Goal: Task Accomplishment & Management: Manage account settings

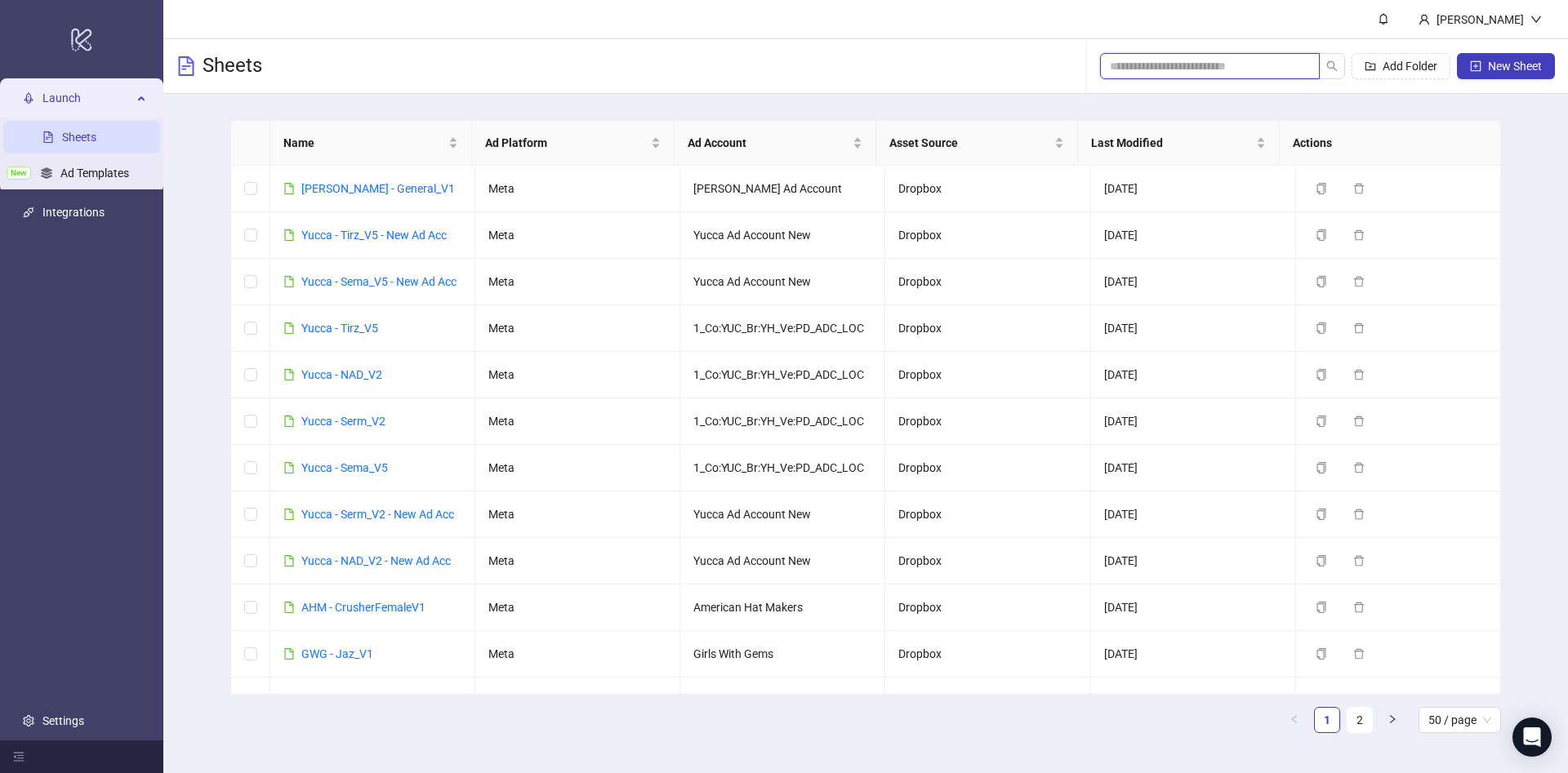
click at [1262, 68] on input "search" at bounding box center [1202, 65] width 187 height 18
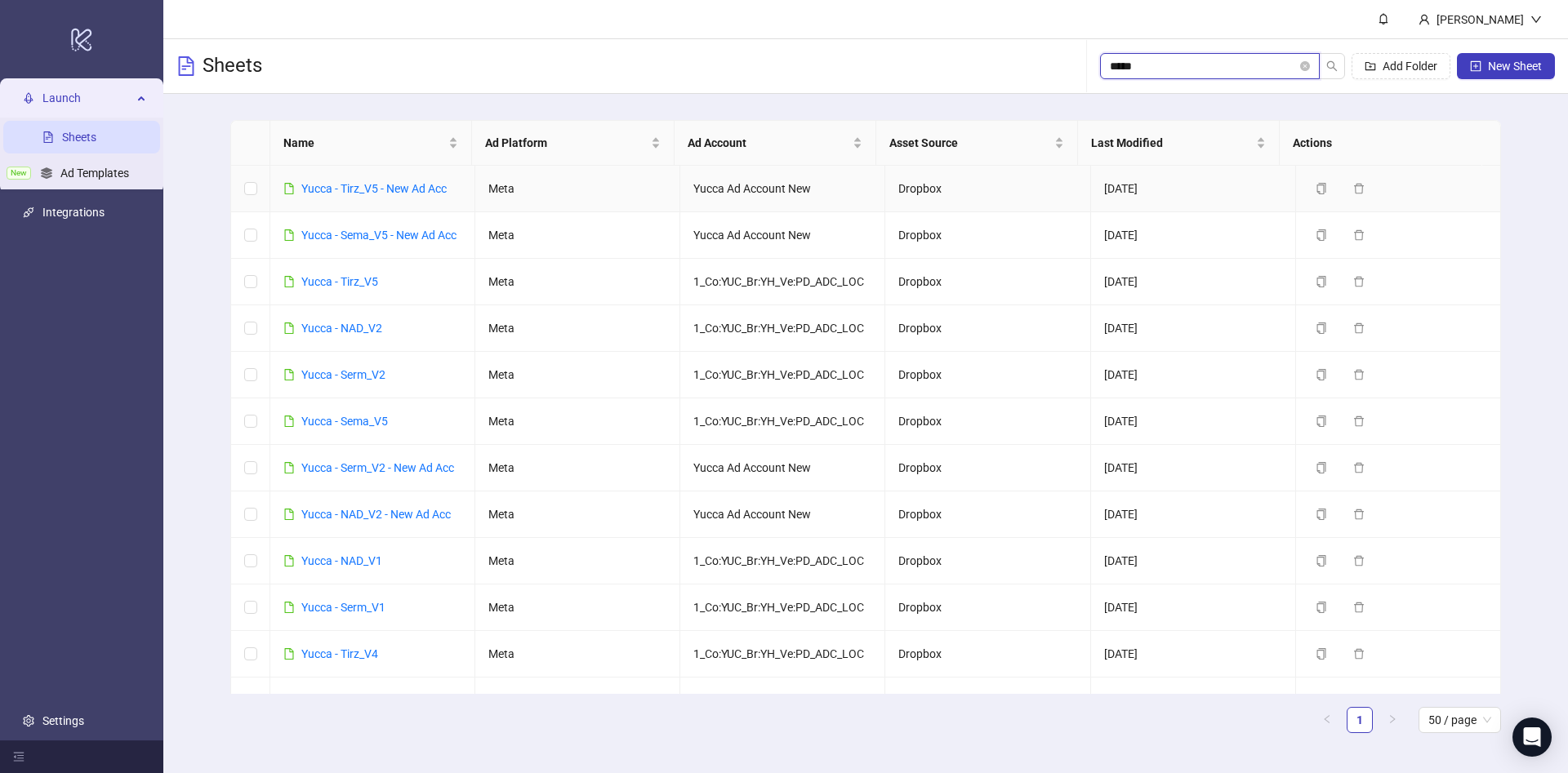
type input "*****"
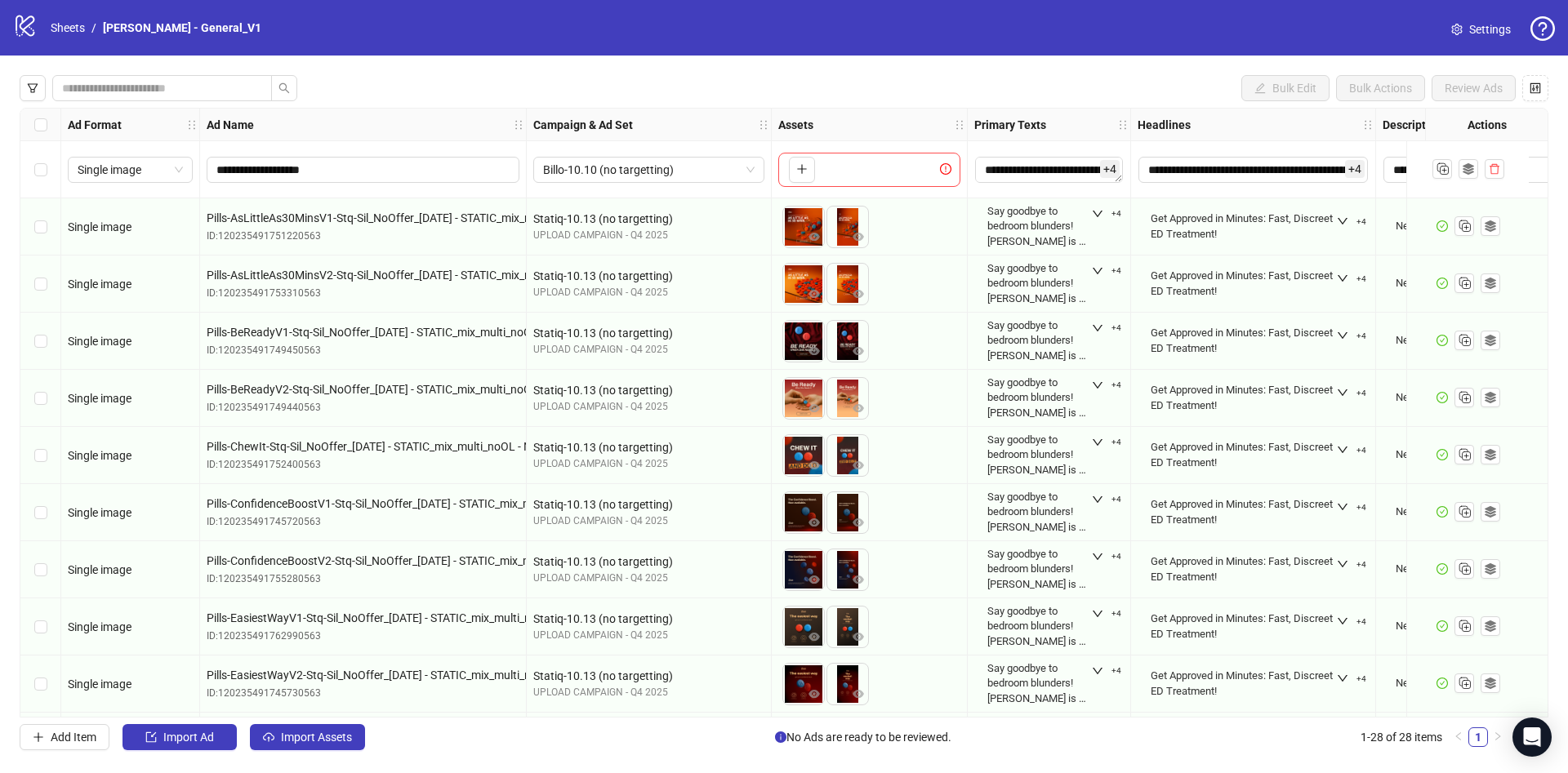
click at [1455, 26] on icon "setting" at bounding box center [1455, 30] width 11 height 12
click at [1469, 33] on span "Settings" at bounding box center [1489, 29] width 41 height 18
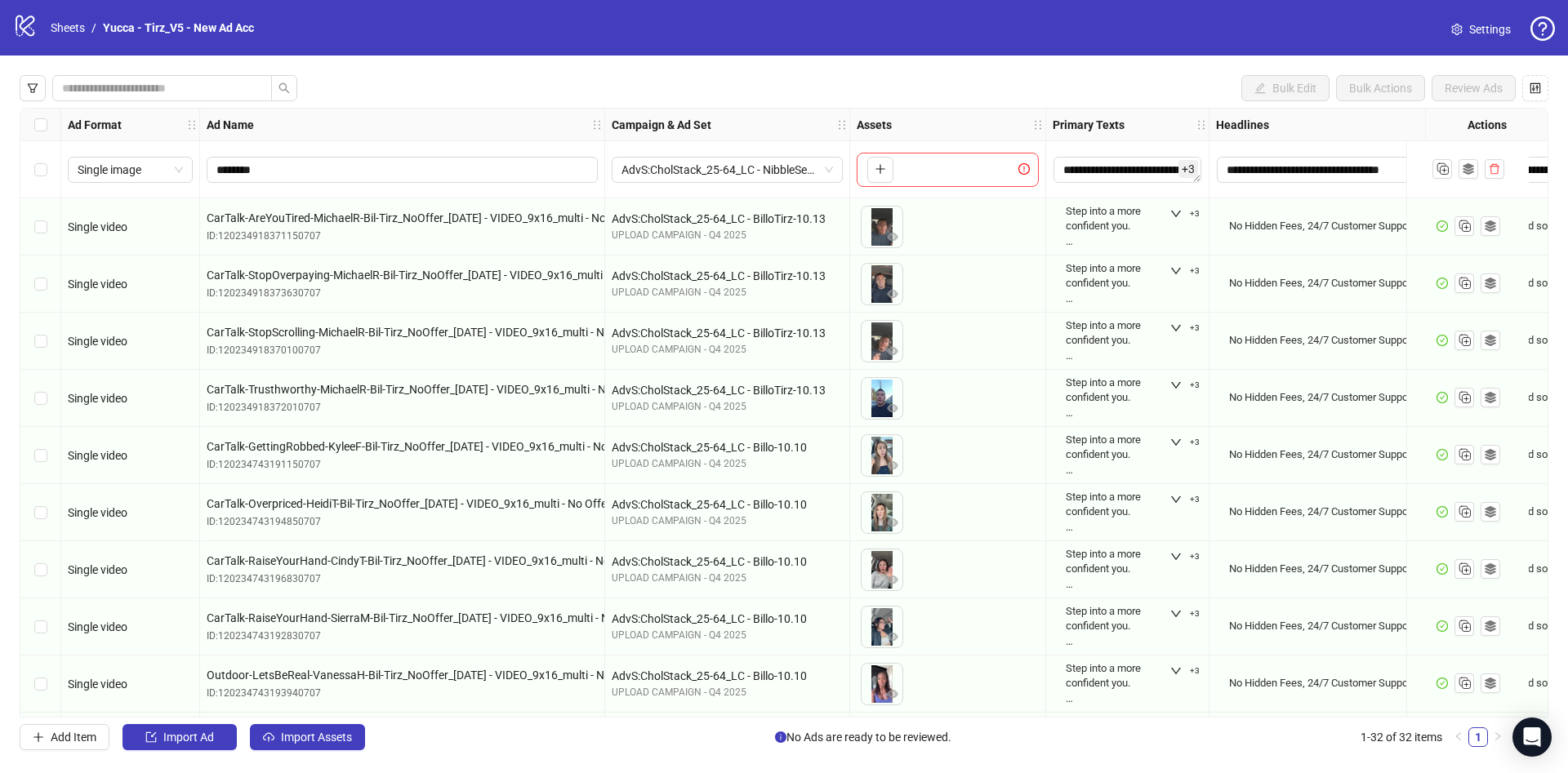
click at [1452, 29] on icon "setting" at bounding box center [1456, 30] width 12 height 12
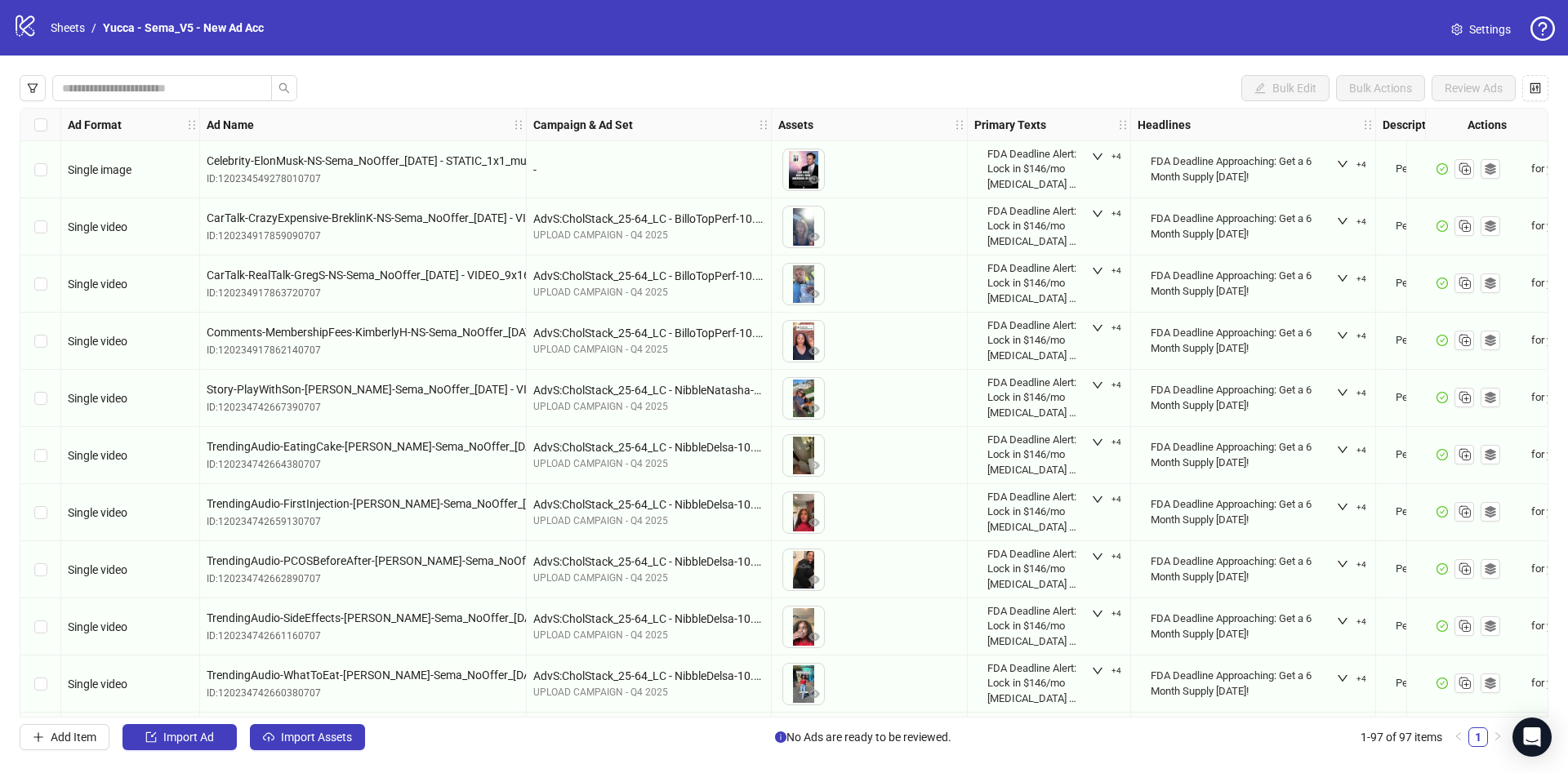
click at [1486, 33] on span "Settings" at bounding box center [1489, 29] width 41 height 18
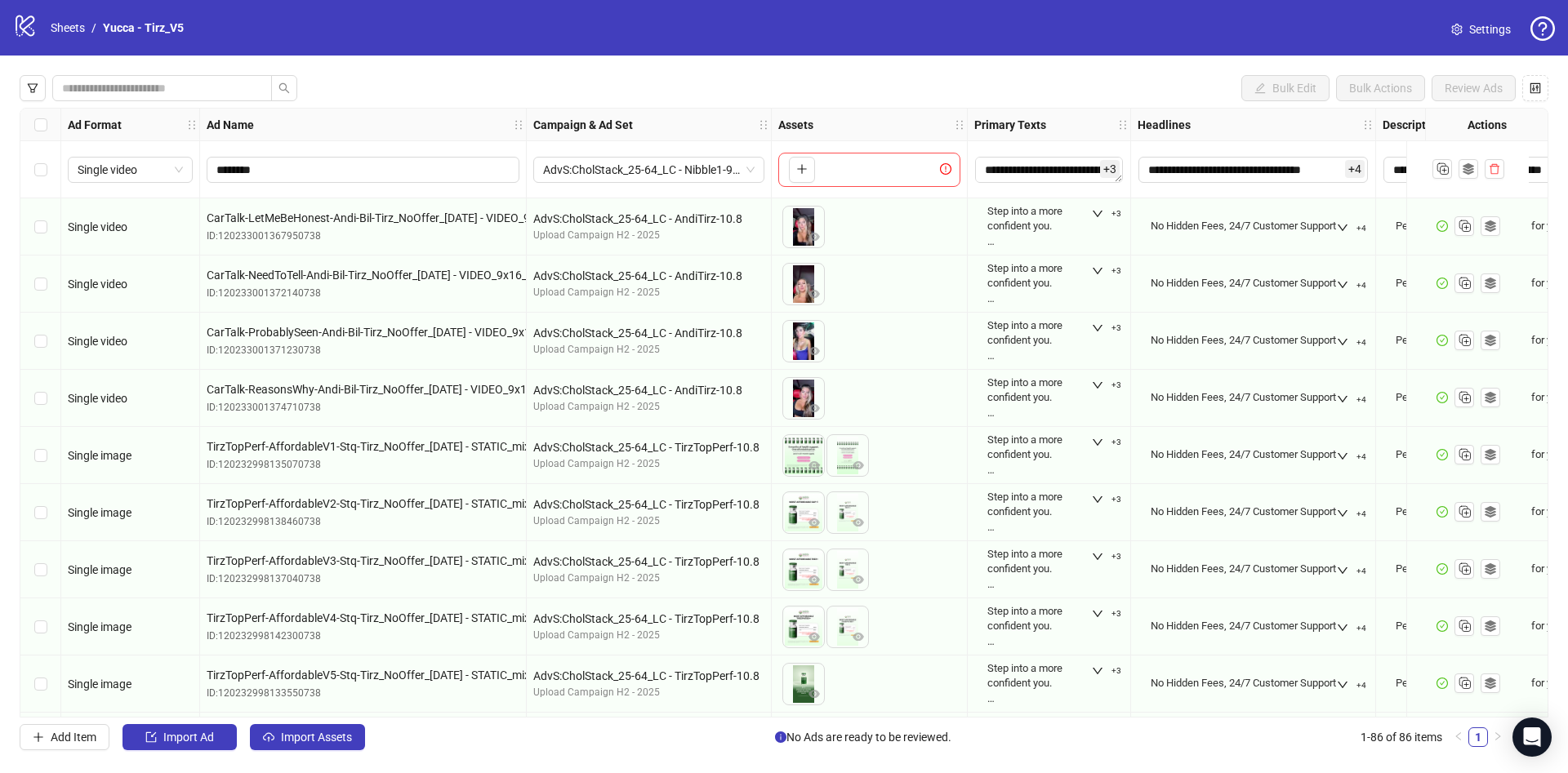
drag, startPoint x: 1482, startPoint y: 34, endPoint x: 1378, endPoint y: 15, distance: 105.7
click at [1481, 34] on span "Settings" at bounding box center [1489, 29] width 41 height 18
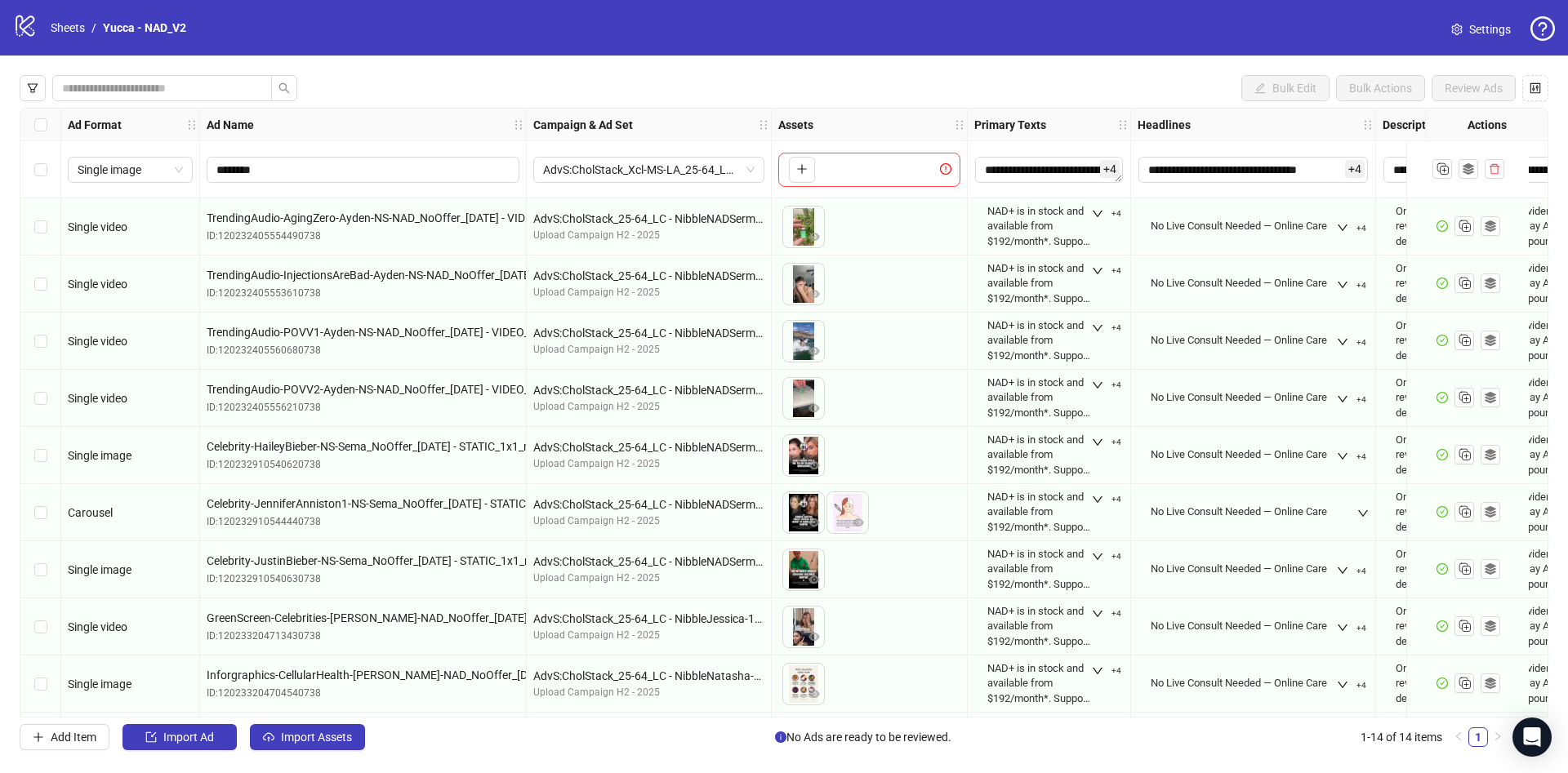
click at [1498, 31] on span "Settings" at bounding box center [1489, 29] width 41 height 18
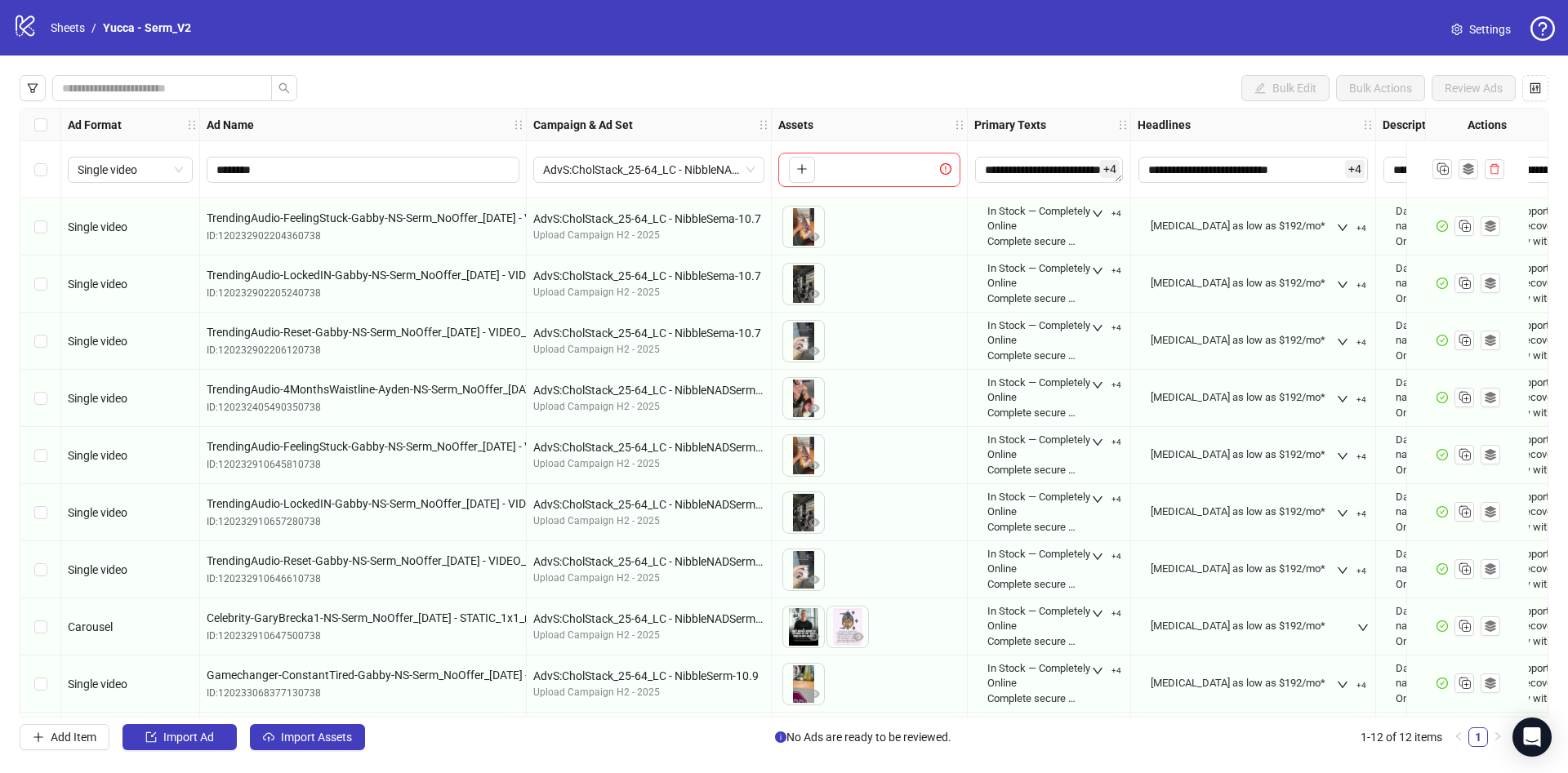
click at [1460, 21] on span at bounding box center [1456, 29] width 12 height 18
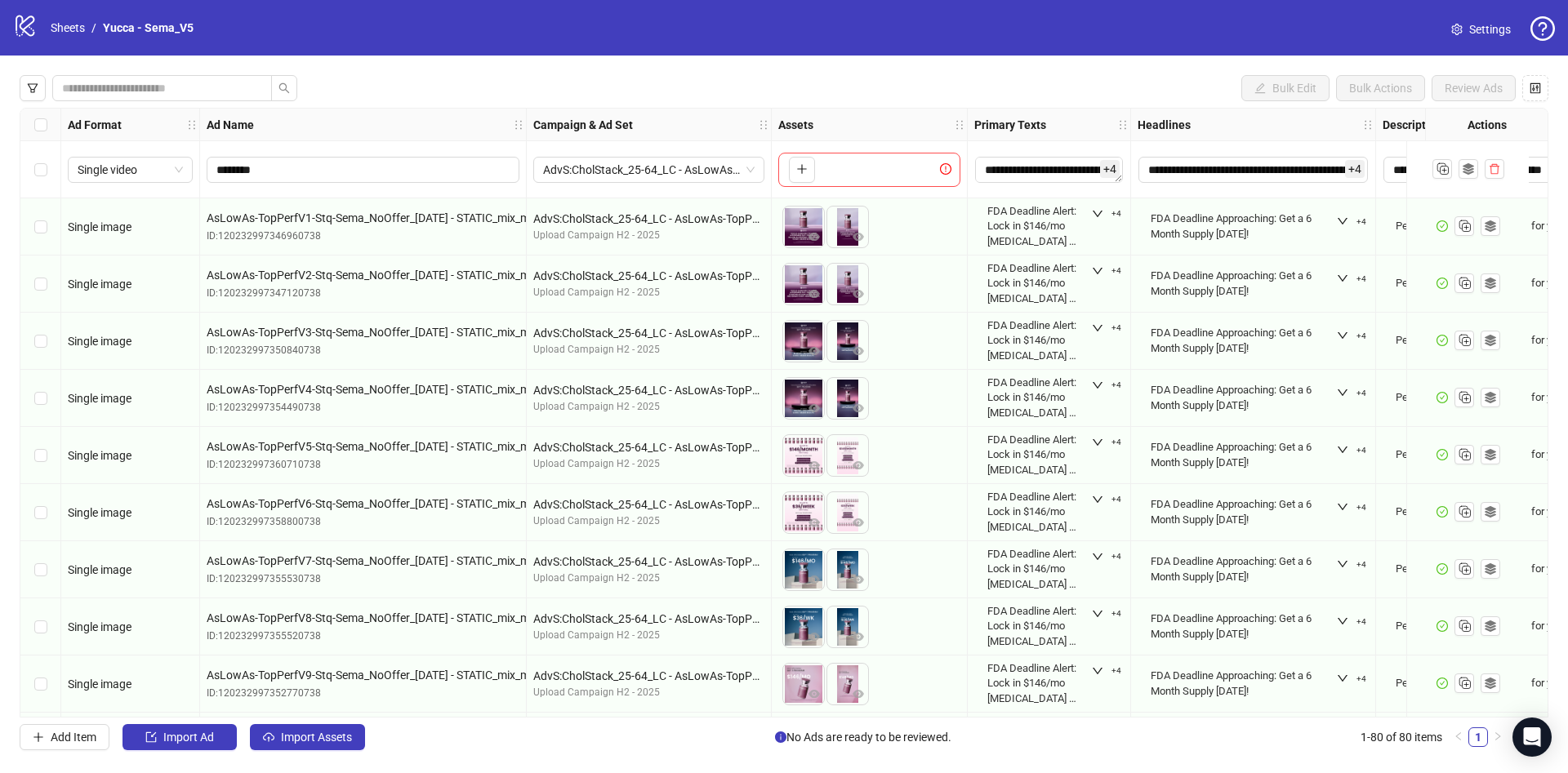
click at [1456, 25] on icon "setting" at bounding box center [1456, 30] width 12 height 12
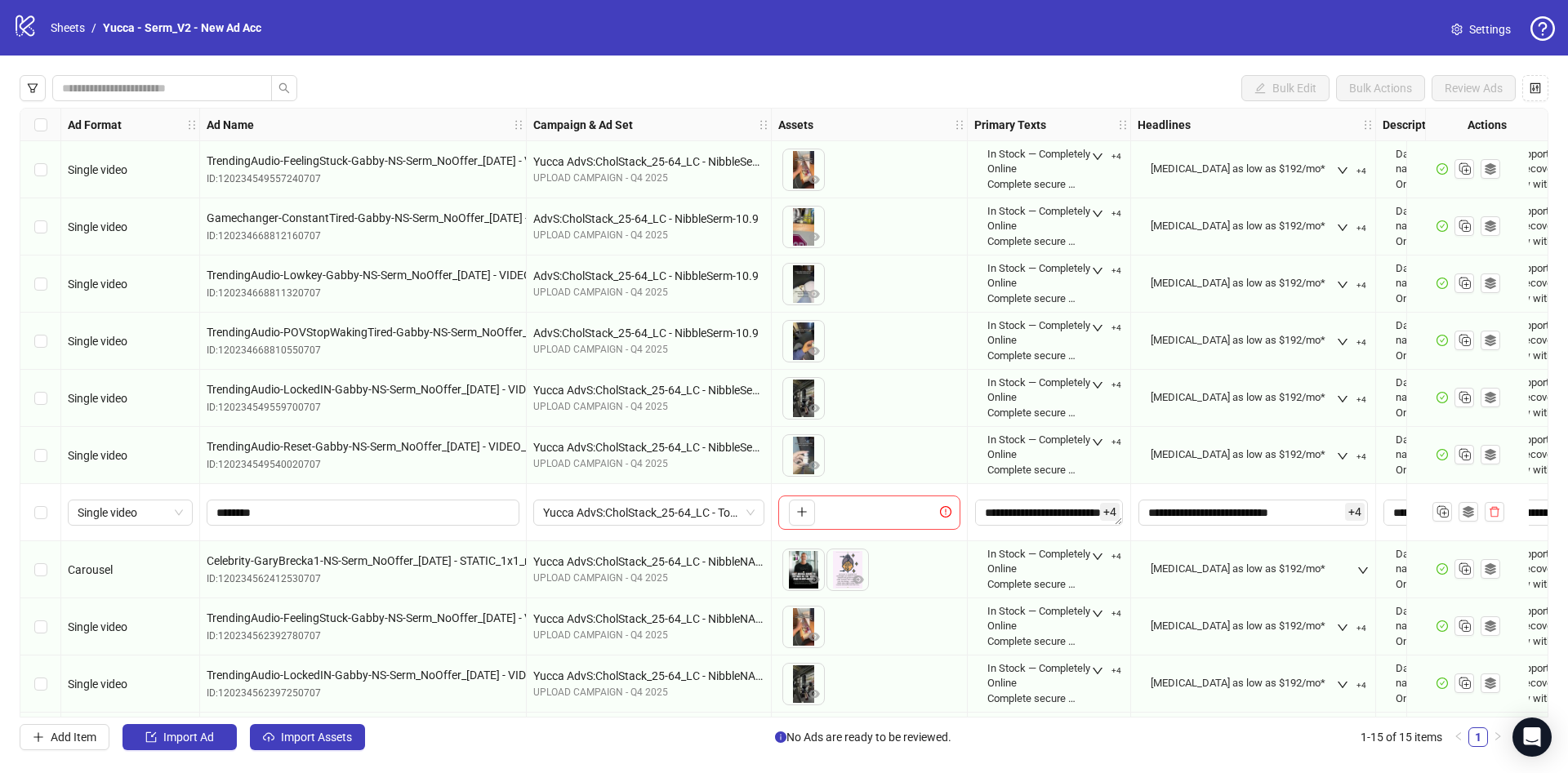
click at [1449, 28] on link "Settings" at bounding box center [1480, 29] width 86 height 26
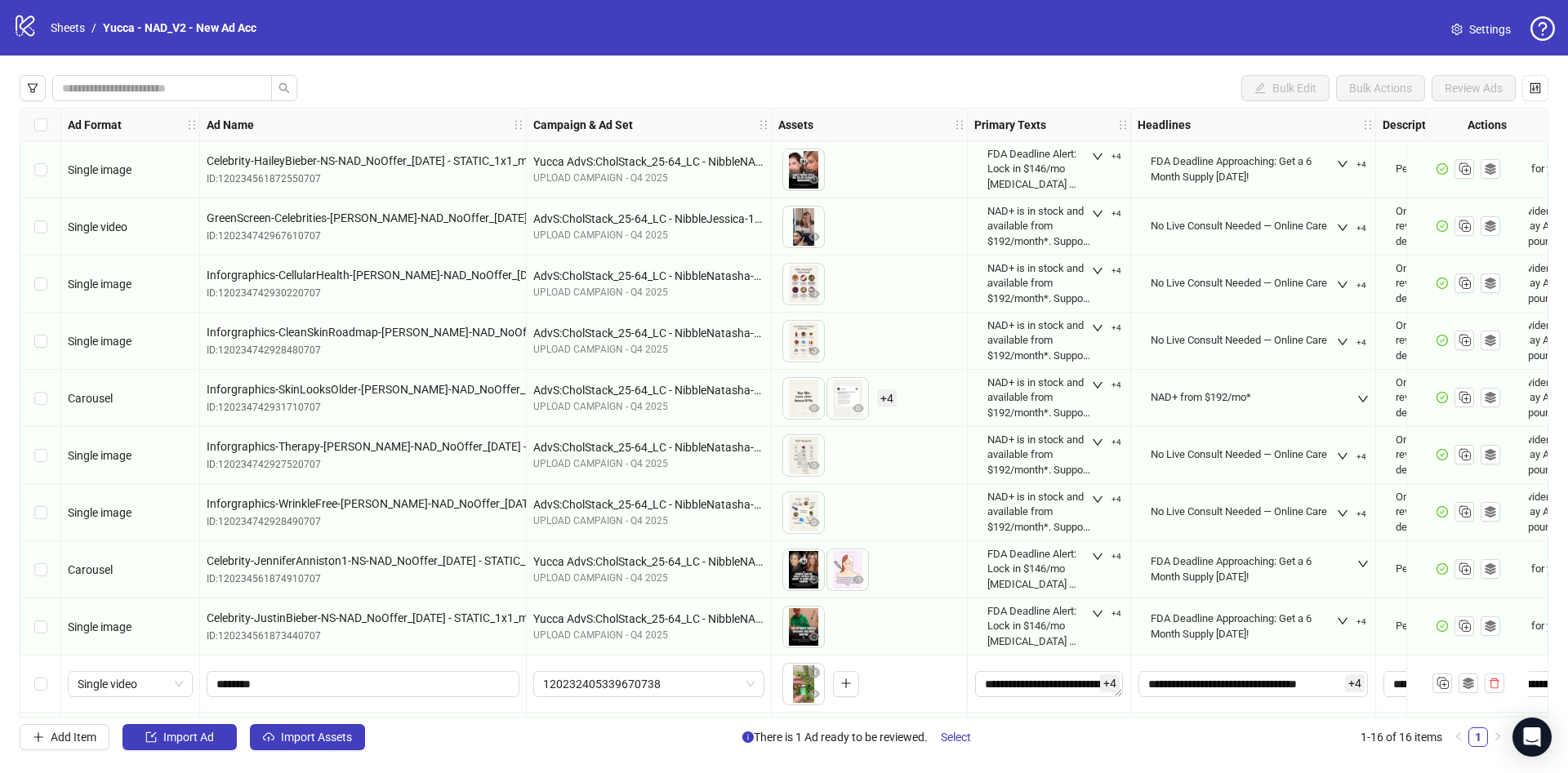
click at [1461, 30] on icon "setting" at bounding box center [1456, 30] width 12 height 12
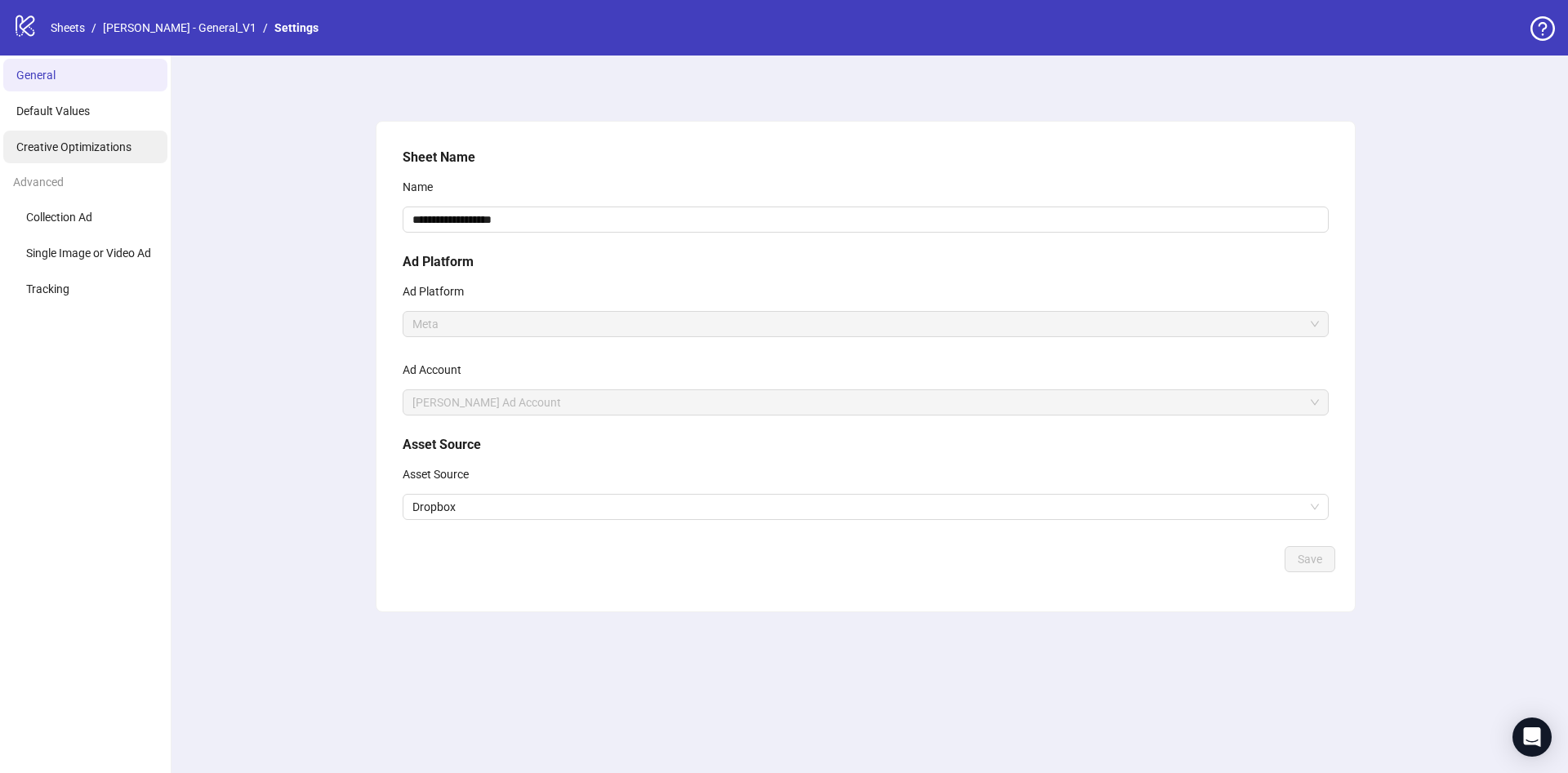
click at [83, 152] on li "Creative Optimizations" at bounding box center [85, 147] width 164 height 33
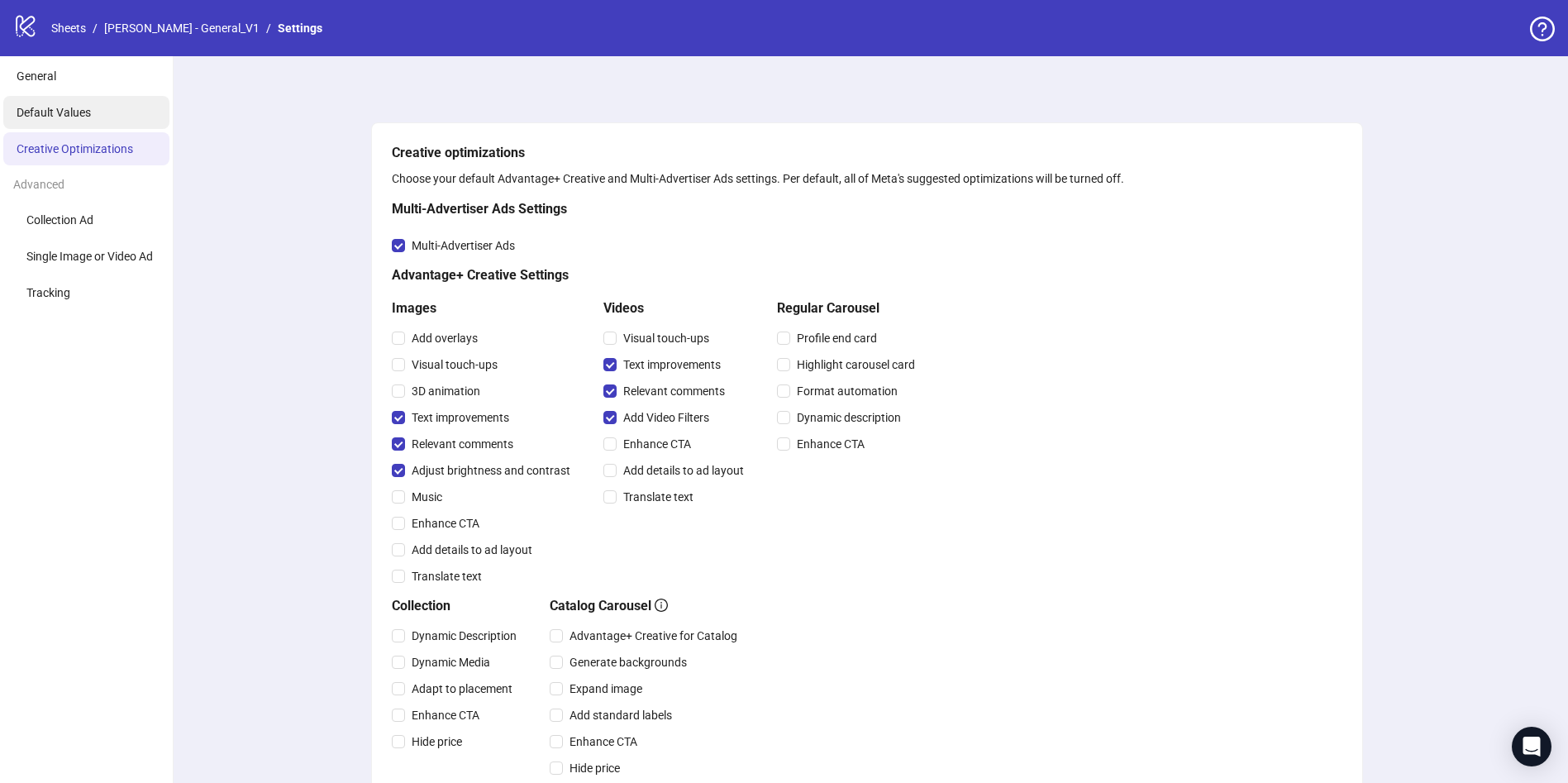
click at [89, 107] on span "Default Values" at bounding box center [54, 113] width 74 height 14
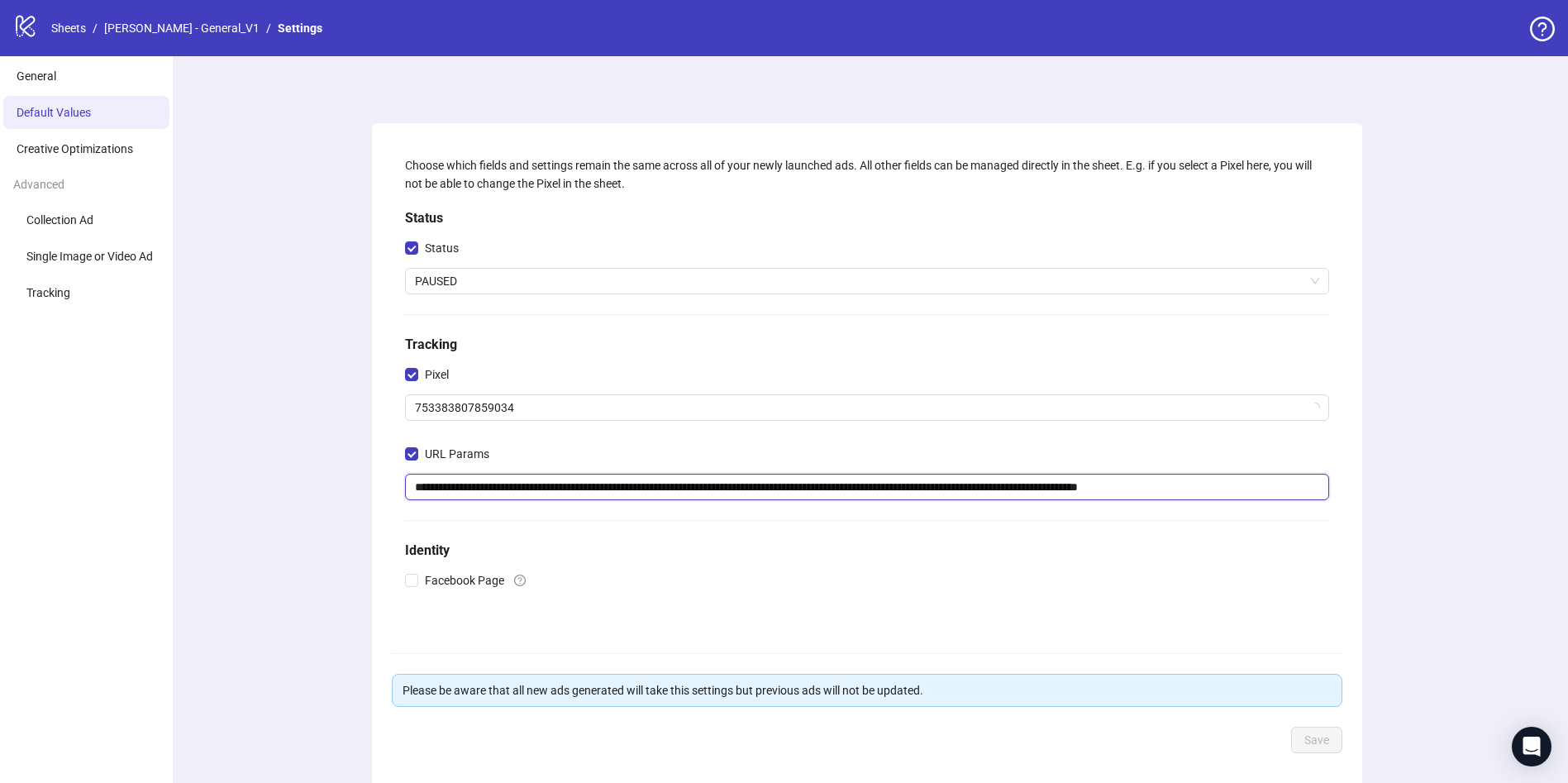
click at [628, 480] on input "**********" at bounding box center [867, 486] width 924 height 26
paste input "**********"
type input "**********"
click at [1303, 740] on button "Save" at bounding box center [1317, 739] width 52 height 26
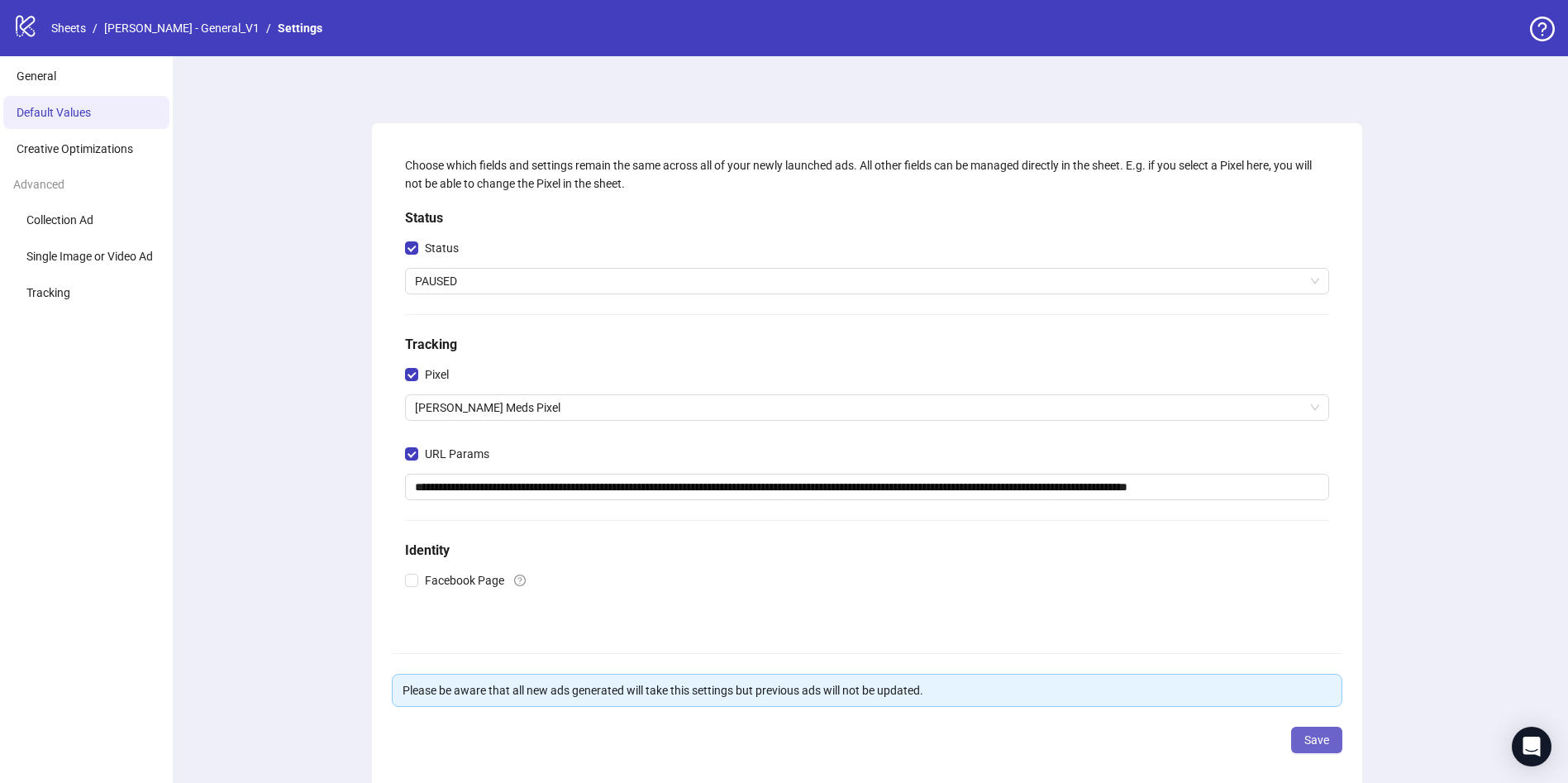
scroll to position [0, 0]
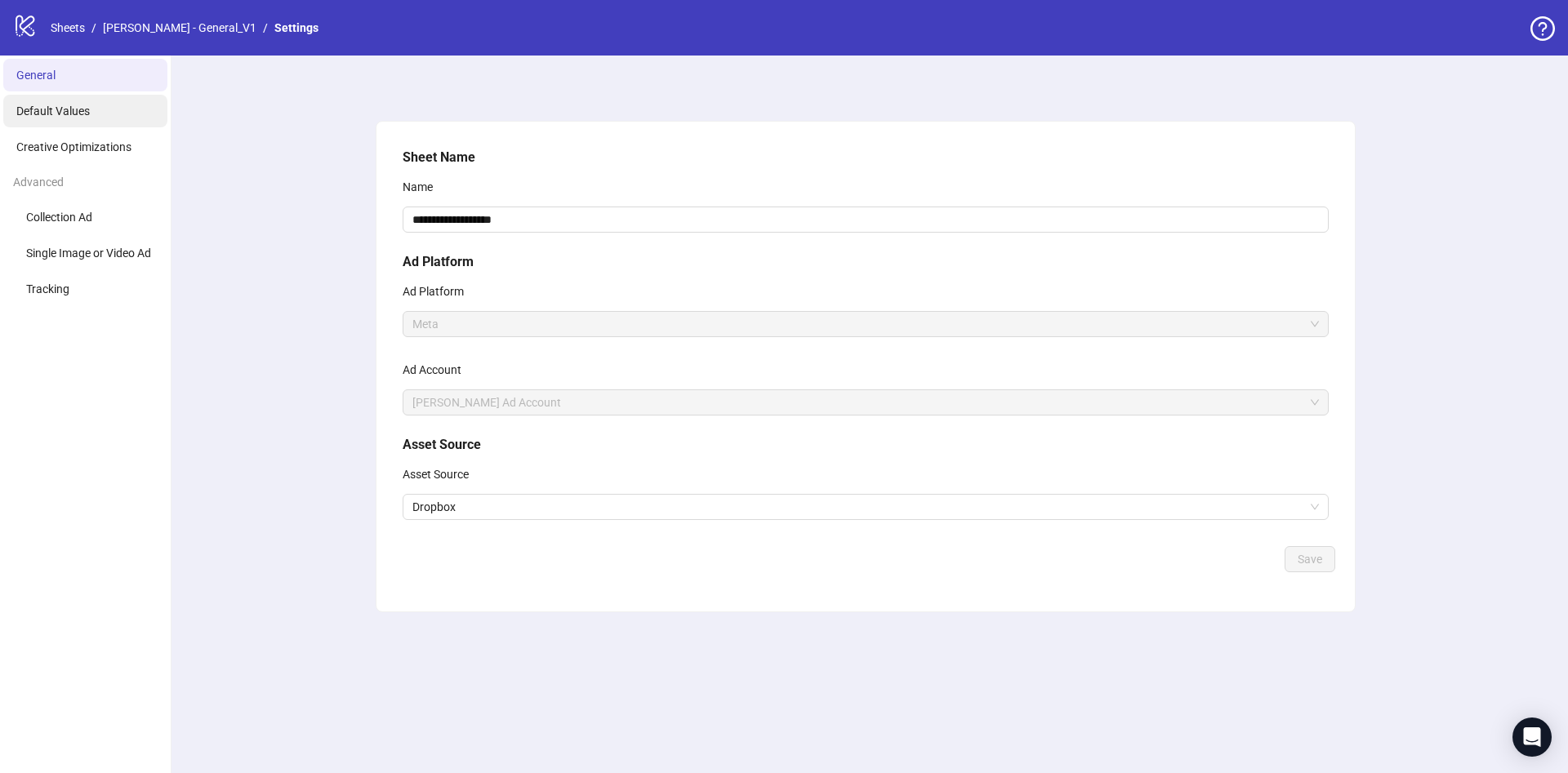
click at [116, 107] on li "Default Values" at bounding box center [85, 111] width 164 height 33
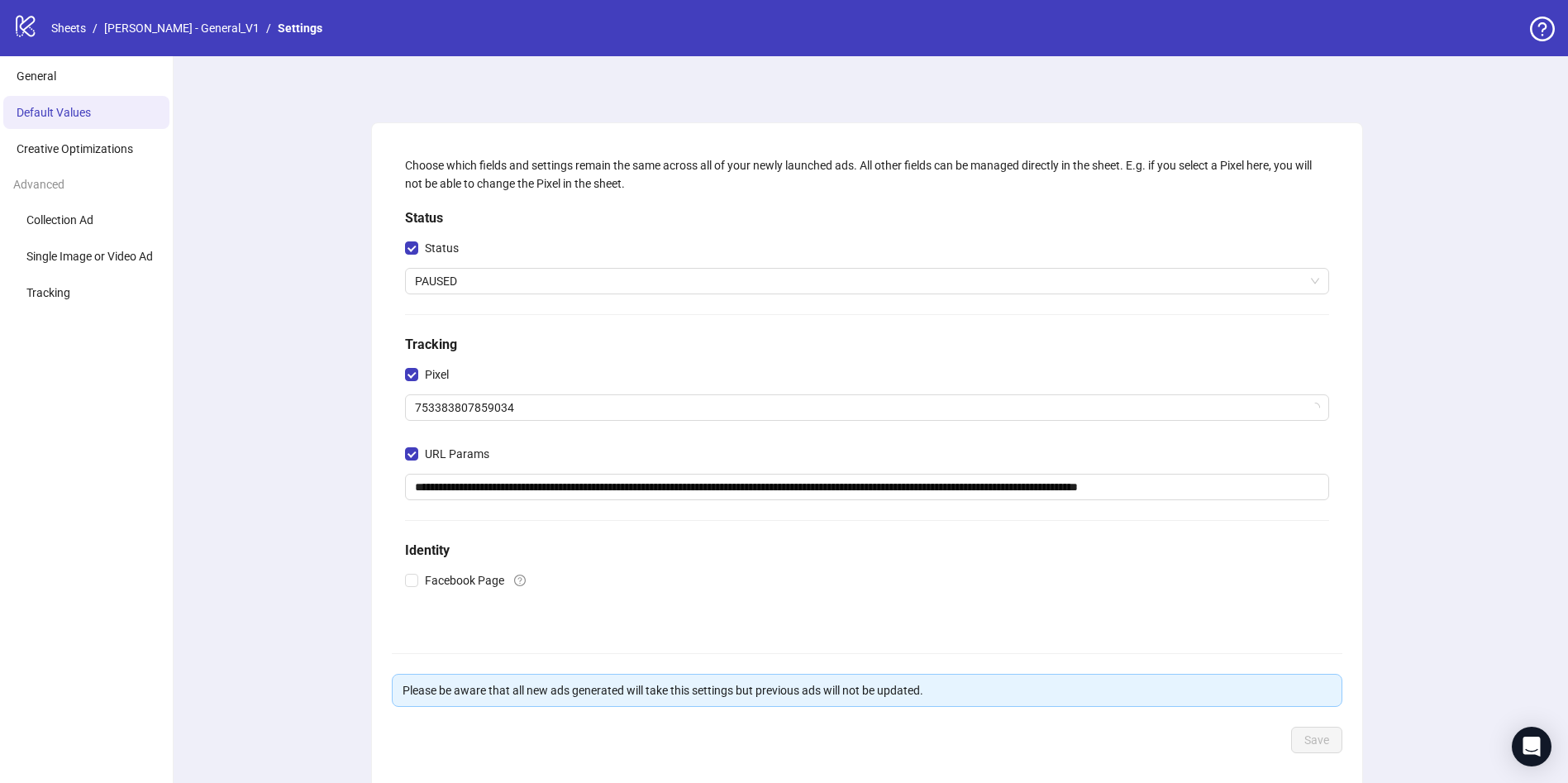
click at [598, 464] on div "URL Params" at bounding box center [867, 457] width 924 height 33
click at [591, 484] on input "**********" at bounding box center [867, 486] width 924 height 26
paste input "**********"
type input "**********"
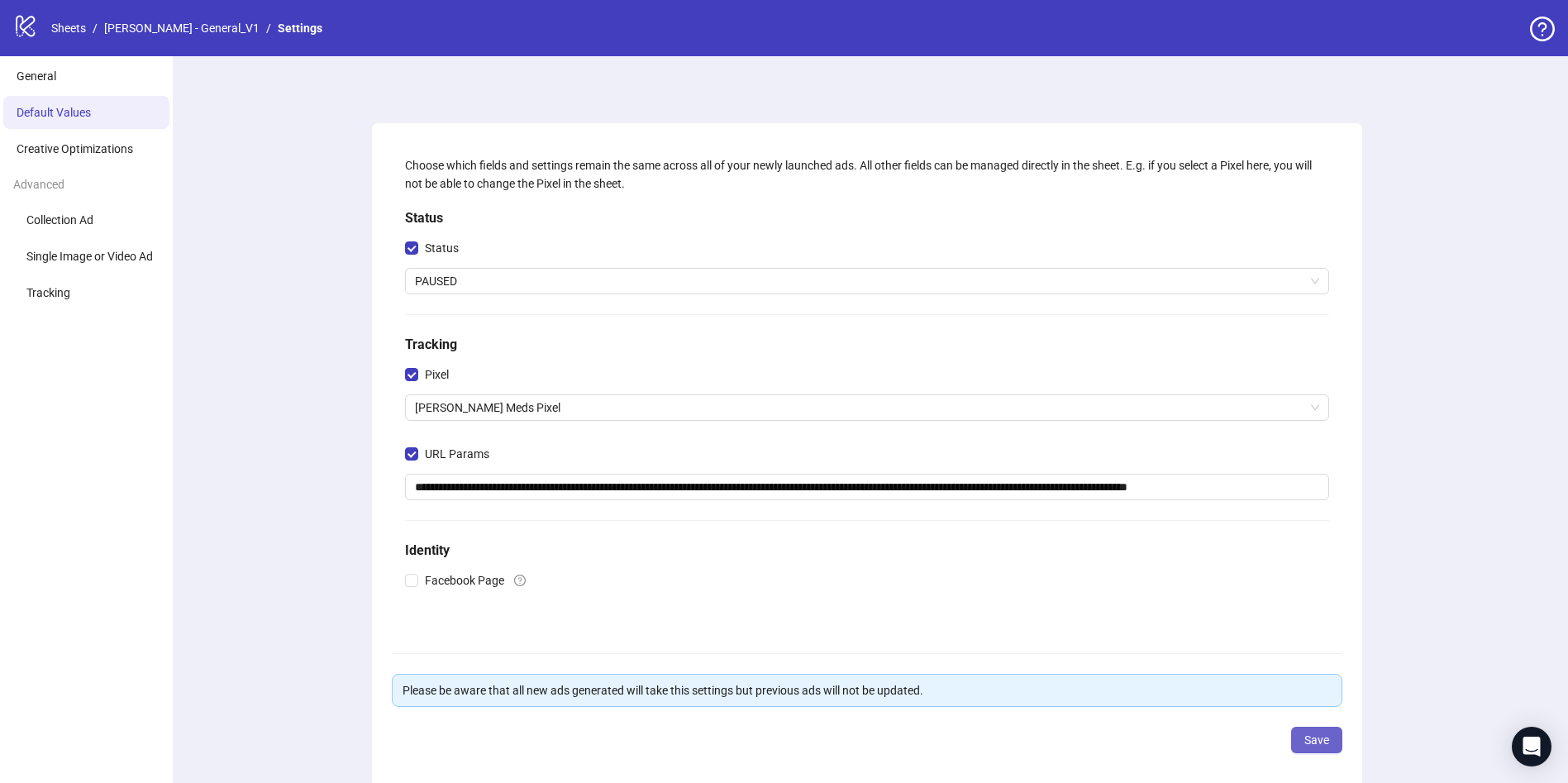
click at [1331, 741] on button "Save" at bounding box center [1317, 739] width 52 height 26
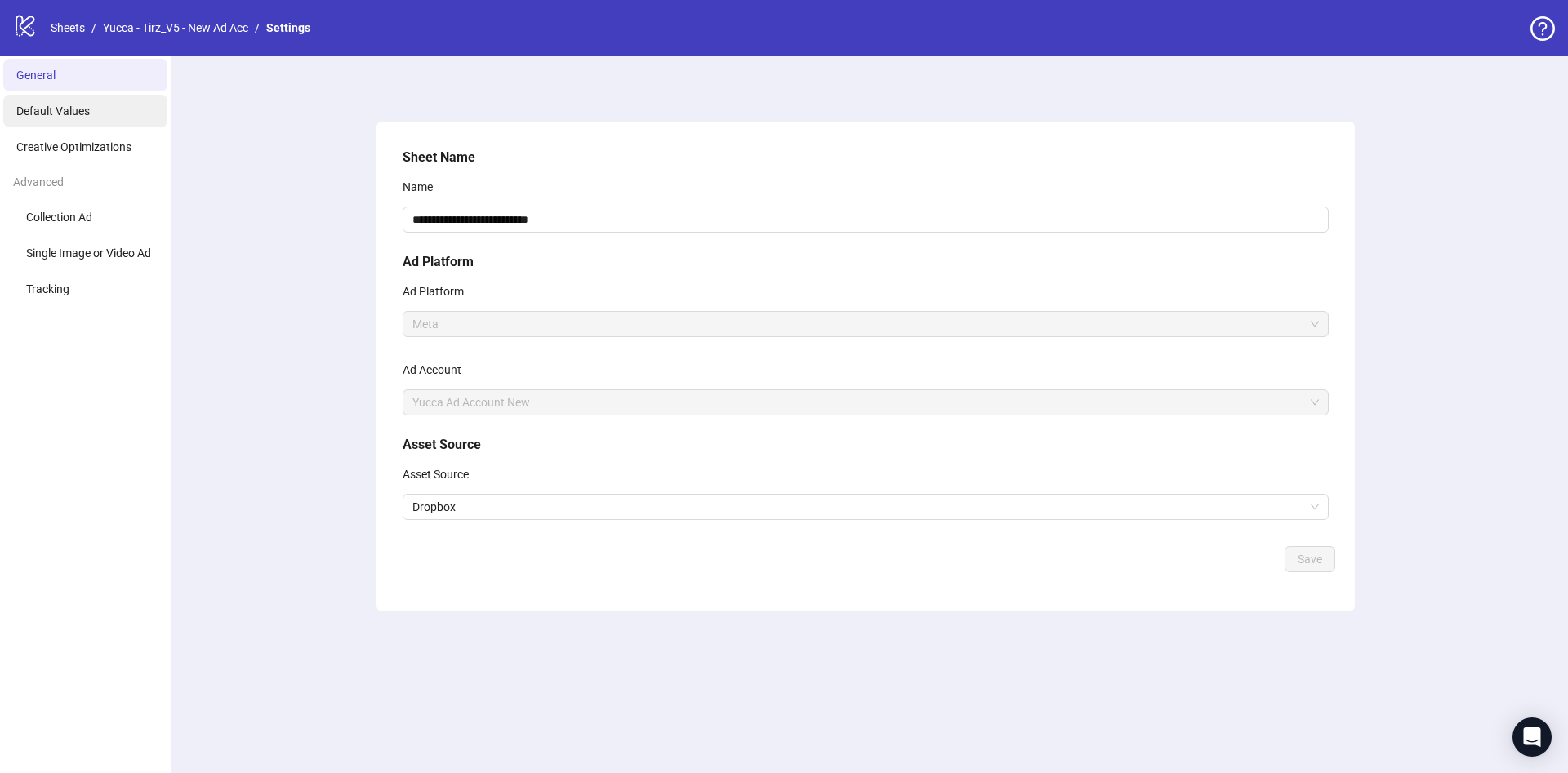
click at [125, 111] on li "Default Values" at bounding box center [85, 111] width 164 height 33
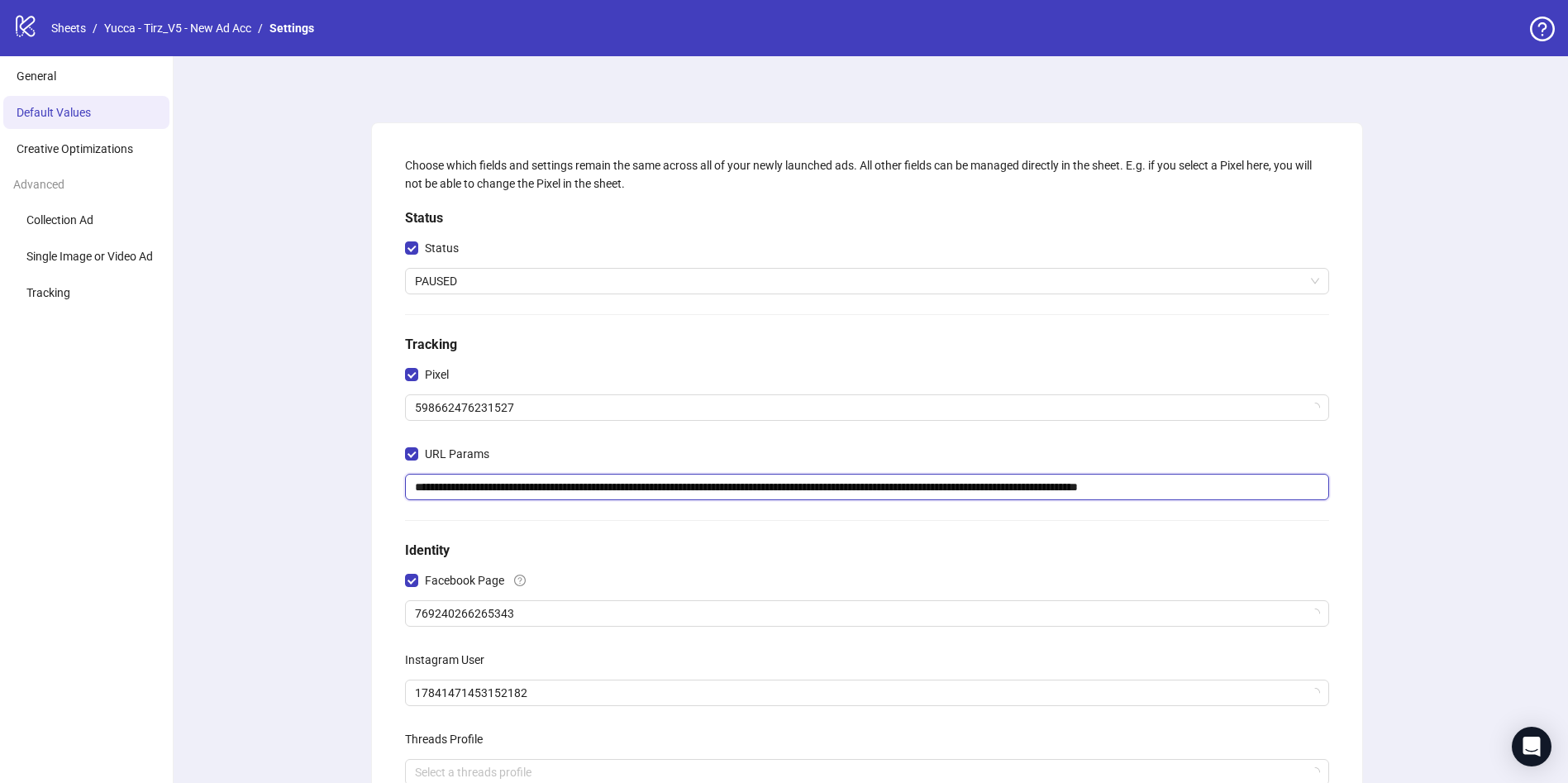
click at [554, 488] on input "**********" at bounding box center [867, 486] width 924 height 26
paste input "**********"
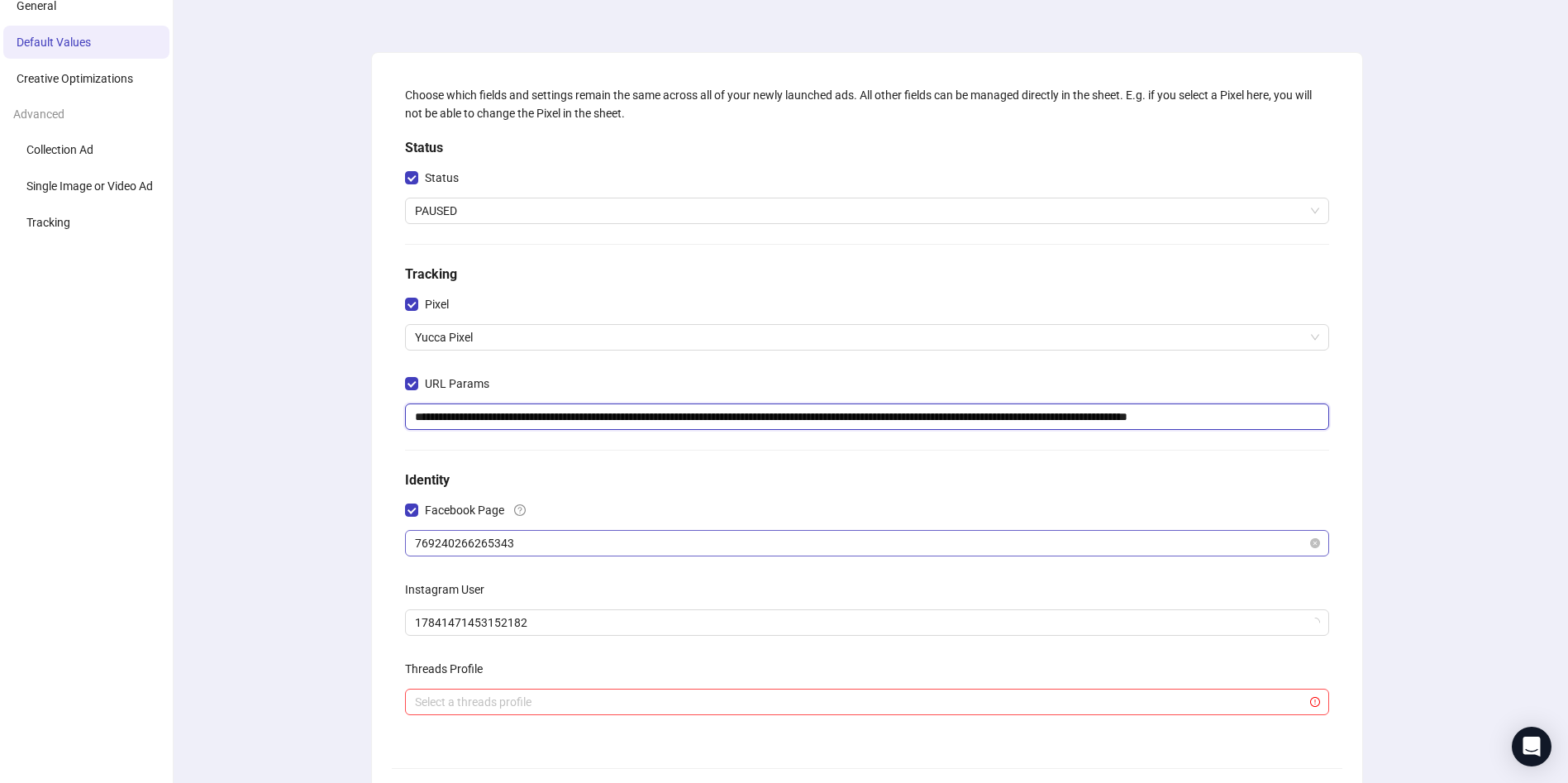
scroll to position [263, 0]
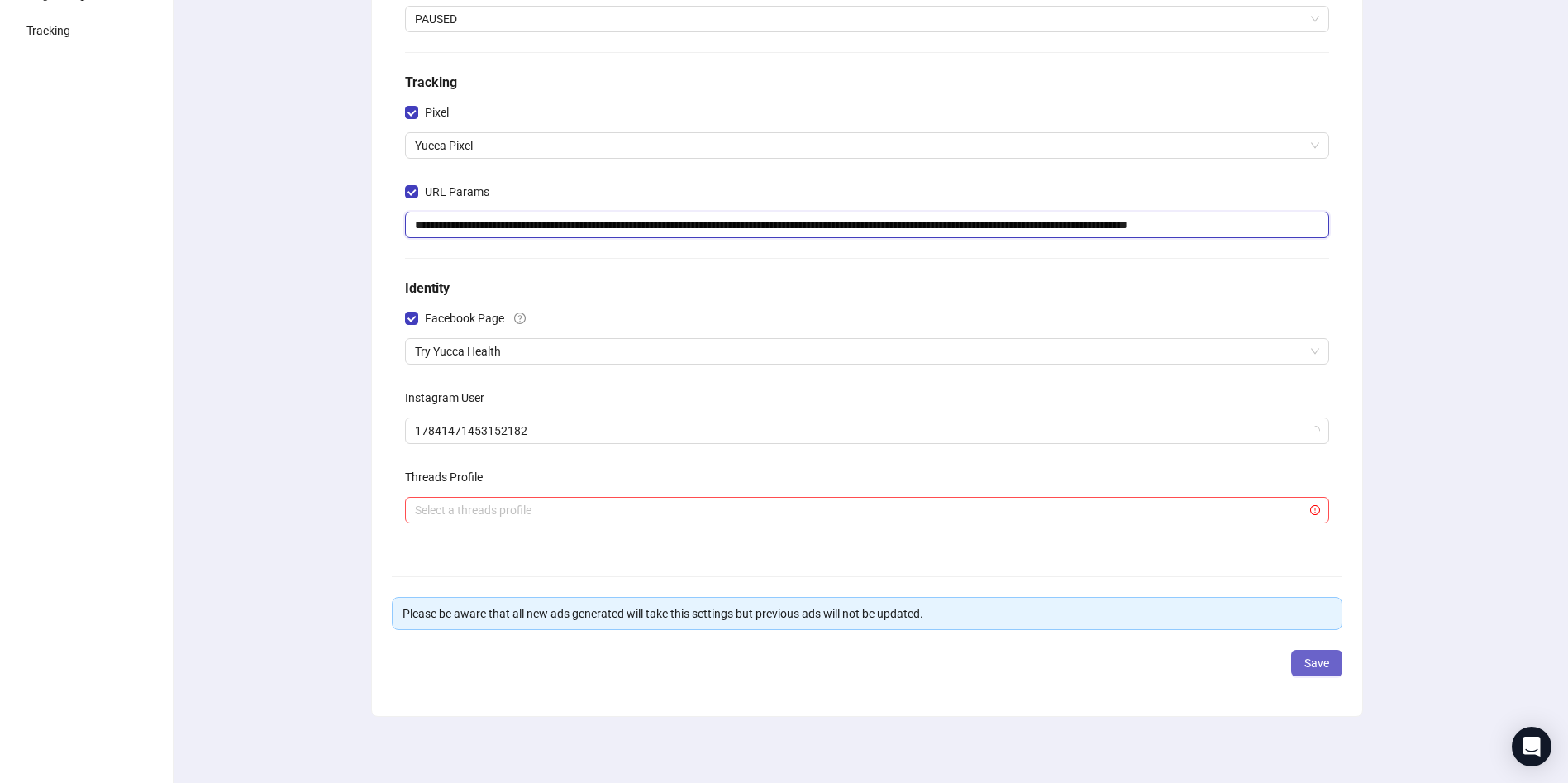
type input "**********"
click at [1294, 665] on button "Save" at bounding box center [1317, 662] width 52 height 26
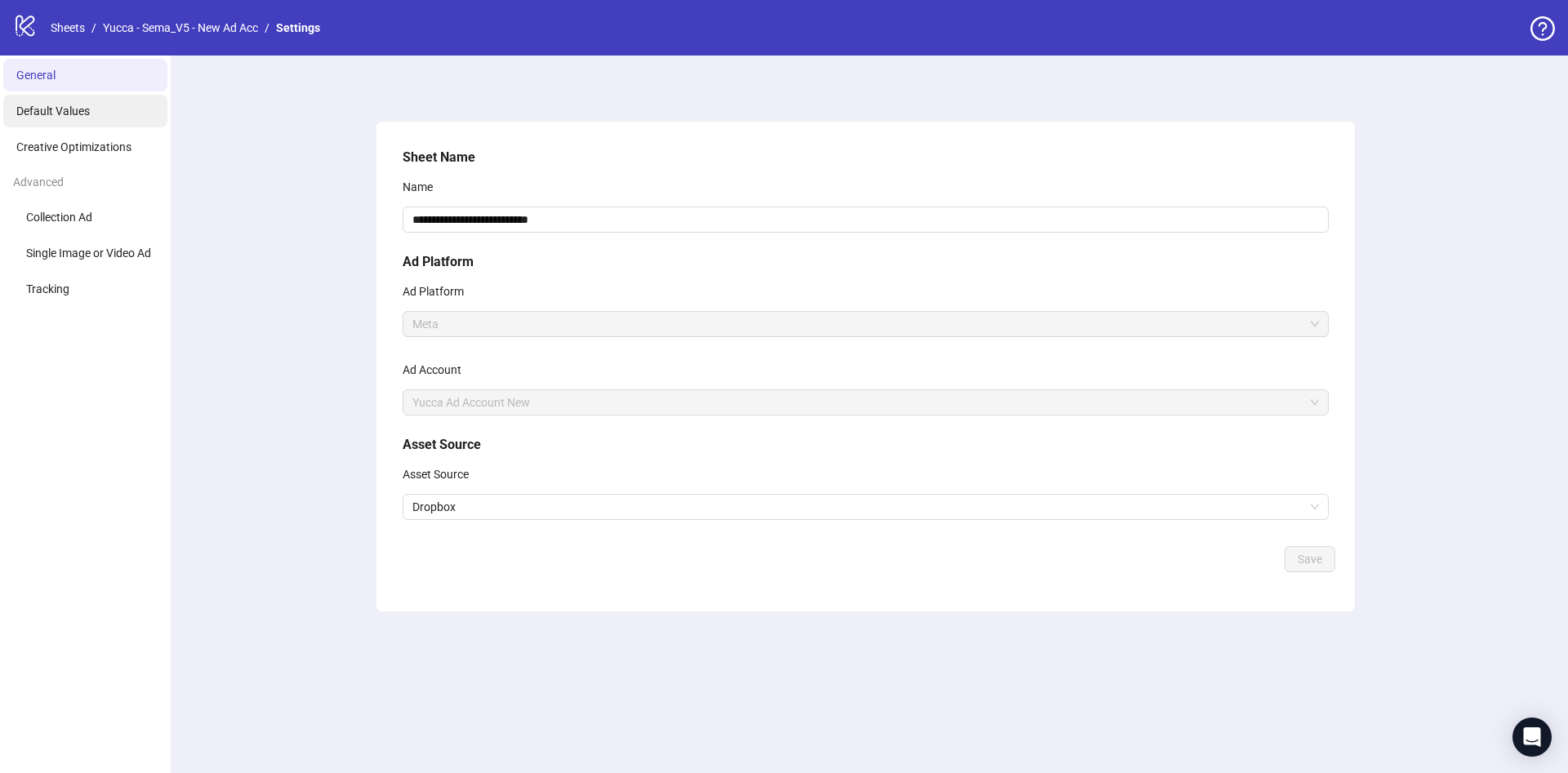
click at [125, 113] on li "Default Values" at bounding box center [85, 111] width 164 height 33
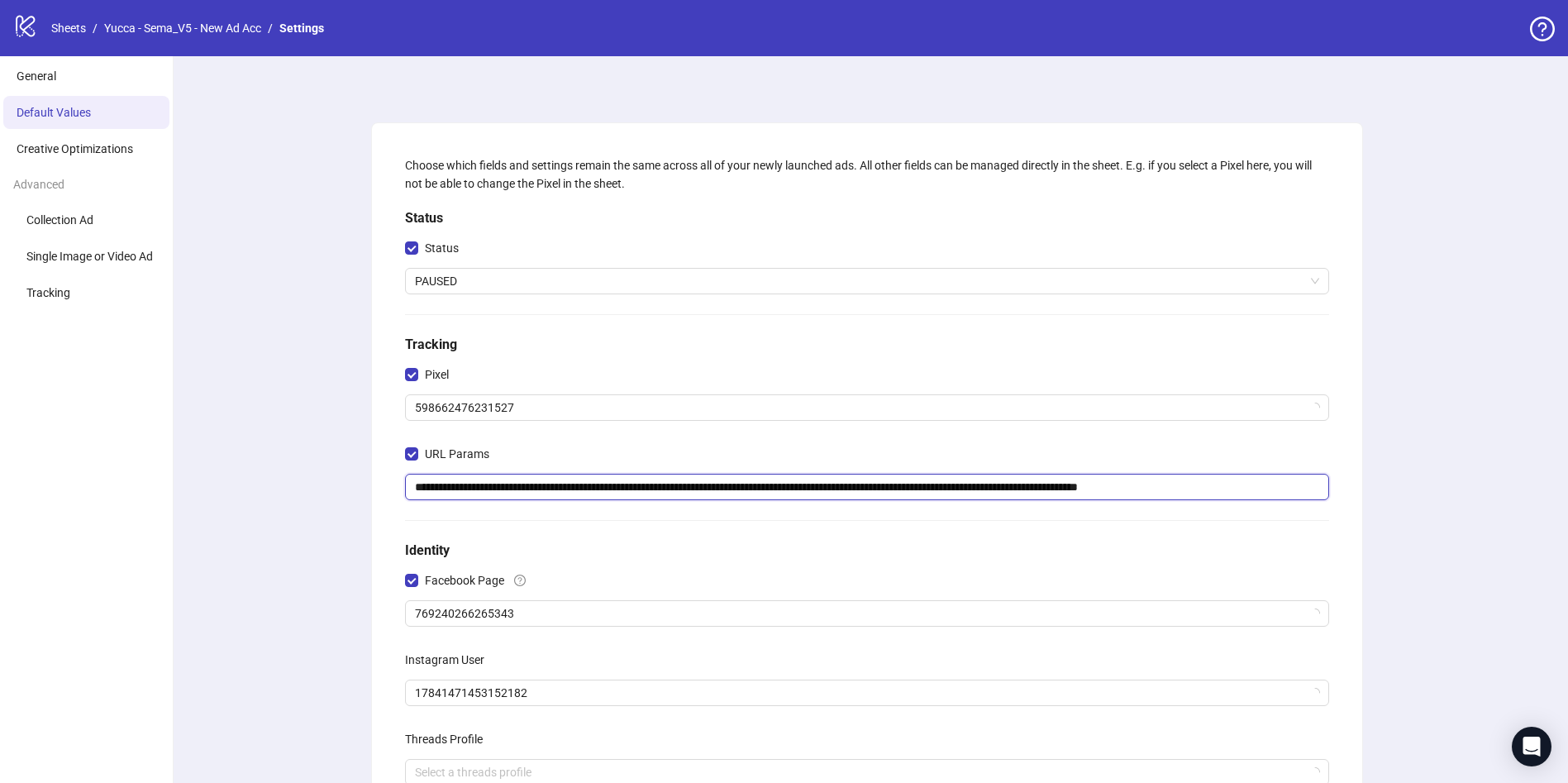
click at [563, 494] on input "**********" at bounding box center [867, 486] width 924 height 26
paste input "**********"
type input "**********"
click at [1498, 696] on div "**********" at bounding box center [867, 550] width 1402 height 988
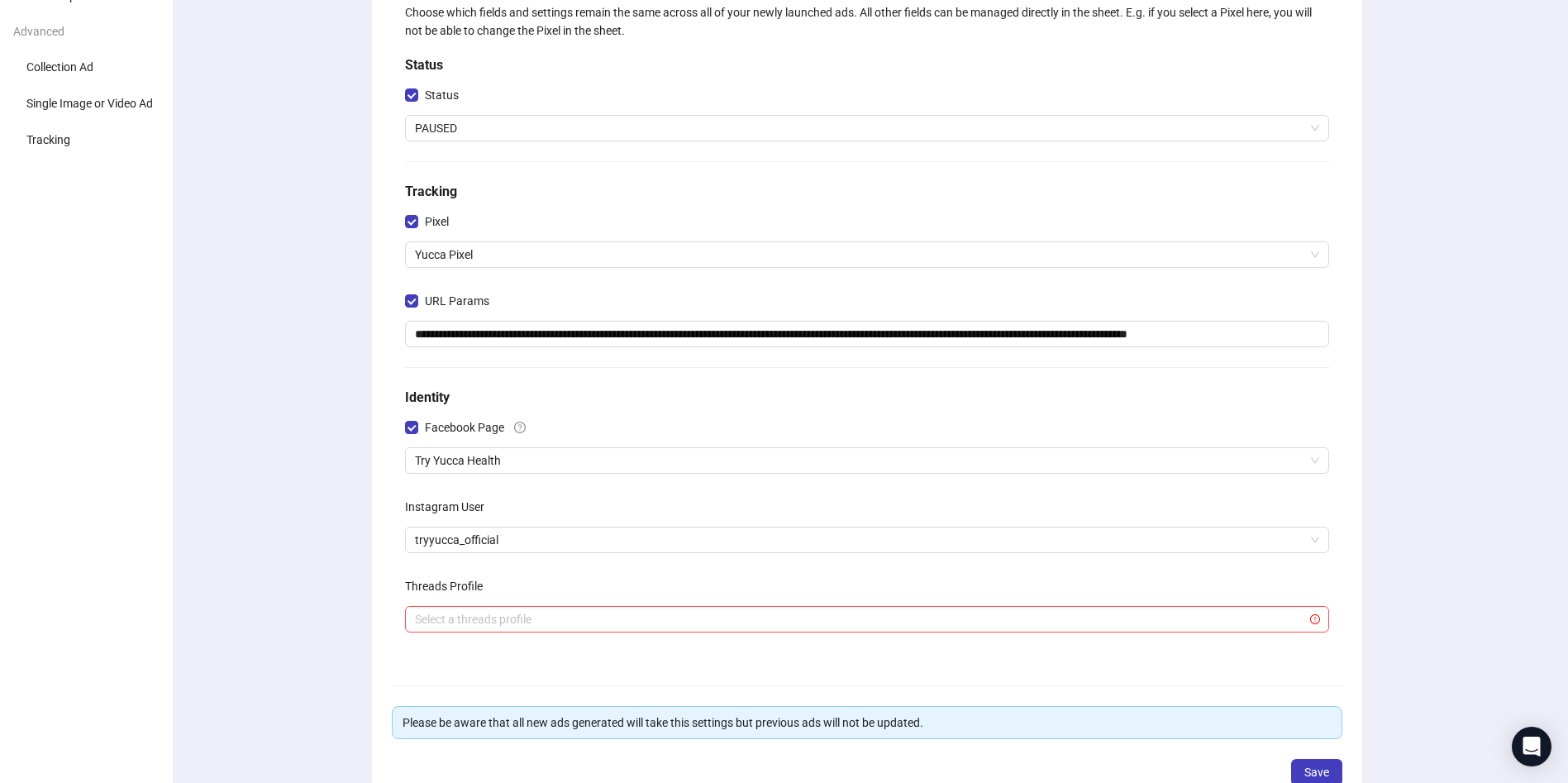
scroll to position [263, 0]
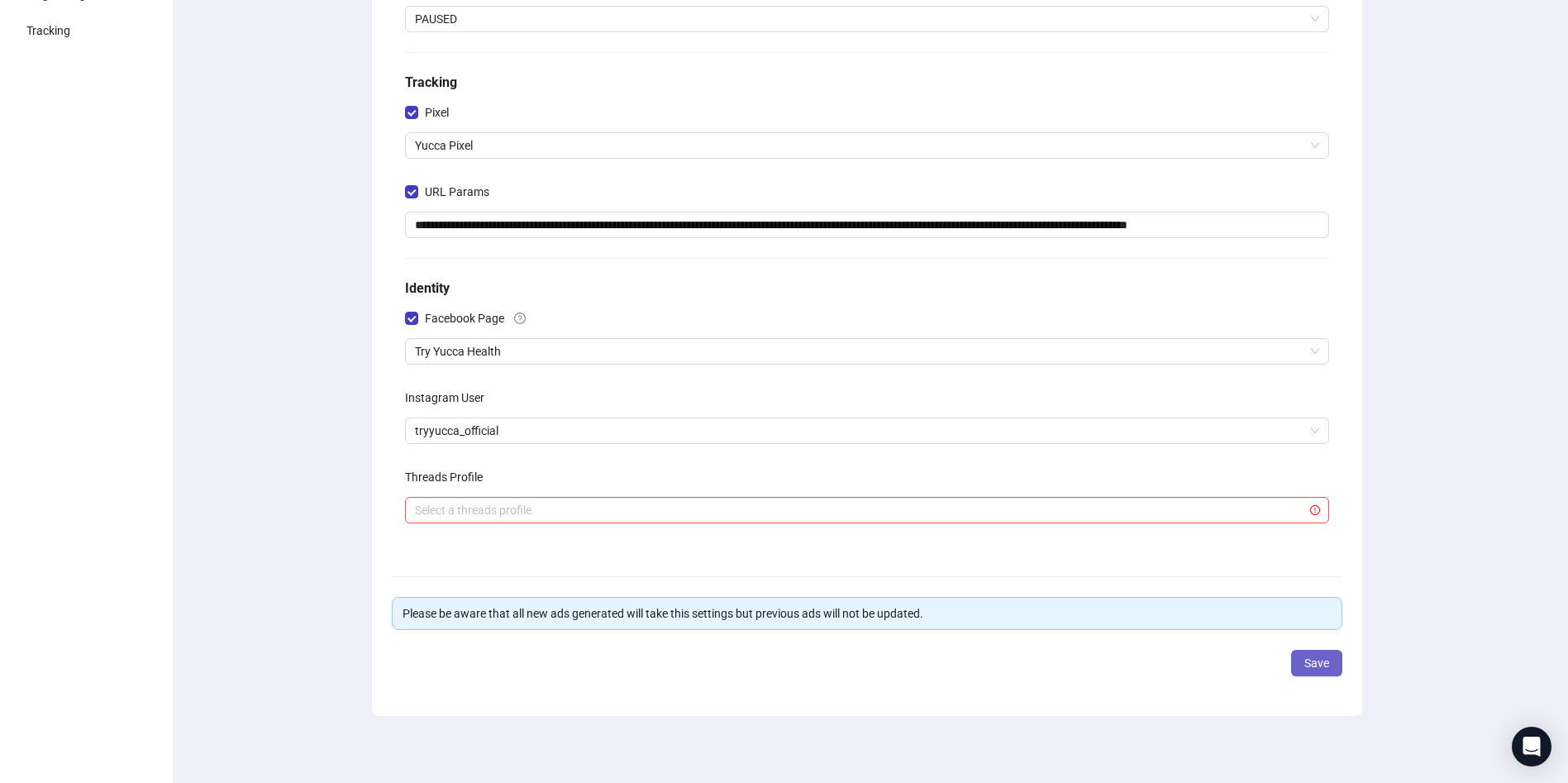
click at [1317, 669] on button "Save" at bounding box center [1317, 662] width 52 height 26
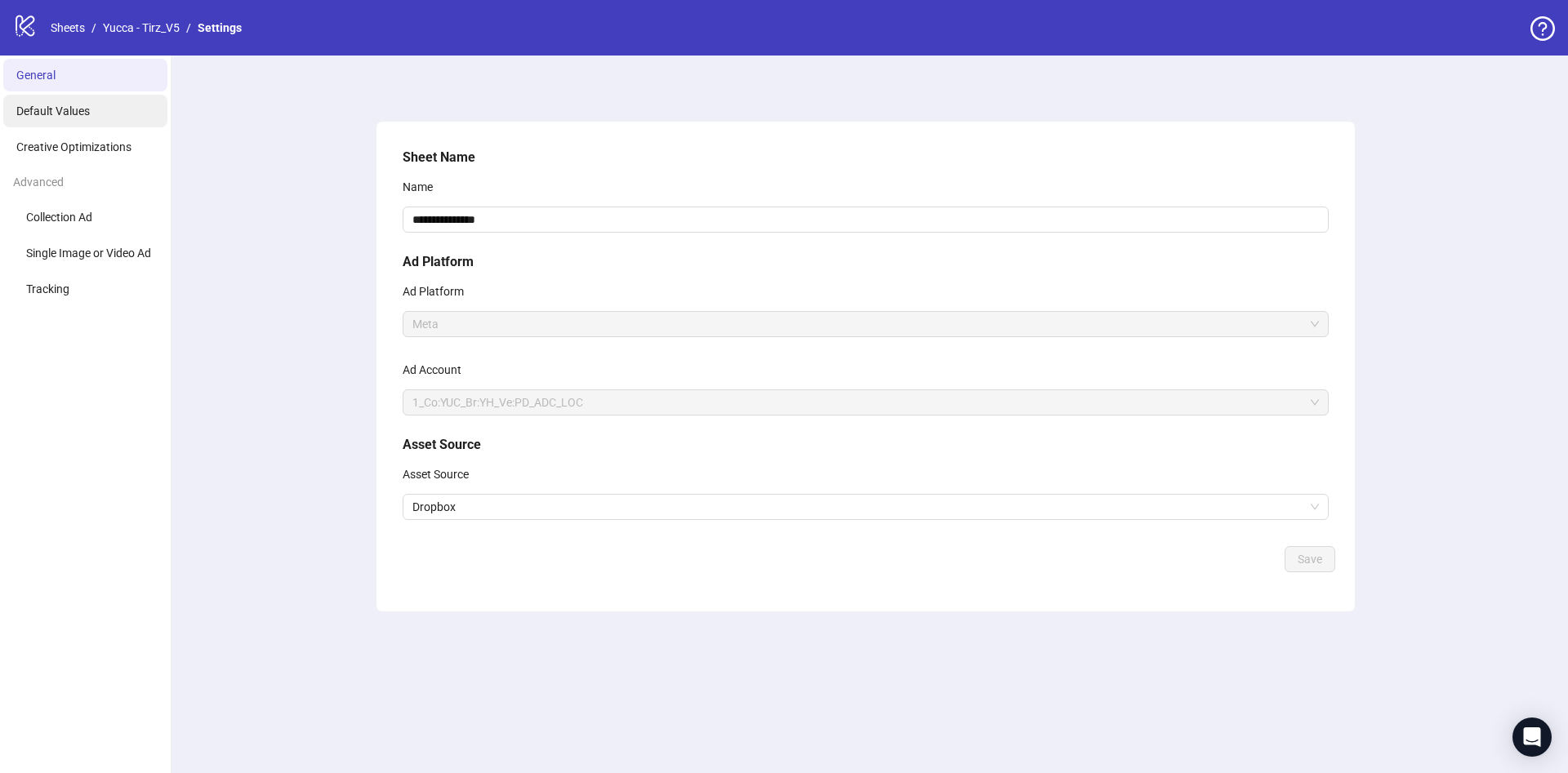
click at [82, 100] on li "Default Values" at bounding box center [85, 111] width 164 height 33
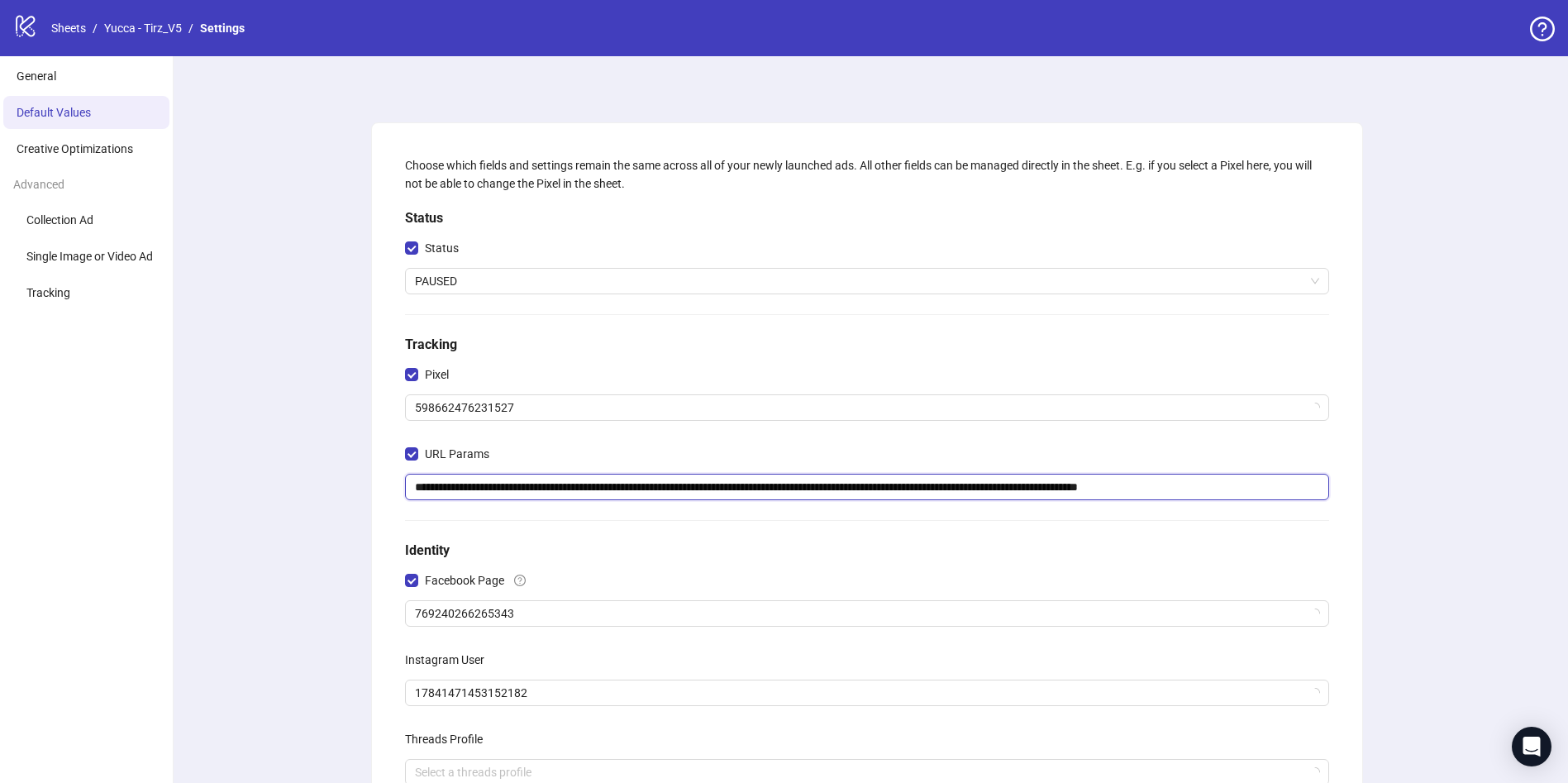
click at [709, 493] on input "**********" at bounding box center [867, 486] width 924 height 26
paste input "**********"
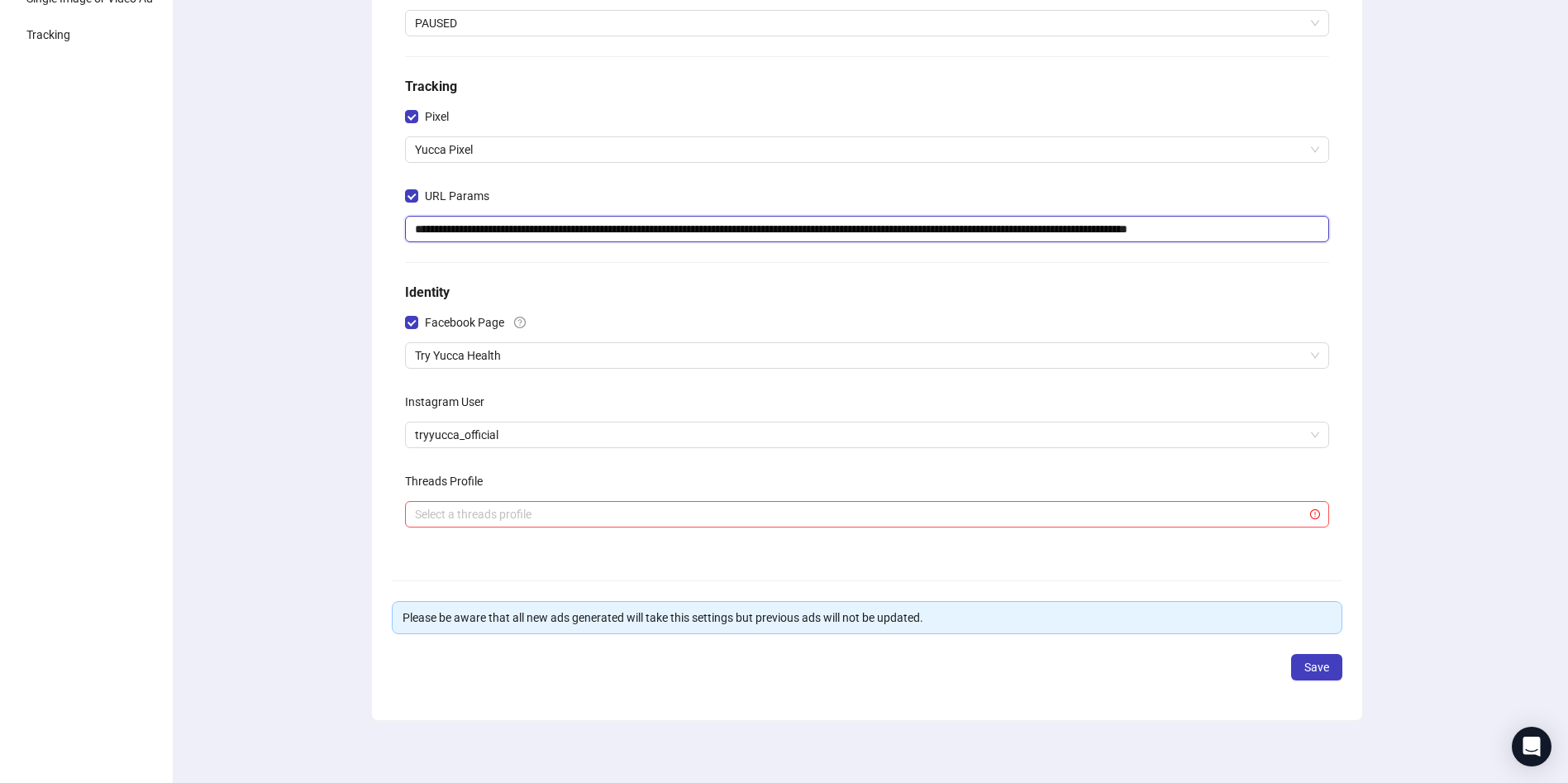
scroll to position [263, 0]
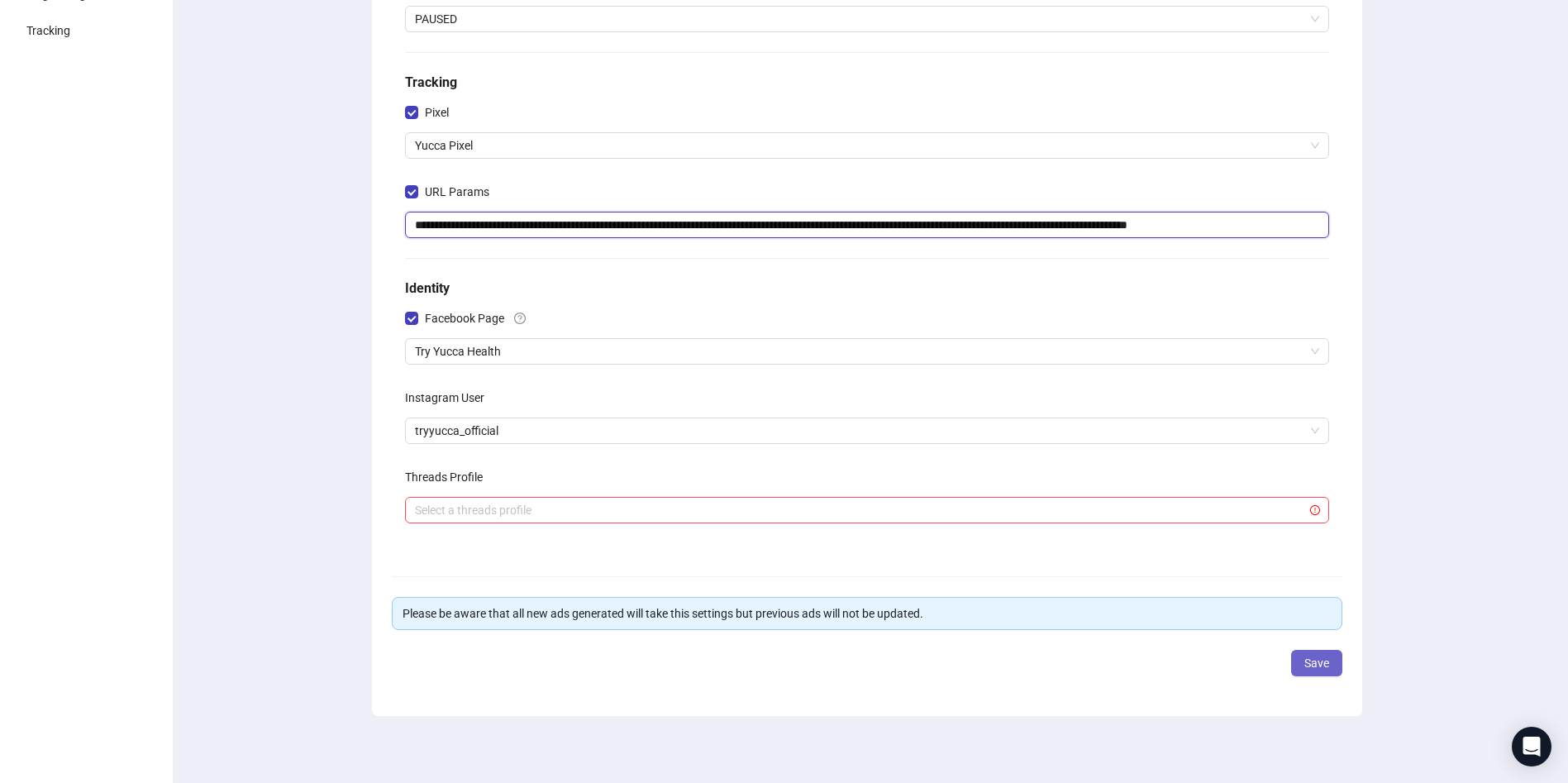
type input "**********"
click at [1313, 667] on span "Save" at bounding box center [1316, 663] width 24 height 14
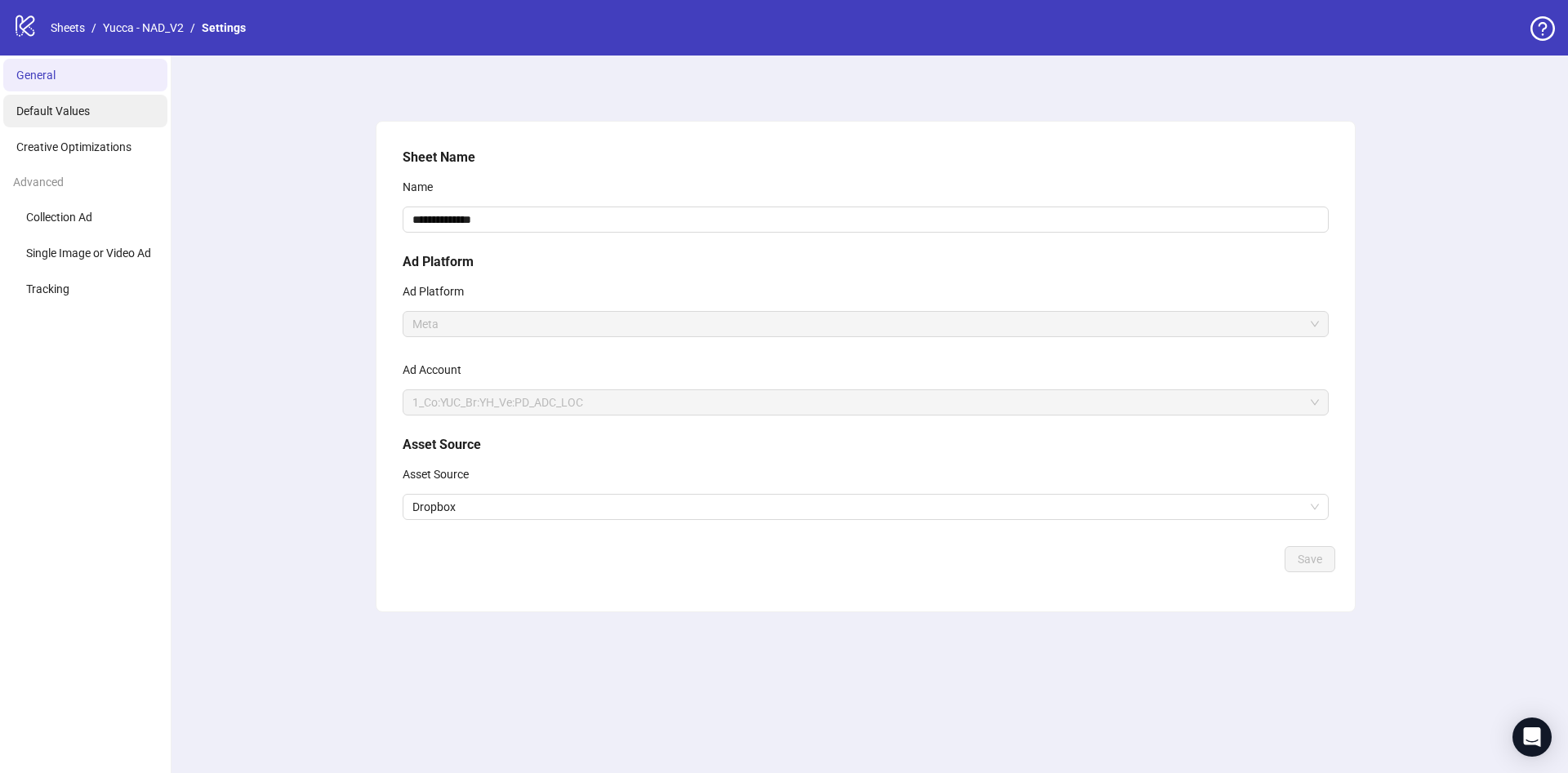
click at [94, 113] on li "Default Values" at bounding box center [85, 111] width 164 height 33
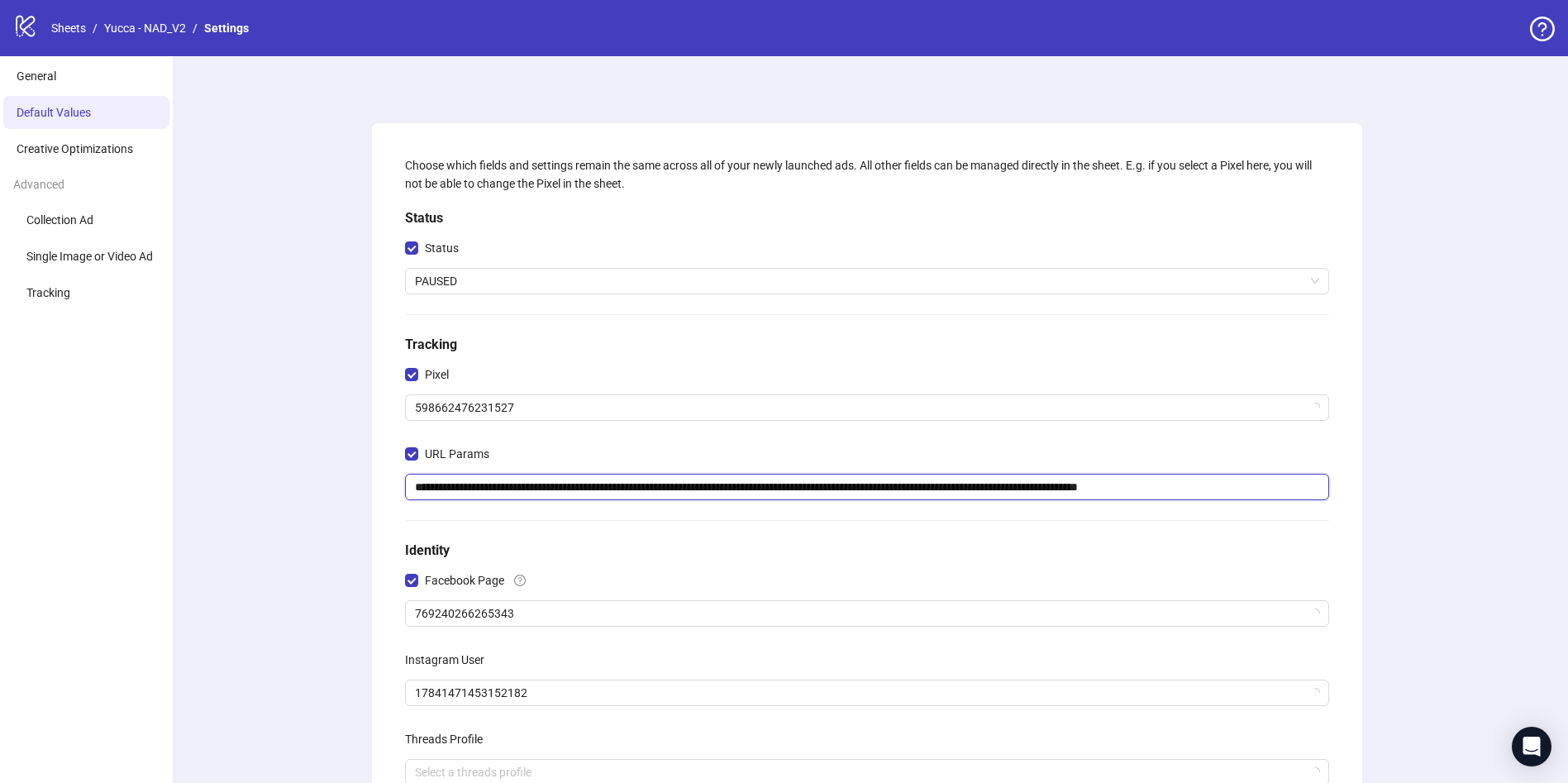
click at [665, 483] on input "**********" at bounding box center [867, 486] width 924 height 26
paste input "**********"
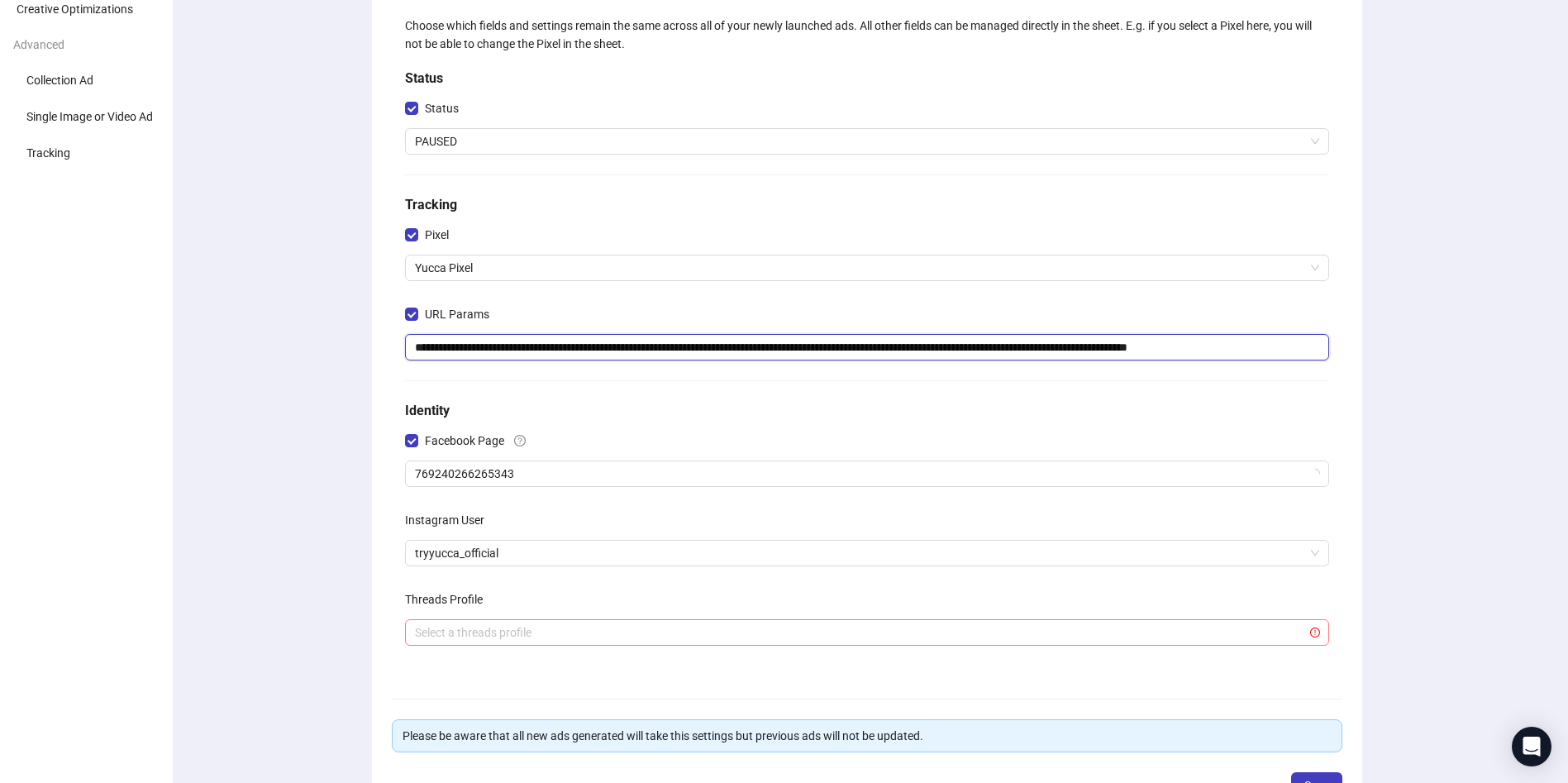
scroll to position [263, 0]
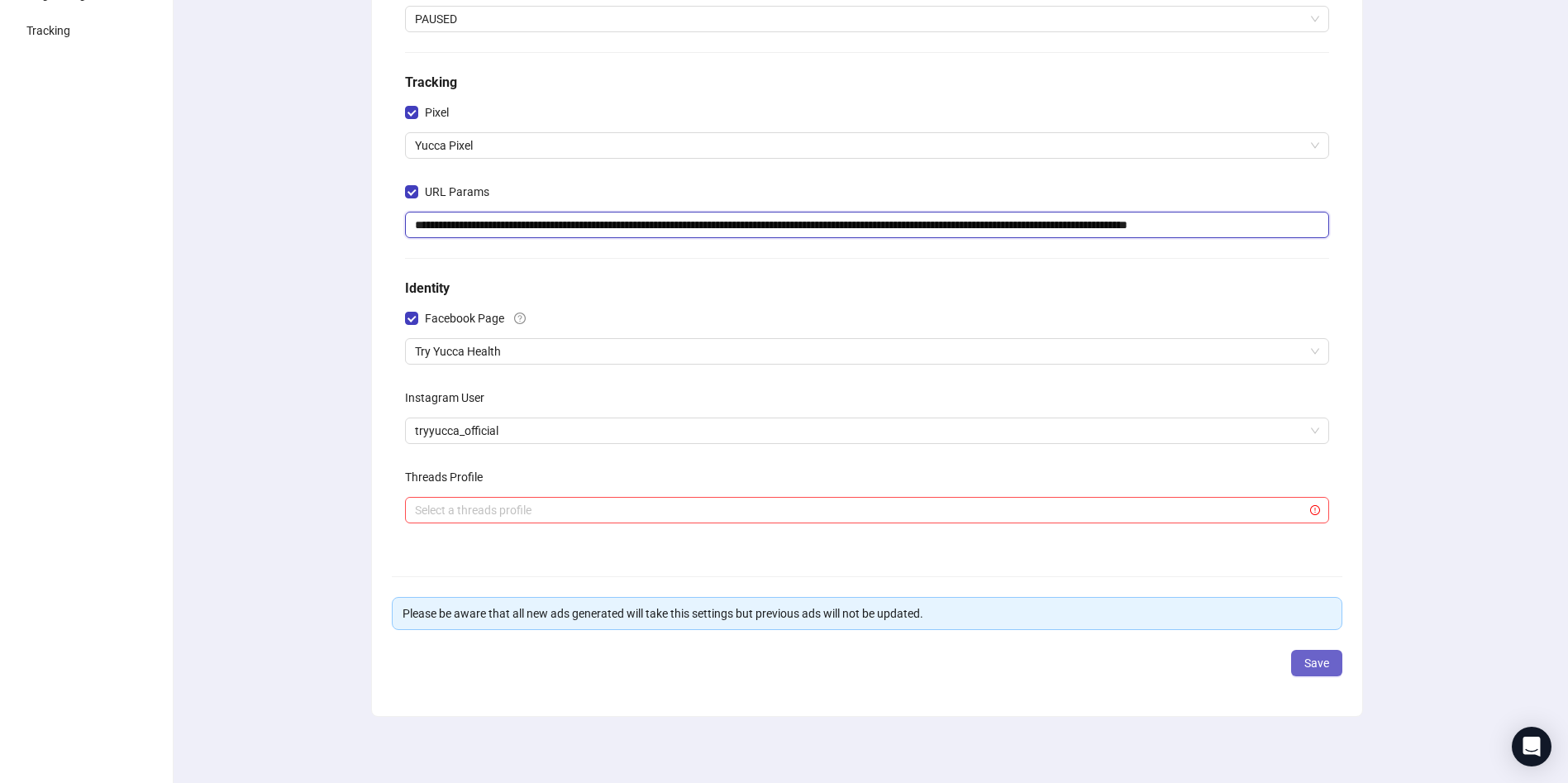
type input "**********"
click at [1307, 660] on span "Save" at bounding box center [1316, 663] width 24 height 14
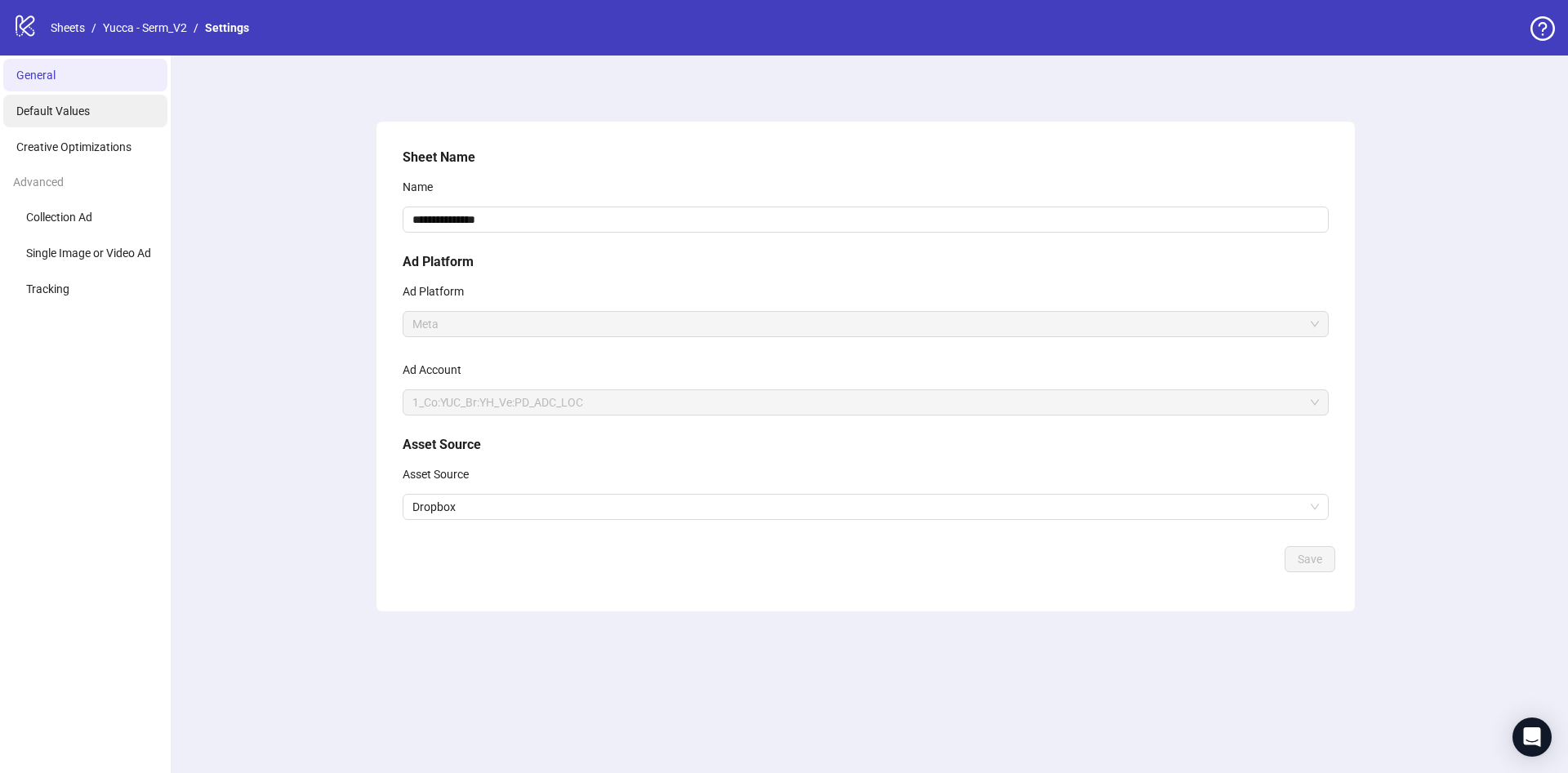
click at [40, 111] on span "Default Values" at bounding box center [53, 112] width 73 height 13
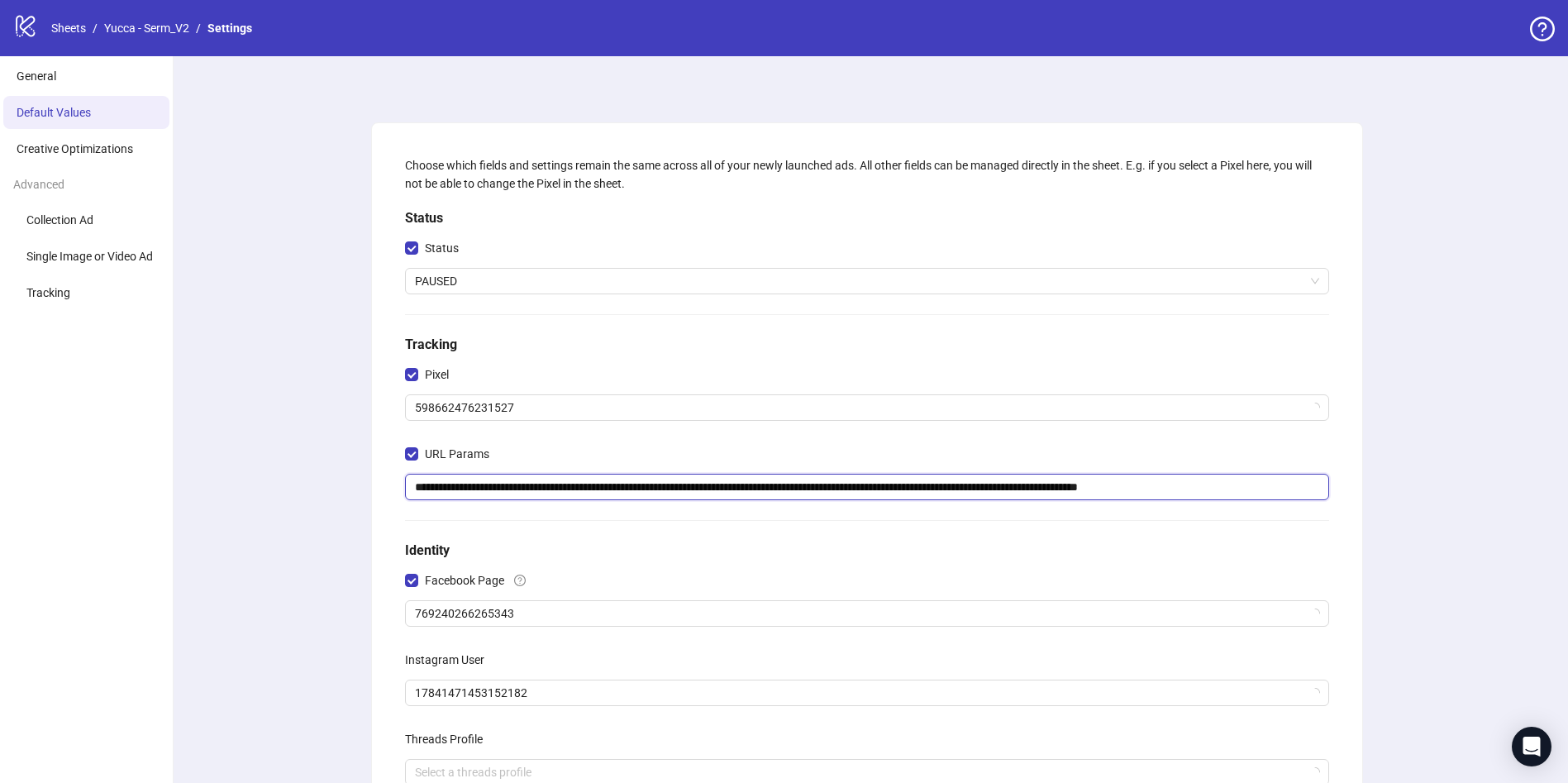
click at [564, 495] on input "**********" at bounding box center [867, 486] width 924 height 26
paste input "**********"
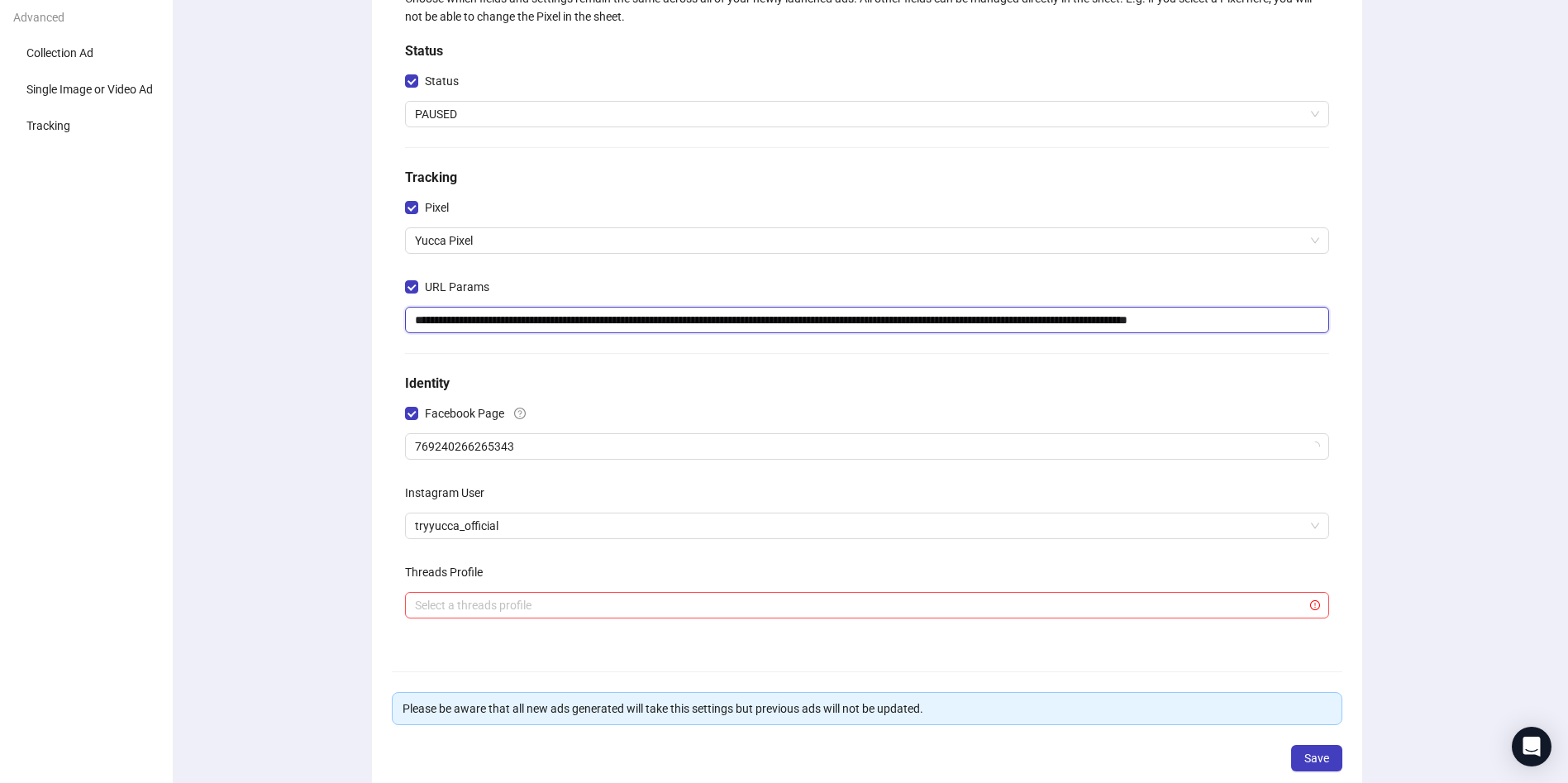
scroll to position [263, 0]
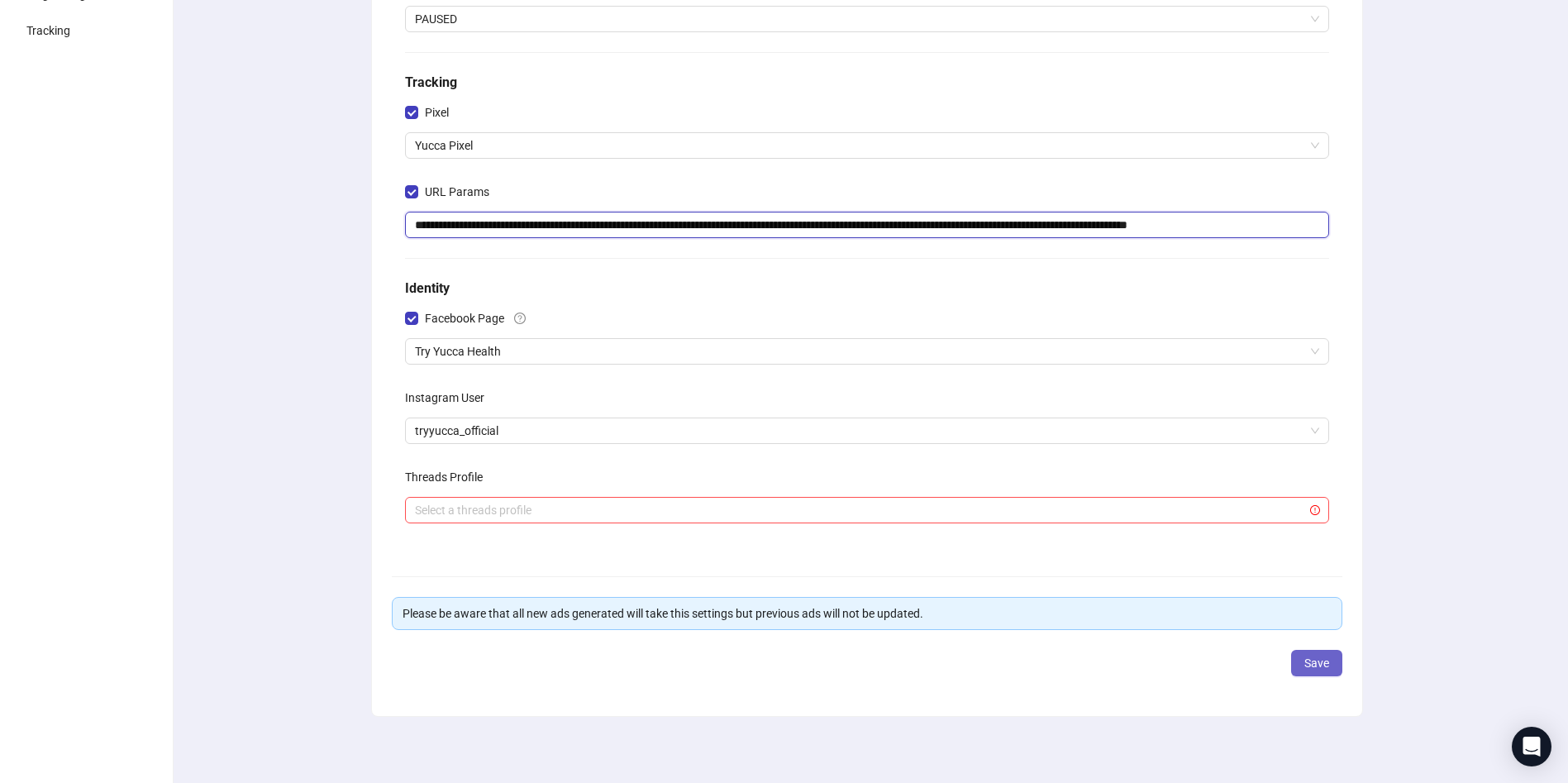
type input "**********"
click at [1333, 659] on button "Save" at bounding box center [1317, 662] width 52 height 26
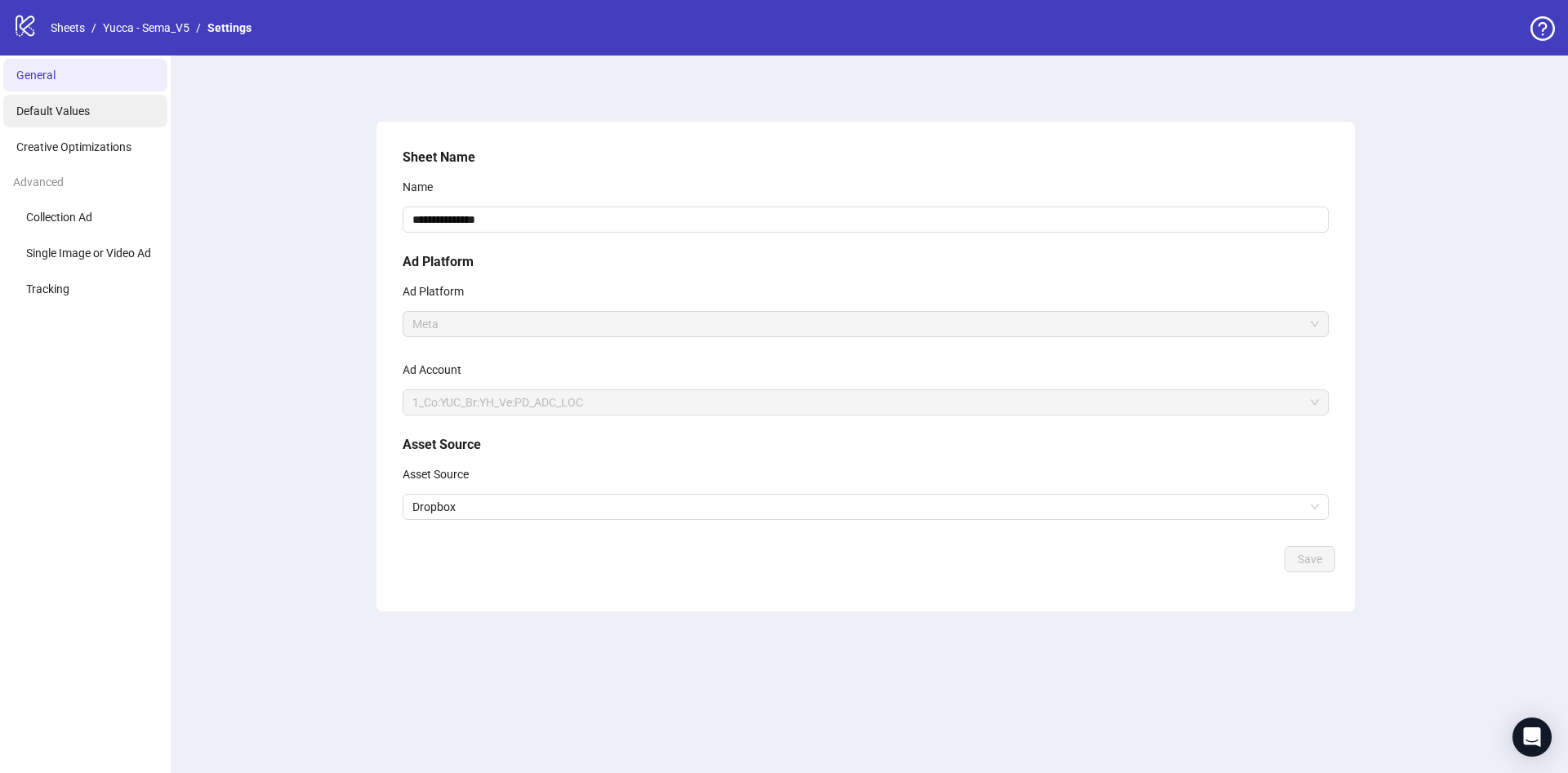
click at [100, 106] on li "Default Values" at bounding box center [85, 111] width 164 height 33
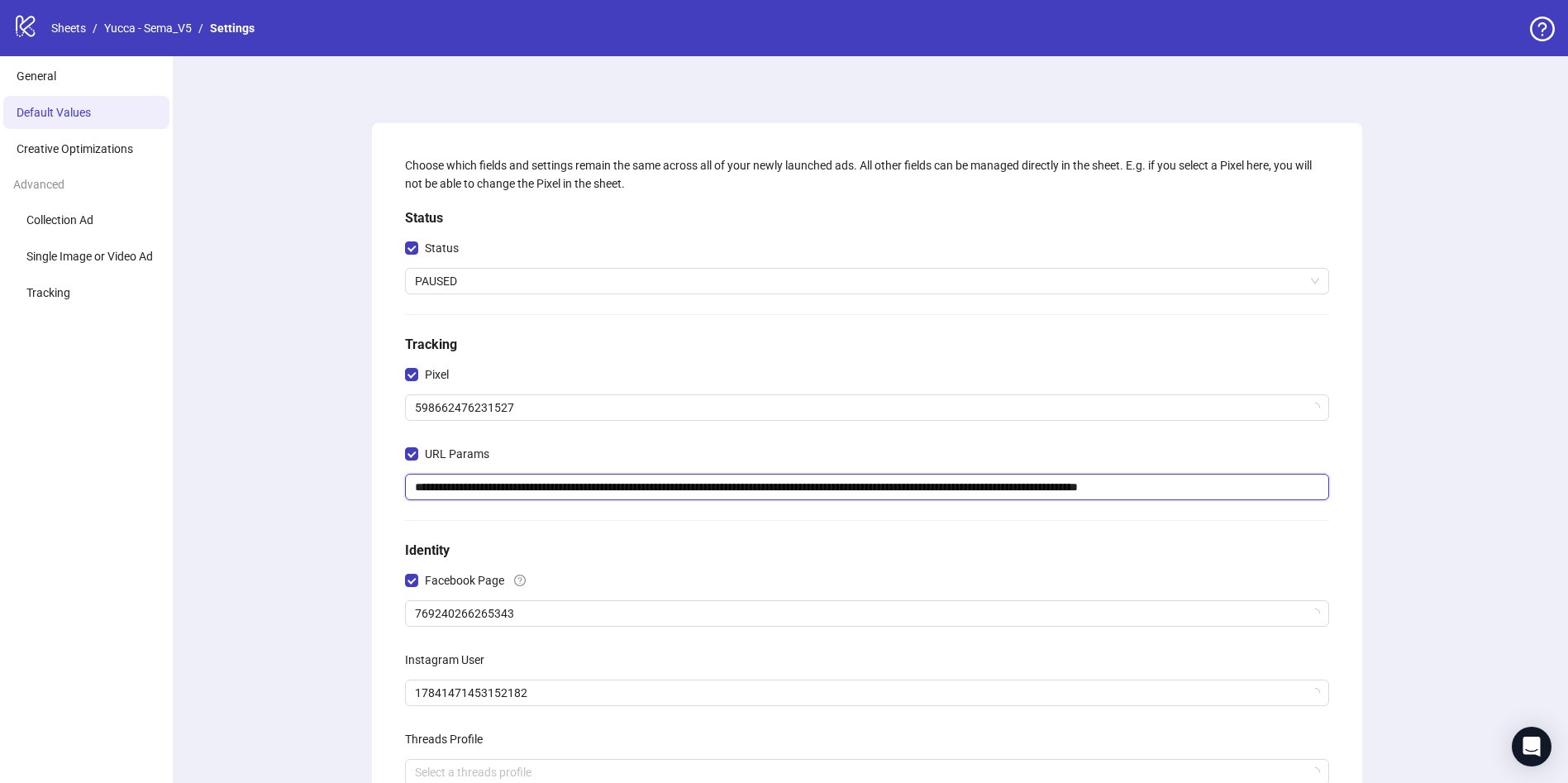
click at [686, 495] on input "**********" at bounding box center [867, 486] width 924 height 26
paste input "**********"
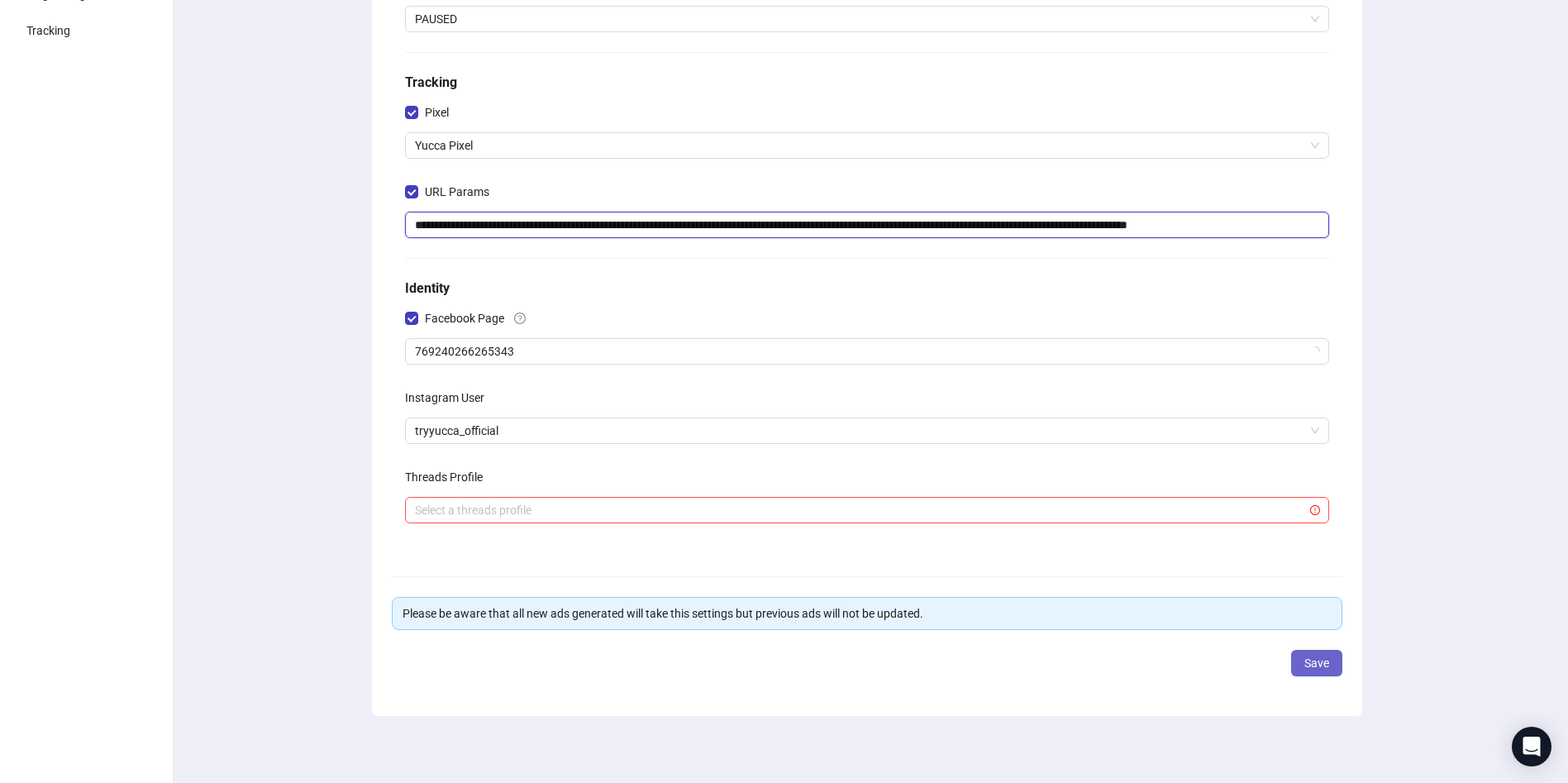
type input "**********"
click at [1338, 658] on button "Save" at bounding box center [1317, 662] width 52 height 26
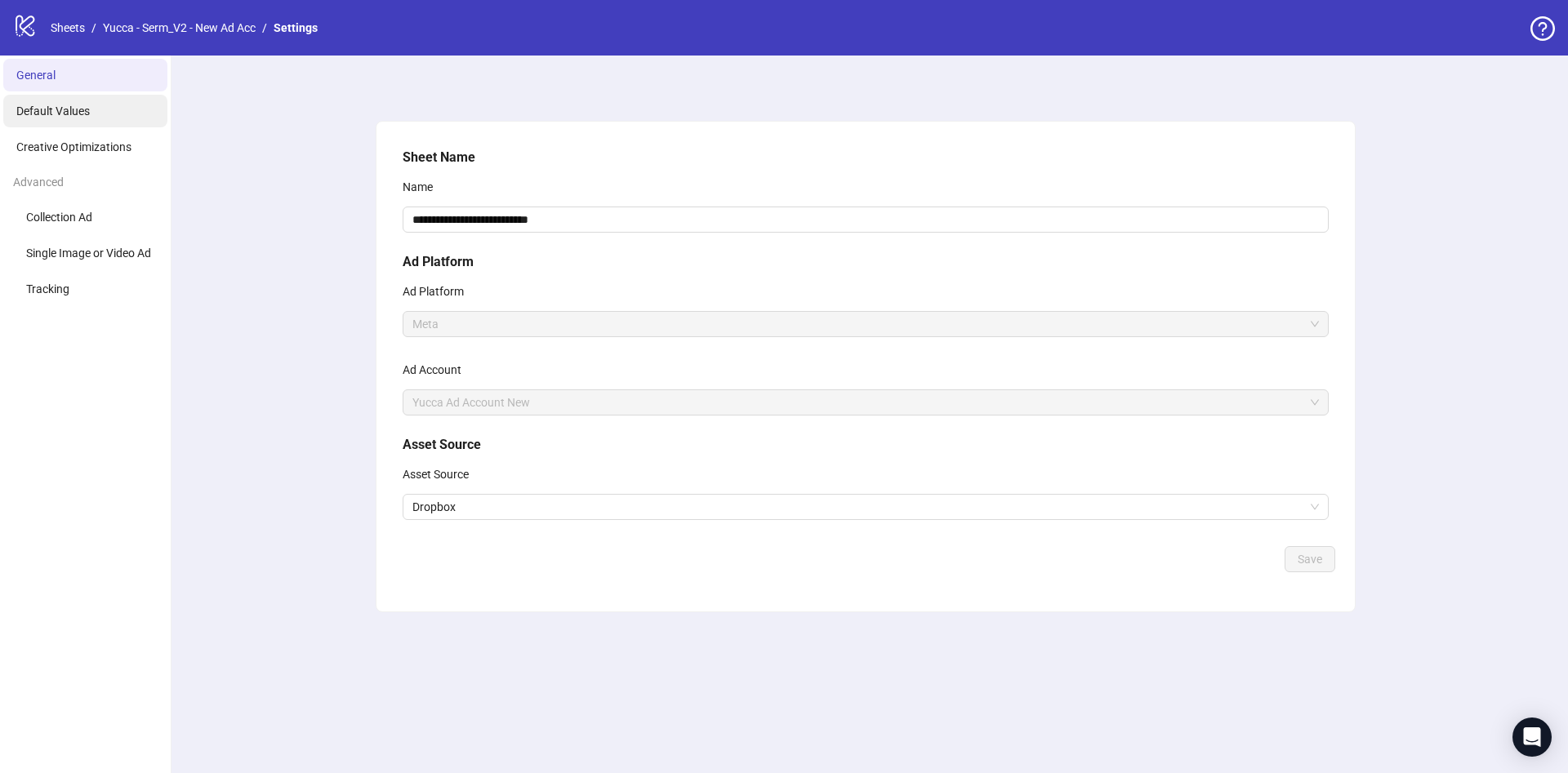
click at [73, 114] on span "Default Values" at bounding box center [53, 112] width 73 height 13
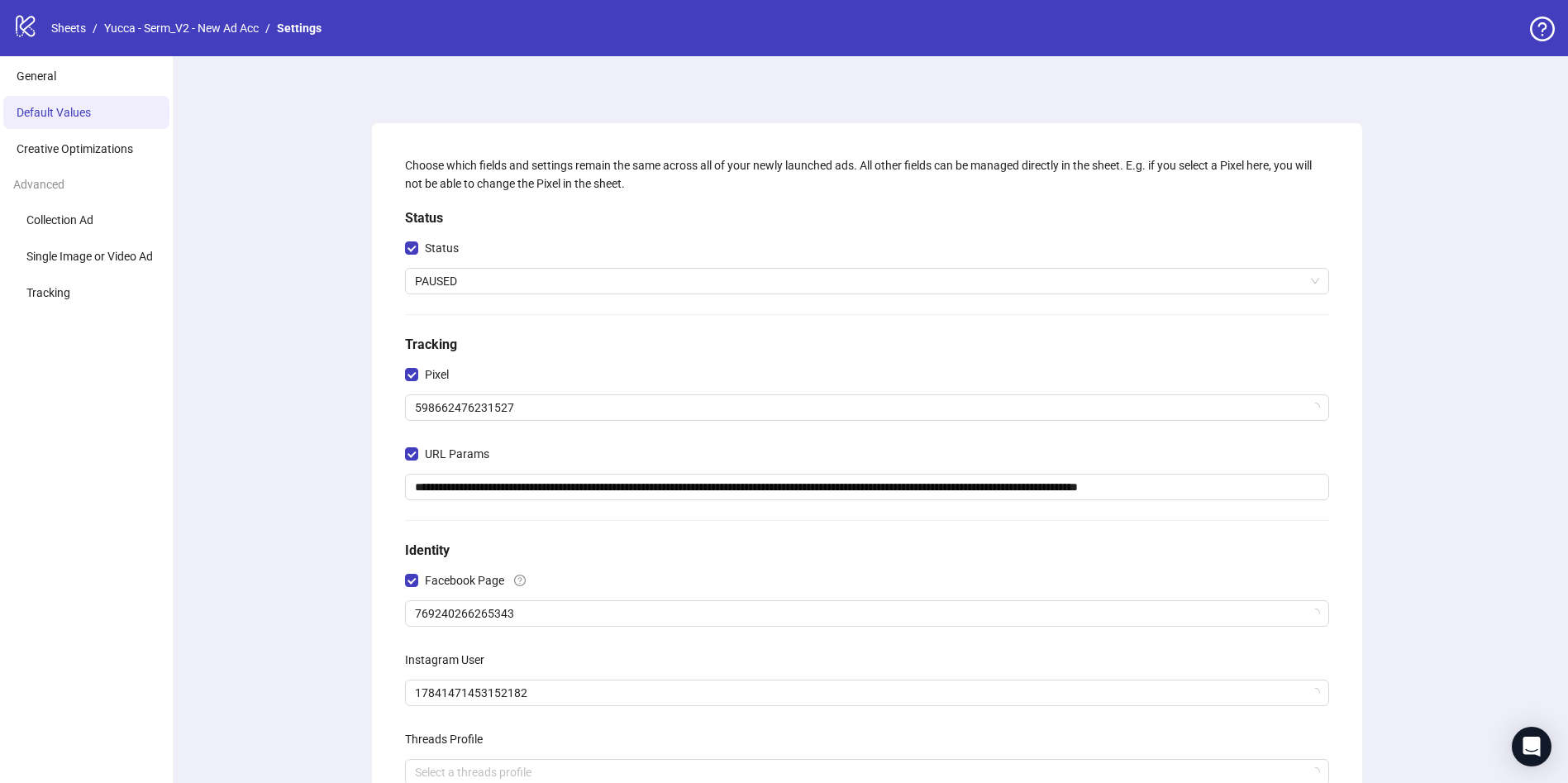
click at [535, 462] on div "URL Params" at bounding box center [867, 457] width 924 height 33
click at [539, 473] on input "**********" at bounding box center [867, 486] width 924 height 26
paste input "**********"
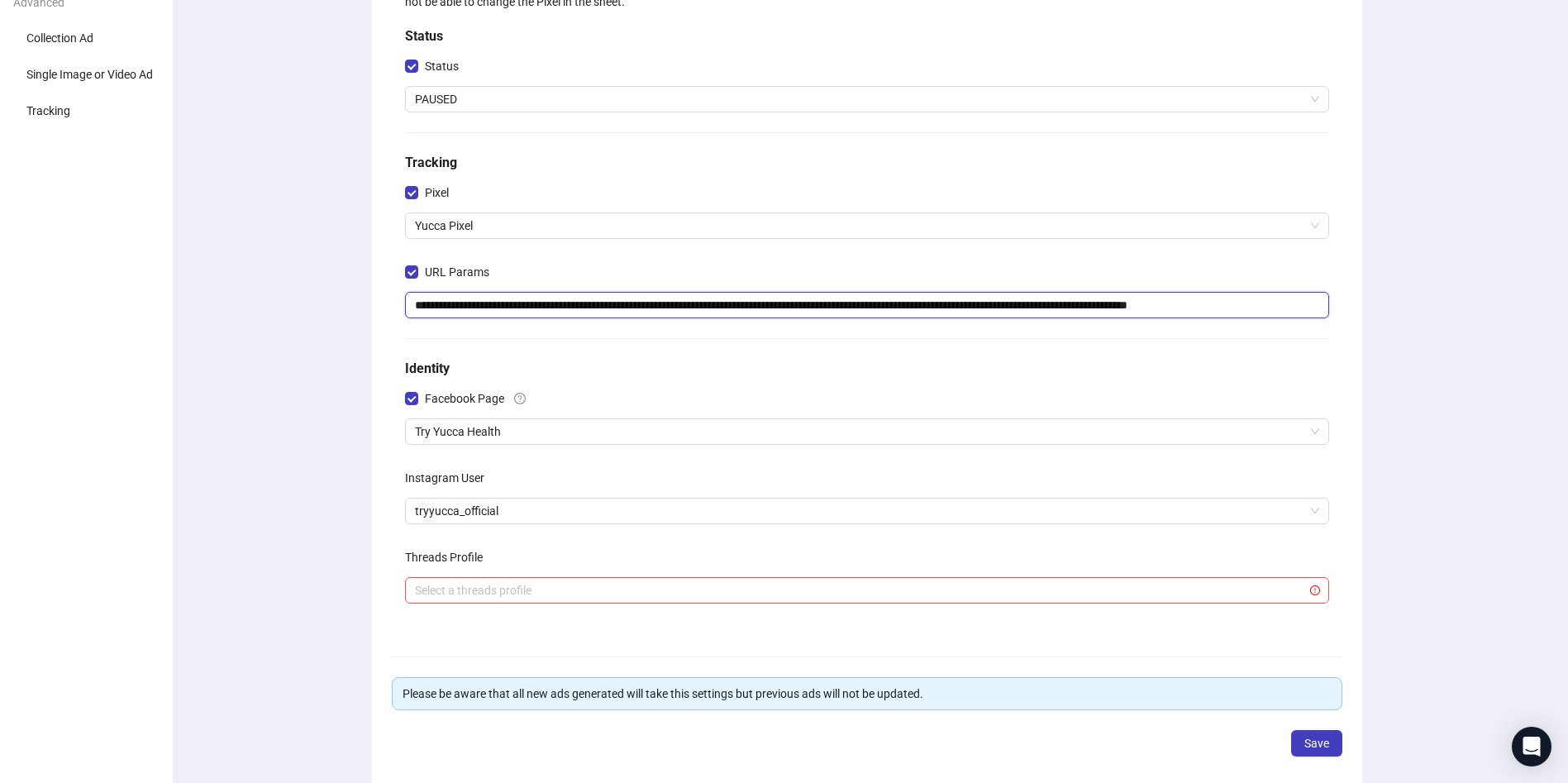
scroll to position [263, 0]
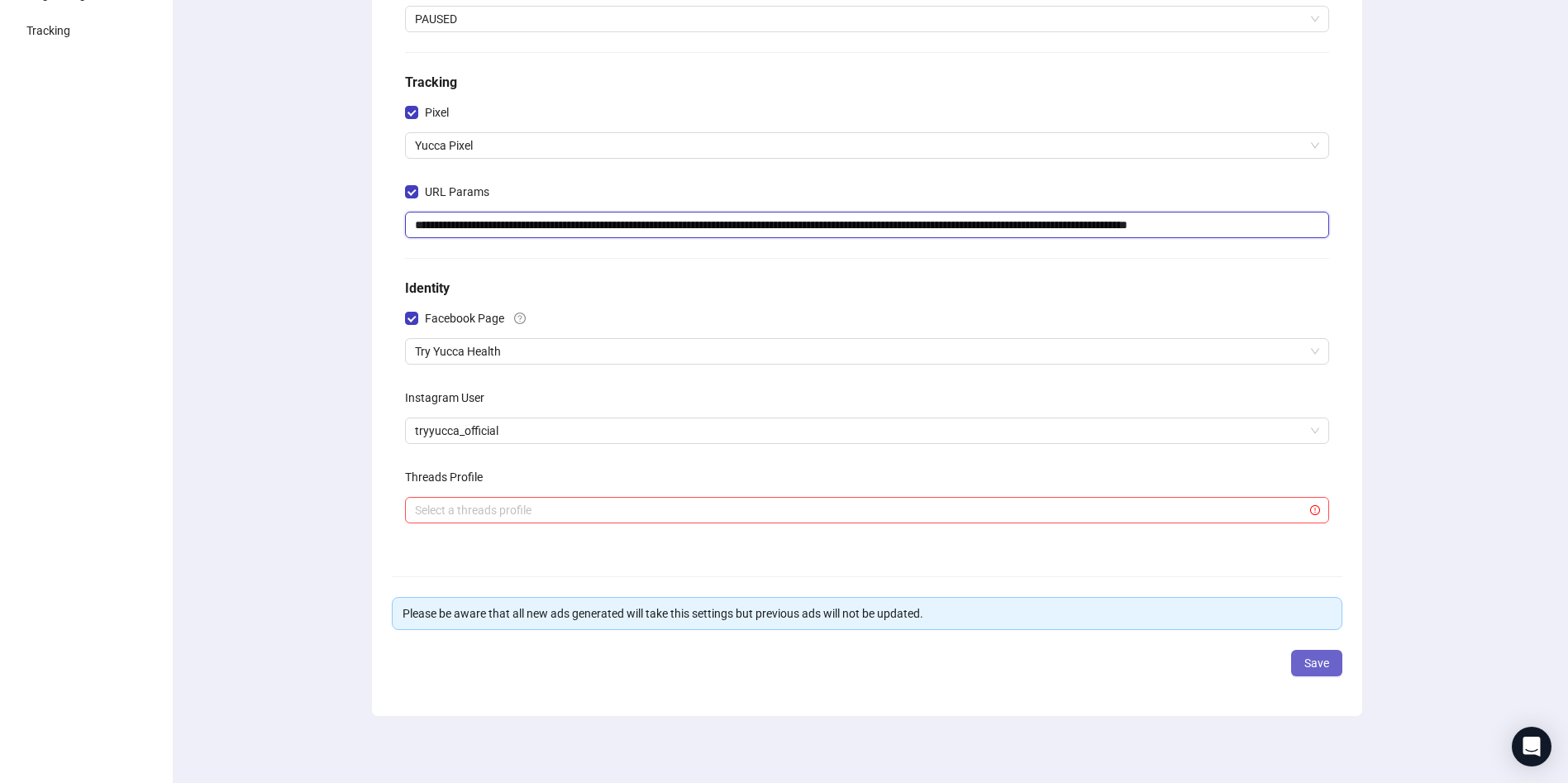
type input "**********"
click at [1327, 664] on span "Save" at bounding box center [1316, 663] width 24 height 14
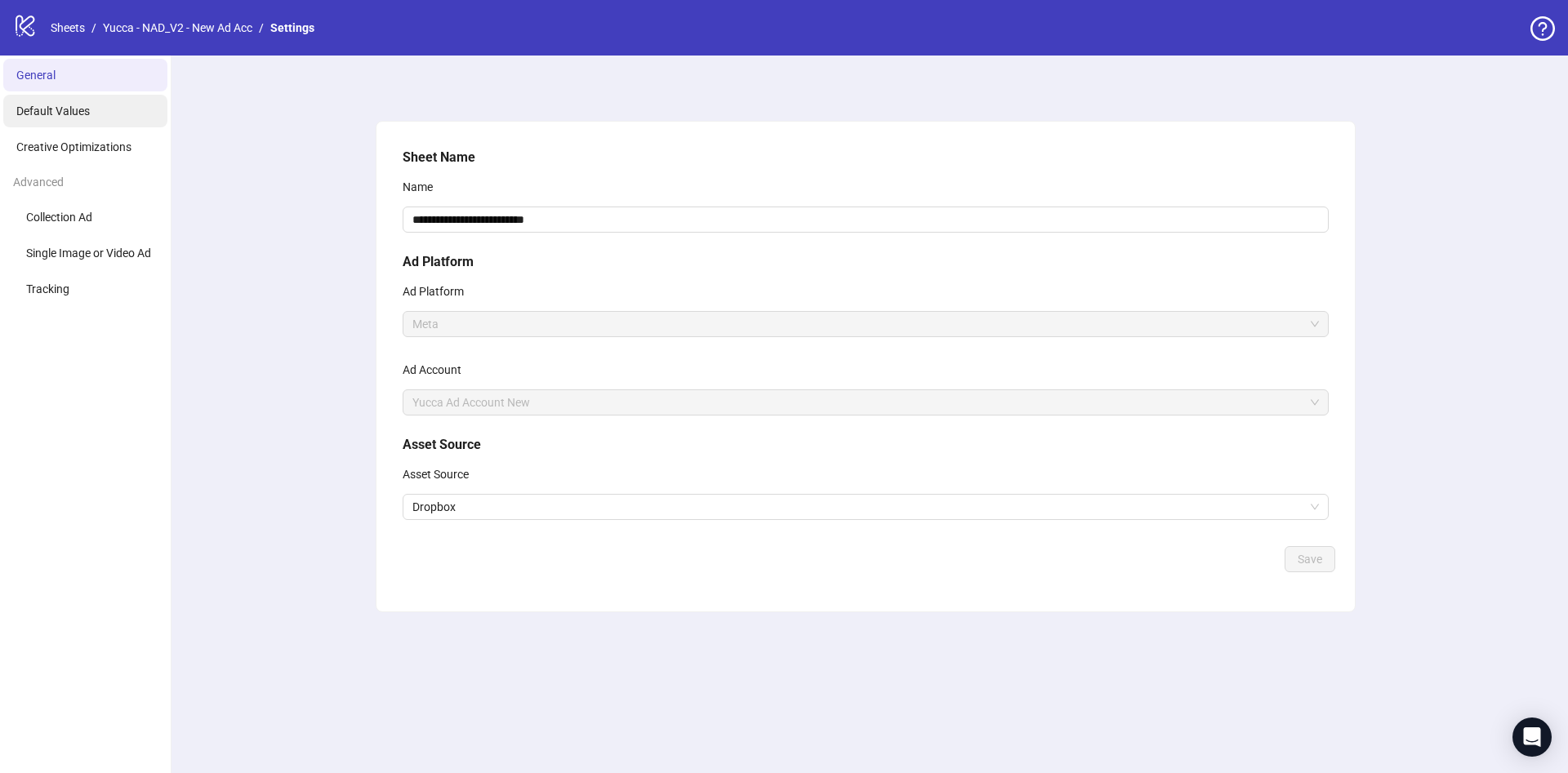
click at [117, 109] on li "Default Values" at bounding box center [85, 111] width 164 height 33
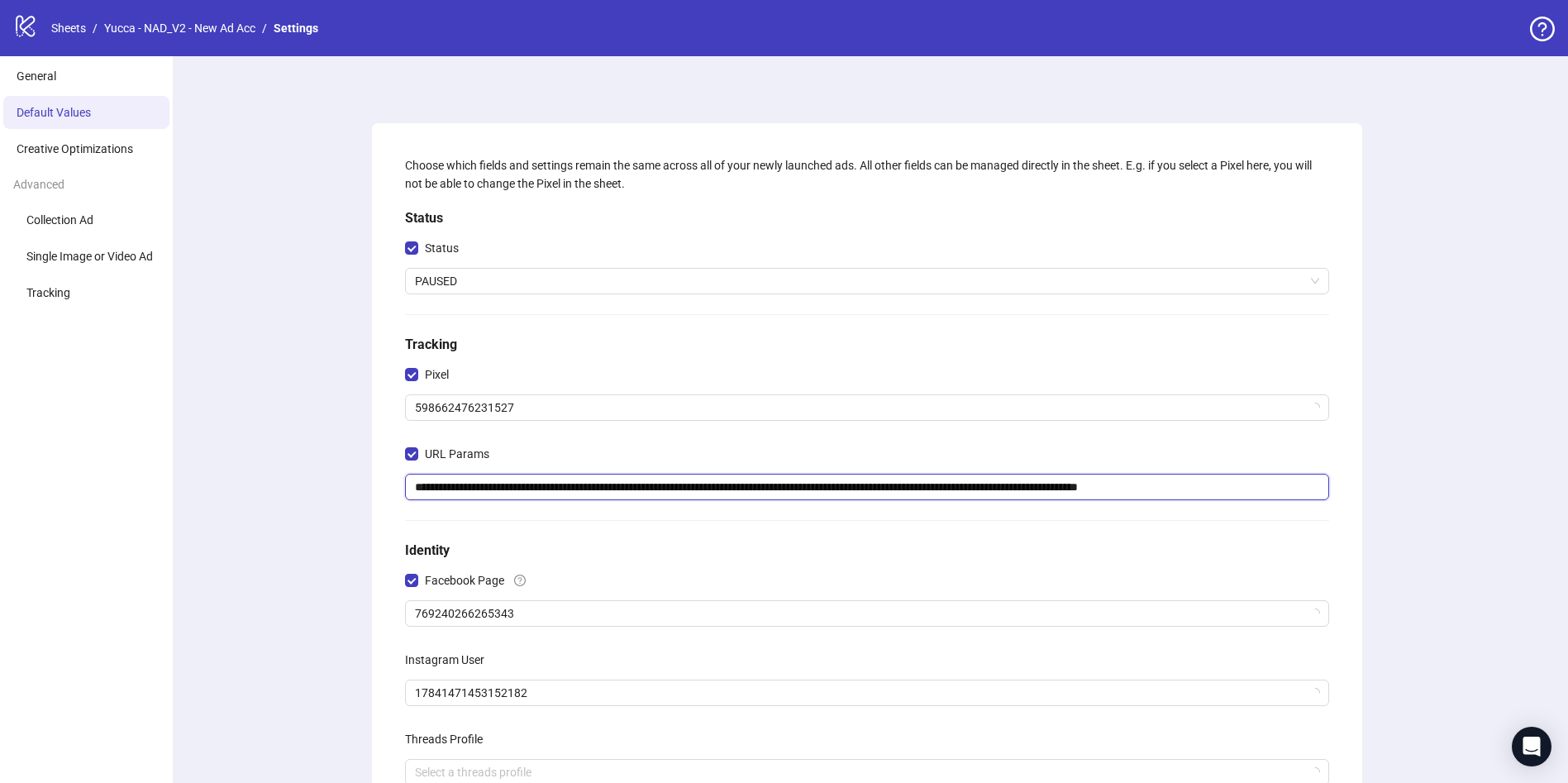
click at [530, 488] on input "**********" at bounding box center [867, 486] width 924 height 26
paste input "**********"
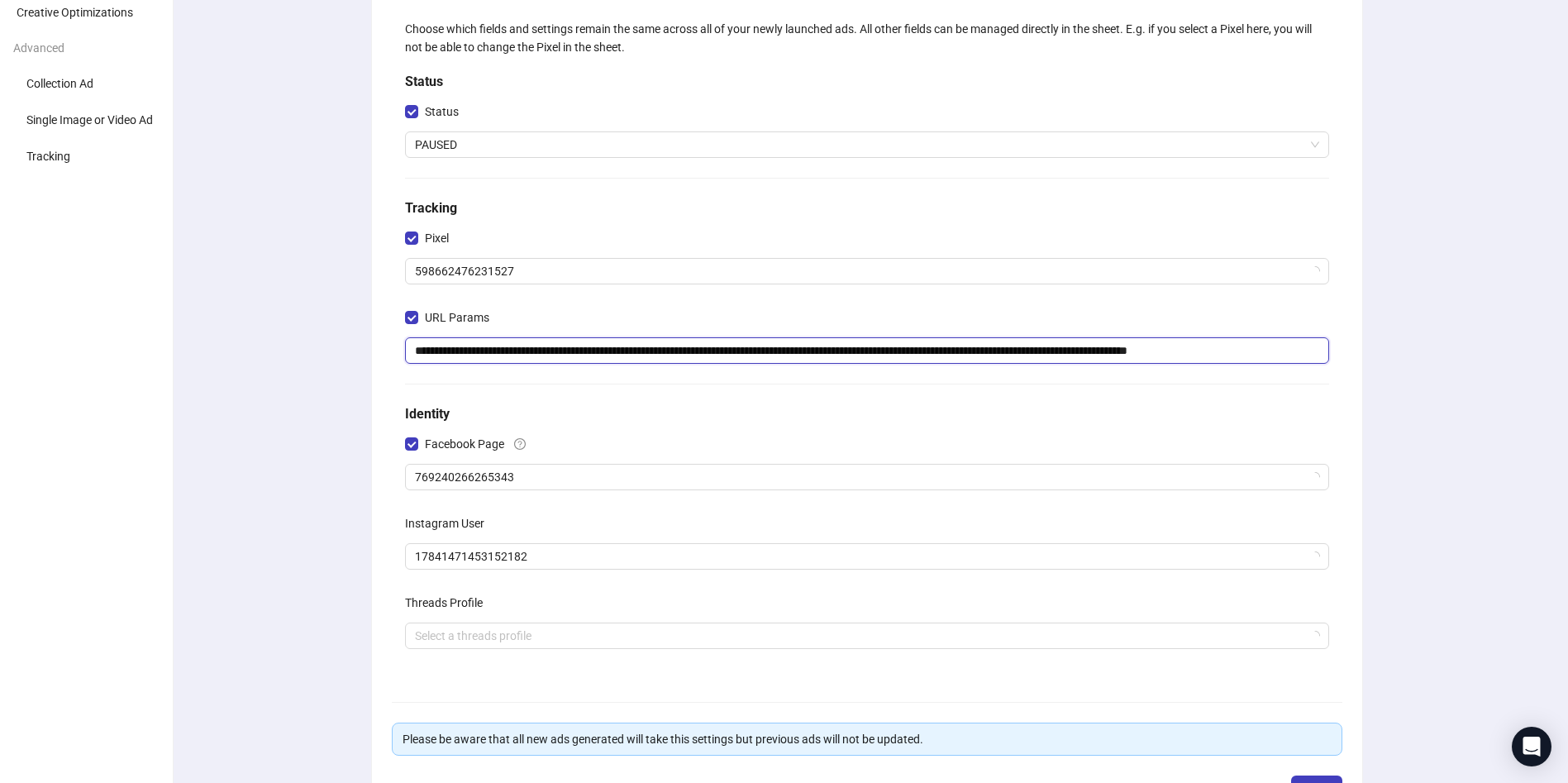
scroll to position [263, 0]
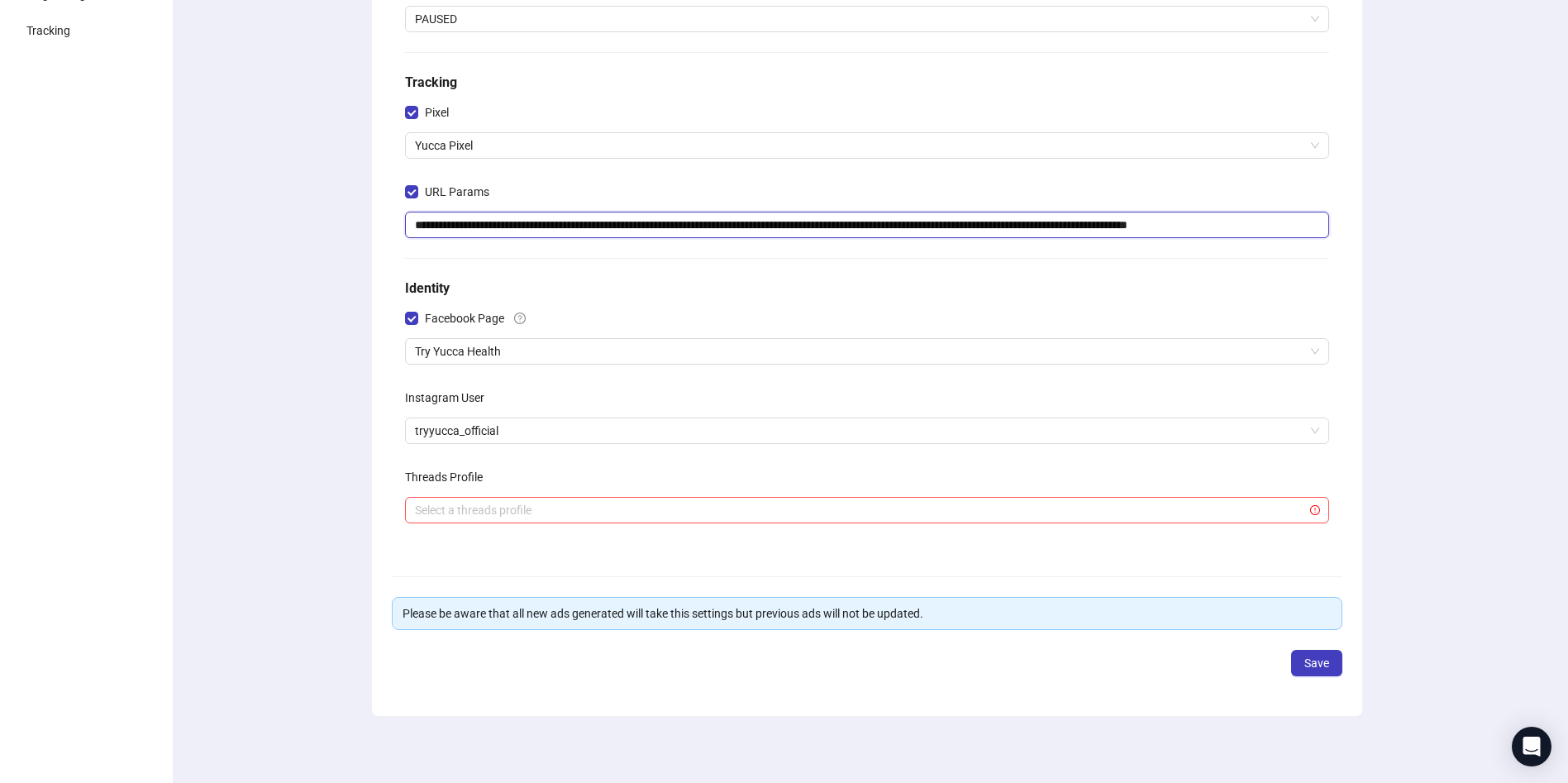
type input "**********"
click at [1330, 645] on form "**********" at bounding box center [867, 279] width 951 height 795
click at [1330, 663] on button "Save" at bounding box center [1317, 662] width 52 height 26
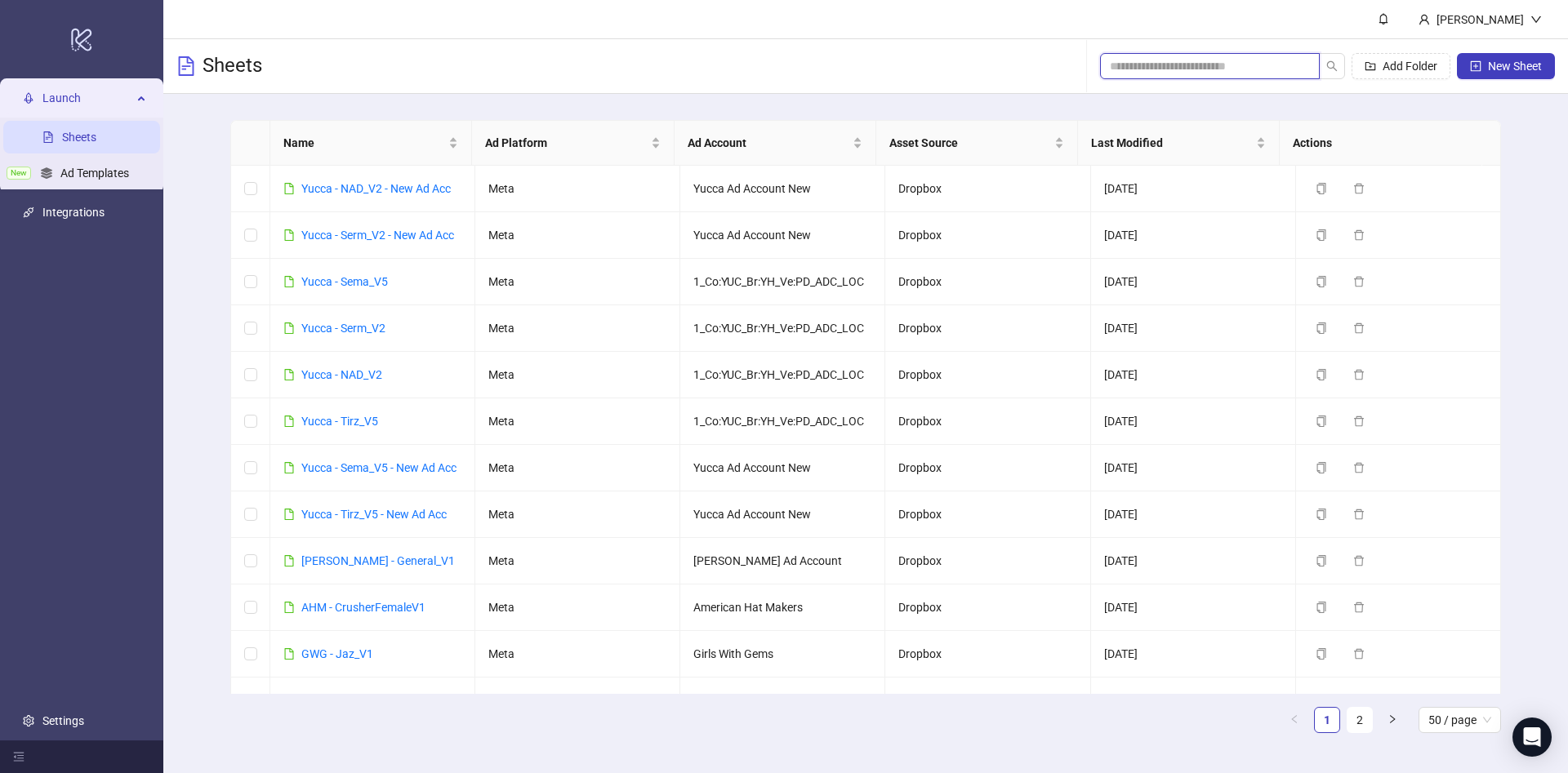
click at [1165, 60] on input "search" at bounding box center [1202, 65] width 187 height 18
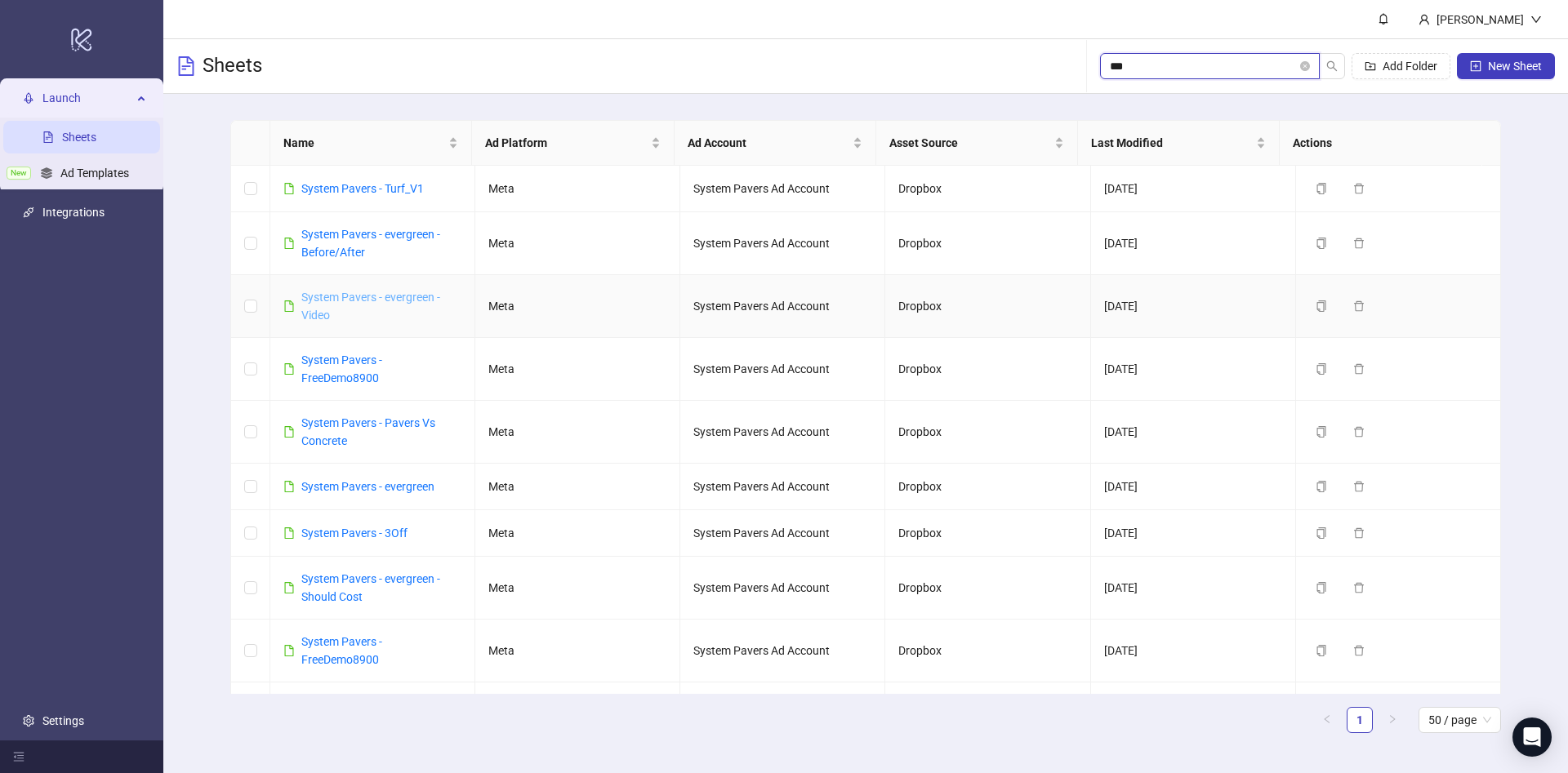
type input "***"
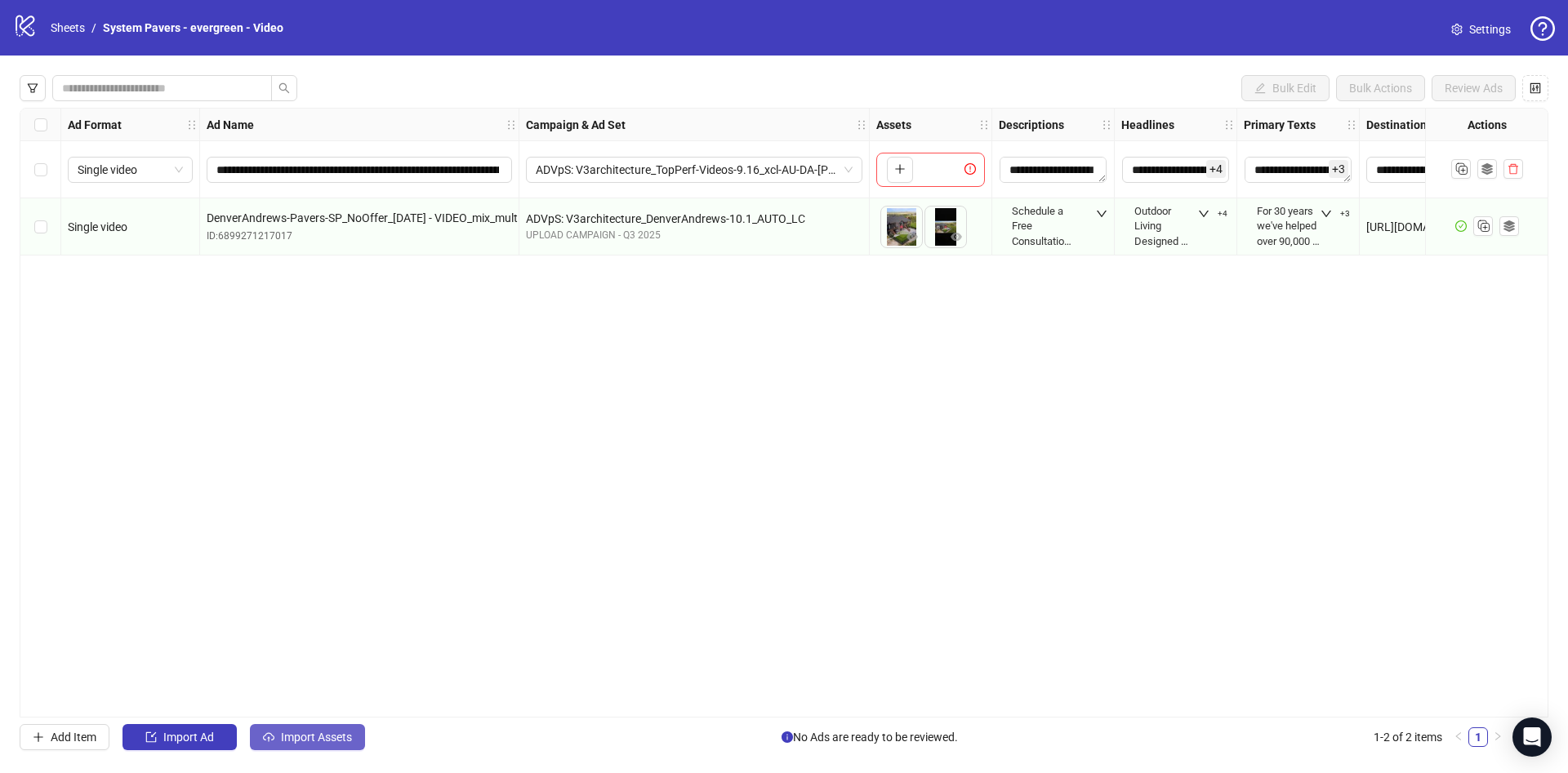
click at [332, 741] on span "Import Assets" at bounding box center [316, 737] width 71 height 13
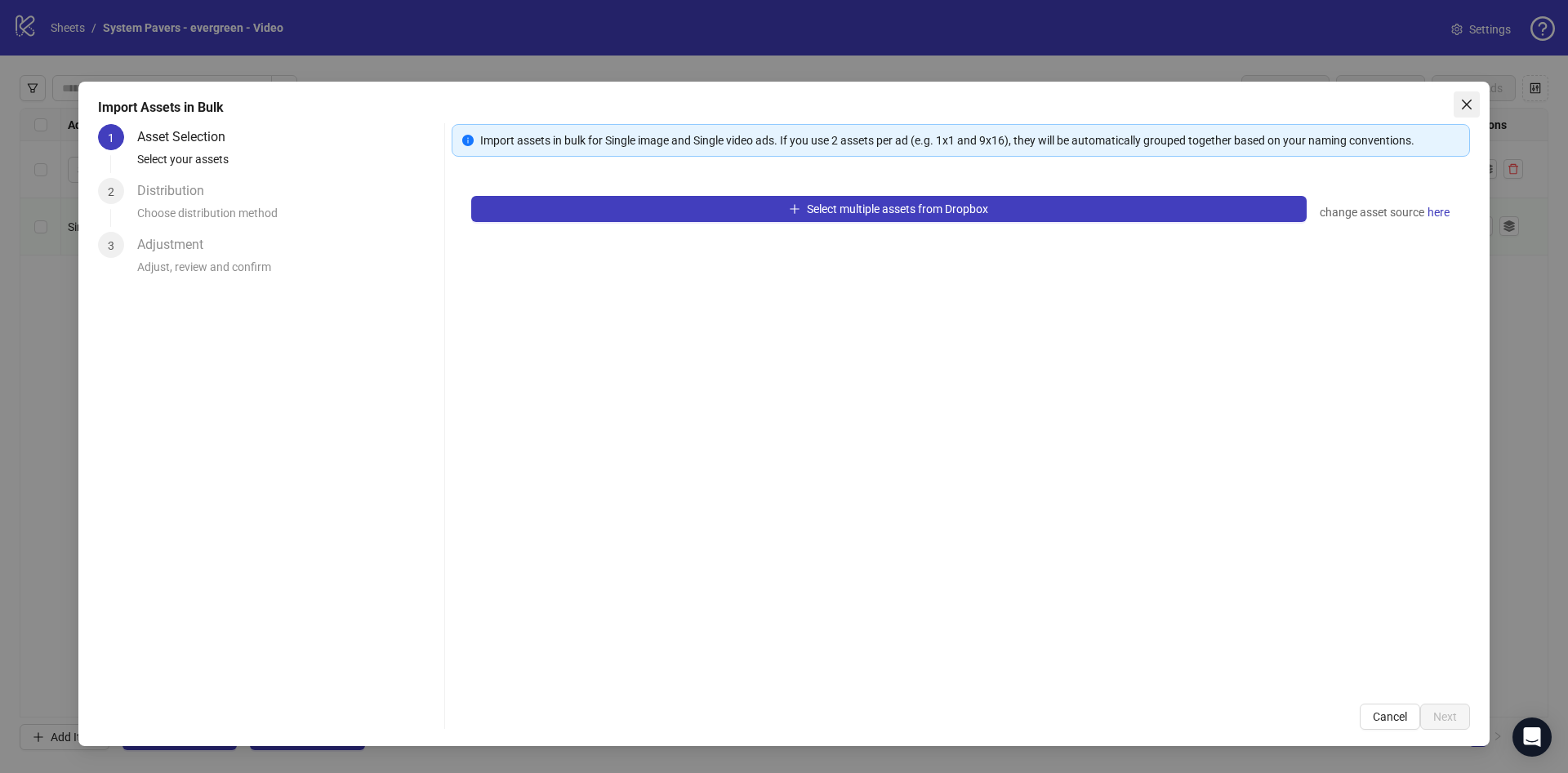
click at [1468, 106] on icon "close" at bounding box center [1466, 105] width 10 height 10
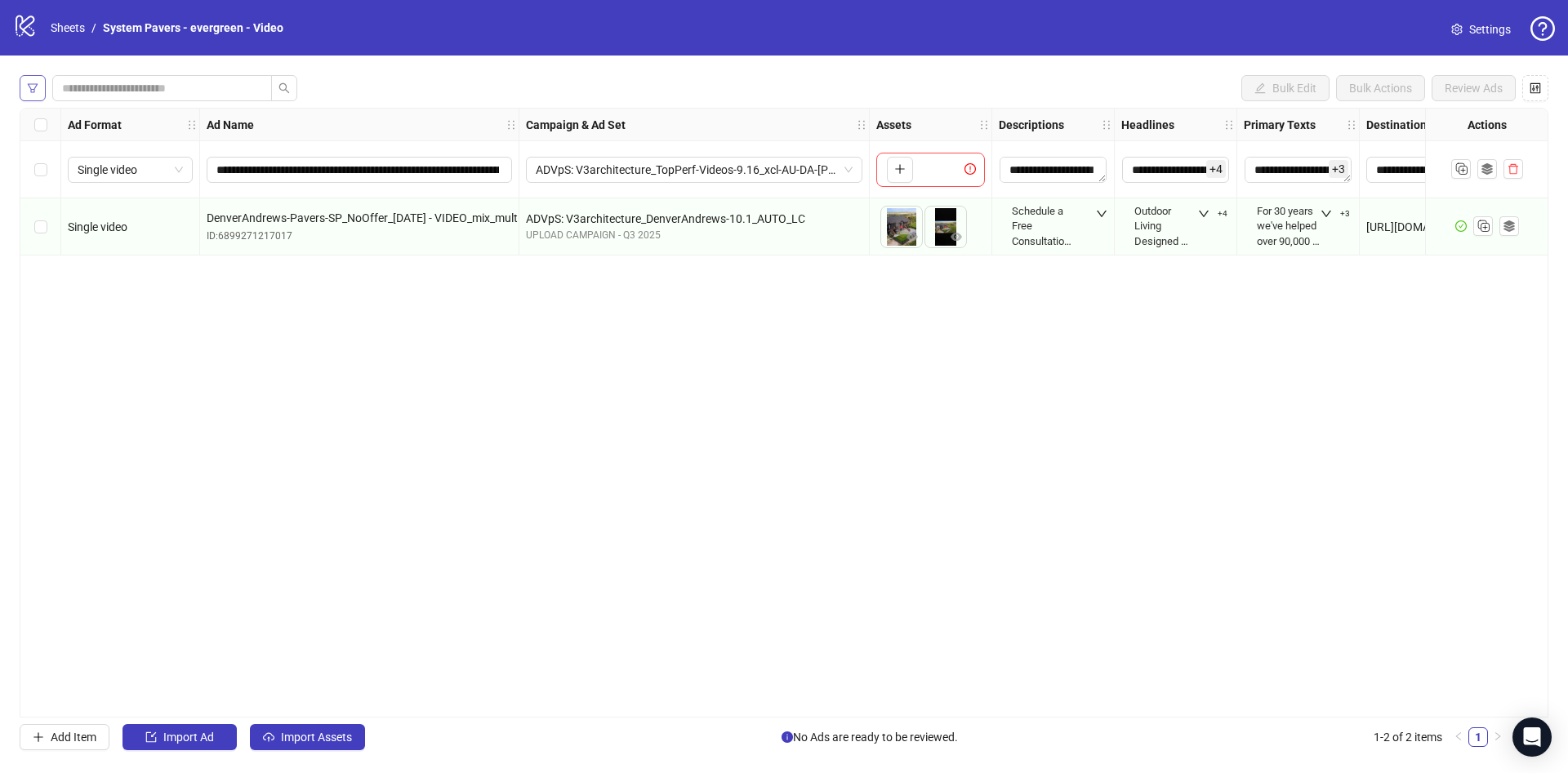
click at [21, 85] on button "button" at bounding box center [32, 87] width 26 height 26
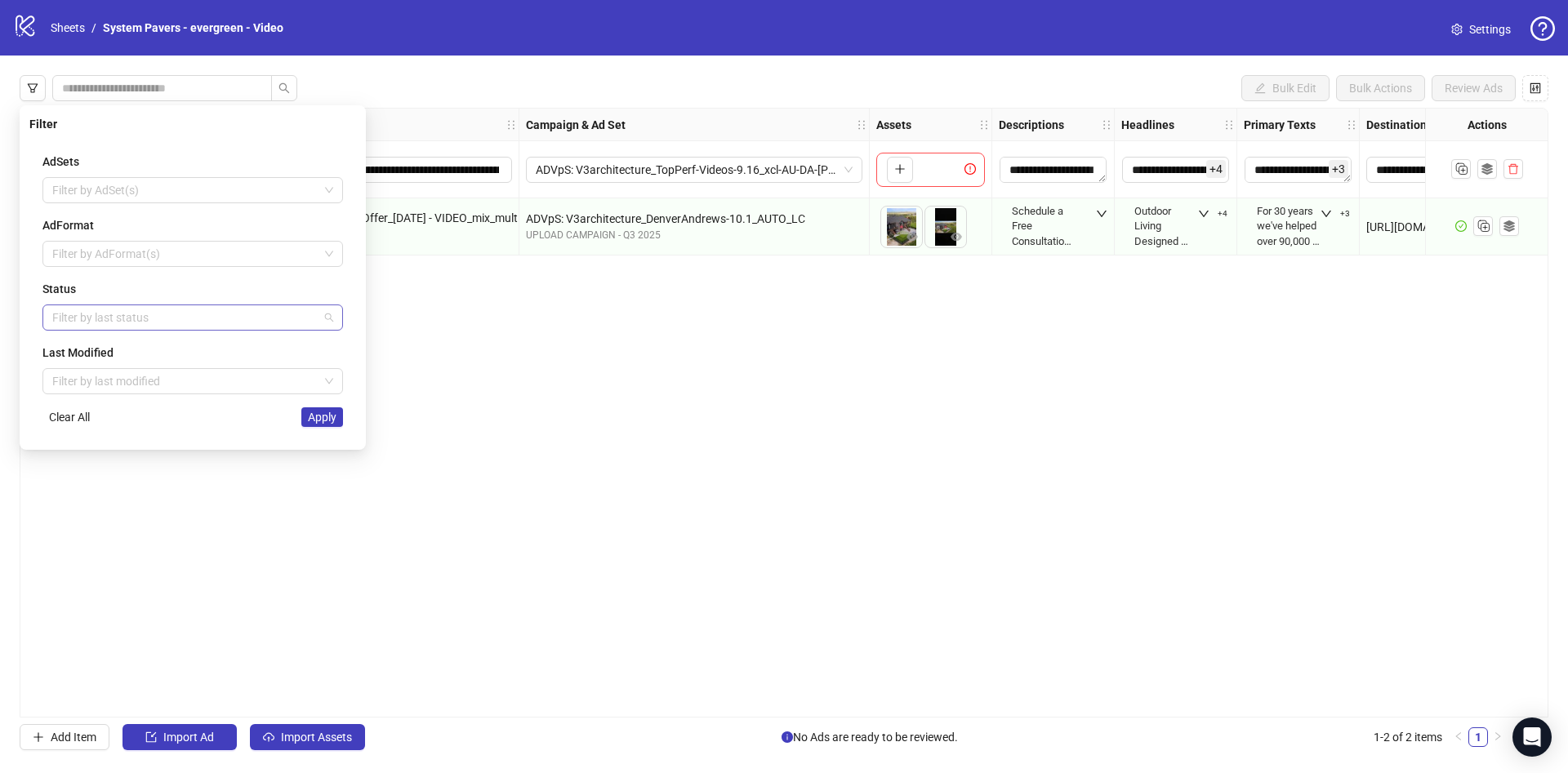
click at [81, 314] on div at bounding box center [185, 317] width 277 height 23
click at [73, 342] on div "Draft" at bounding box center [192, 350] width 274 height 18
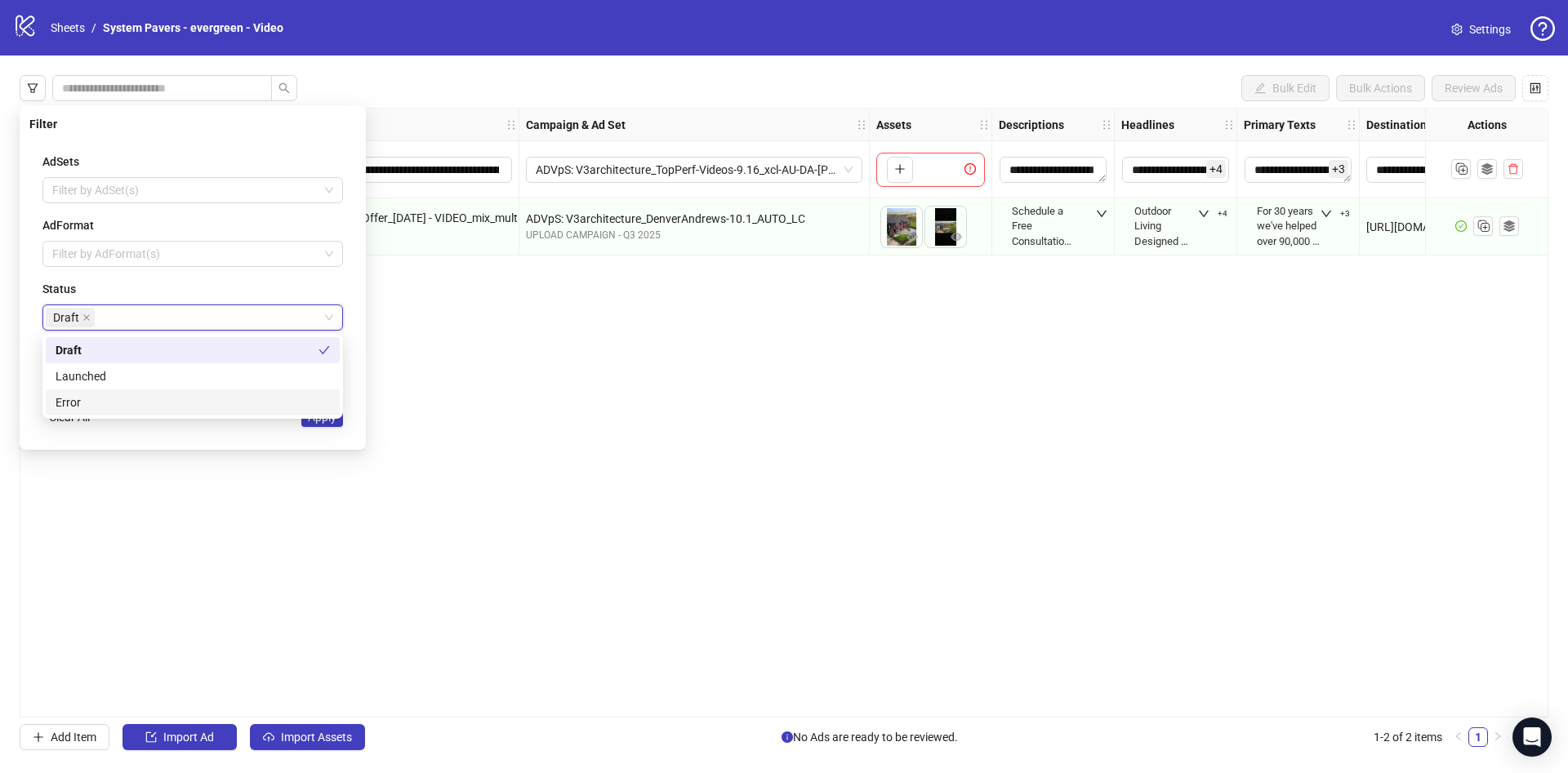
click at [202, 435] on div "AdSets Filter by AdSet(s) AdFormat Filter by AdFormat(s) Status Draft Draft Las…" at bounding box center [192, 289] width 326 height 300
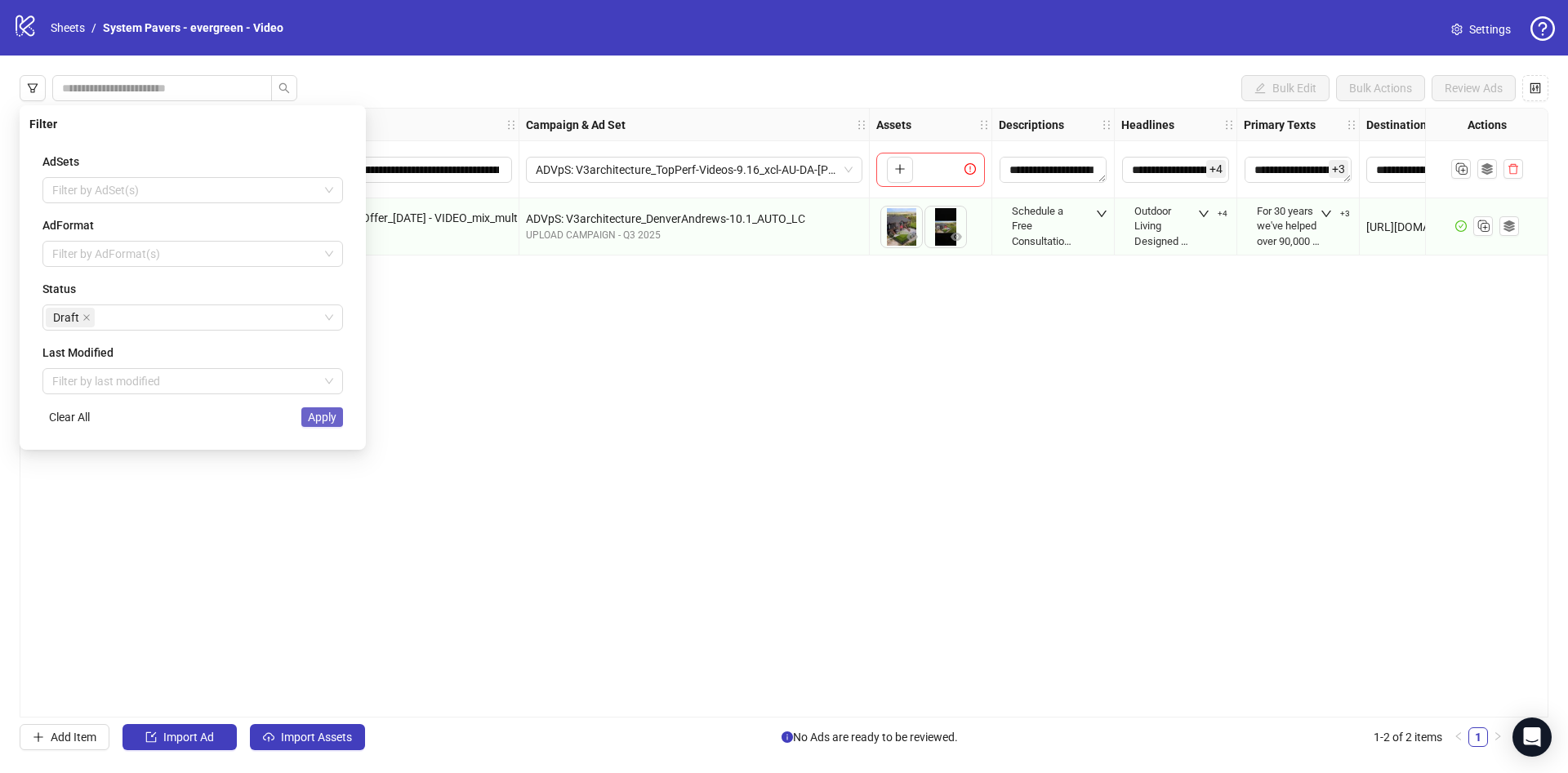
click at [311, 417] on span "Apply" at bounding box center [322, 417] width 29 height 13
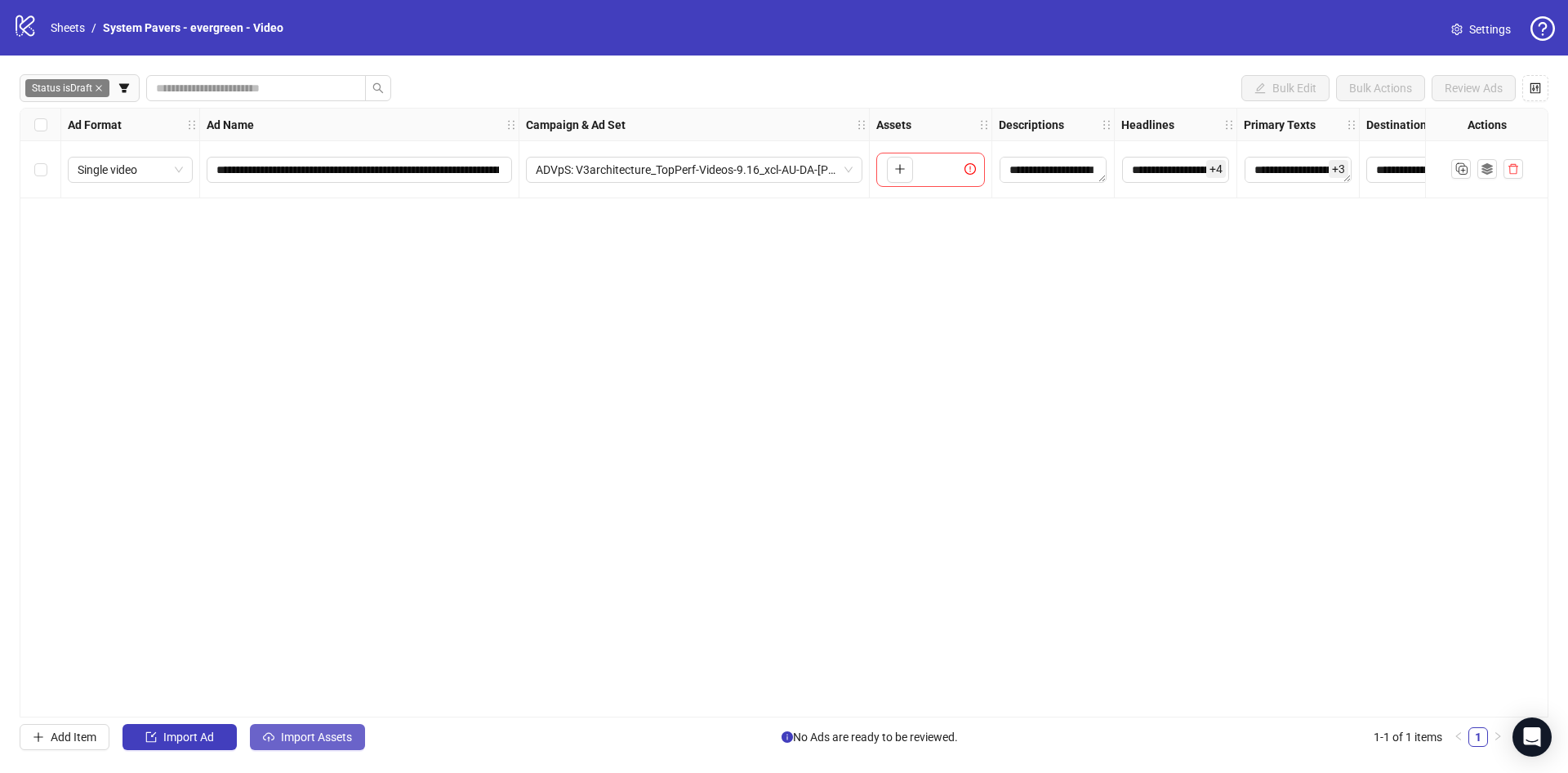
click at [307, 725] on button "Import Assets" at bounding box center [308, 736] width 115 height 26
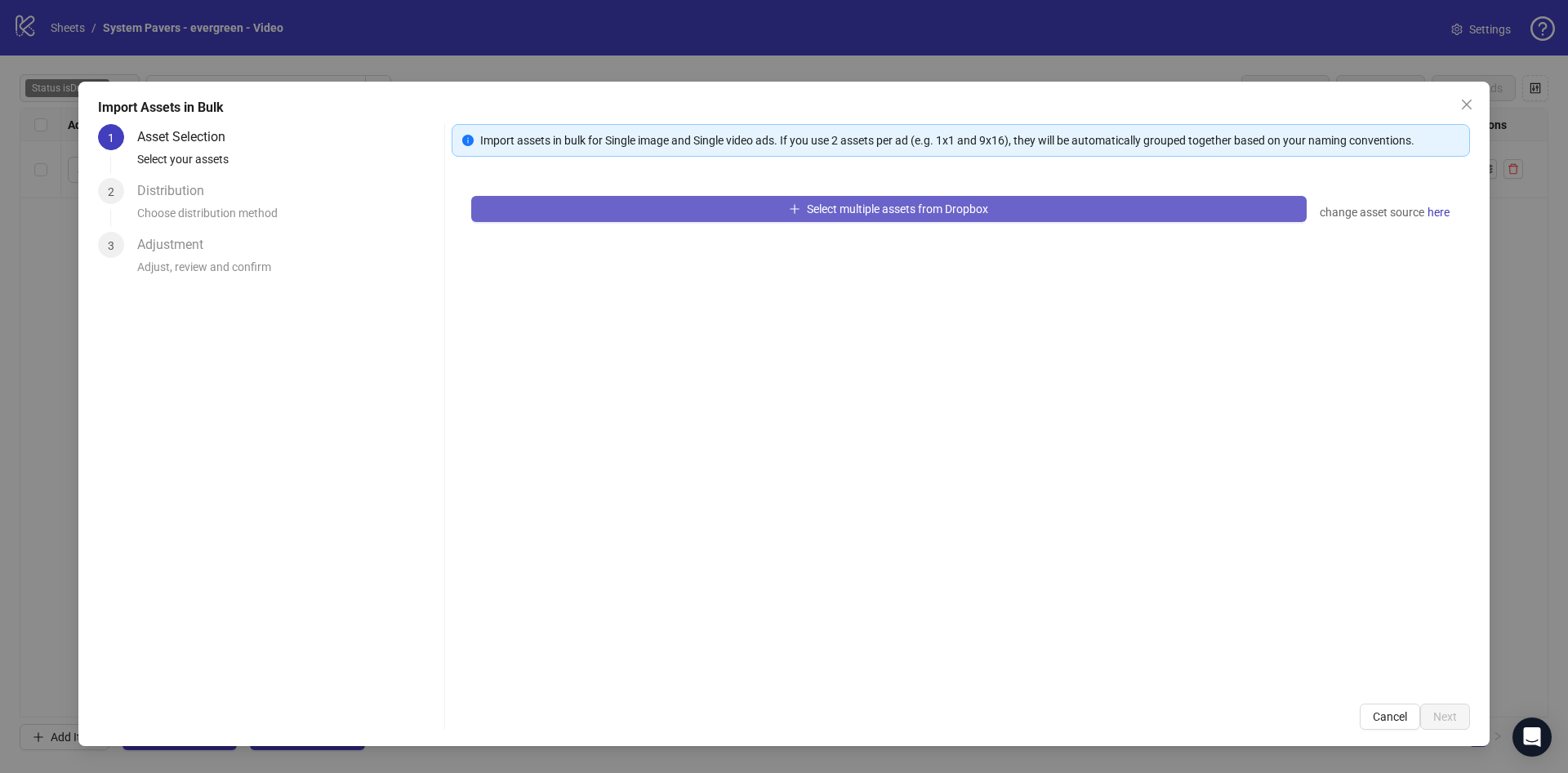
click at [746, 204] on button "Select multiple assets from Dropbox" at bounding box center [889, 209] width 835 height 26
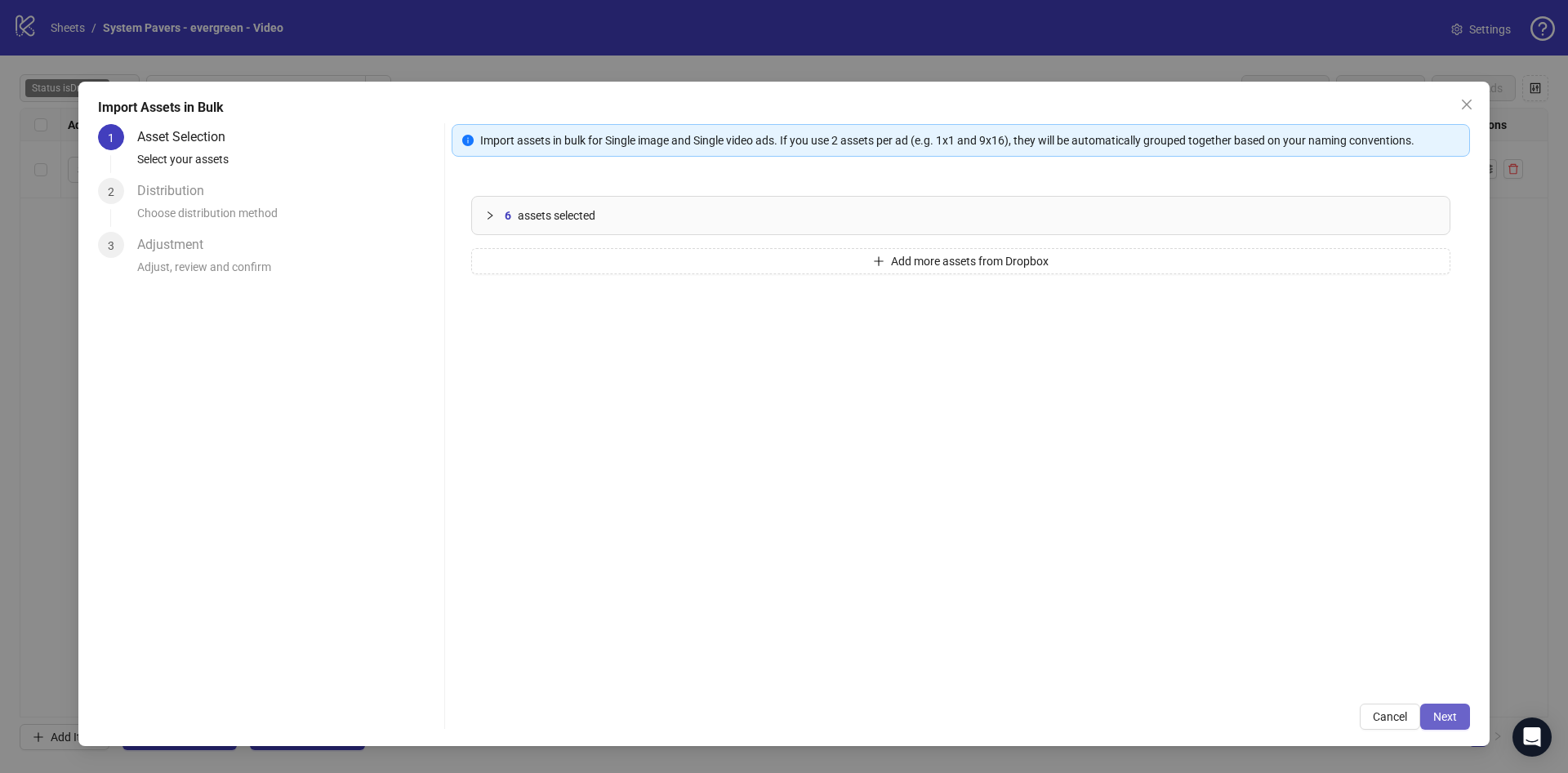
click at [1461, 720] on button "Next" at bounding box center [1445, 716] width 50 height 26
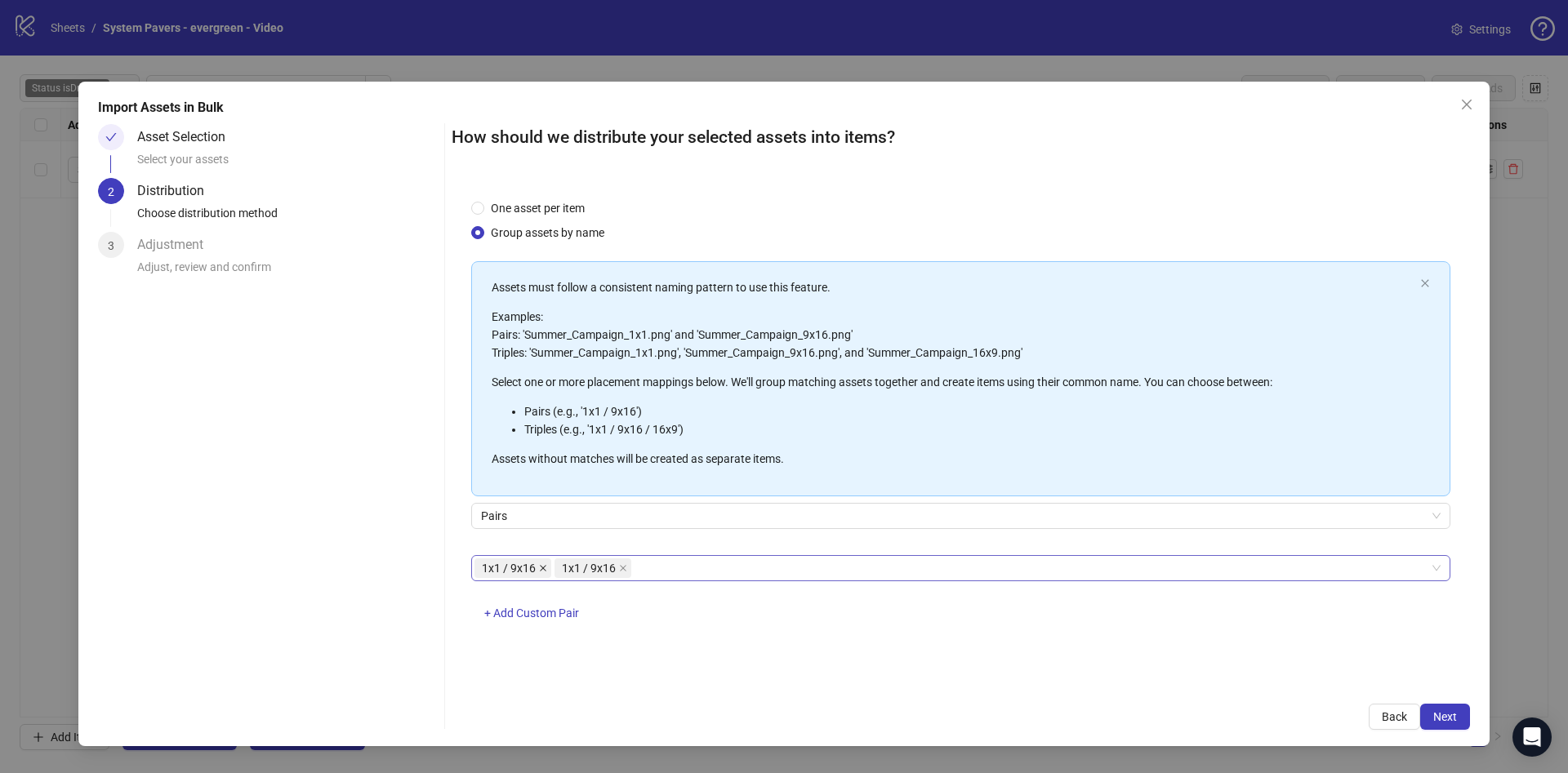
click at [544, 567] on icon "close" at bounding box center [543, 567] width 8 height 8
click at [544, 567] on div at bounding box center [951, 568] width 955 height 23
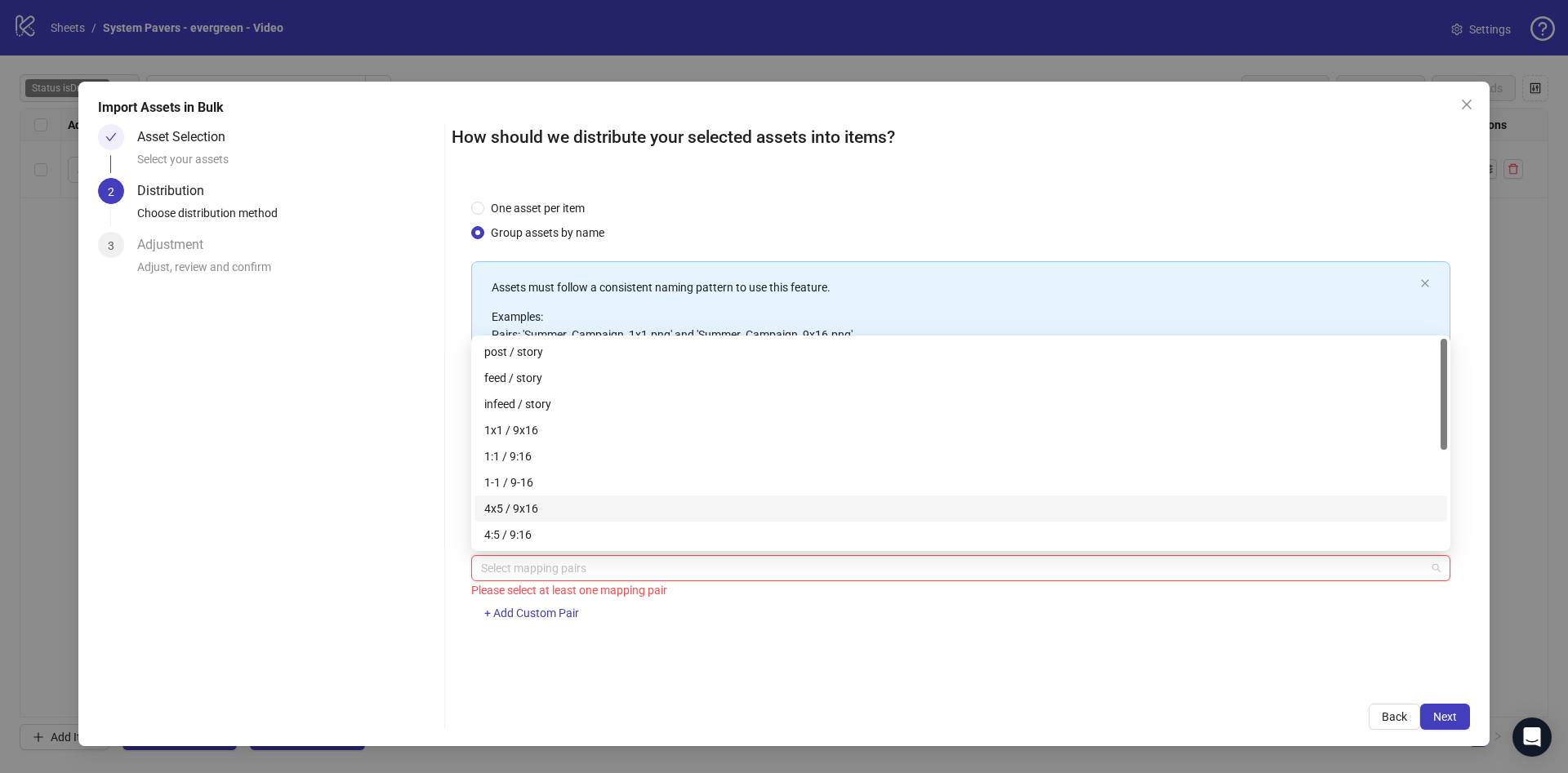
click at [629, 509] on div "4x5 / 9x16" at bounding box center [960, 508] width 952 height 18
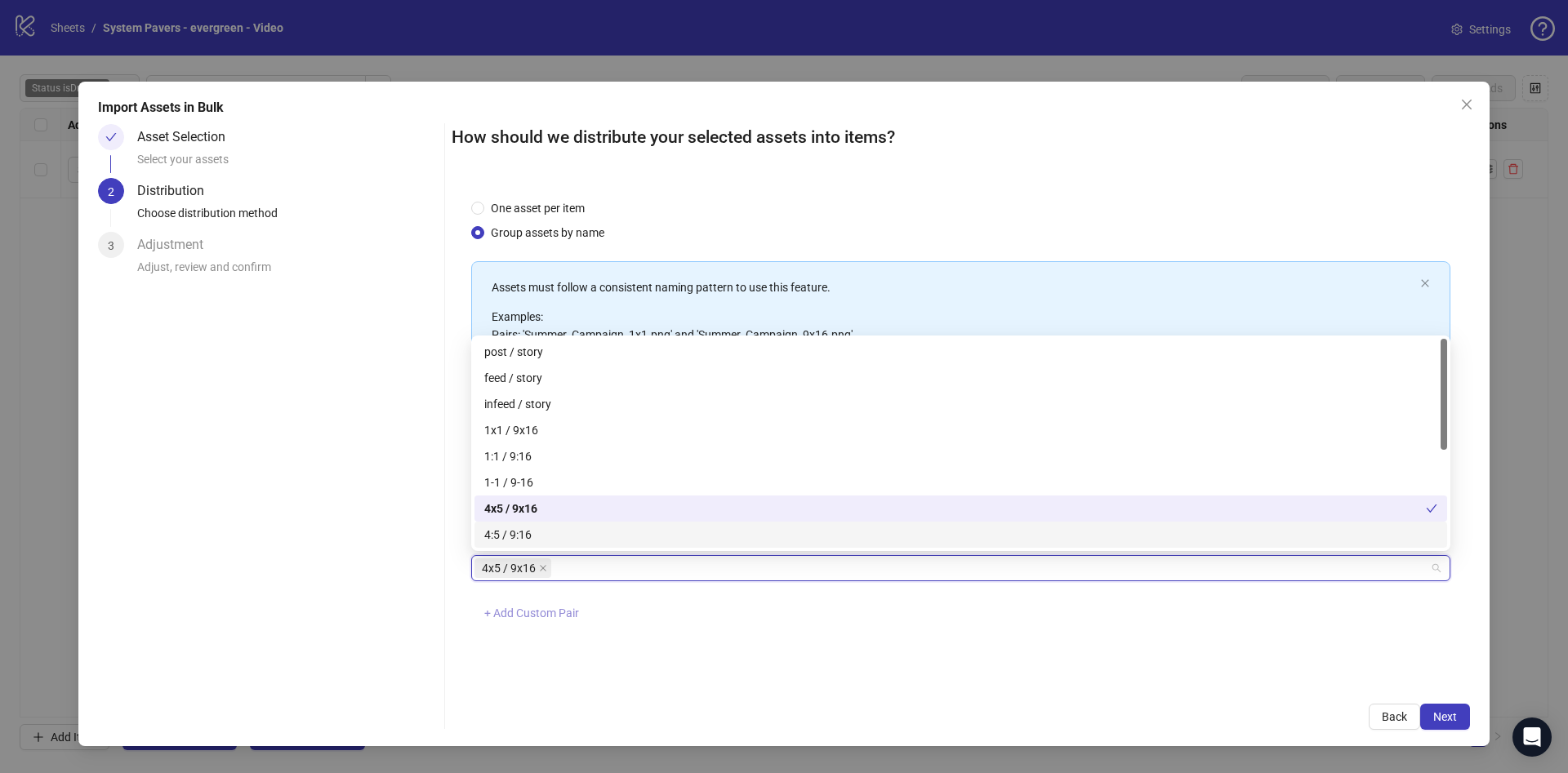
click at [573, 609] on span "+ Add Custom Pair" at bounding box center [531, 613] width 94 height 13
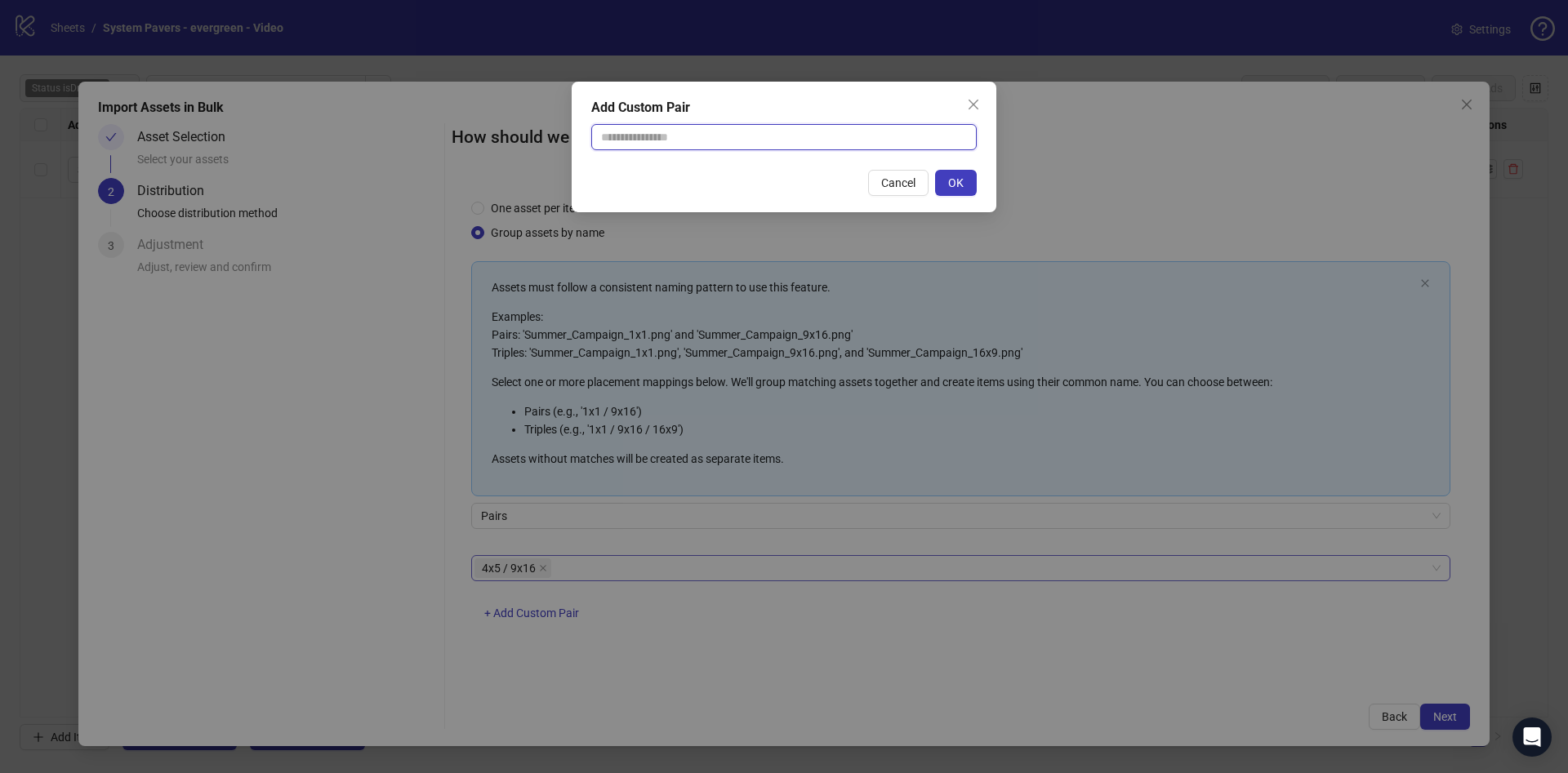
click at [776, 138] on input "text" at bounding box center [783, 137] width 386 height 26
type input "********"
click at [950, 176] on span "OK" at bounding box center [955, 183] width 15 height 13
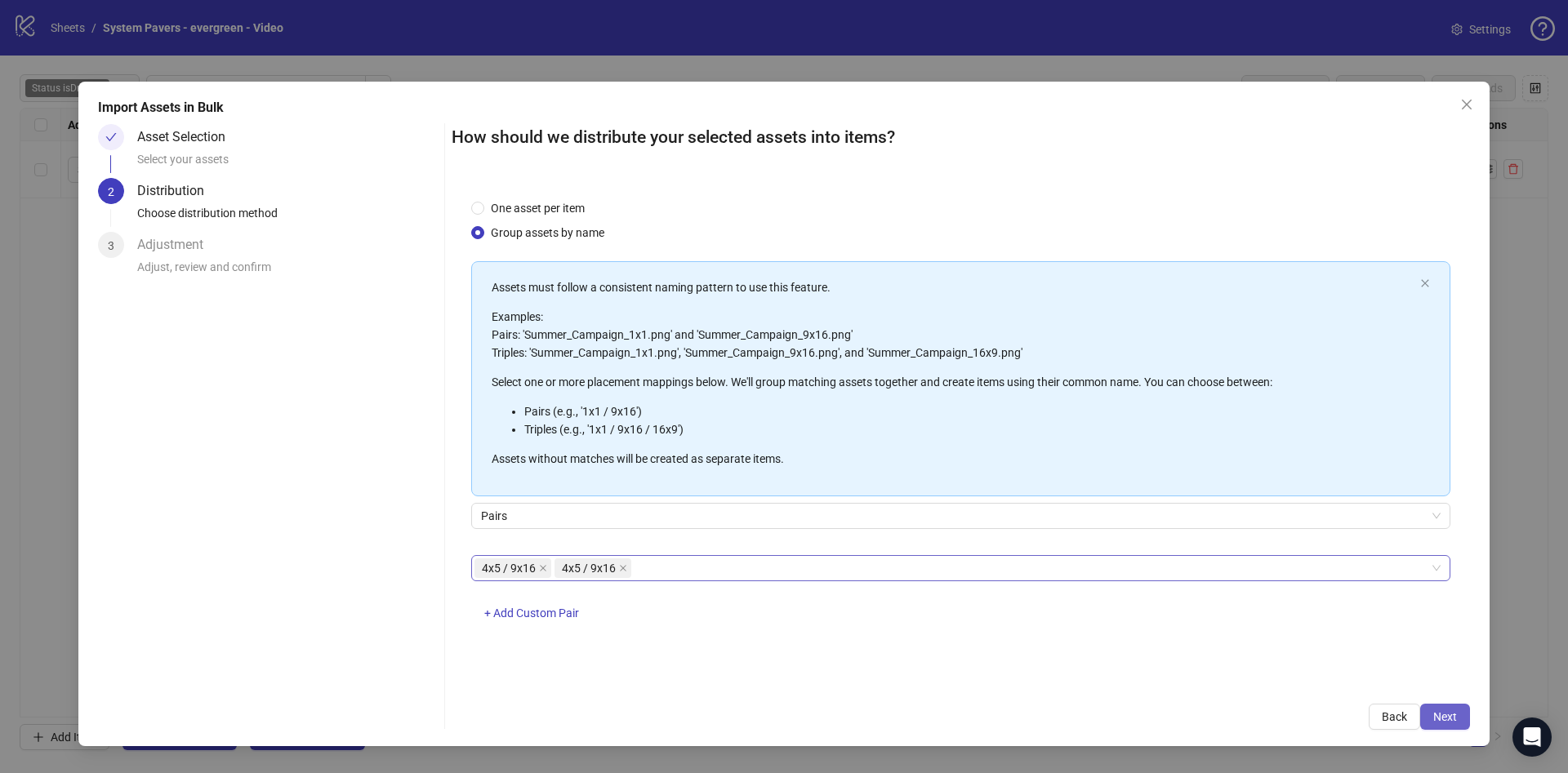
click at [1459, 711] on button "Next" at bounding box center [1445, 716] width 50 height 26
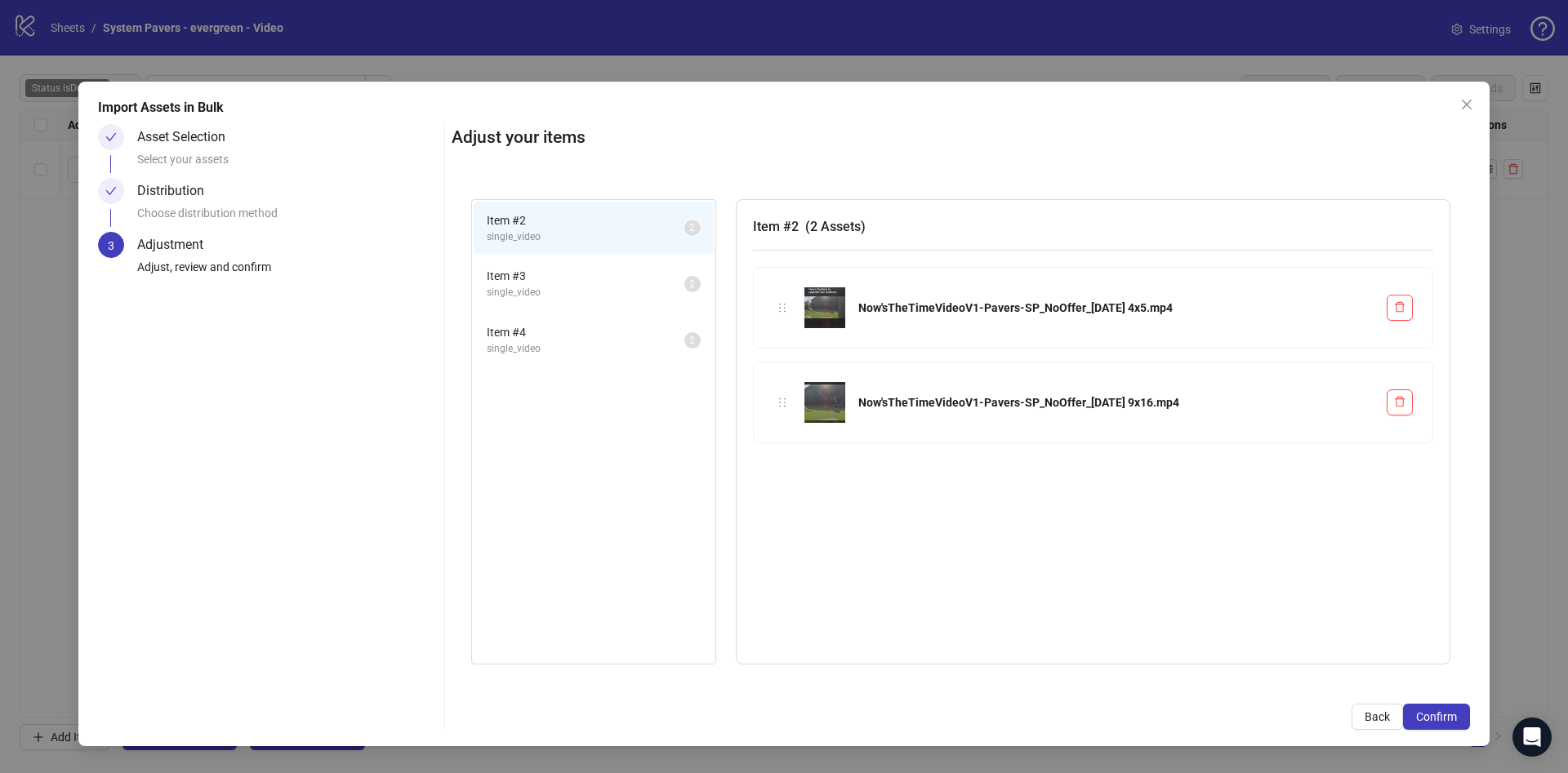
click at [1459, 711] on button "Confirm" at bounding box center [1436, 716] width 67 height 26
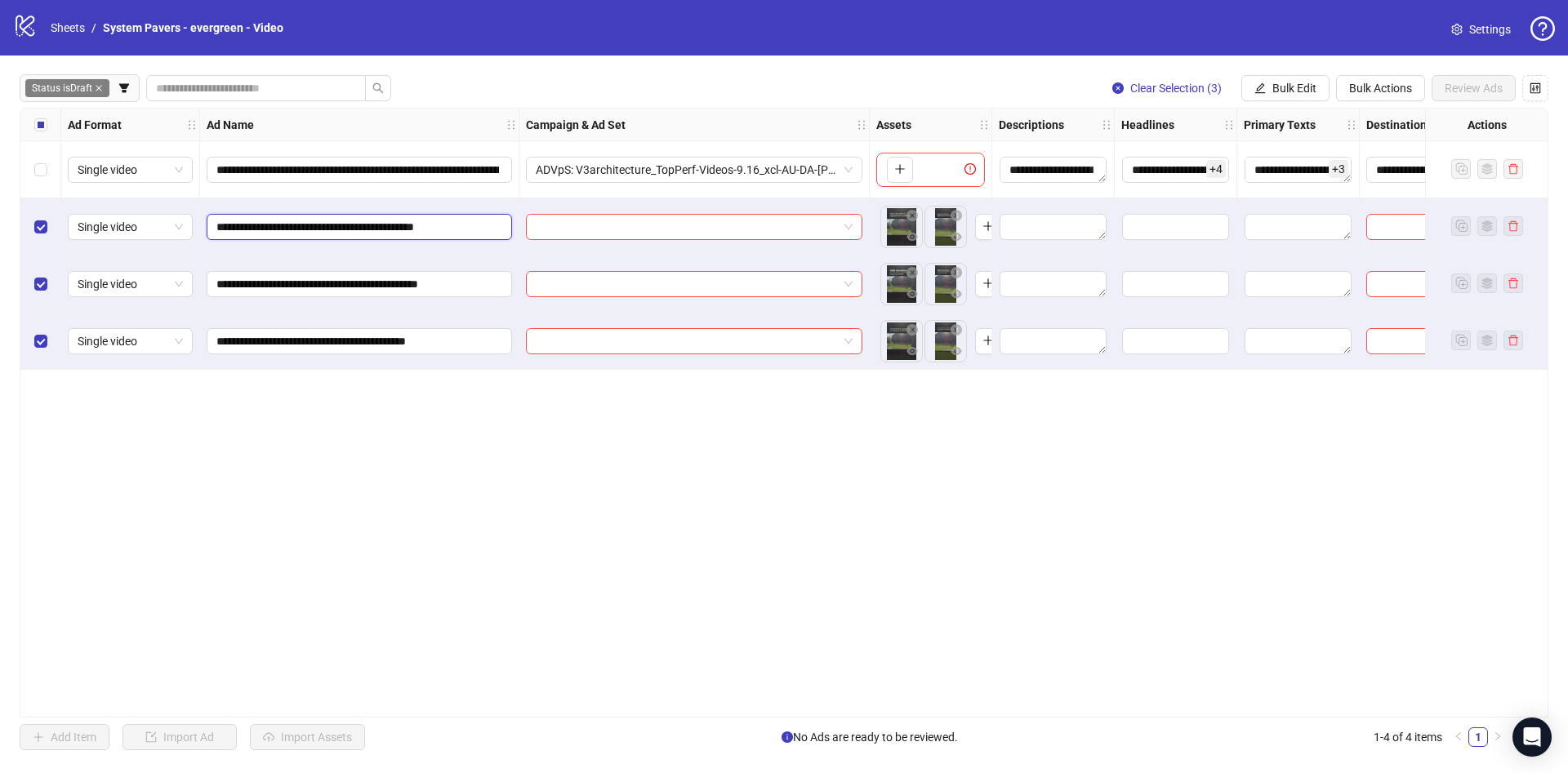
click at [454, 219] on input "**********" at bounding box center [358, 227] width 283 height 18
paste input "**********"
type input "**********"
click at [46, 267] on div "Select row 3" at bounding box center [40, 284] width 40 height 57
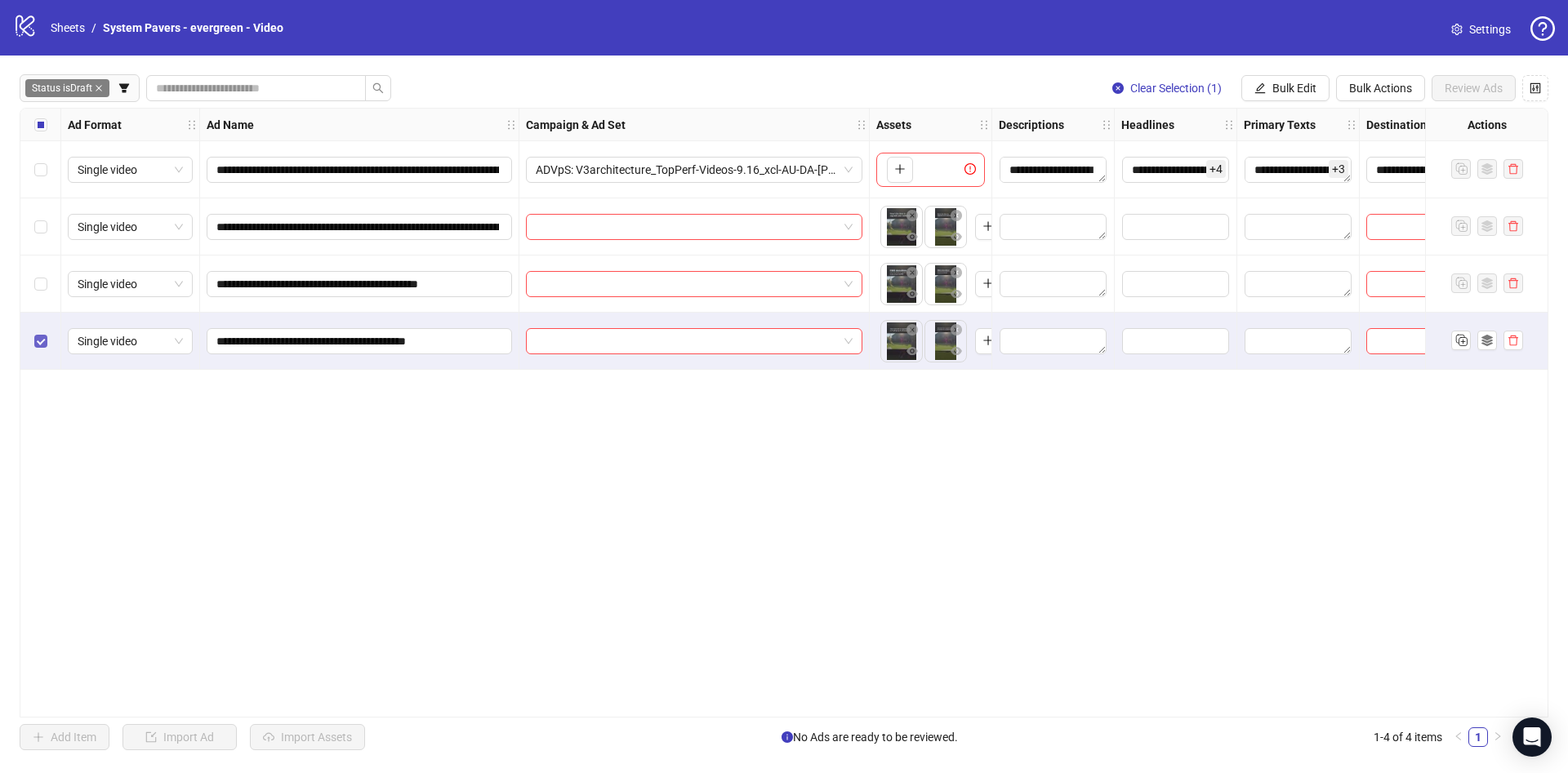
click at [38, 349] on label "Select row 4" at bounding box center [41, 340] width 13 height 18
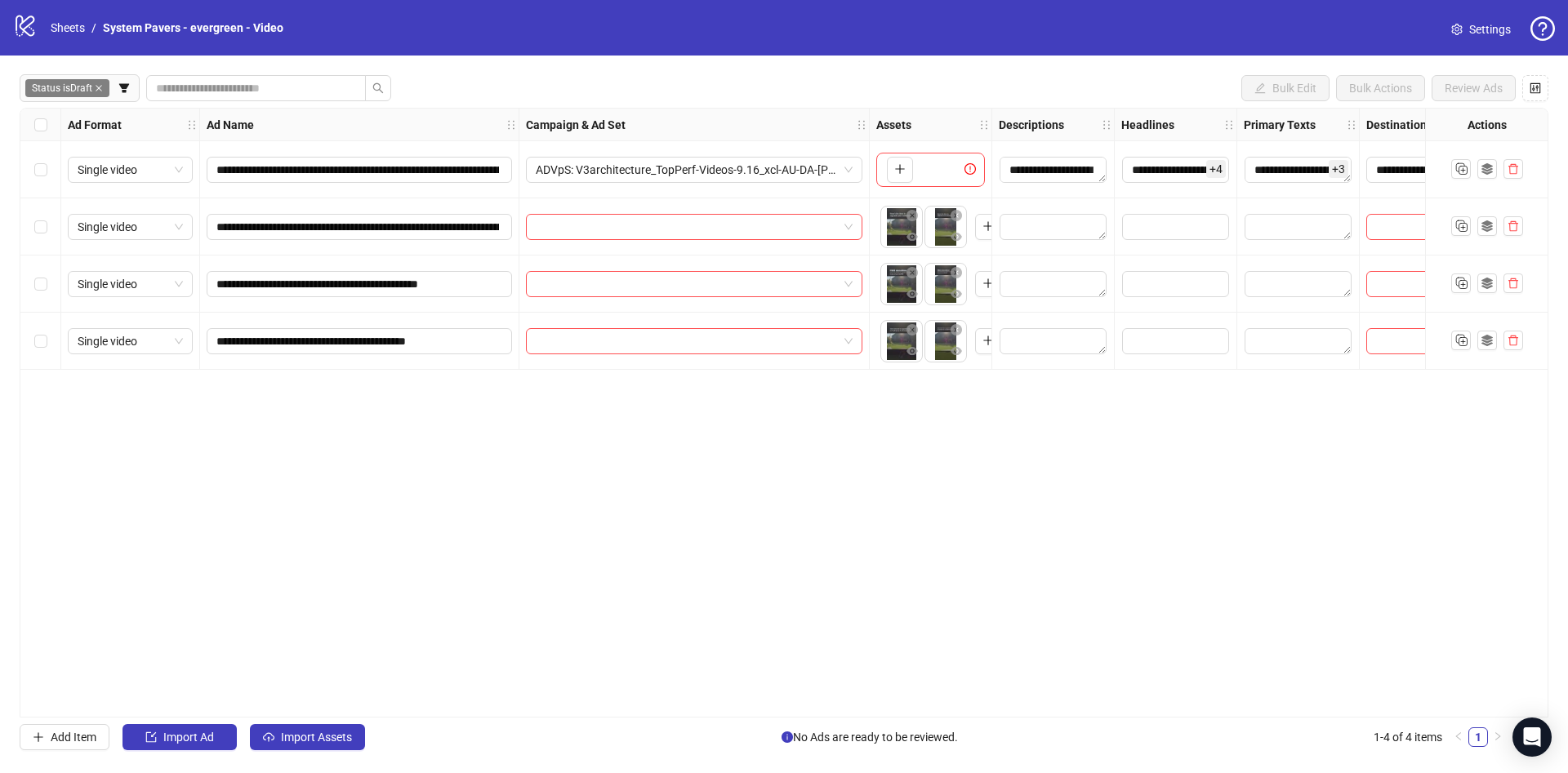
drag, startPoint x: 45, startPoint y: 298, endPoint x: 49, endPoint y: 341, distance: 43.2
click at [45, 304] on div "Select row 3" at bounding box center [40, 284] width 40 height 57
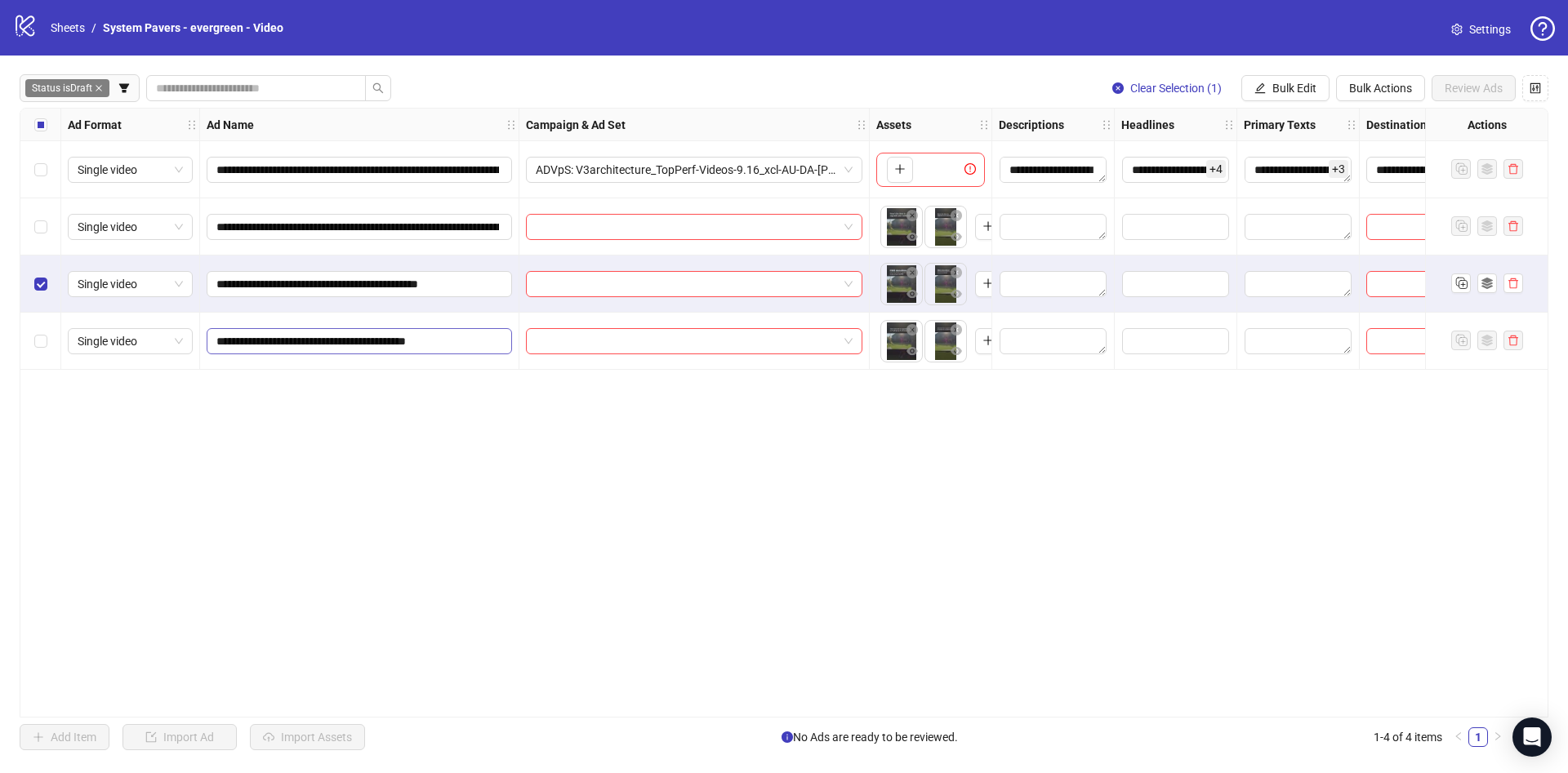
drag, startPoint x: 49, startPoint y: 341, endPoint x: 218, endPoint y: 342, distance: 169.0
click at [49, 342] on div "Select row 4" at bounding box center [40, 340] width 40 height 57
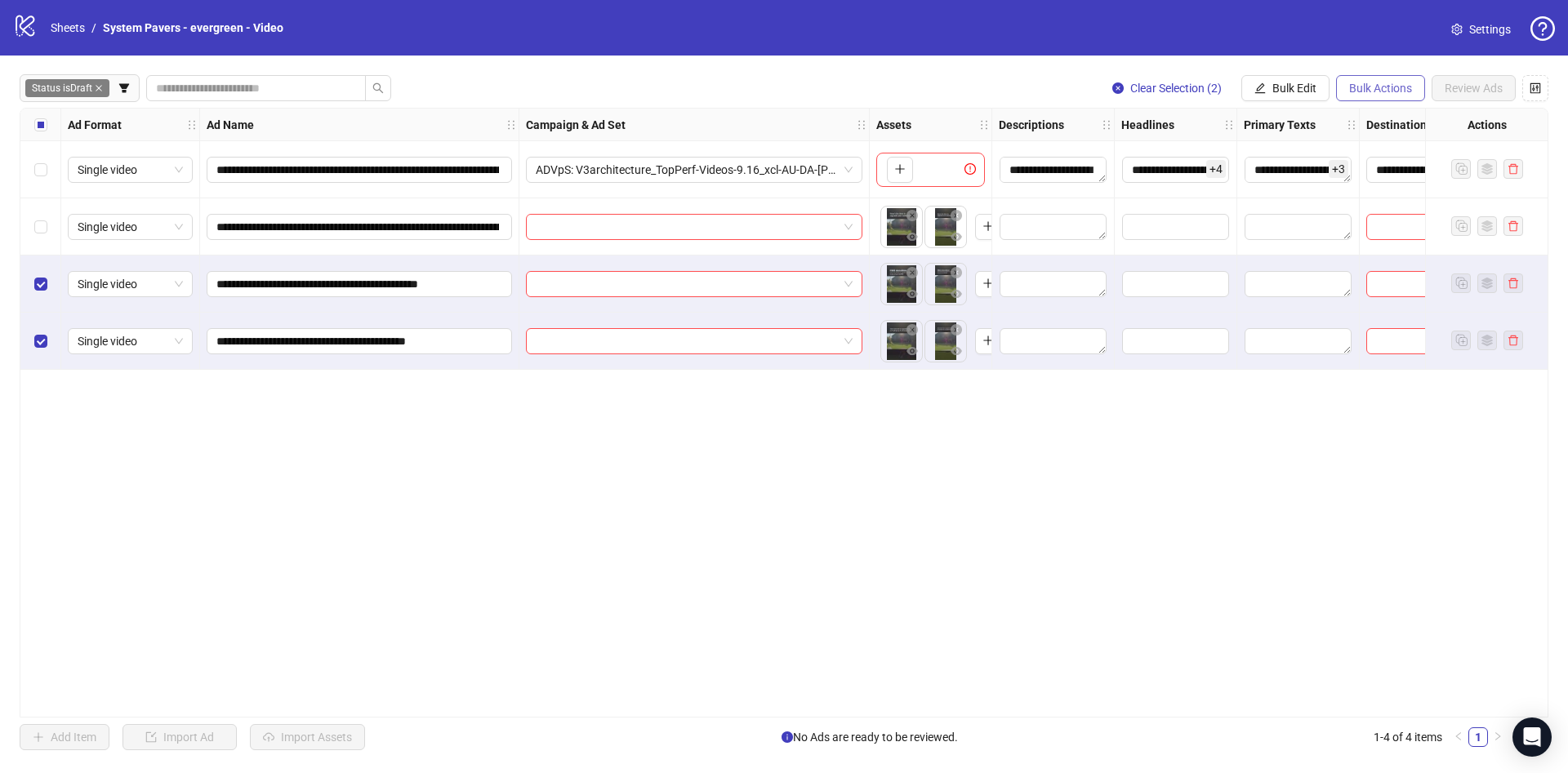
click at [1362, 94] on span "Bulk Actions" at bounding box center [1379, 88] width 63 height 13
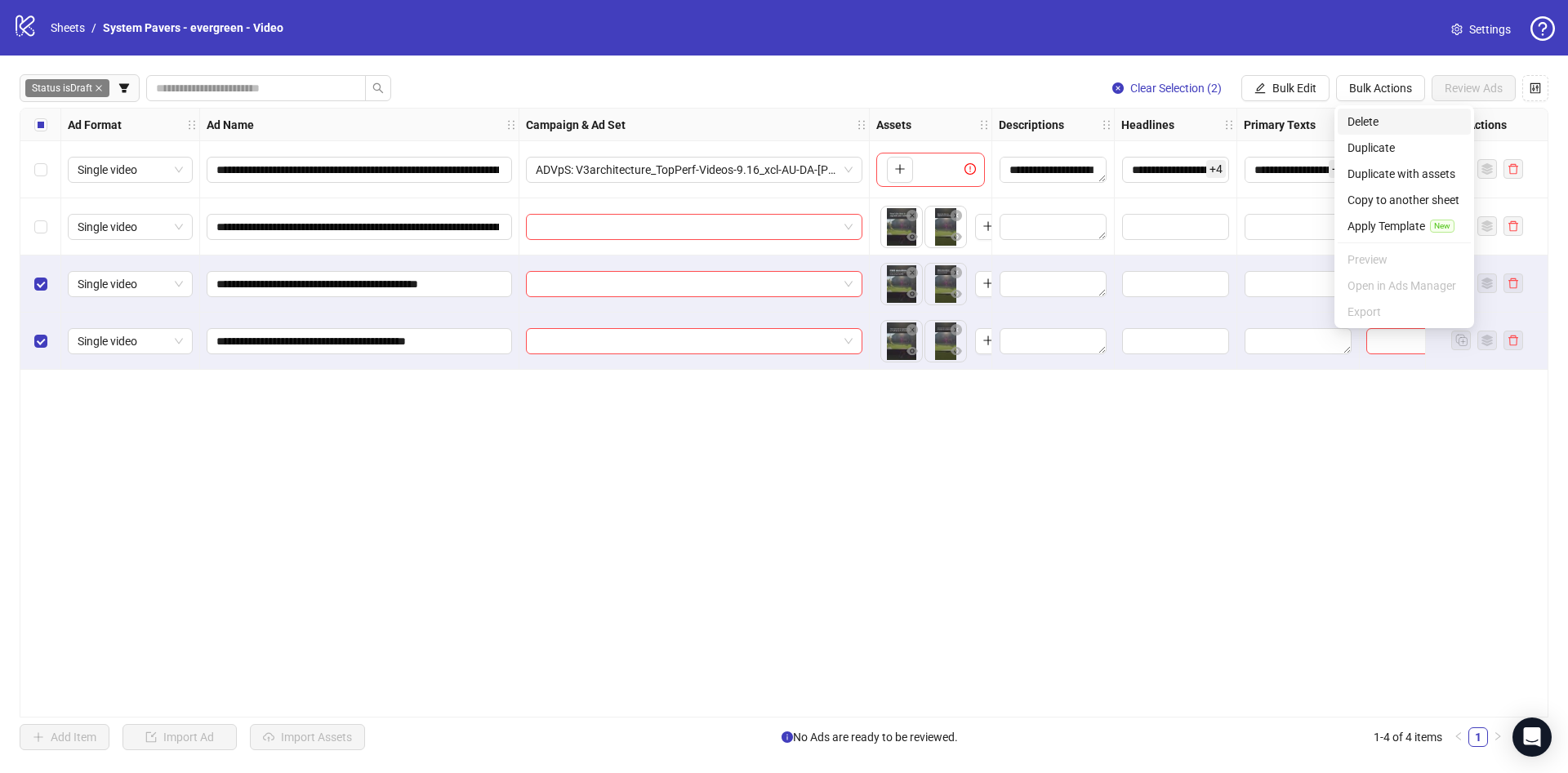
click at [1384, 116] on span "Delete" at bounding box center [1404, 121] width 114 height 18
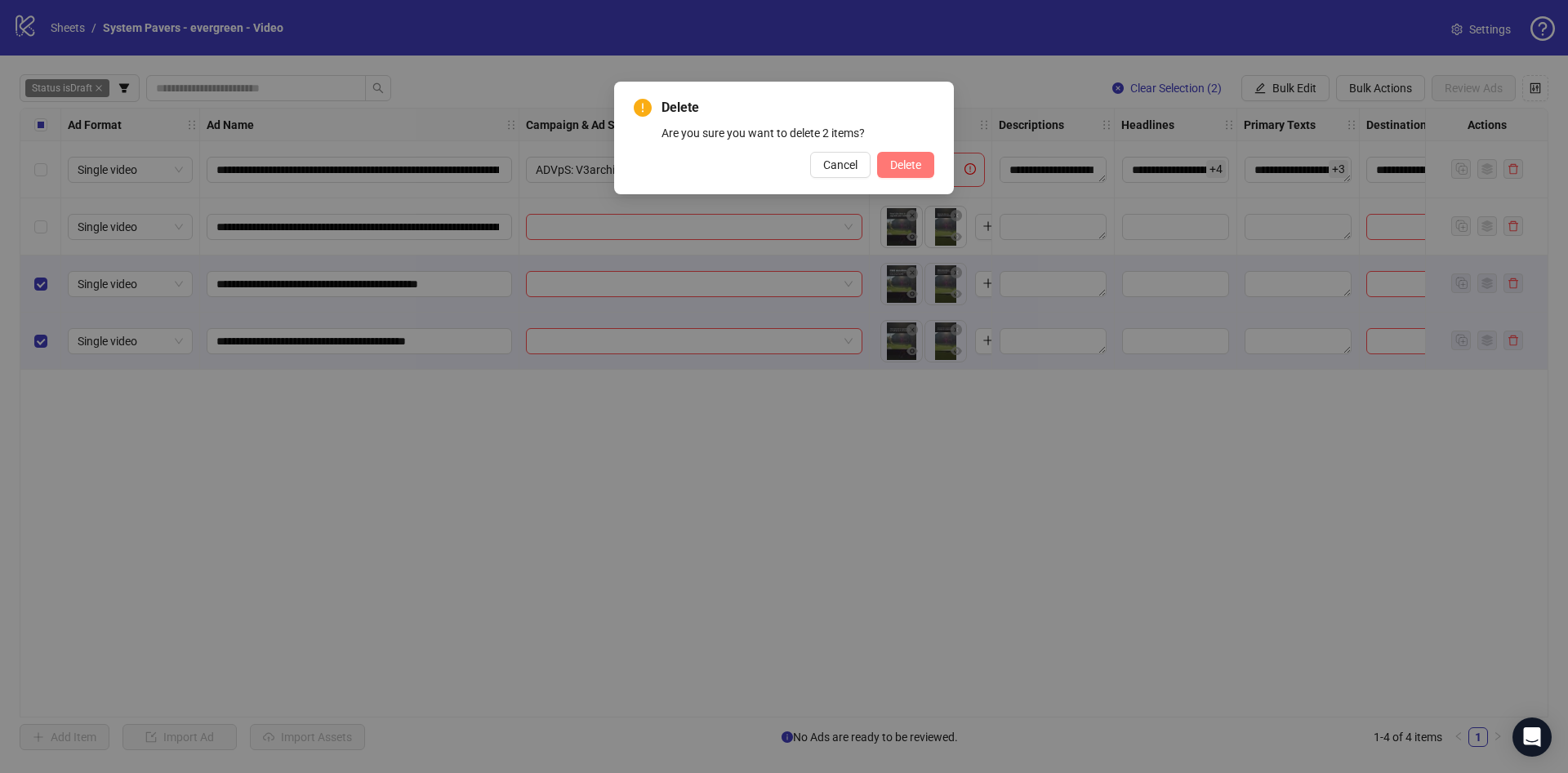
click at [908, 161] on span "Delete" at bounding box center [905, 165] width 31 height 13
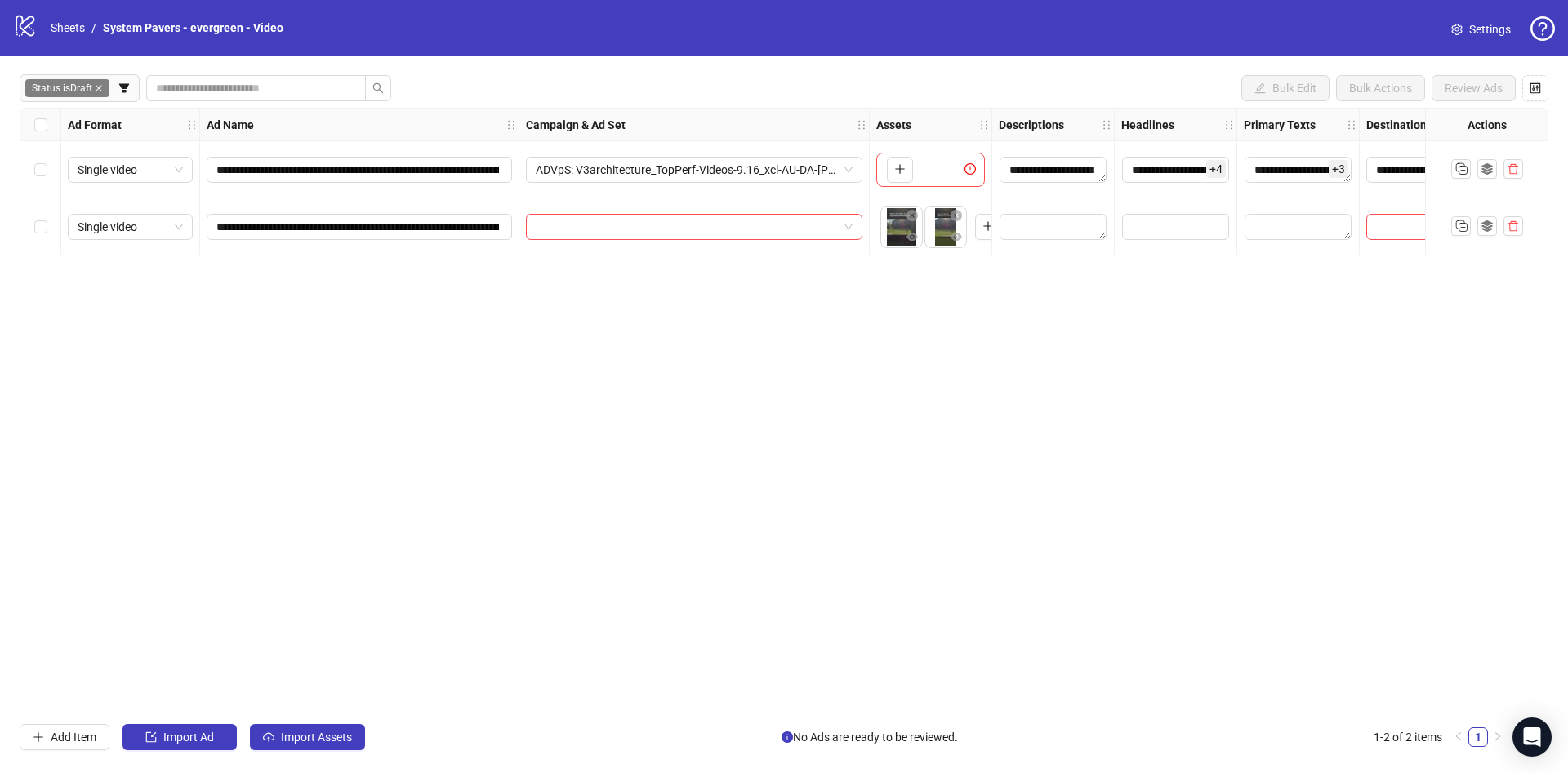
click at [659, 402] on div "**********" at bounding box center [783, 412] width 1529 height 610
click at [17, 123] on div "**********" at bounding box center [784, 412] width 1568 height 714
click at [40, 132] on label "Select all rows" at bounding box center [41, 125] width 13 height 18
click at [51, 132] on div "Select all rows" at bounding box center [40, 125] width 40 height 33
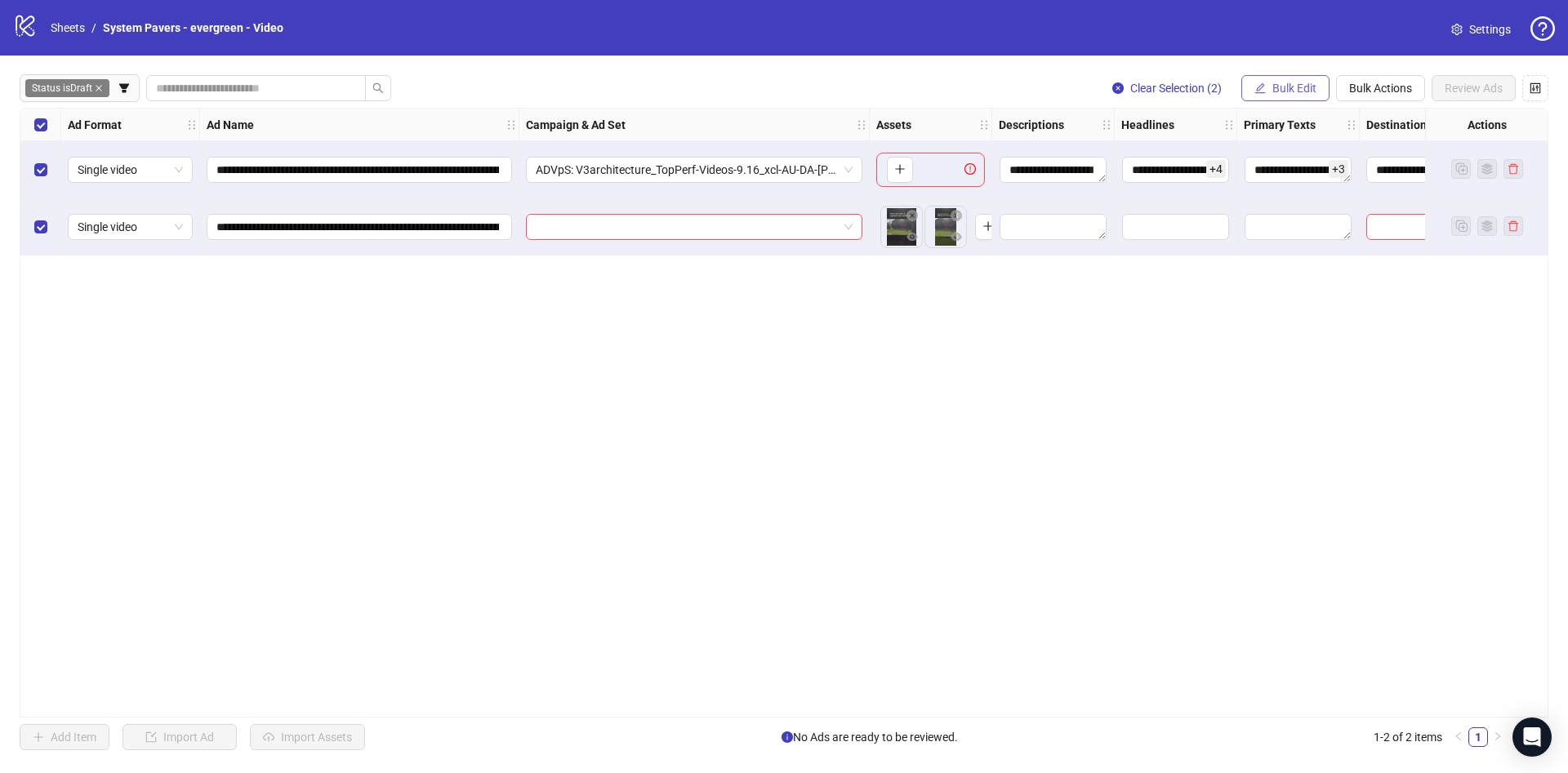
click at [1283, 95] on button "Bulk Edit" at bounding box center [1285, 87] width 89 height 26
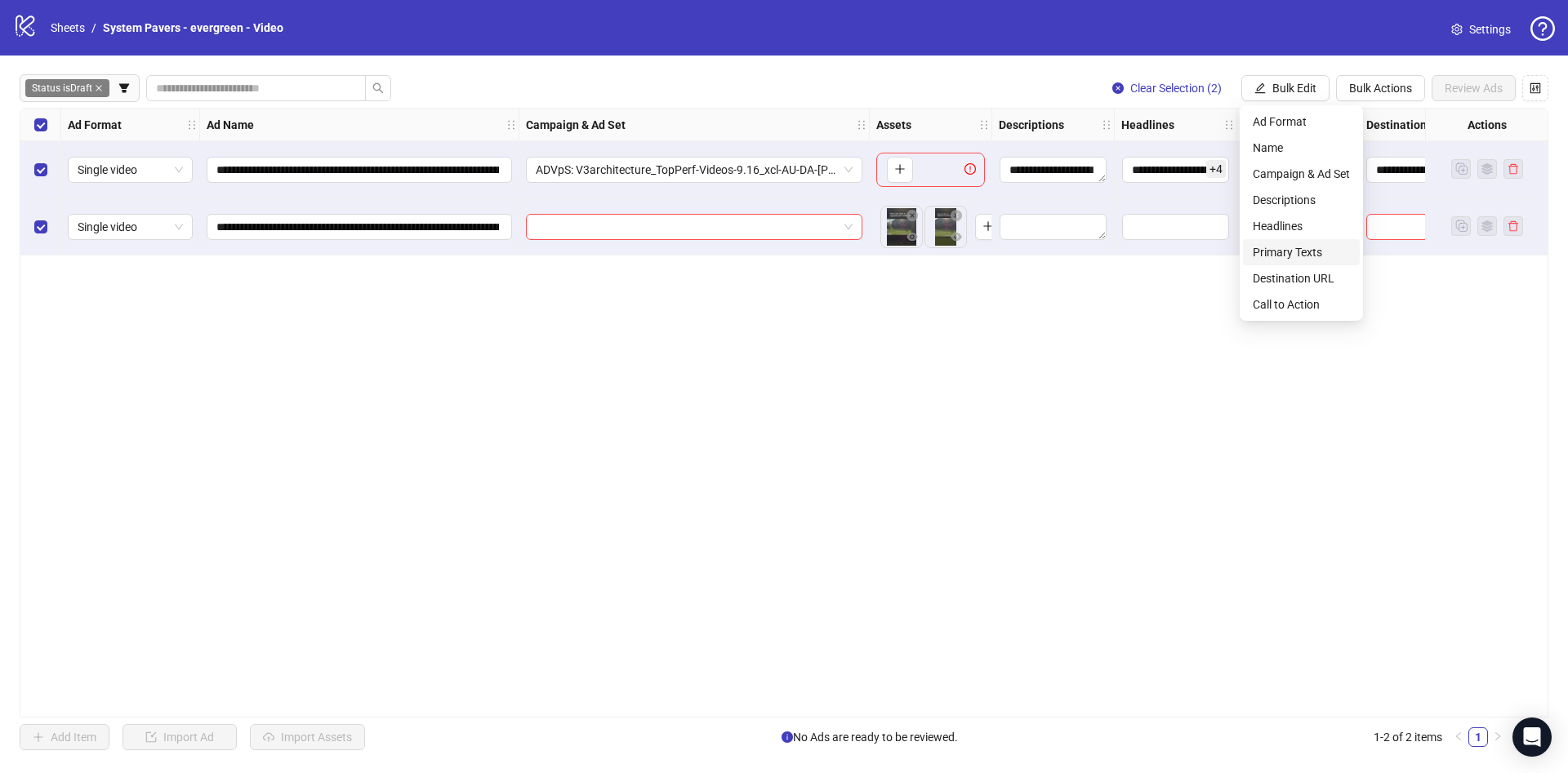
click at [1283, 250] on span "Primary Texts" at bounding box center [1301, 252] width 97 height 18
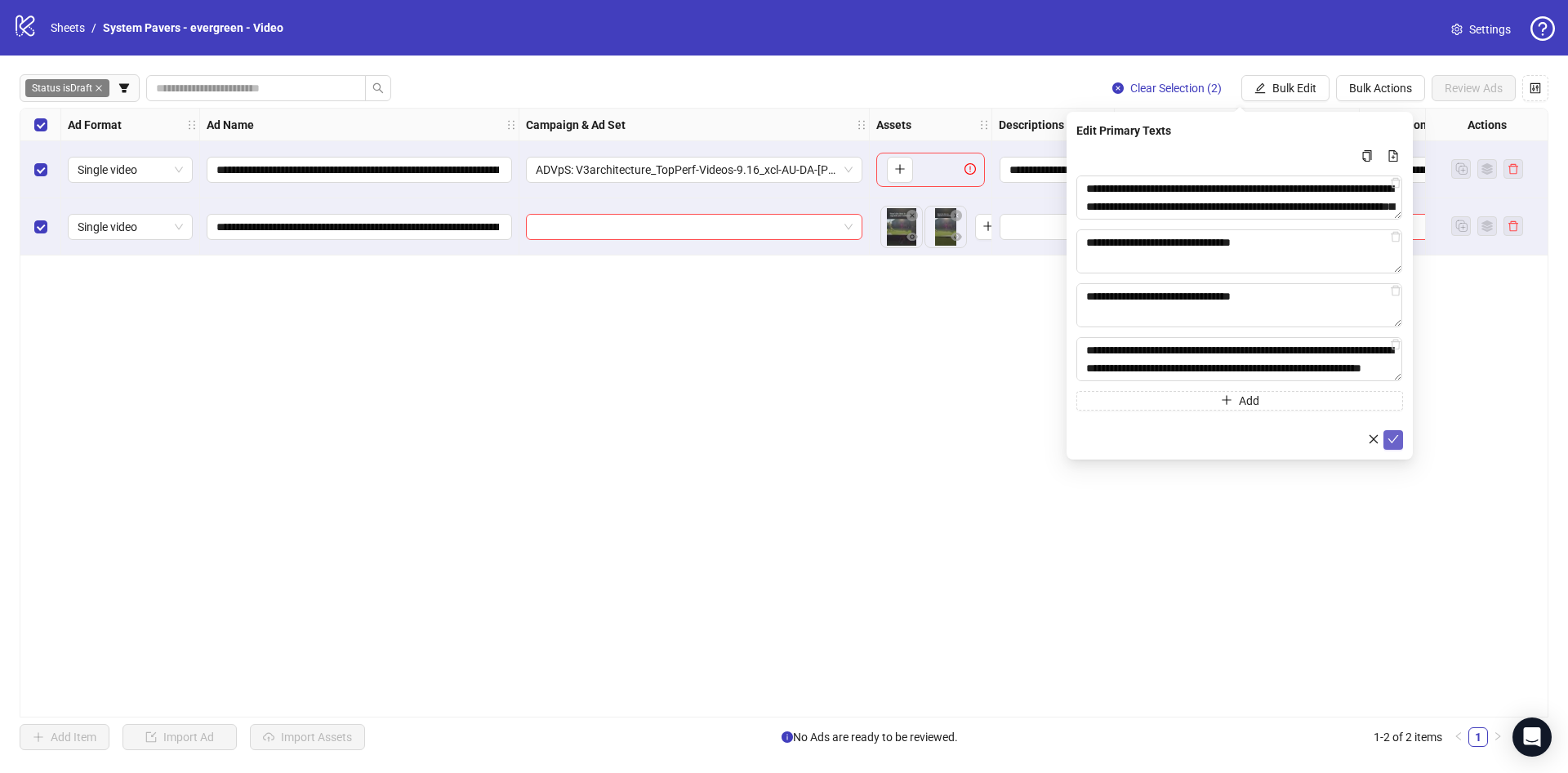
click at [1390, 439] on icon "check" at bounding box center [1393, 438] width 11 height 8
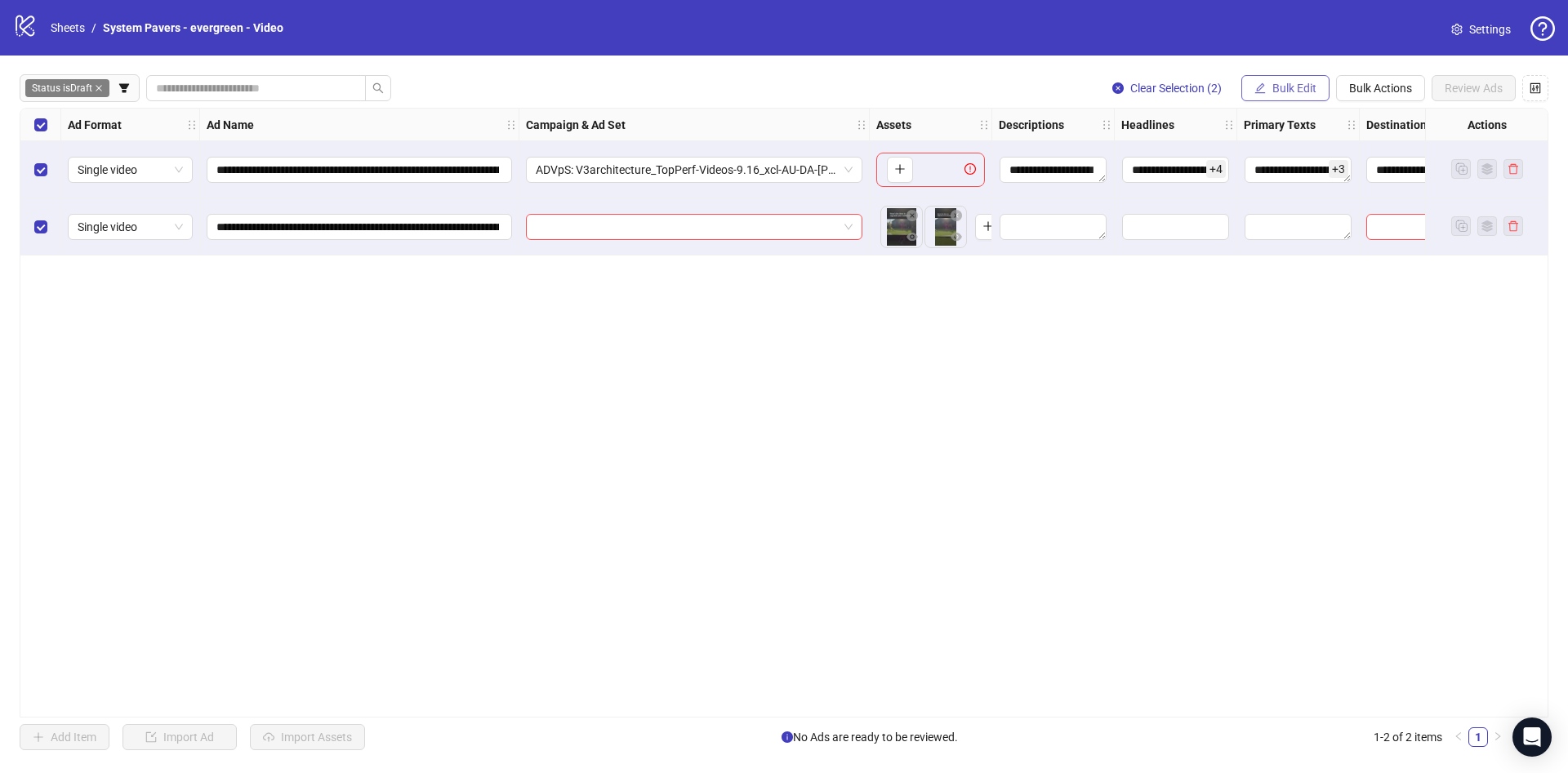
click at [1297, 87] on span "Bulk Edit" at bounding box center [1294, 88] width 44 height 13
click at [1286, 224] on span "Headlines" at bounding box center [1301, 226] width 97 height 18
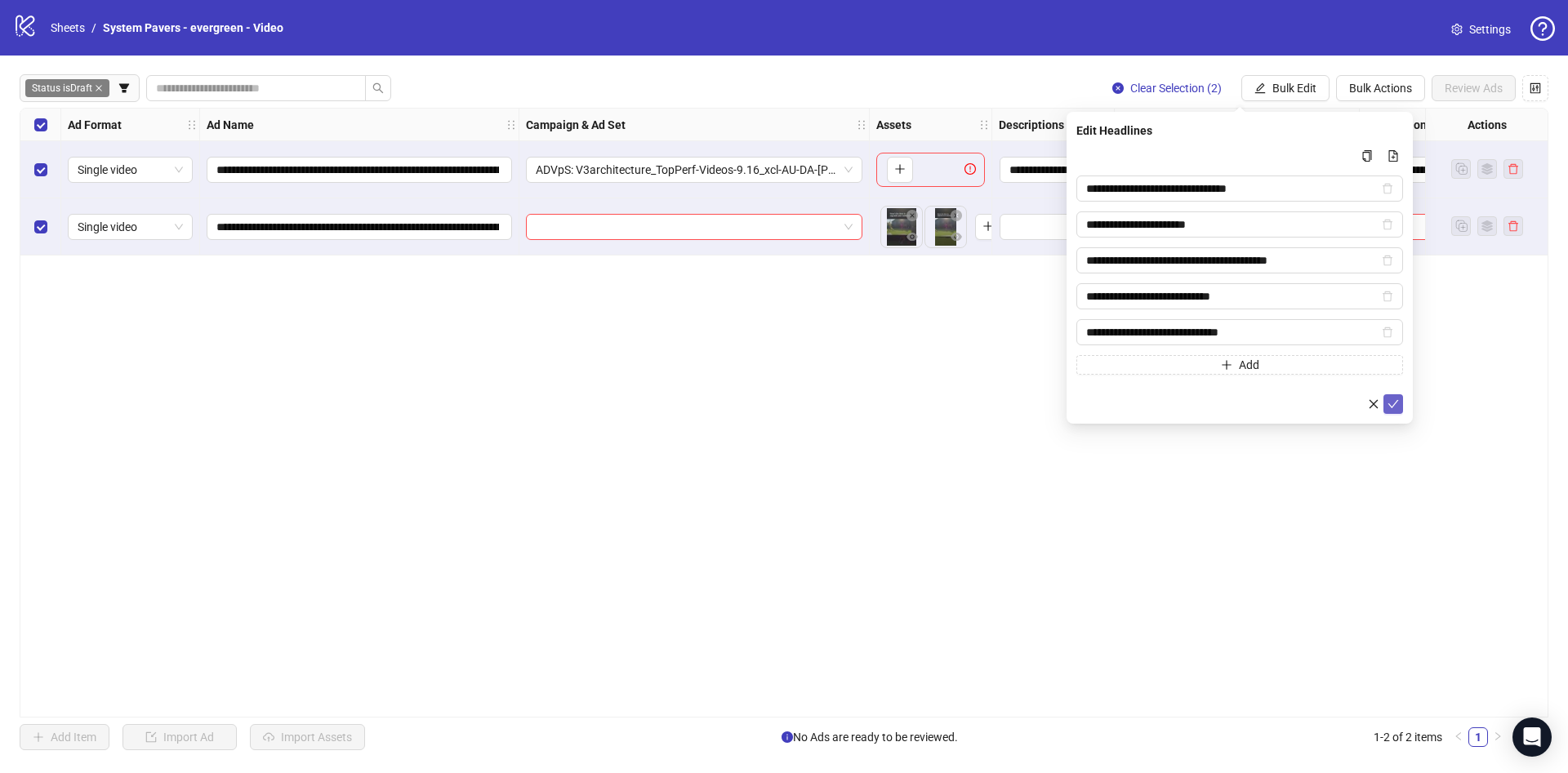
click at [1390, 401] on icon "check" at bounding box center [1393, 404] width 12 height 12
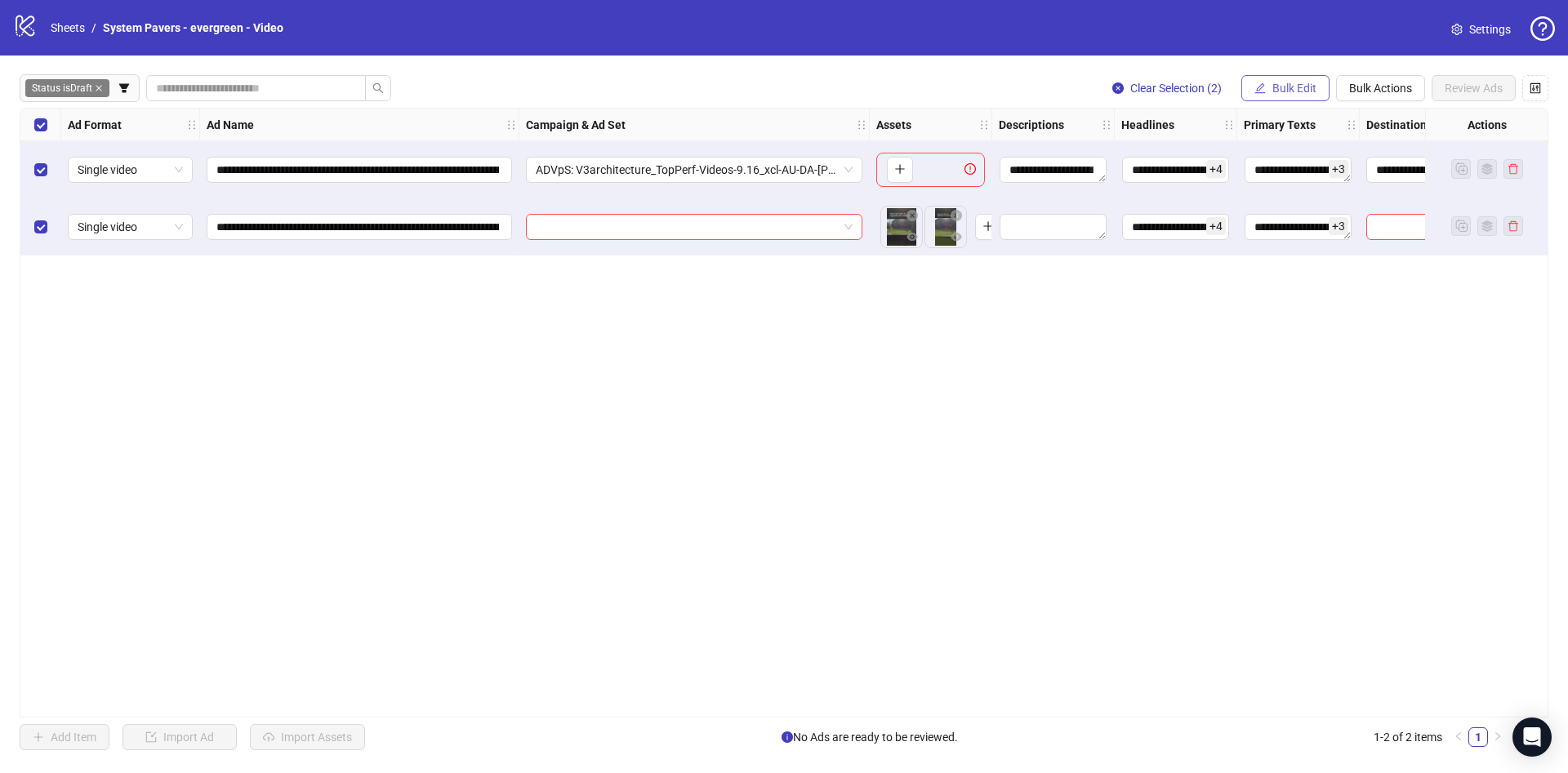
click at [1273, 93] on span "Bulk Edit" at bounding box center [1294, 88] width 44 height 13
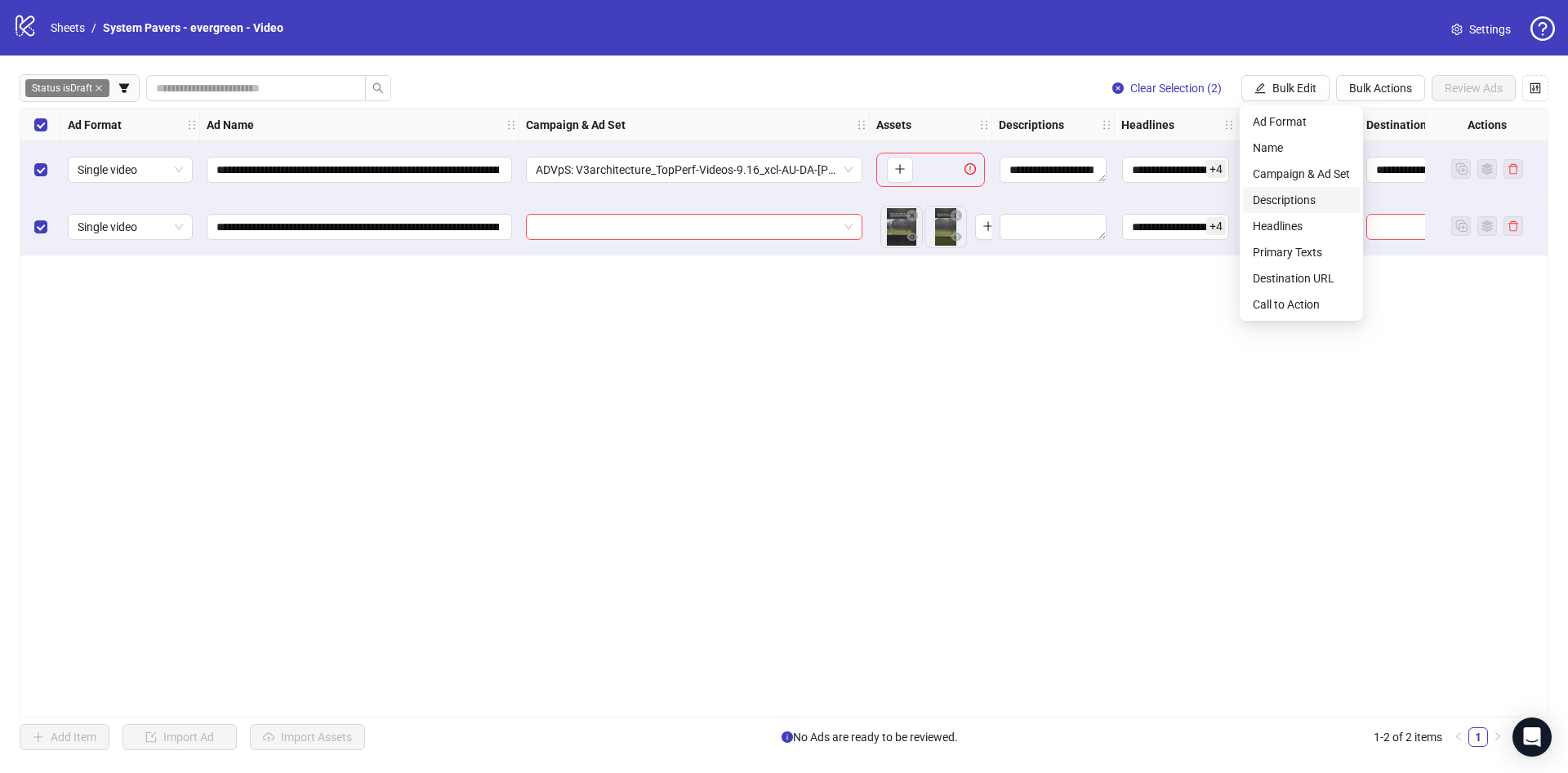
click at [1284, 195] on span "Descriptions" at bounding box center [1301, 200] width 97 height 18
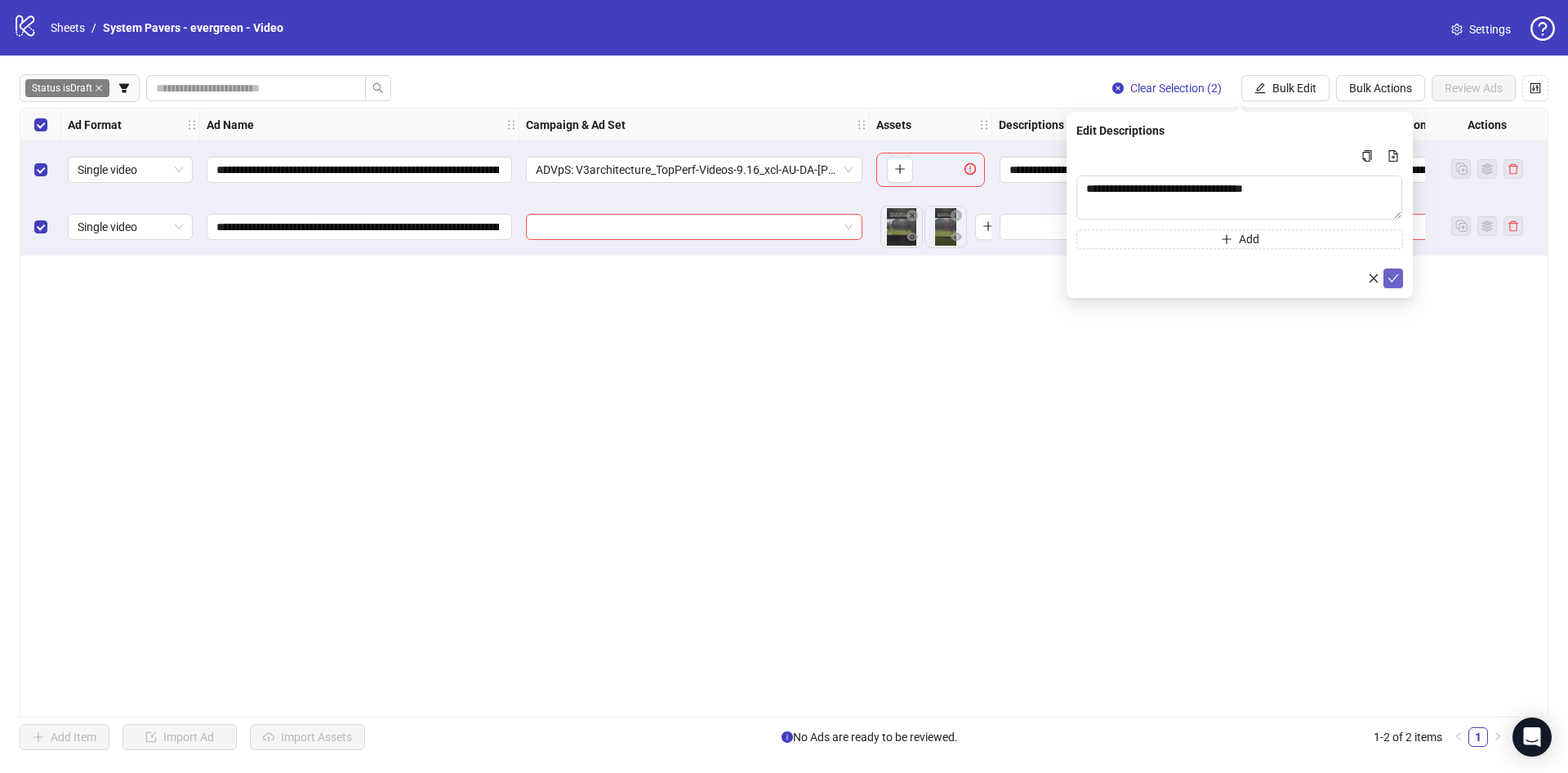
click at [1386, 272] on button "submit" at bounding box center [1393, 278] width 19 height 19
click at [1307, 84] on span "Bulk Edit" at bounding box center [1294, 88] width 44 height 13
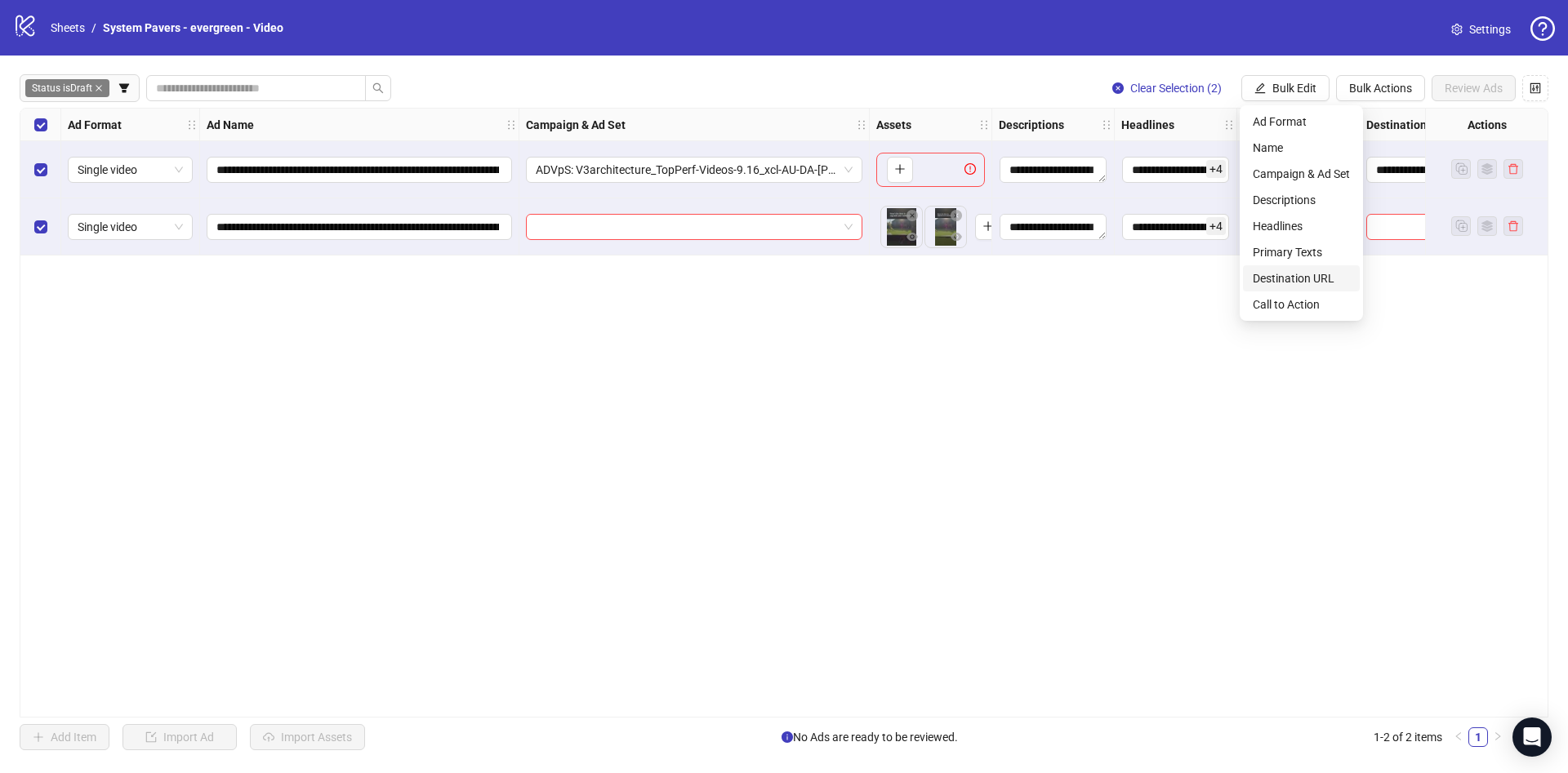
click at [1318, 267] on li "Destination URL" at bounding box center [1301, 278] width 116 height 26
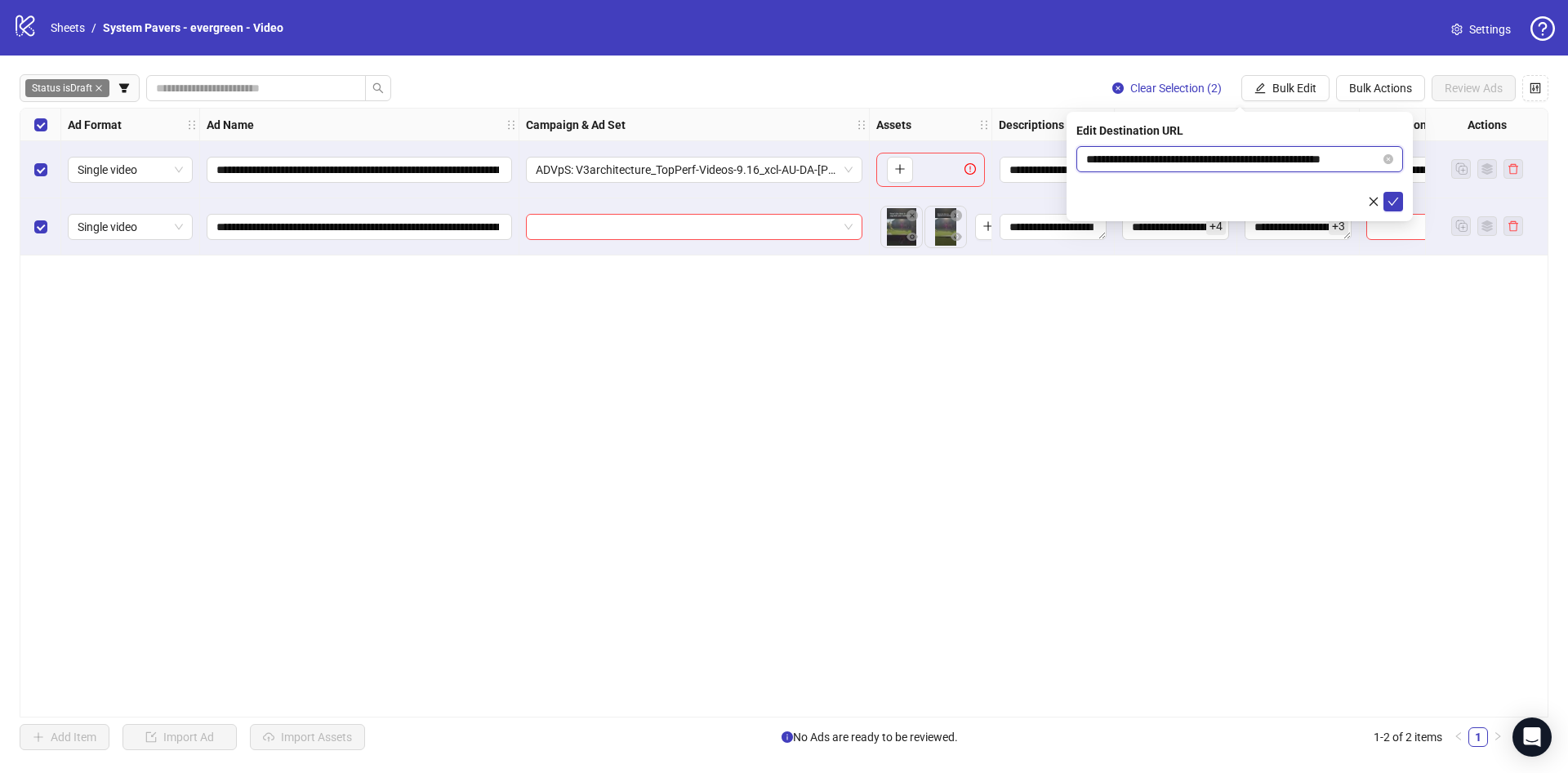
scroll to position [0, 24]
drag, startPoint x: 1309, startPoint y: 152, endPoint x: 1487, endPoint y: 160, distance: 178.2
click at [1491, 157] on body "**********" at bounding box center [784, 386] width 1568 height 773
click at [1397, 199] on icon "check" at bounding box center [1393, 202] width 12 height 12
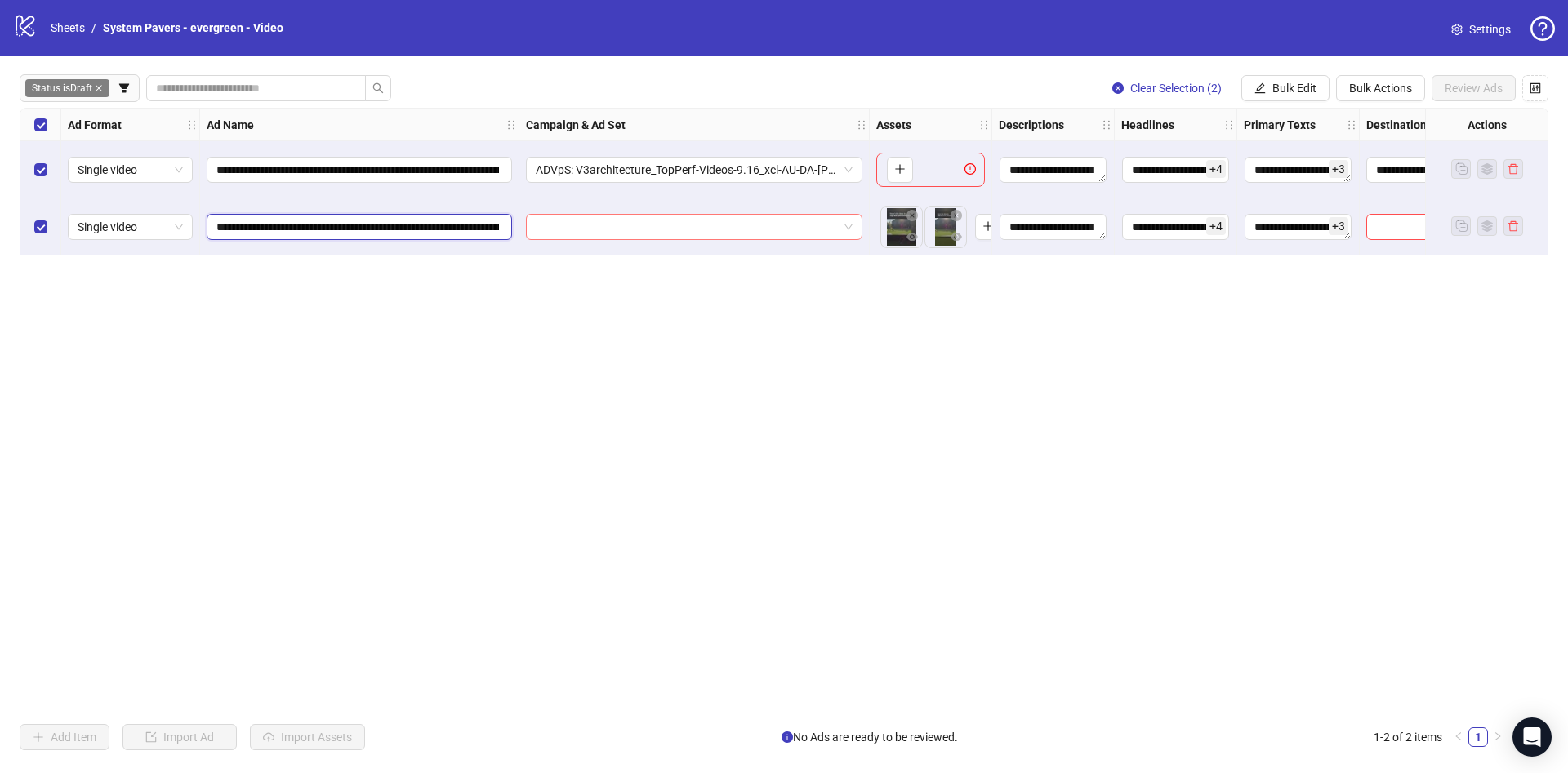
scroll to position [0, 484]
drag, startPoint x: 385, startPoint y: 219, endPoint x: 725, endPoint y: 230, distance: 340.2
click at [721, 109] on div "**********" at bounding box center [877, 109] width 1714 height 0
click at [1264, 79] on button "Bulk Edit" at bounding box center [1285, 87] width 89 height 26
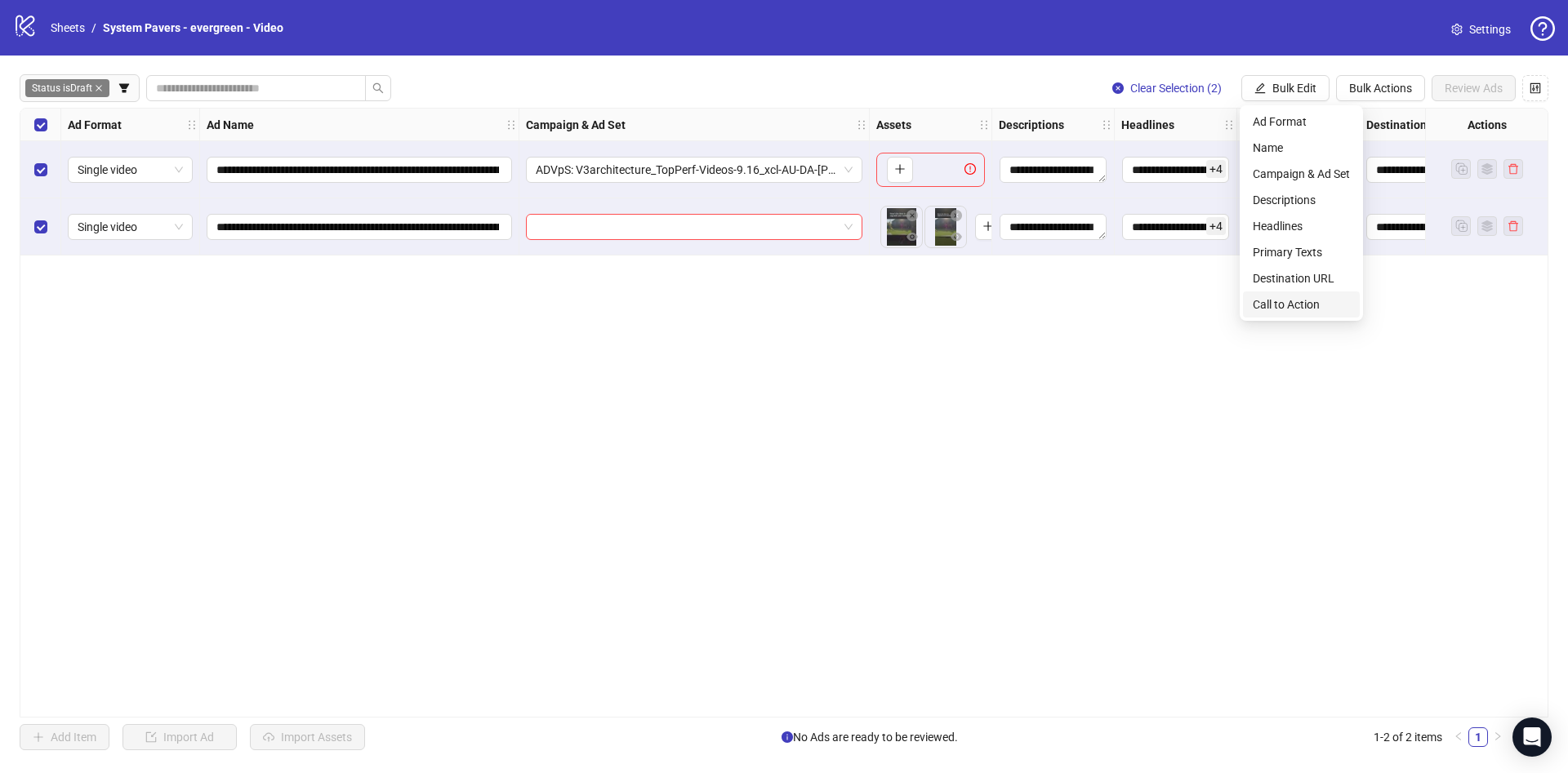
click at [1274, 303] on span "Call to Action" at bounding box center [1301, 304] width 97 height 18
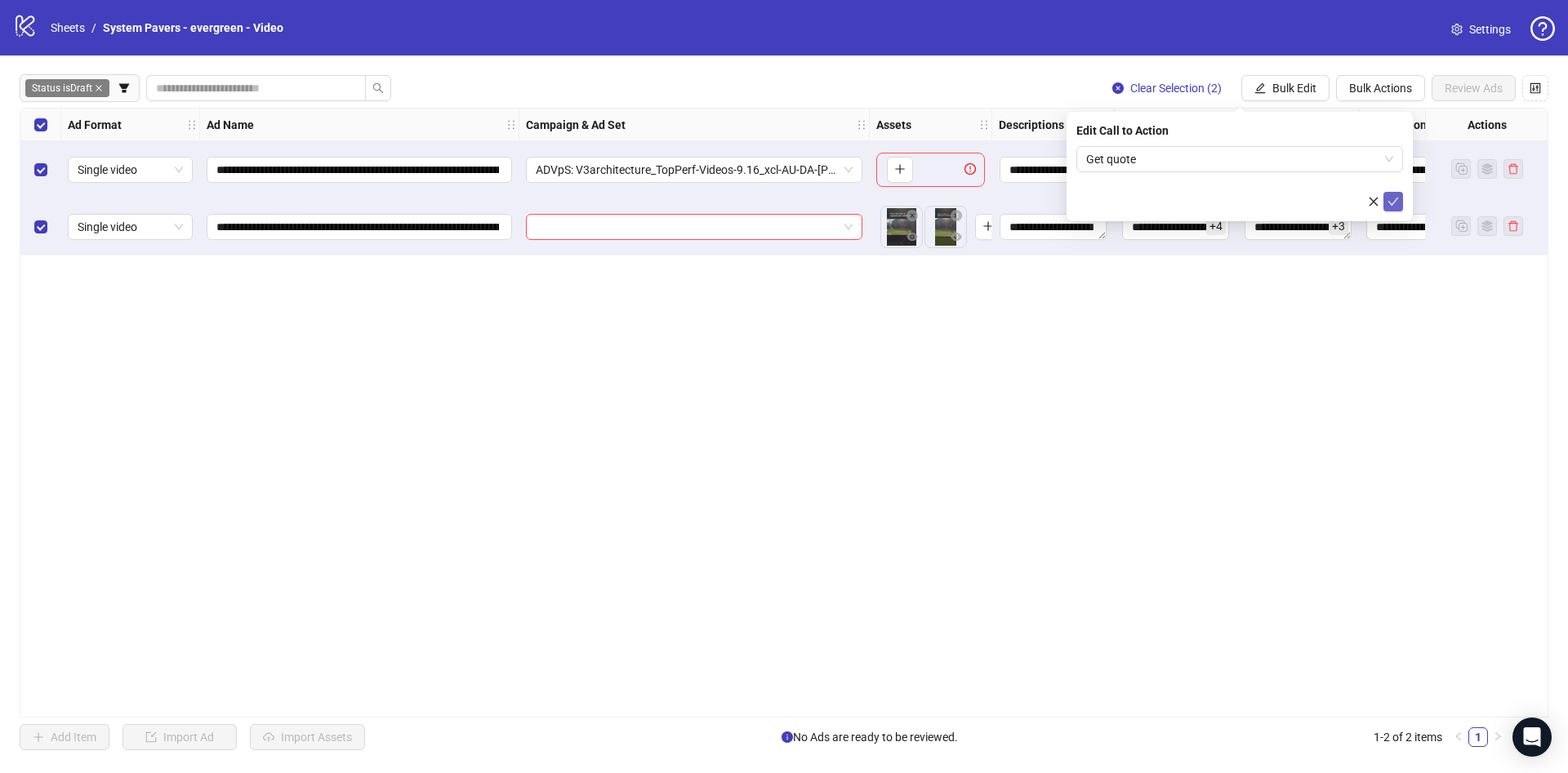
click at [1390, 202] on icon "check" at bounding box center [1393, 202] width 12 height 12
click at [1293, 87] on span "Bulk Edit" at bounding box center [1294, 88] width 44 height 13
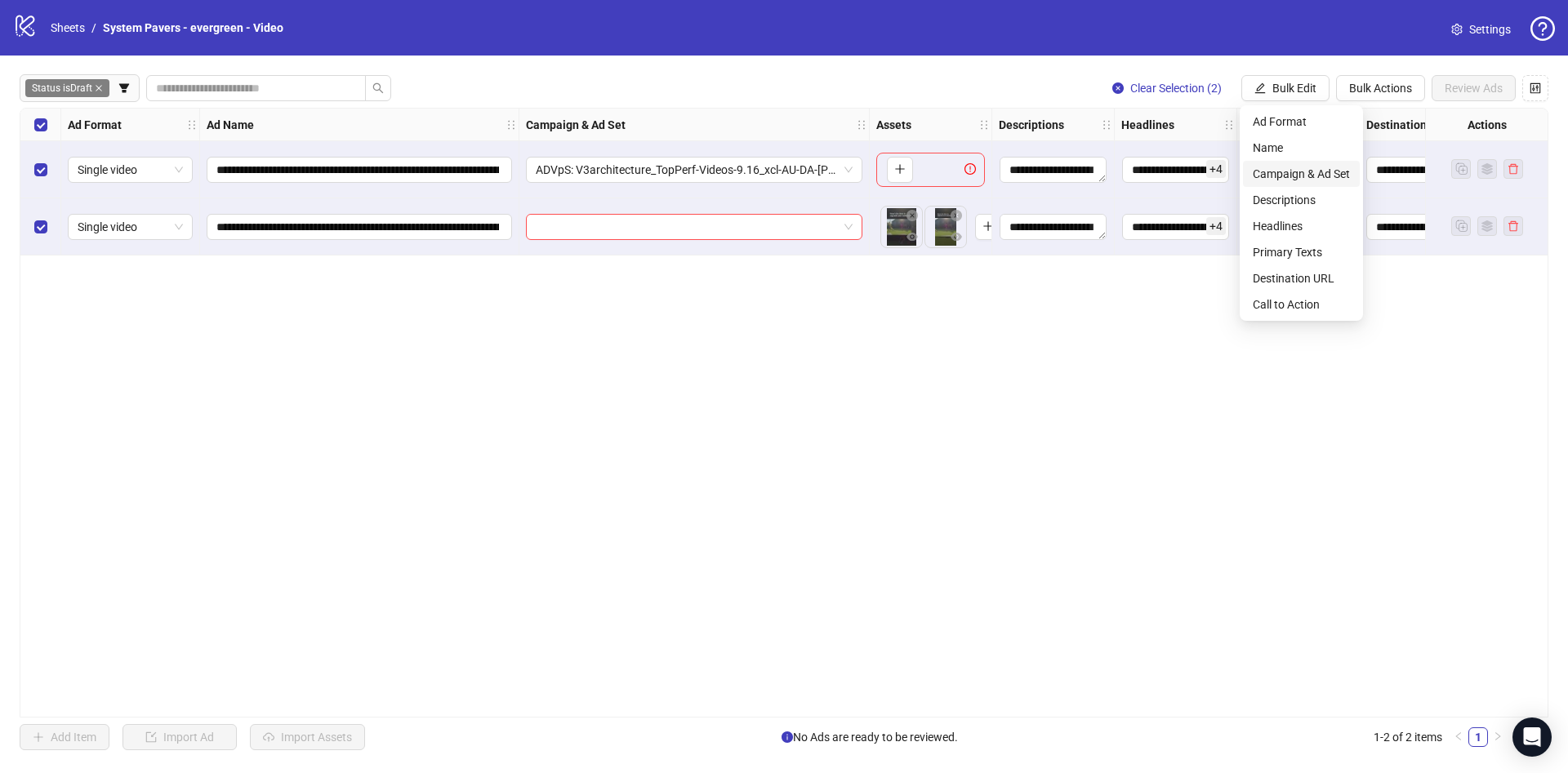
click at [1282, 175] on span "Campaign & Ad Set" at bounding box center [1301, 173] width 97 height 18
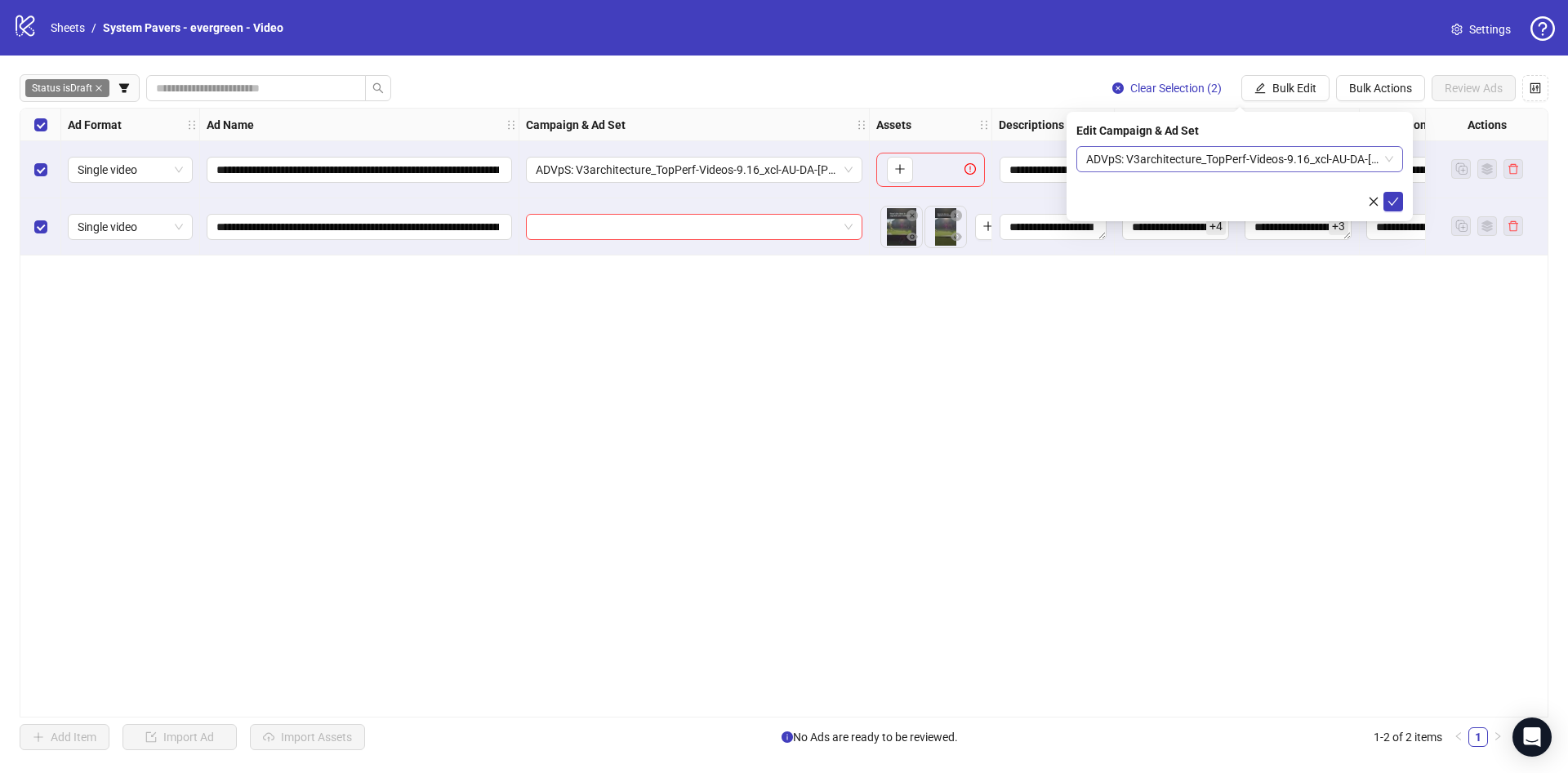
click at [1188, 147] on span "ADVpS: V3architecture_TopPerf-Videos-9.16_xcl-AU-DA-DE-HO-LA-PHX-SA-SEA_AUTO_LC" at bounding box center [1239, 159] width 307 height 24
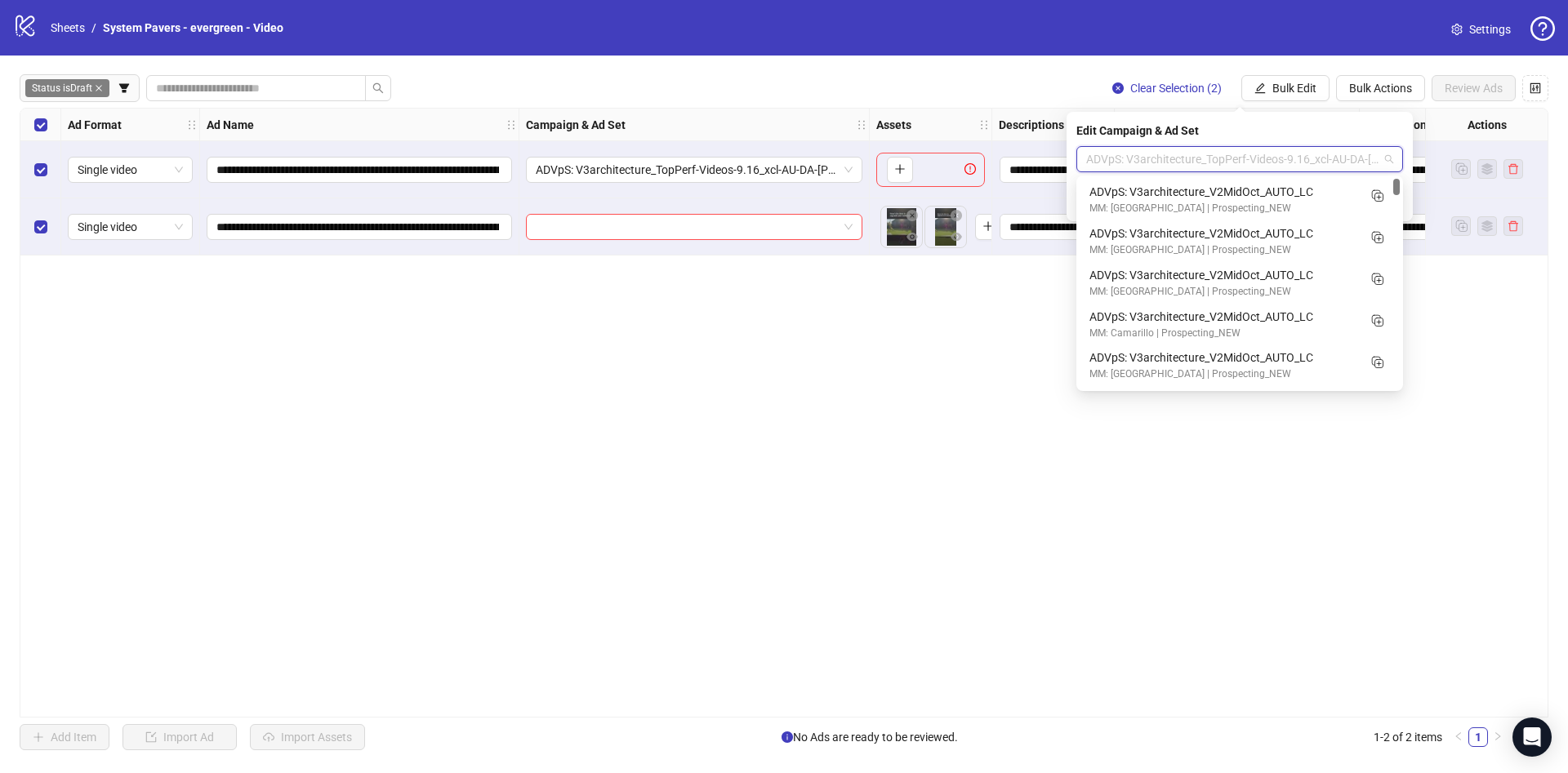
drag, startPoint x: 1396, startPoint y: 251, endPoint x: 1402, endPoint y: 162, distance: 89.2
click at [1402, 162] on body "**********" at bounding box center [784, 386] width 1568 height 773
click at [1375, 195] on icon "Duplicate" at bounding box center [1376, 194] width 16 height 16
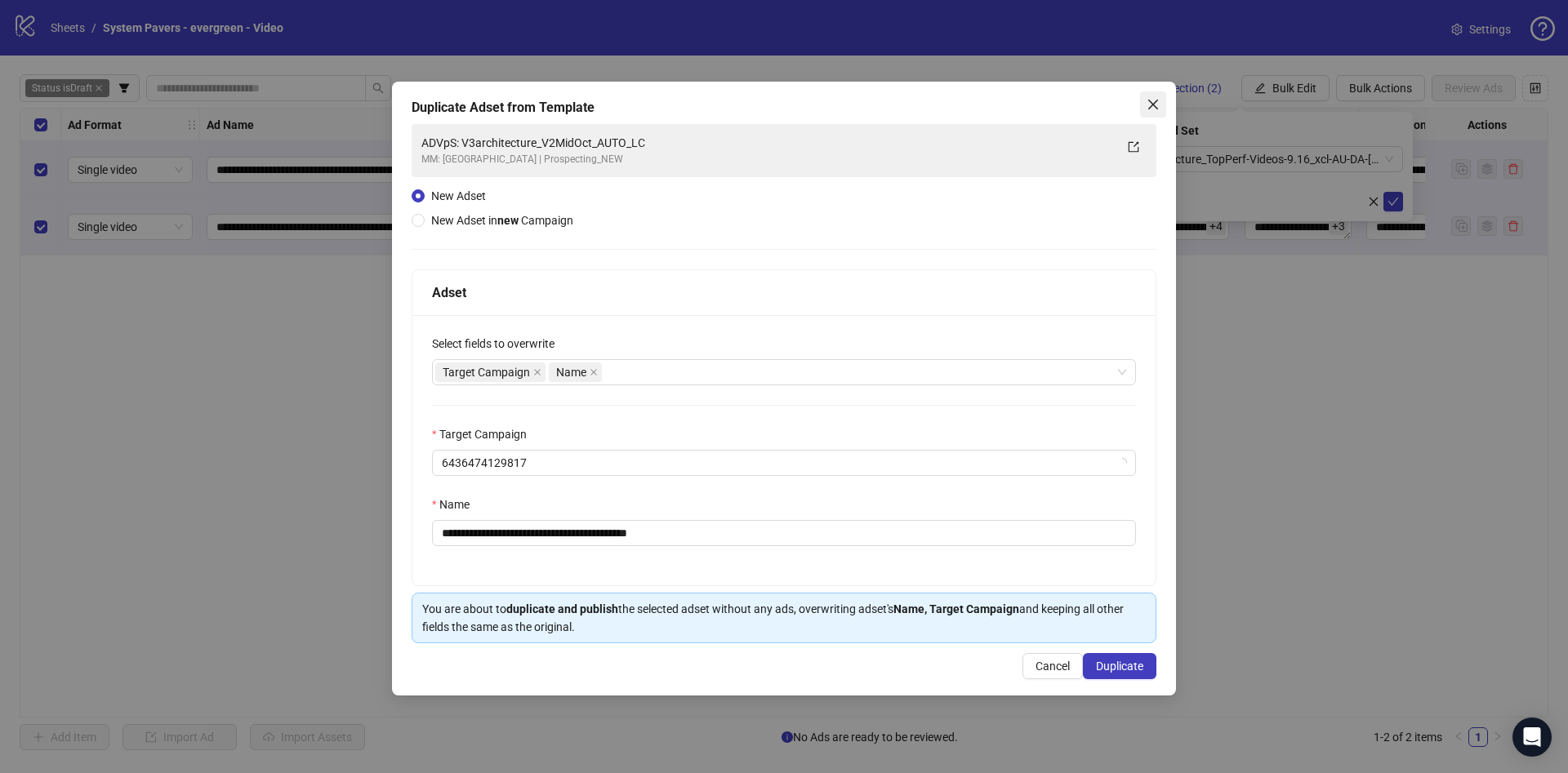
click at [1152, 112] on button "Close" at bounding box center [1152, 104] width 26 height 26
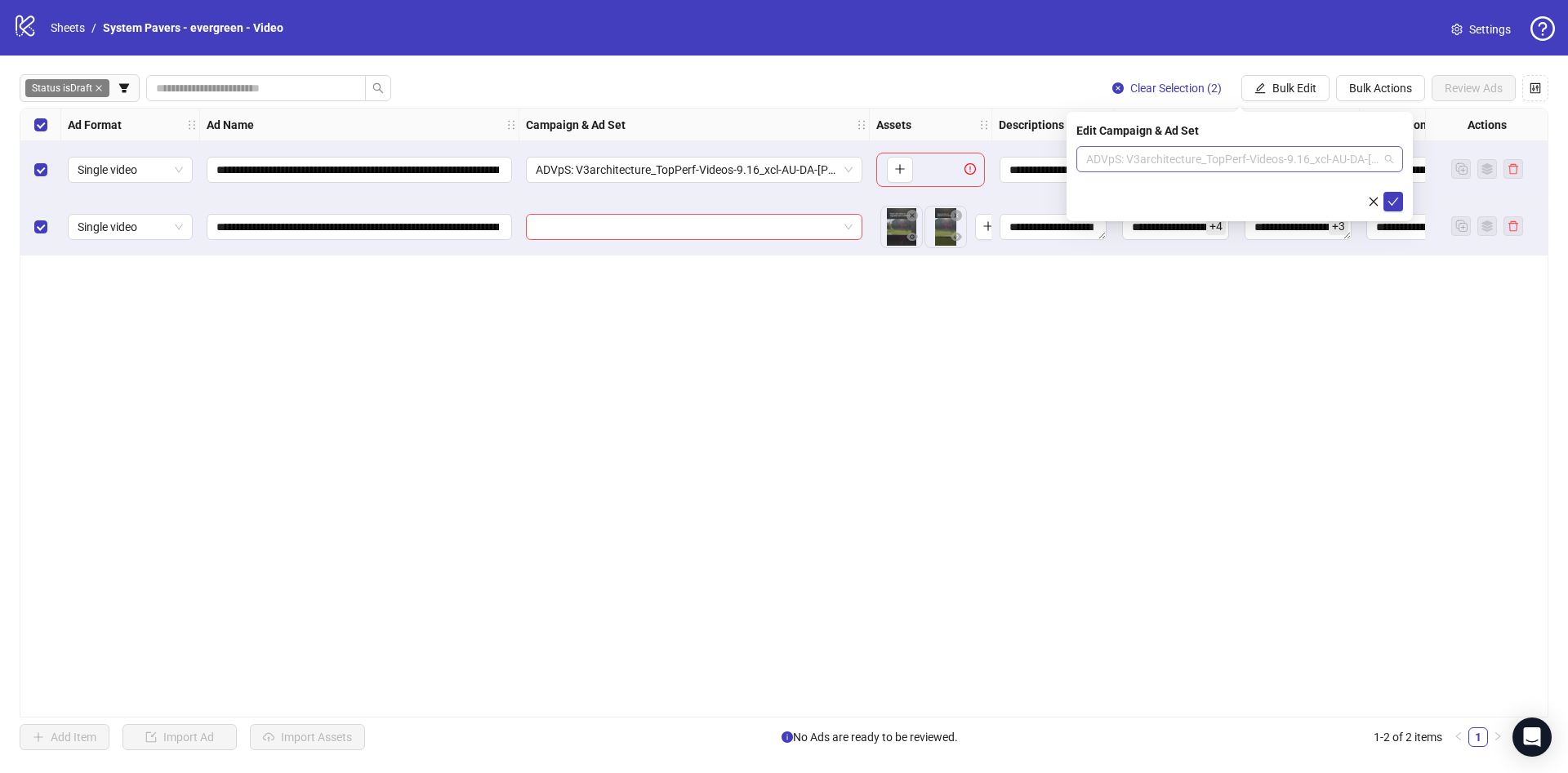
click at [1278, 151] on span "ADVpS: V3architecture_TopPerf-Videos-9.16_xcl-AU-DA-DE-HO-LA-PHX-SA-SEA_AUTO_LC" at bounding box center [1239, 159] width 307 height 24
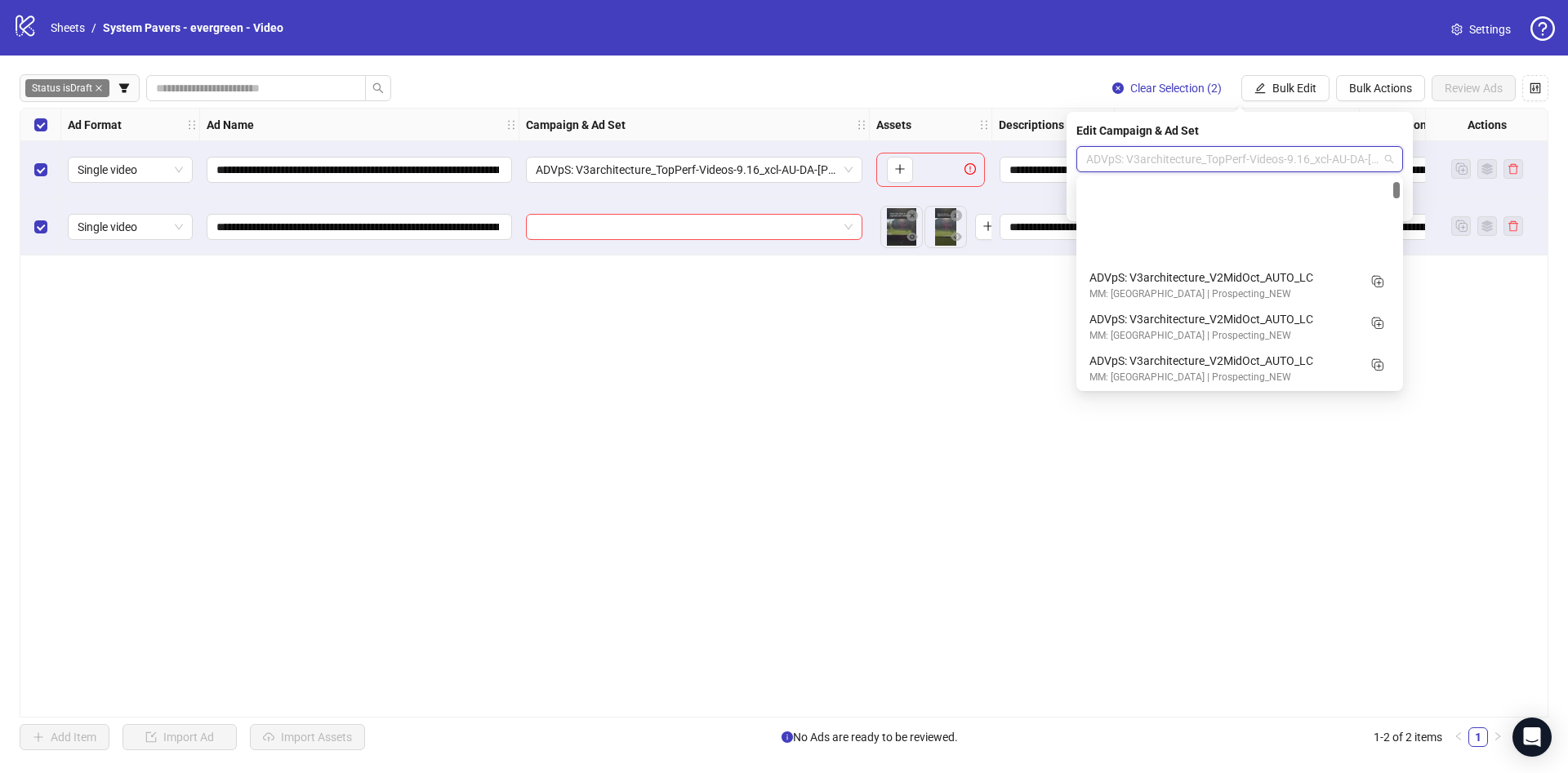
scroll to position [245, 0]
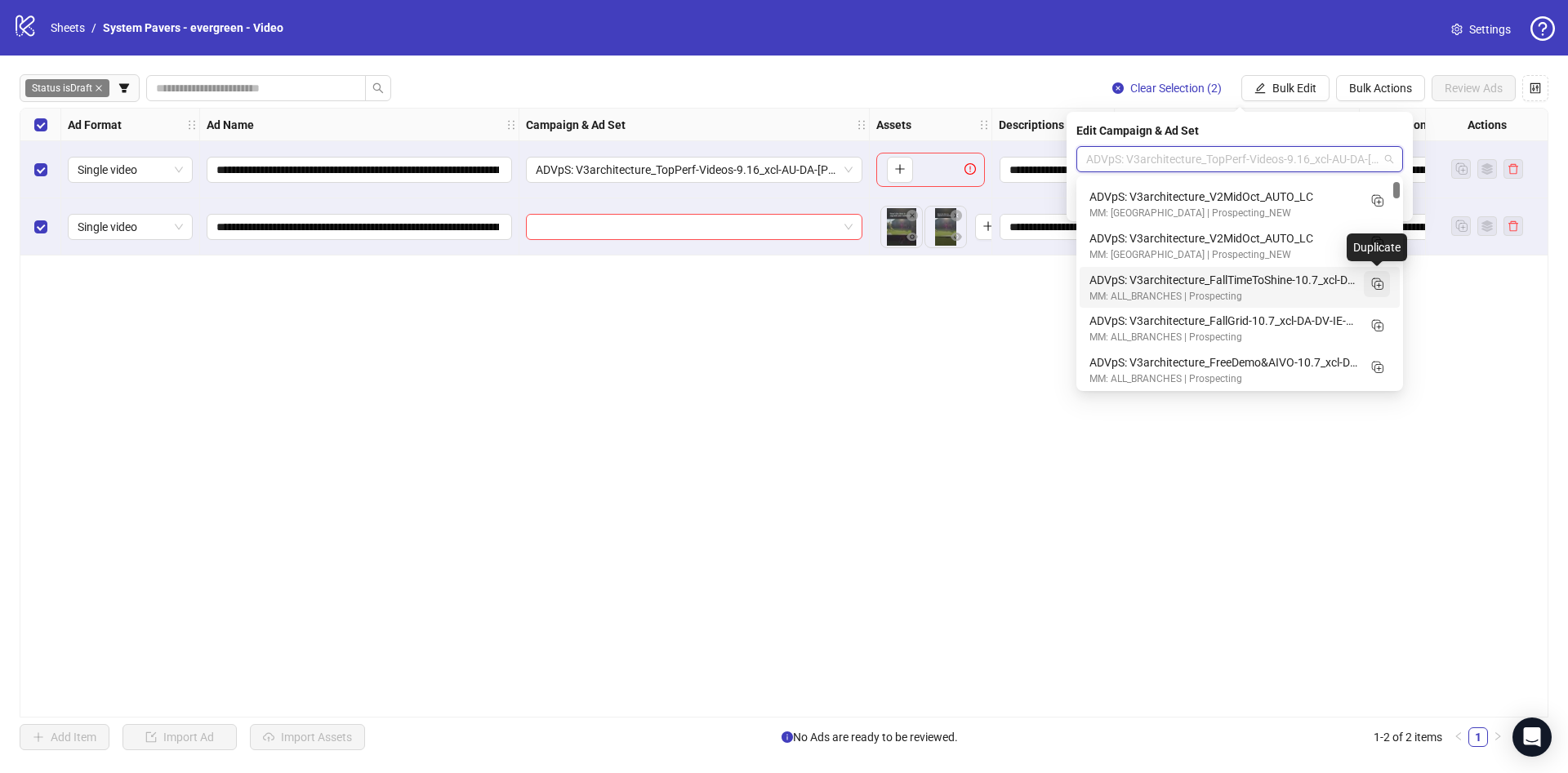
click at [1374, 285] on icon "Duplicate" at bounding box center [1376, 283] width 16 height 16
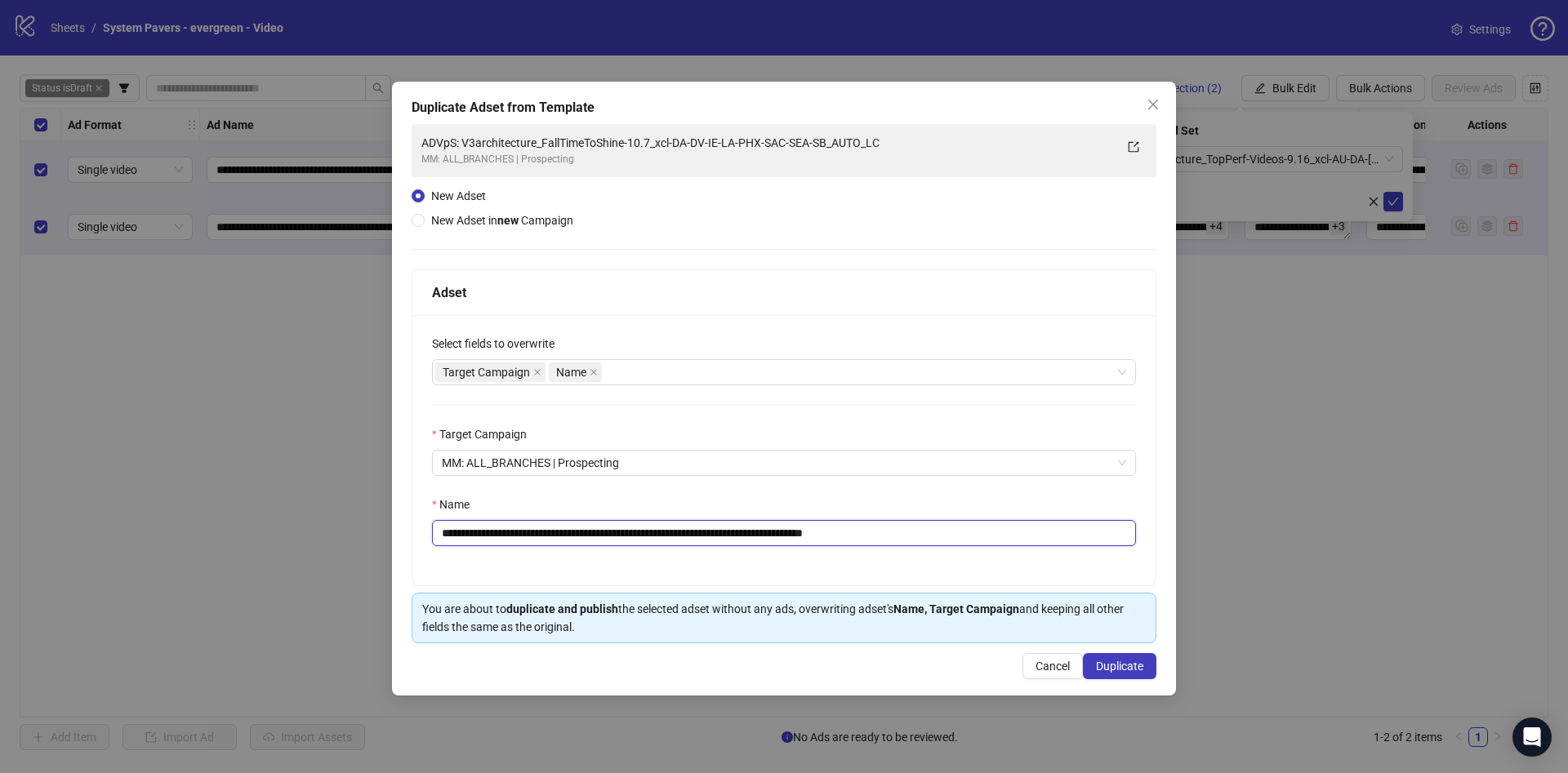
drag, startPoint x: 896, startPoint y: 533, endPoint x: 972, endPoint y: 542, distance: 76.5
click at [986, 542] on input "**********" at bounding box center [784, 533] width 704 height 26
drag, startPoint x: 647, startPoint y: 532, endPoint x: 564, endPoint y: 540, distance: 83.4
click at [564, 540] on input "**********" at bounding box center [784, 533] width 704 height 26
click at [668, 531] on input "**********" at bounding box center [784, 533] width 704 height 26
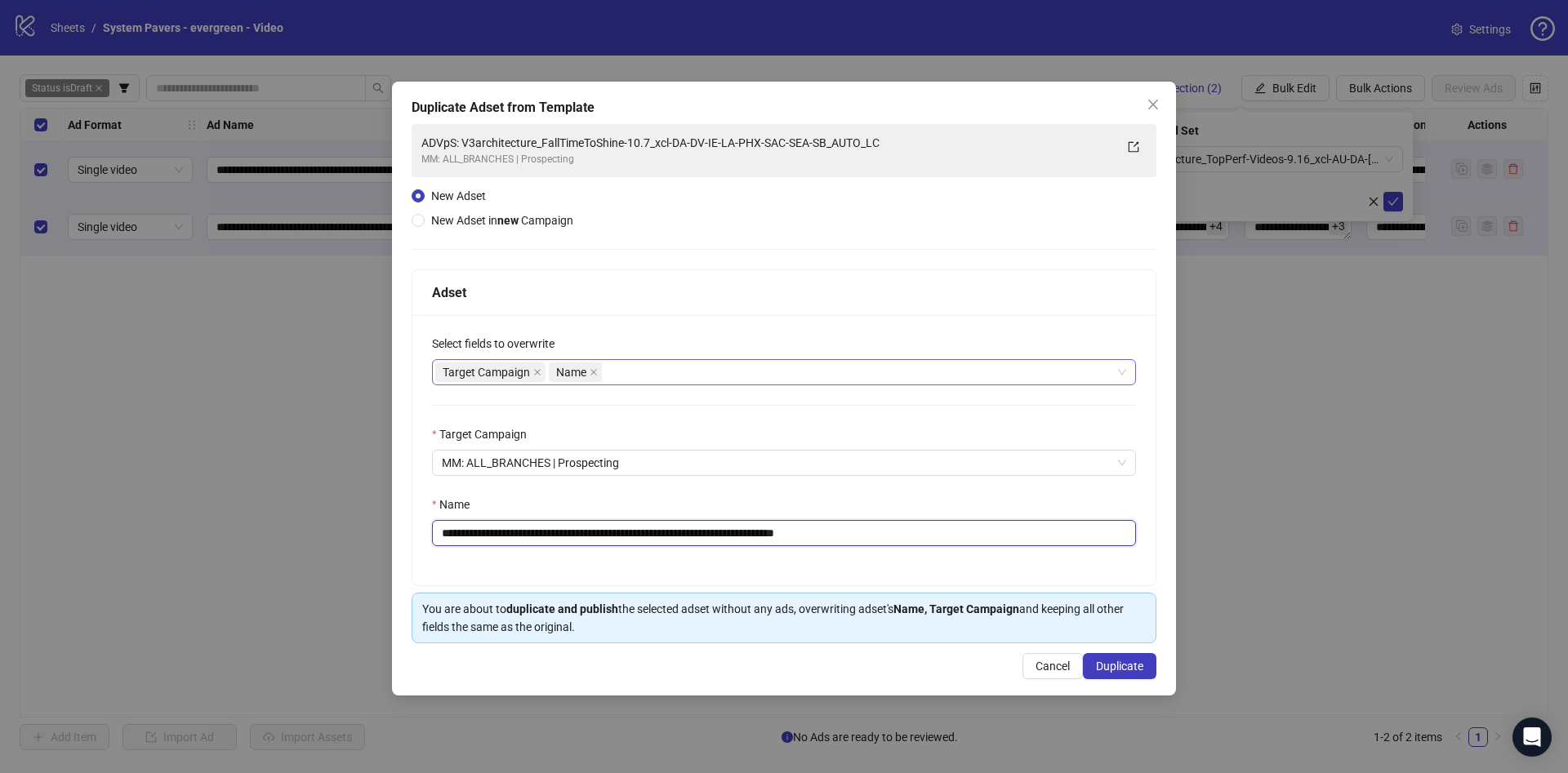
click at [731, 367] on div "Target Campaign Name" at bounding box center [774, 372] width 680 height 23
type input "**********"
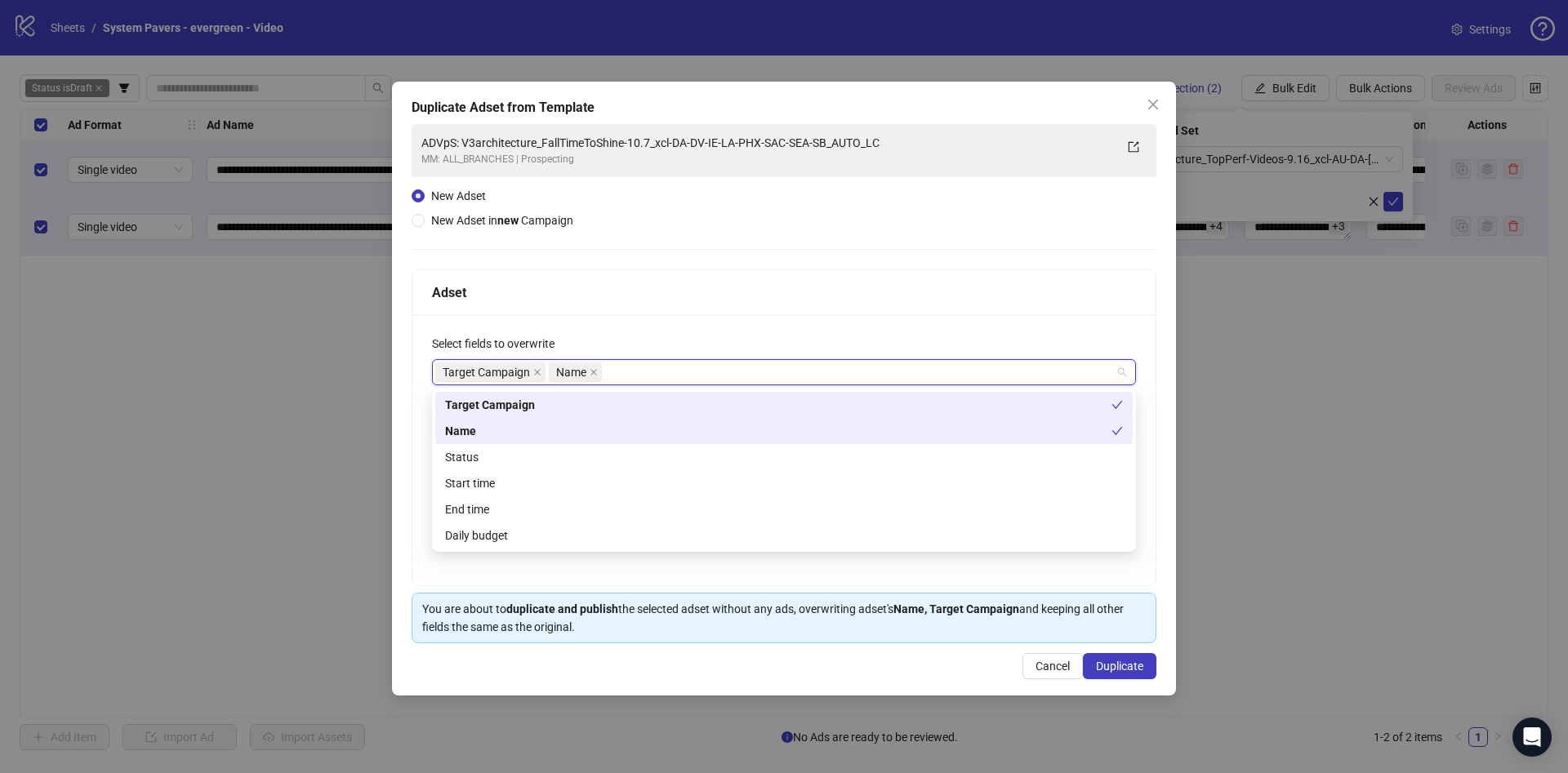
type input "*"
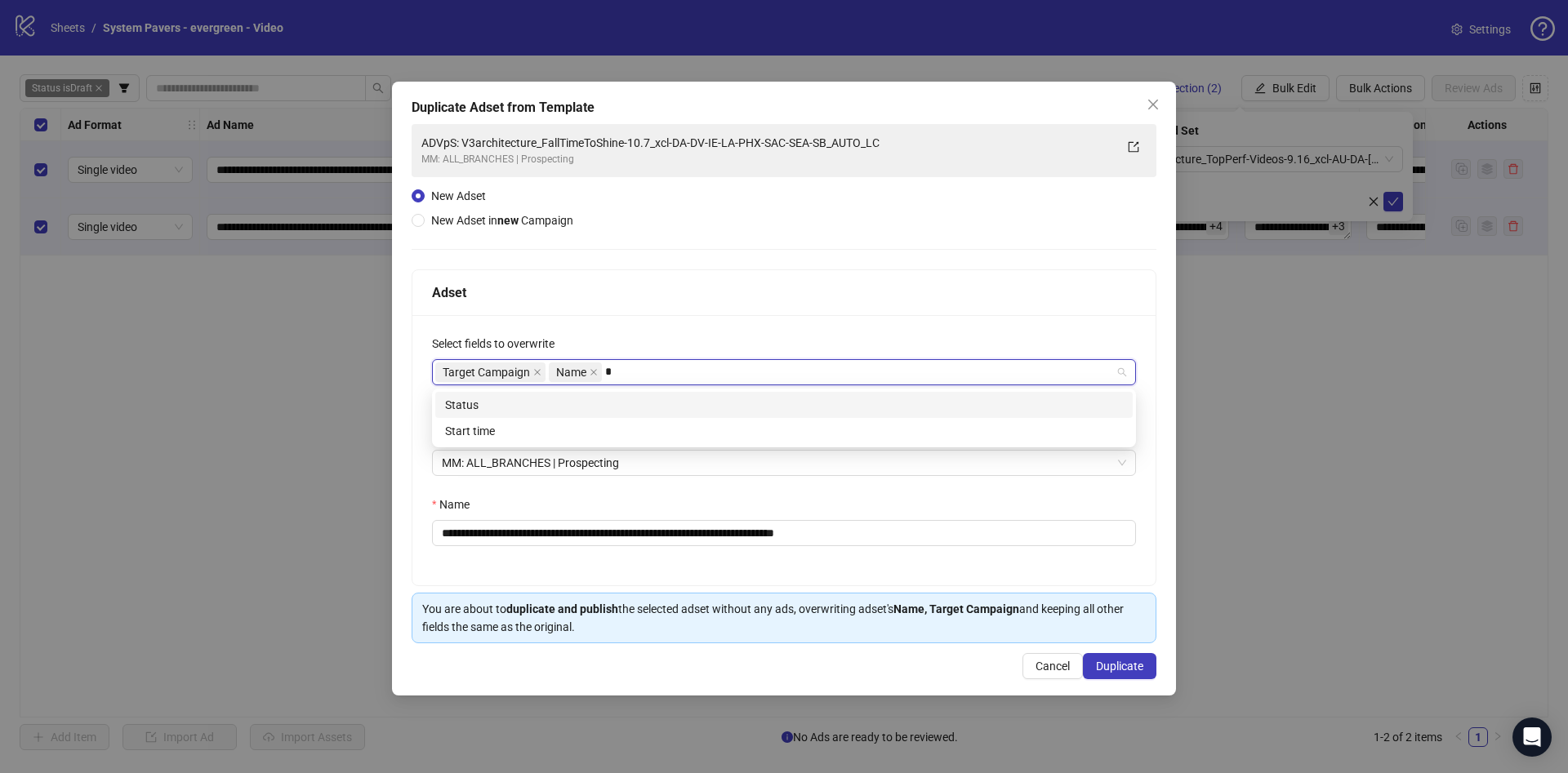
click at [665, 399] on div "Status" at bounding box center [784, 405] width 677 height 18
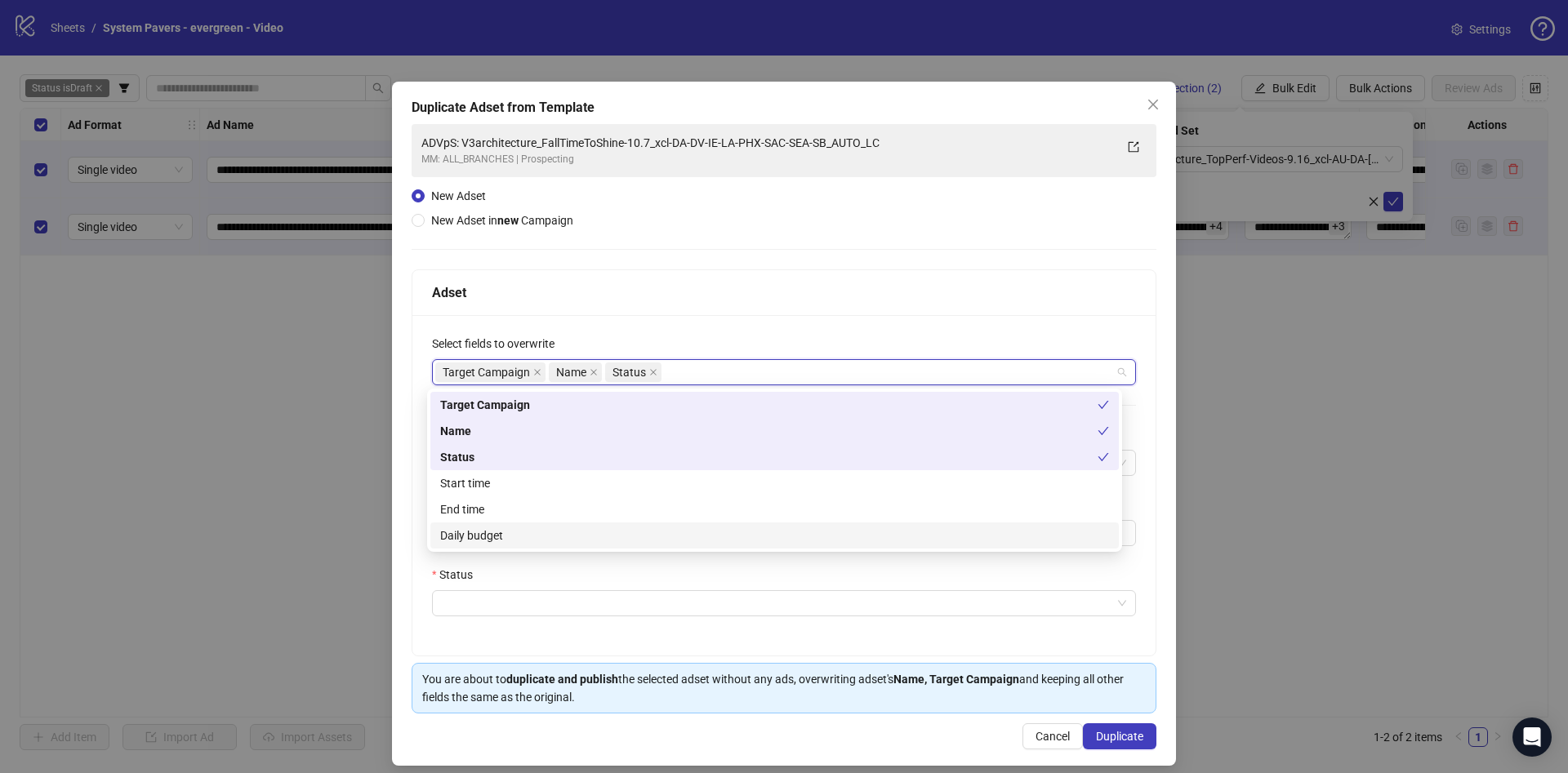
click at [649, 575] on div "Status" at bounding box center [784, 577] width 704 height 24
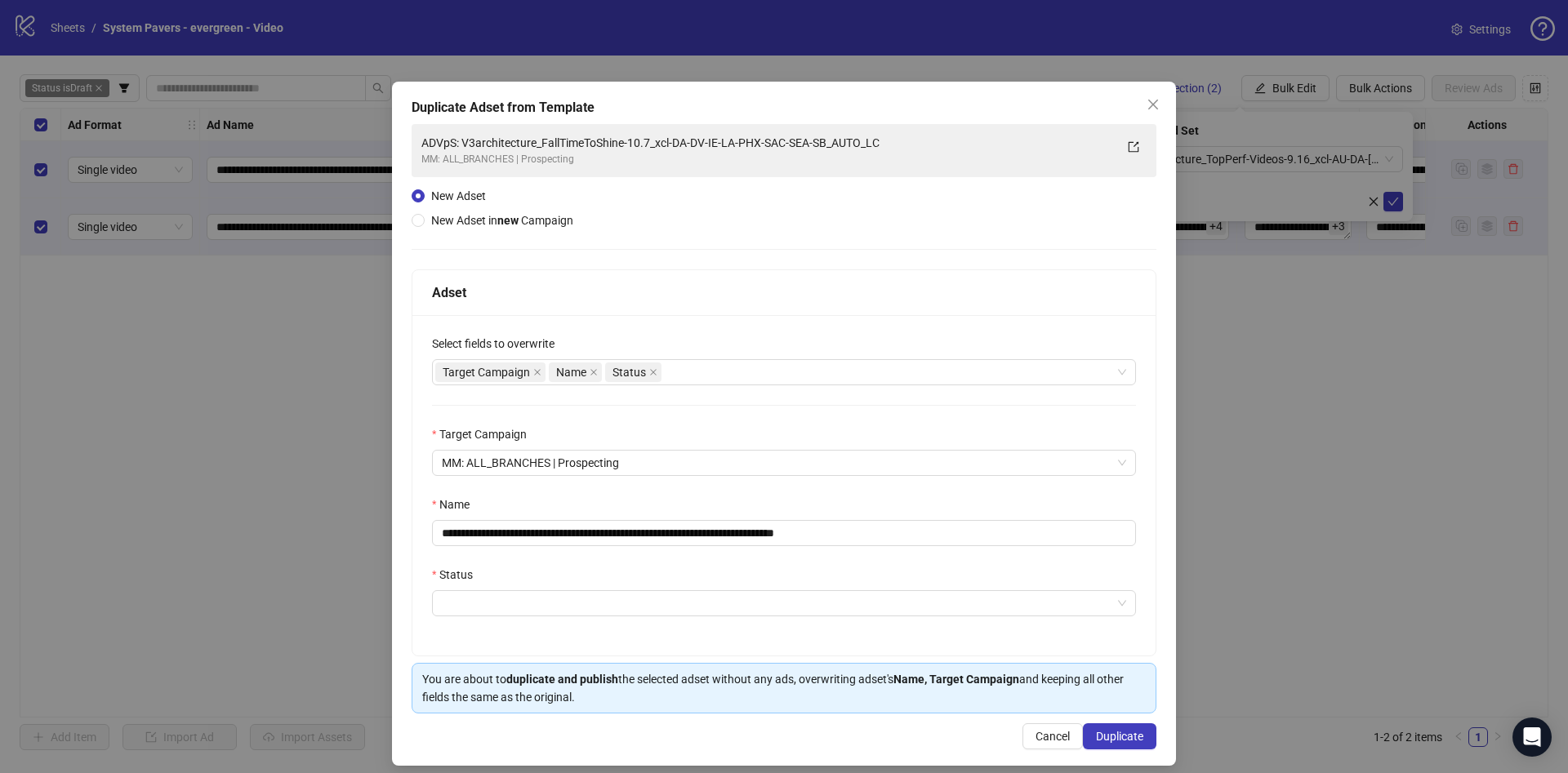
click at [680, 476] on div "MM: ALL_BRANCHES | Prospecting" at bounding box center [784, 462] width 704 height 26
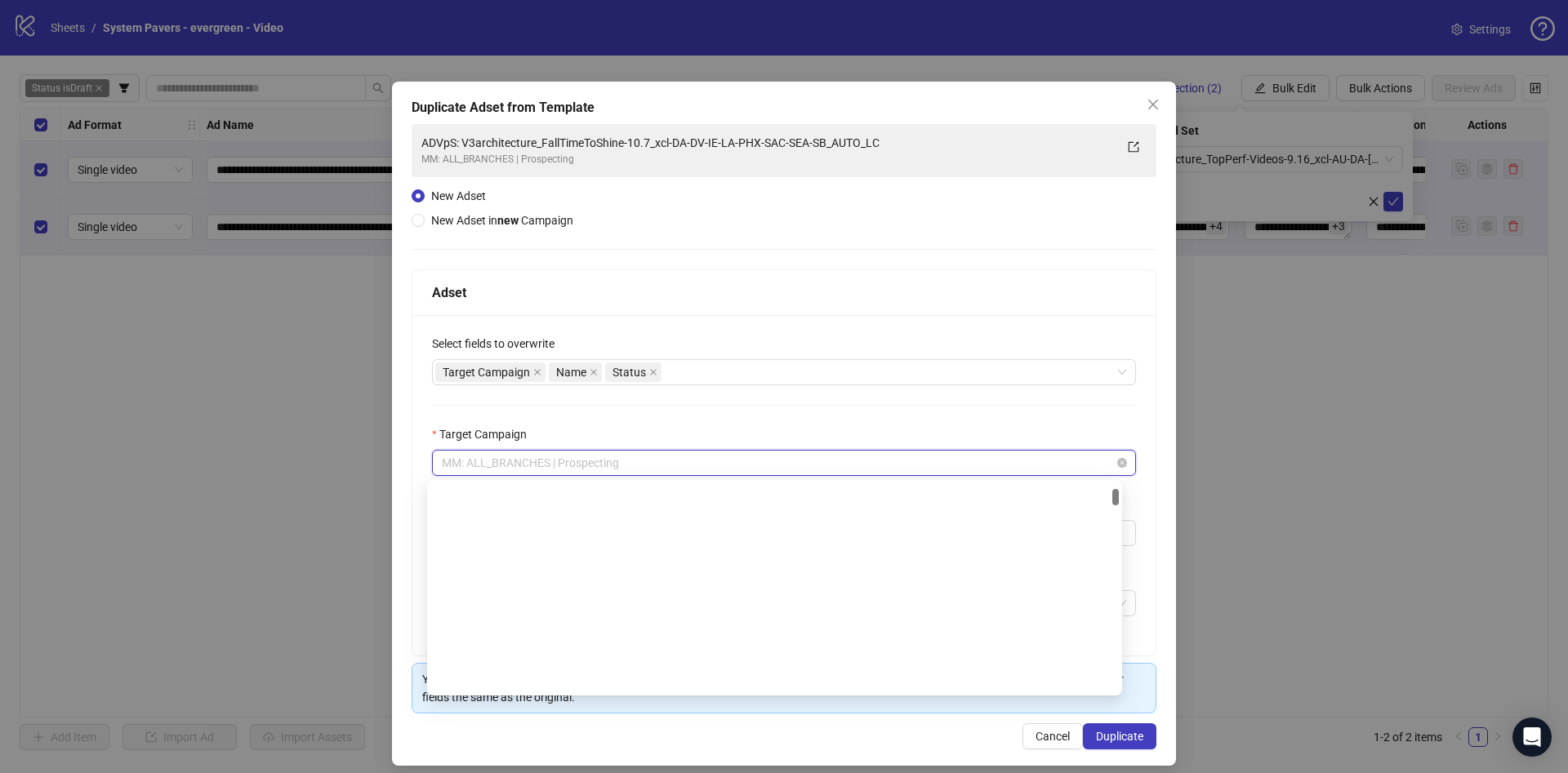
scroll to position [364, 0]
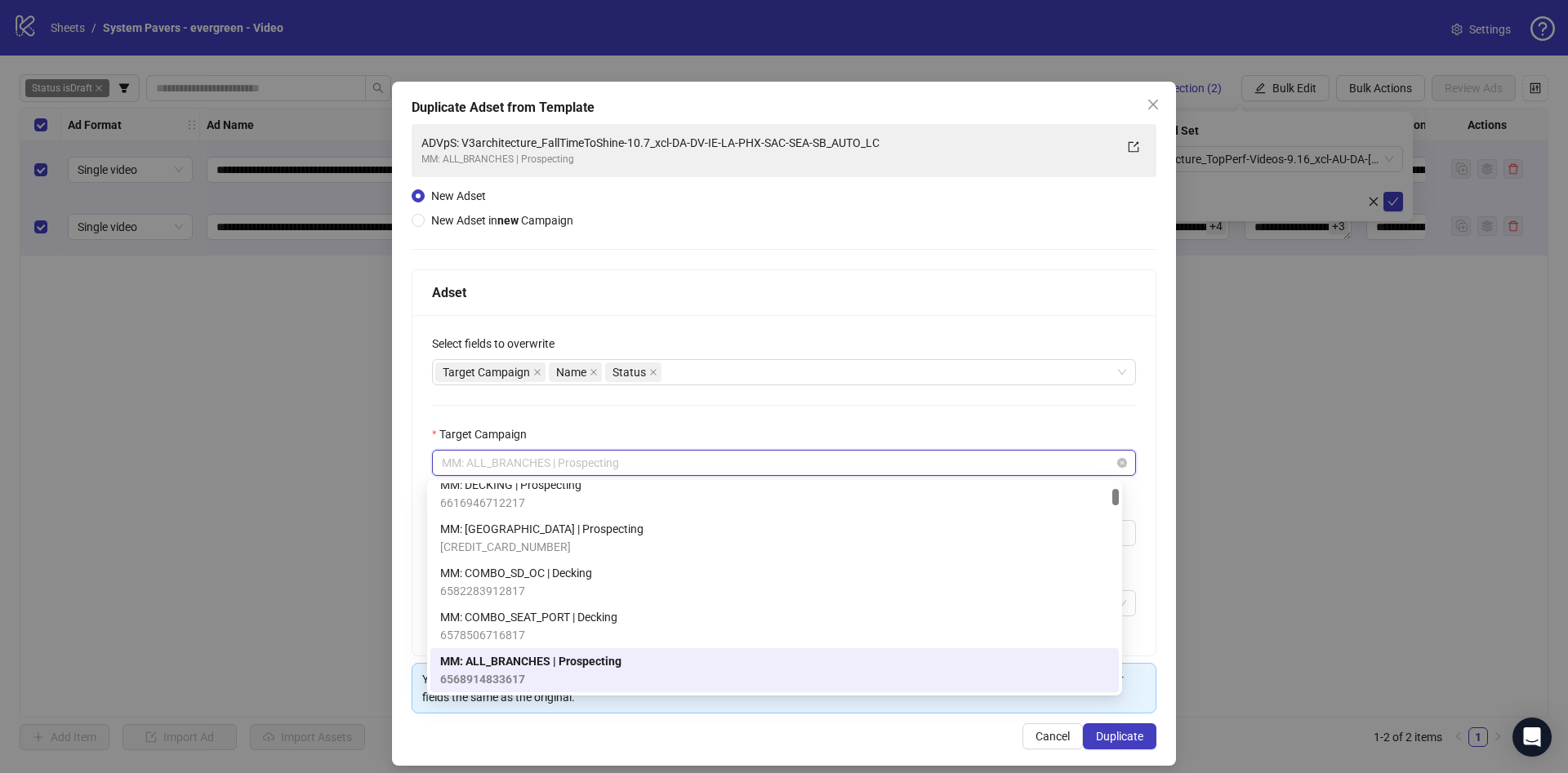
click at [689, 466] on span "MM: ALL_BRANCHES | Prospecting" at bounding box center [783, 461] width 684 height 24
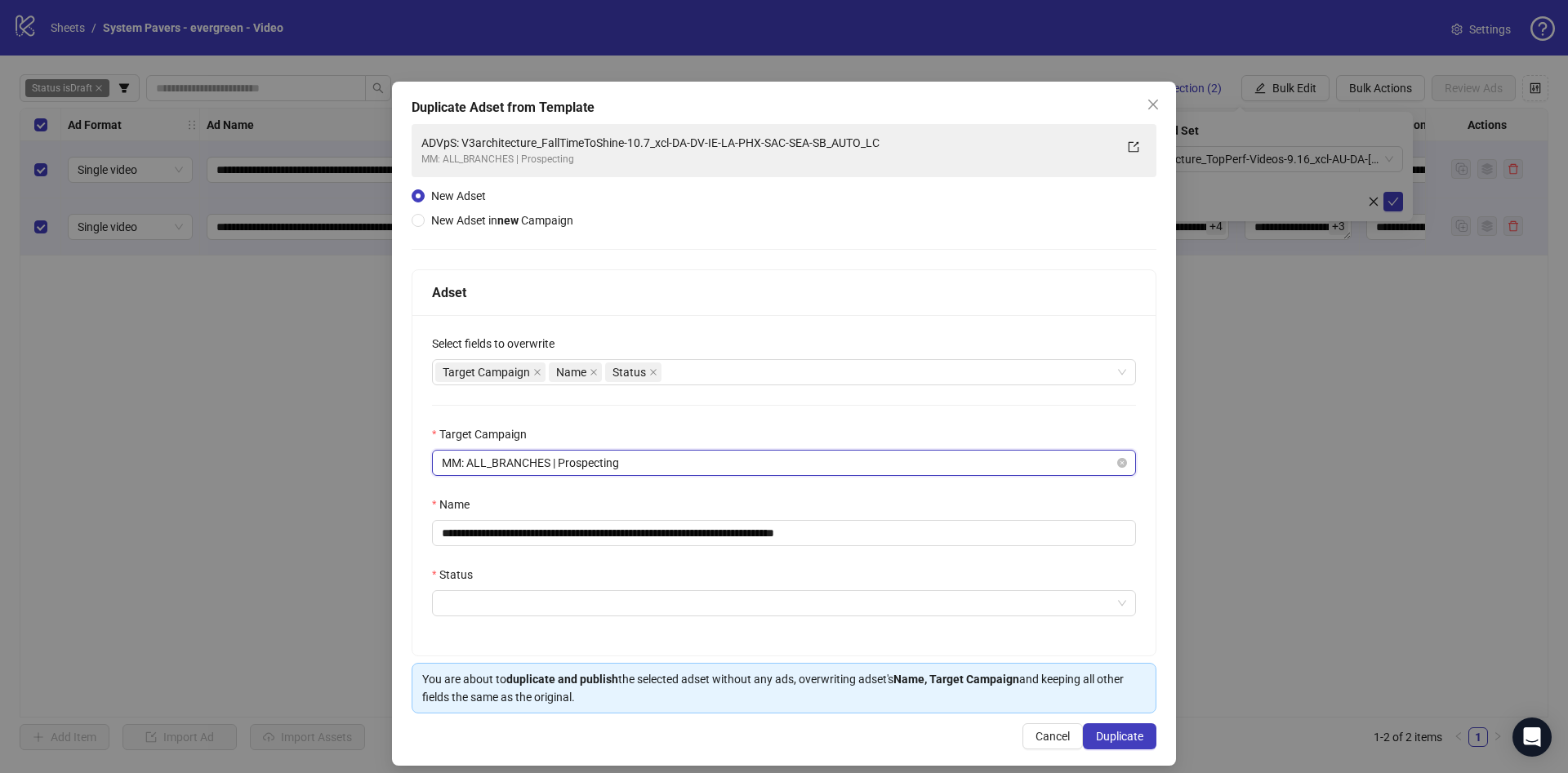
click at [689, 466] on span "MM: ALL_BRANCHES | Prospecting" at bounding box center [783, 461] width 684 height 24
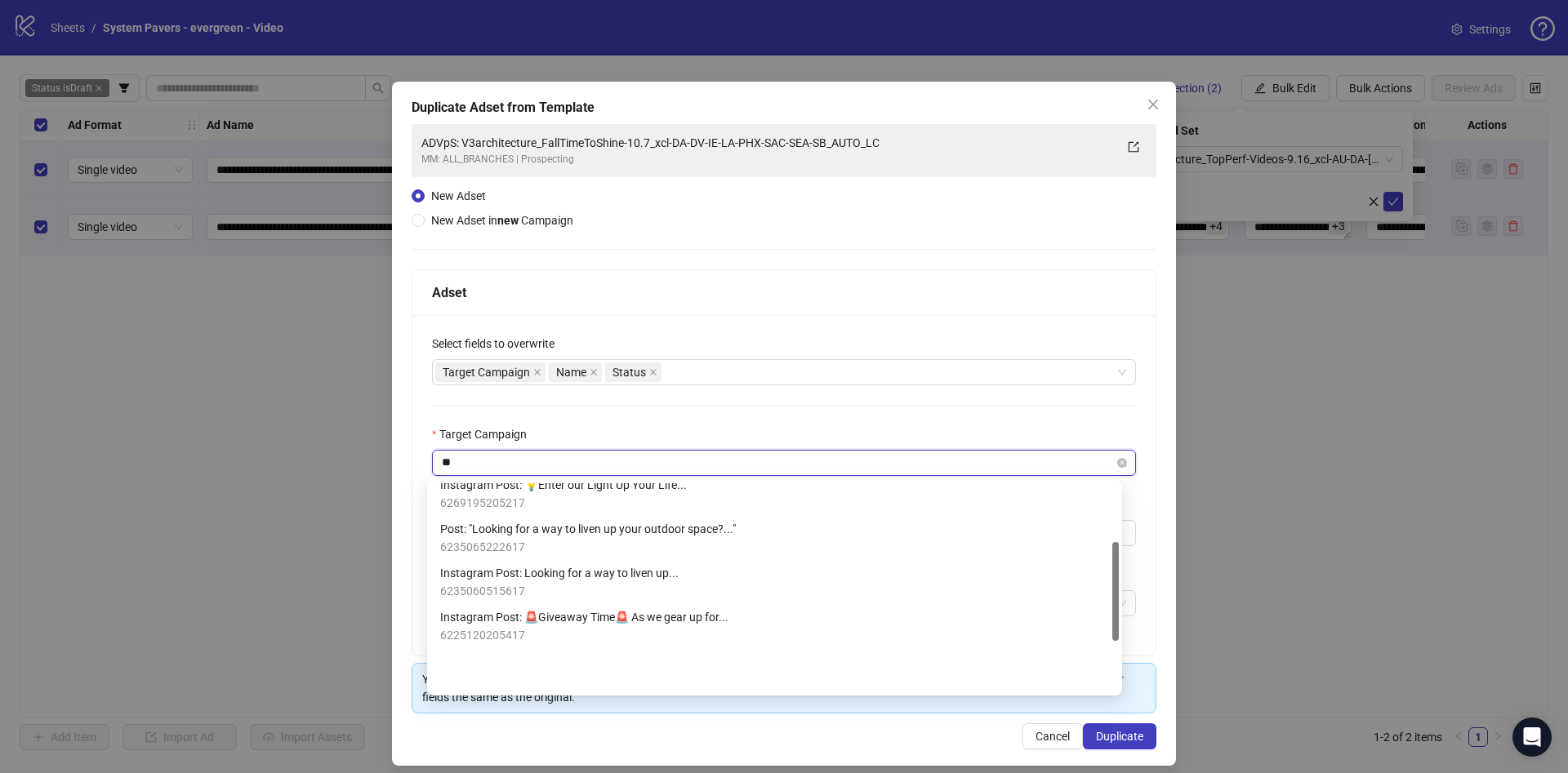
scroll to position [0, 0]
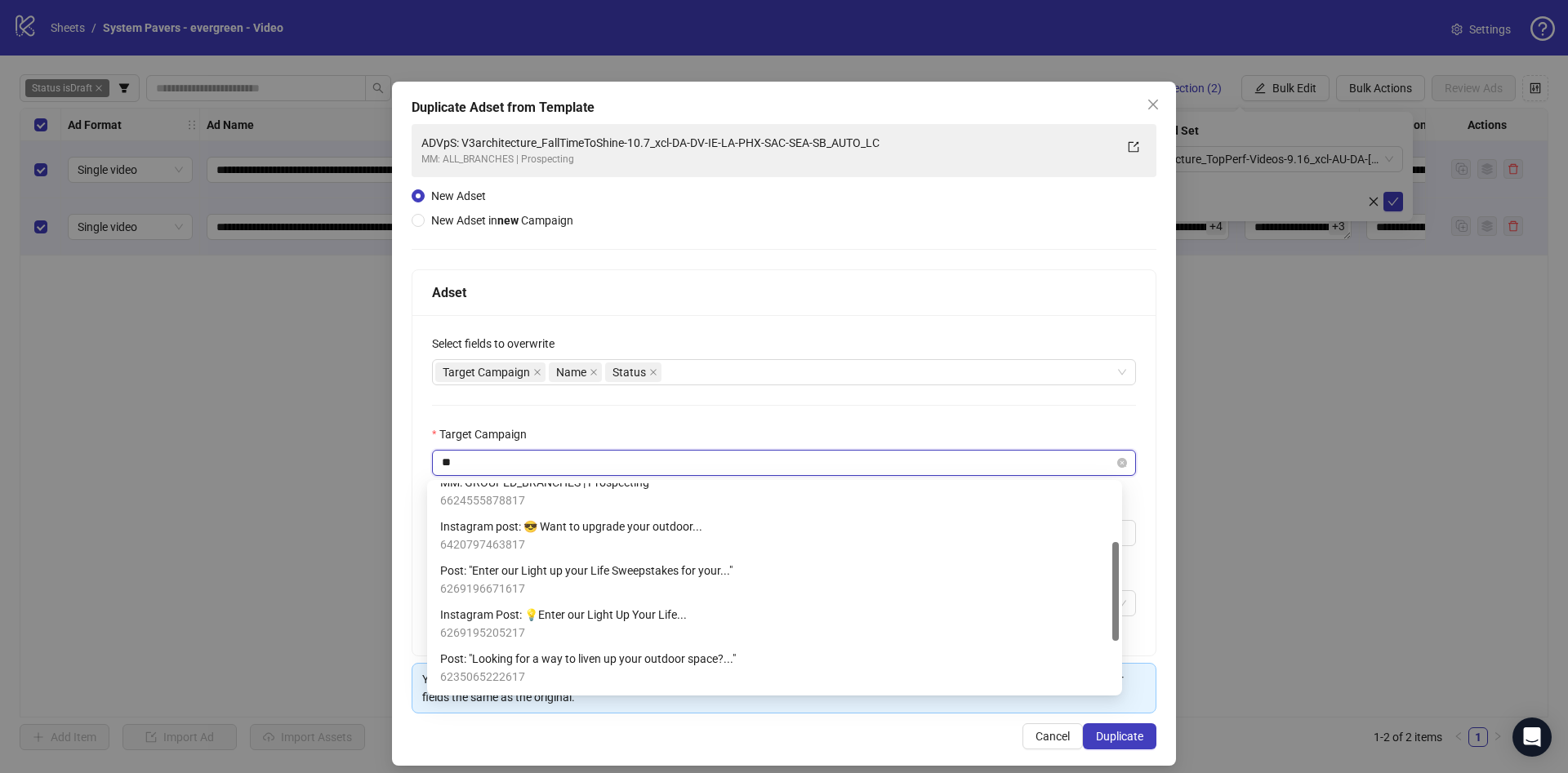
type input "***"
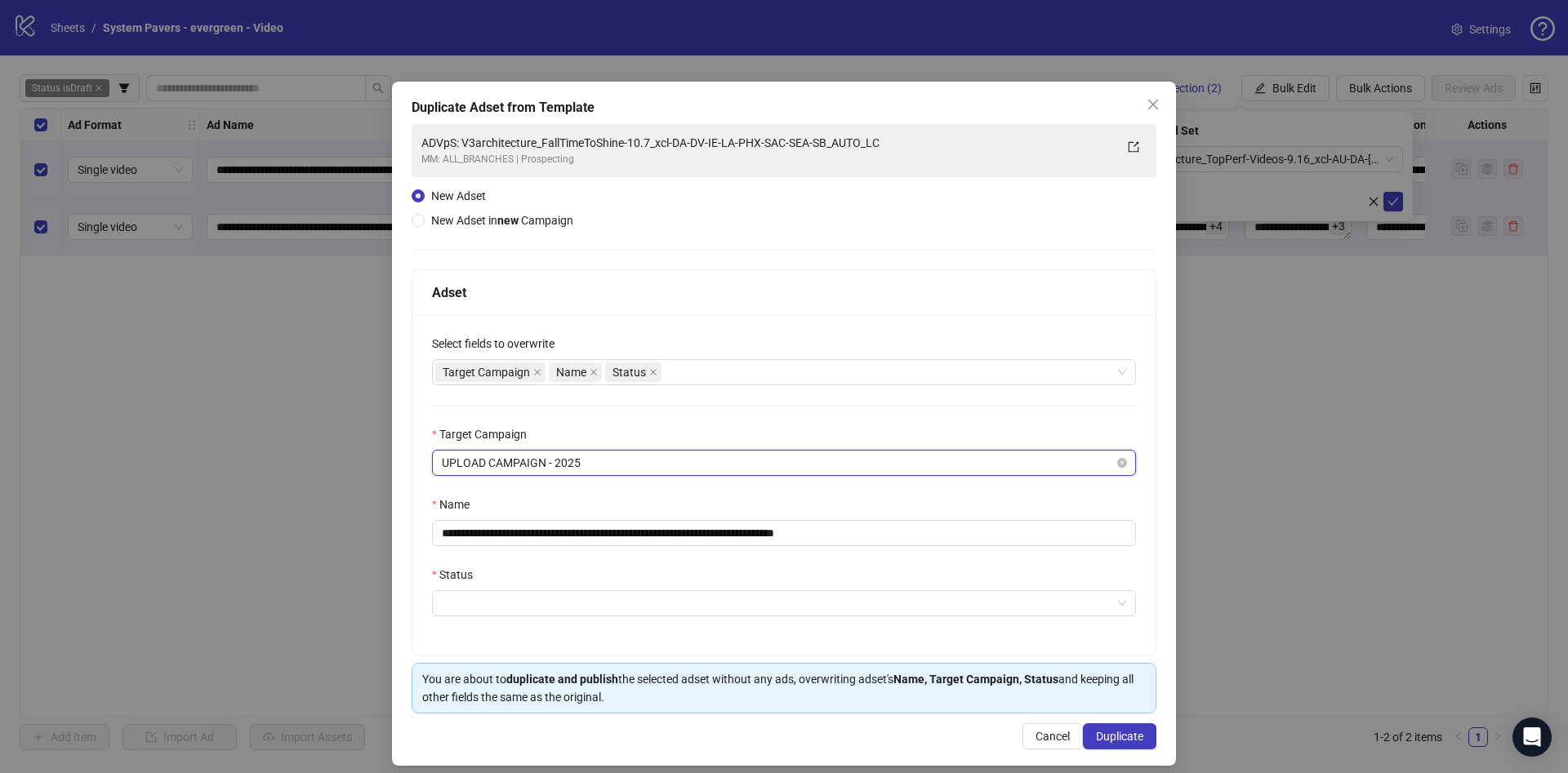
click at [689, 466] on span "UPLOAD CAMPAIGN - 2025" at bounding box center [783, 461] width 684 height 24
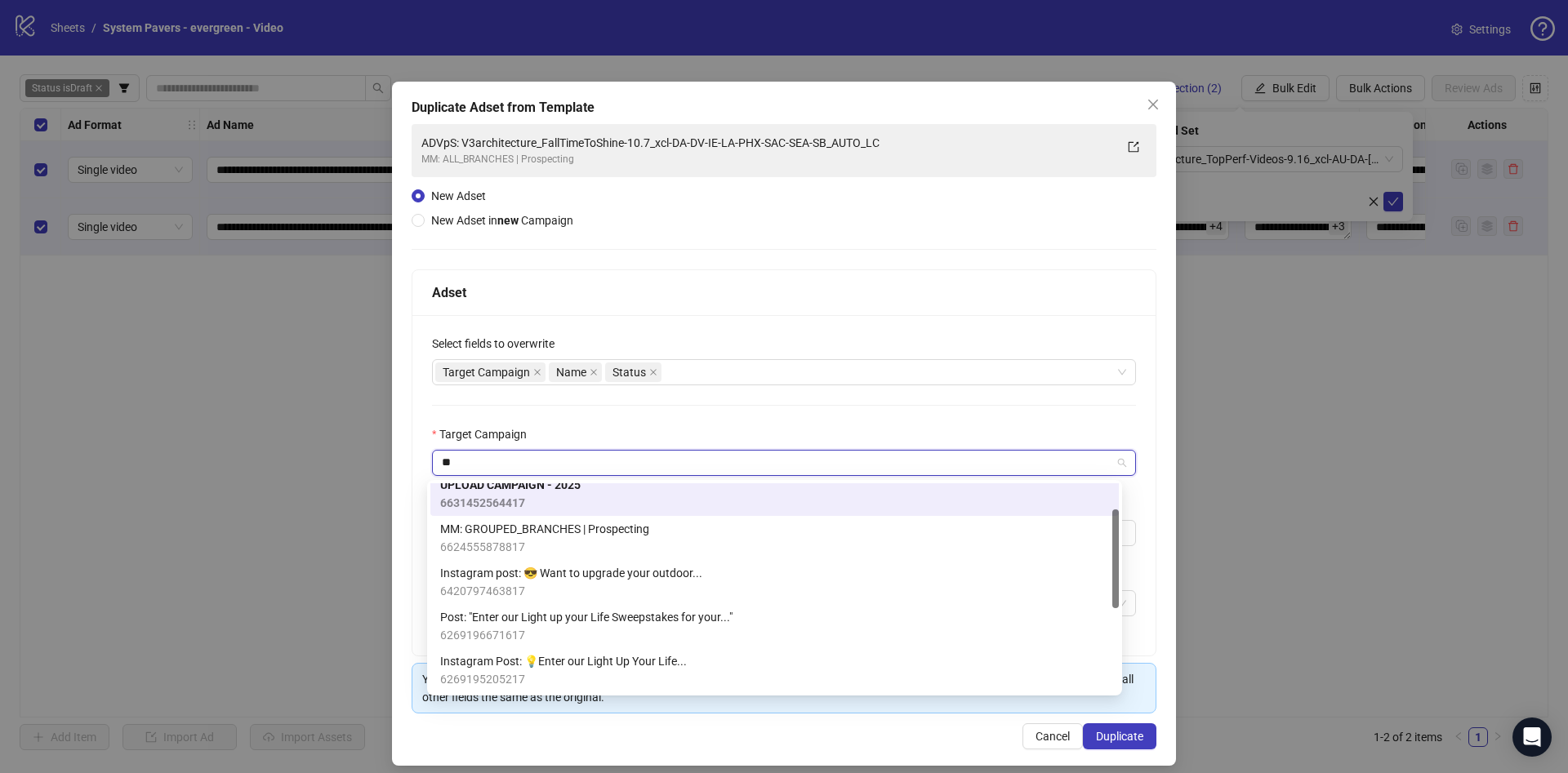
type input "***"
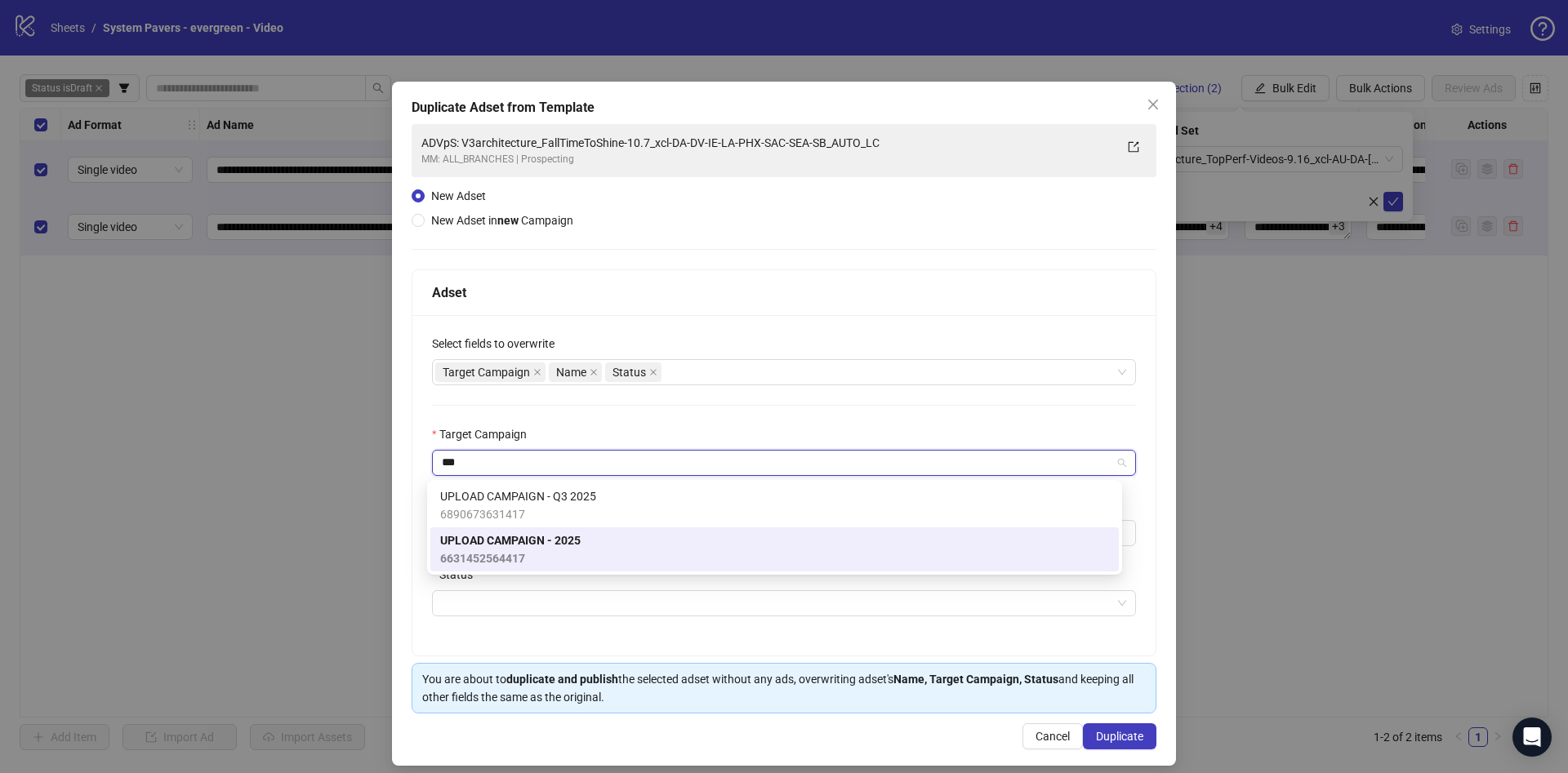
click at [656, 507] on div "UPLOAD CAMPAIGN - Q3 2025 6890673631417" at bounding box center [773, 505] width 669 height 36
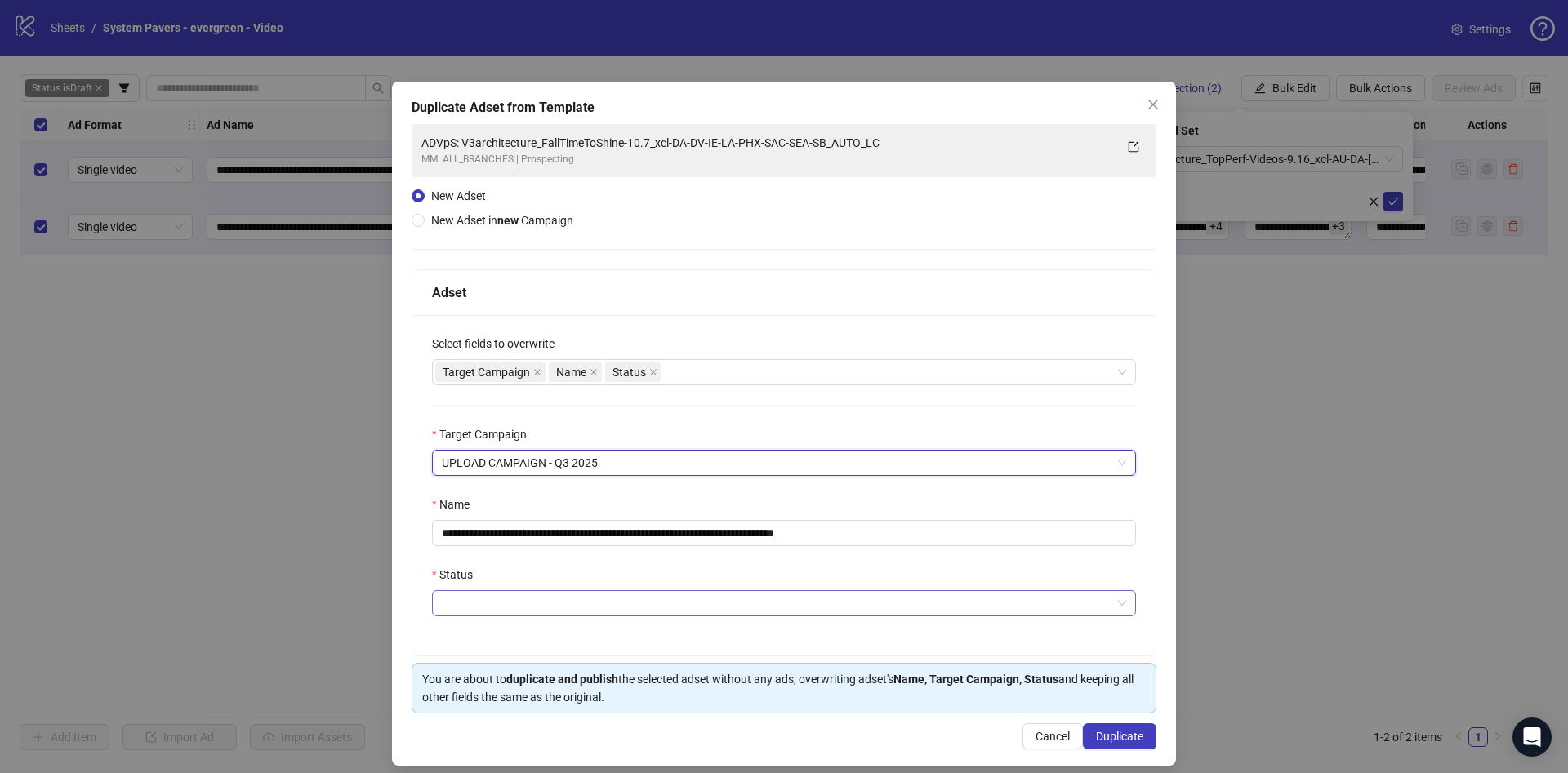
click at [629, 607] on input "Status" at bounding box center [776, 602] width 670 height 24
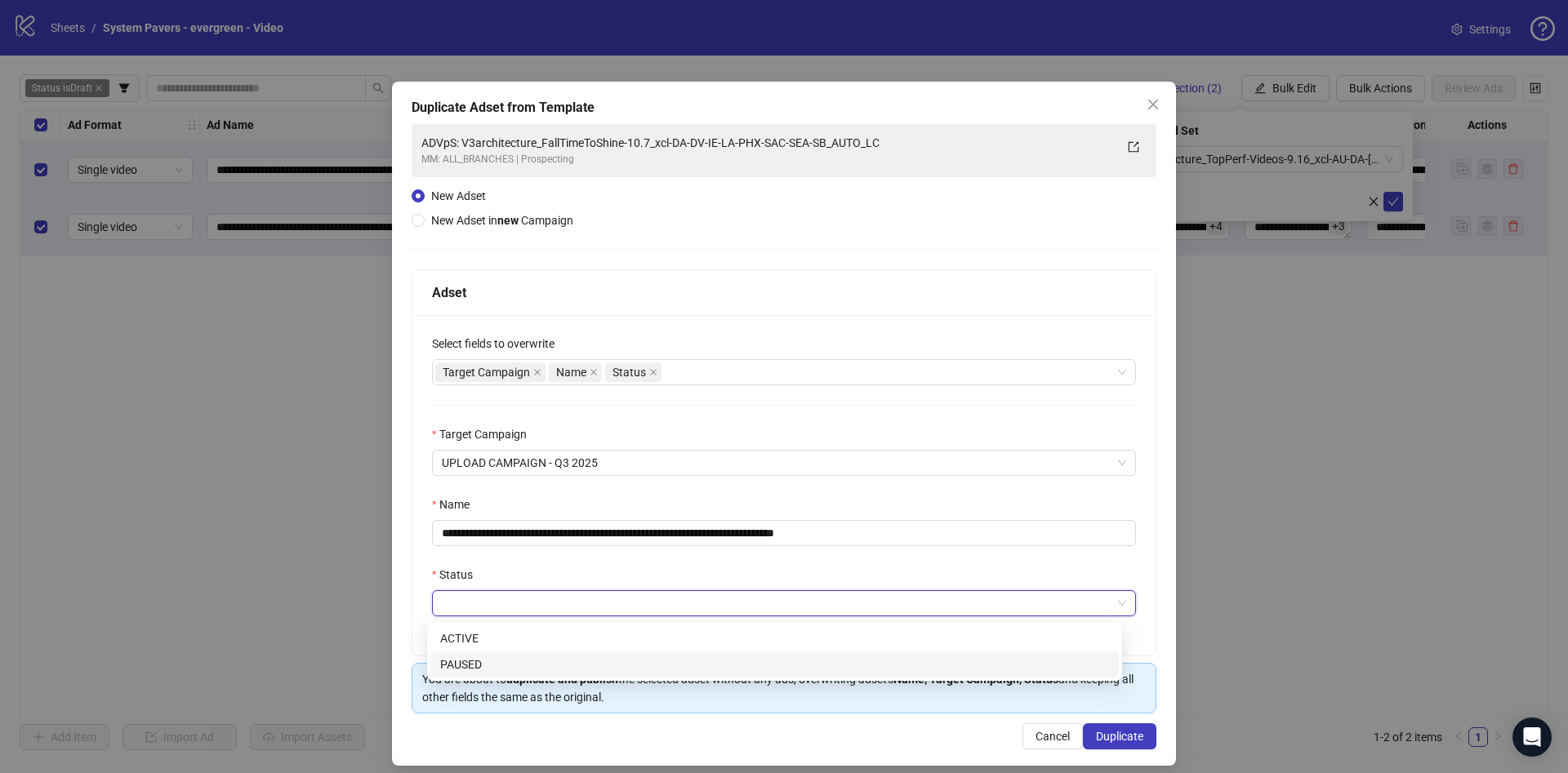
click at [610, 665] on div "PAUSED" at bounding box center [773, 664] width 669 height 18
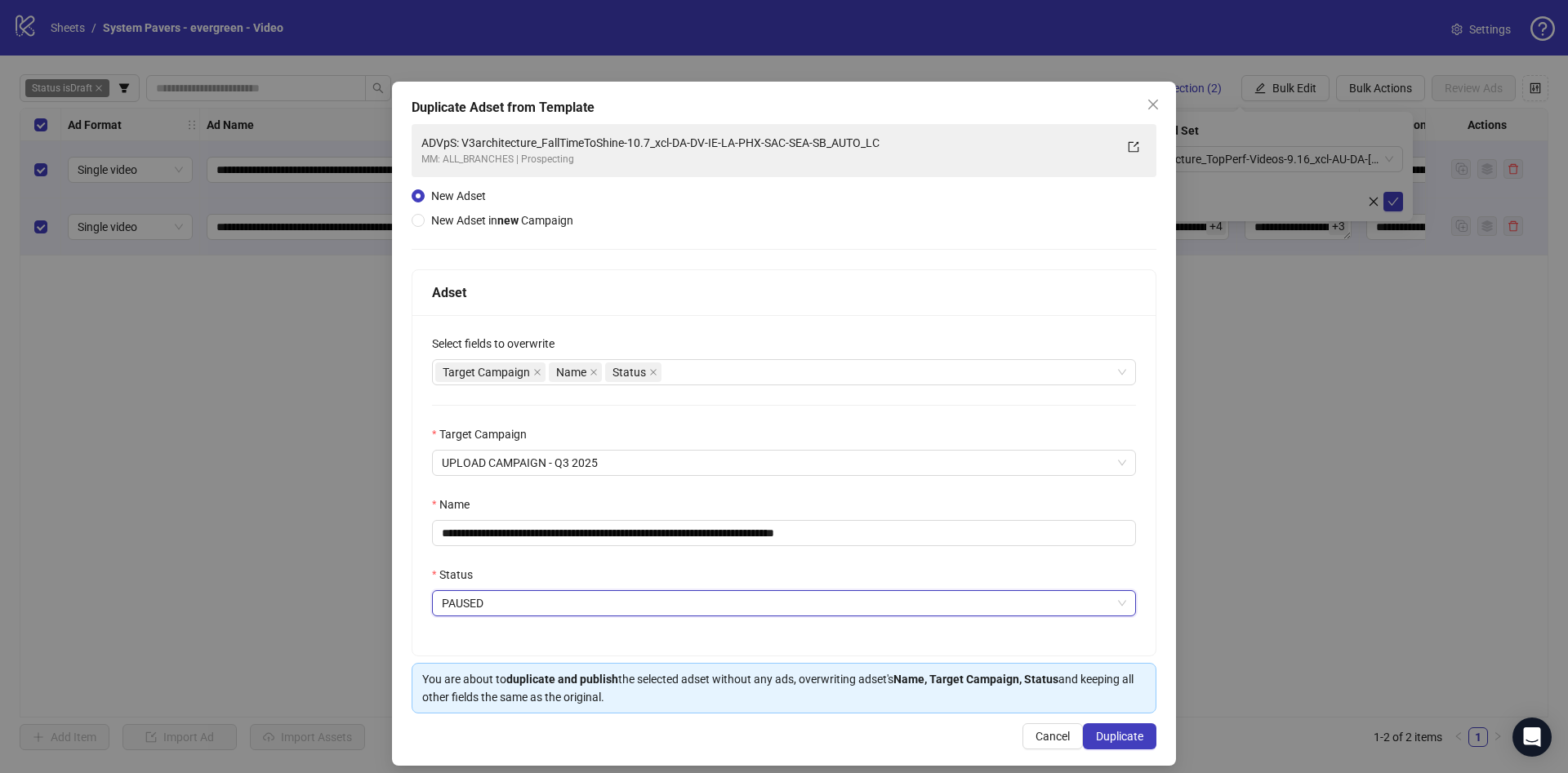
click at [864, 563] on div "**********" at bounding box center [784, 486] width 743 height 340
click at [1119, 742] on span "Duplicate" at bounding box center [1119, 736] width 47 height 13
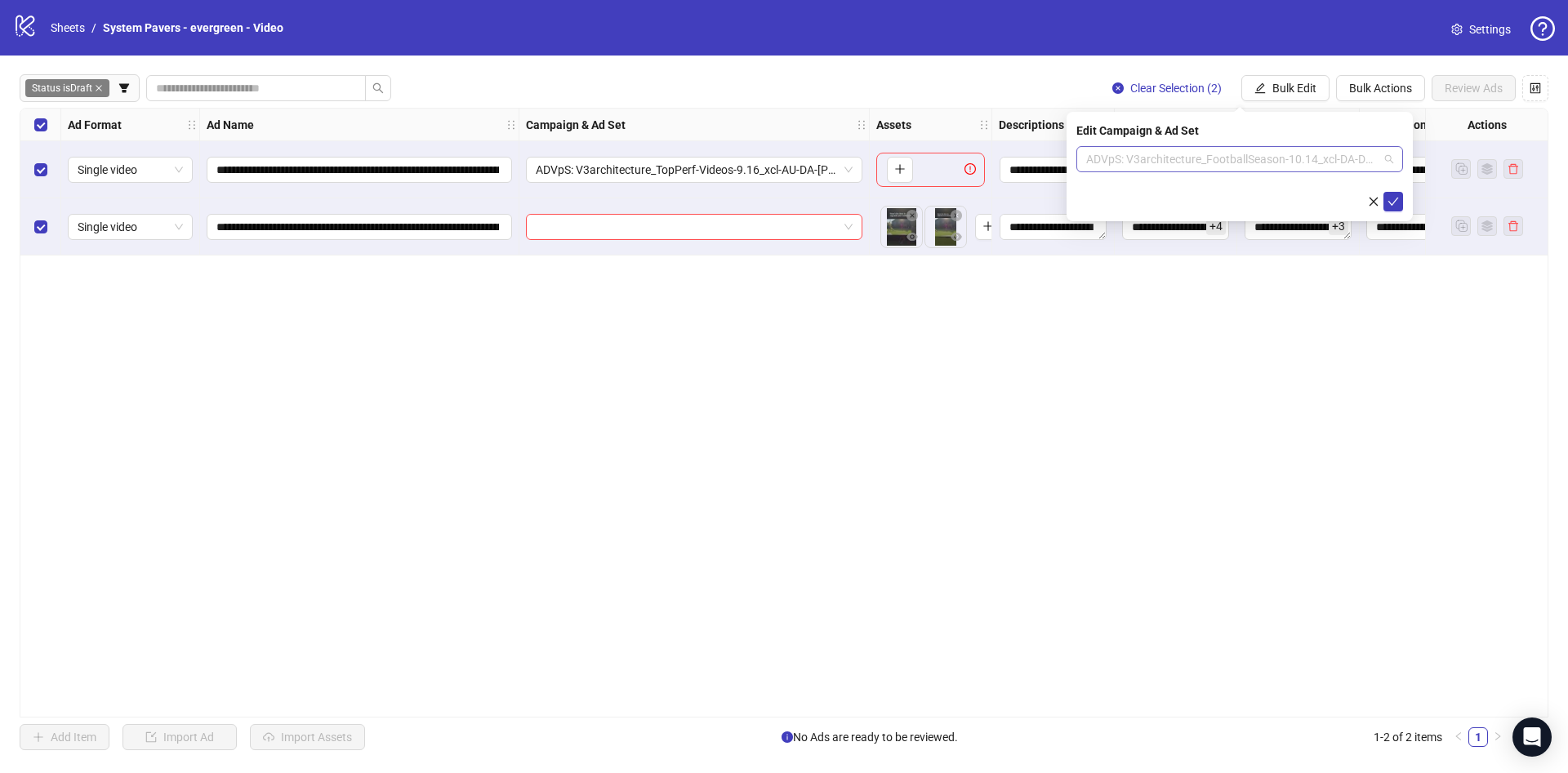
click at [1259, 157] on span "ADVpS: V3architecture_FootballSeason-10.14_xcl-DA-DV-IE-LA-PHX-SAC-SEA-SB_AUTO_…" at bounding box center [1239, 159] width 307 height 24
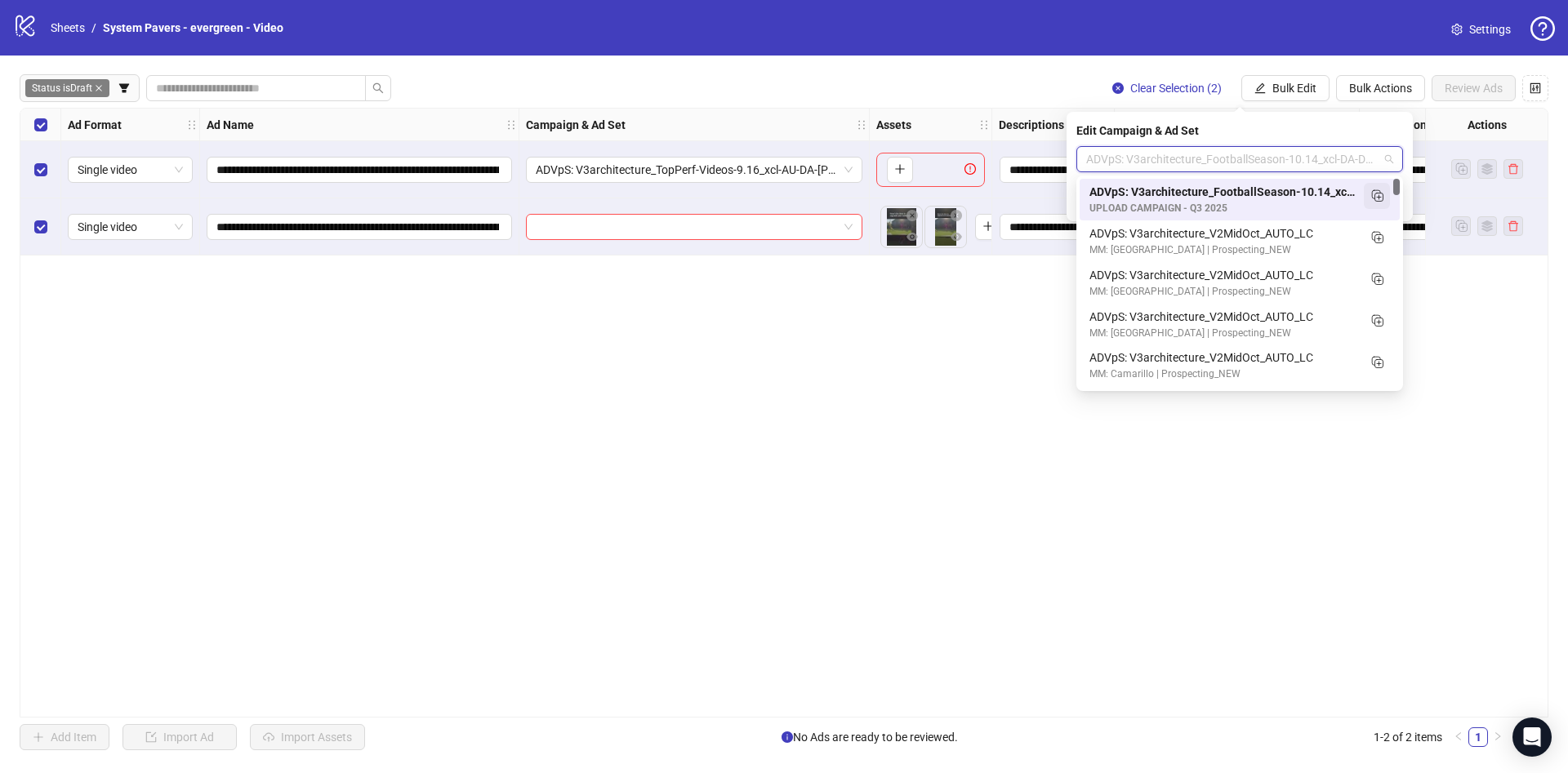
click at [1380, 193] on rect "Duplicate" at bounding box center [1378, 197] width 8 height 8
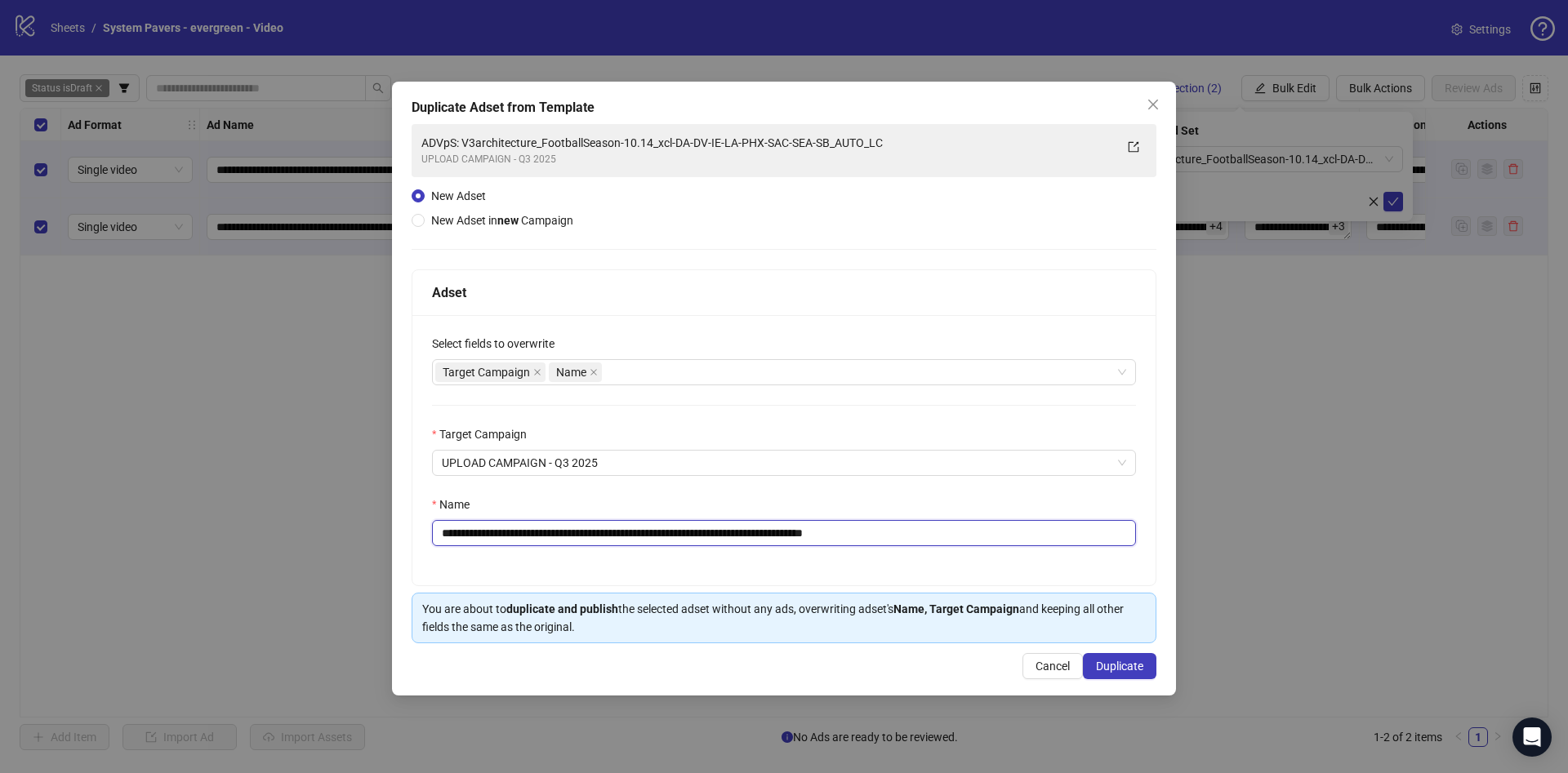
drag, startPoint x: 898, startPoint y: 531, endPoint x: 1054, endPoint y: 536, distance: 156.1
click at [1054, 536] on input "**********" at bounding box center [784, 533] width 704 height 26
drag, startPoint x: 643, startPoint y: 536, endPoint x: 571, endPoint y: 531, distance: 72.2
click at [571, 531] on input "**********" at bounding box center [784, 533] width 704 height 26
type input "**********"
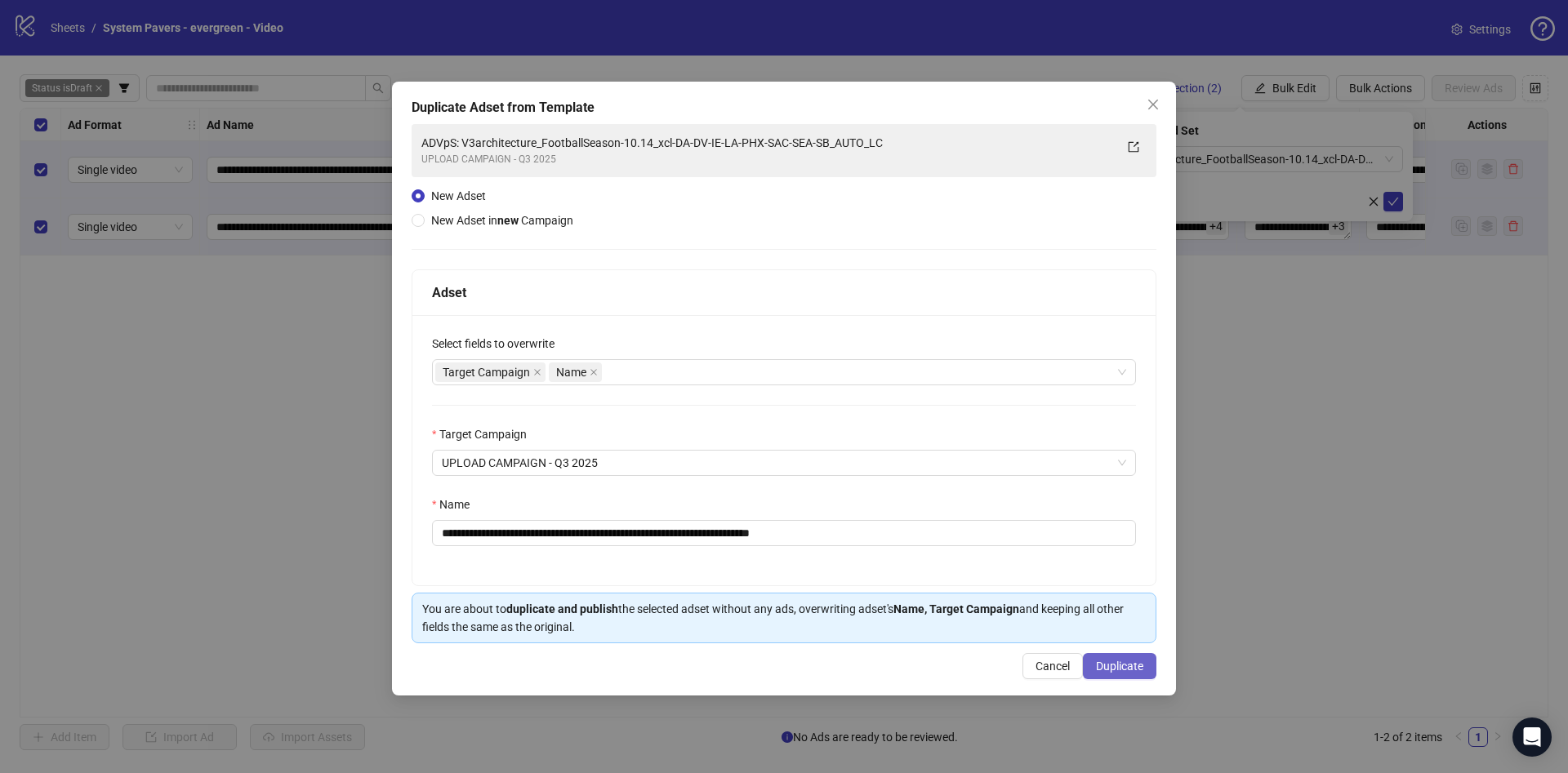
click at [1131, 671] on span "Duplicate" at bounding box center [1119, 666] width 47 height 13
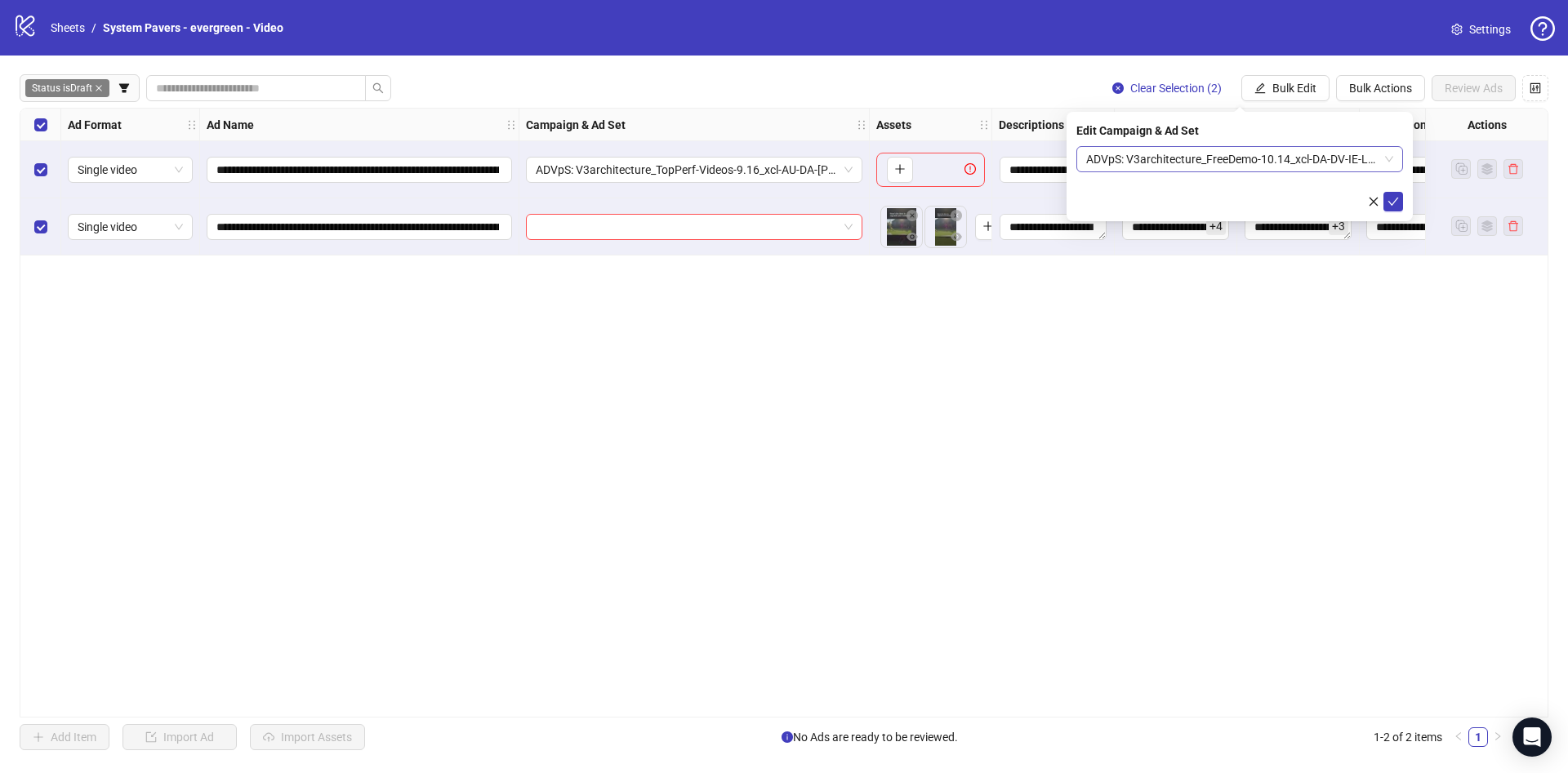
click at [1201, 162] on span "ADVpS: V3architecture_FreeDemo-10.14_xcl-DA-DV-IE-LA-PHX-SAC-SEA-SB_AUTO_LC" at bounding box center [1239, 159] width 307 height 24
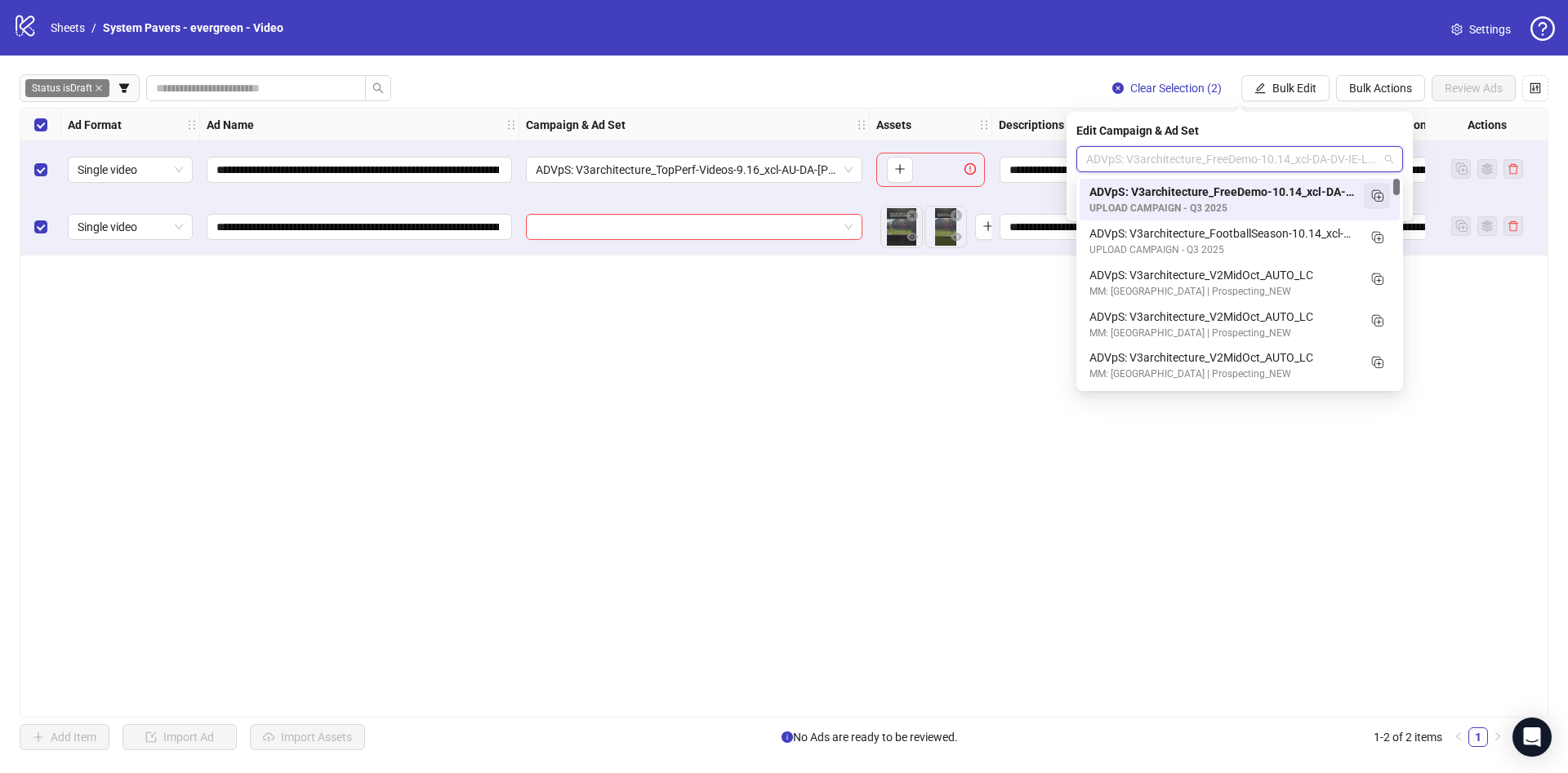
click at [1381, 186] on button "button" at bounding box center [1376, 195] width 26 height 26
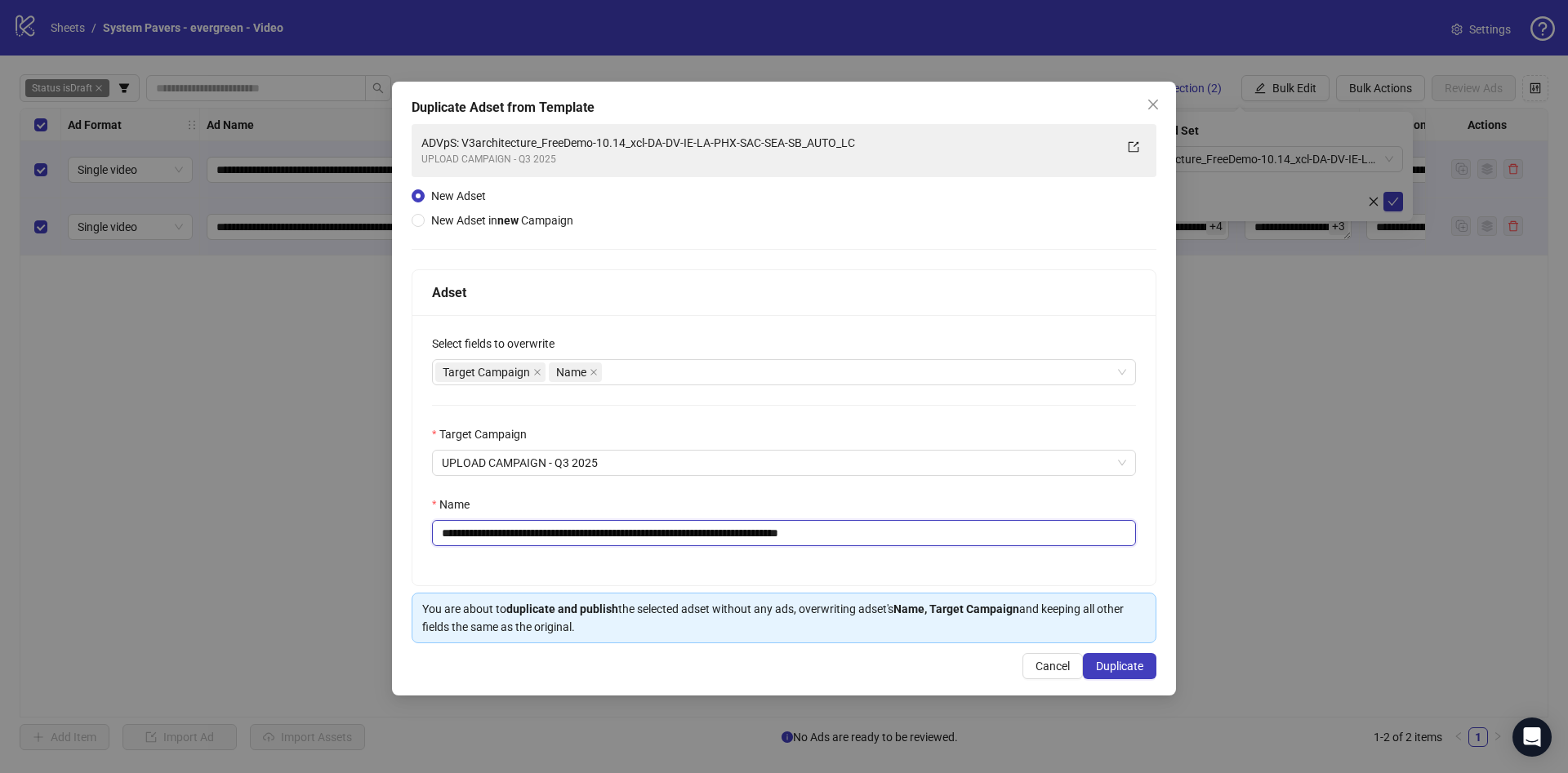
drag, startPoint x: 613, startPoint y: 534, endPoint x: 562, endPoint y: 530, distance: 51.2
click at [562, 530] on input "**********" at bounding box center [784, 533] width 704 height 26
drag, startPoint x: 889, startPoint y: 536, endPoint x: 1120, endPoint y: 554, distance: 231.7
click at [1119, 553] on div "**********" at bounding box center [784, 450] width 743 height 270
type input "**********"
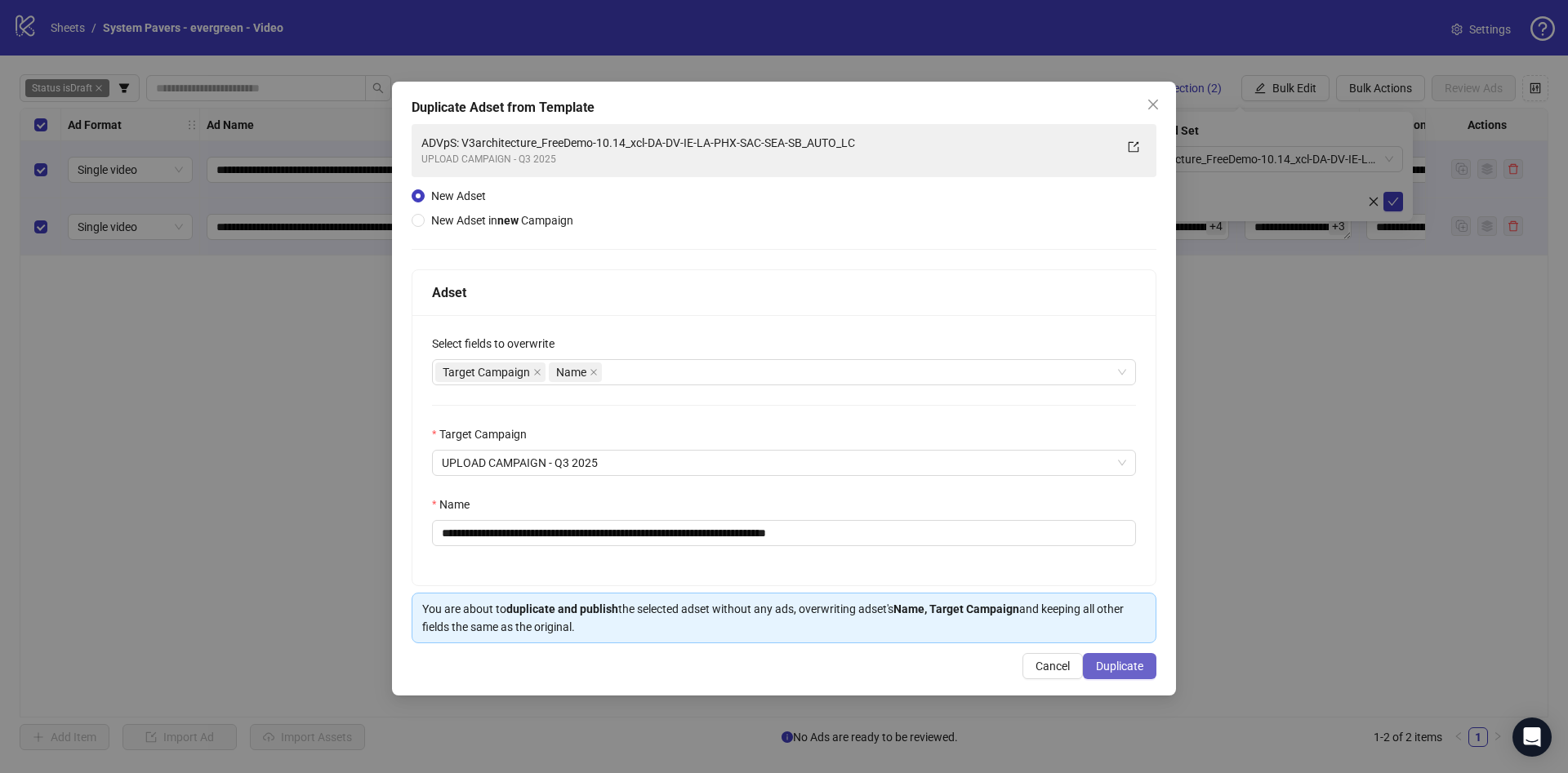
click at [1119, 672] on span "Duplicate" at bounding box center [1119, 666] width 47 height 13
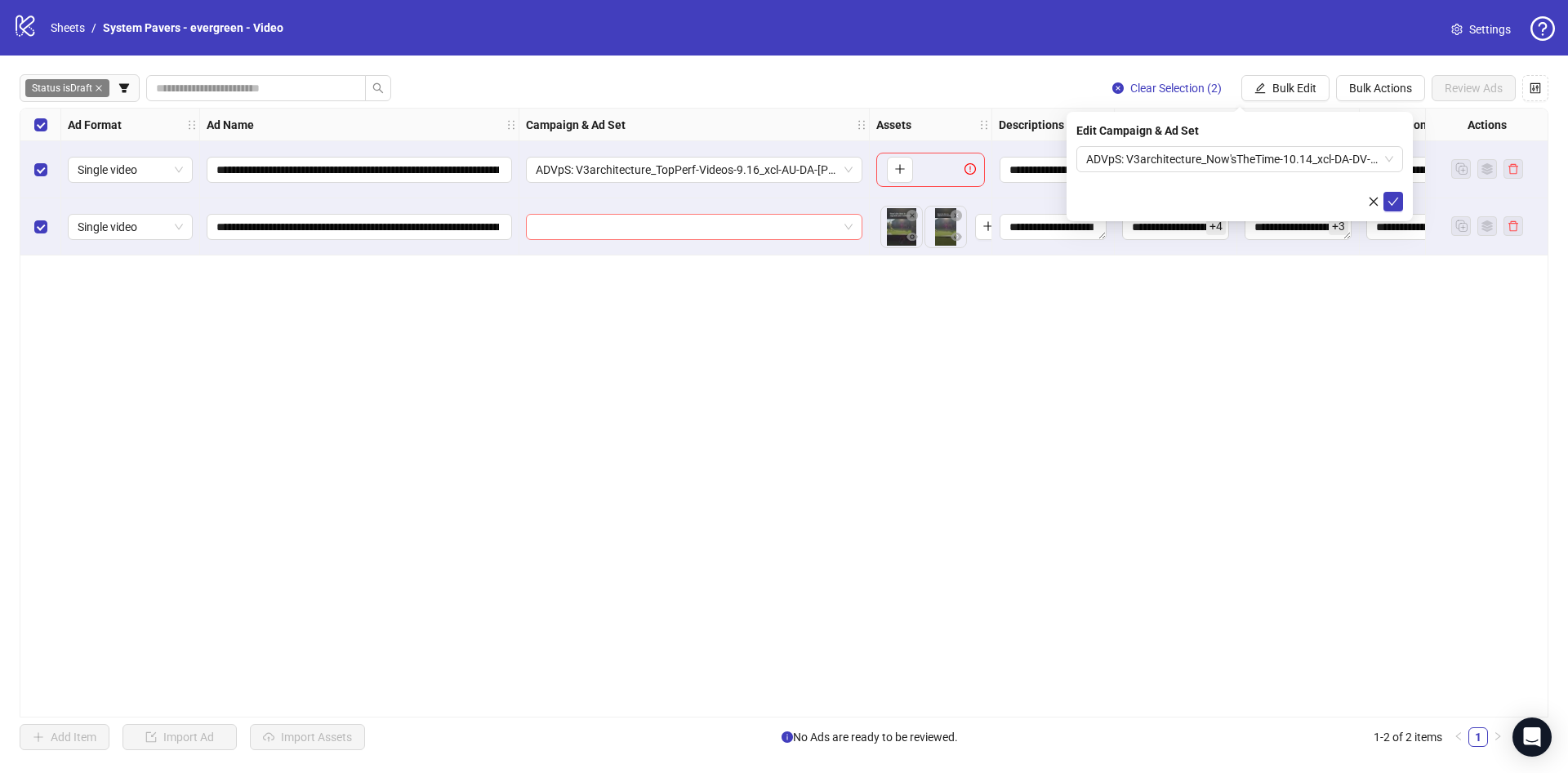
click at [610, 235] on input "search" at bounding box center [687, 226] width 302 height 24
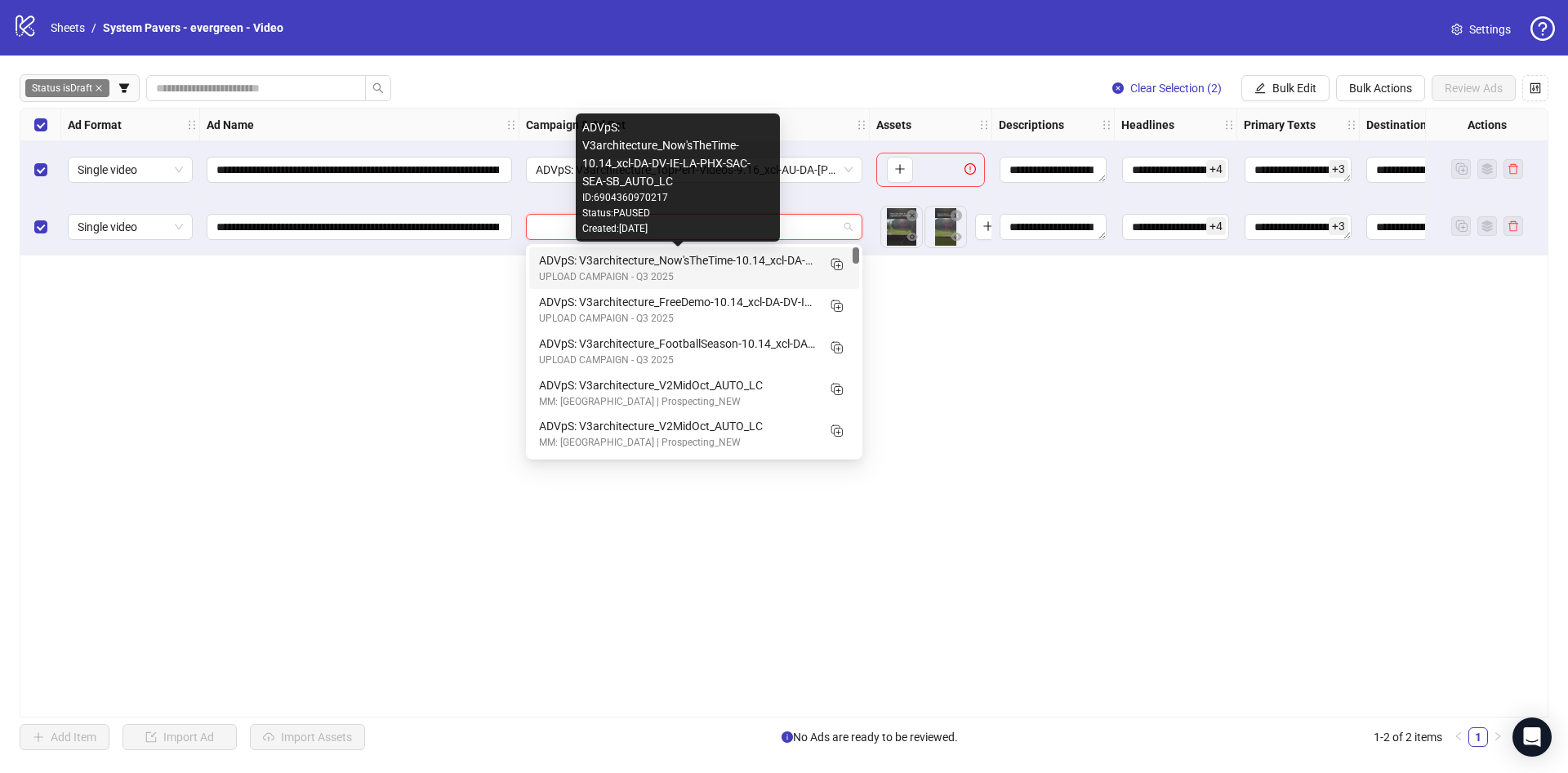
click at [702, 265] on div "ADVpS: V3architecture_Now'sTheTime-10.14_xcl-DA-DV-IE-LA-PHX-SAC-SEA-SB_AUTO_LC" at bounding box center [677, 260] width 278 height 18
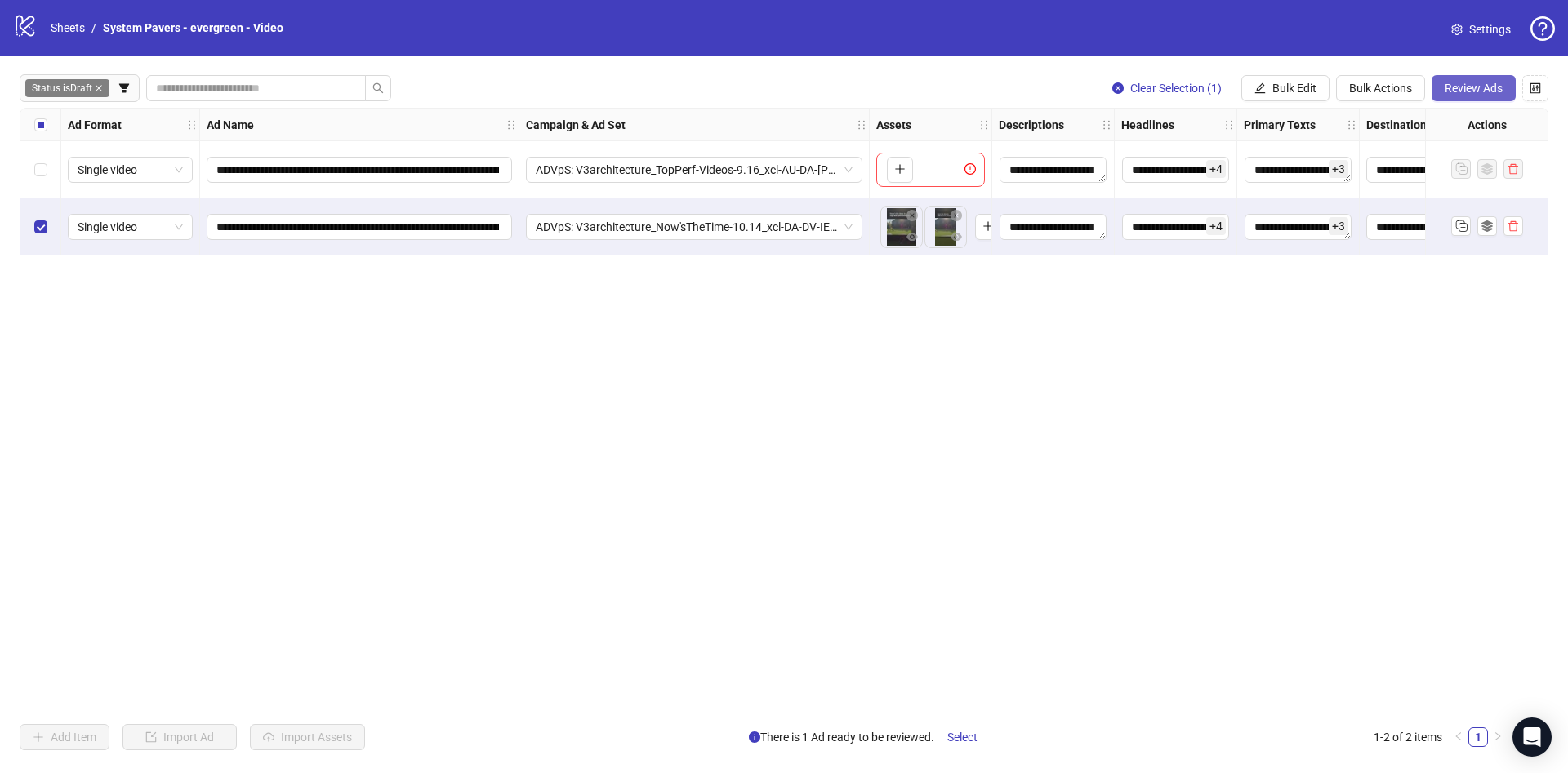
click at [1458, 96] on button "Review Ads" at bounding box center [1473, 87] width 84 height 26
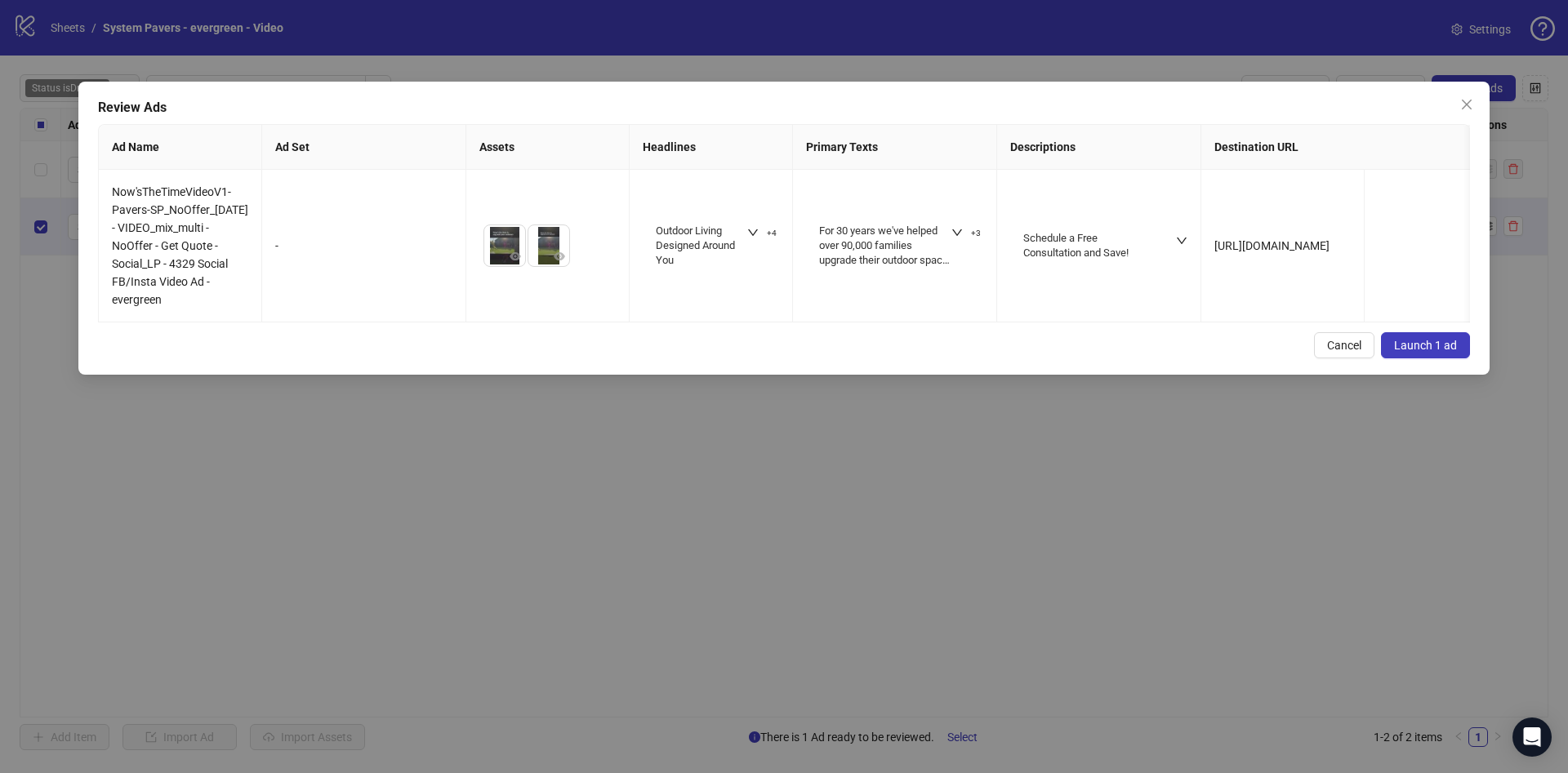
click at [1425, 352] on span "Launch 1 ad" at bounding box center [1425, 345] width 63 height 13
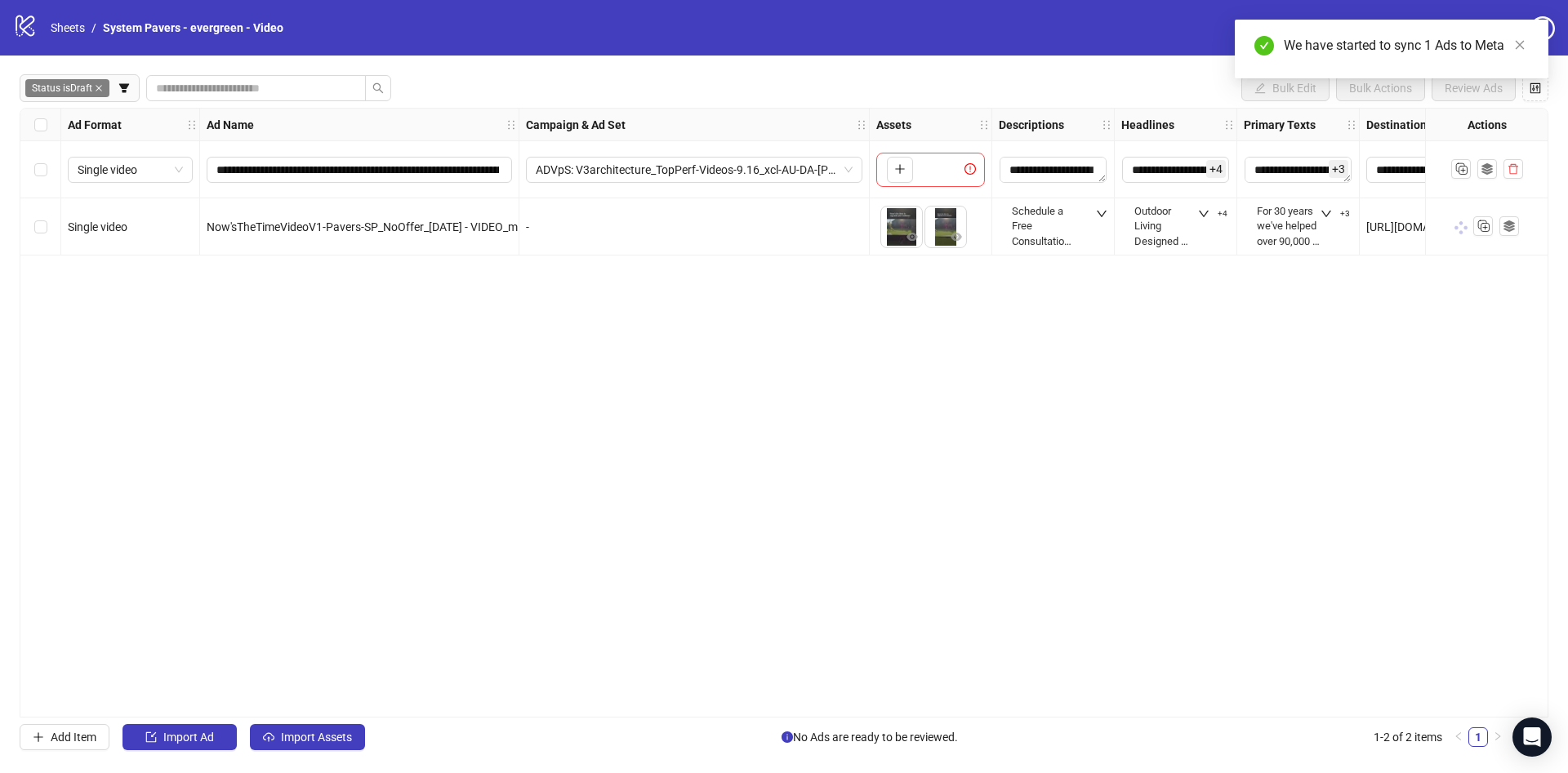
click at [296, 224] on span "Now'sTheTimeVideoV1-Pavers-SP_NoOffer_2025-10-10 - VIDEO_mix_multi - NoOffer - …" at bounding box center [574, 227] width 735 height 13
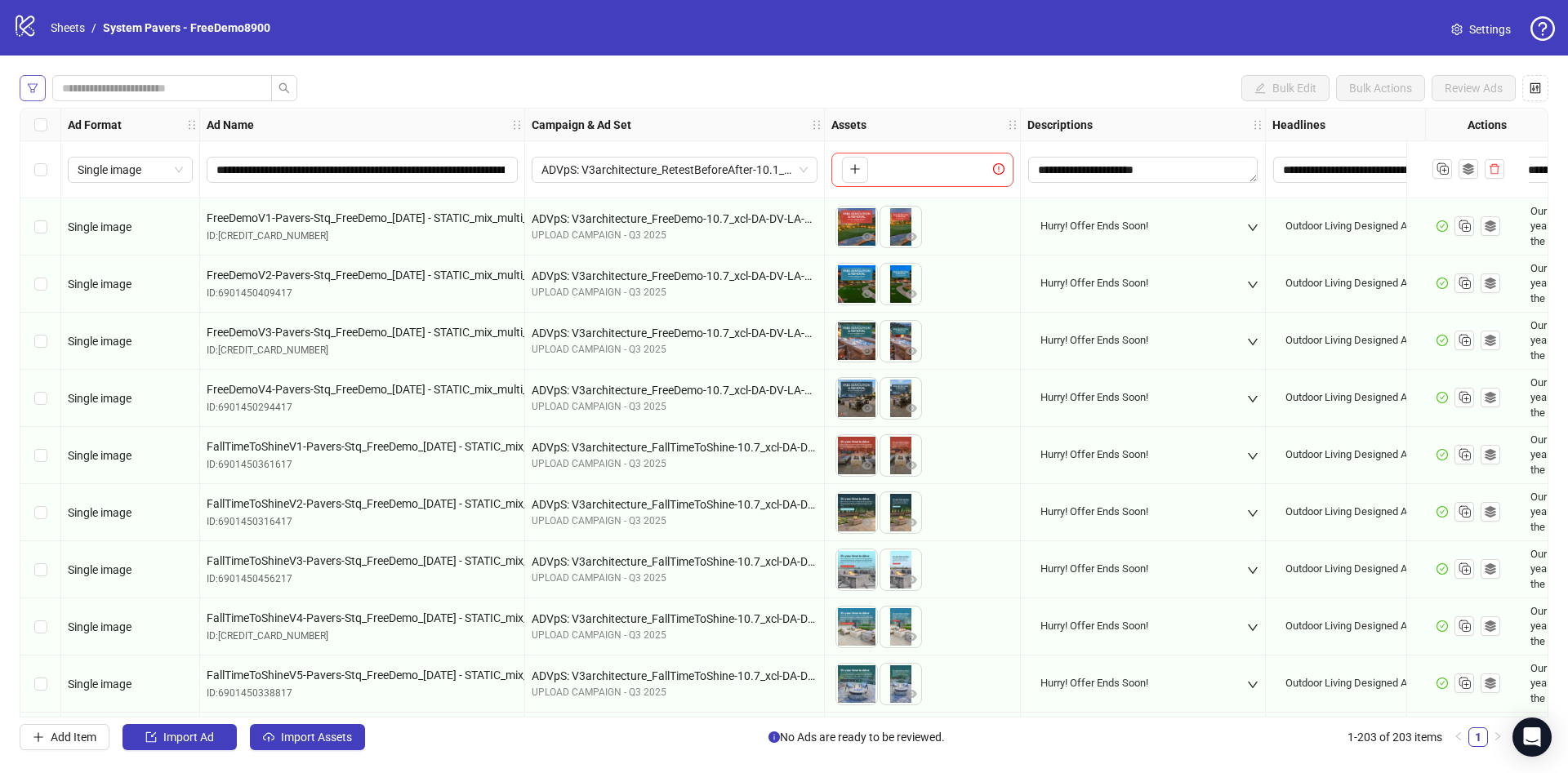
click at [39, 73] on div "**********" at bounding box center [784, 412] width 1568 height 714
click at [35, 94] on span "button" at bounding box center [33, 88] width 12 height 13
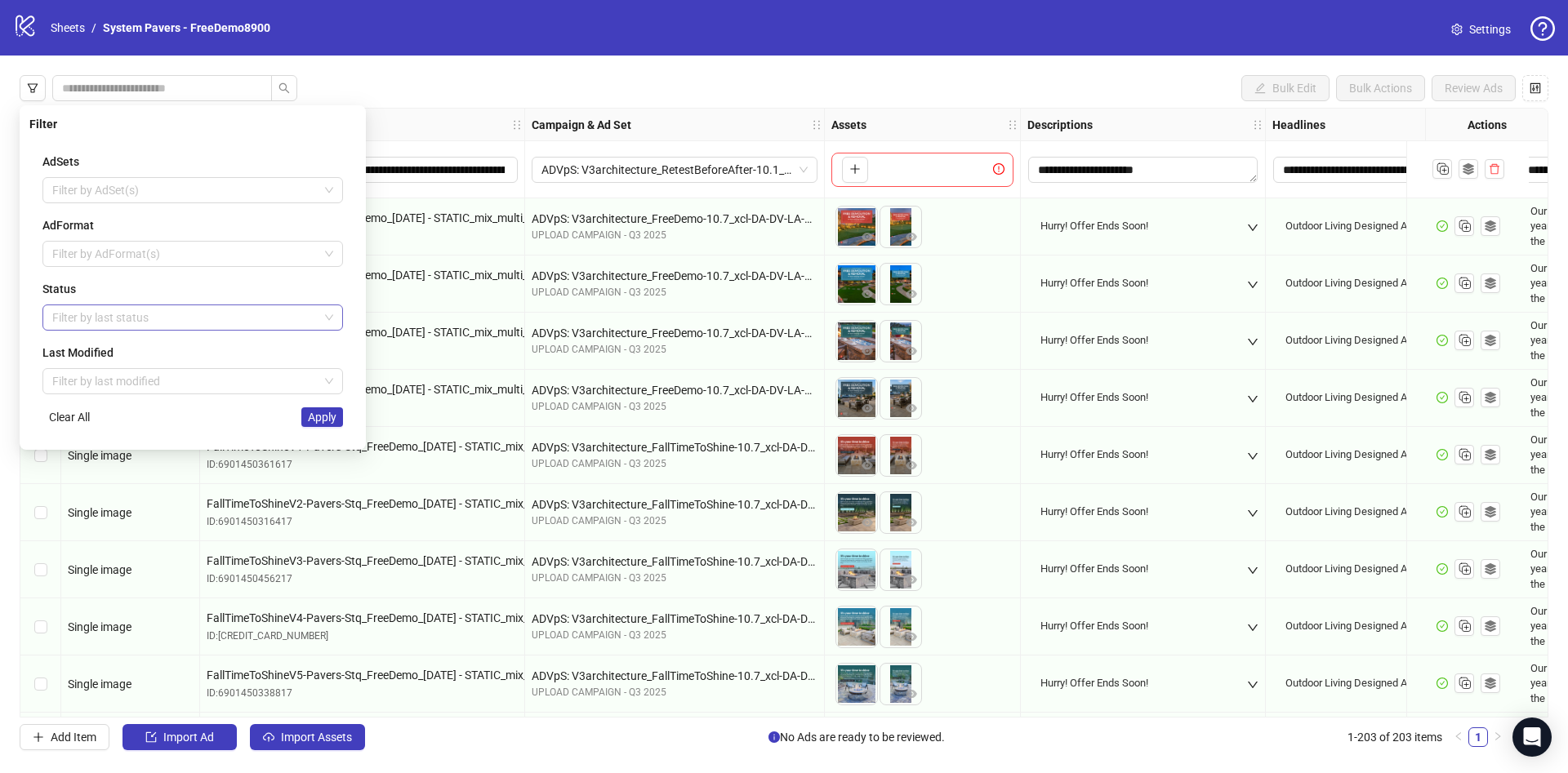
click at [76, 316] on div at bounding box center [185, 317] width 277 height 23
click at [76, 342] on div "Draft" at bounding box center [192, 350] width 274 height 18
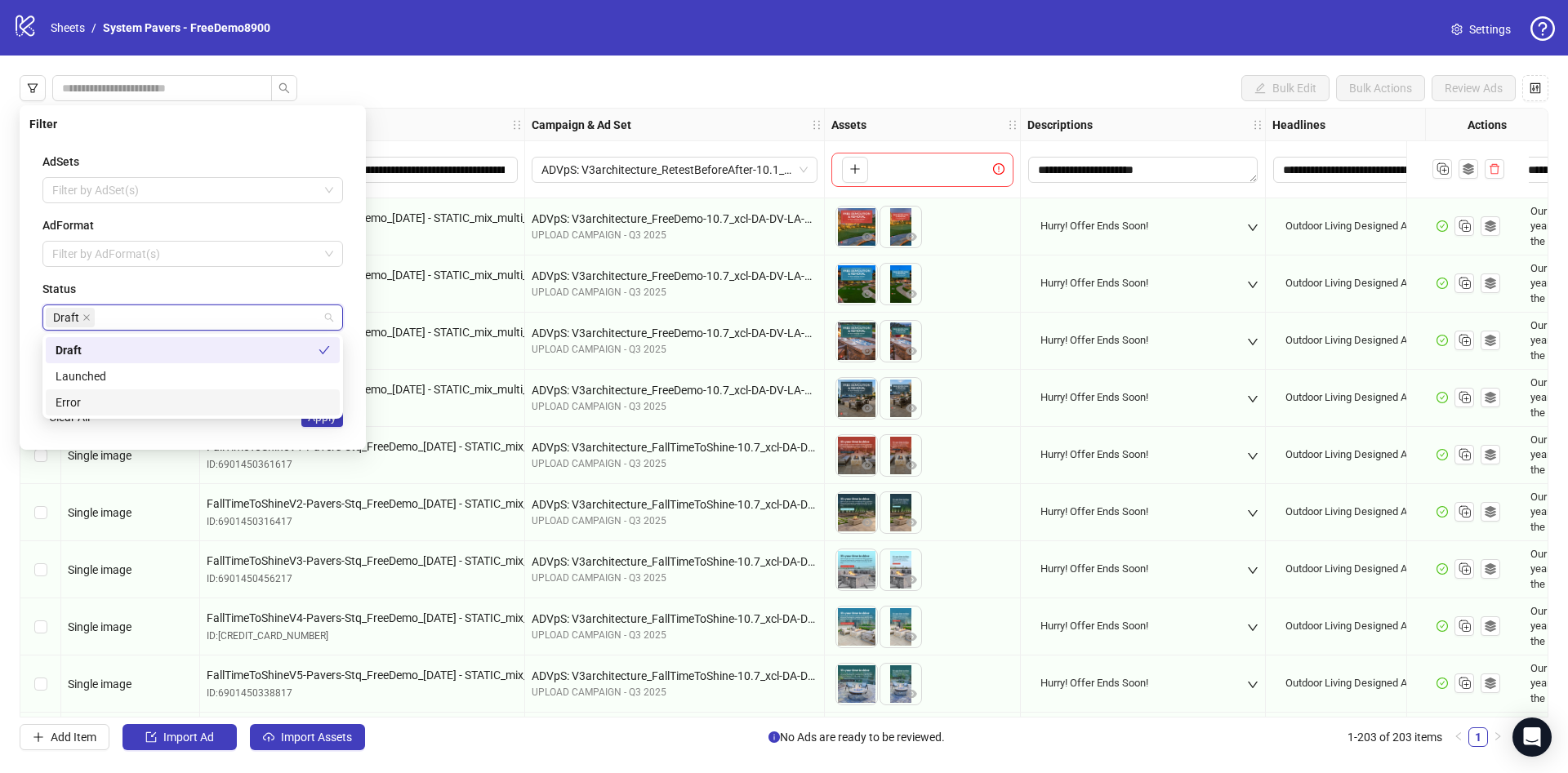
click at [332, 429] on div "AdSets Filter by AdSet(s) AdFormat Filter by AdFormat(s) Status Draft Last Modi…" at bounding box center [192, 289] width 326 height 300
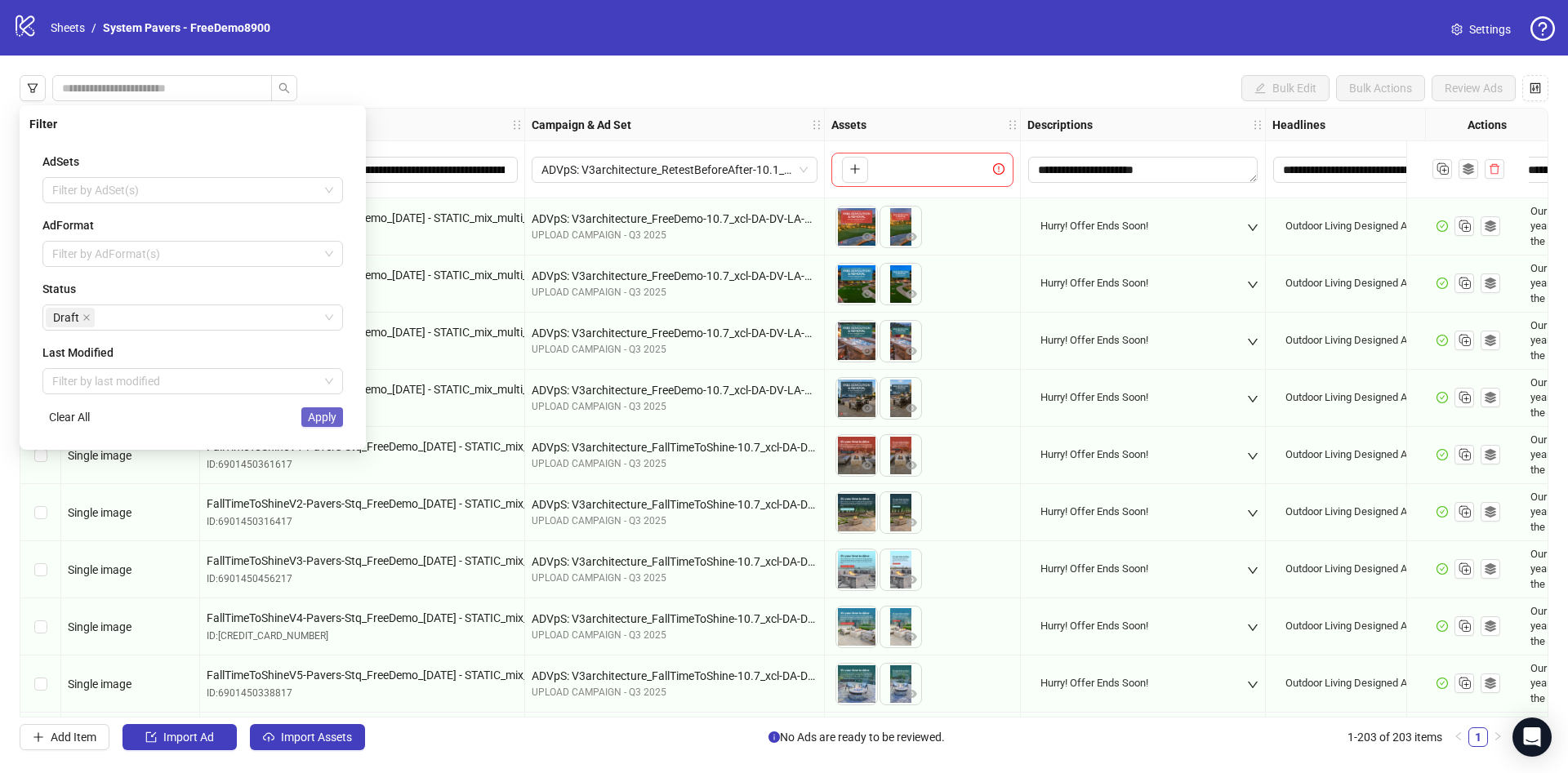
click at [326, 419] on span "Apply" at bounding box center [322, 417] width 29 height 13
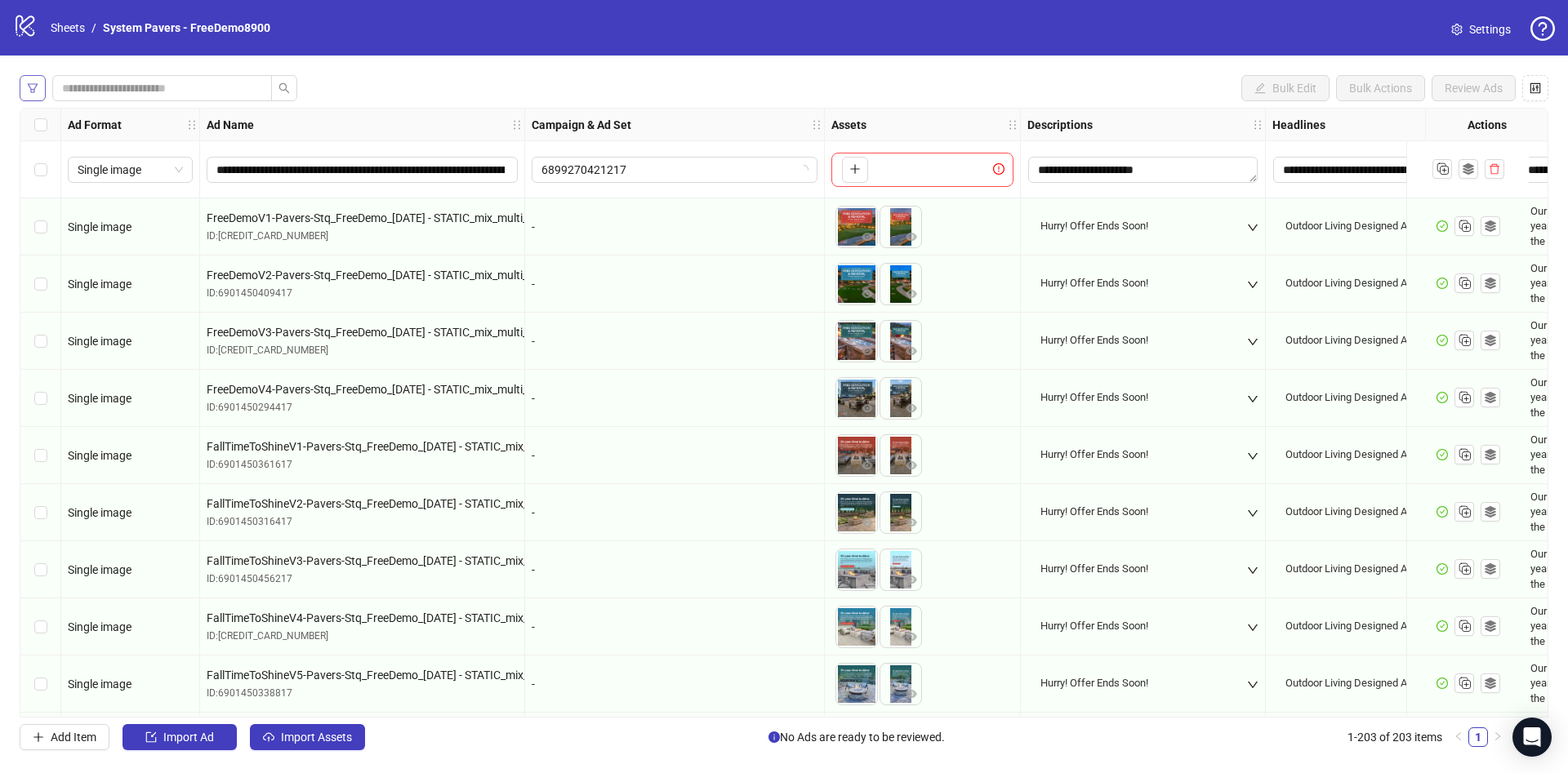
click at [42, 89] on button "button" at bounding box center [32, 87] width 26 height 26
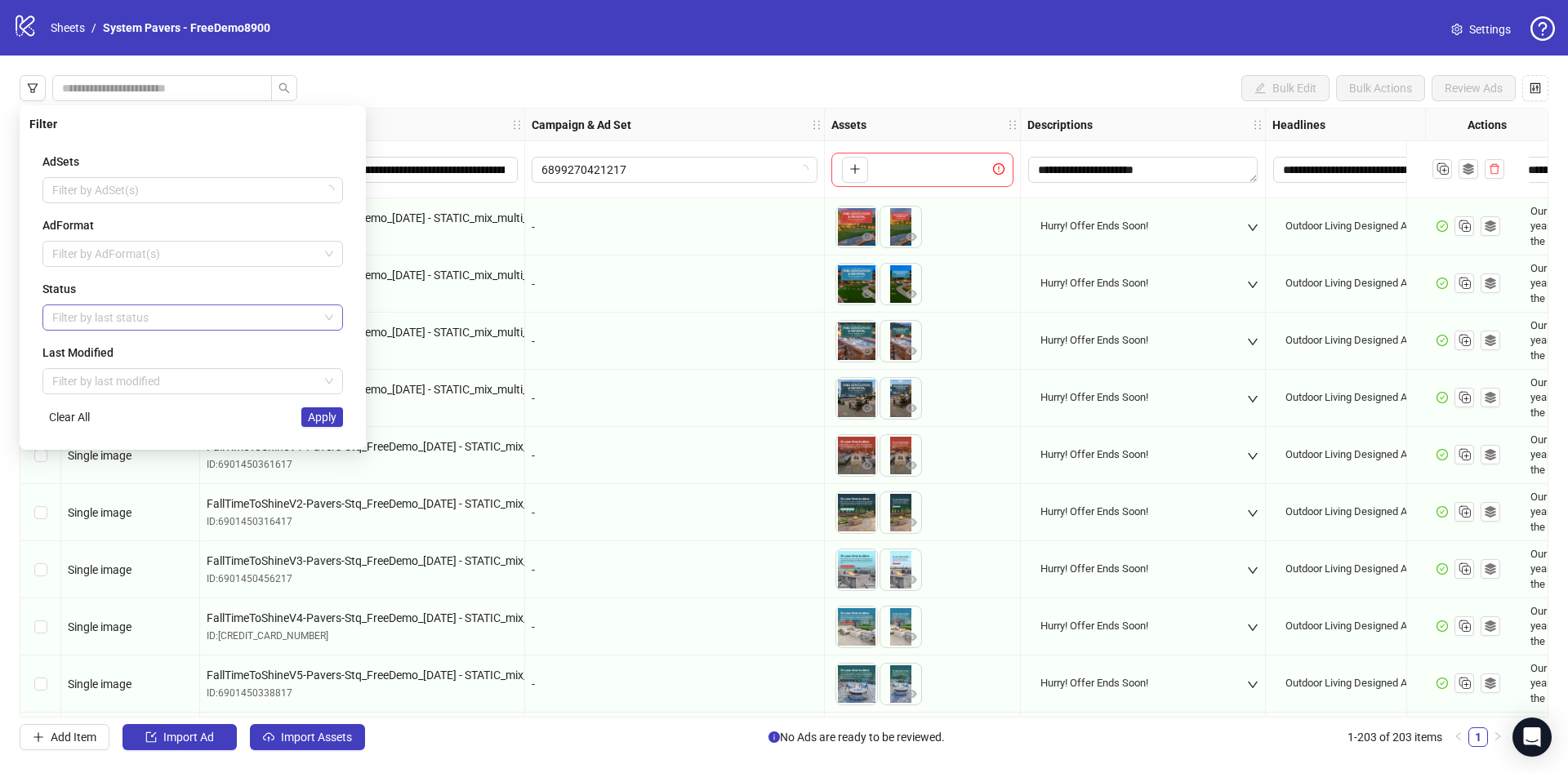
click at [89, 313] on div at bounding box center [185, 317] width 277 height 23
click at [84, 356] on div "Draft" at bounding box center [192, 350] width 274 height 18
click at [208, 435] on div "AdSets Filter by AdSet(s) AdFormat Filter by AdFormat(s) Status Draft Last Modi…" at bounding box center [192, 289] width 326 height 300
click at [328, 418] on span "Apply" at bounding box center [322, 417] width 29 height 13
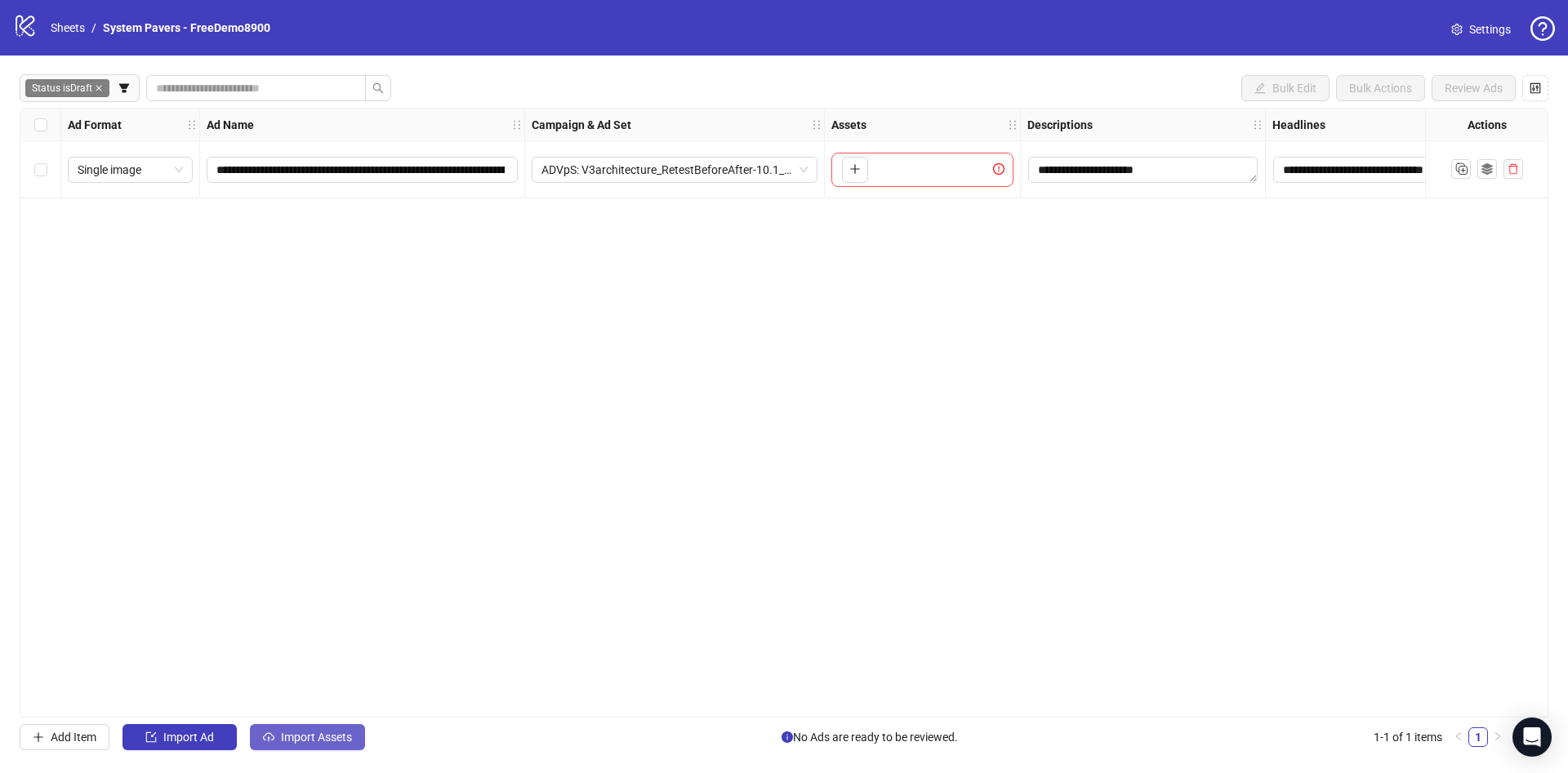
click at [353, 738] on button "Import Assets" at bounding box center [308, 736] width 115 height 26
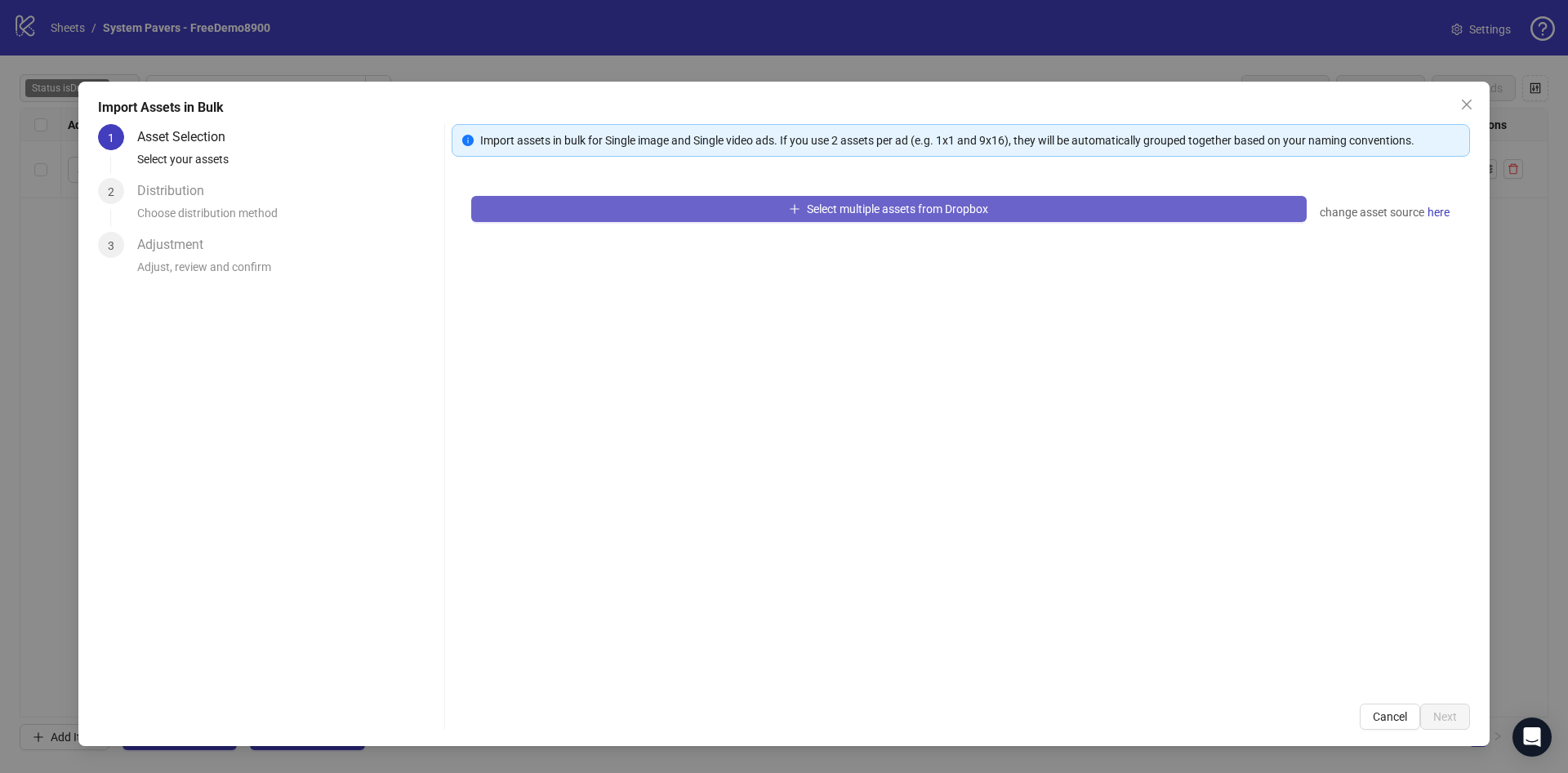
click at [692, 197] on button "Select multiple assets from Dropbox" at bounding box center [889, 209] width 835 height 26
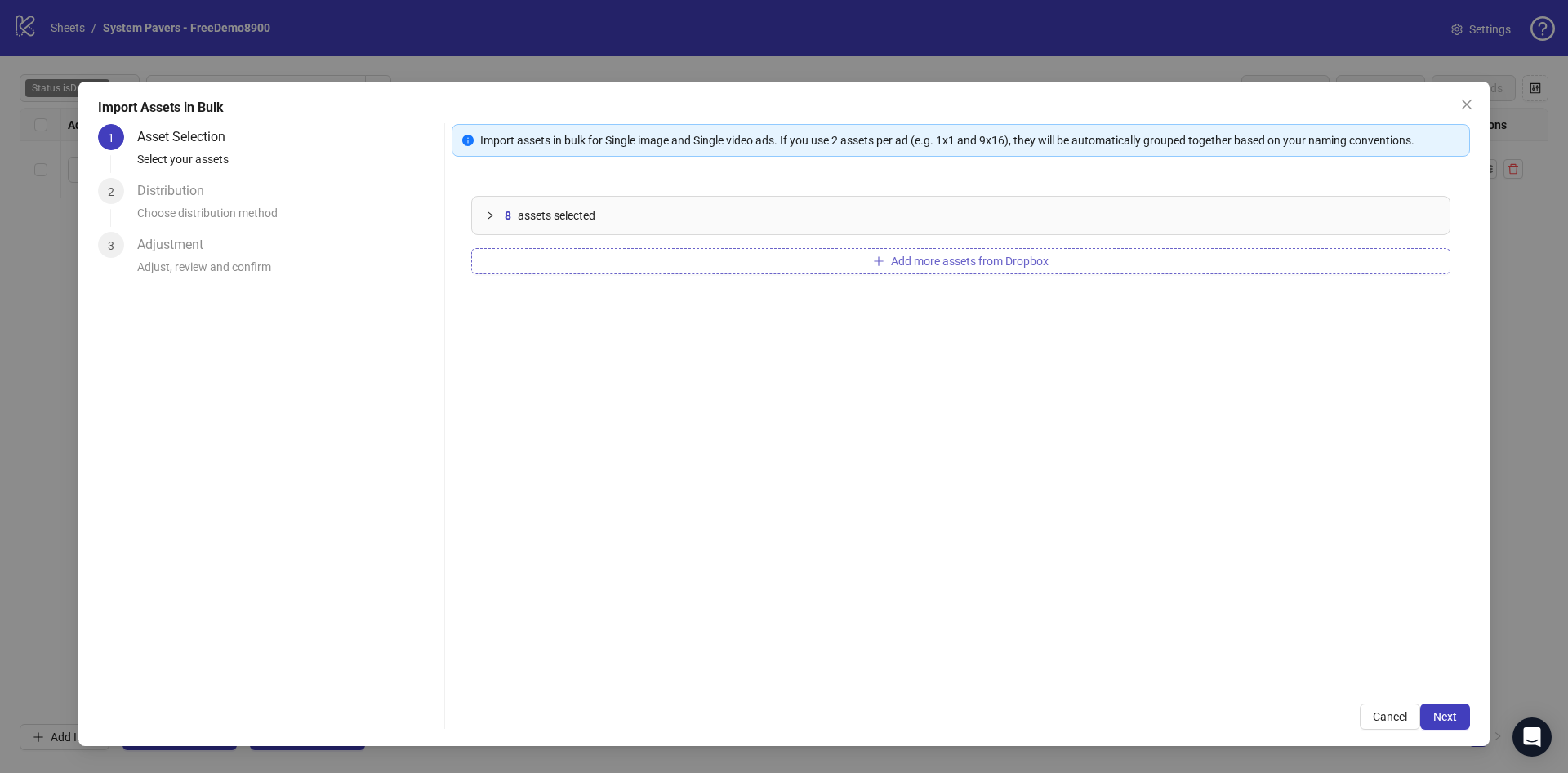
click at [992, 258] on span "Add more assets from Dropbox" at bounding box center [970, 262] width 158 height 13
click at [1454, 712] on span "Next" at bounding box center [1444, 716] width 24 height 13
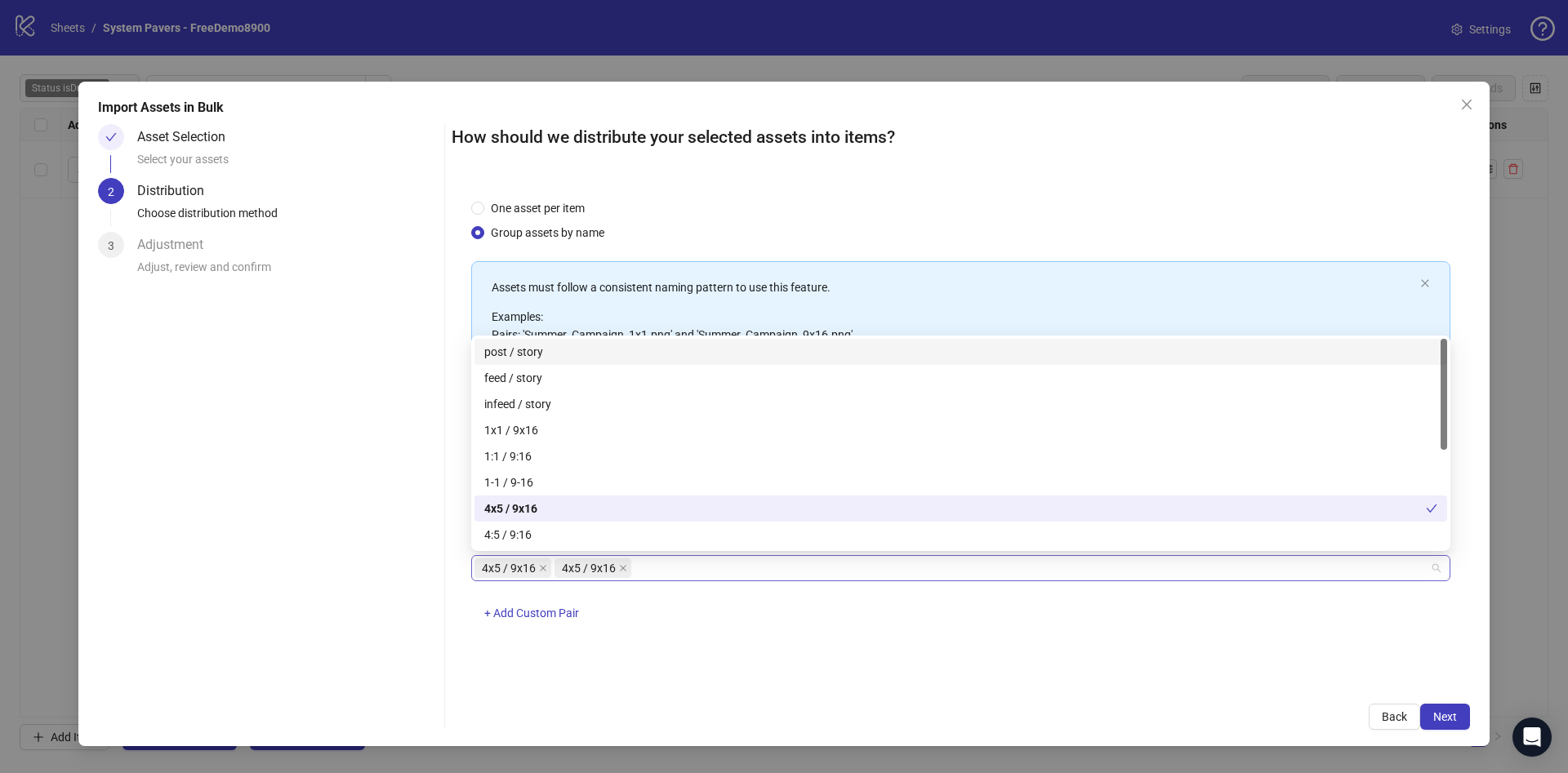
click at [676, 572] on div "4x5 / 9x16 4x5 / 9x16" at bounding box center [951, 568] width 955 height 23
click at [632, 428] on div "1x1 / 9x16" at bounding box center [960, 430] width 952 height 18
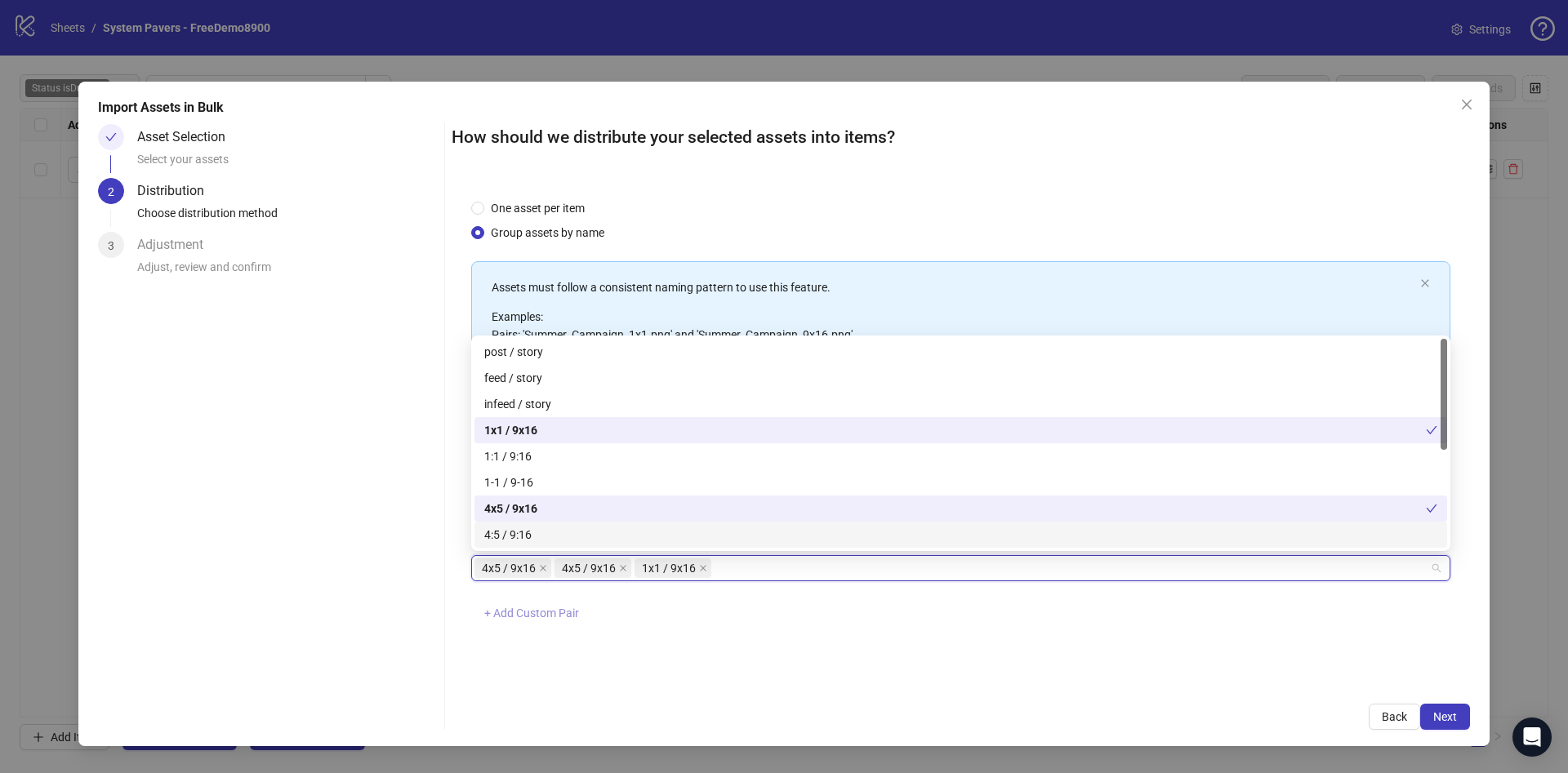
click at [561, 607] on span "+ Add Custom Pair" at bounding box center [531, 613] width 94 height 13
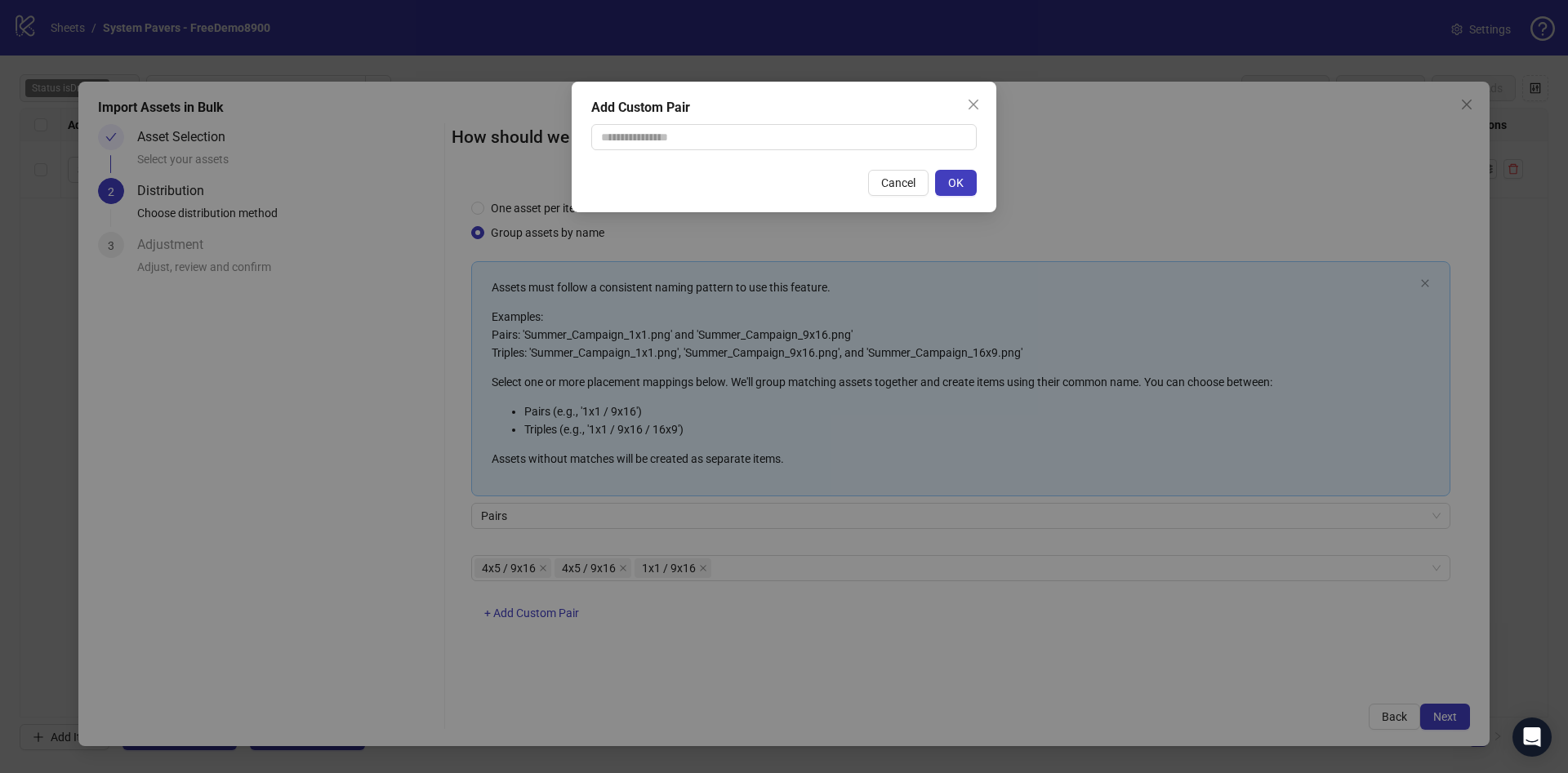
click at [709, 154] on div "Add Custom Pair Cancel OK" at bounding box center [783, 147] width 424 height 131
click at [726, 136] on input "text" at bounding box center [783, 137] width 386 height 26
type input "********"
click at [958, 177] on span "OK" at bounding box center [955, 183] width 15 height 13
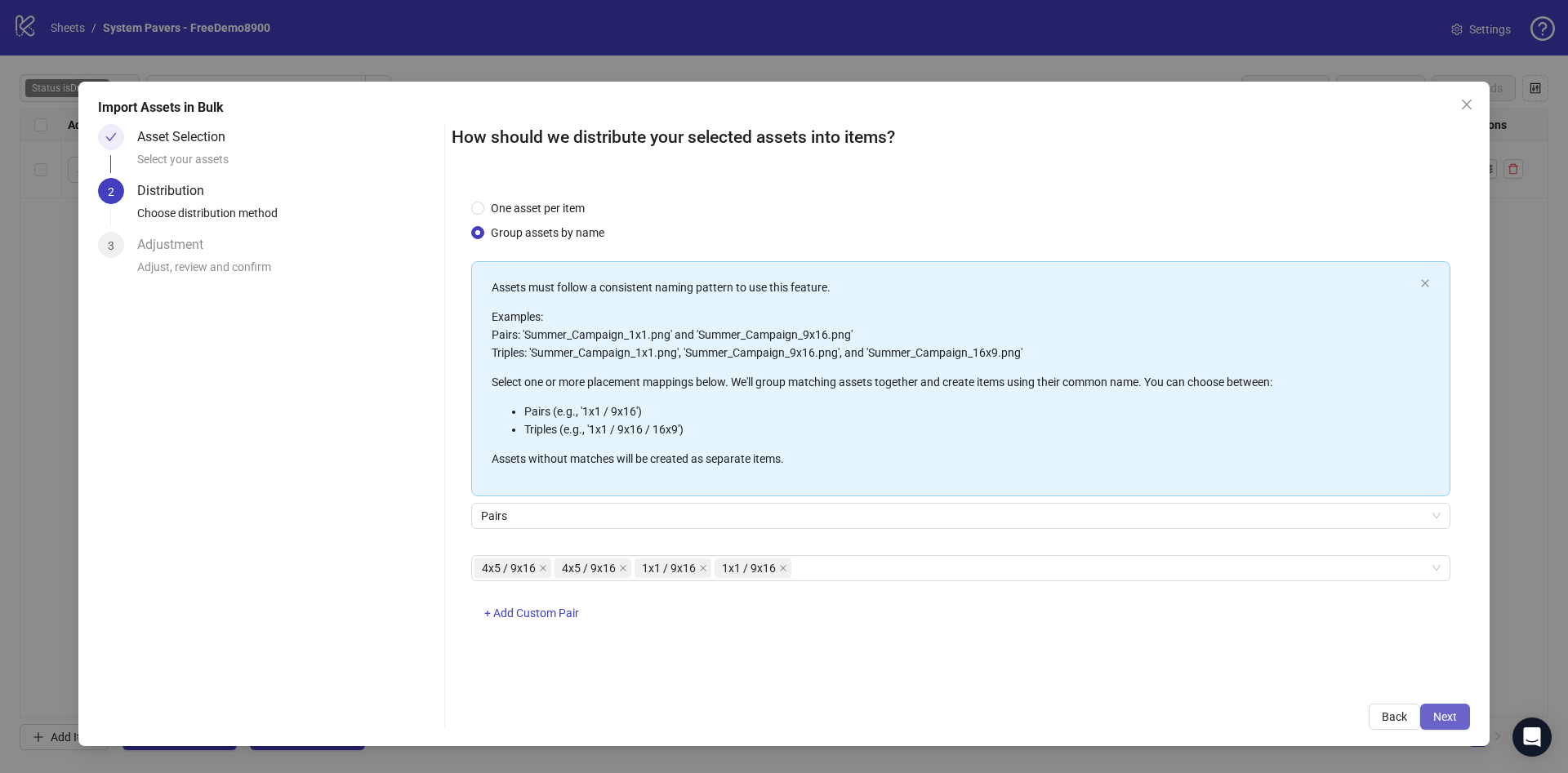
click at [1447, 710] on span "Next" at bounding box center [1444, 716] width 24 height 13
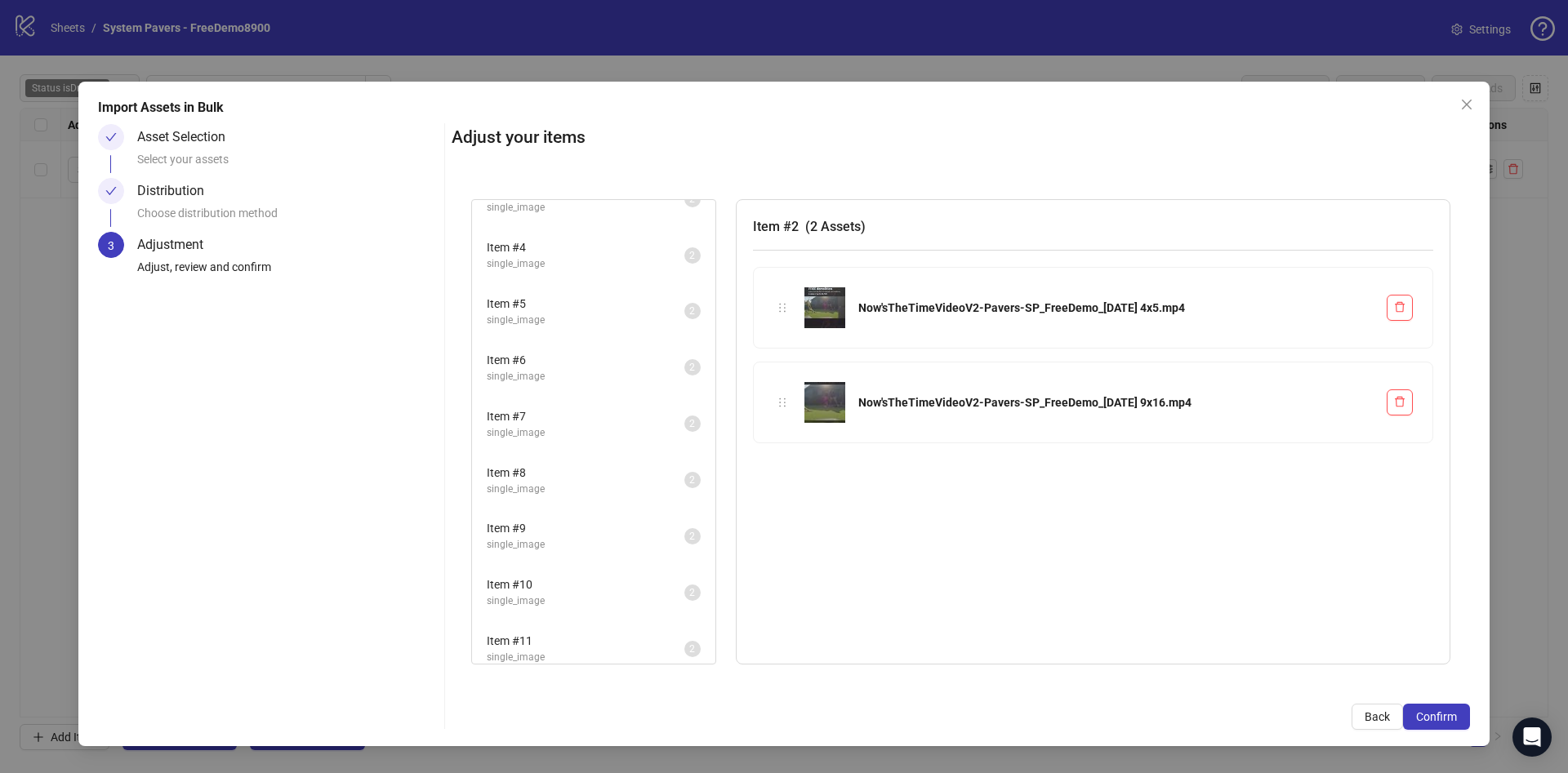
scroll to position [154, 0]
click at [1449, 726] on button "Confirm" at bounding box center [1436, 716] width 67 height 26
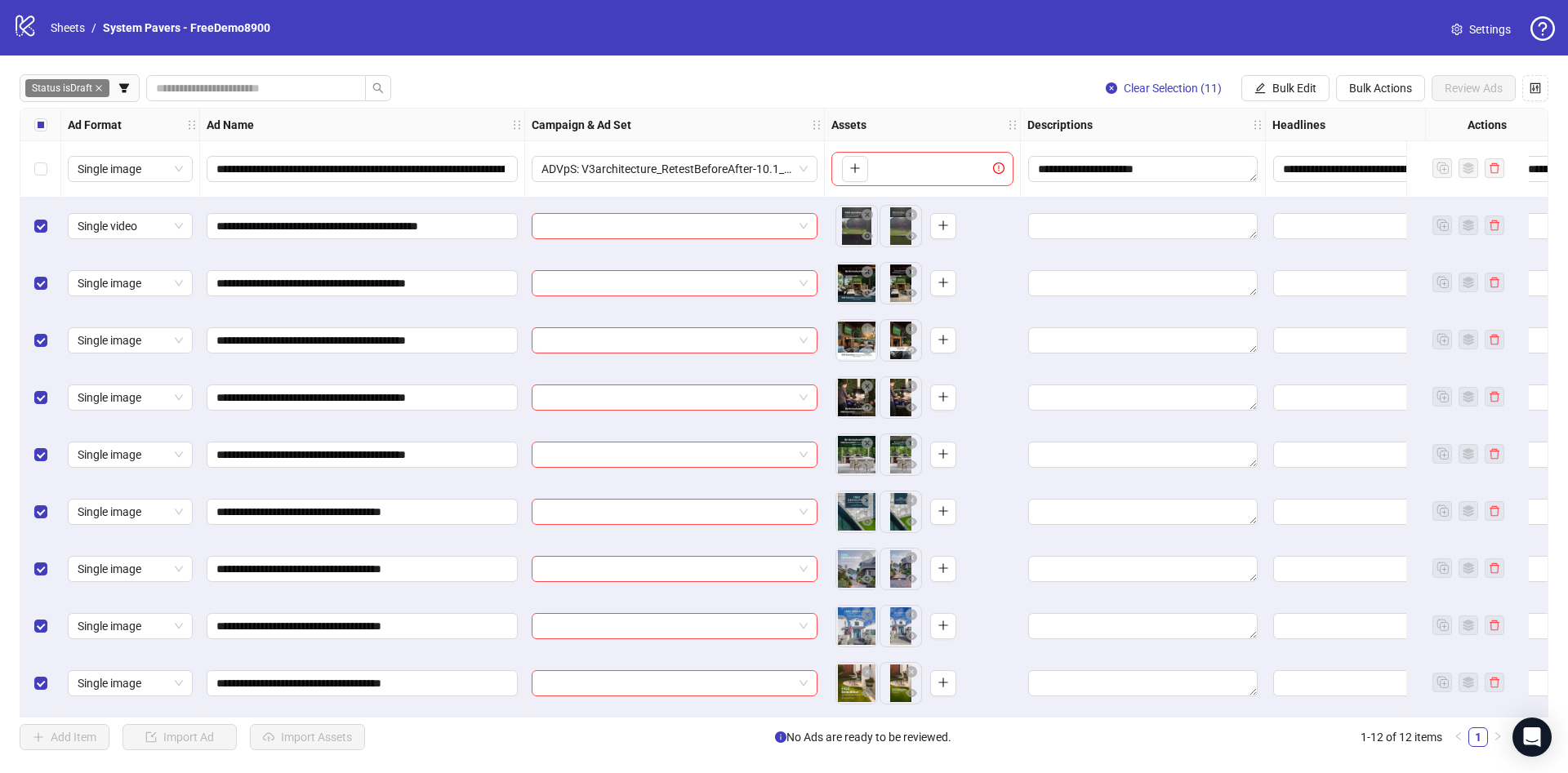
scroll to position [0, 0]
click at [45, 132] on label "Select all rows" at bounding box center [41, 125] width 13 height 18
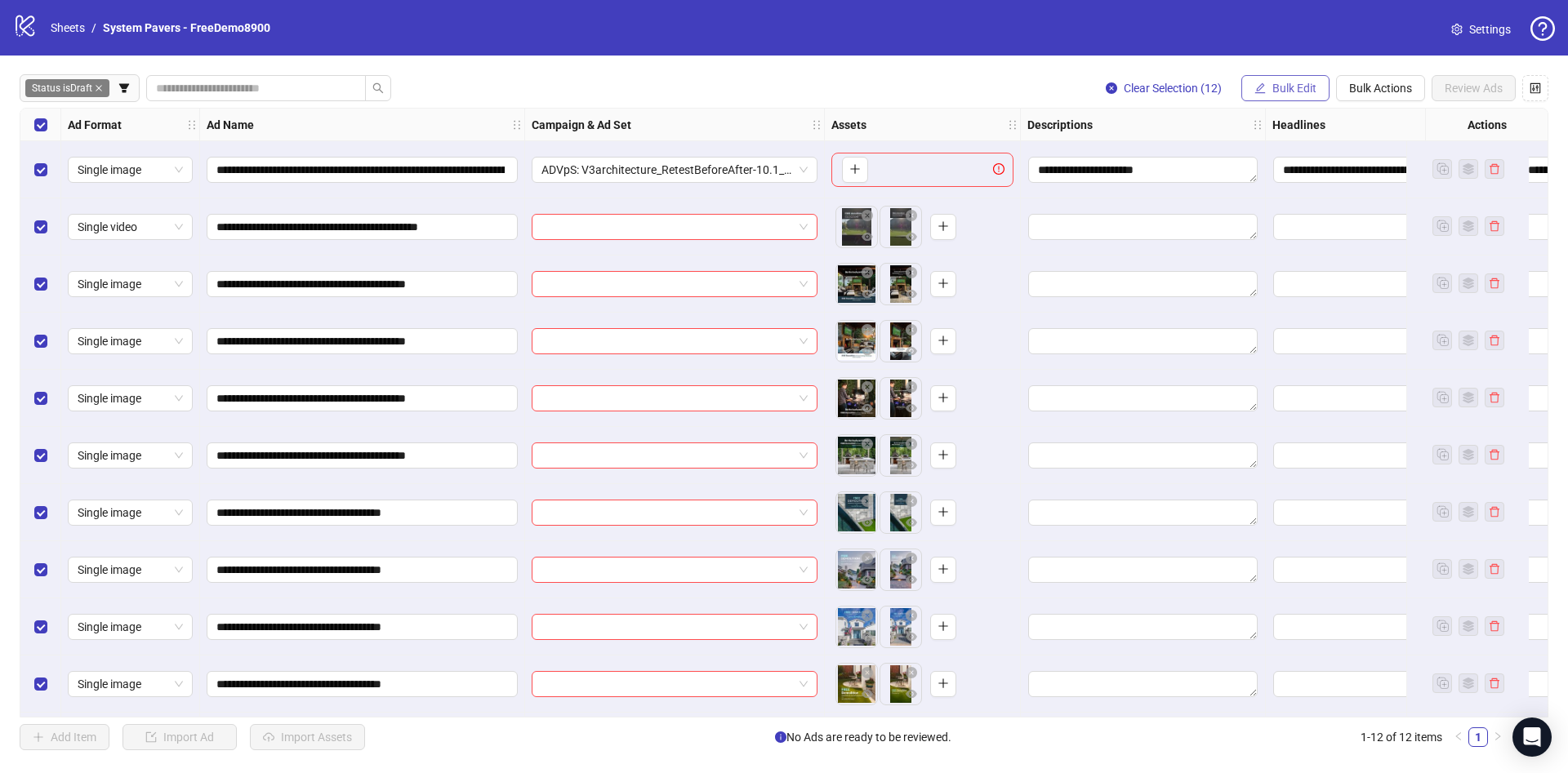
click at [1260, 88] on icon "edit" at bounding box center [1260, 88] width 12 height 12
click at [1278, 256] on span "Primary Texts" at bounding box center [1301, 252] width 97 height 18
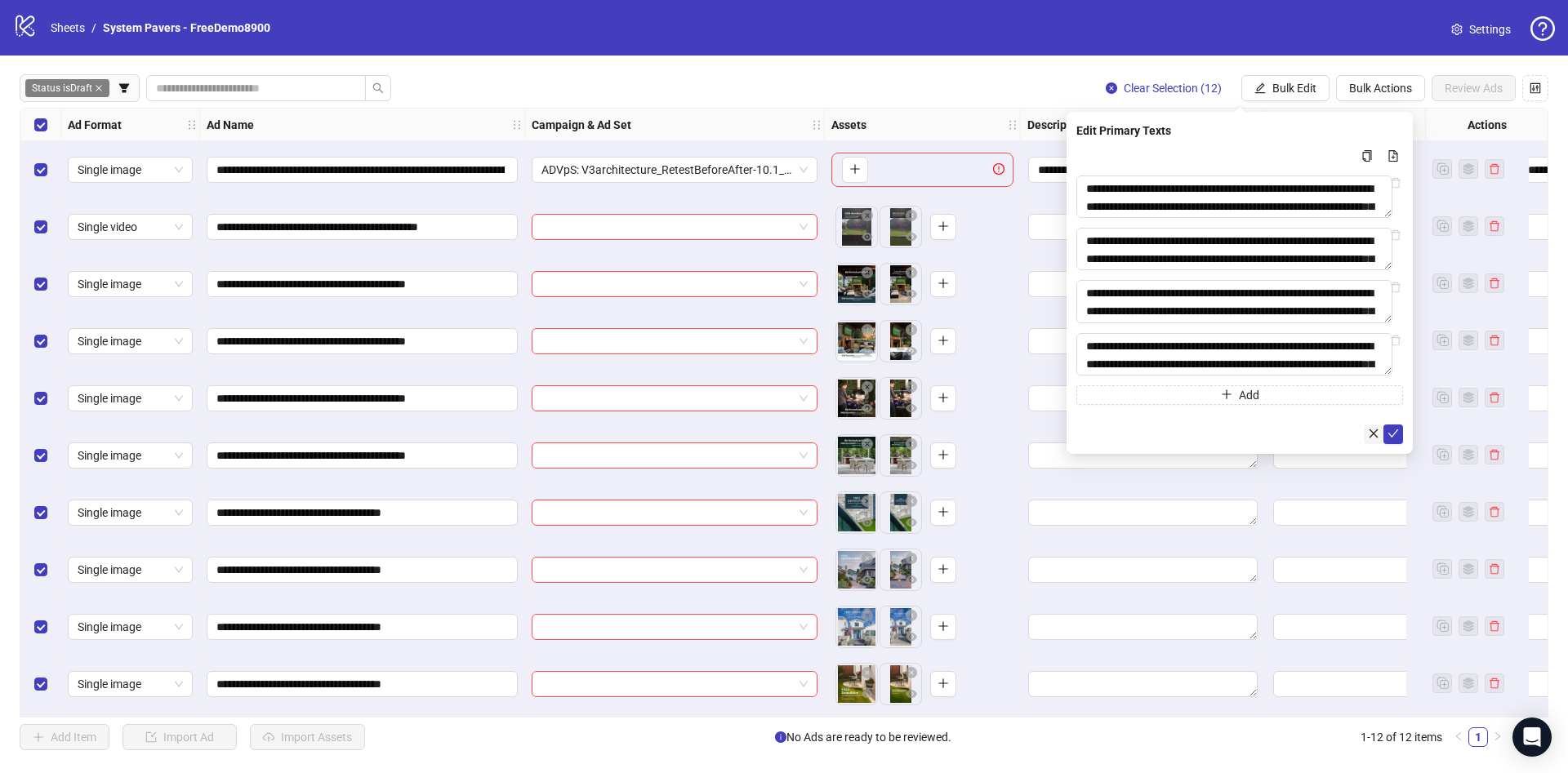
click at [1381, 437] on button "button" at bounding box center [1373, 434] width 19 height 19
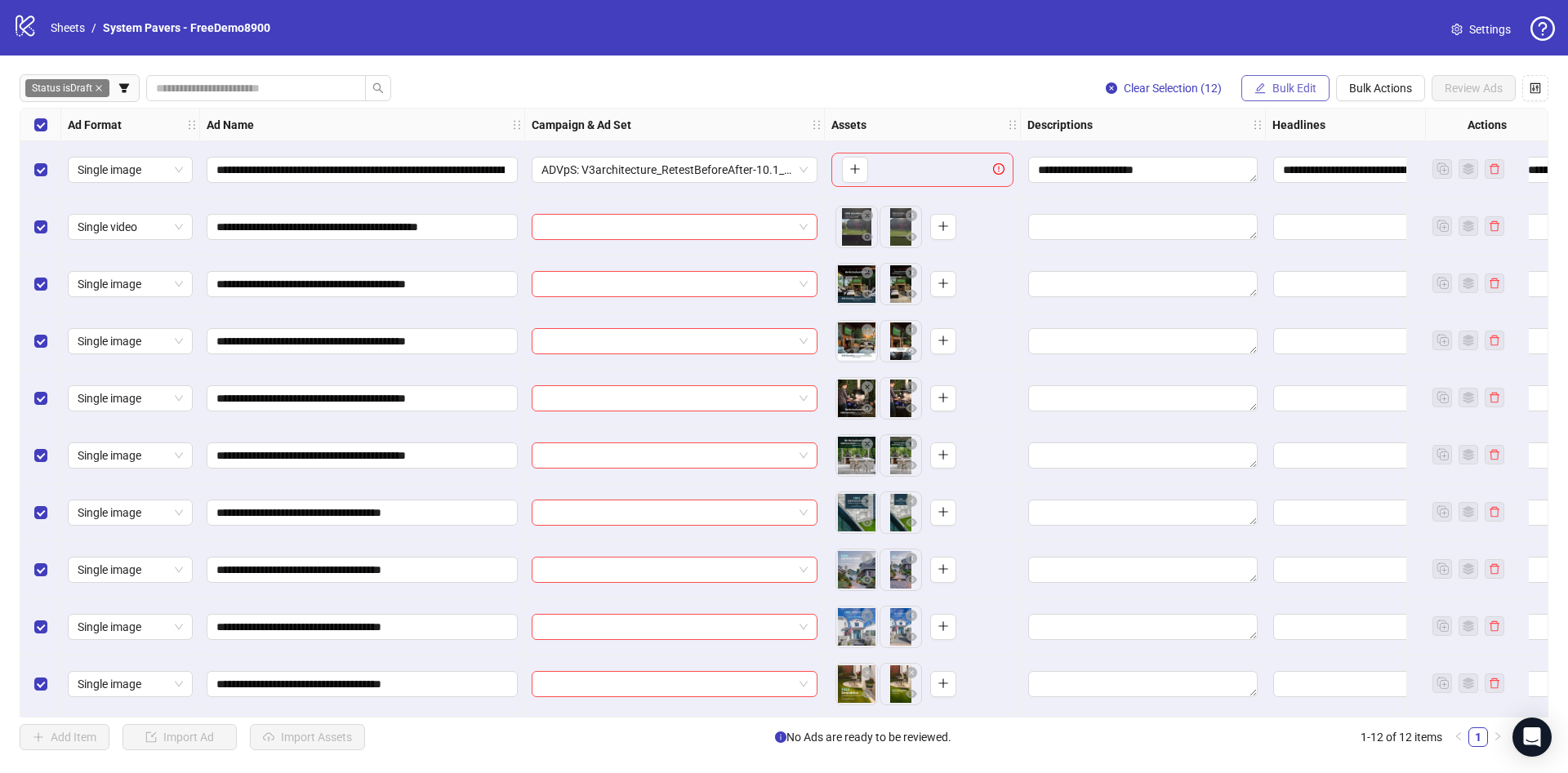
click at [1298, 84] on span "Bulk Edit" at bounding box center [1294, 88] width 44 height 13
click at [1323, 243] on span "Primary Texts" at bounding box center [1301, 252] width 97 height 18
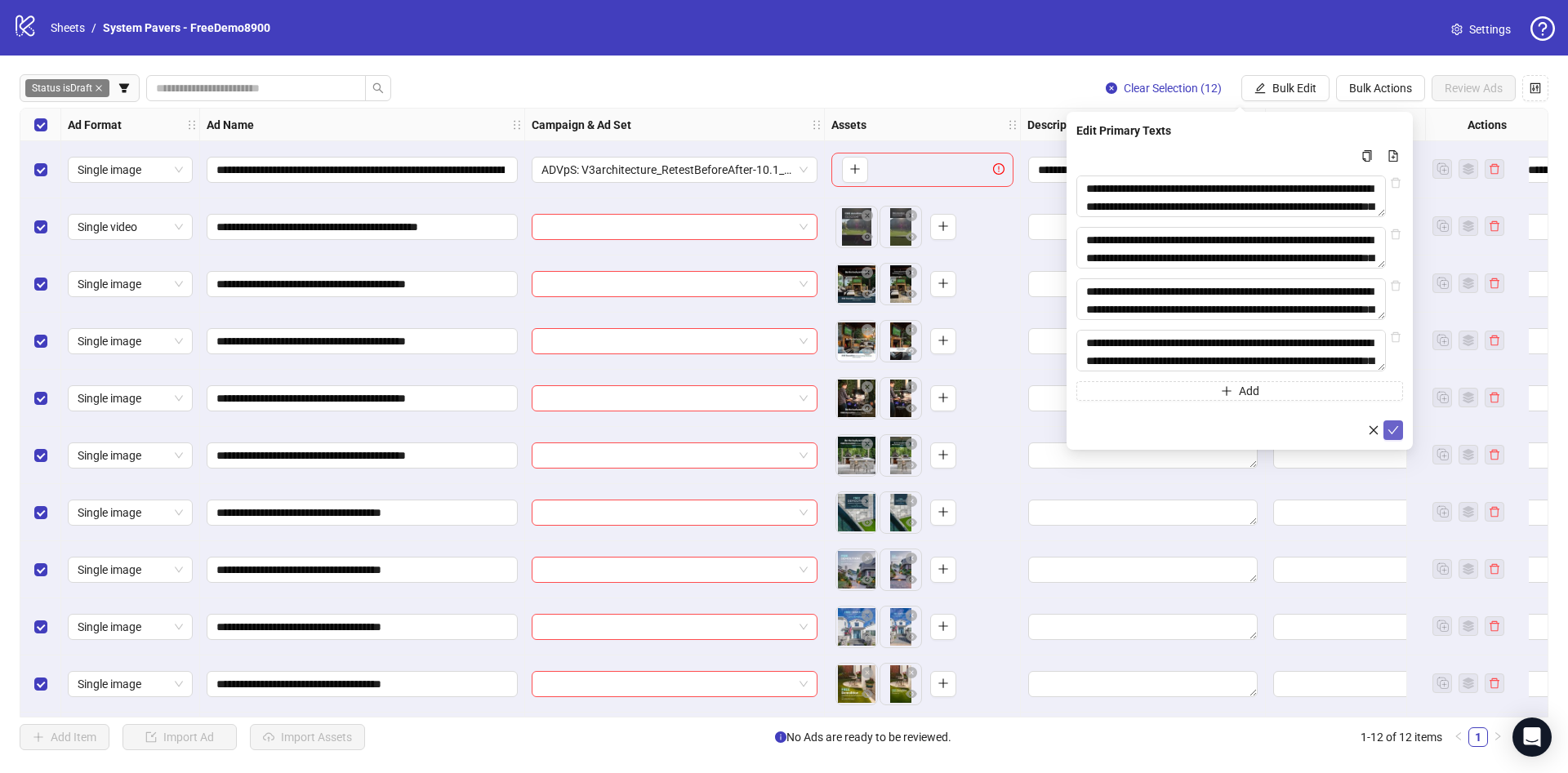
click at [1392, 436] on icon "check" at bounding box center [1393, 430] width 12 height 12
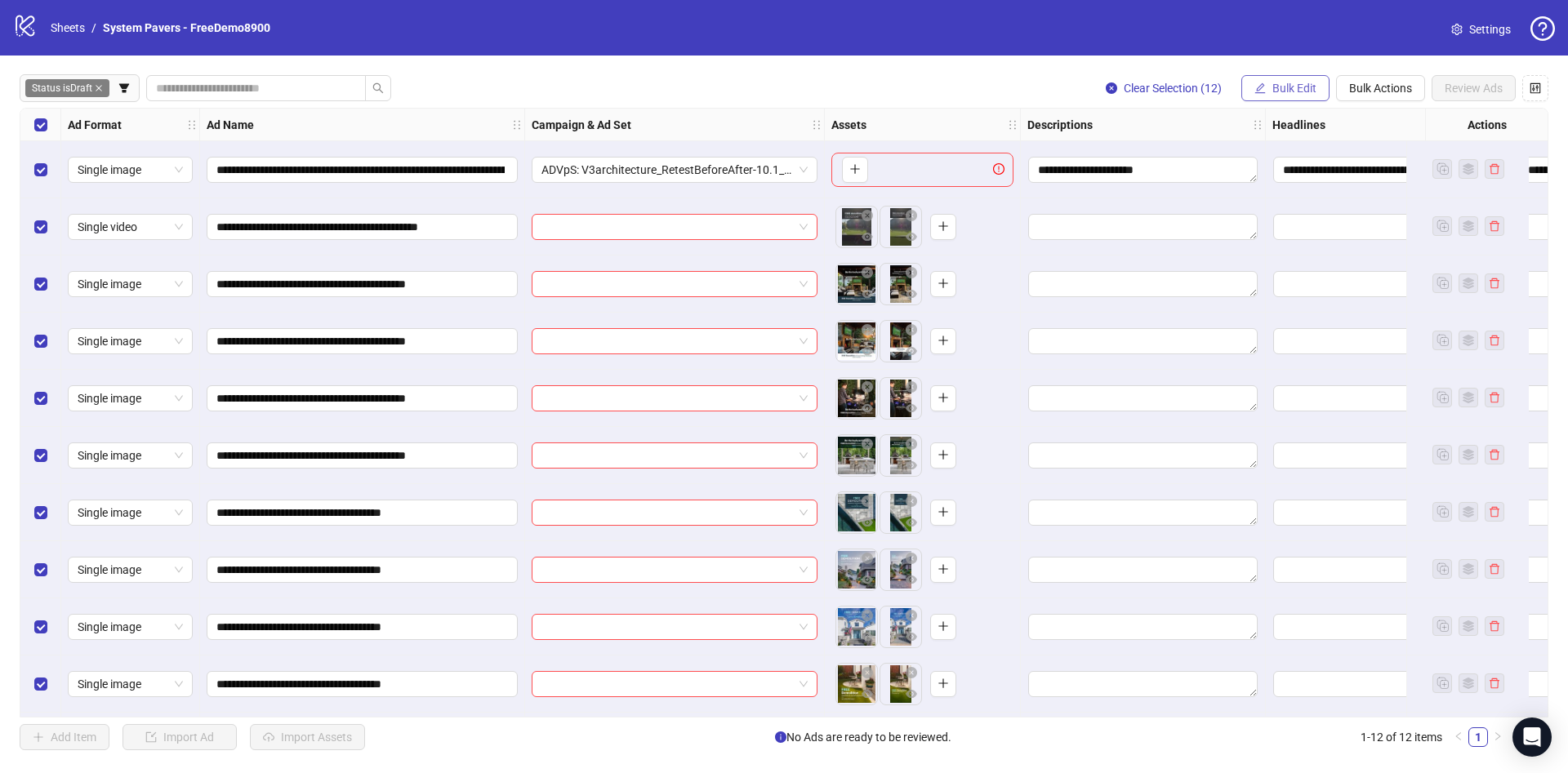
click at [1303, 84] on span "Bulk Edit" at bounding box center [1294, 88] width 44 height 13
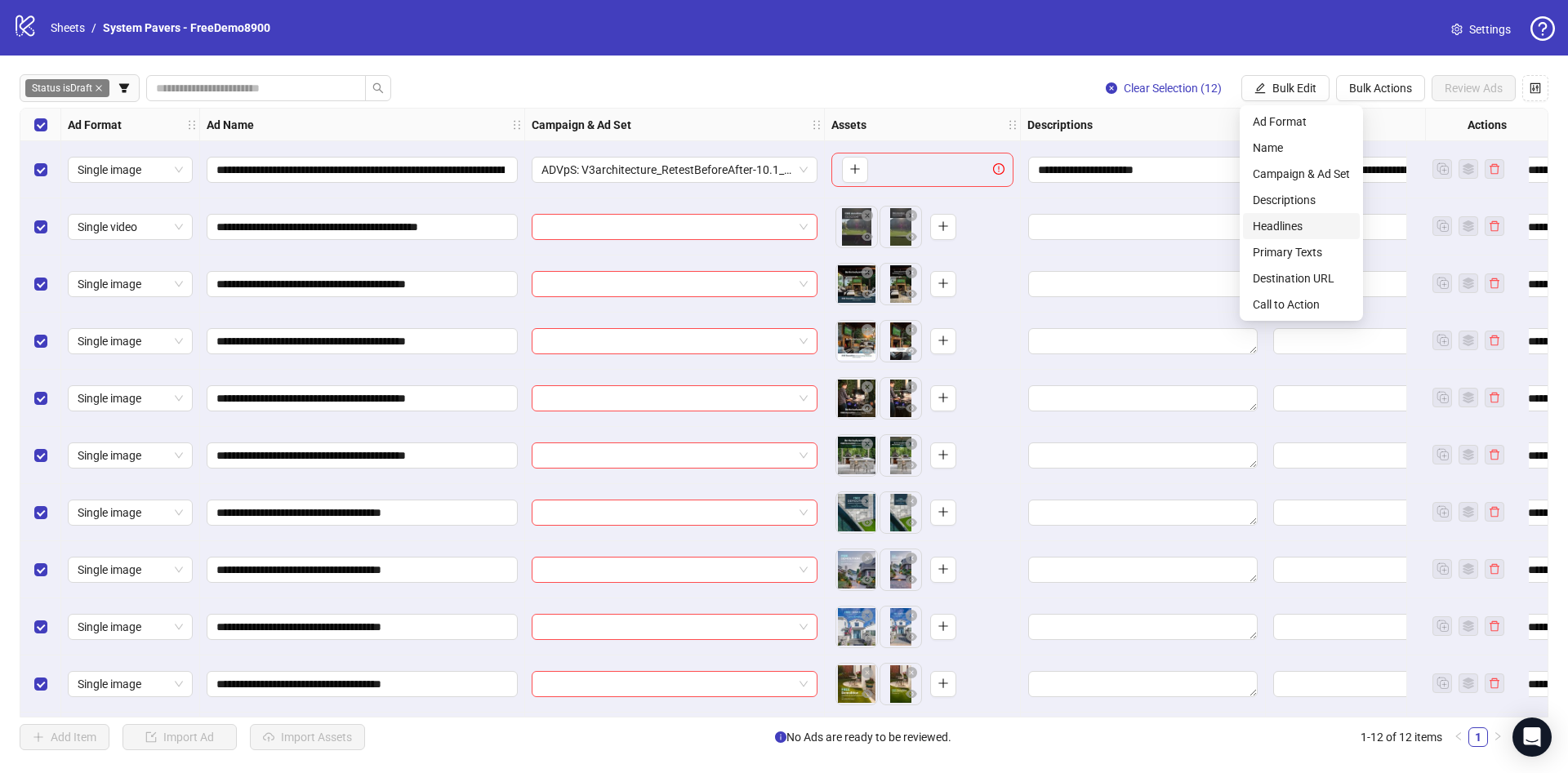
click at [1301, 229] on span "Headlines" at bounding box center [1301, 226] width 97 height 18
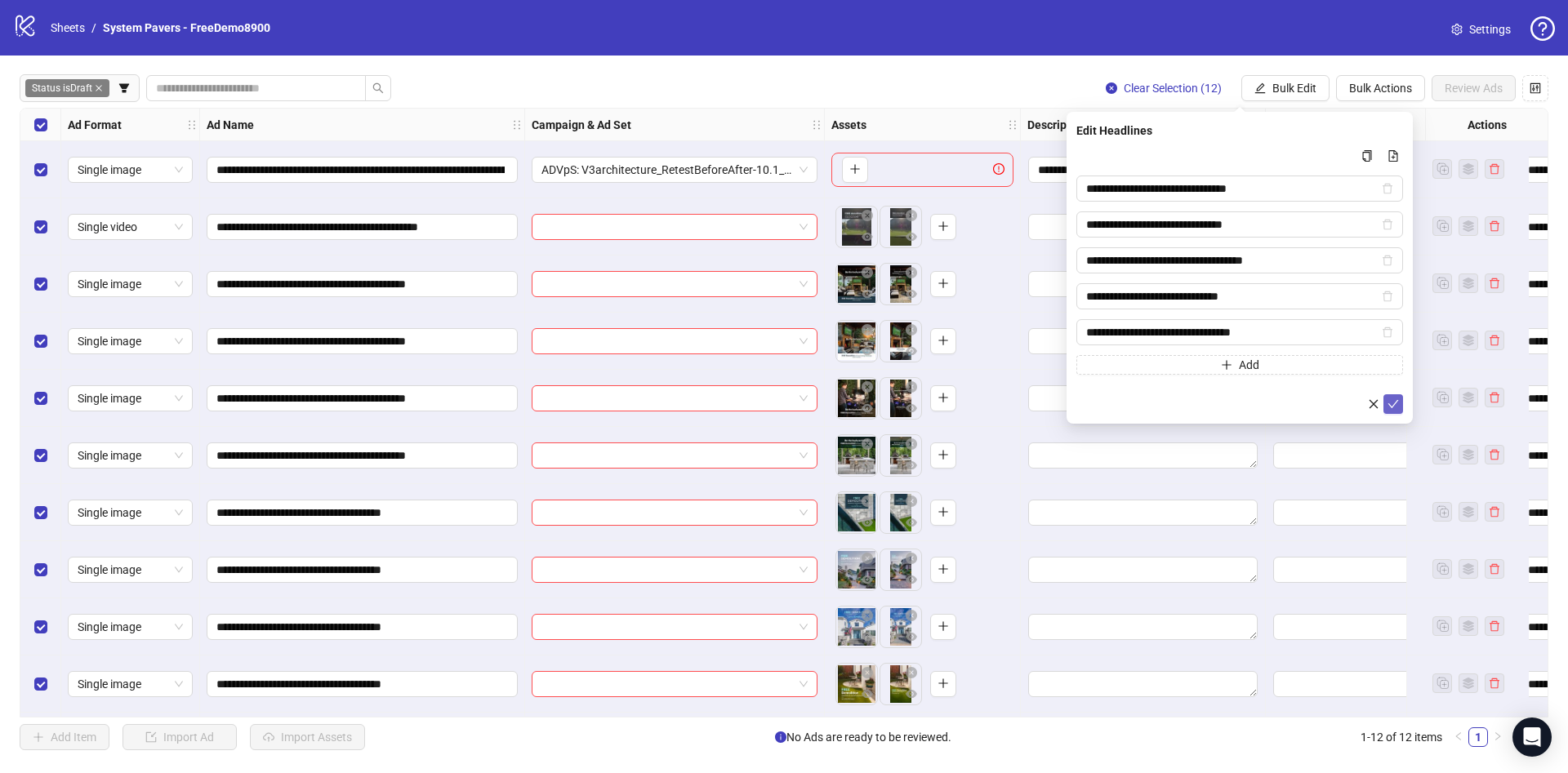
click at [1388, 399] on icon "check" at bounding box center [1393, 404] width 12 height 12
click at [1305, 82] on span "Bulk Edit" at bounding box center [1294, 88] width 44 height 13
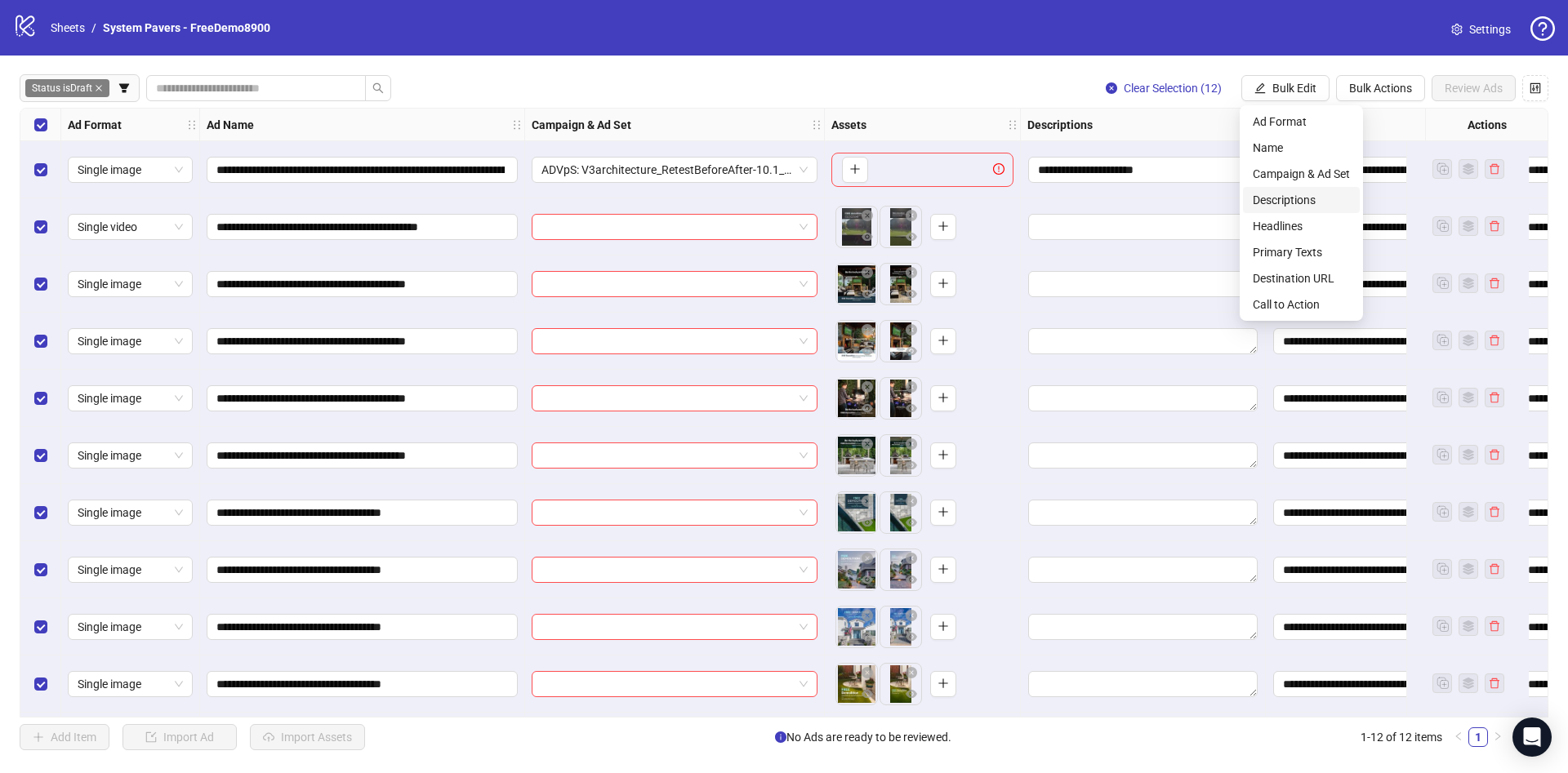
click at [1294, 199] on span "Descriptions" at bounding box center [1301, 200] width 97 height 18
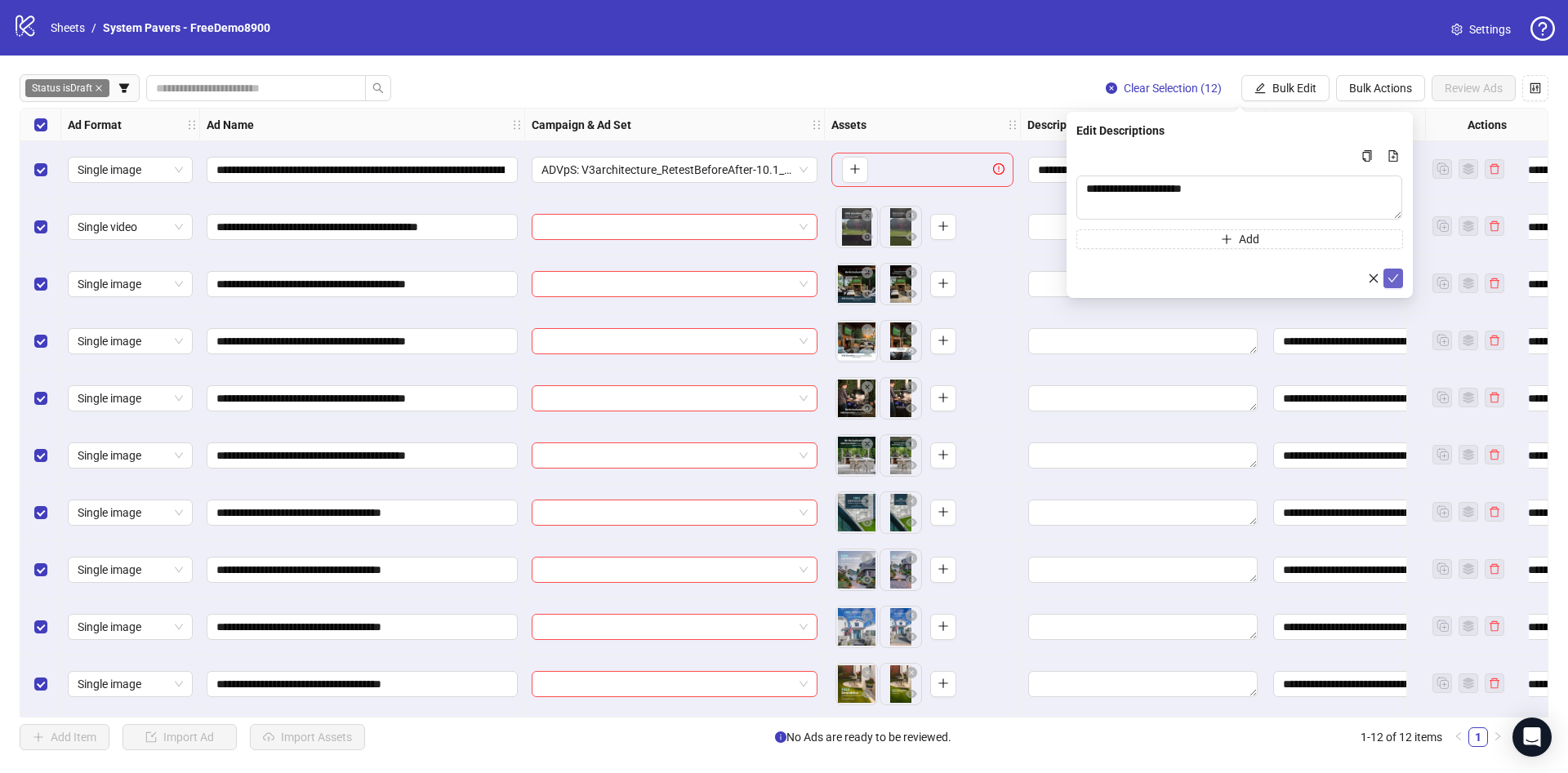
click at [1400, 280] on button "submit" at bounding box center [1393, 278] width 19 height 19
click at [1306, 82] on span "Bulk Edit" at bounding box center [1294, 88] width 44 height 13
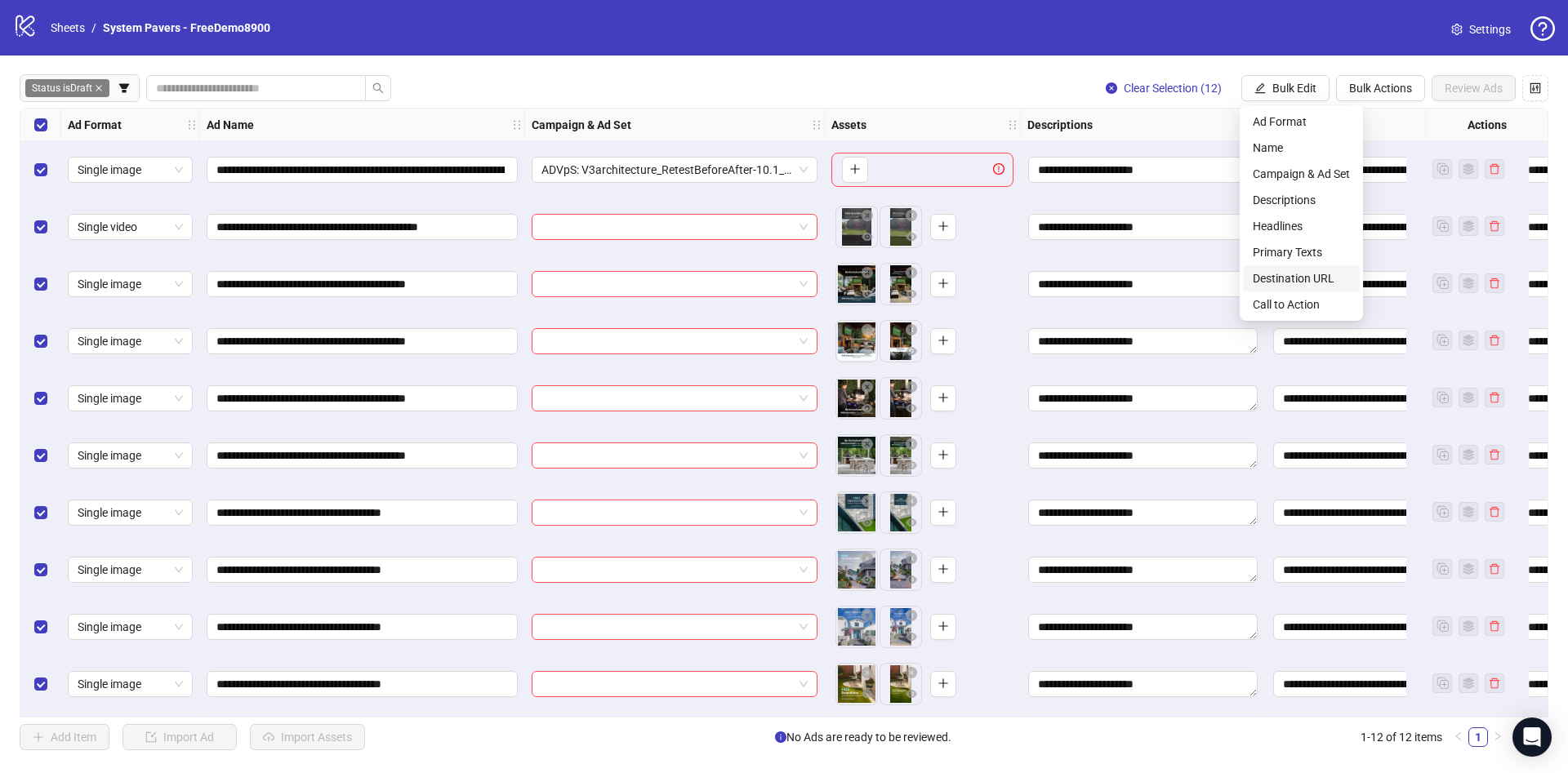
click at [1322, 278] on span "Destination URL" at bounding box center [1301, 278] width 97 height 18
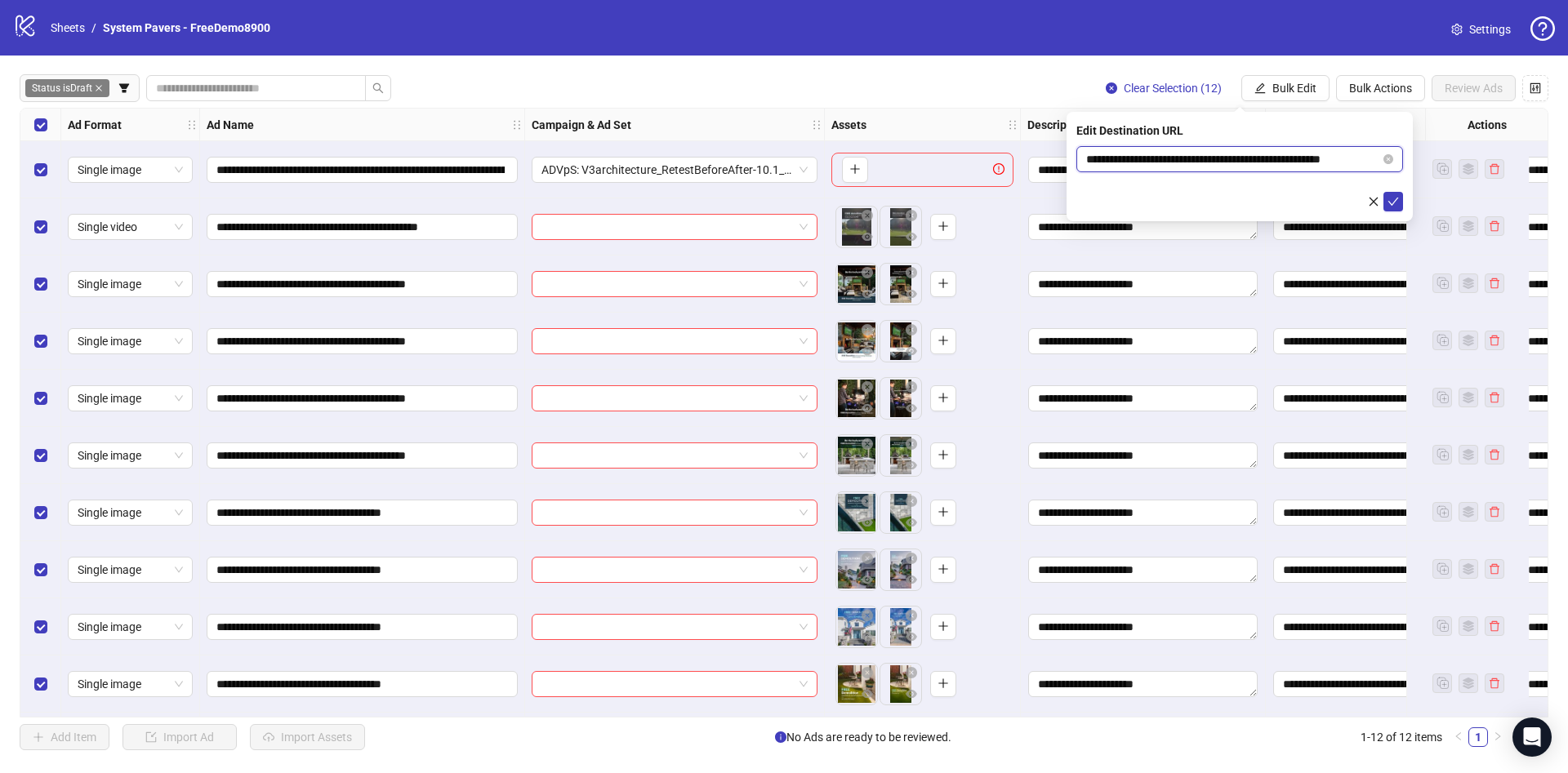
scroll to position [0, 24]
click at [1448, 165] on body "**********" at bounding box center [784, 386] width 1568 height 773
click at [1402, 198] on button "submit" at bounding box center [1393, 201] width 19 height 19
click at [1282, 85] on span "Bulk Edit" at bounding box center [1294, 88] width 44 height 13
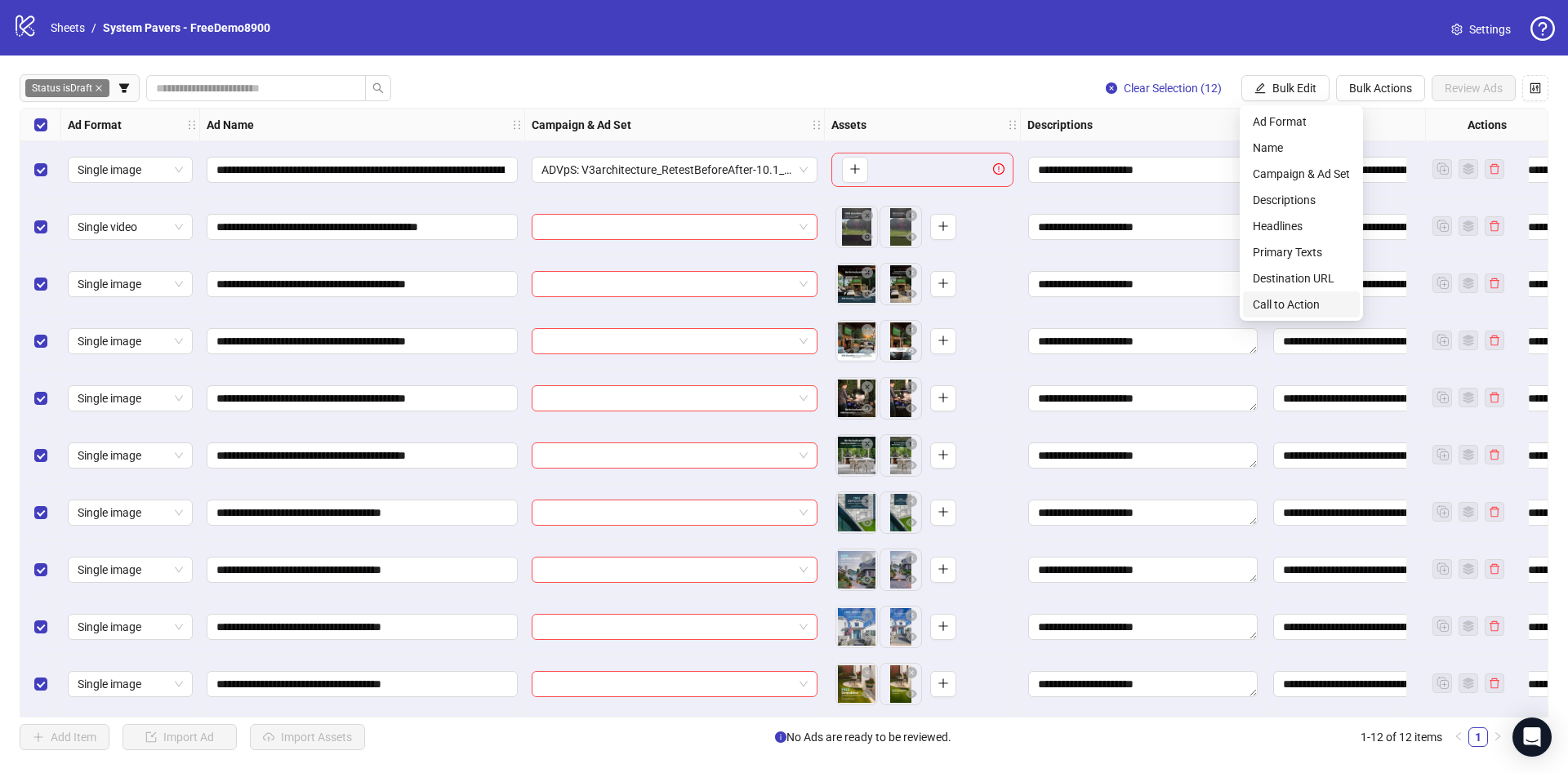
click at [1297, 300] on span "Call to Action" at bounding box center [1301, 304] width 97 height 18
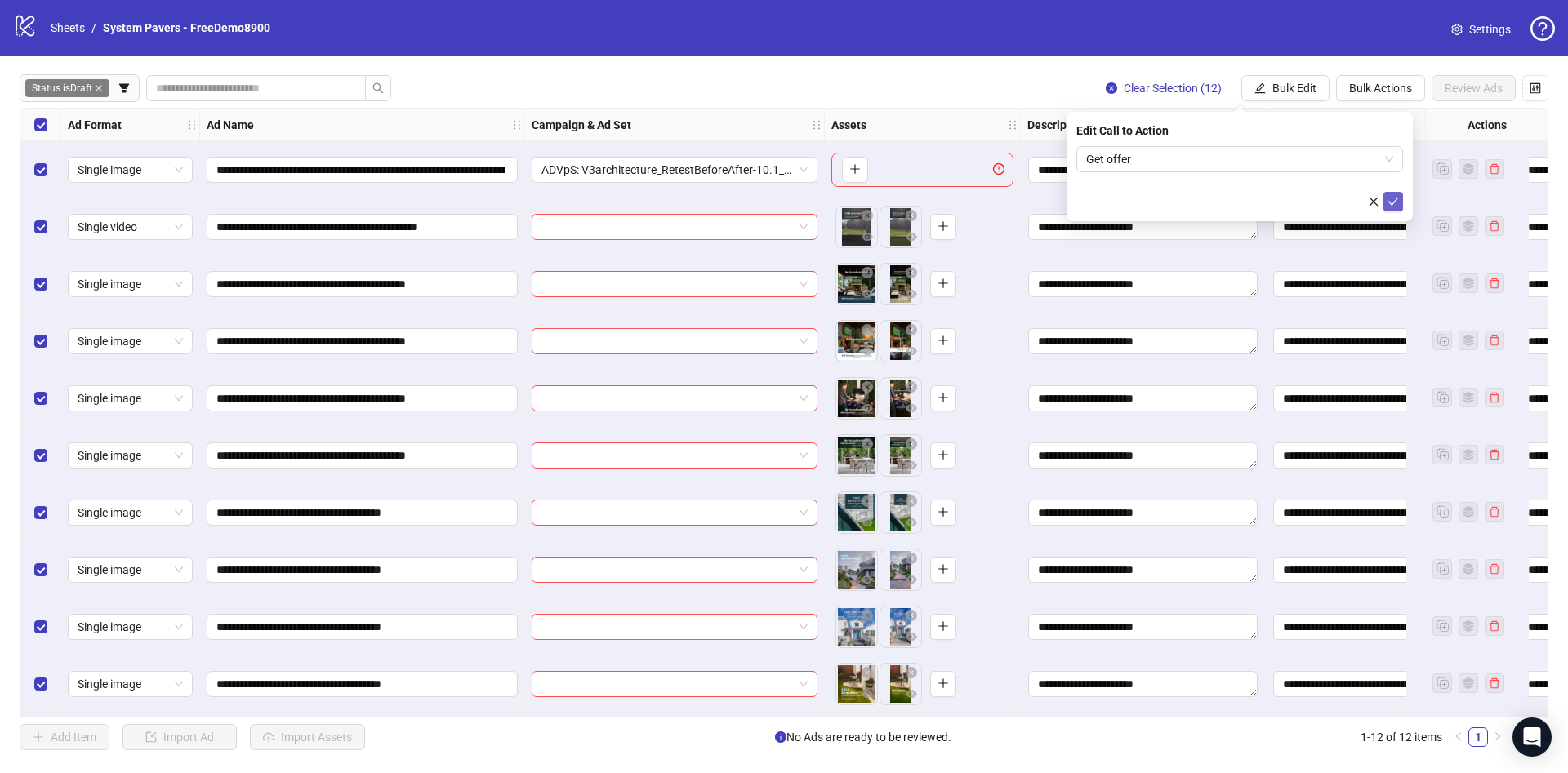
click at [1394, 197] on icon "check" at bounding box center [1393, 202] width 12 height 12
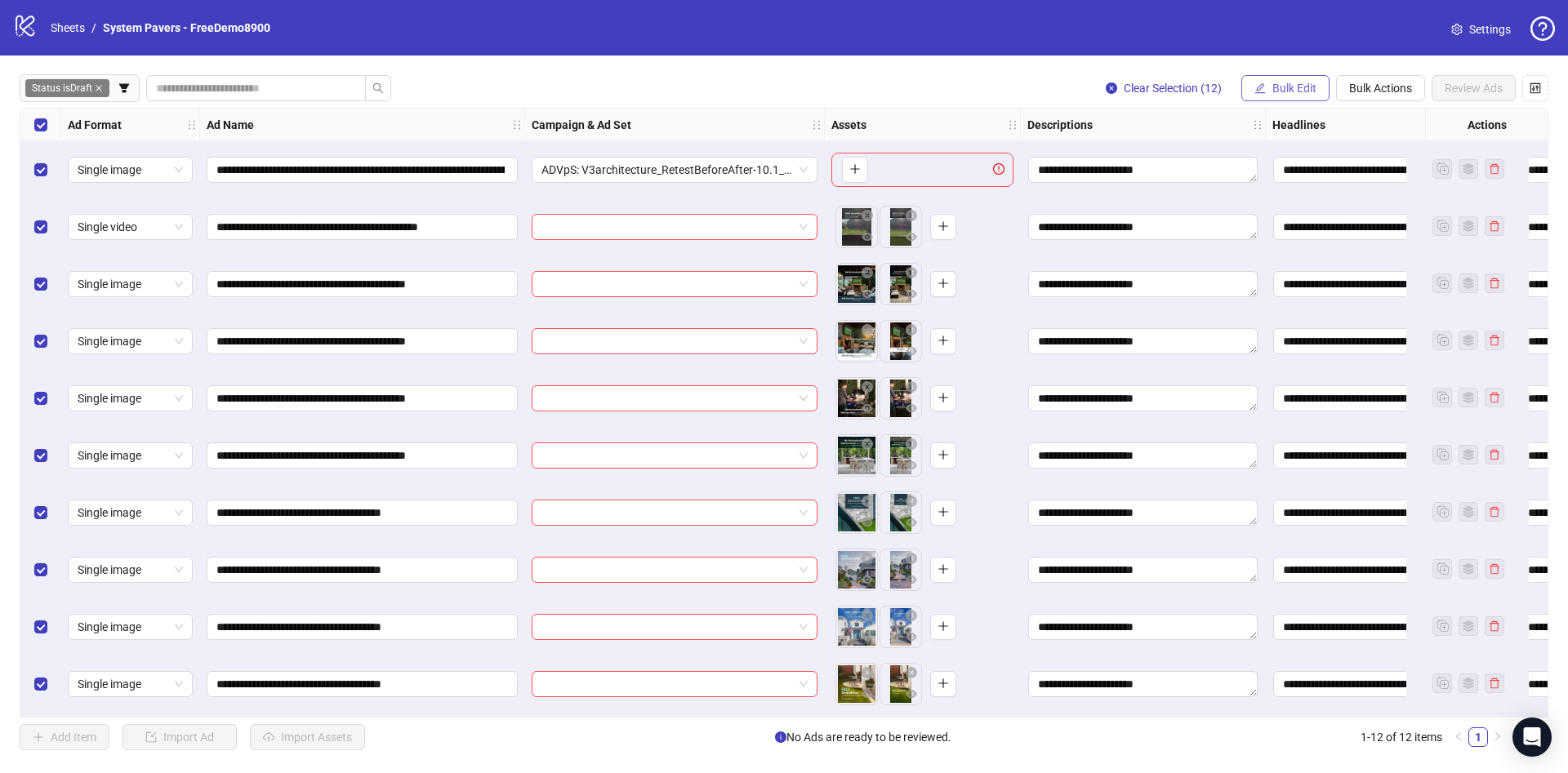
click at [1308, 85] on span "Bulk Edit" at bounding box center [1294, 88] width 44 height 13
click at [360, 223] on input "**********" at bounding box center [361, 227] width 289 height 18
paste input "**********"
type input "**********"
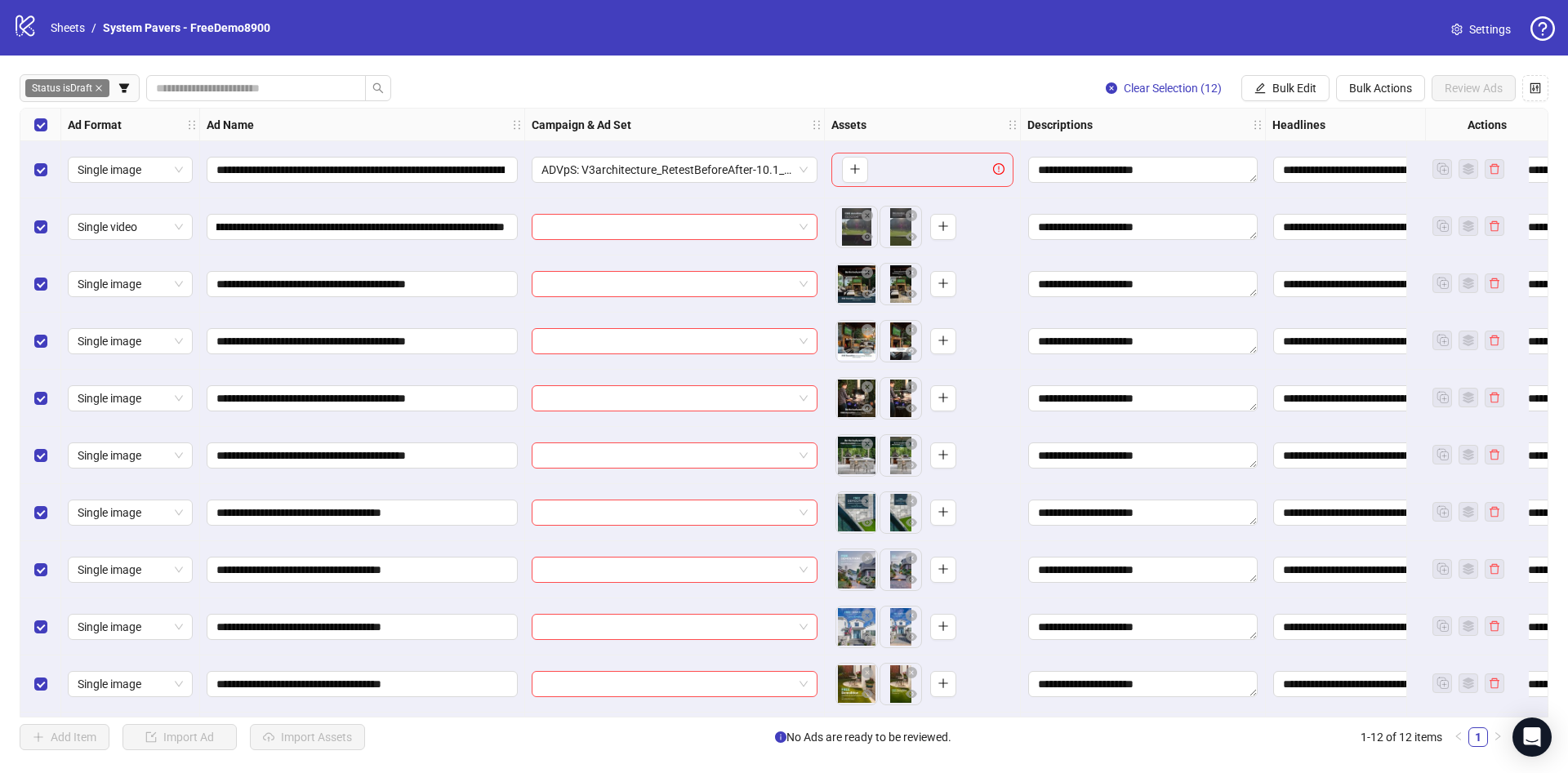
click at [375, 257] on div "**********" at bounding box center [363, 284] width 325 height 57
click at [40, 214] on div "Select row 2" at bounding box center [40, 226] width 40 height 57
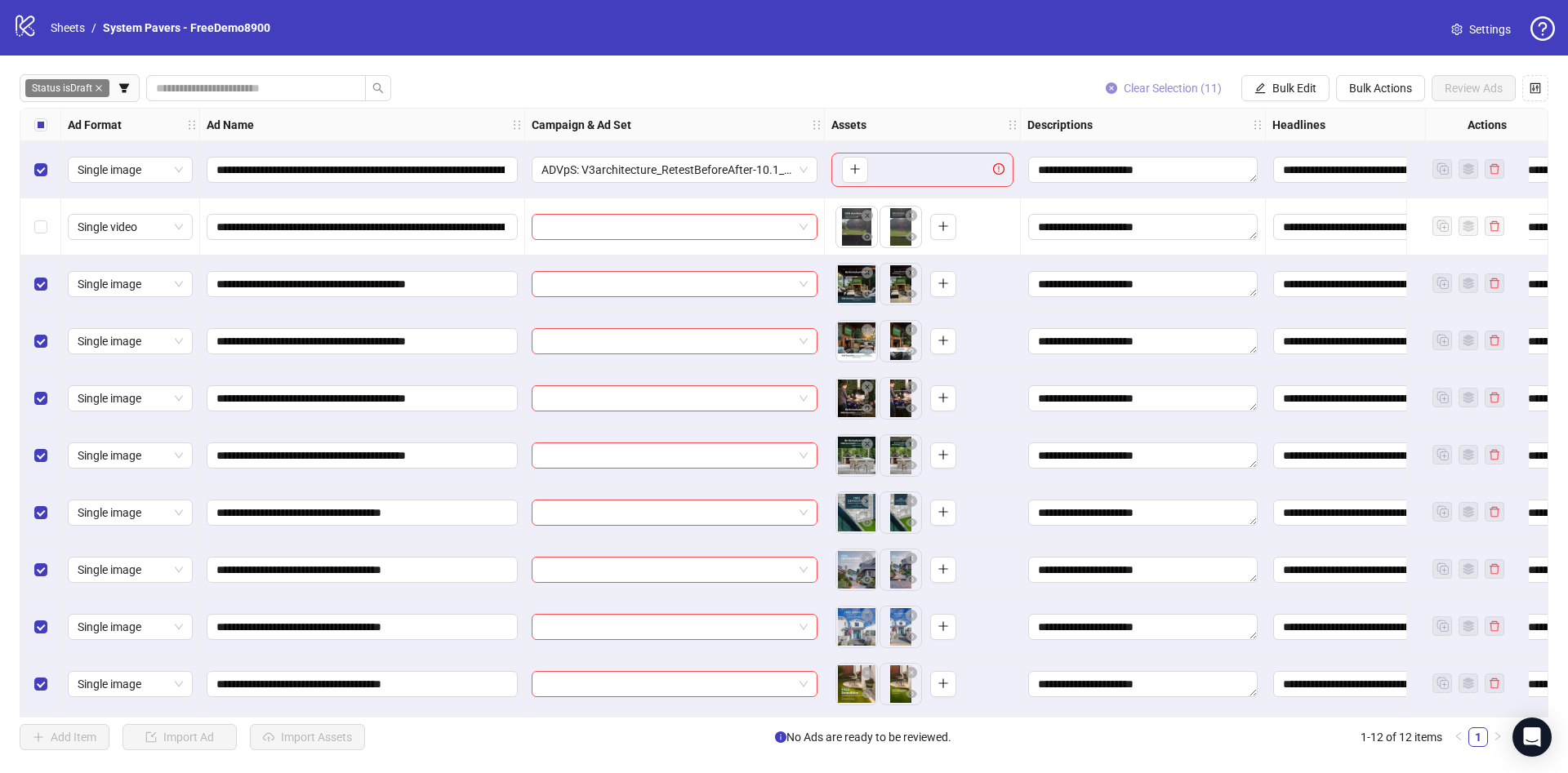
click at [1154, 91] on span "Clear Selection (11)" at bounding box center [1173, 88] width 98 height 13
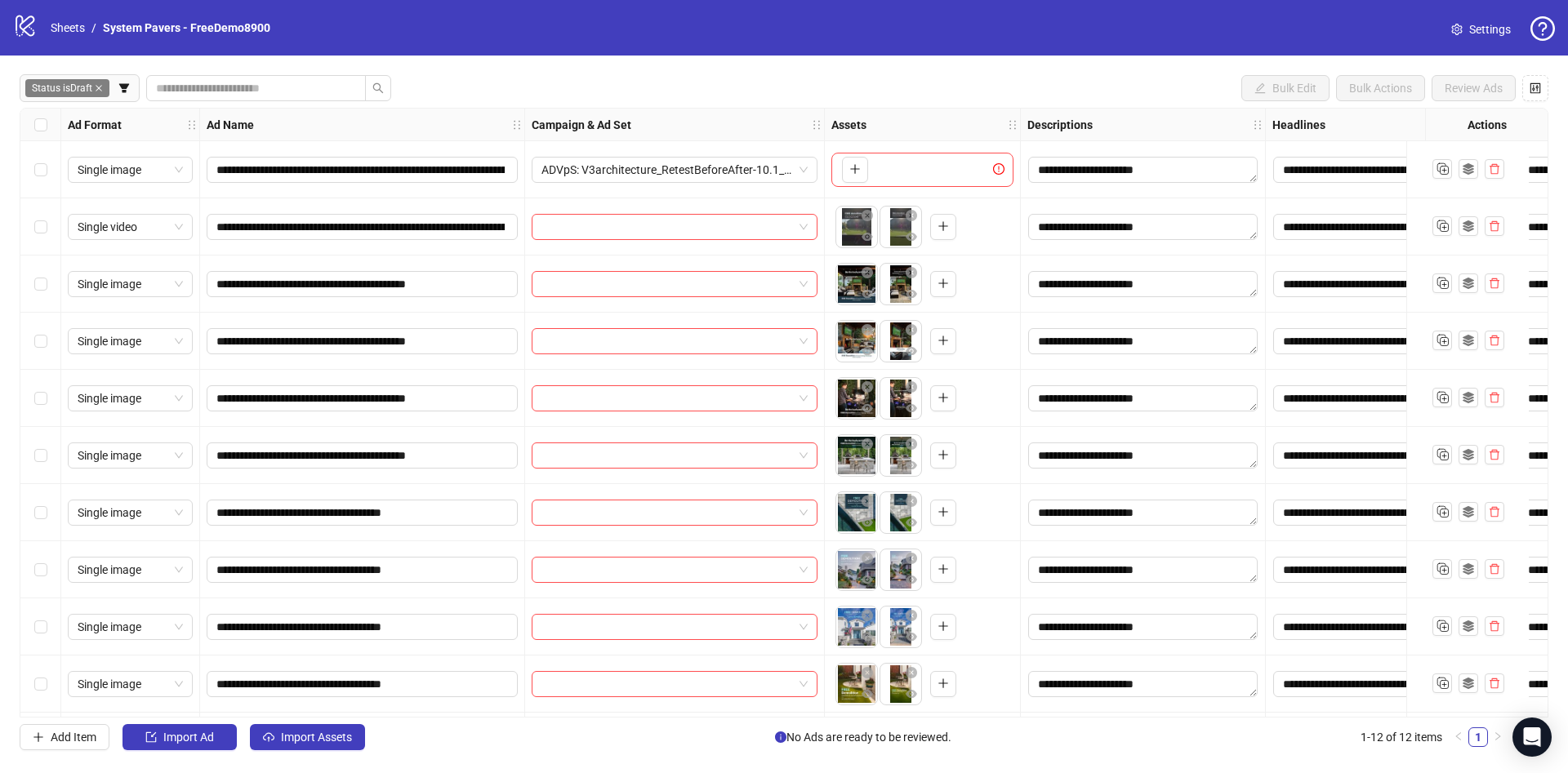
click at [48, 284] on div "Select row 3" at bounding box center [40, 284] width 40 height 57
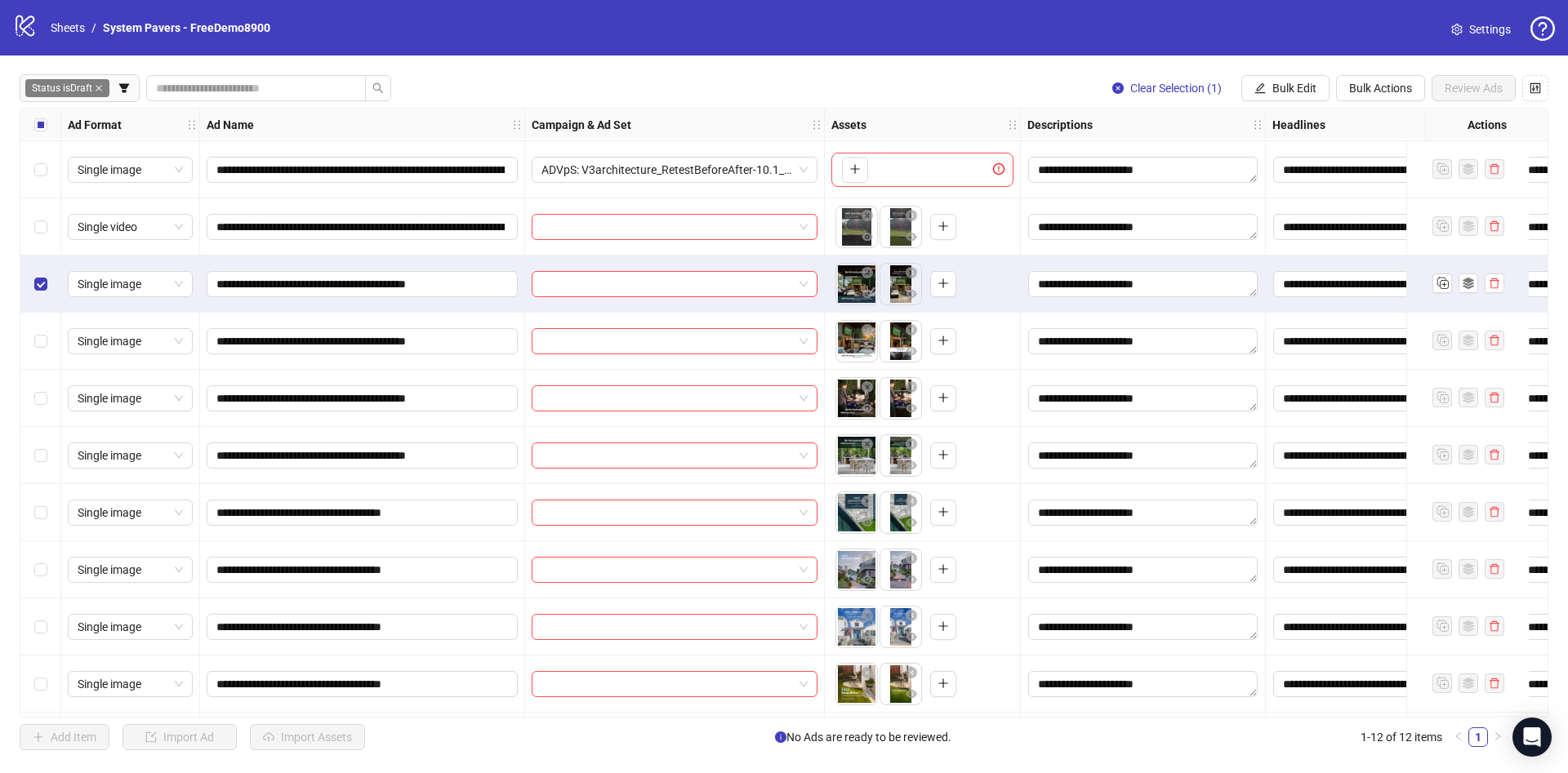
scroll to position [116, 0]
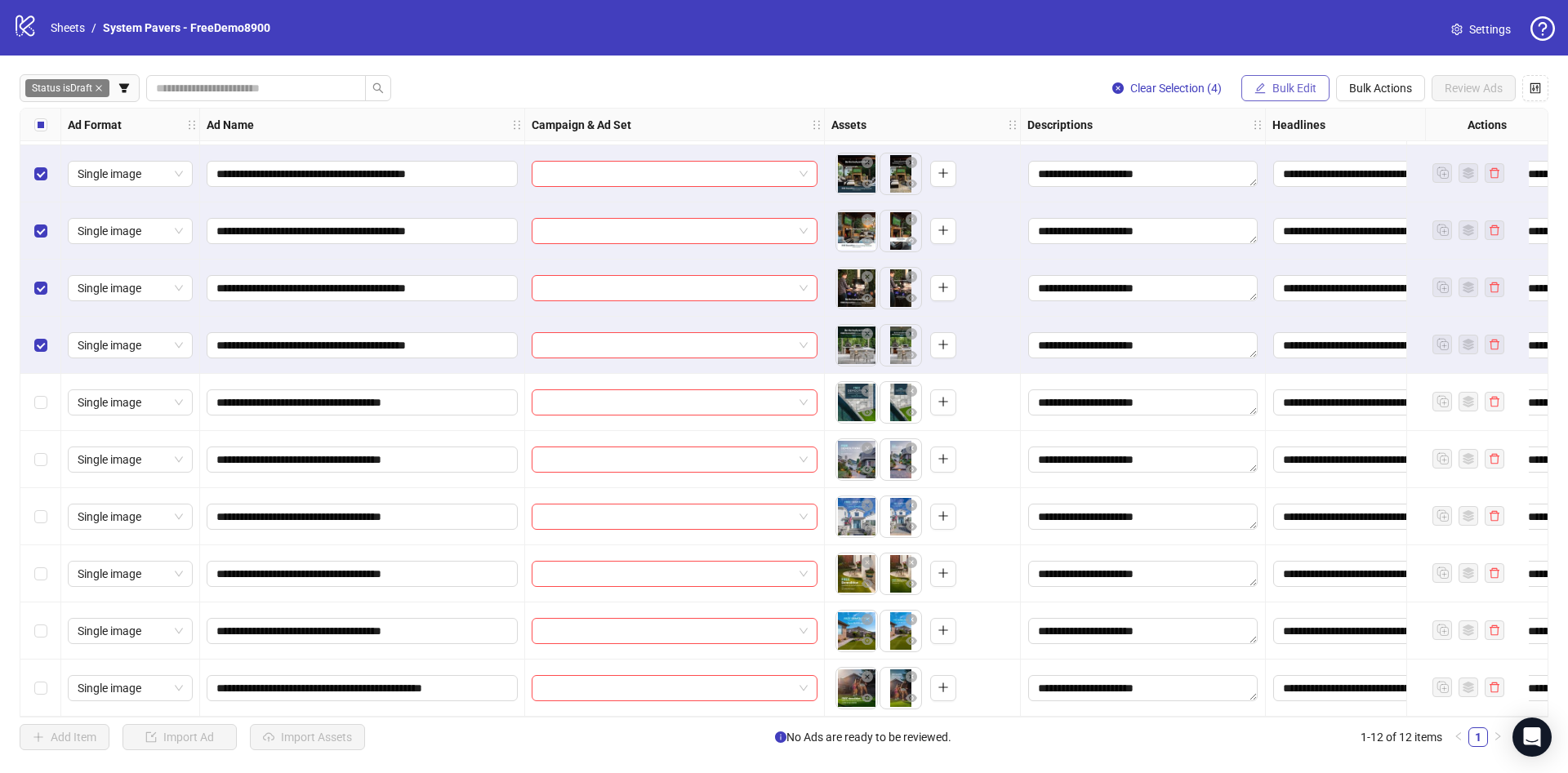
click at [1285, 89] on span "Bulk Edit" at bounding box center [1294, 88] width 44 height 13
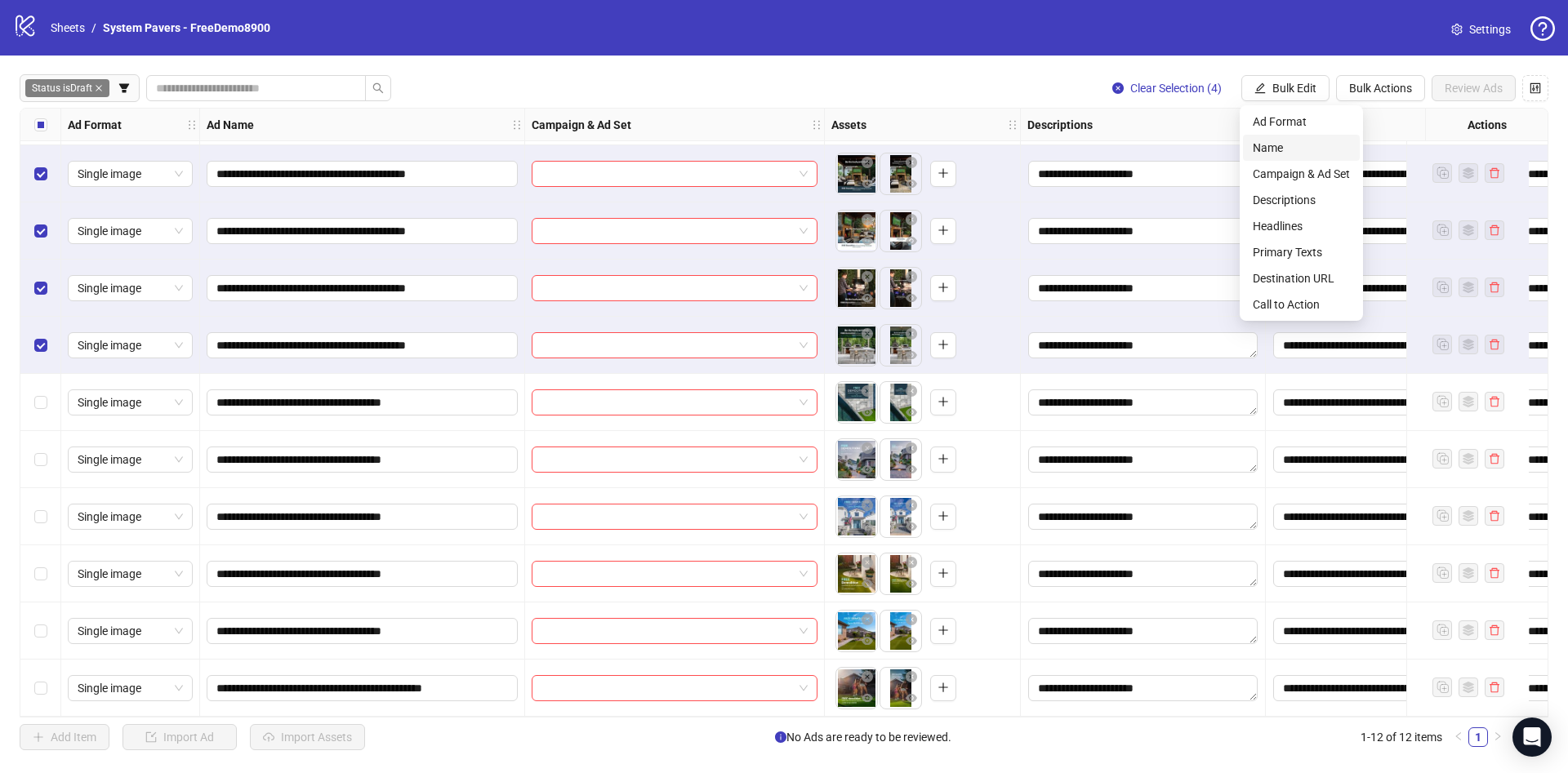
click at [1283, 150] on span "Name" at bounding box center [1301, 147] width 97 height 18
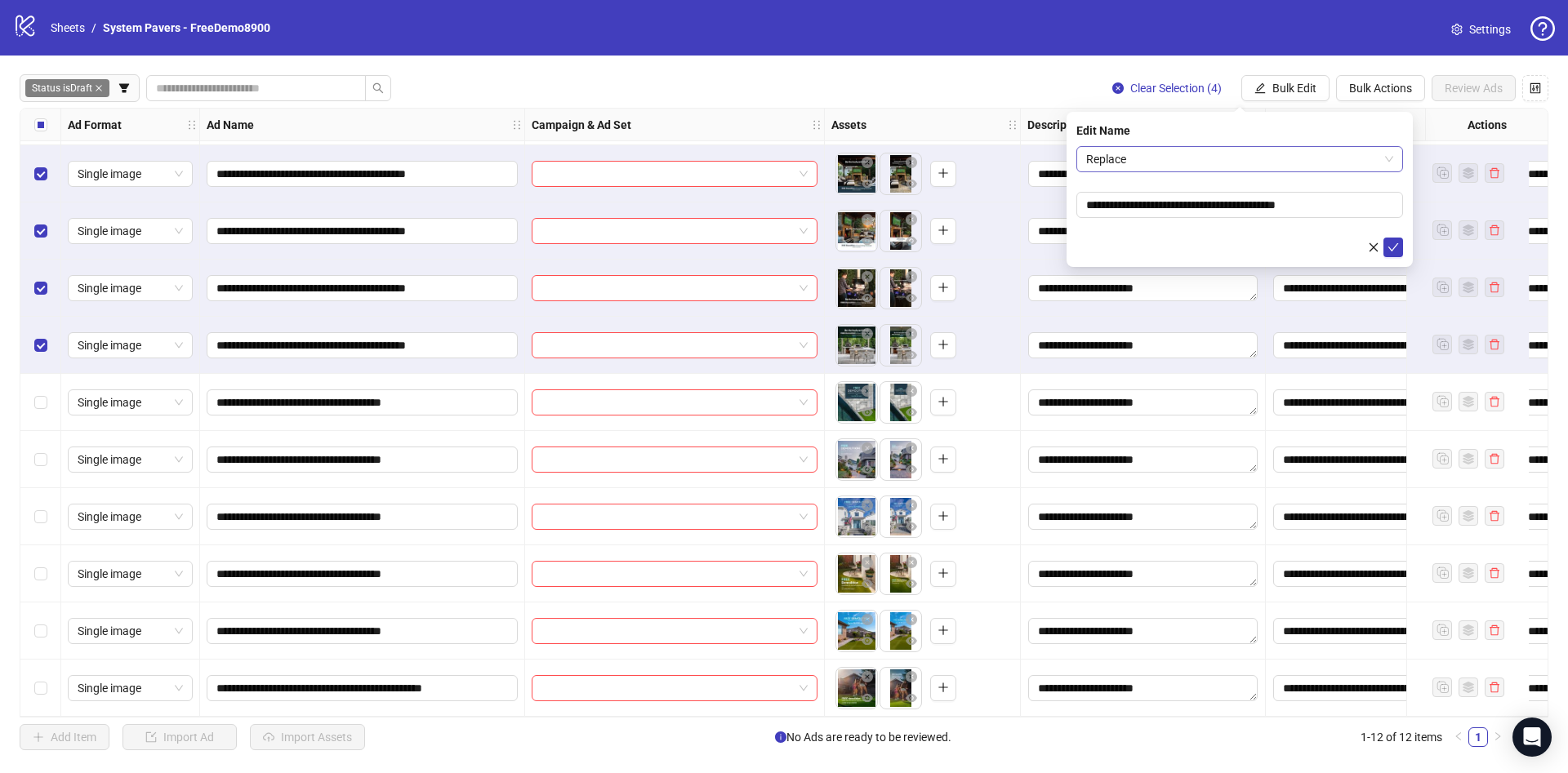
click at [1223, 159] on span "Replace" at bounding box center [1239, 159] width 307 height 24
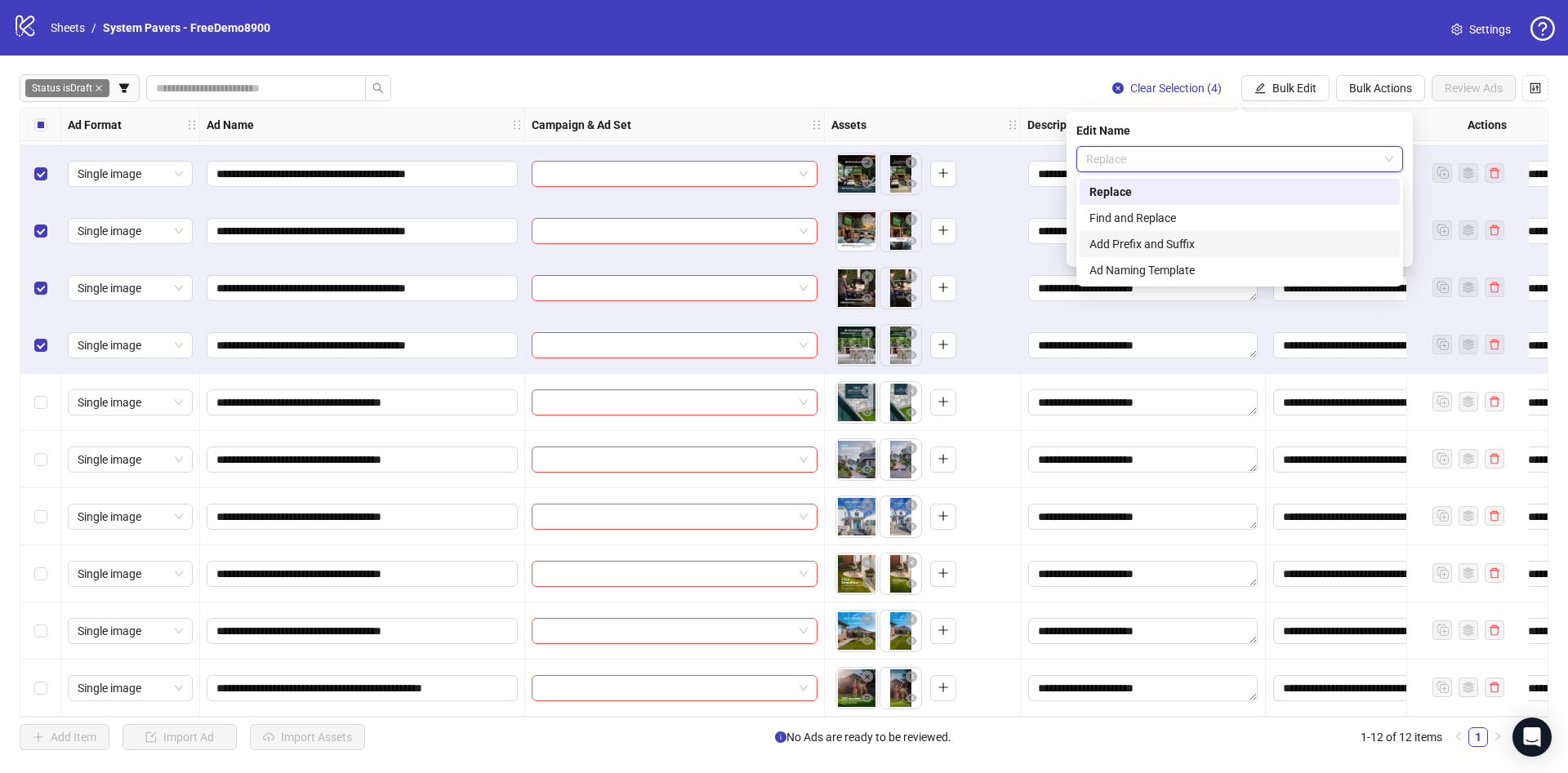
click at [1154, 240] on div "Add Prefix and Suffix" at bounding box center [1239, 243] width 300 height 18
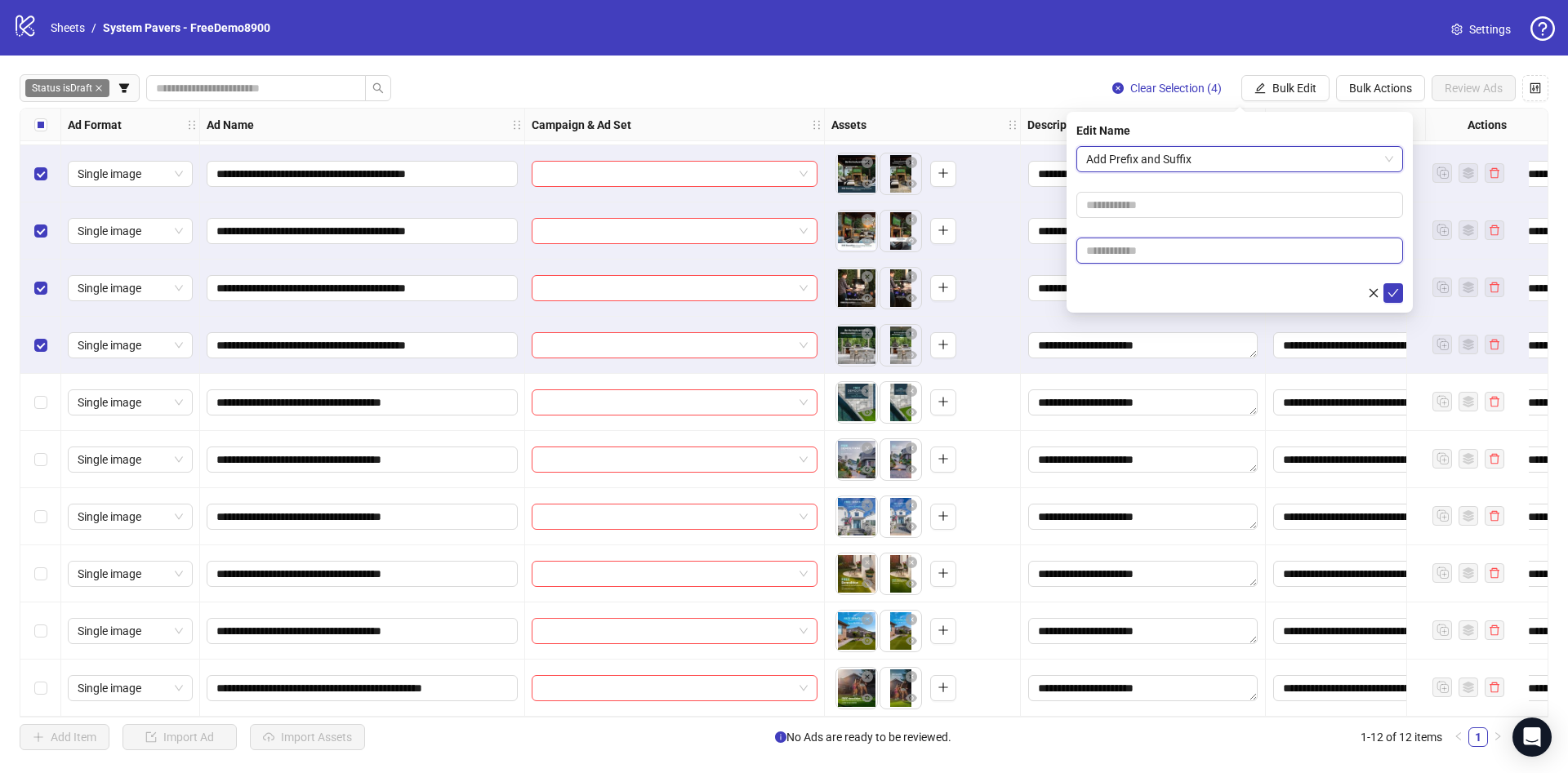
click at [1132, 247] on input "text" at bounding box center [1239, 250] width 326 height 26
paste input "**********"
type input "**********"
click at [1149, 288] on div at bounding box center [1239, 293] width 326 height 19
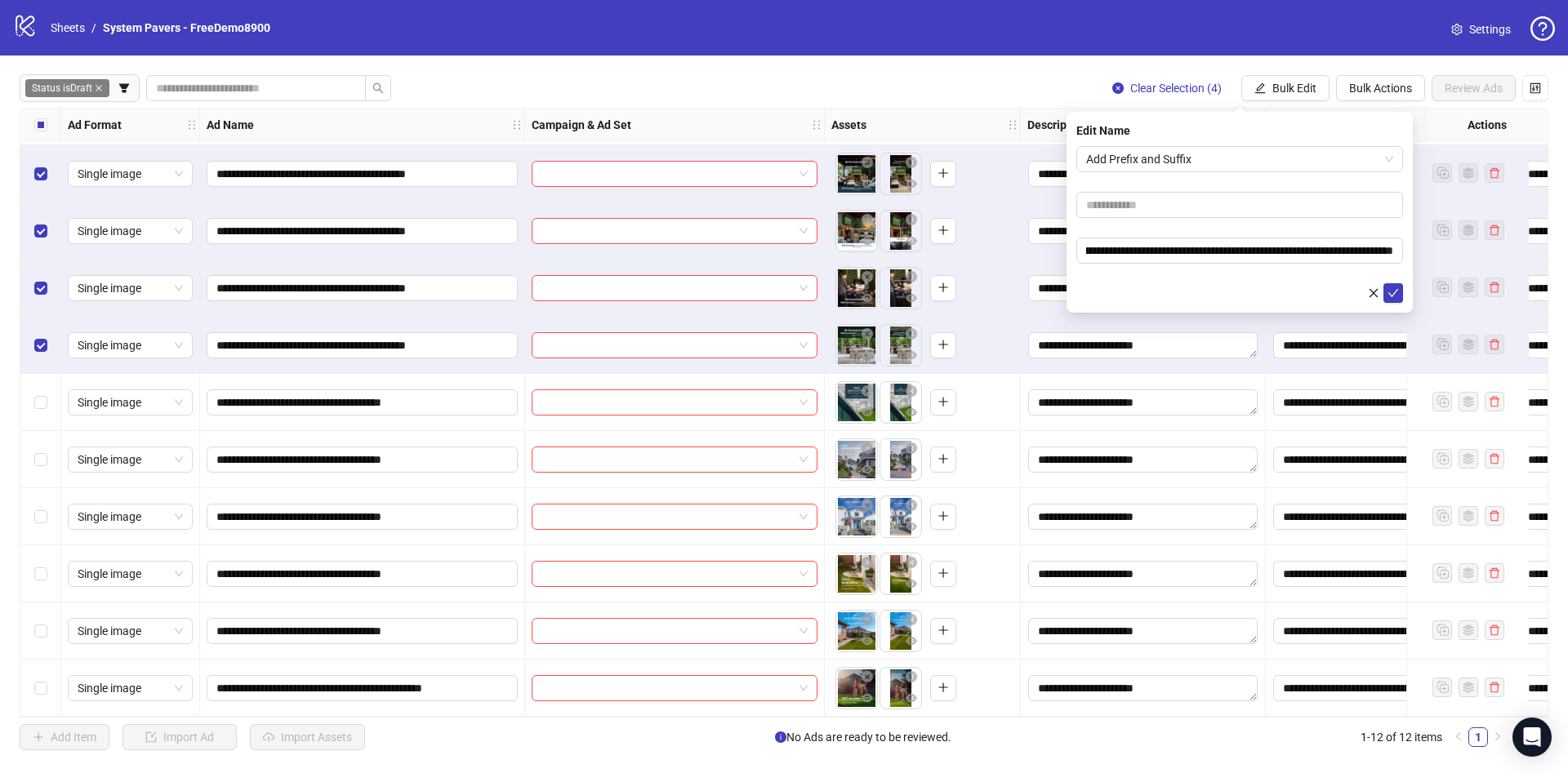
scroll to position [0, 0]
click at [1393, 291] on icon "check" at bounding box center [1393, 293] width 12 height 12
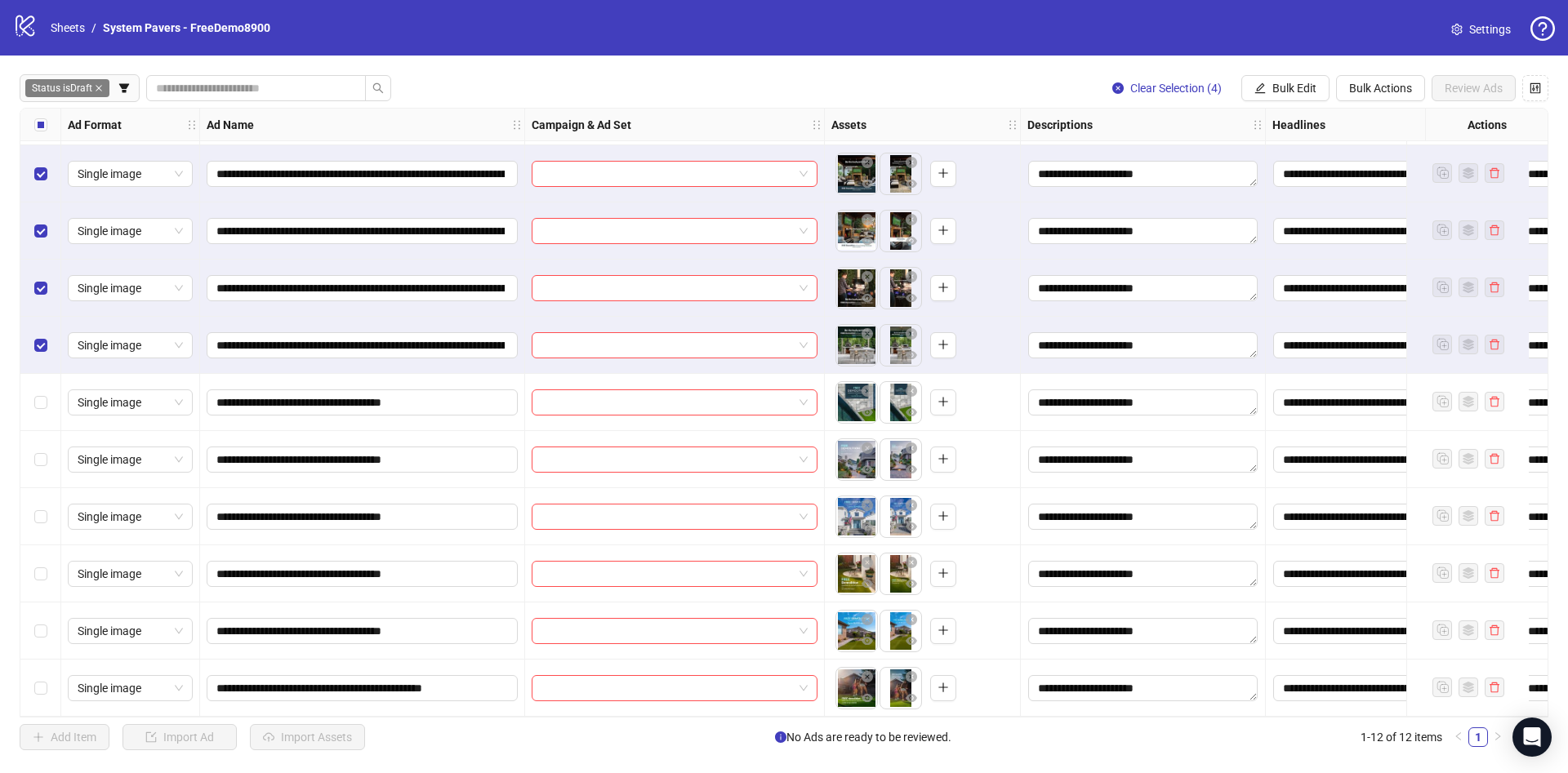
click at [1198, 84] on span "Clear Selection (4)" at bounding box center [1176, 88] width 91 height 13
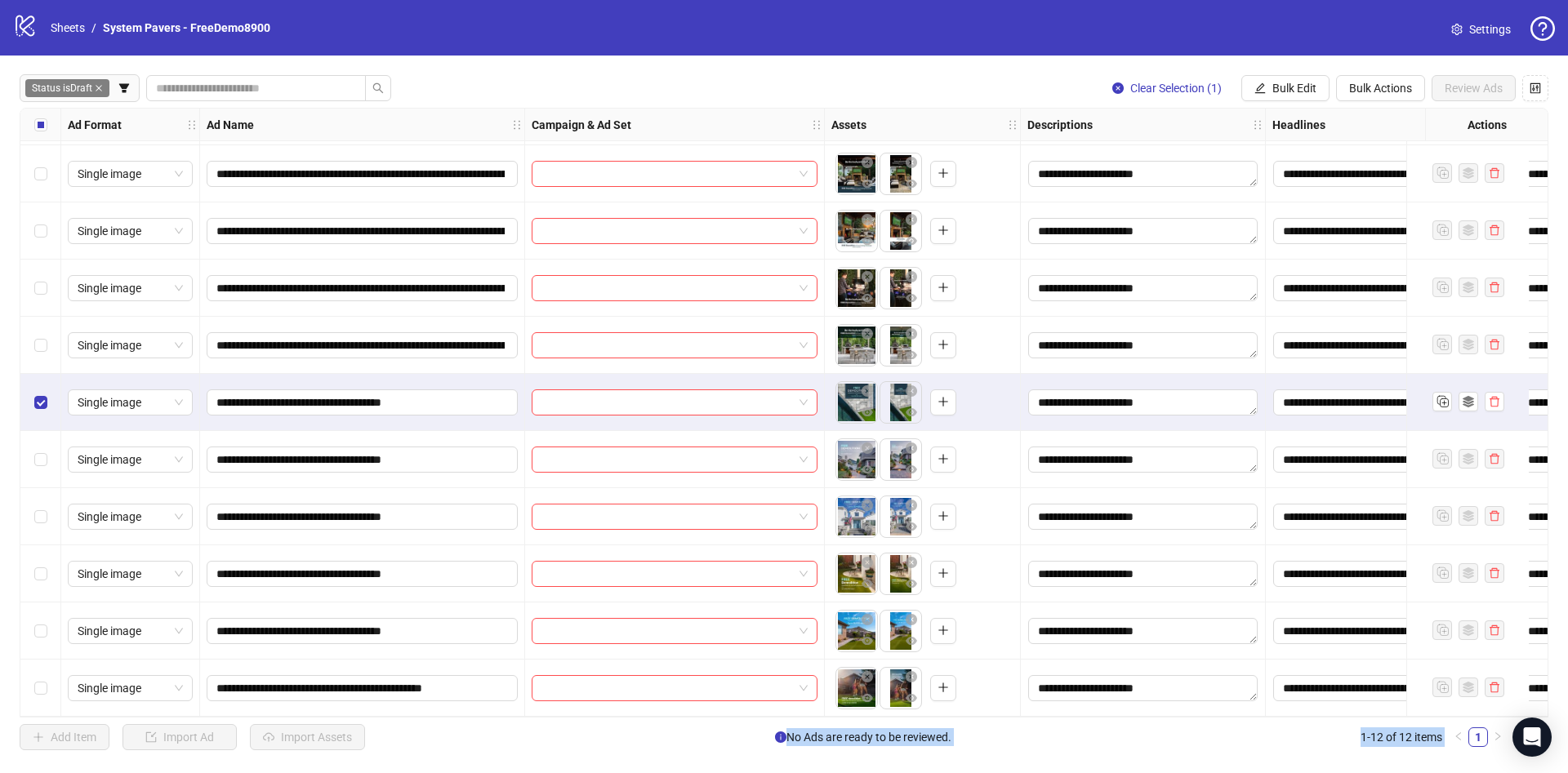
click at [44, 638] on div "Select row 11" at bounding box center [40, 630] width 40 height 57
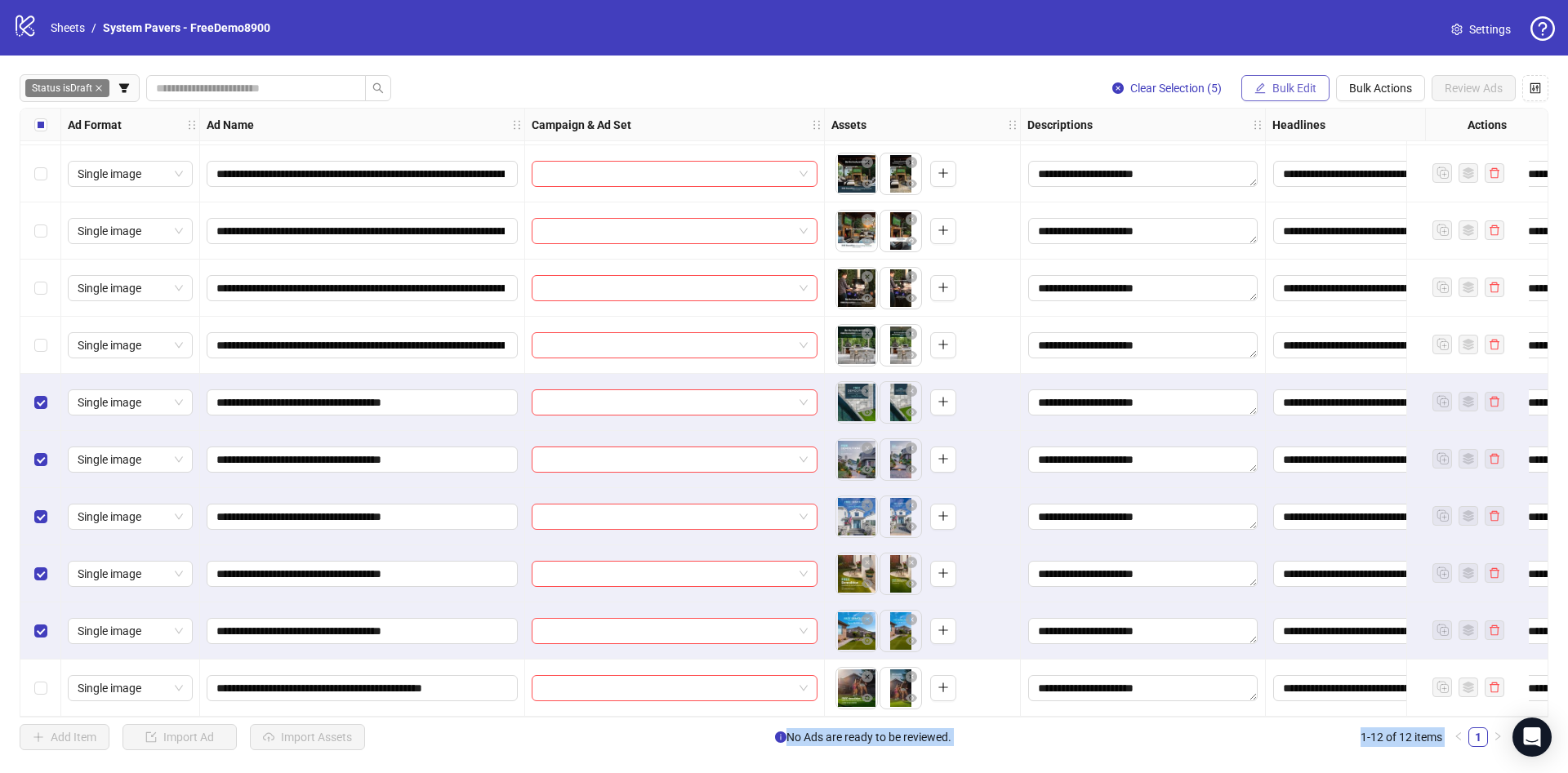
drag, startPoint x: 1273, startPoint y: 82, endPoint x: 1293, endPoint y: 135, distance: 56.6
click at [1274, 83] on span "Bulk Edit" at bounding box center [1294, 88] width 44 height 13
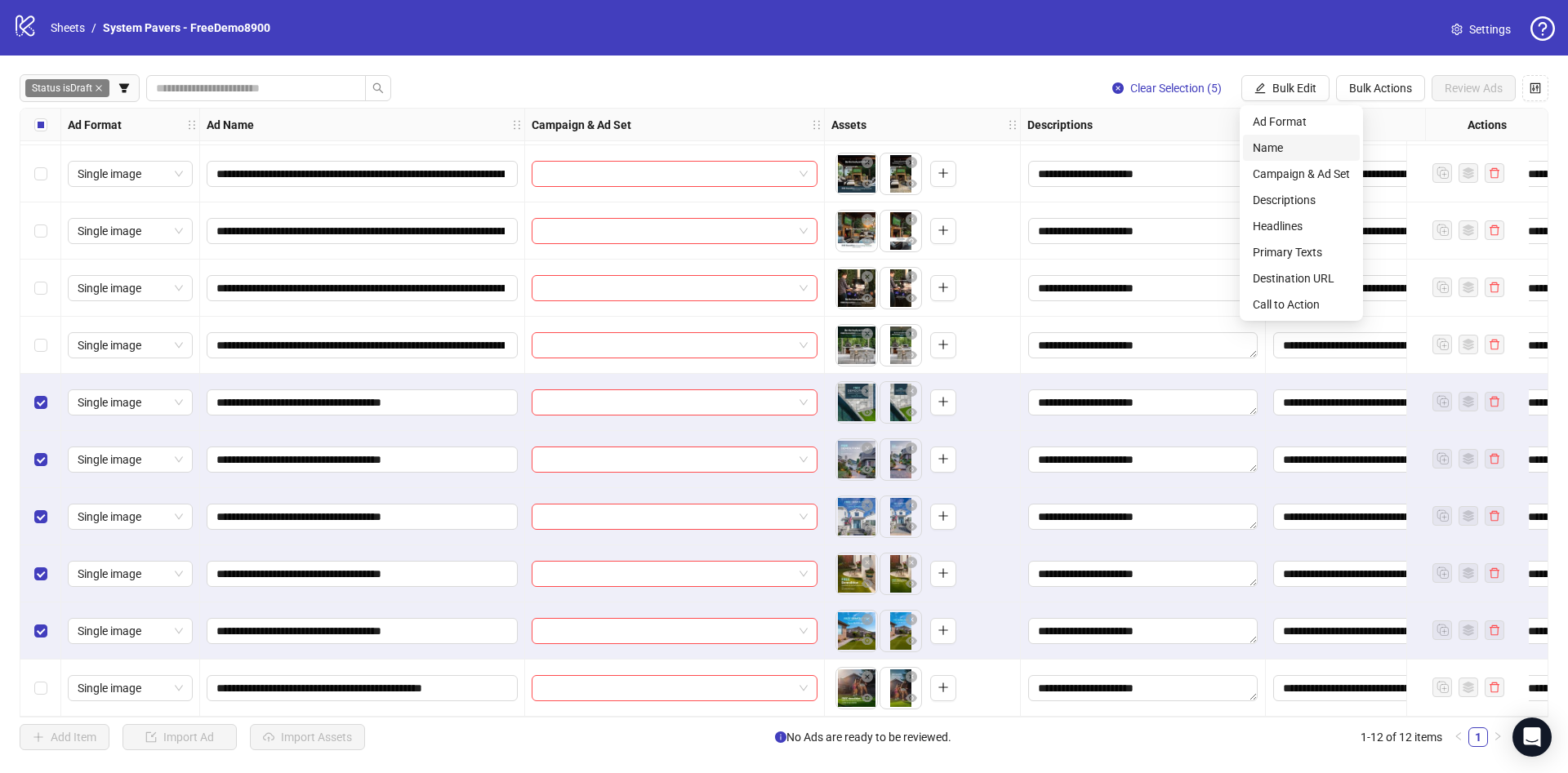
click at [1298, 150] on span "Name" at bounding box center [1301, 147] width 97 height 18
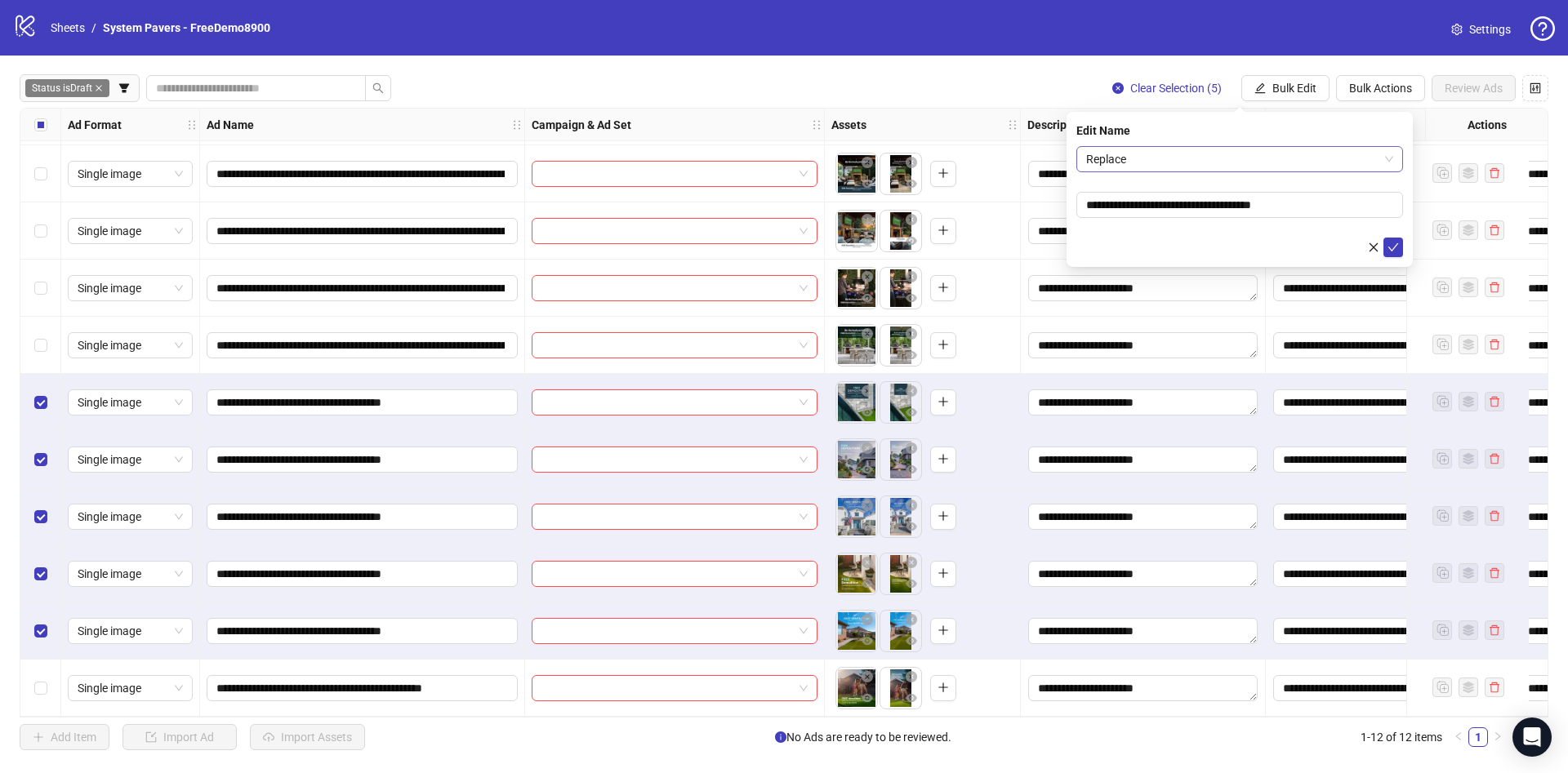
click at [1246, 156] on span "Replace" at bounding box center [1239, 159] width 307 height 24
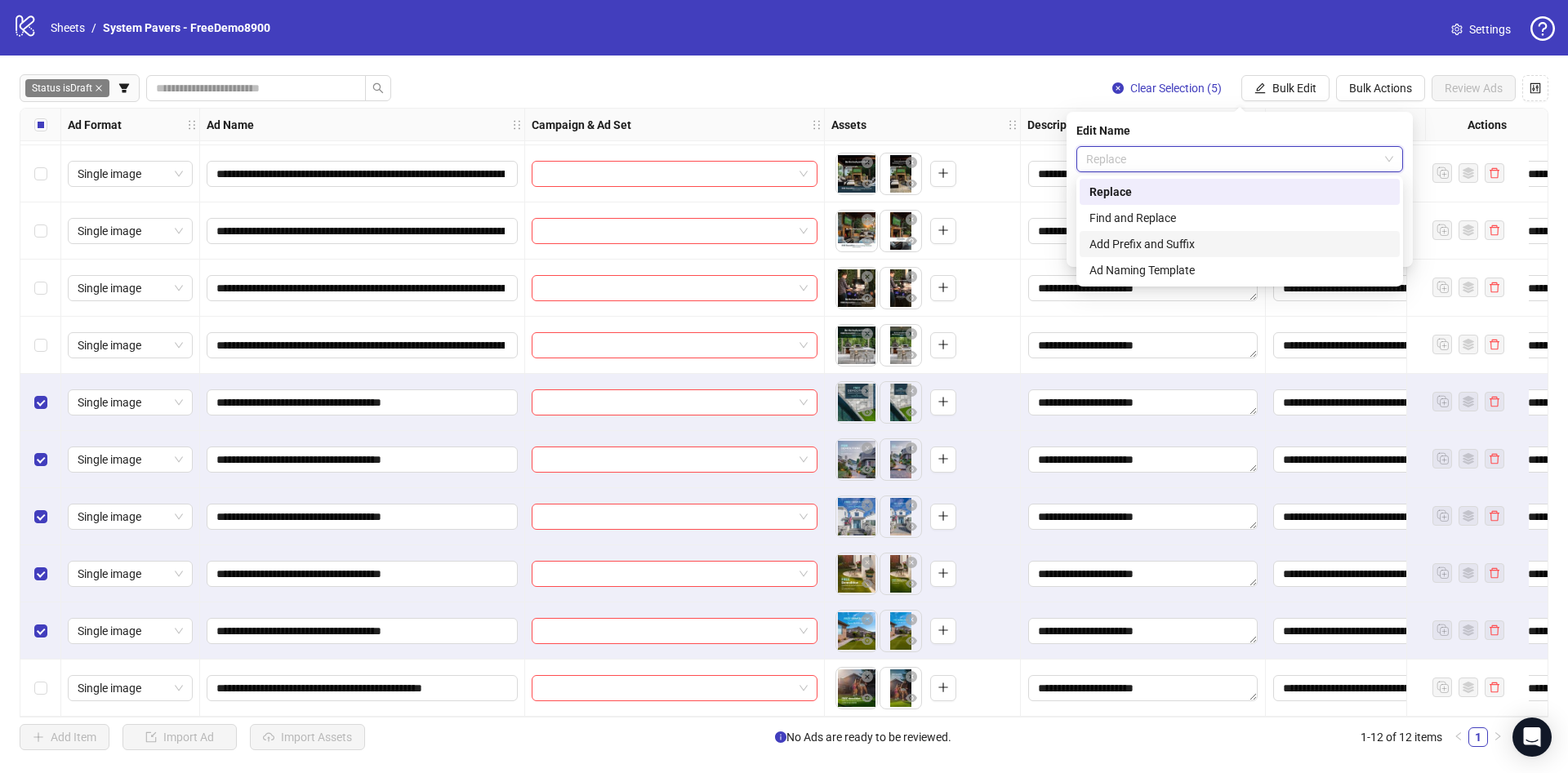
click at [1158, 246] on div "Add Prefix and Suffix" at bounding box center [1239, 243] width 300 height 18
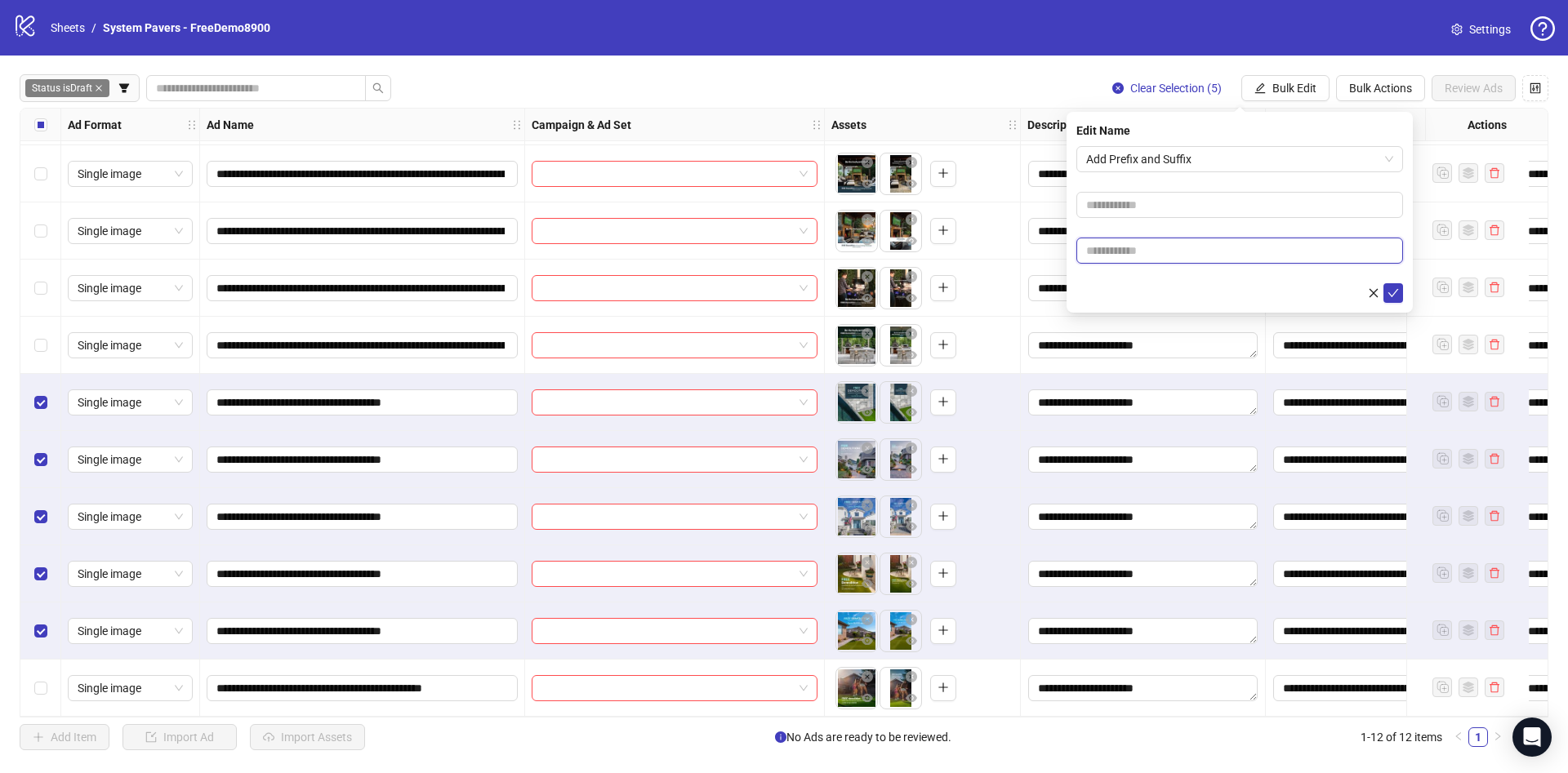
click at [1177, 256] on input "text" at bounding box center [1239, 250] width 326 height 26
paste input "**********"
type input "**********"
click at [1134, 276] on form "**********" at bounding box center [1239, 224] width 326 height 157
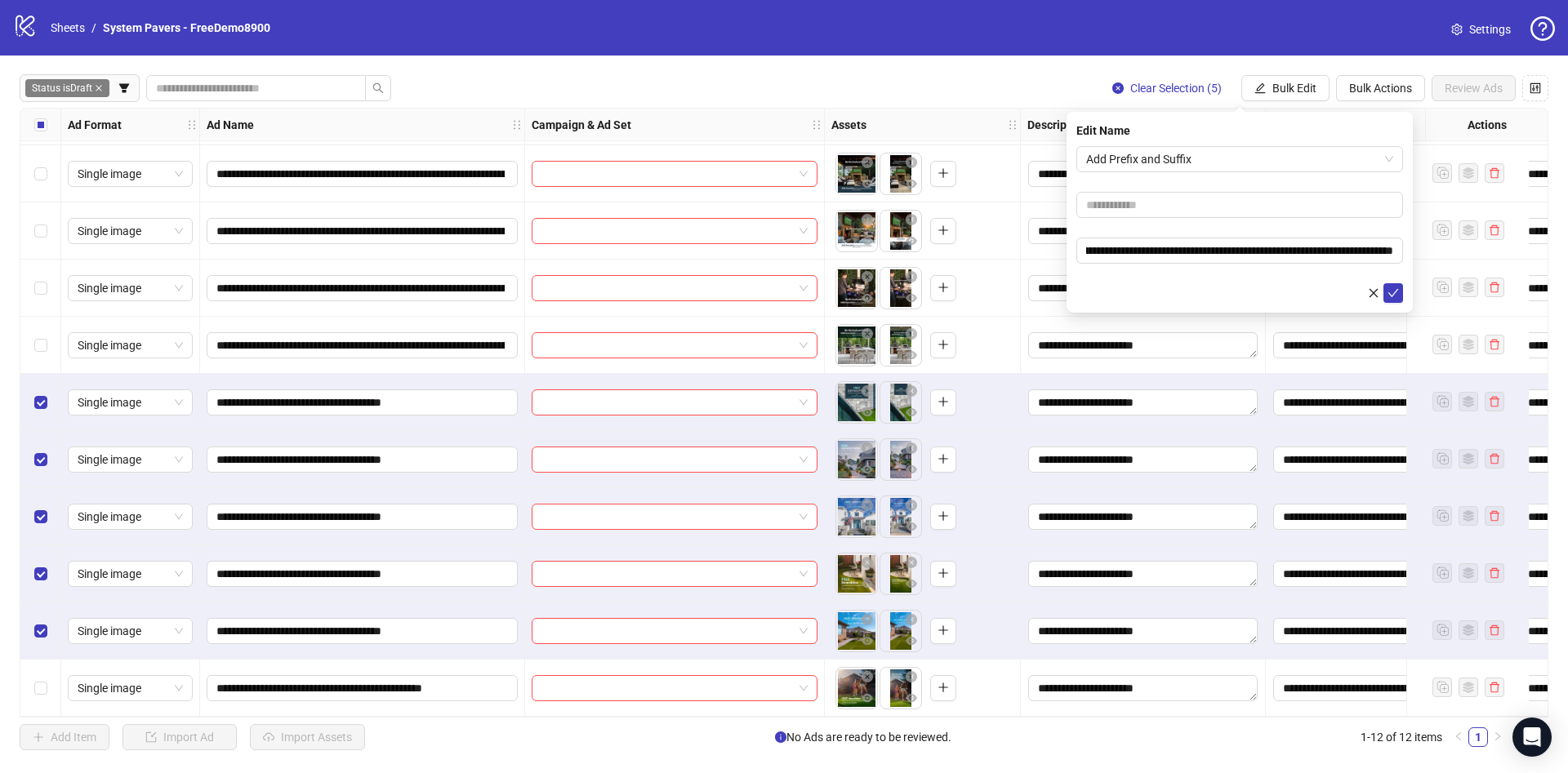
scroll to position [0, 0]
click at [1389, 287] on icon "check" at bounding box center [1393, 293] width 12 height 12
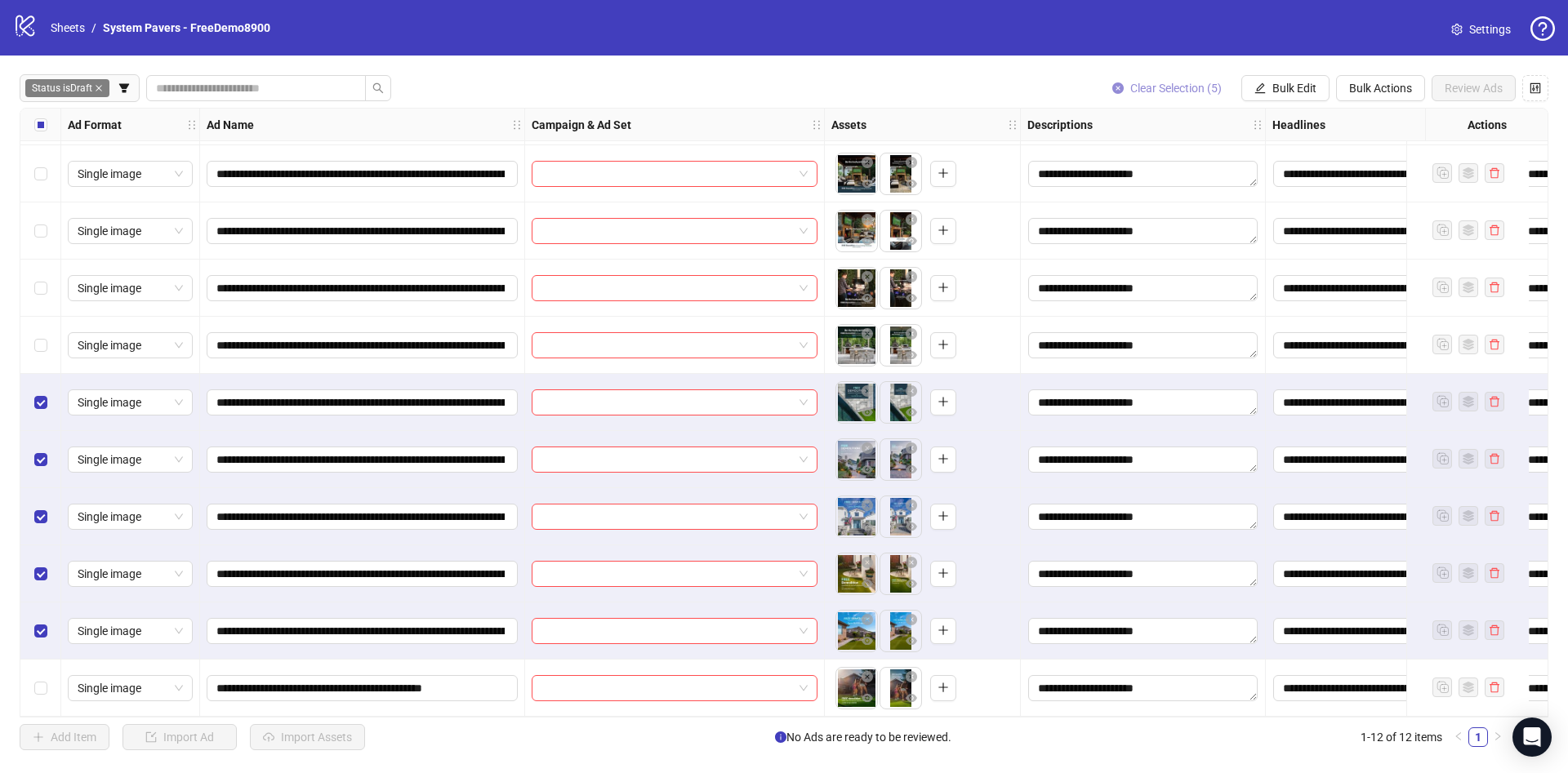
click at [1195, 89] on span "Clear Selection (5)" at bounding box center [1176, 88] width 91 height 13
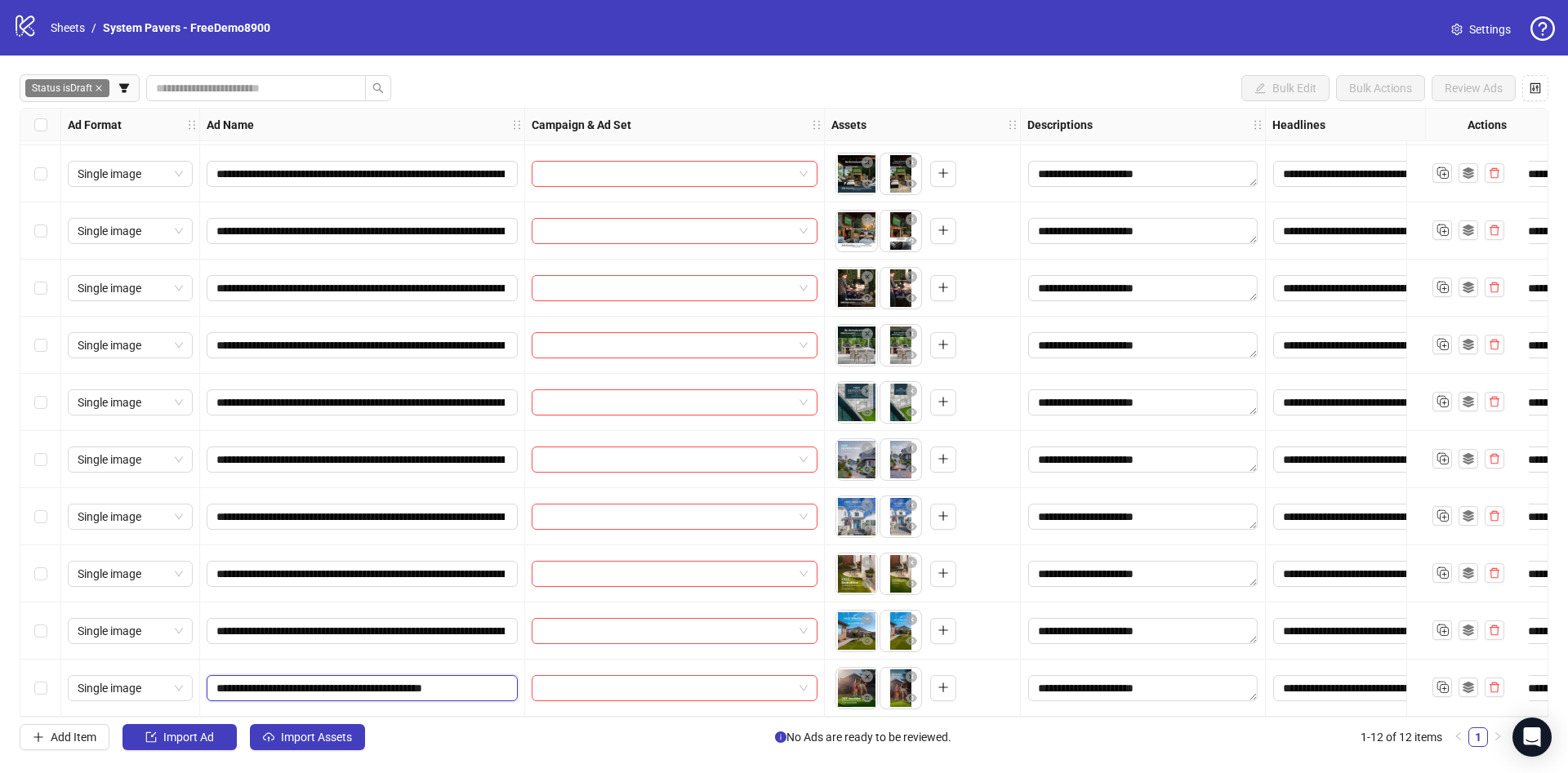
click at [351, 687] on input "**********" at bounding box center [361, 687] width 289 height 18
paste input "**********"
type input "**********"
click at [366, 661] on div "**********" at bounding box center [363, 687] width 325 height 57
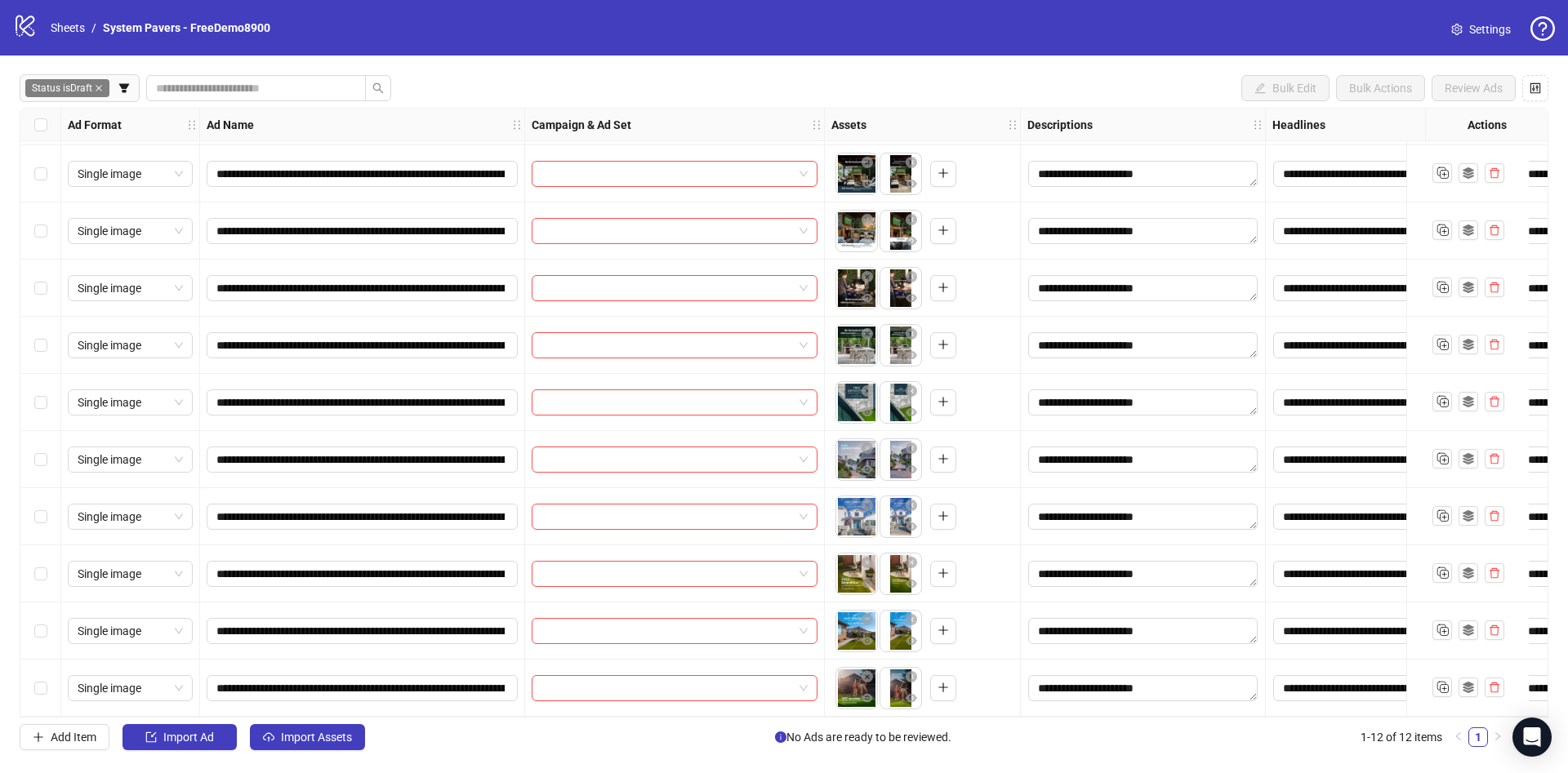
scroll to position [0, 0]
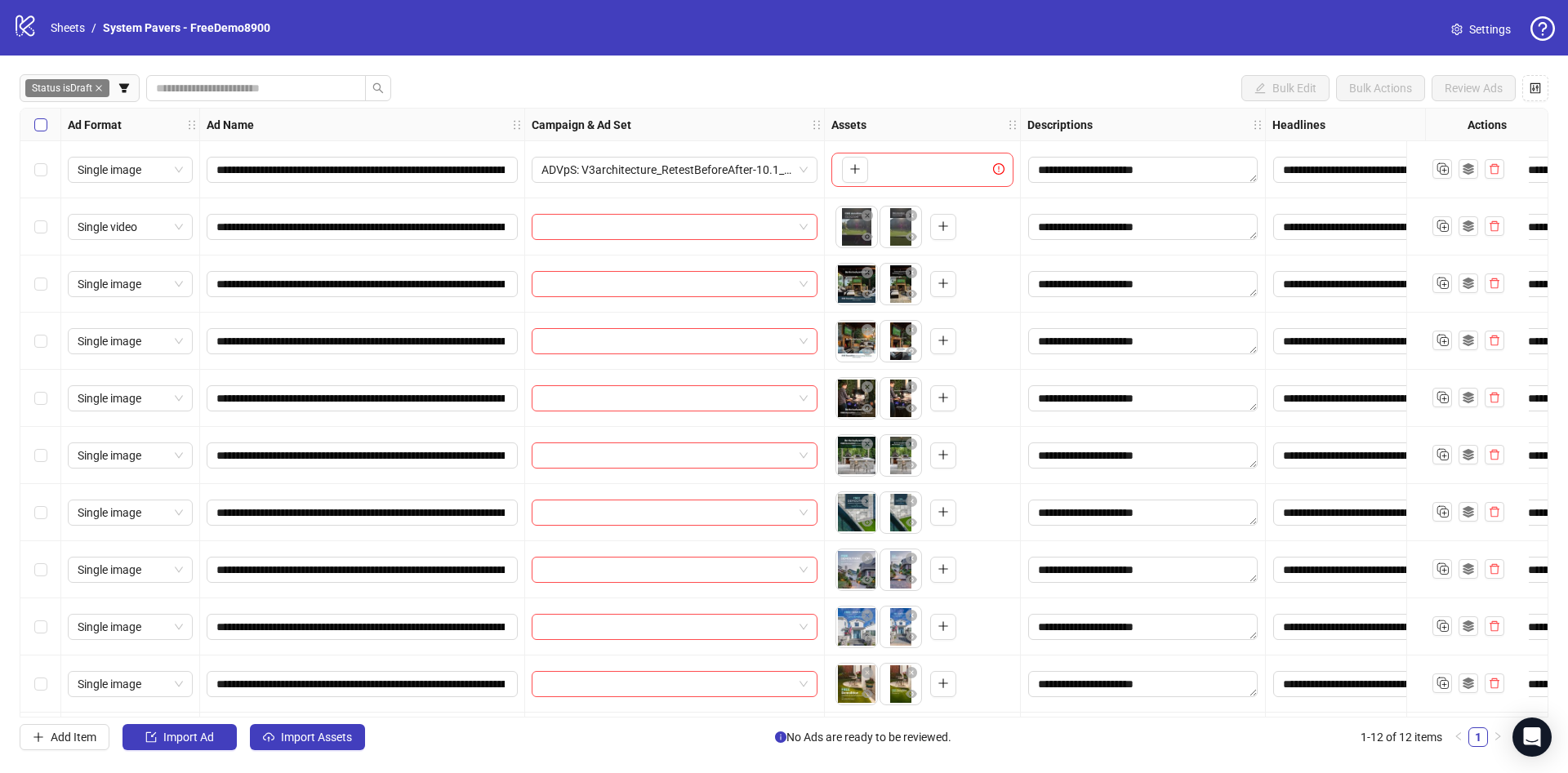
click at [44, 132] on label "Select all rows" at bounding box center [41, 125] width 13 height 18
click at [700, 224] on input "search" at bounding box center [667, 226] width 251 height 24
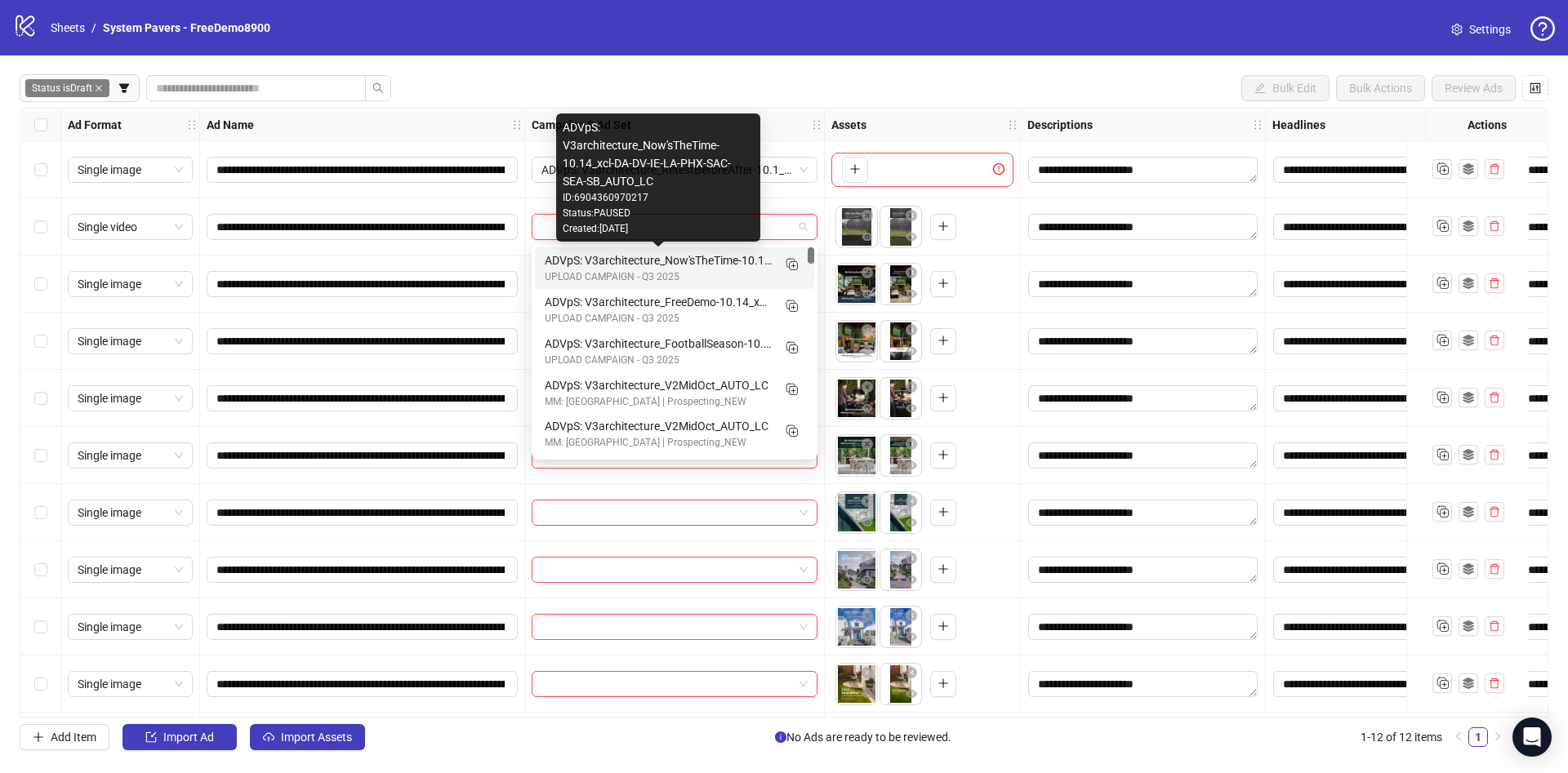
click at [715, 262] on div "ADVpS: V3architecture_Now'sTheTime-10.14_xcl-DA-DV-IE-LA-PHX-SAC-SEA-SB_AUTO_LC" at bounding box center [658, 260] width 227 height 18
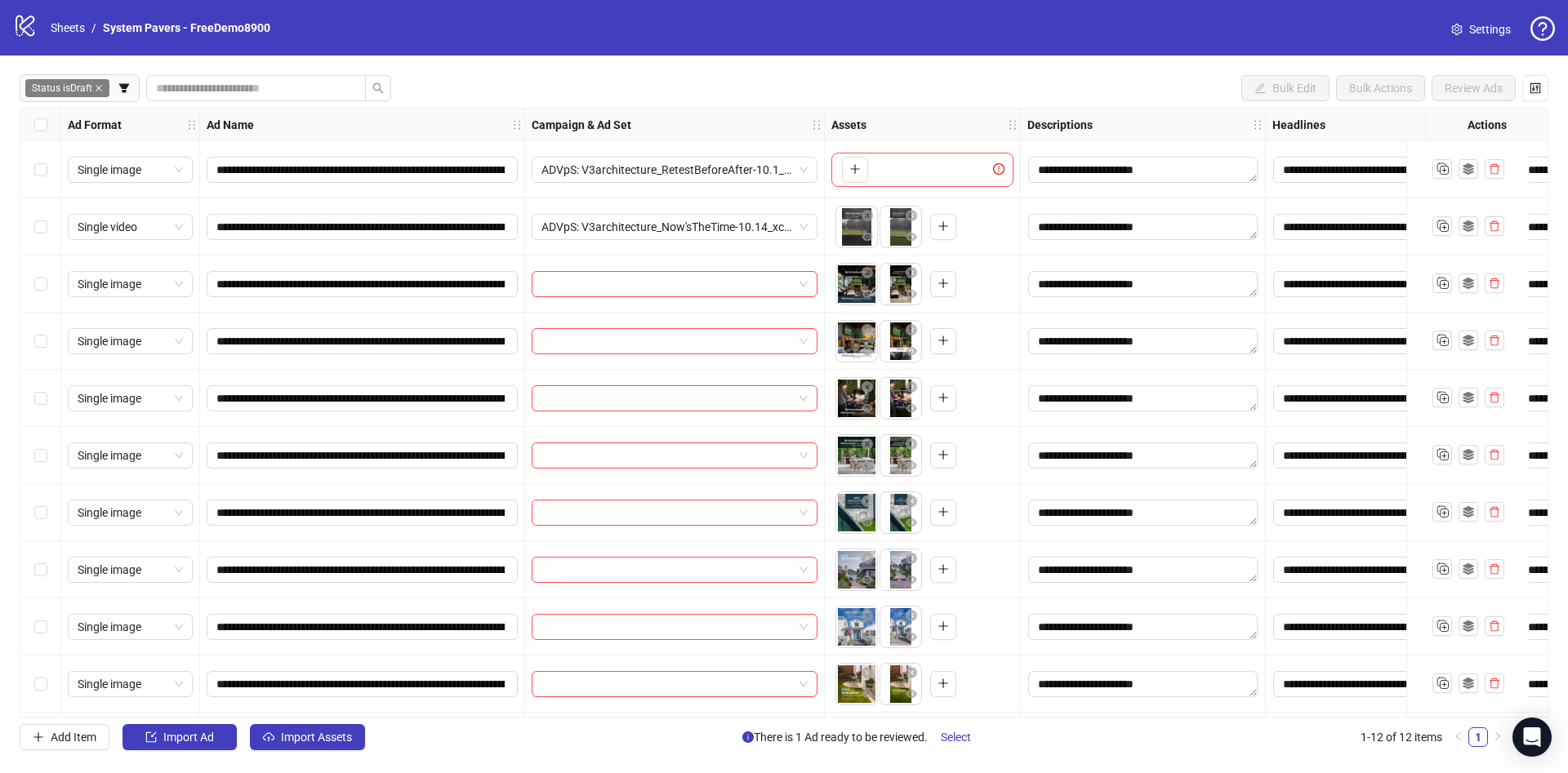
scroll to position [116, 0]
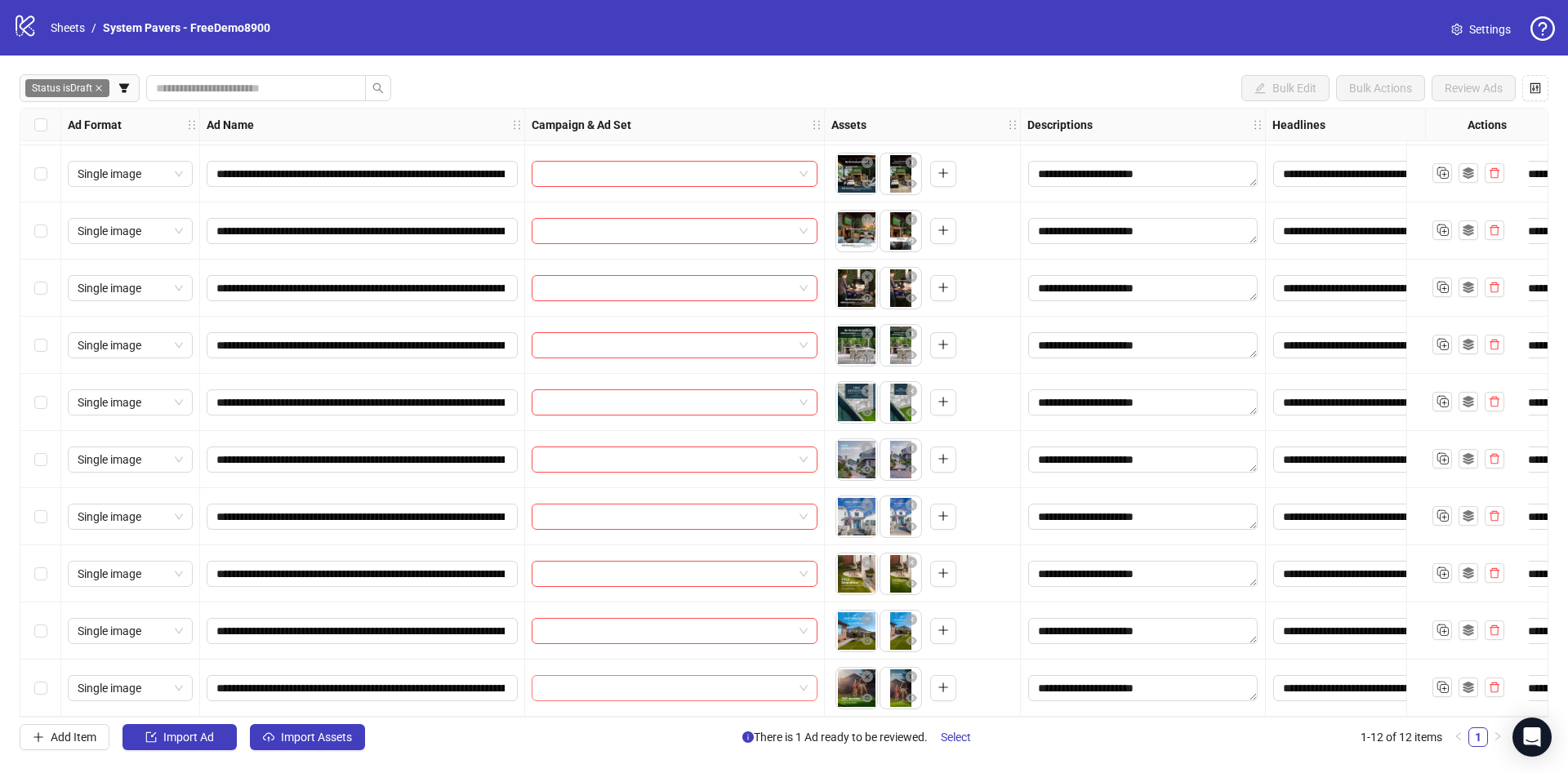
click at [586, 678] on input "search" at bounding box center [667, 687] width 251 height 24
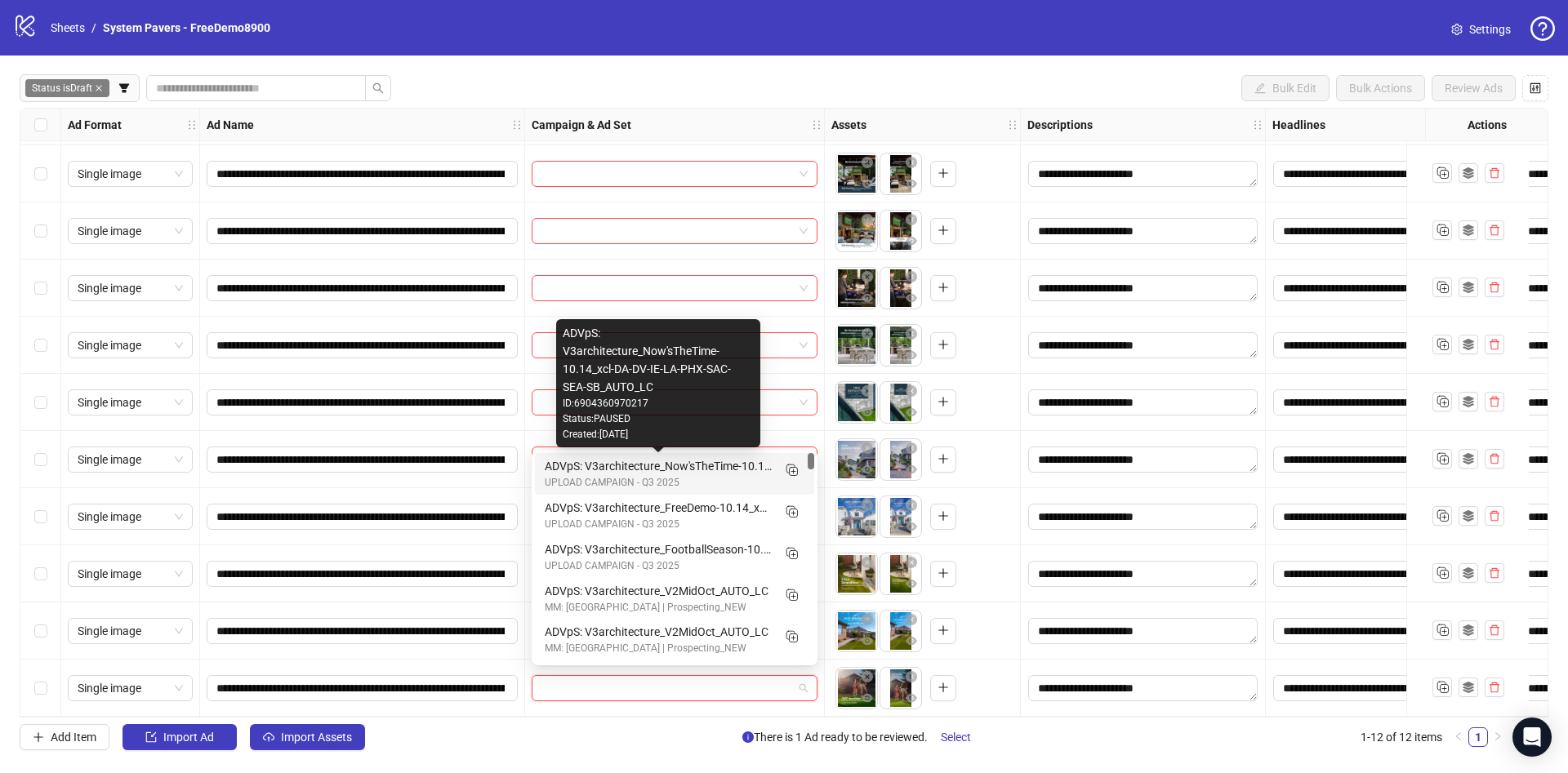
click at [643, 466] on div "ADVpS: V3architecture_Now'sTheTime-10.14_xcl-DA-DV-IE-LA-PHX-SAC-SEA-SB_AUTO_LC" at bounding box center [658, 465] width 227 height 18
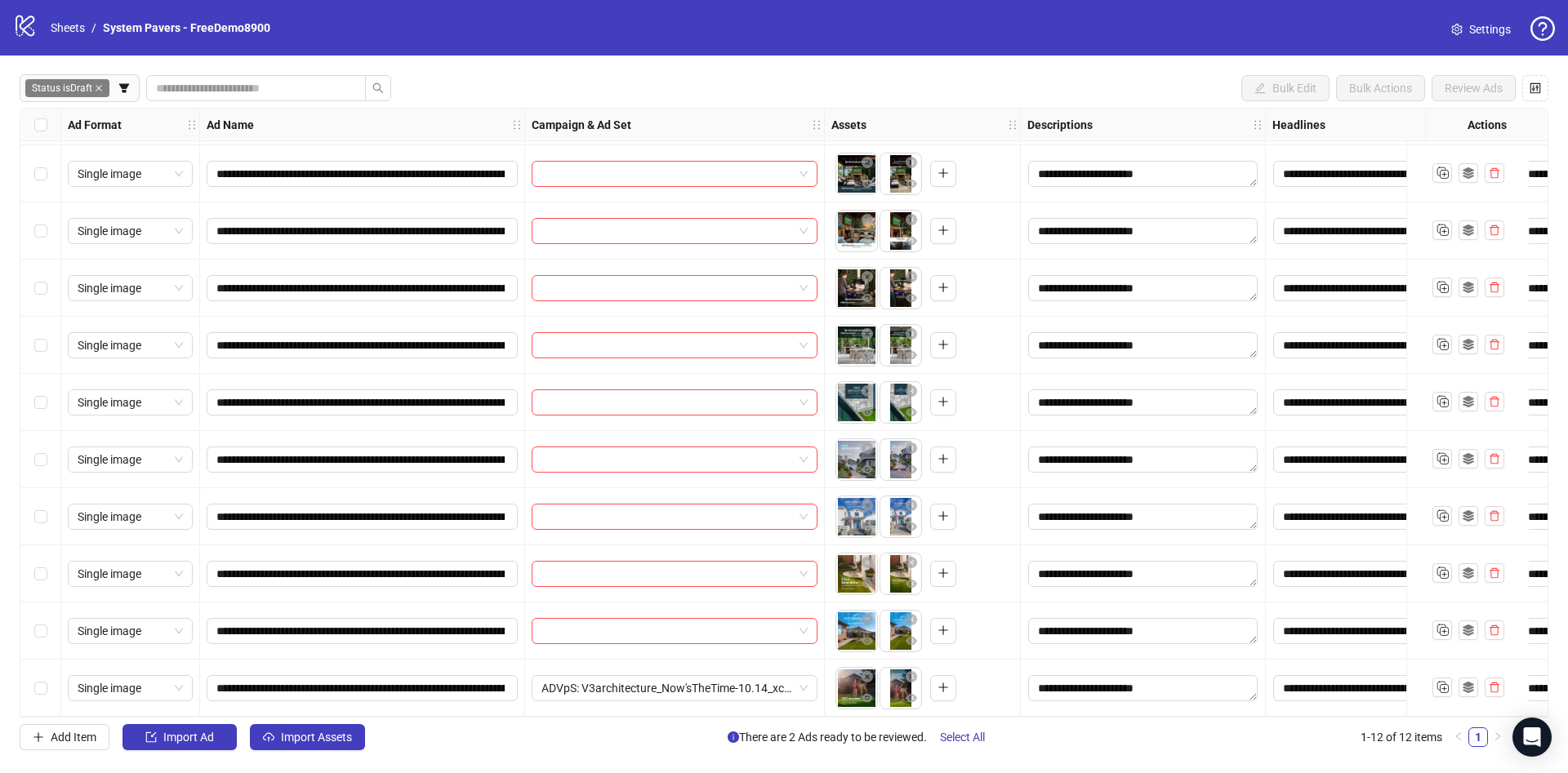
click at [49, 617] on div "Select row 11" at bounding box center [40, 630] width 40 height 57
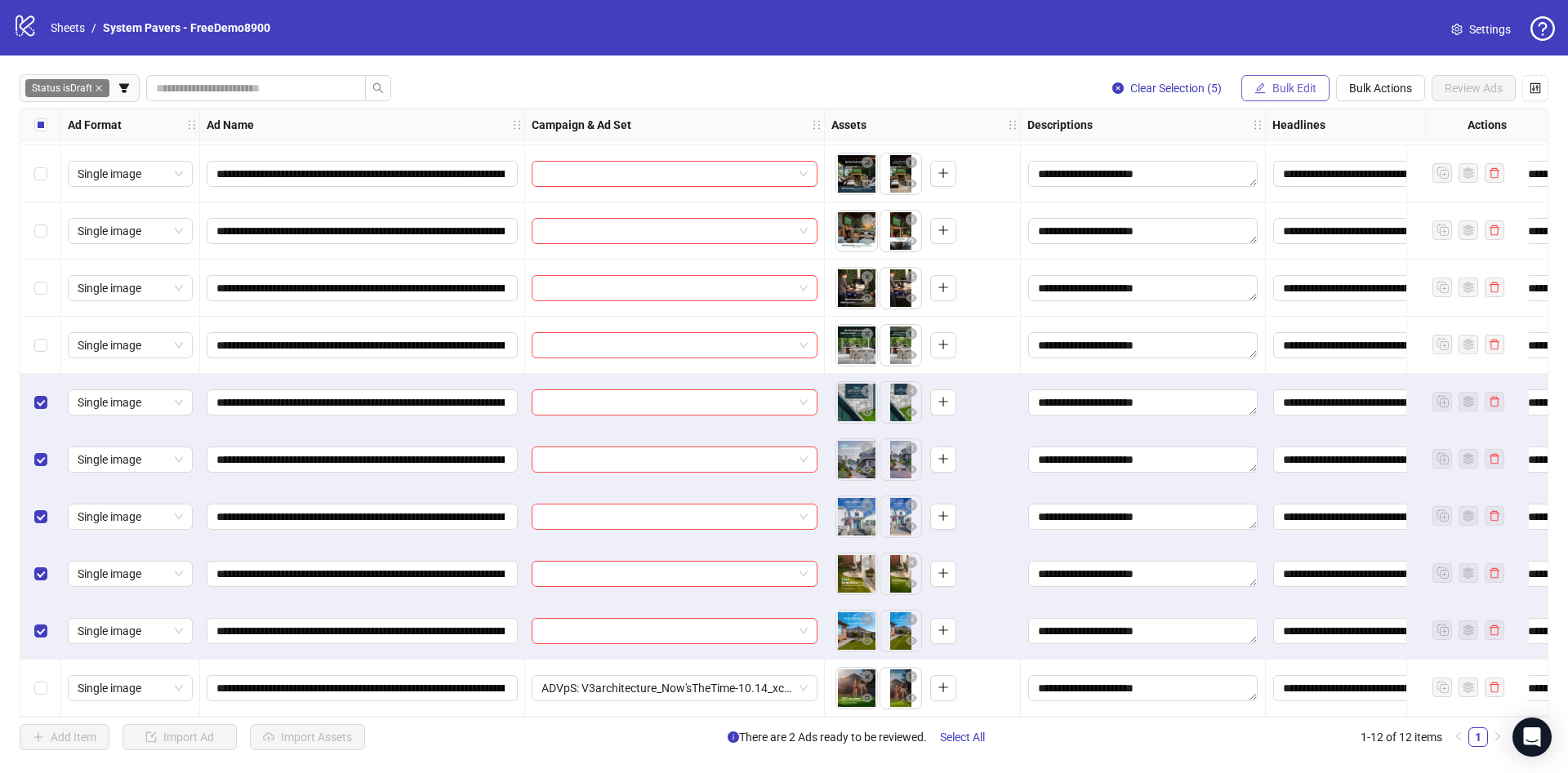
click at [1287, 84] on span "Bulk Edit" at bounding box center [1294, 88] width 44 height 13
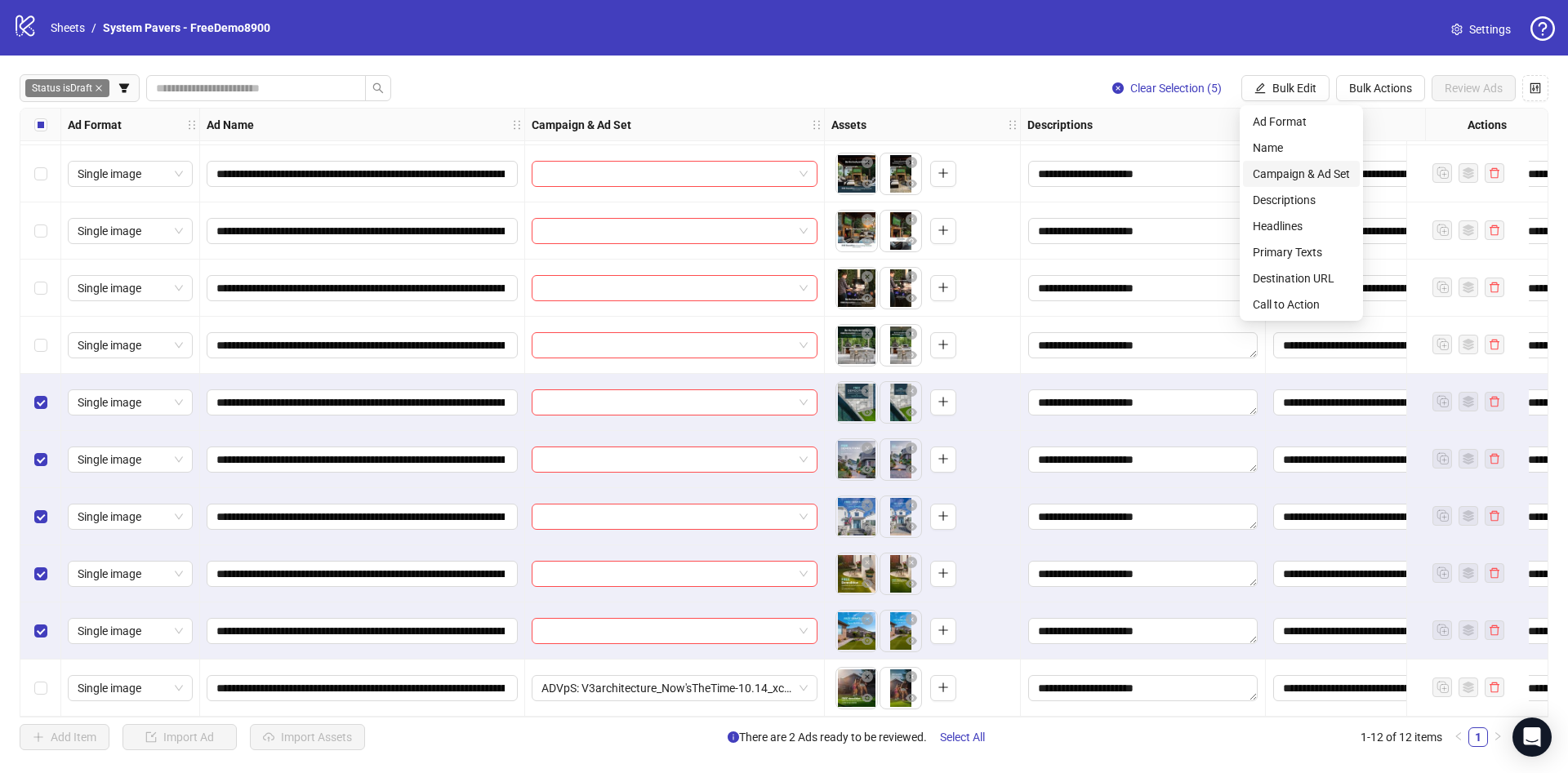
click at [1293, 172] on span "Campaign & Ad Set" at bounding box center [1301, 173] width 97 height 18
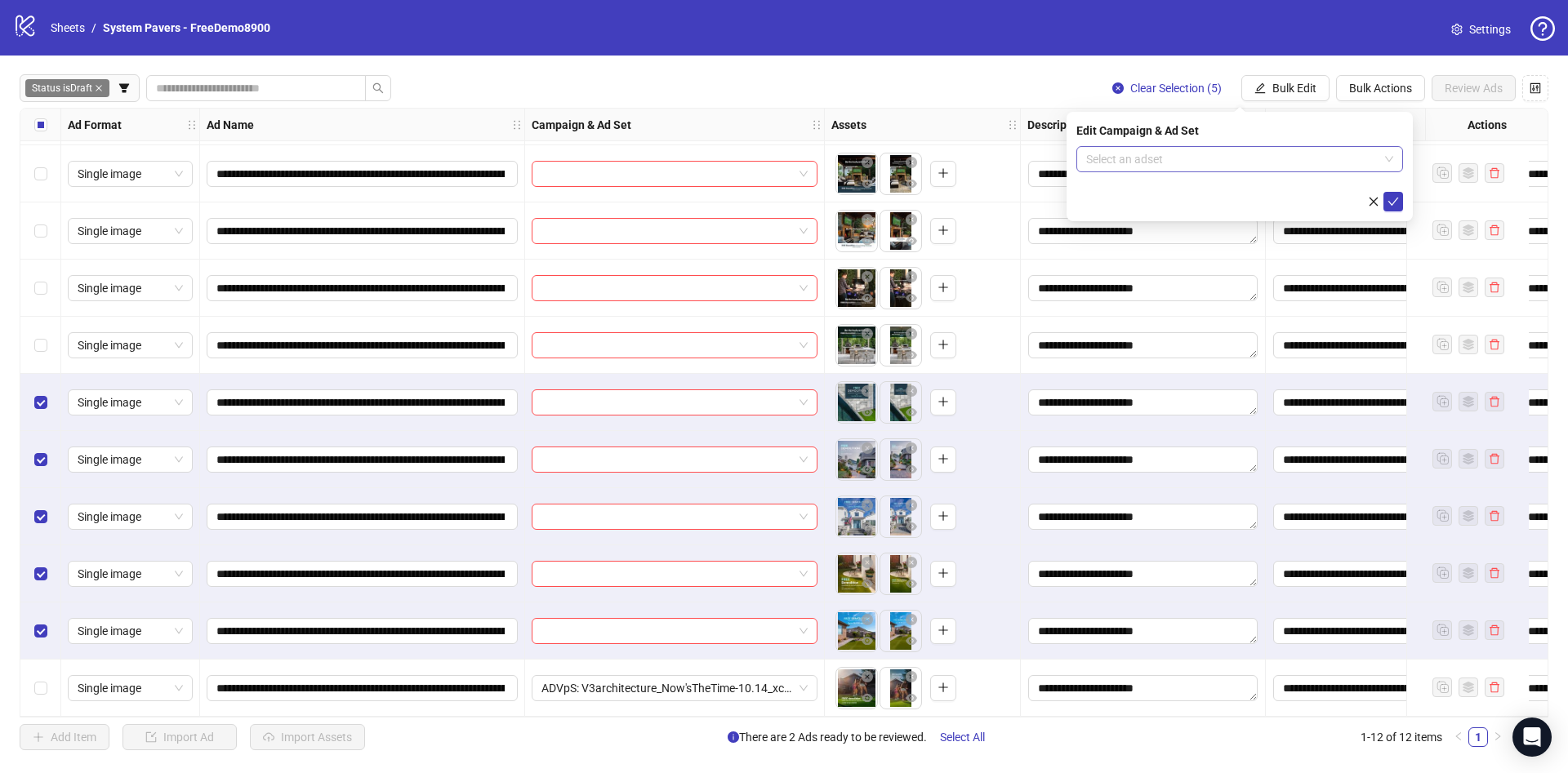
click at [1214, 169] on input "search" at bounding box center [1232, 159] width 292 height 24
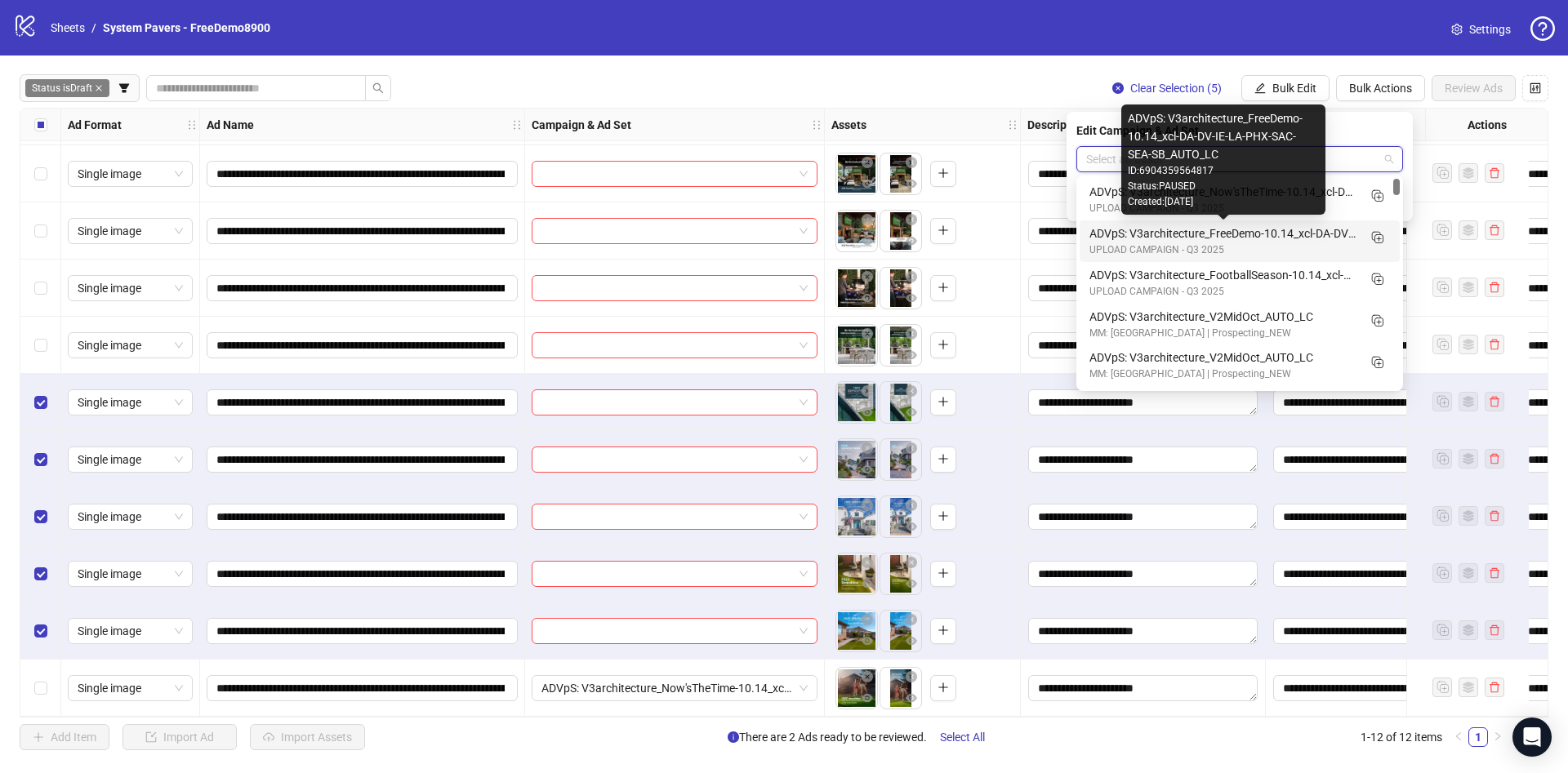
click at [1212, 232] on div "ADVpS: V3architecture_FreeDemo-10.14_xcl-DA-DV-IE-LA-PHX-SAC-SEA-SB_AUTO_LC" at bounding box center [1223, 233] width 267 height 18
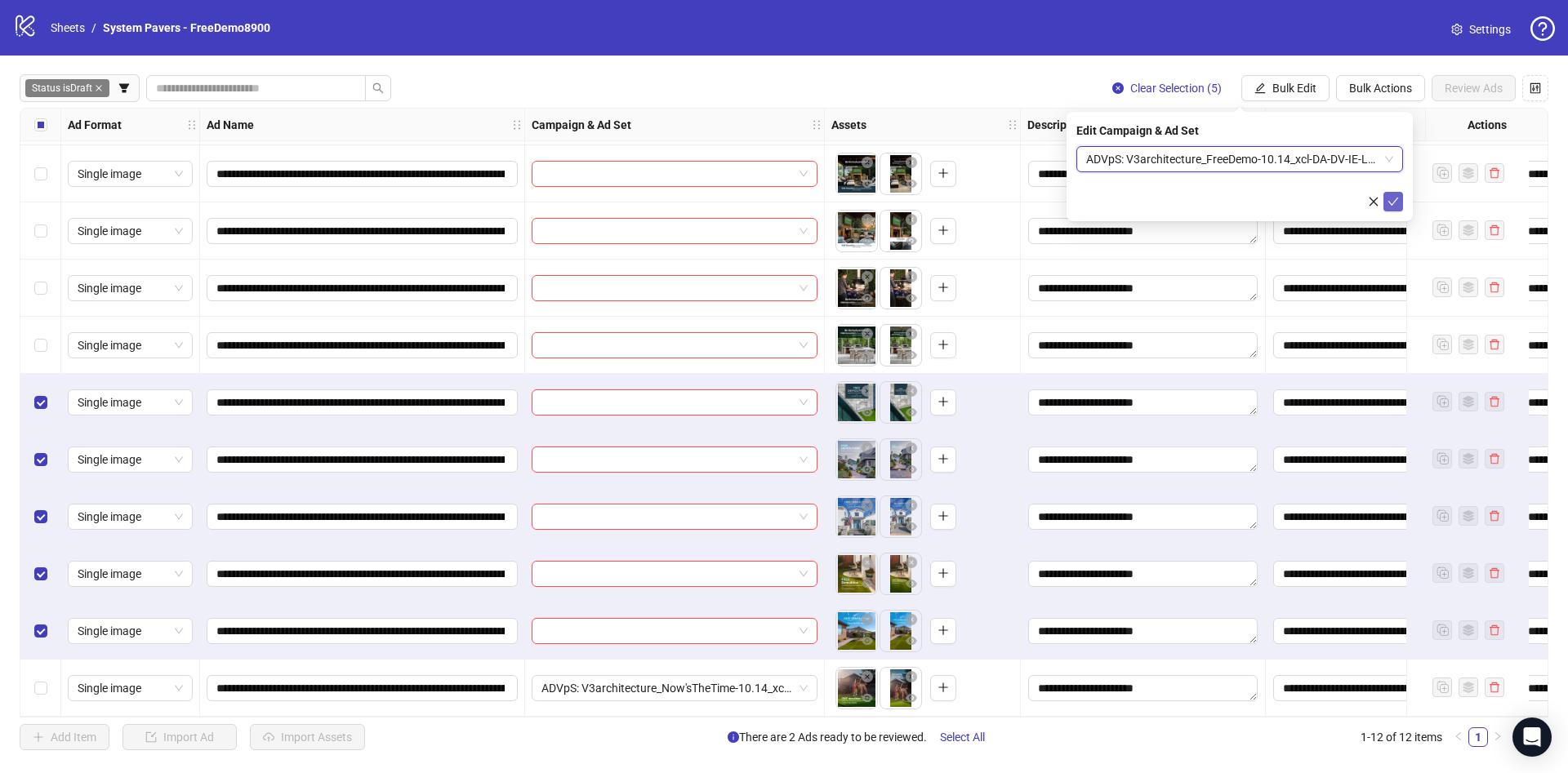
click at [1393, 206] on icon "check" at bounding box center [1393, 202] width 12 height 12
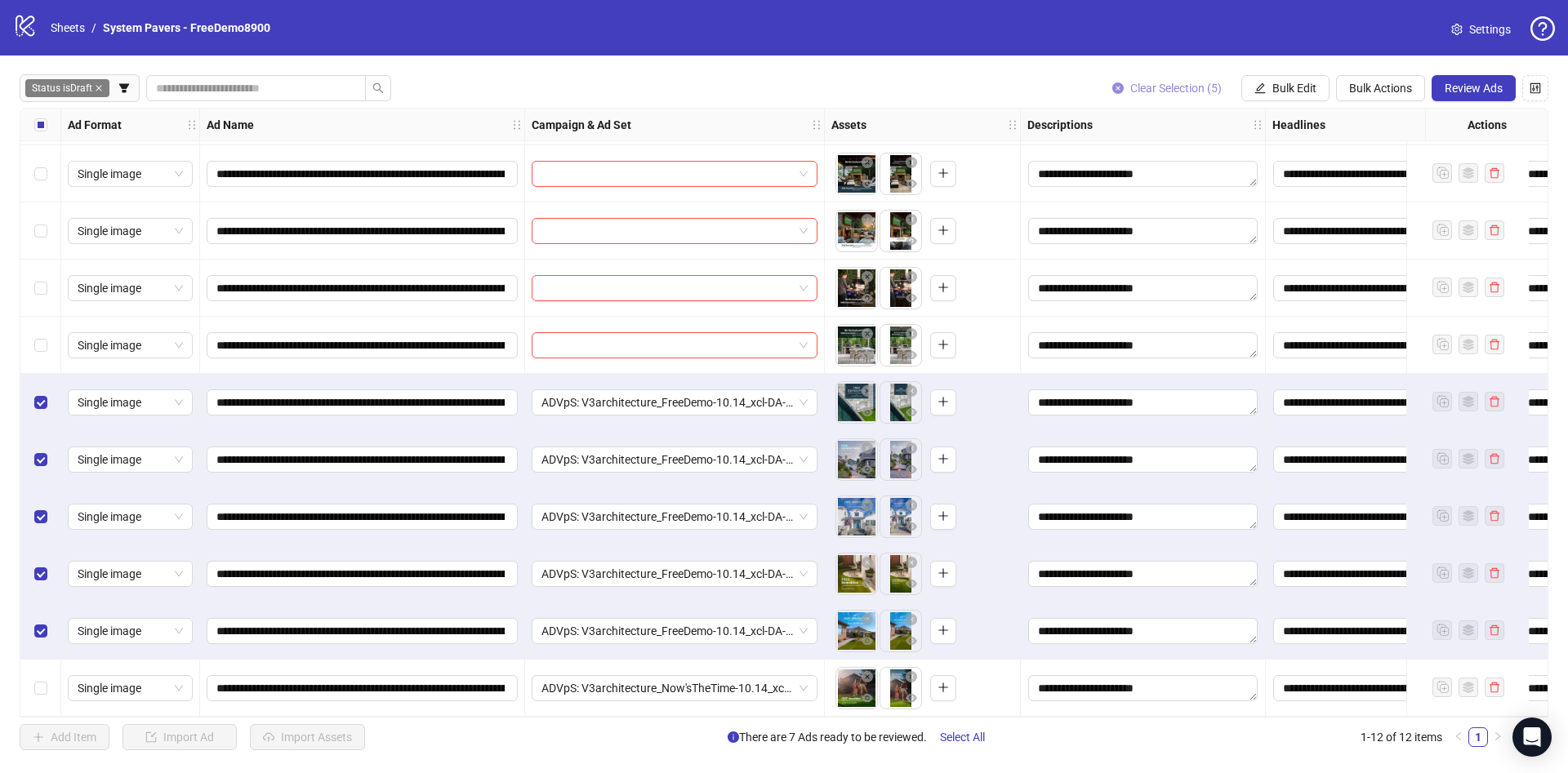
click at [1176, 85] on span "Clear Selection (5)" at bounding box center [1176, 88] width 91 height 13
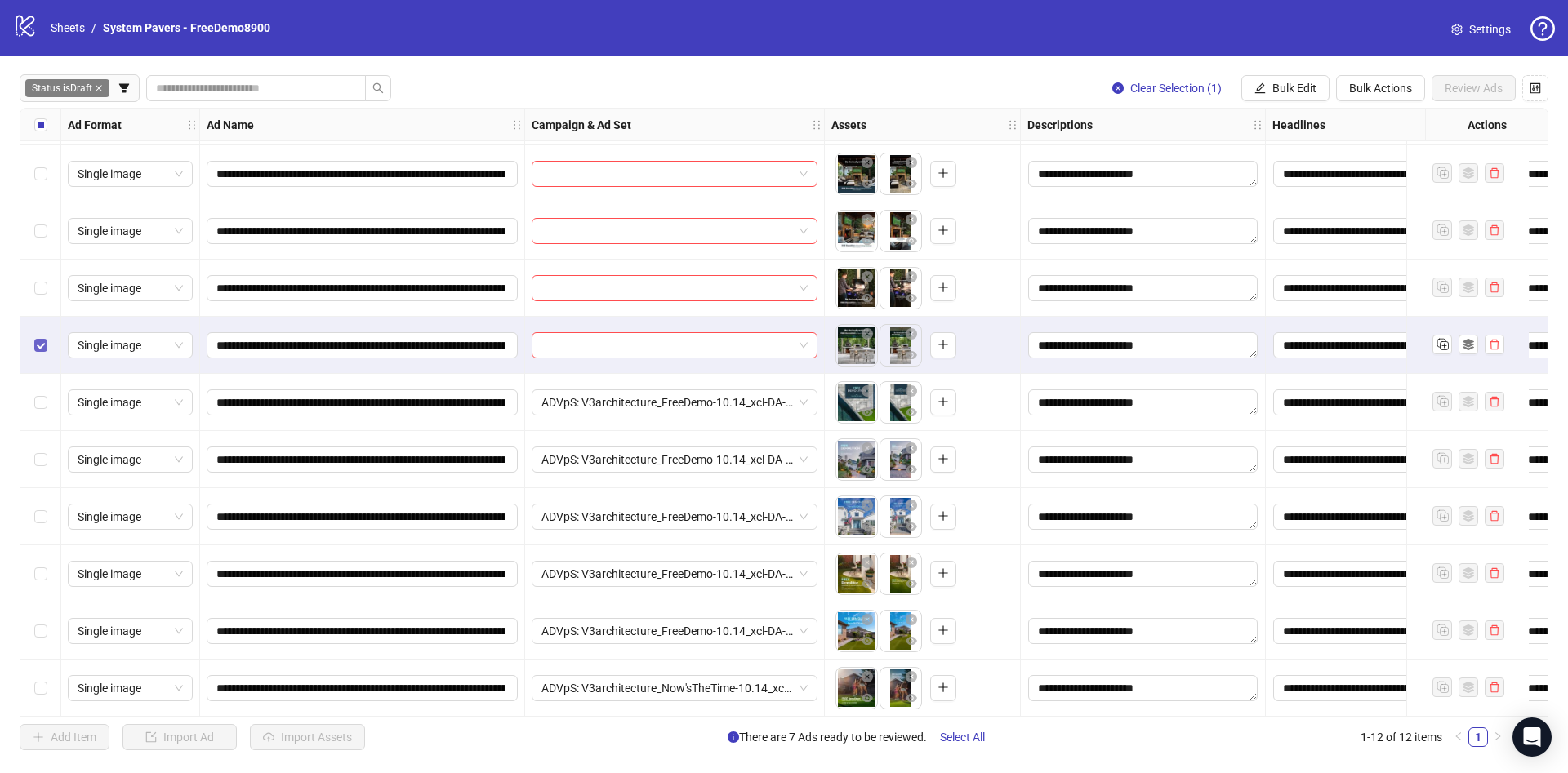
scroll to position [0, 0]
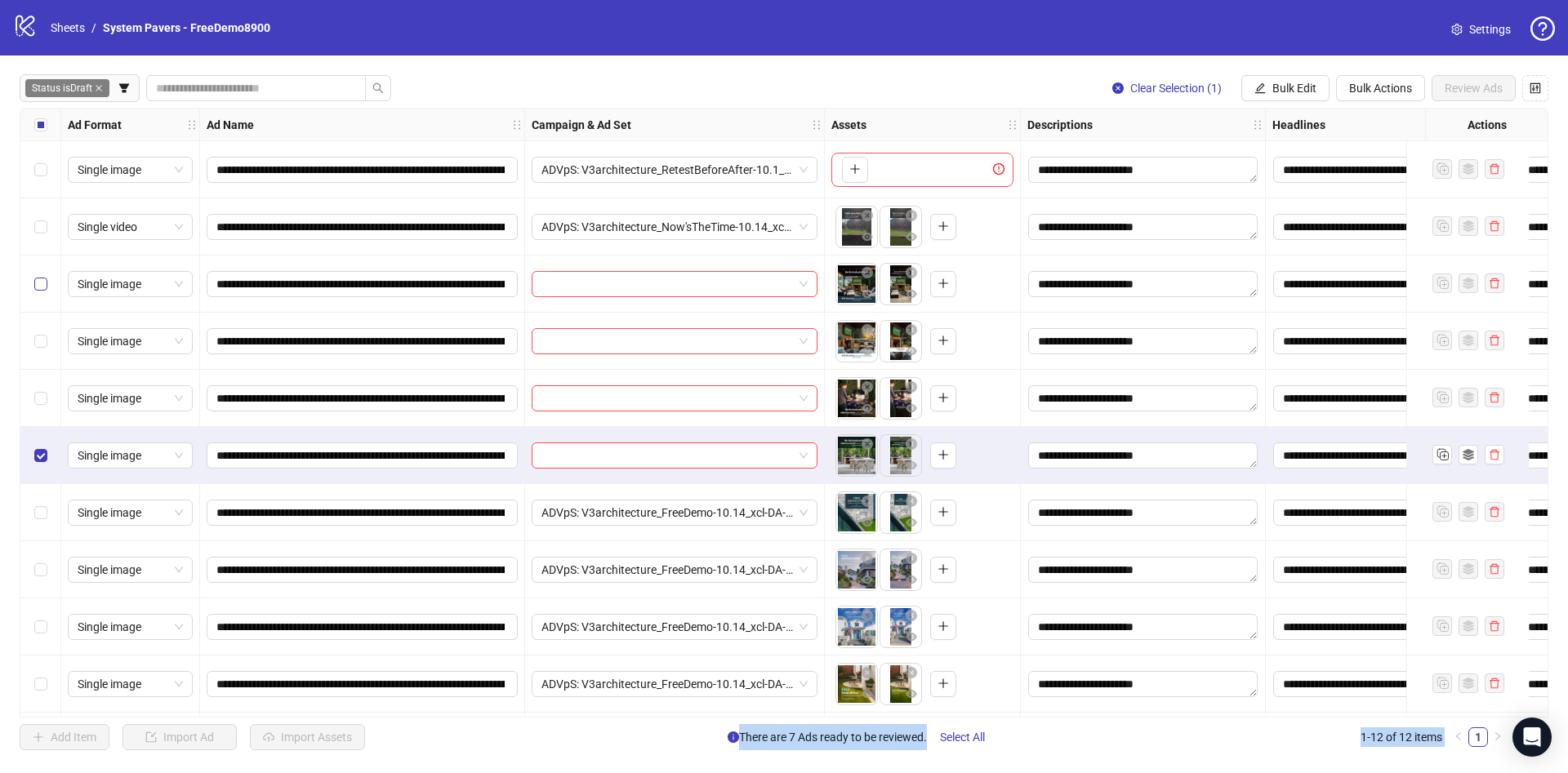
click at [39, 291] on label "Select row 3" at bounding box center [41, 284] width 13 height 18
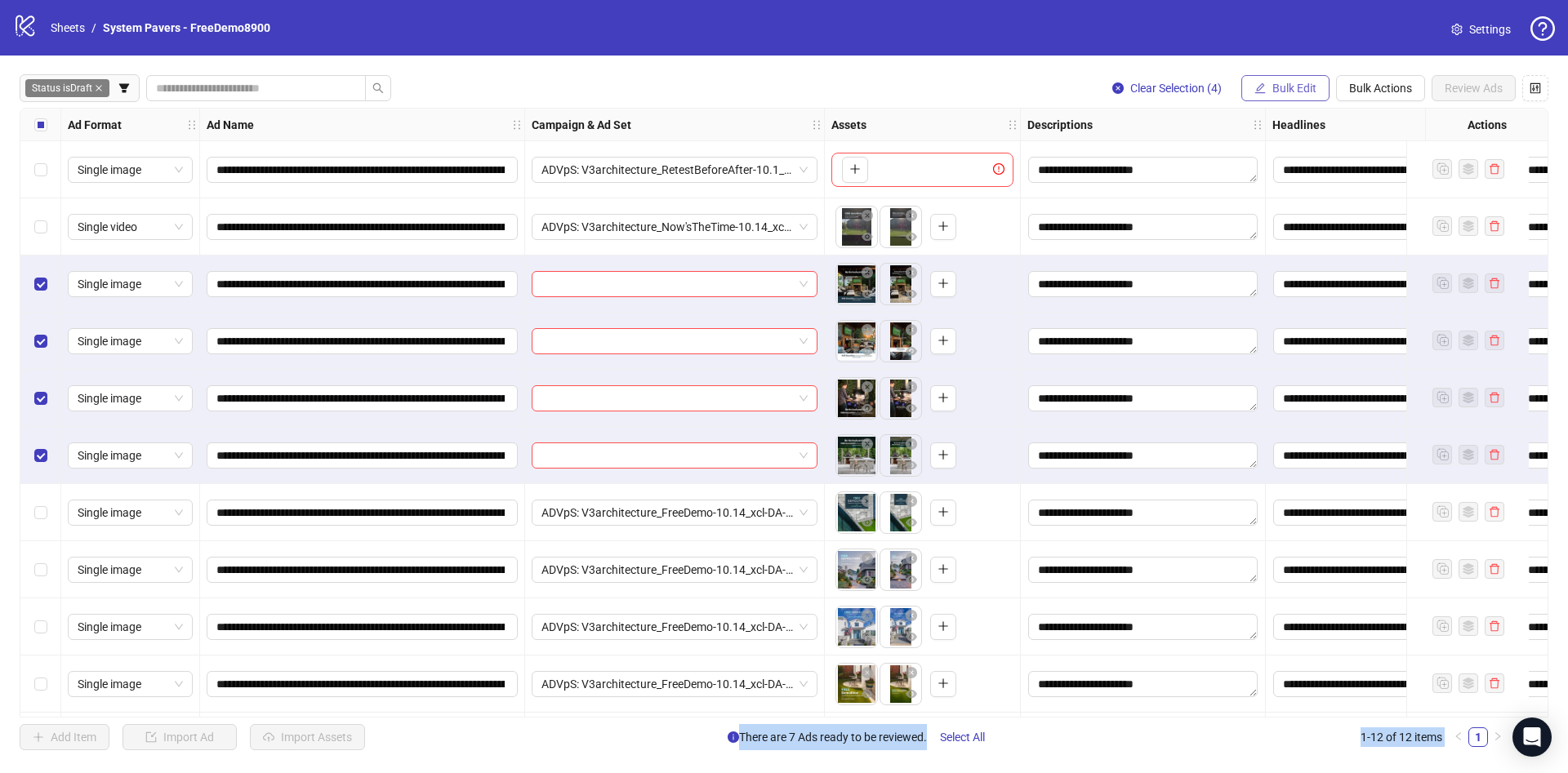
click at [1291, 85] on span "Bulk Edit" at bounding box center [1294, 88] width 44 height 13
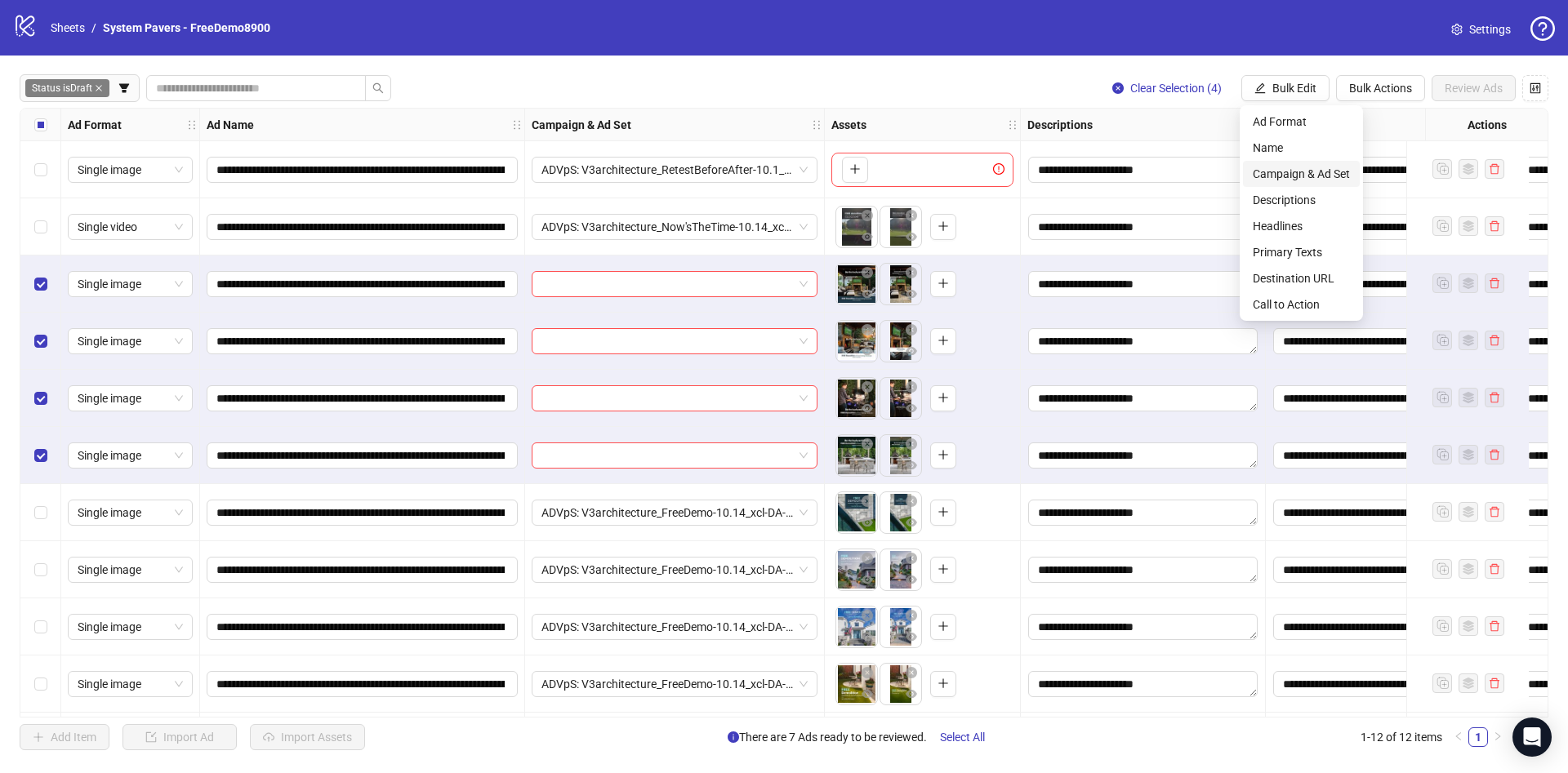
click at [1314, 176] on span "Campaign & Ad Set" at bounding box center [1301, 173] width 97 height 18
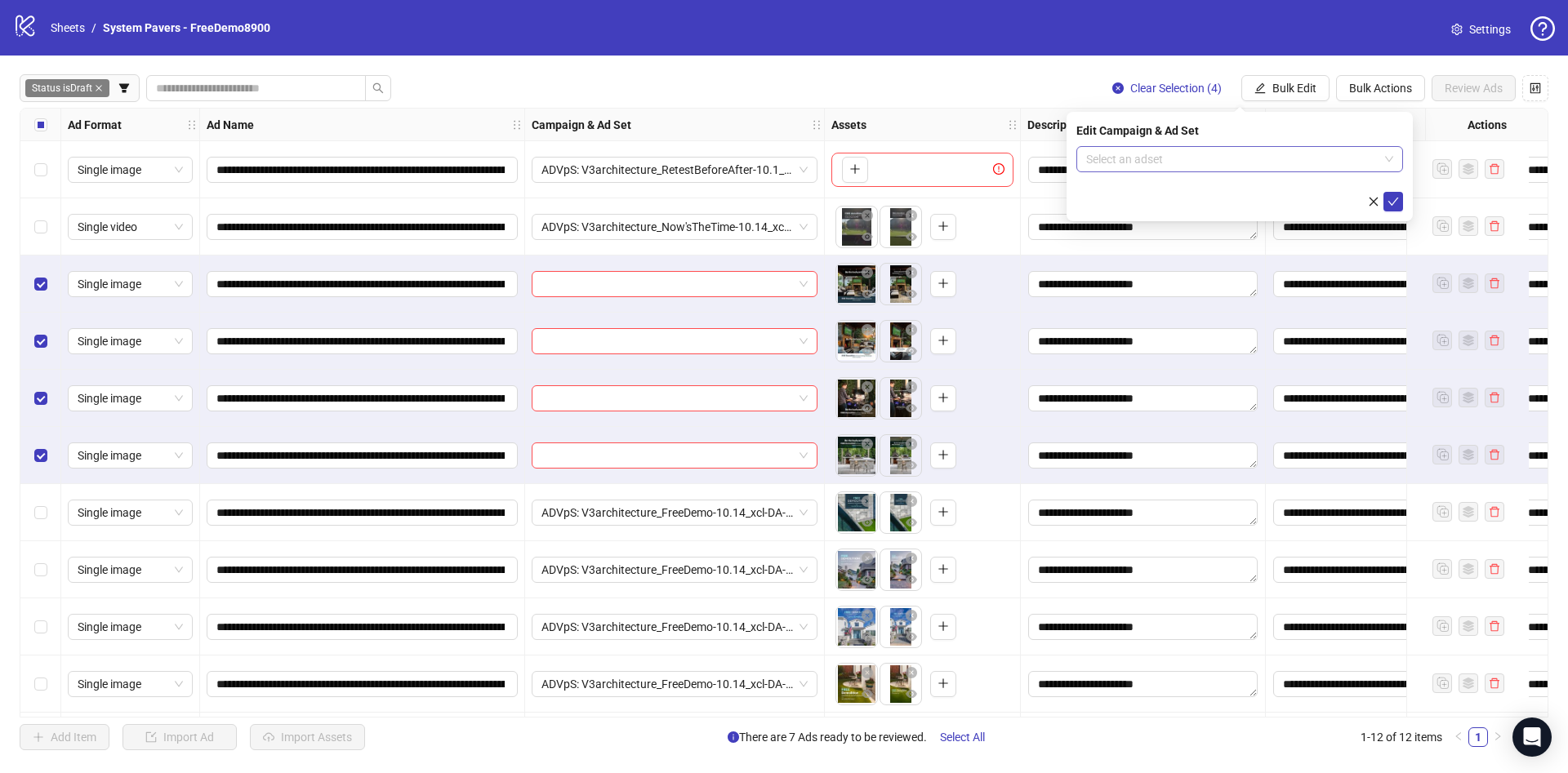
click at [1236, 149] on input "search" at bounding box center [1232, 159] width 292 height 24
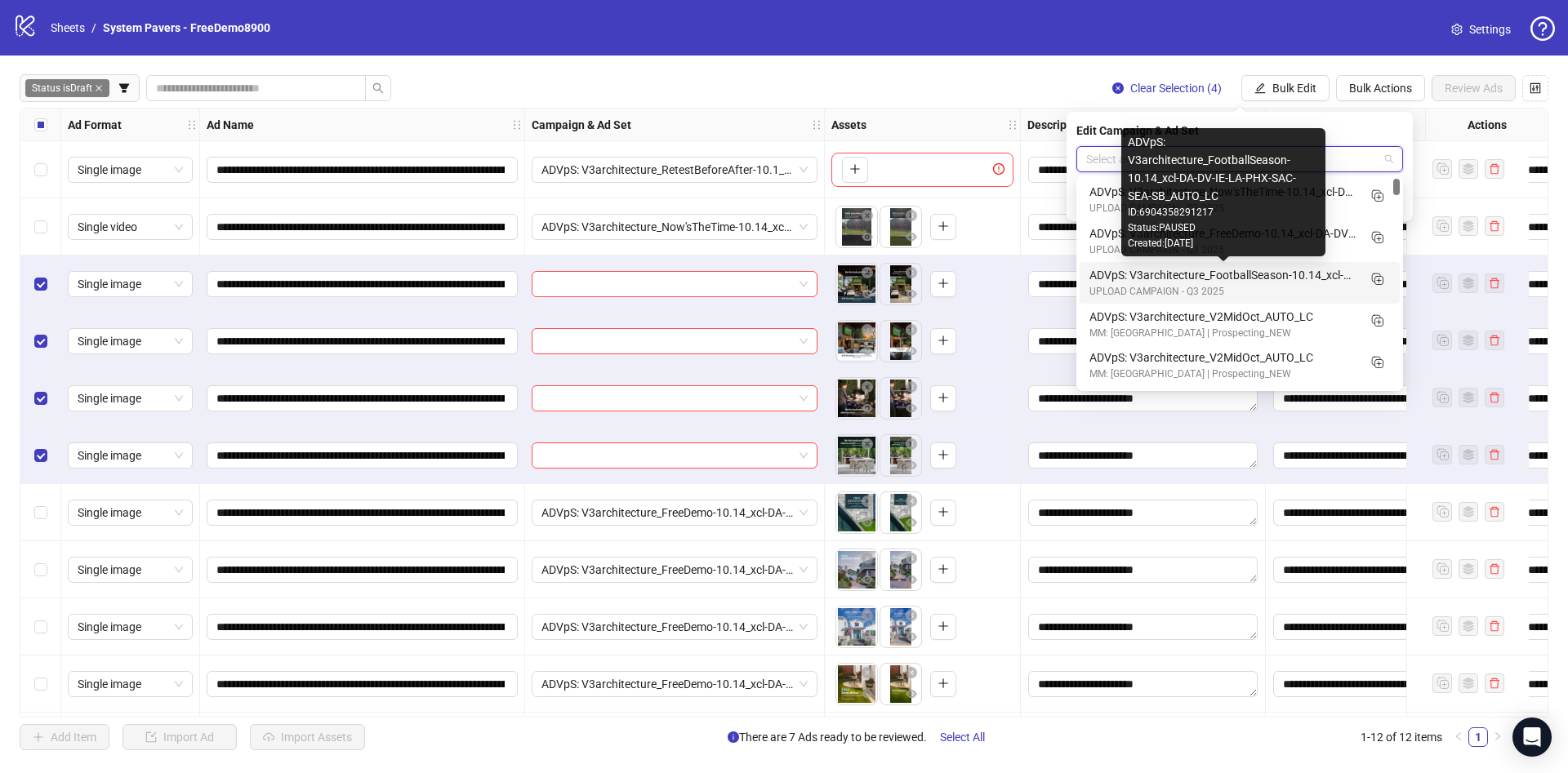
click at [1244, 273] on div "ADVpS: V3architecture_FootballSeason-10.14_xcl-DA-DV-IE-LA-PHX-SAC-SEA-SB_AUTO_…" at bounding box center [1223, 275] width 267 height 18
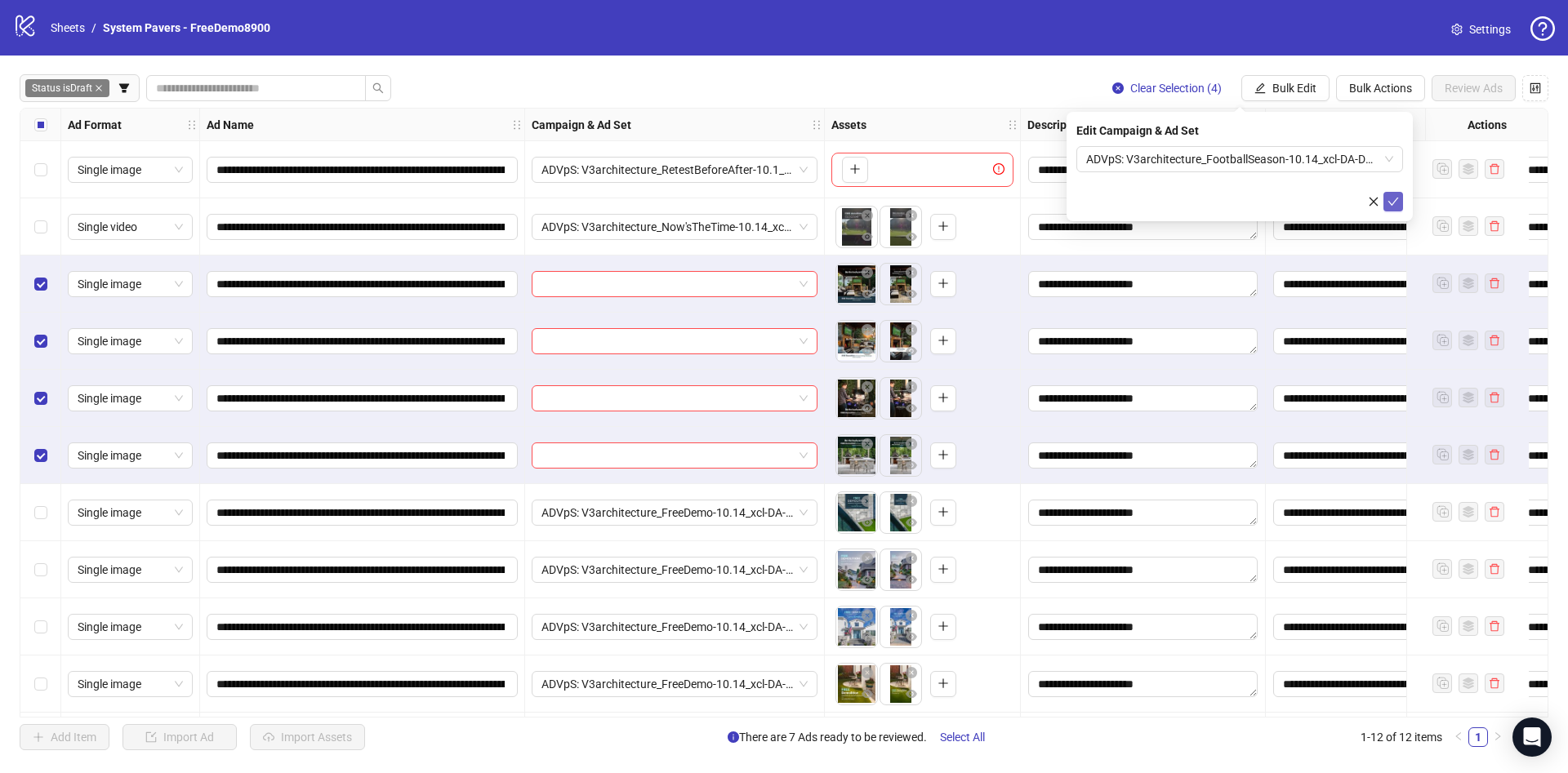
click at [1387, 202] on icon "check" at bounding box center [1393, 202] width 12 height 12
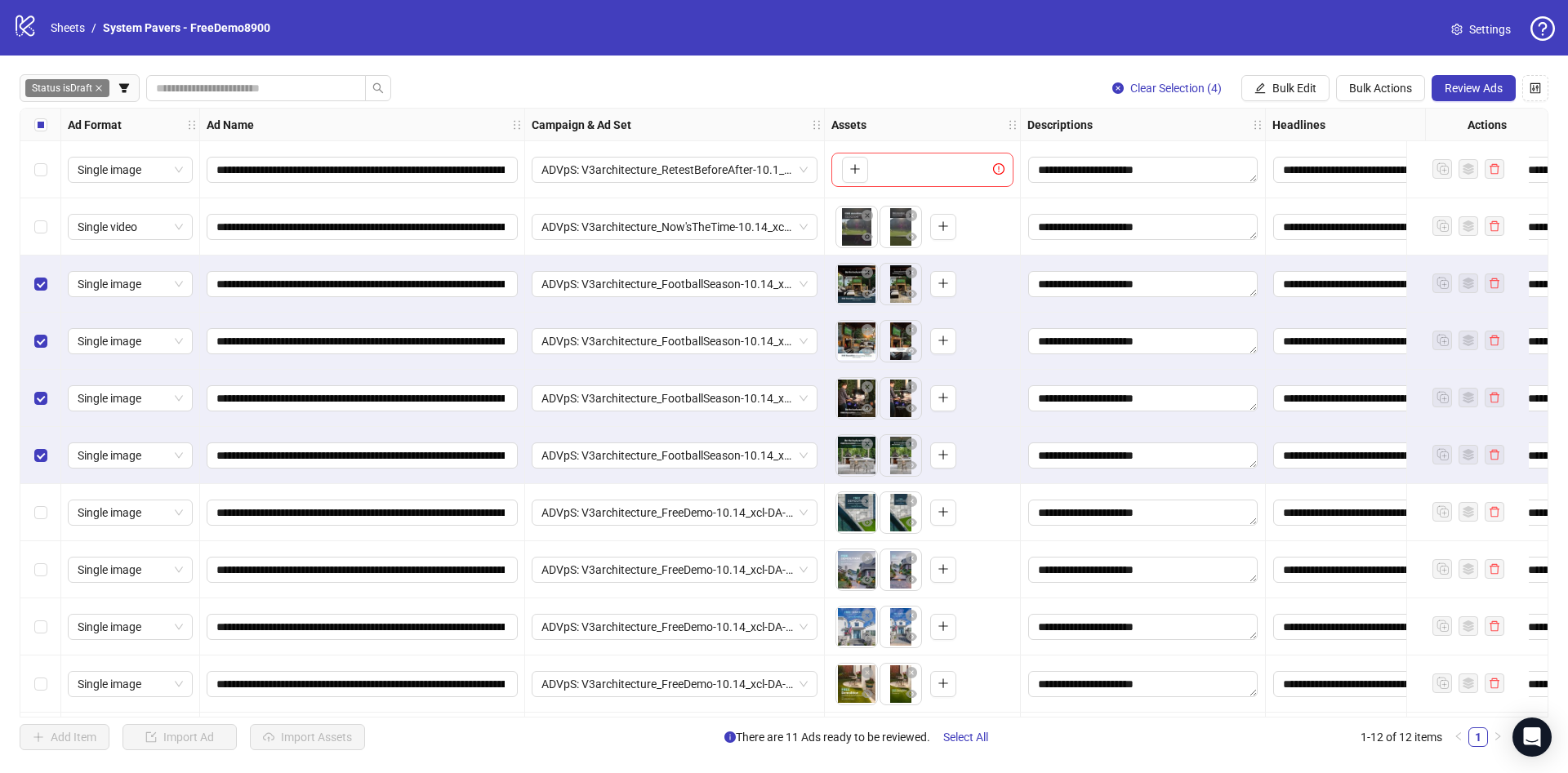
click at [30, 122] on div "Select all rows" at bounding box center [40, 125] width 40 height 33
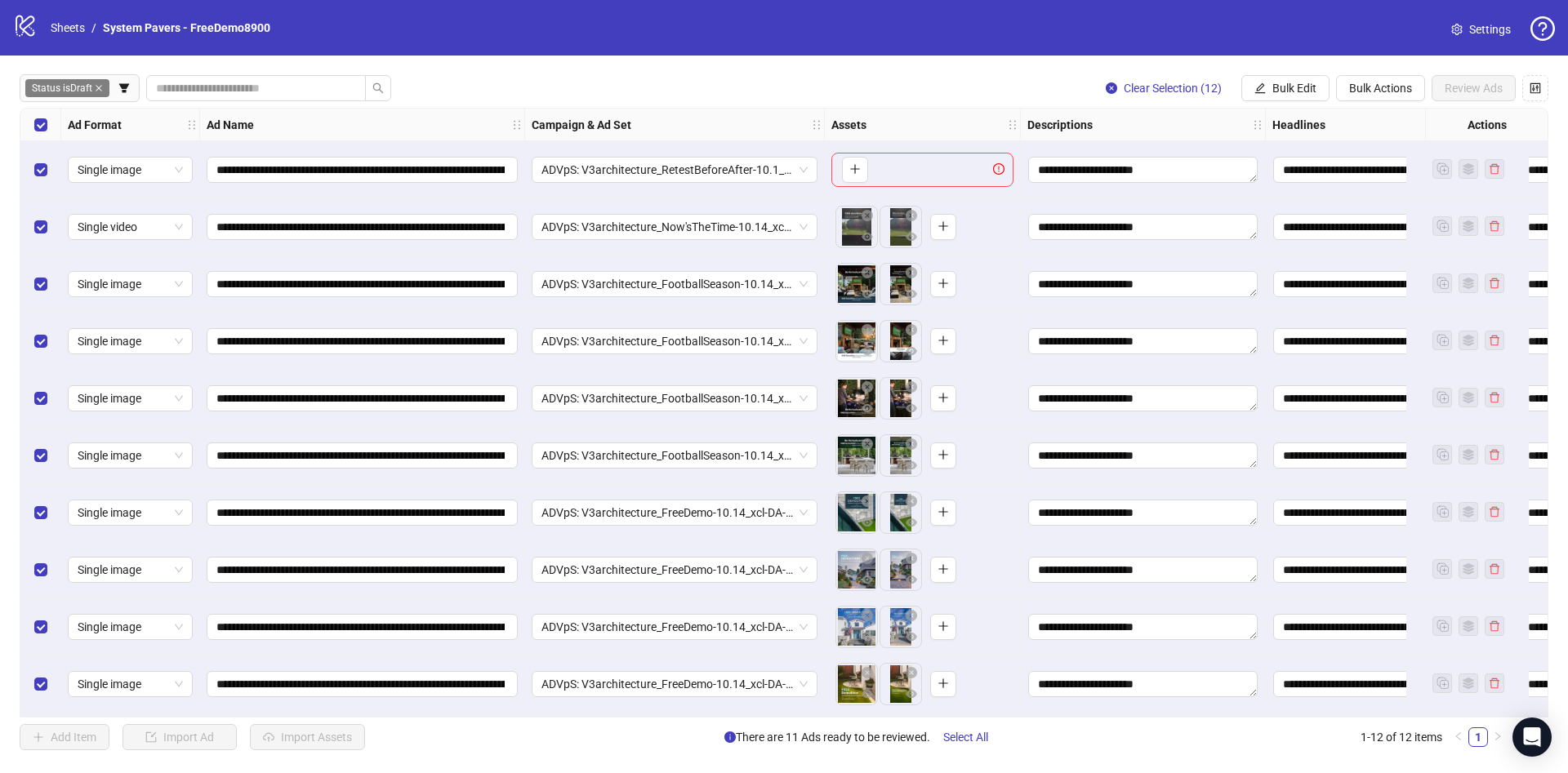
click at [29, 165] on div "Select row 1" at bounding box center [40, 169] width 40 height 57
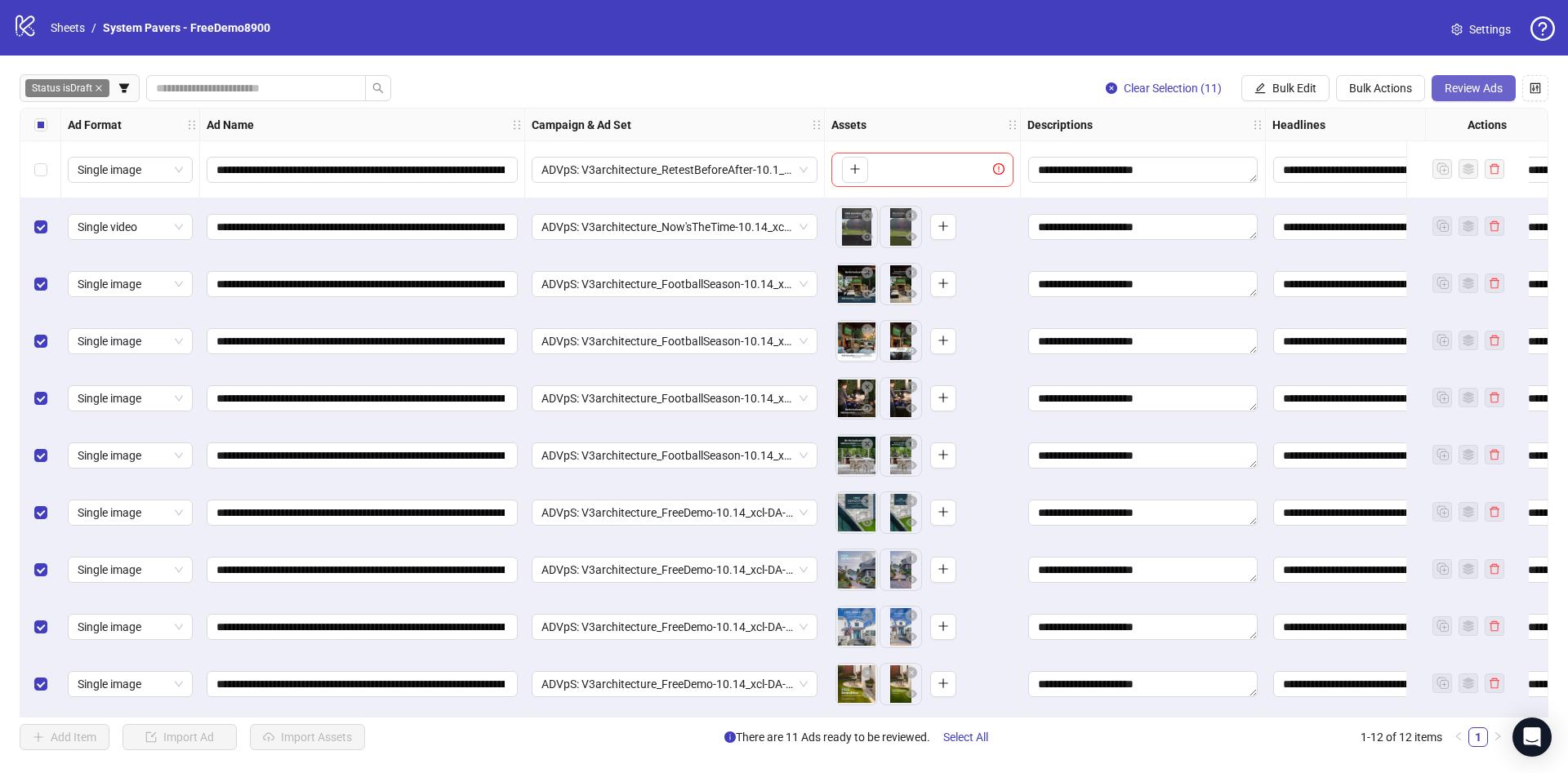
click at [1494, 87] on span "Review Ads" at bounding box center [1473, 88] width 58 height 13
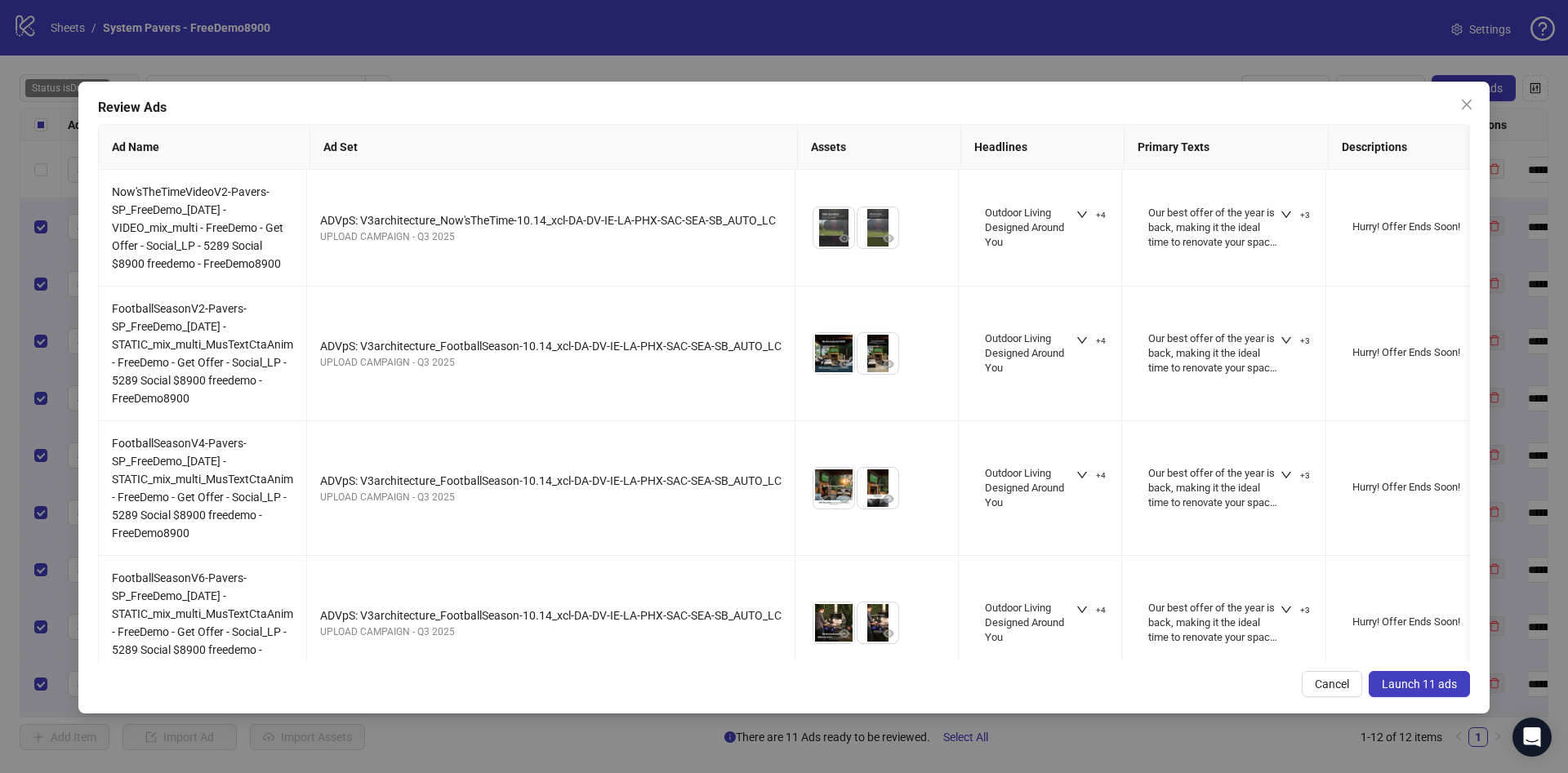
click at [1395, 687] on span "Launch 11 ads" at bounding box center [1419, 684] width 75 height 13
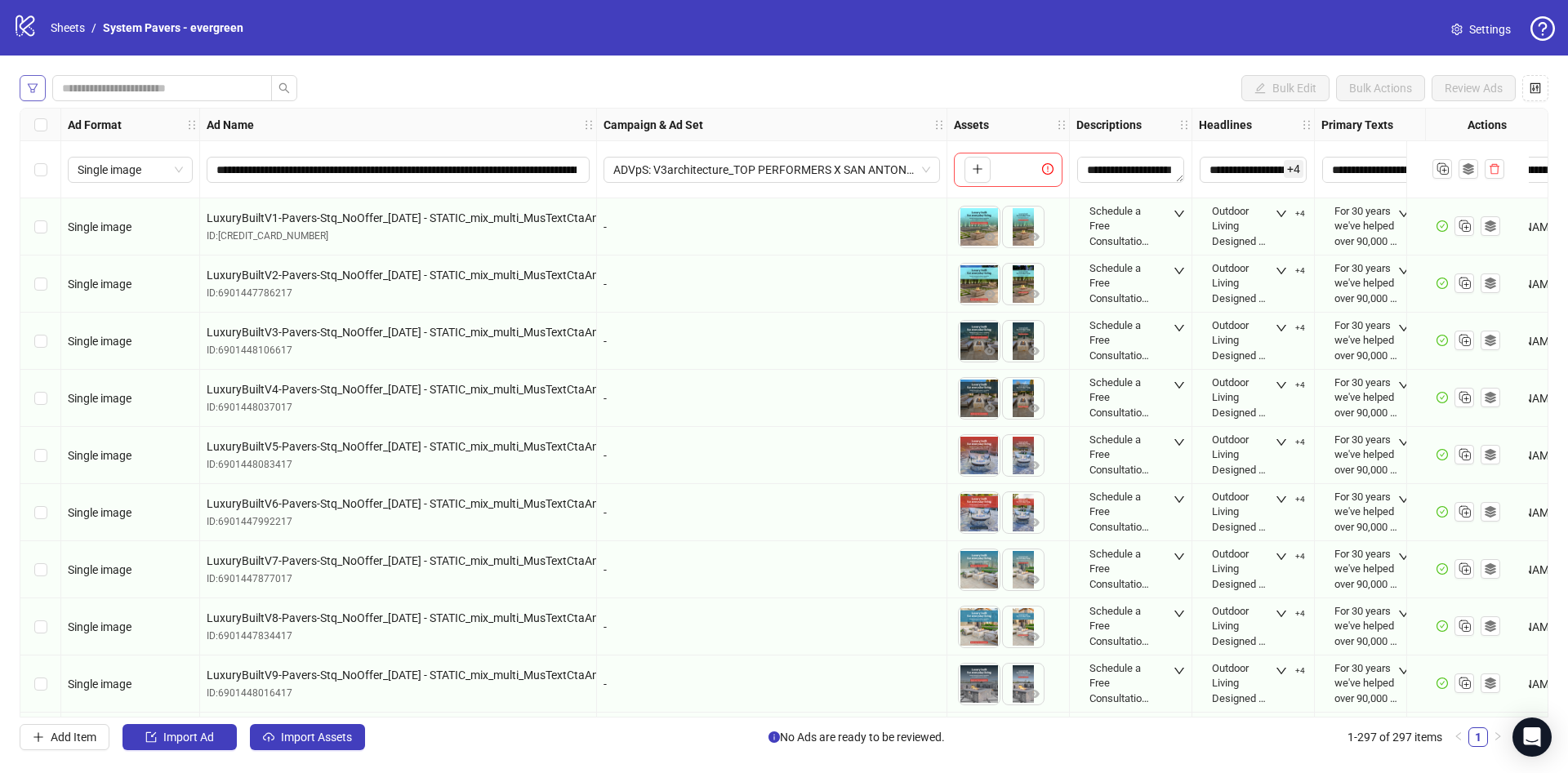
click at [26, 79] on button "button" at bounding box center [32, 87] width 26 height 26
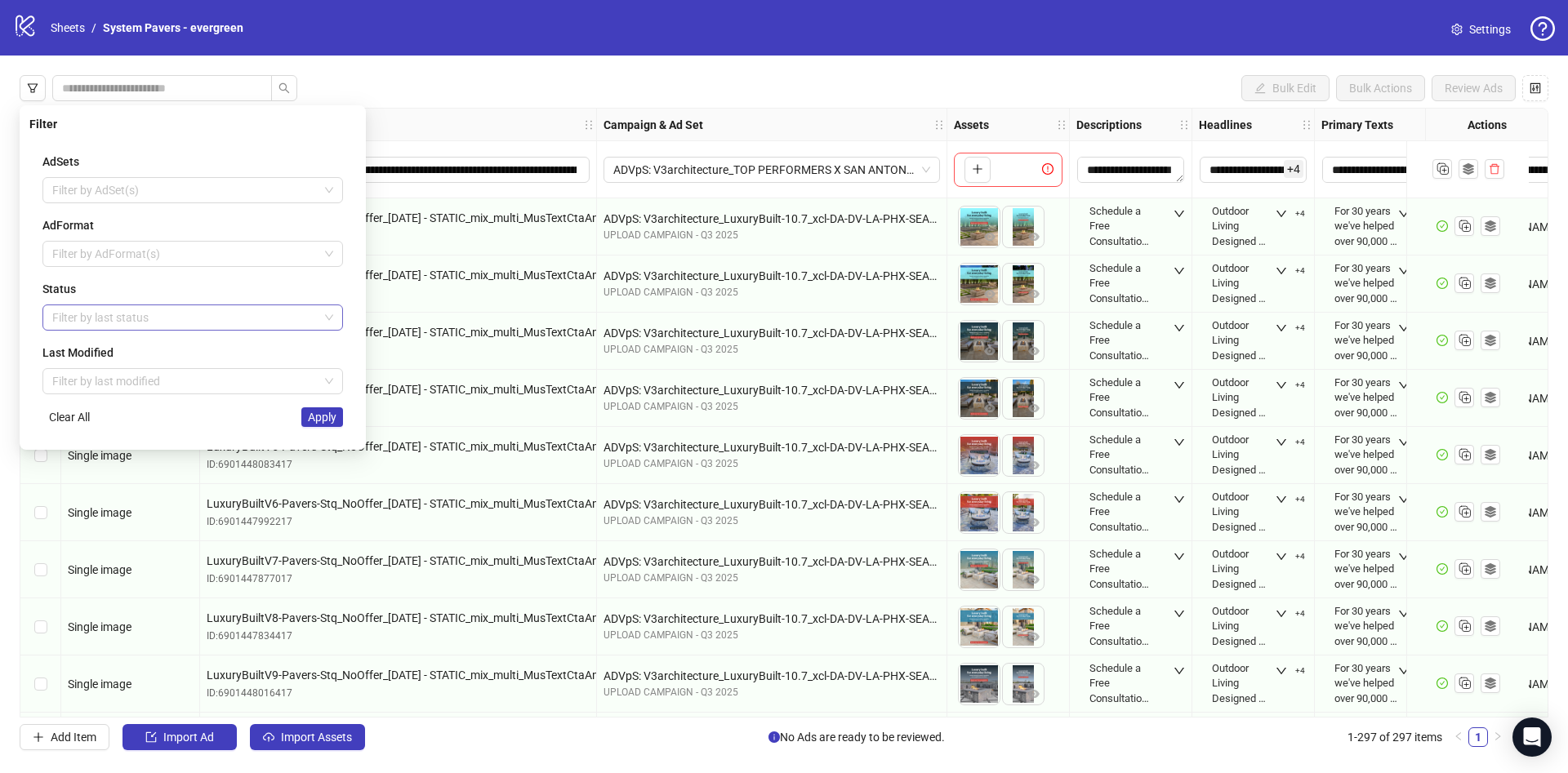
click at [87, 312] on div at bounding box center [185, 317] width 277 height 23
click at [87, 341] on div "Draft" at bounding box center [192, 350] width 274 height 18
click at [33, 337] on div "AdSets Filter by AdSet(s) AdFormat Filter by AdFormat(s) Status Draft Last Modi…" at bounding box center [192, 289] width 326 height 300
click at [306, 412] on button "Apply" at bounding box center [321, 417] width 41 height 19
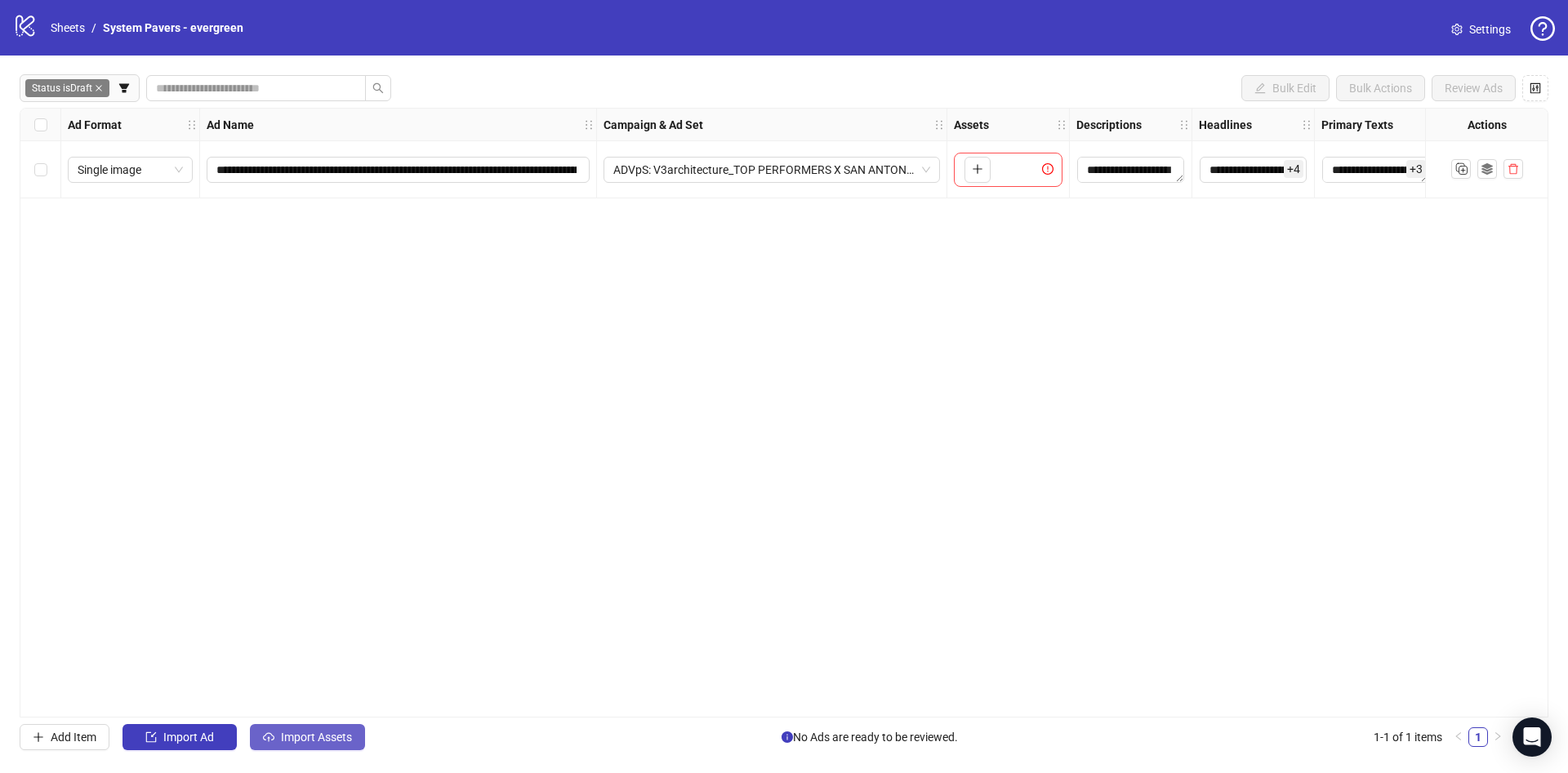
click at [340, 740] on span "Import Assets" at bounding box center [316, 737] width 71 height 13
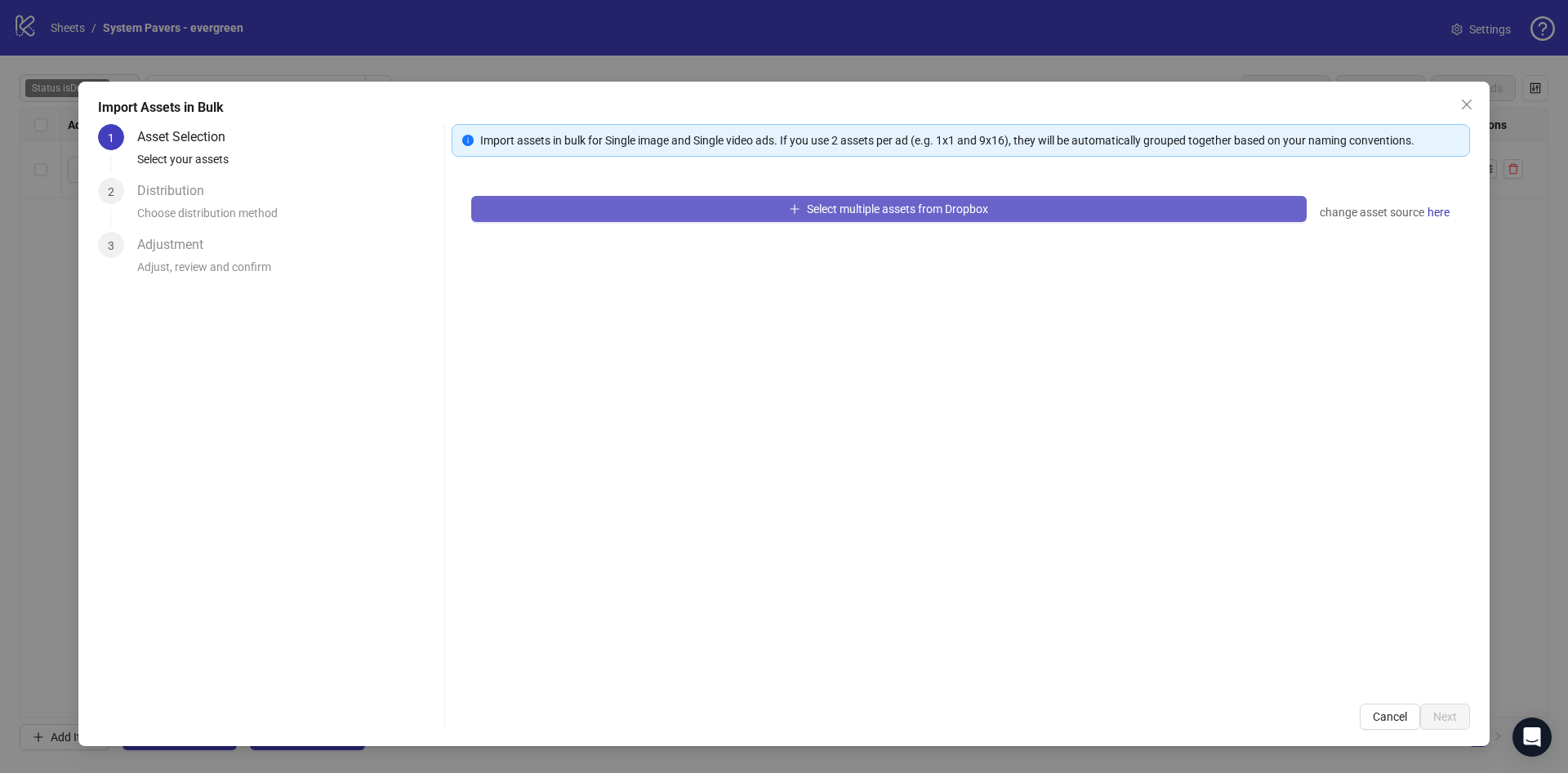
click at [944, 216] on button "Select multiple assets from Dropbox" at bounding box center [889, 209] width 835 height 26
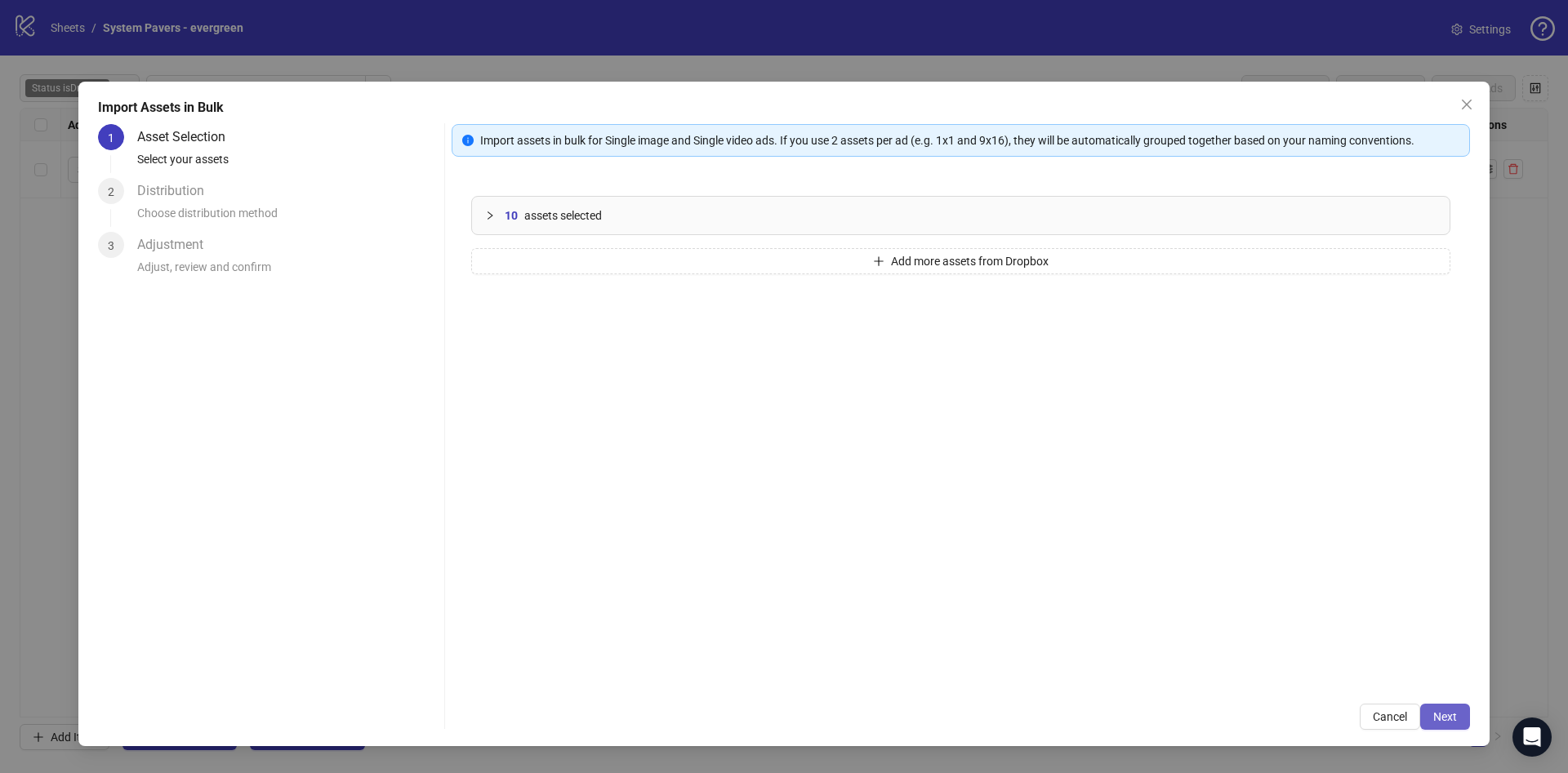
click at [1438, 715] on span "Next" at bounding box center [1444, 716] width 24 height 13
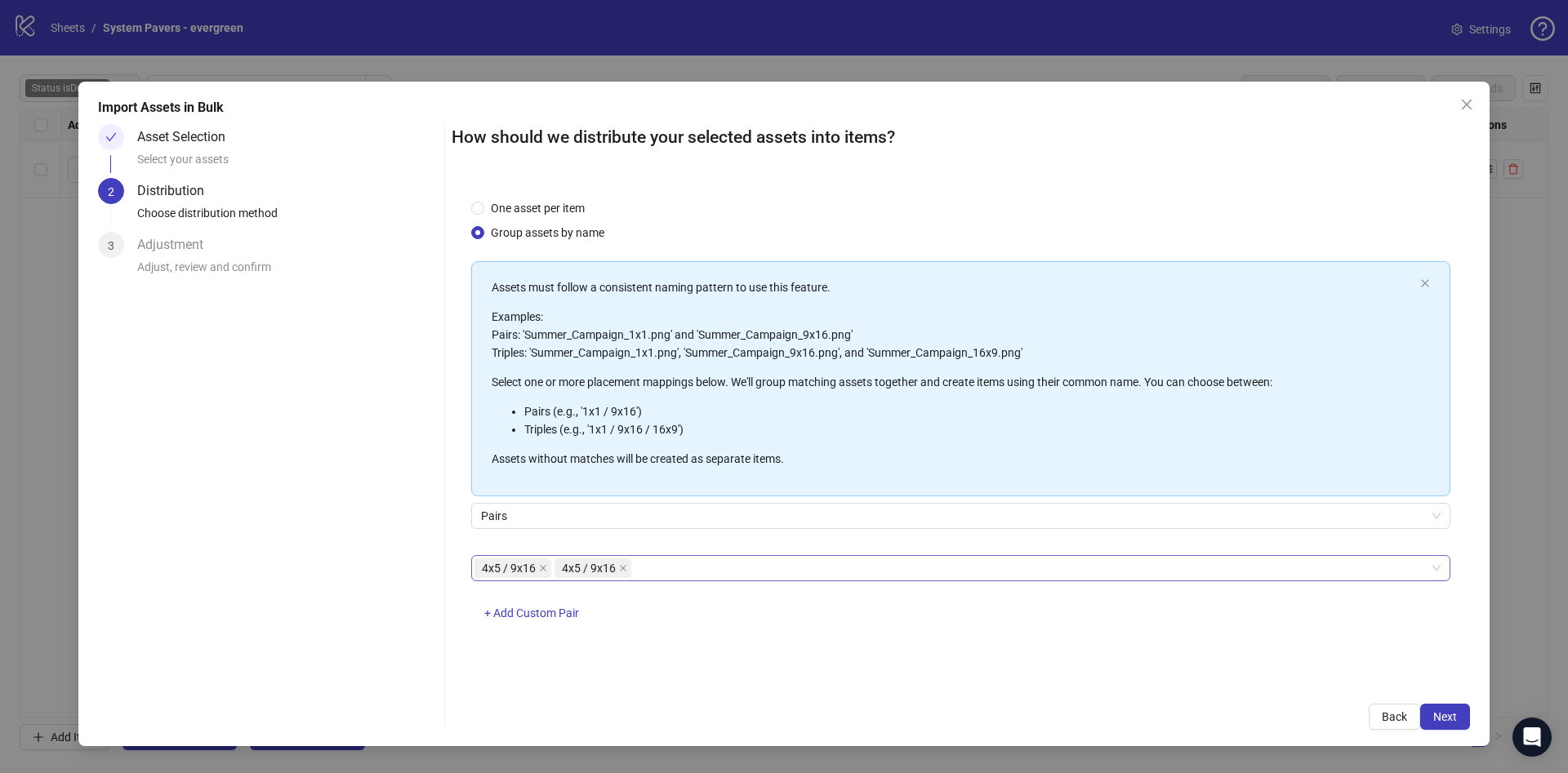
click at [861, 570] on div "4x5 / 9x16 4x5 / 9x16" at bounding box center [951, 568] width 955 height 23
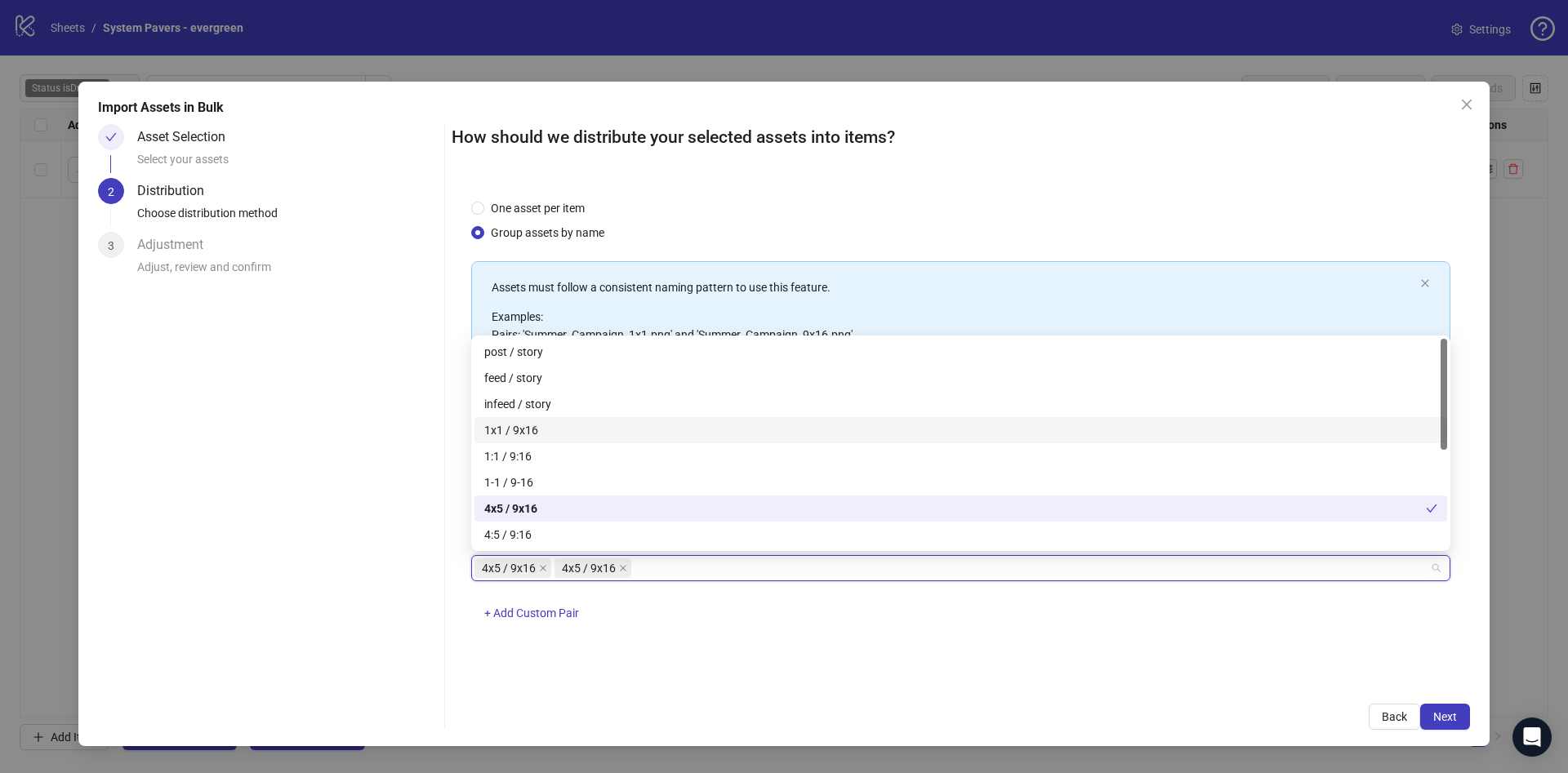
click at [611, 431] on div "1x1 / 9x16" at bounding box center [960, 430] width 952 height 18
click at [535, 609] on span "+ Add Custom Pair" at bounding box center [531, 613] width 94 height 13
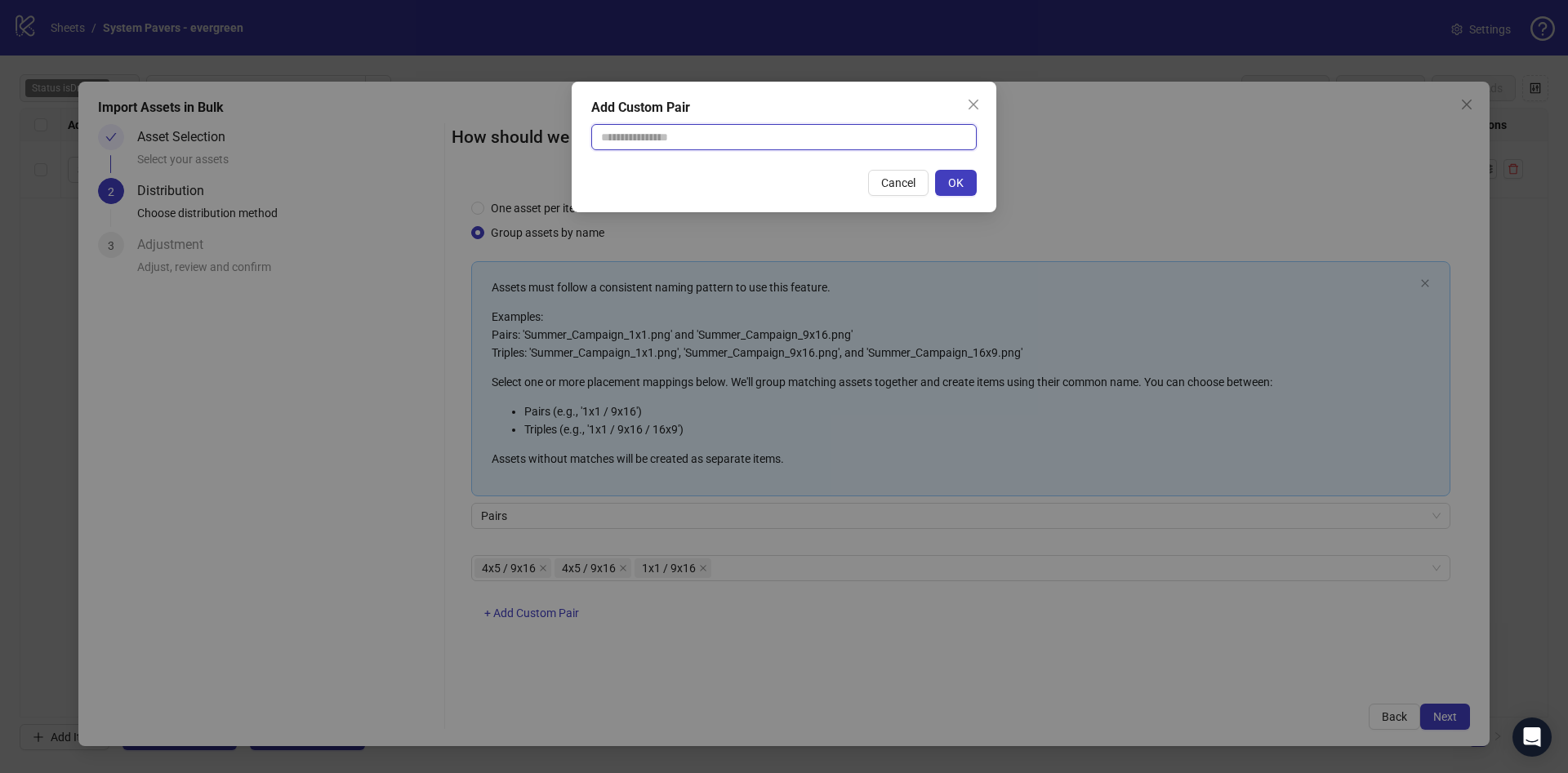
click at [735, 144] on input "text" at bounding box center [783, 137] width 386 height 26
type input "********"
click at [947, 175] on button "OK" at bounding box center [955, 183] width 41 height 26
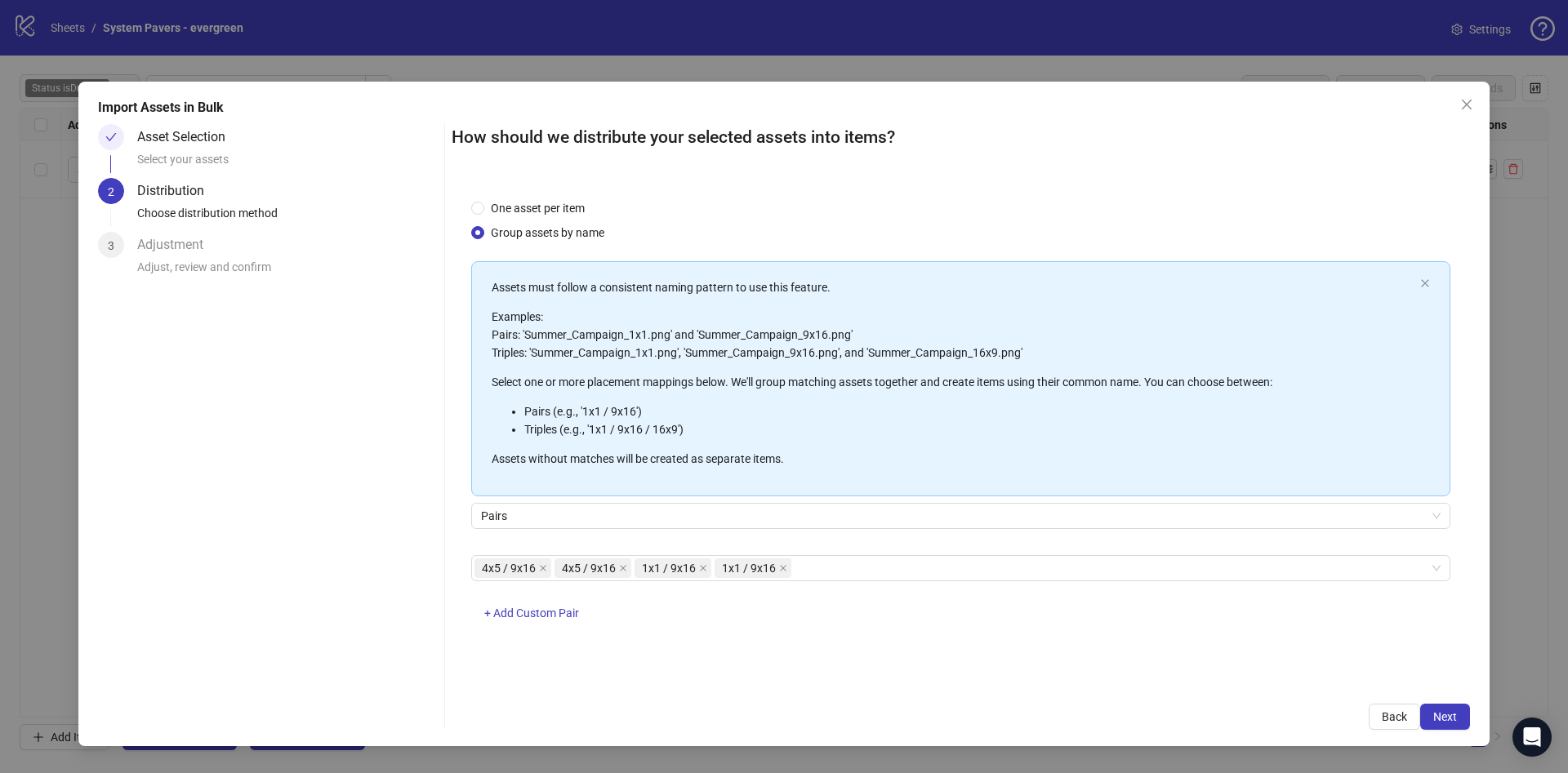
click at [1136, 679] on div "One asset per item Group assets by name Assets must follow a consistent naming …" at bounding box center [960, 432] width 1018 height 505
click at [1458, 714] on button "Next" at bounding box center [1445, 716] width 50 height 26
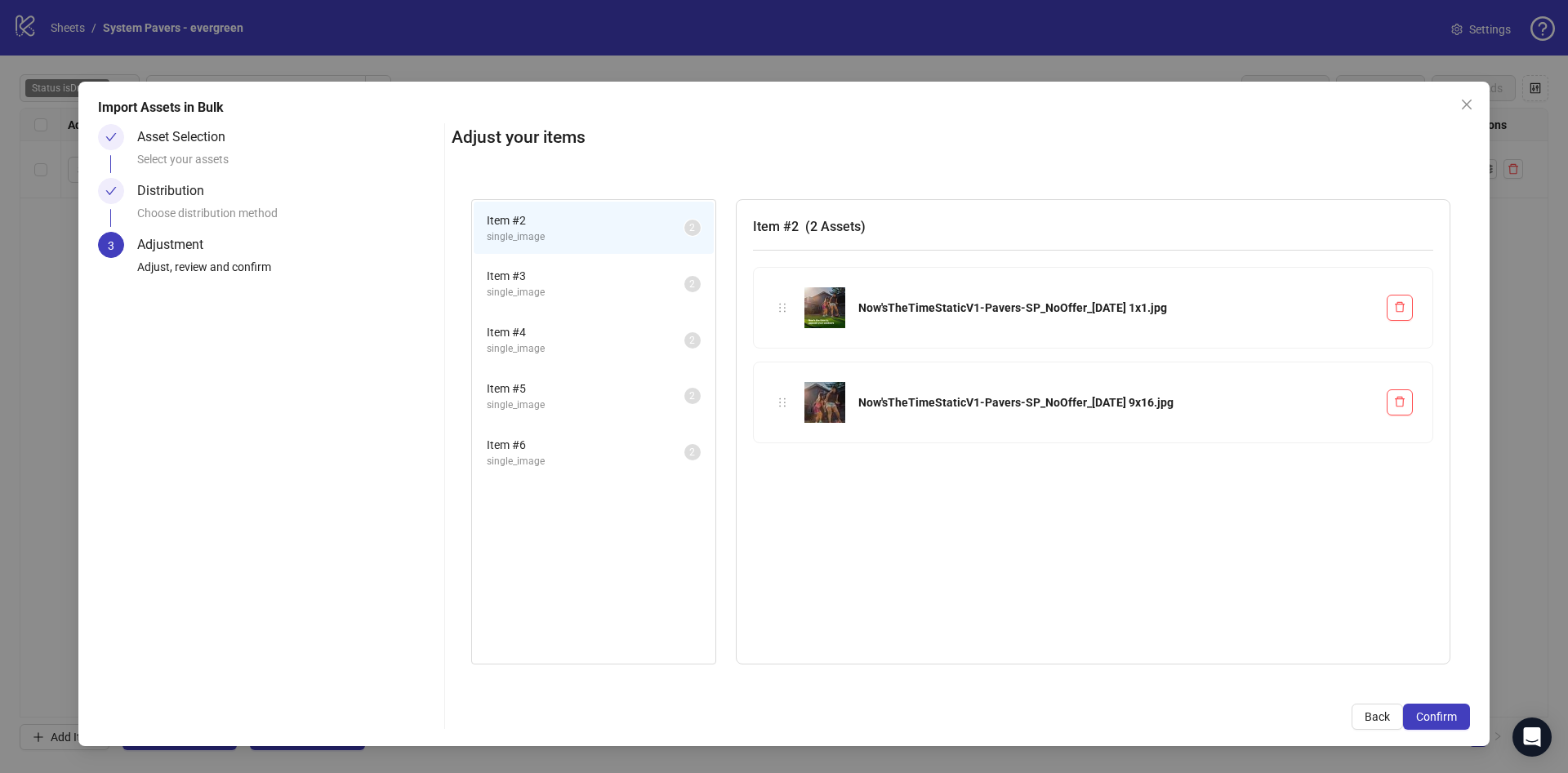
click at [1458, 714] on button "Confirm" at bounding box center [1436, 716] width 67 height 26
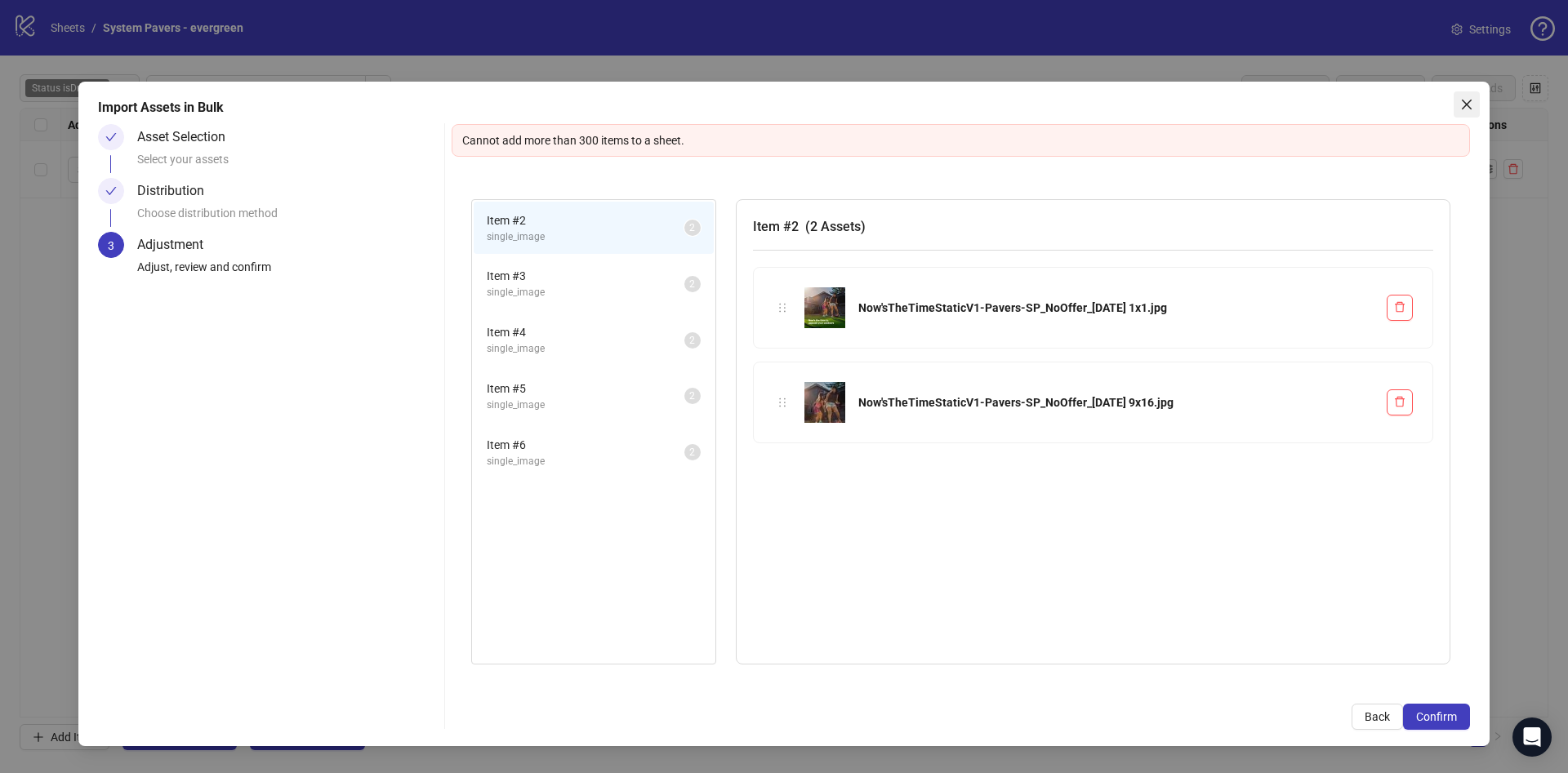
click at [1466, 103] on icon "close" at bounding box center [1467, 105] width 13 height 13
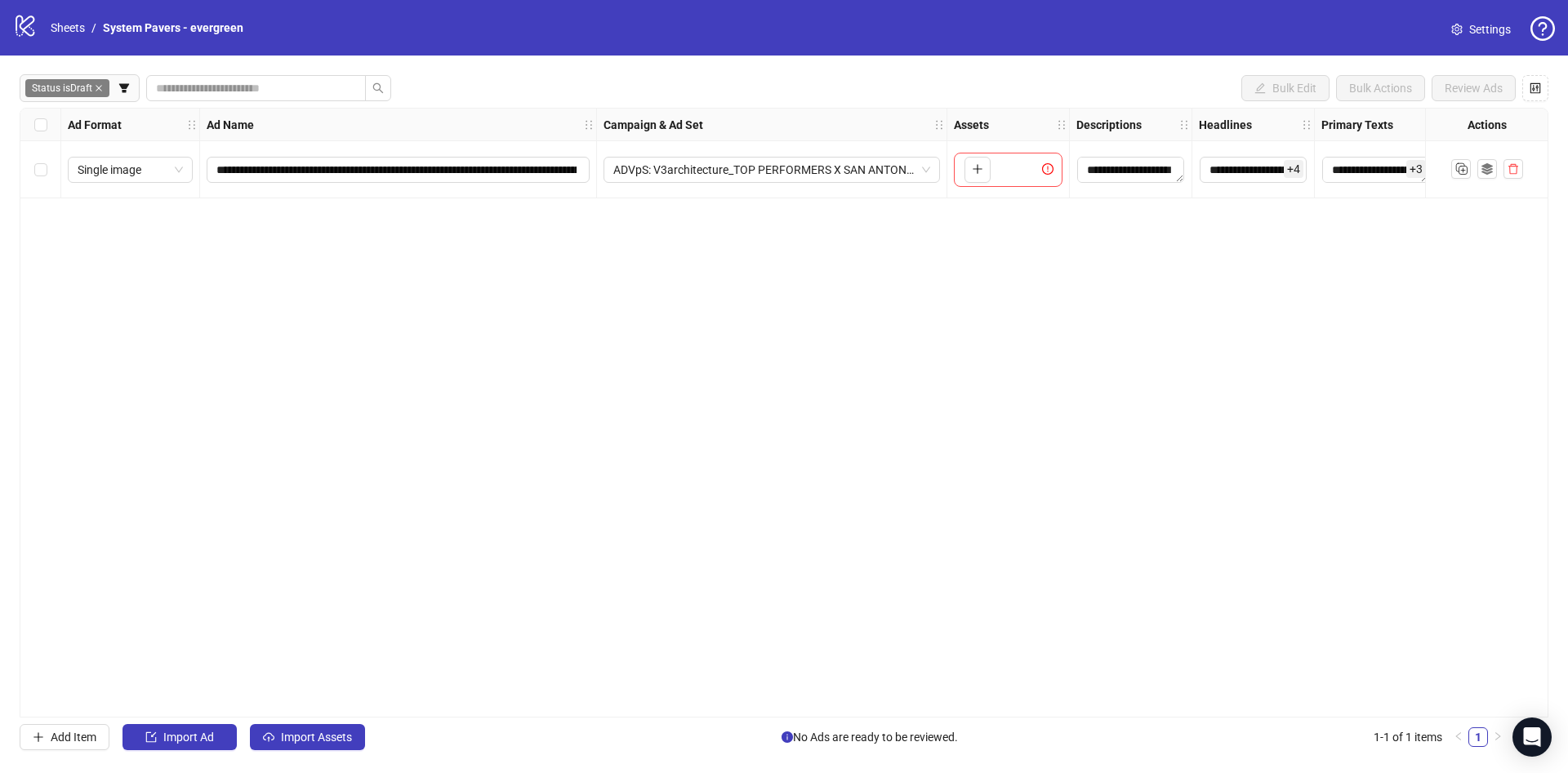
click at [101, 87] on icon "close" at bounding box center [98, 87] width 7 height 7
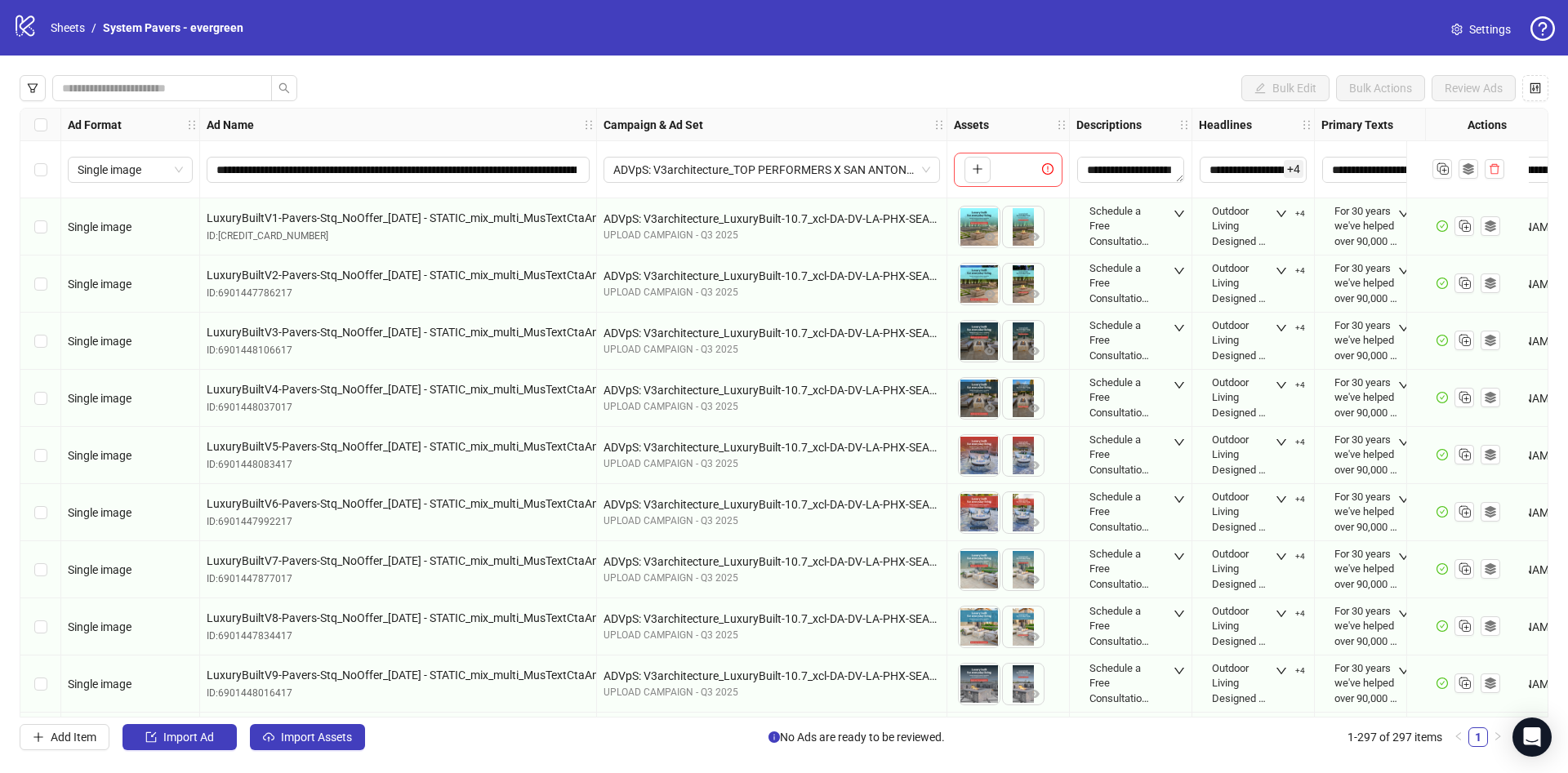
click at [132, 71] on div "**********" at bounding box center [784, 412] width 1568 height 714
click at [132, 88] on input "search" at bounding box center [156, 87] width 187 height 18
type input "*******"
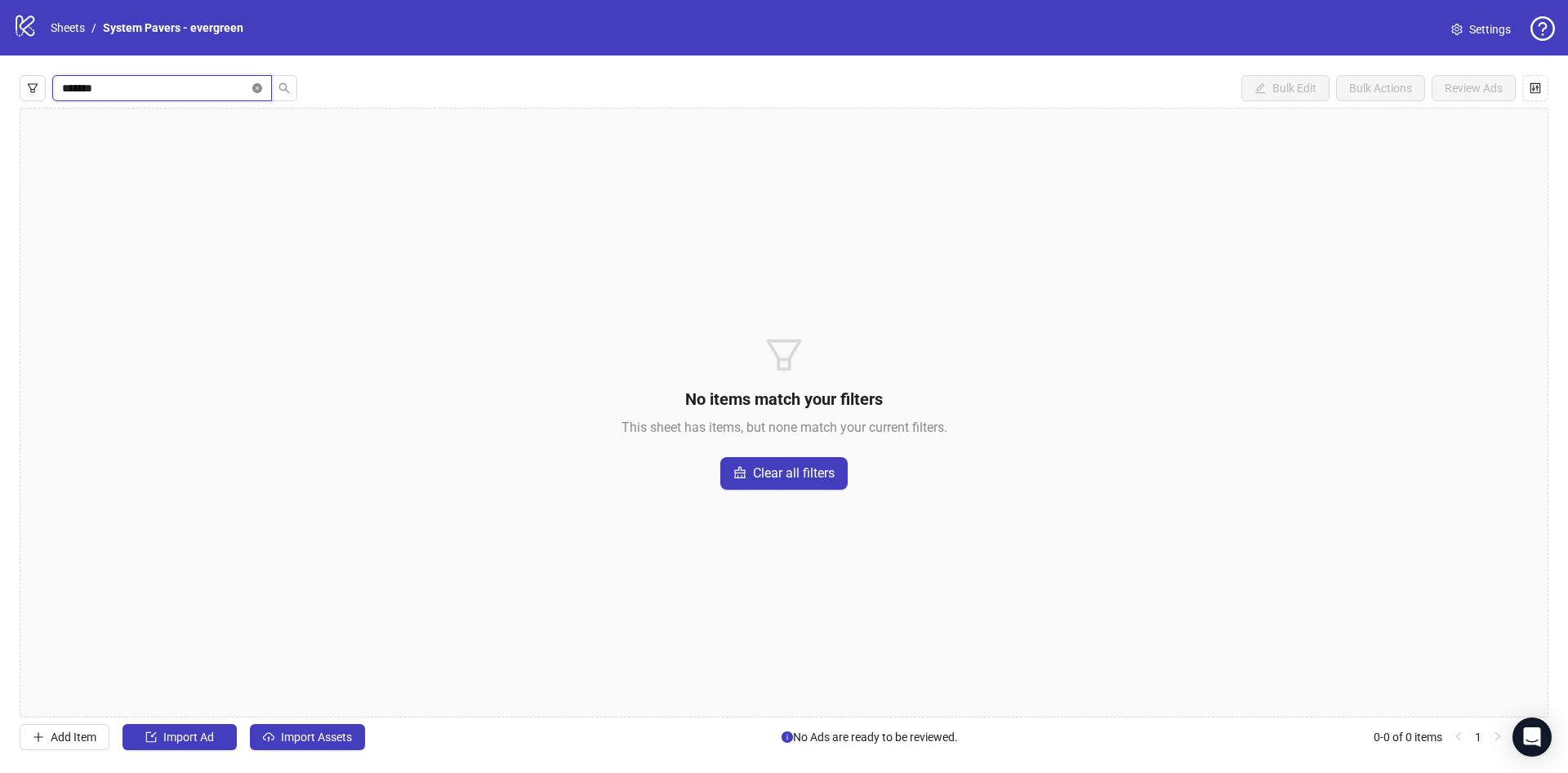
click at [256, 92] on icon "close-circle" at bounding box center [257, 88] width 10 height 10
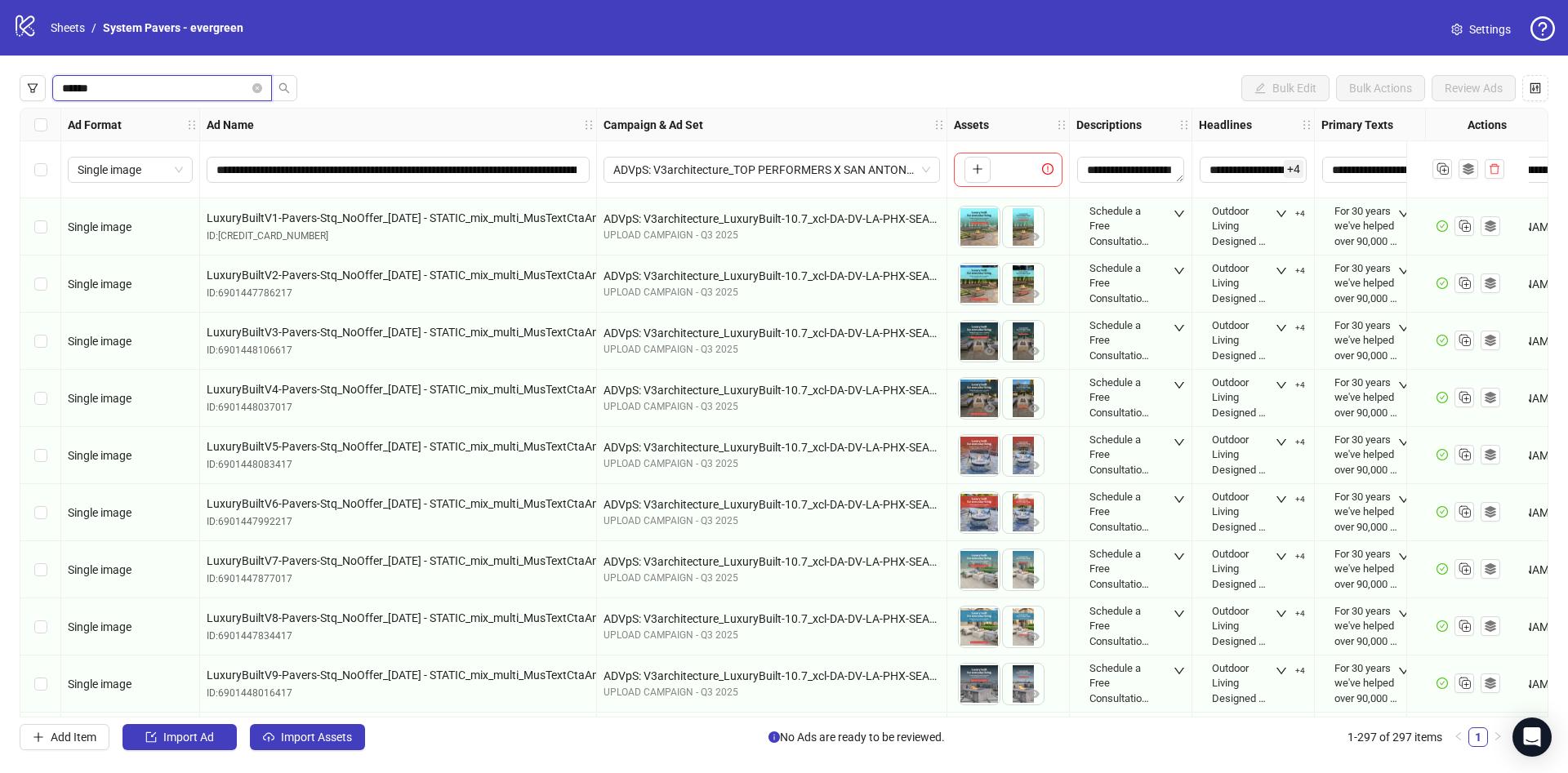
type input "******"
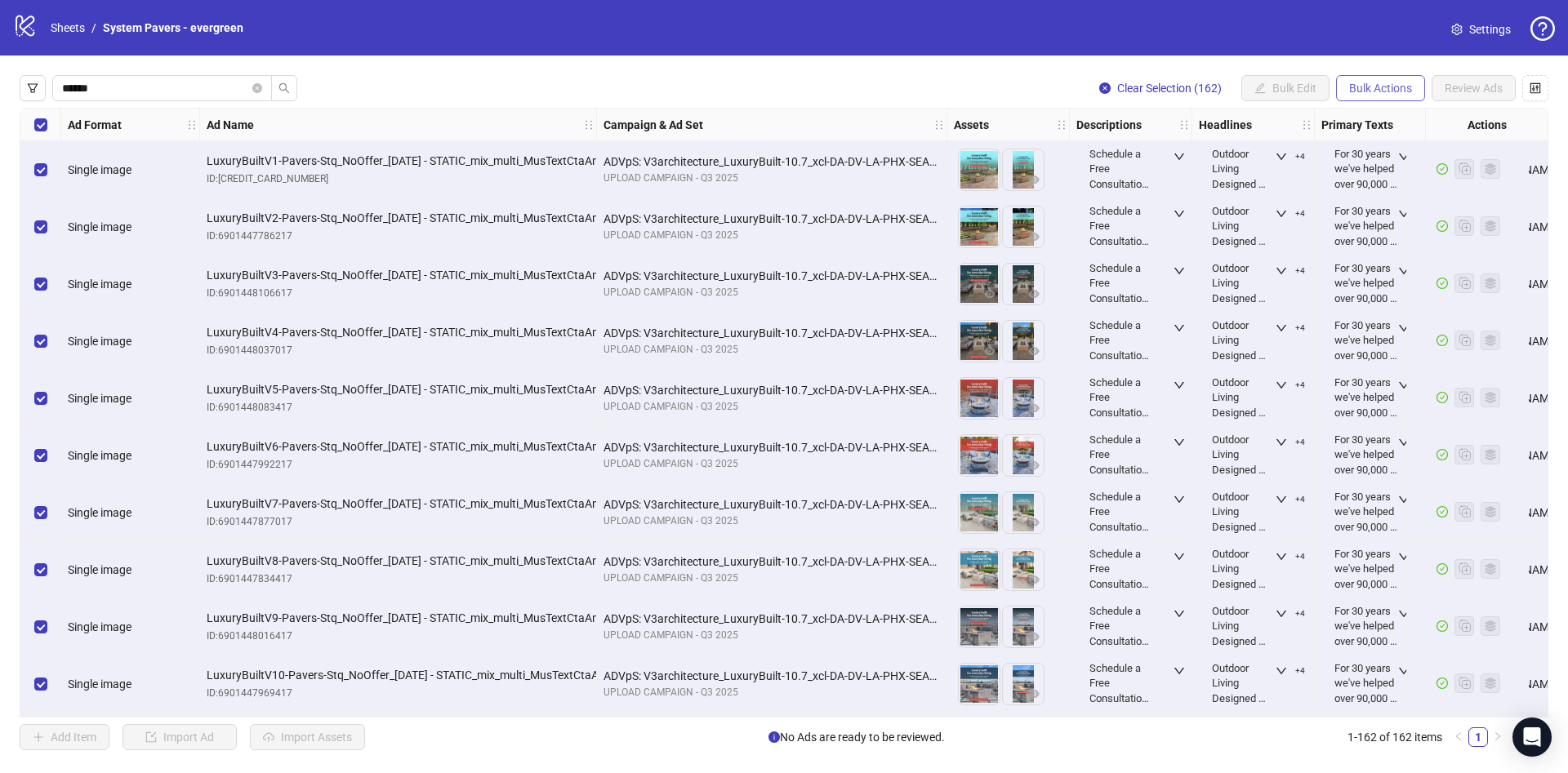
click at [1372, 85] on span "Bulk Actions" at bounding box center [1379, 88] width 63 height 13
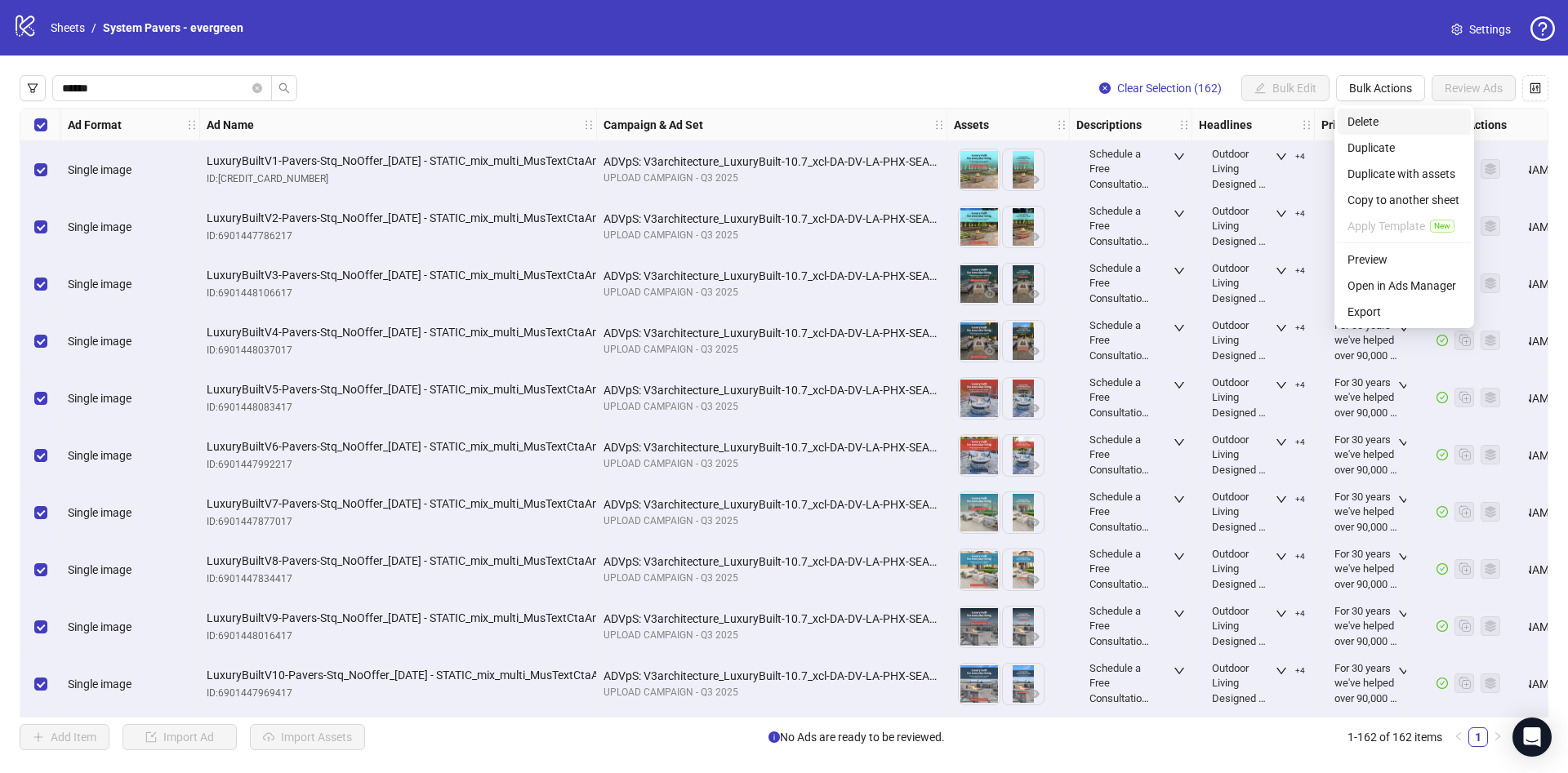
click at [1384, 122] on span "Delete" at bounding box center [1404, 121] width 114 height 18
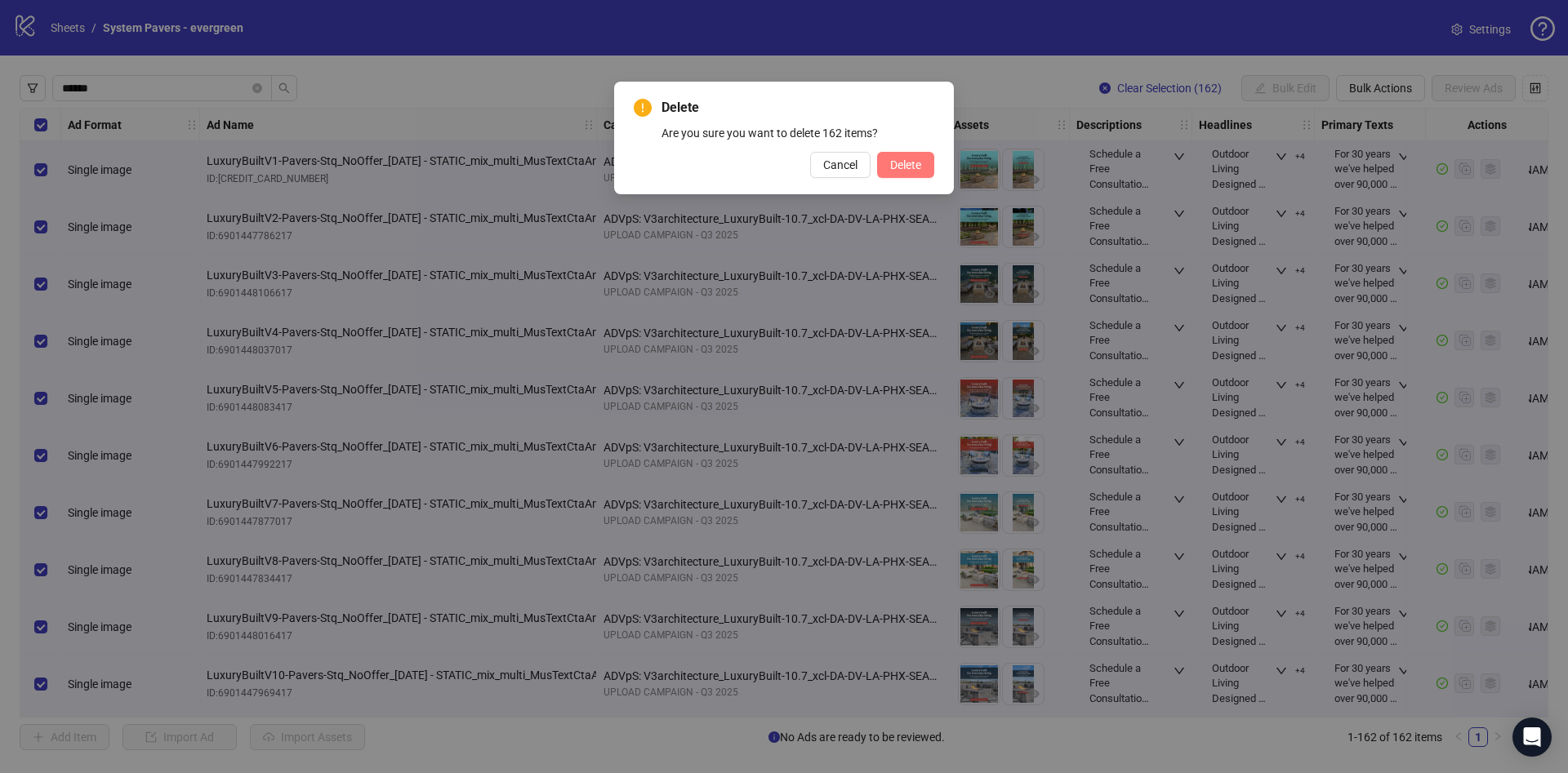
click at [914, 169] on span "Delete" at bounding box center [905, 165] width 31 height 13
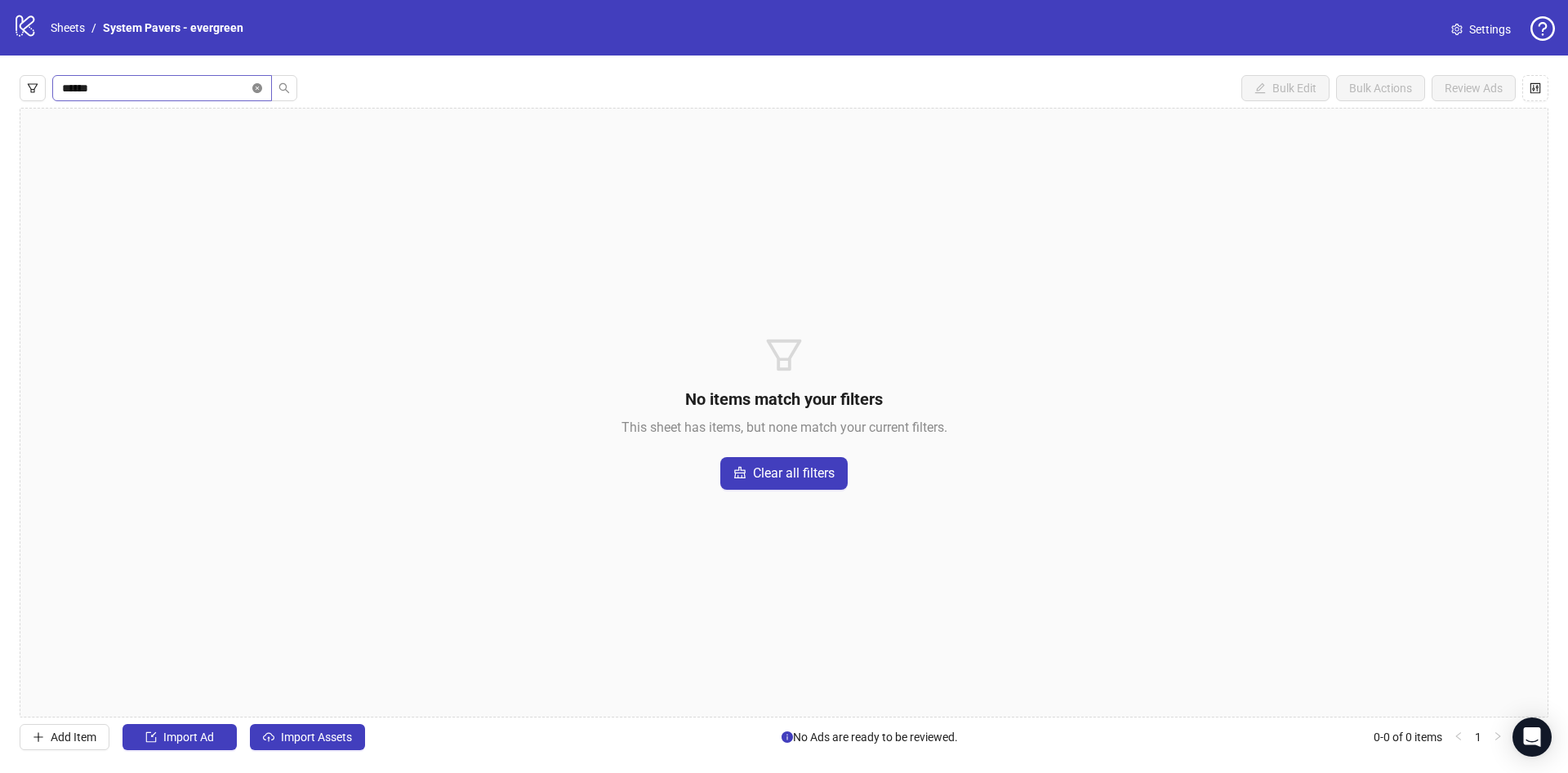
click at [256, 87] on icon "close-circle" at bounding box center [257, 88] width 10 height 10
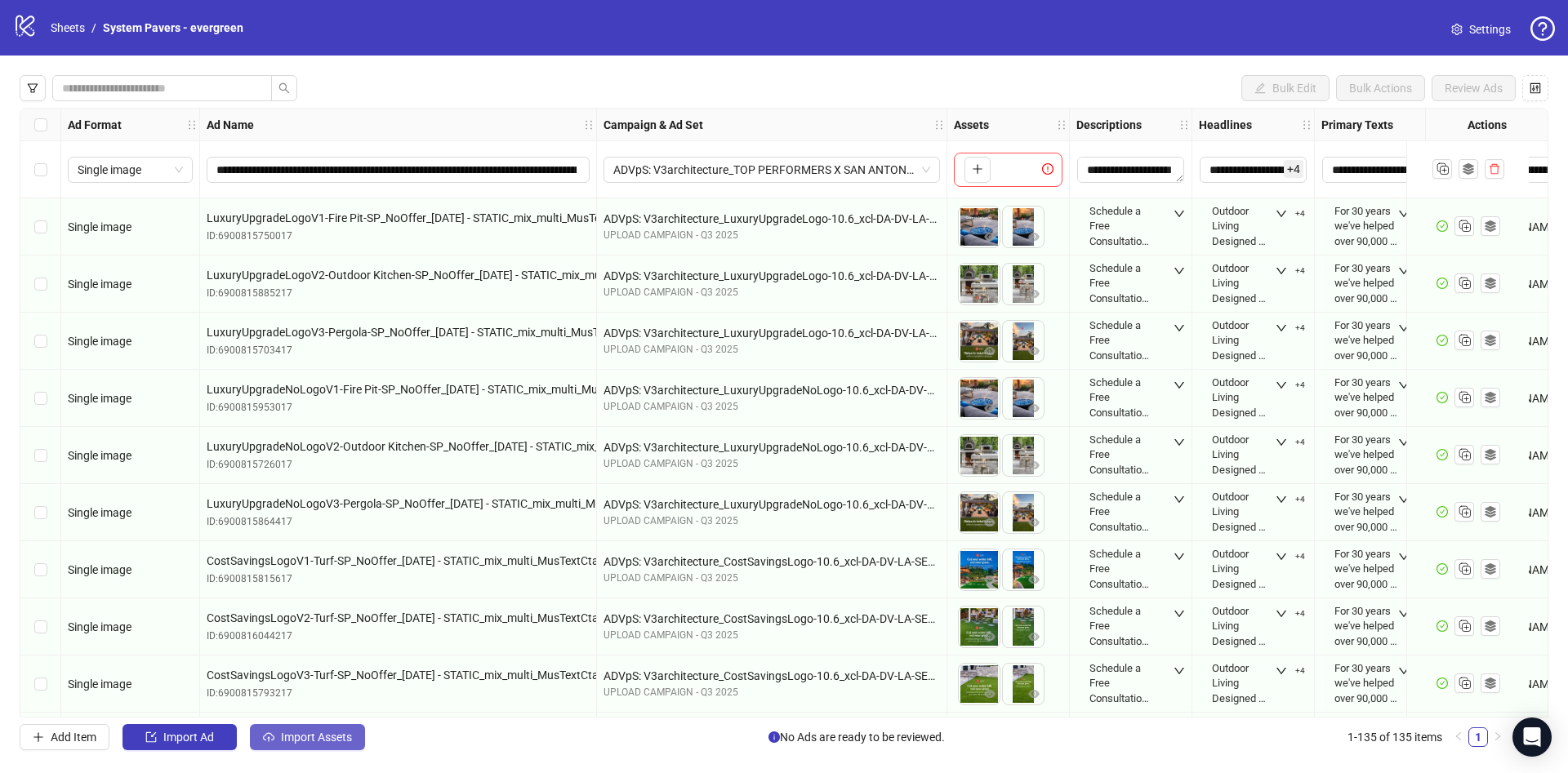
click at [341, 736] on span "Import Assets" at bounding box center [316, 737] width 71 height 13
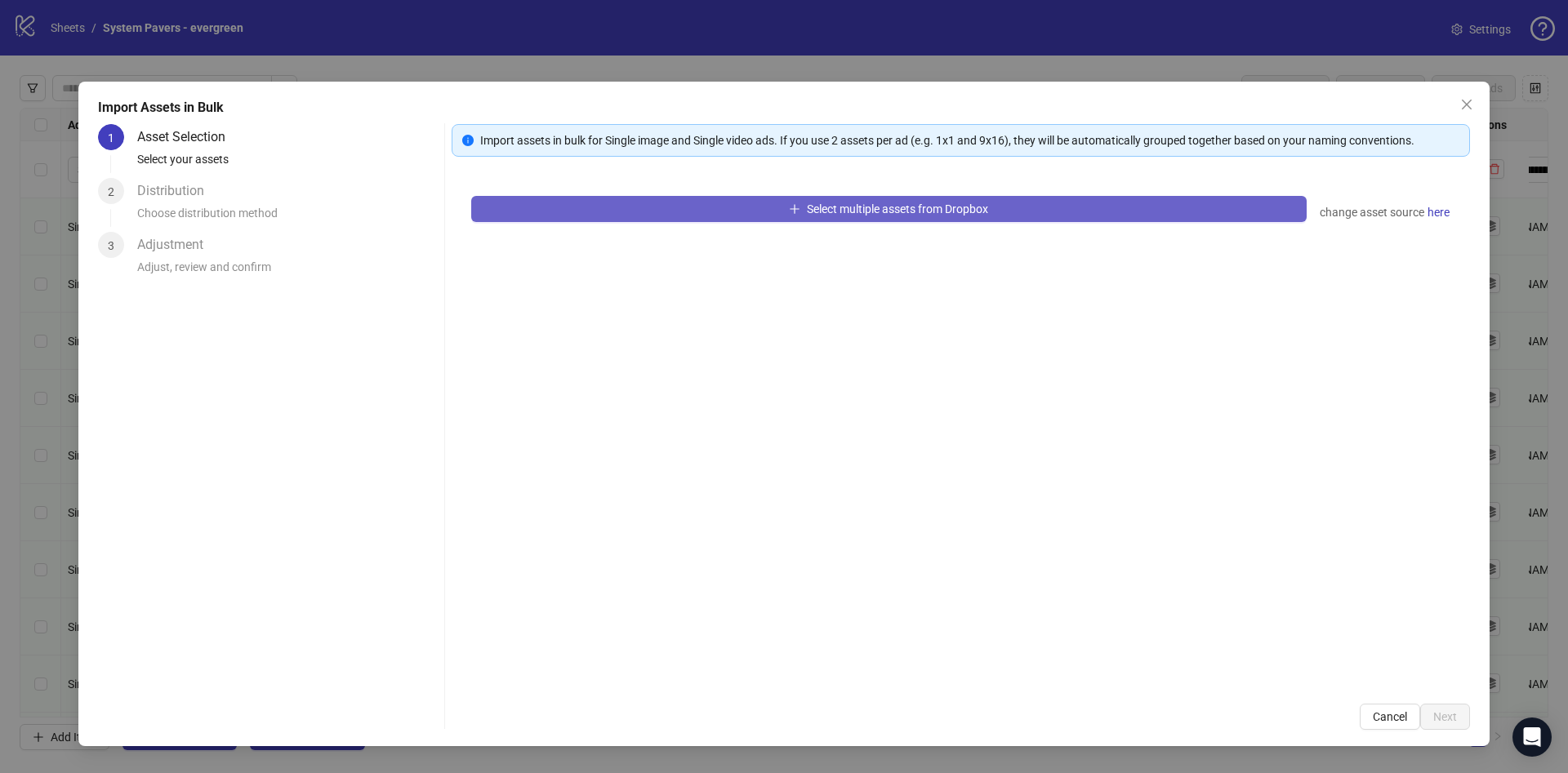
click at [708, 215] on button "Select multiple assets from Dropbox" at bounding box center [889, 209] width 835 height 26
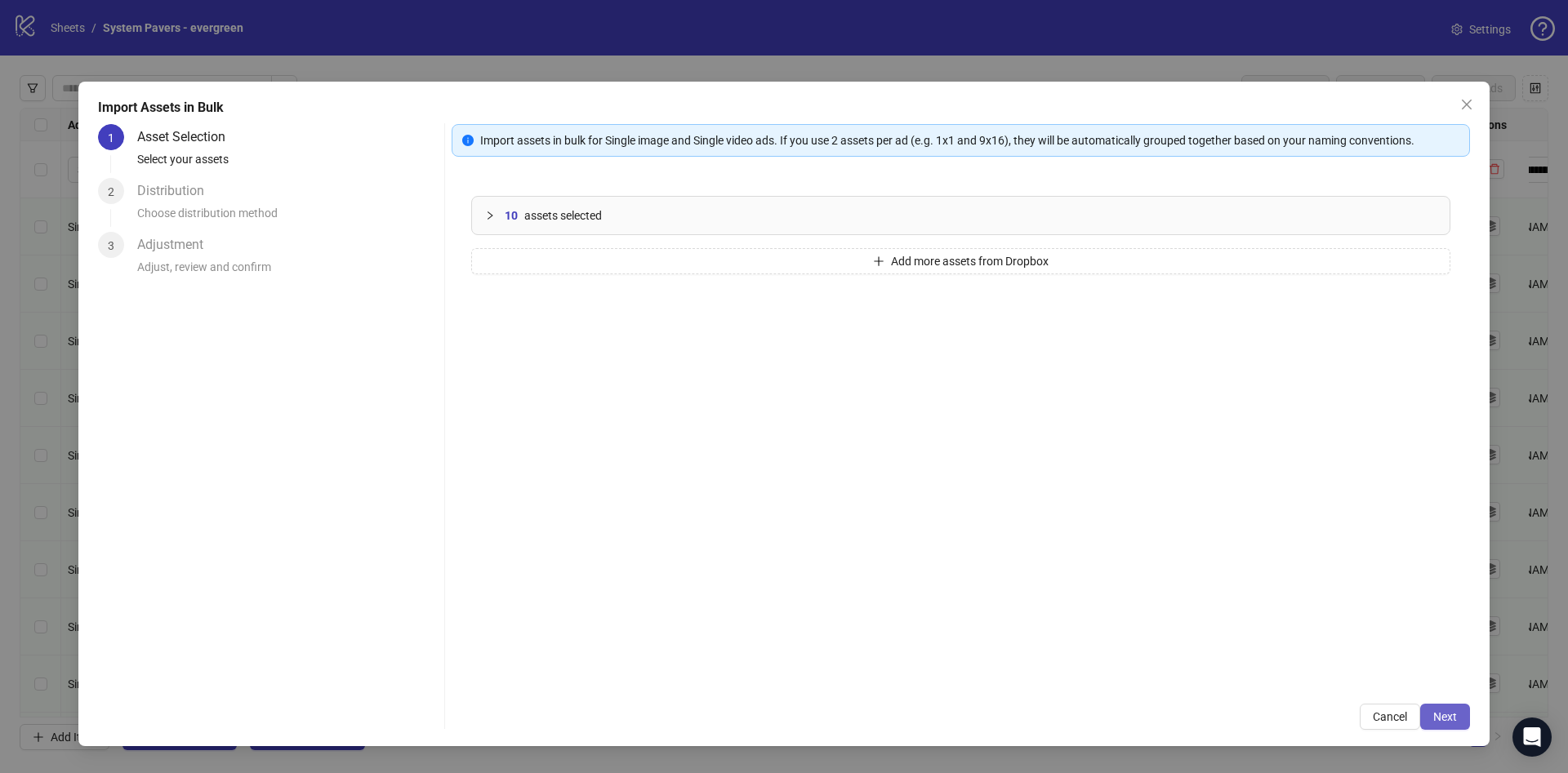
click at [1457, 727] on button "Next" at bounding box center [1445, 716] width 50 height 26
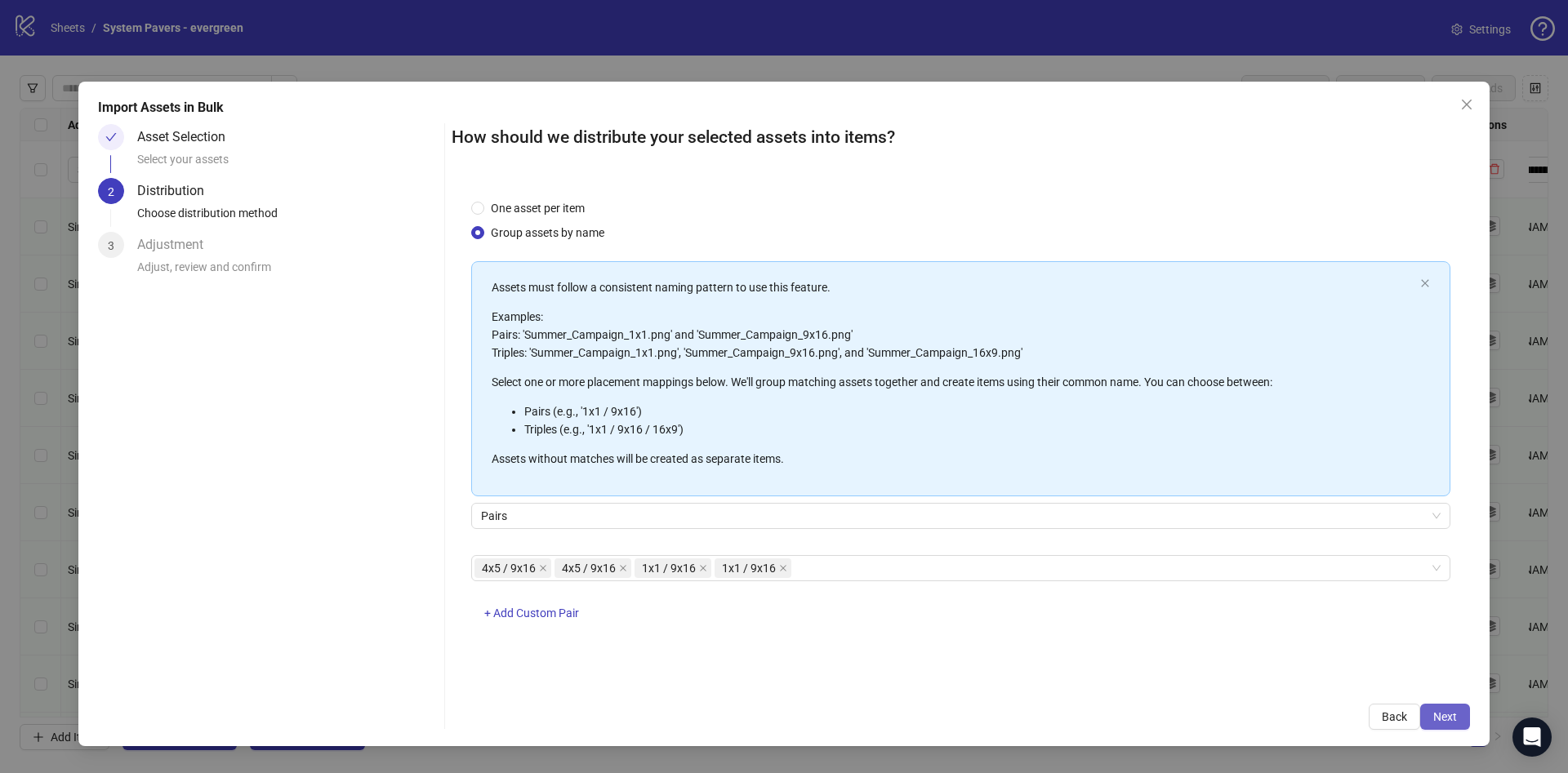
click at [1429, 710] on button "Next" at bounding box center [1445, 716] width 50 height 26
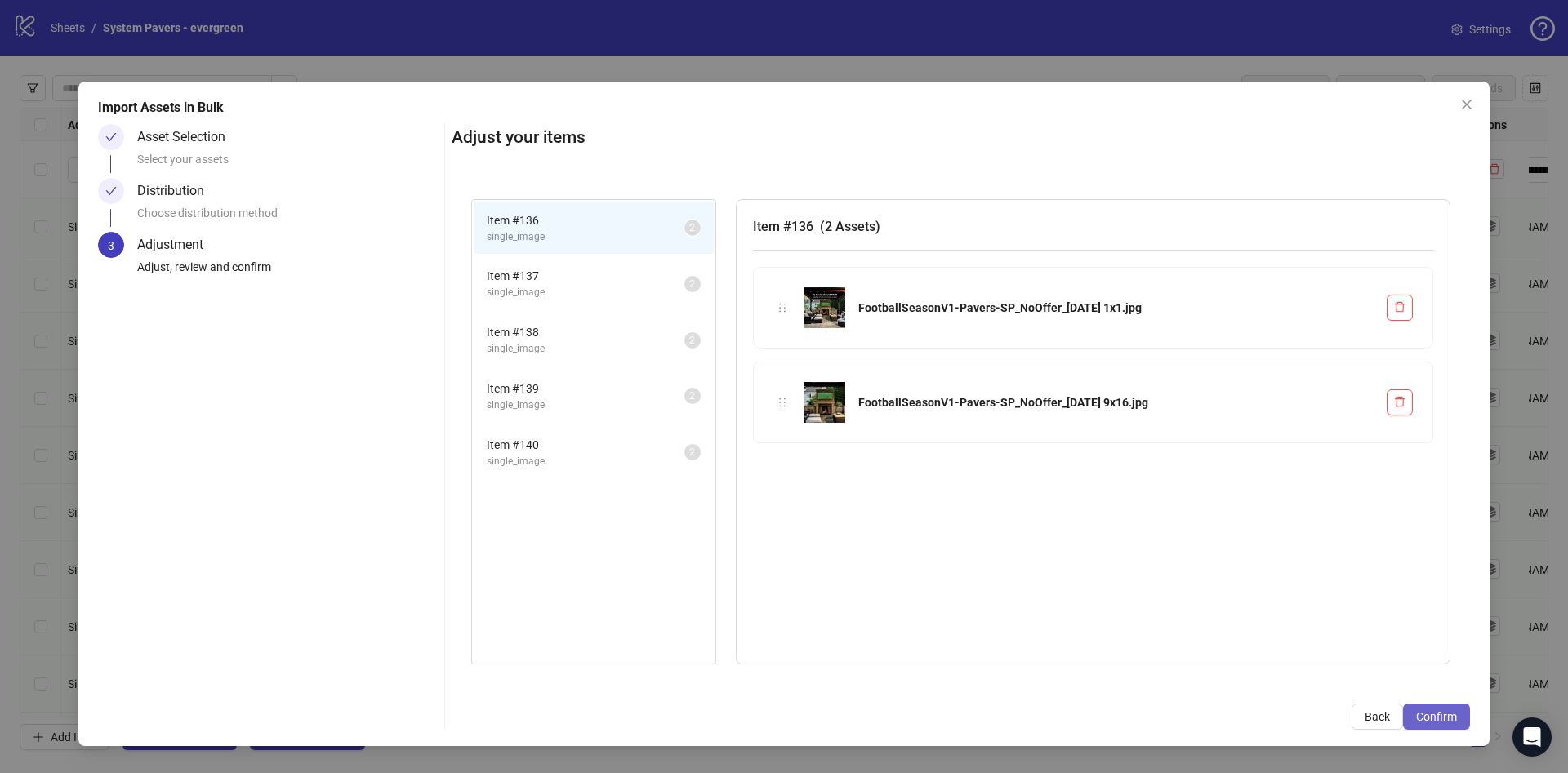
click at [1439, 712] on span "Confirm" at bounding box center [1436, 716] width 40 height 13
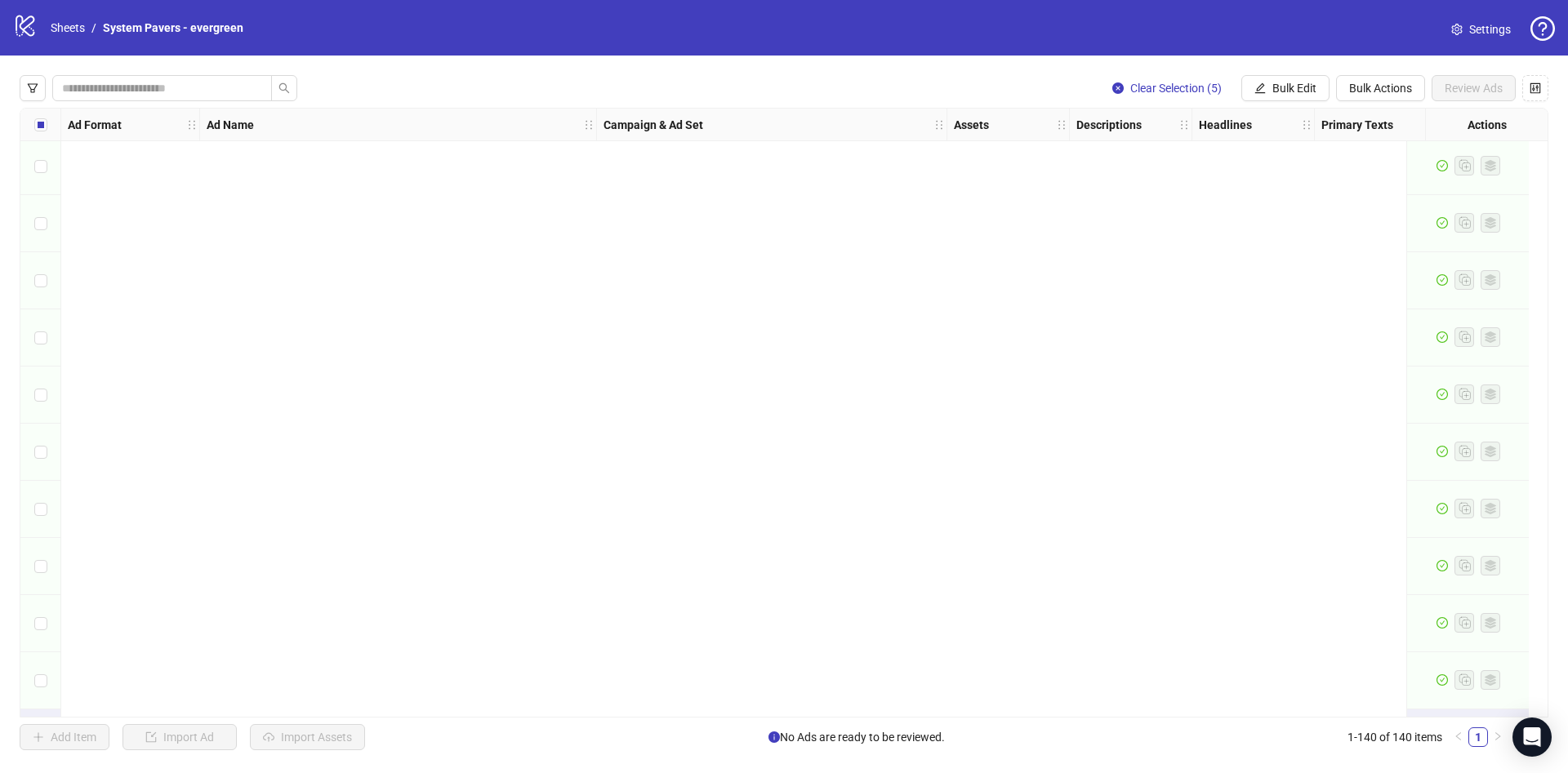
scroll to position [6326, 0]
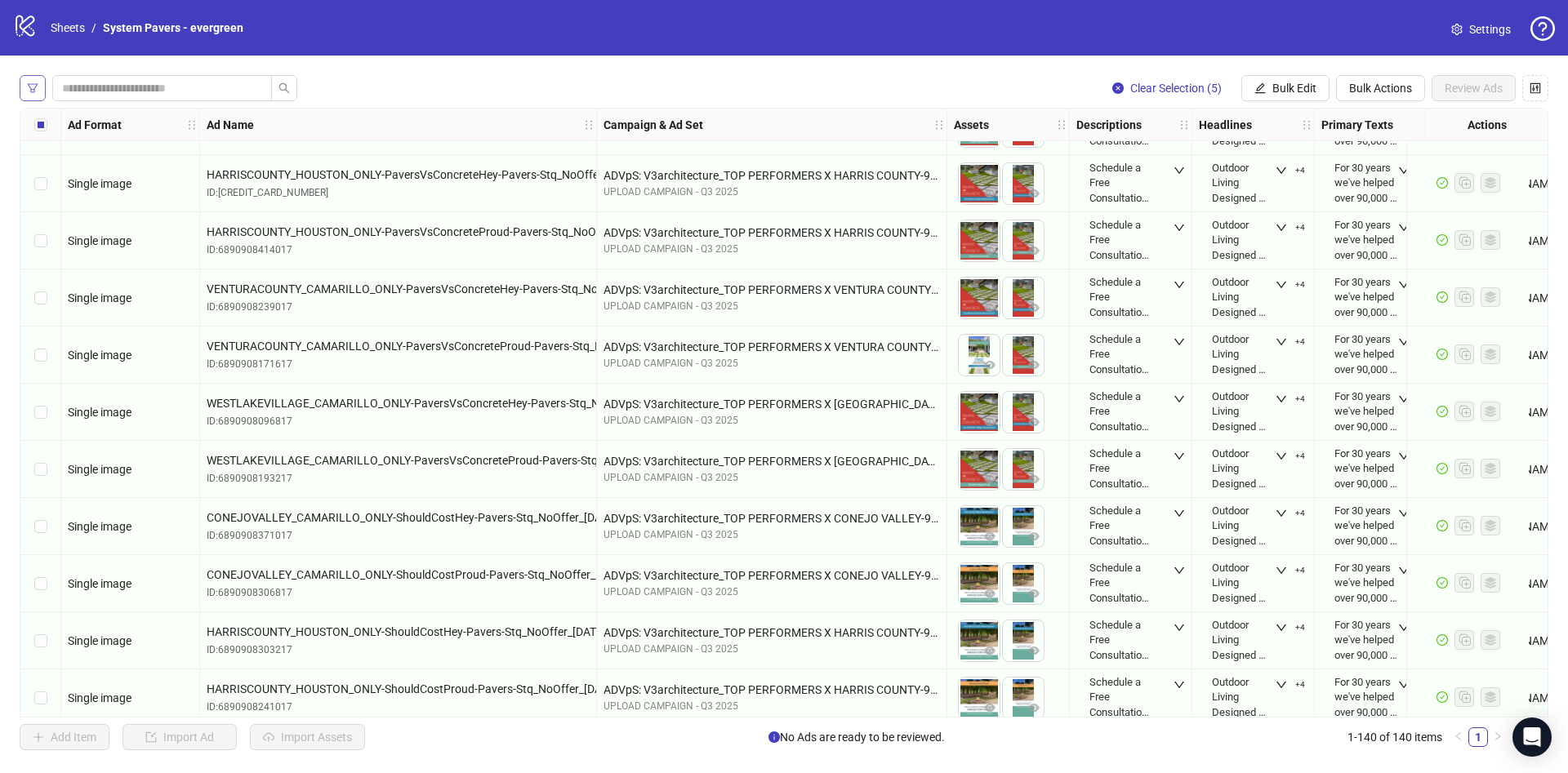
click at [35, 84] on icon "filter" at bounding box center [33, 88] width 12 height 12
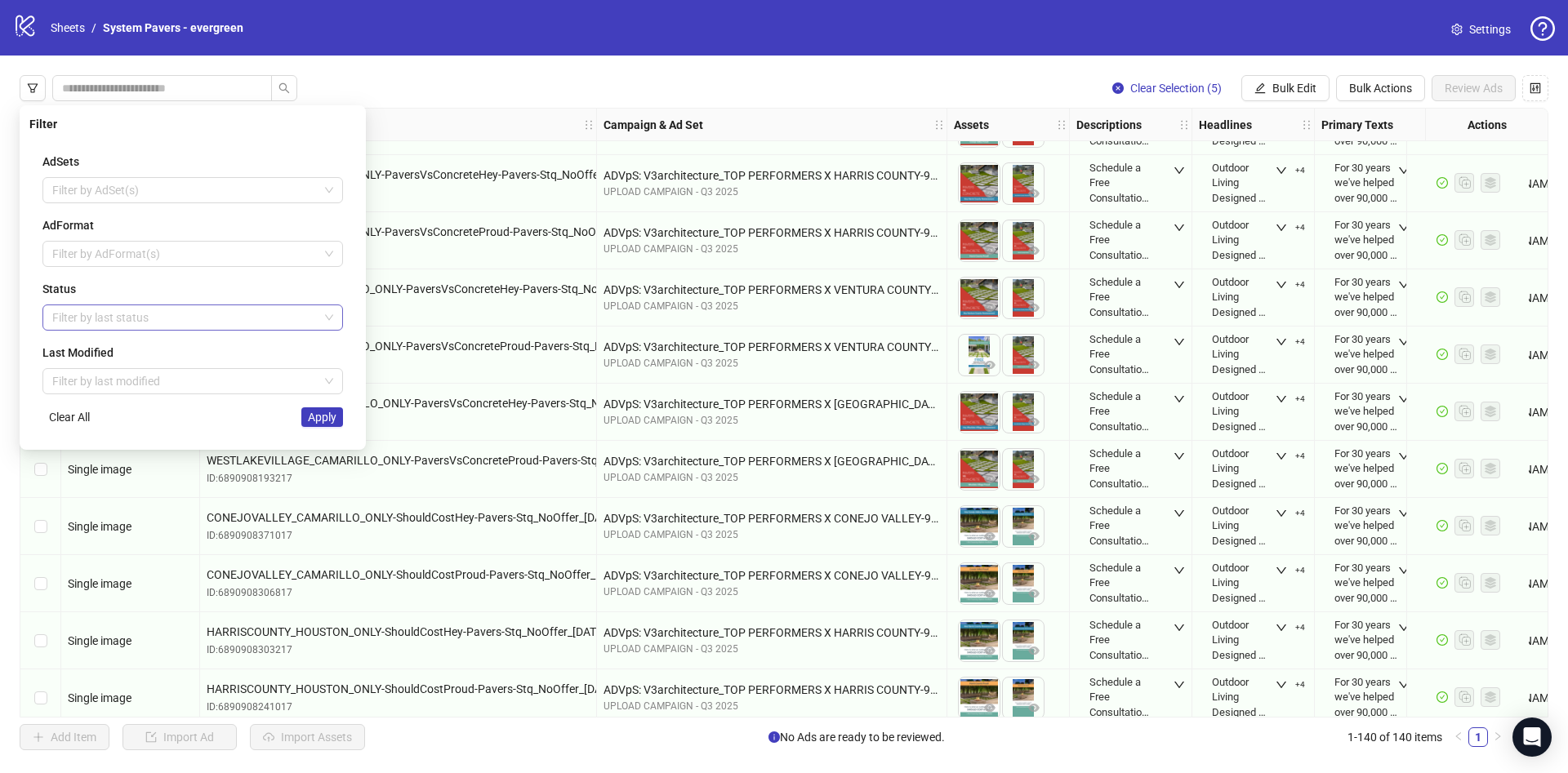
click at [75, 311] on div at bounding box center [185, 317] width 277 height 23
click at [72, 344] on div "Draft" at bounding box center [192, 350] width 274 height 18
click at [349, 282] on div "AdSets Filter by AdSet(s) AdFormat Filter by AdFormat(s) Status Draft Last Modi…" at bounding box center [192, 289] width 326 height 300
click at [333, 419] on span "Apply" at bounding box center [322, 417] width 29 height 13
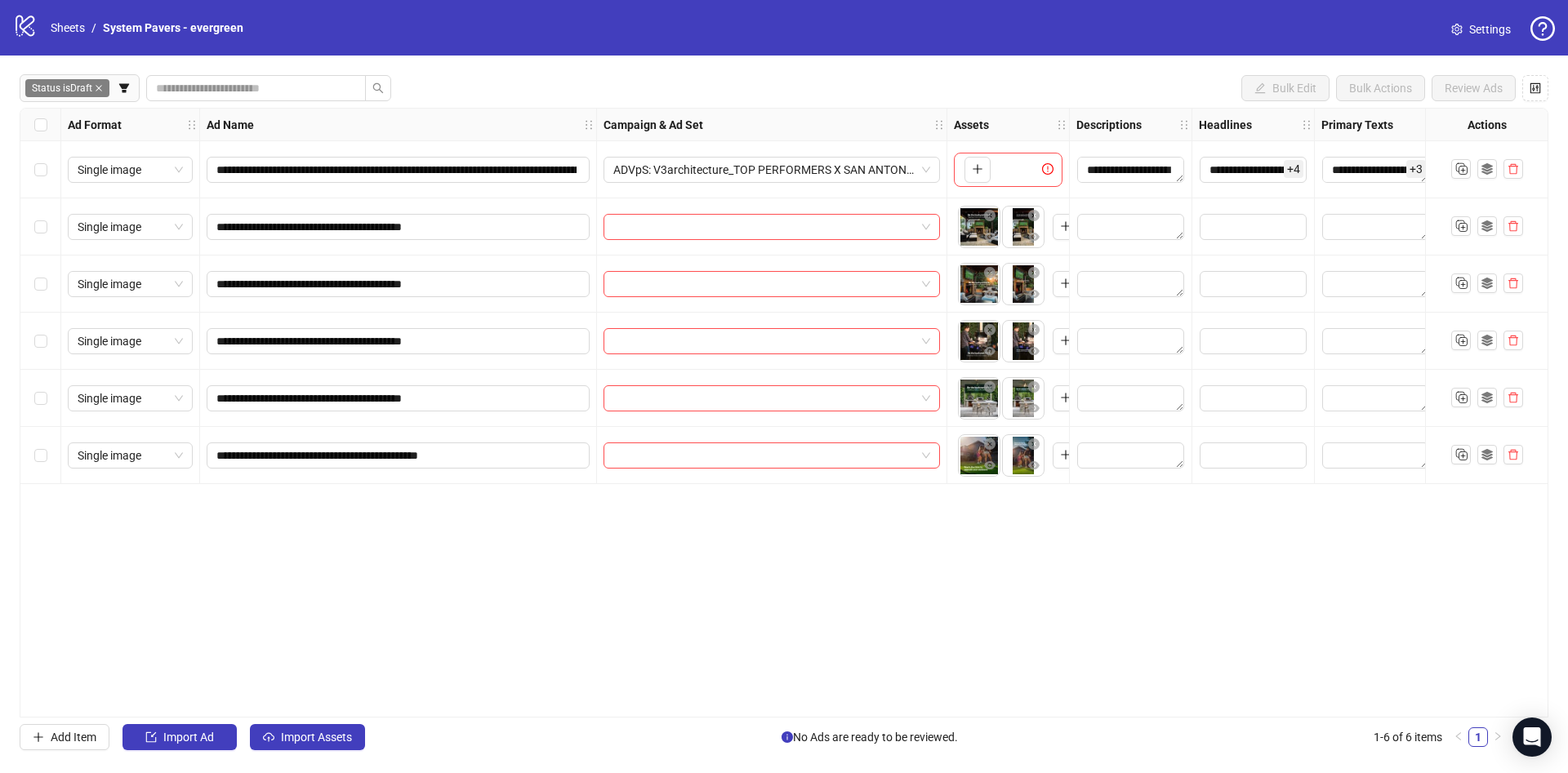
scroll to position [0, 0]
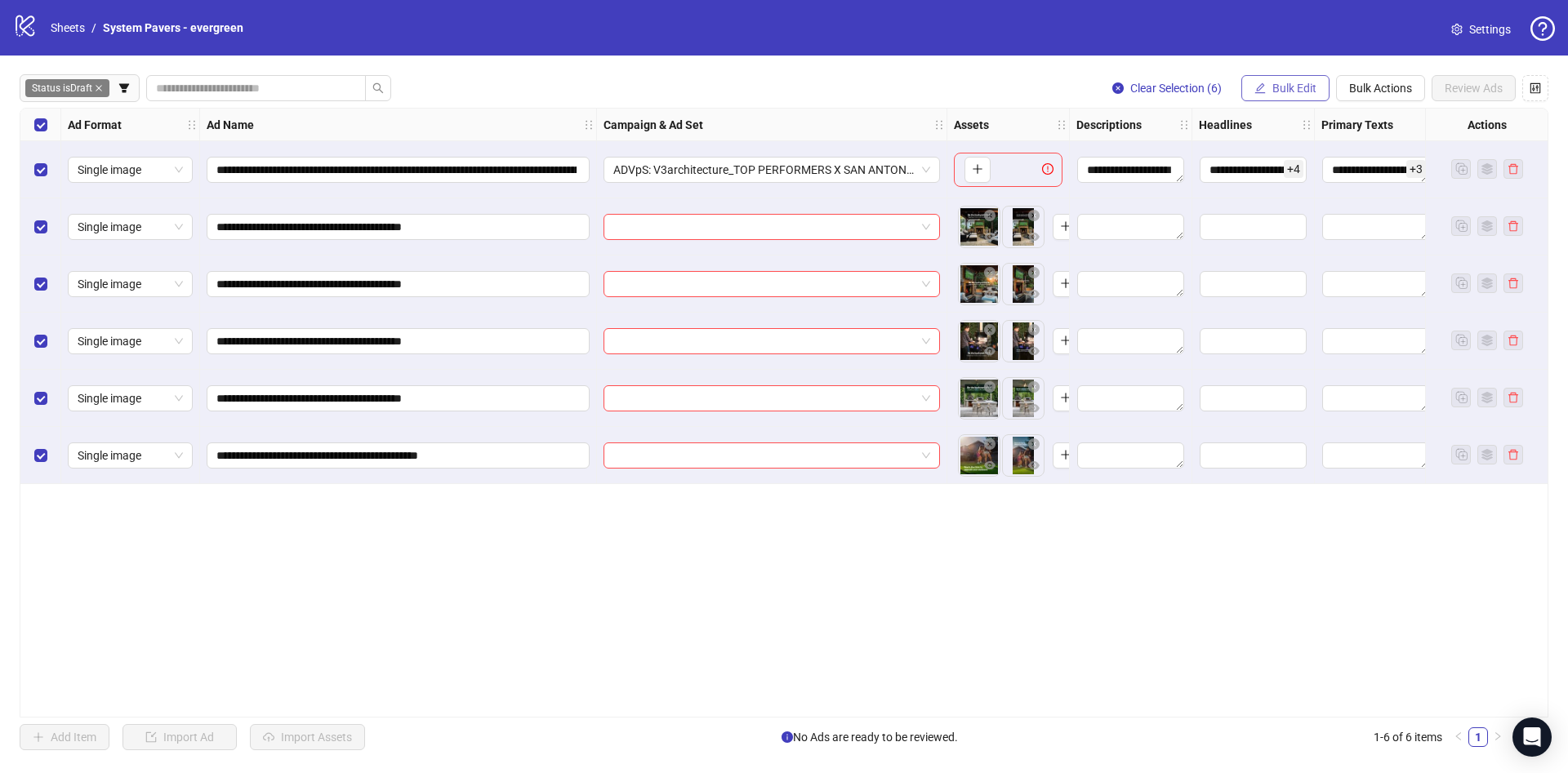
click at [1294, 85] on span "Bulk Edit" at bounding box center [1294, 88] width 44 height 13
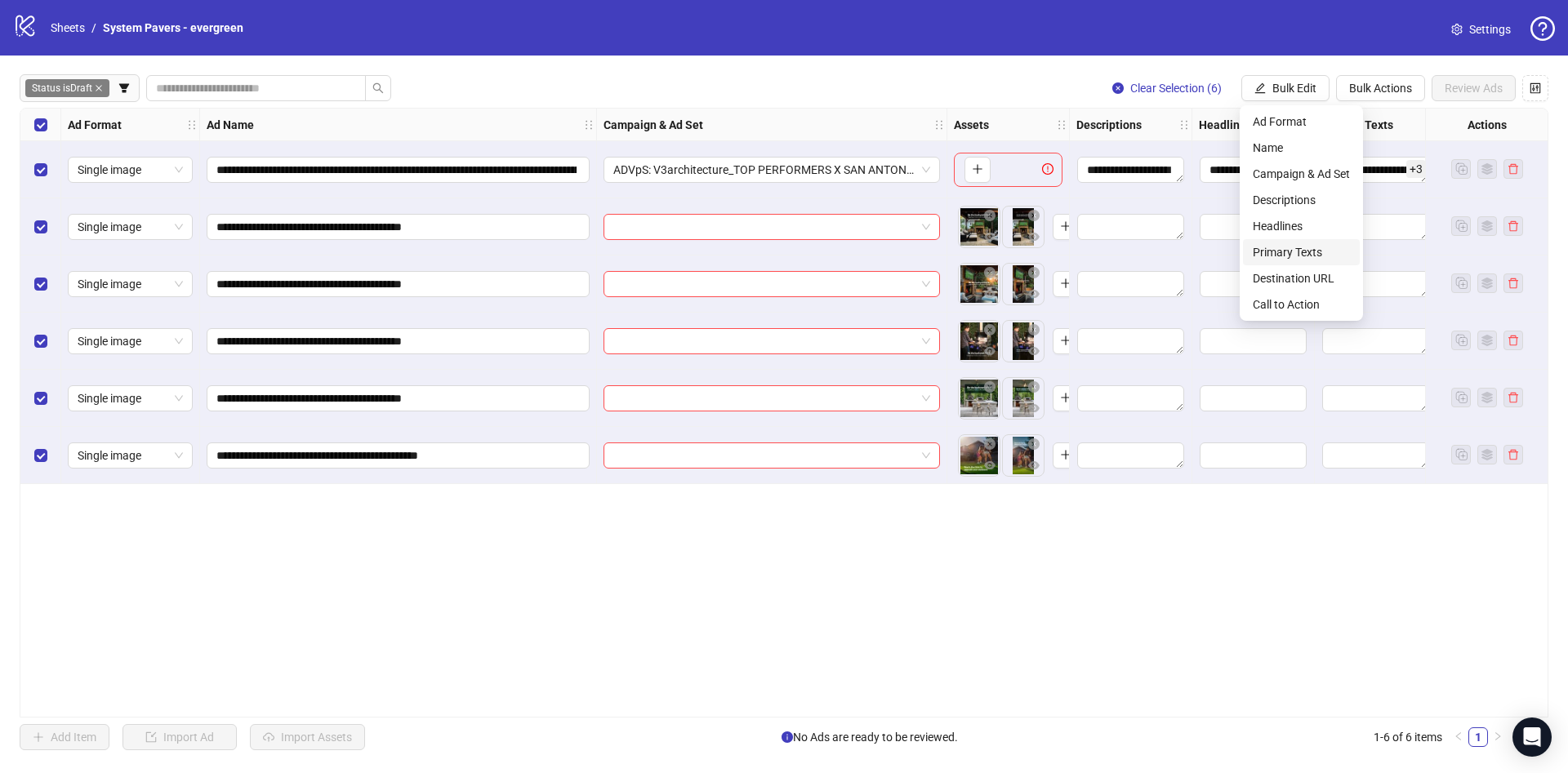
click at [1308, 256] on span "Primary Texts" at bounding box center [1301, 252] width 97 height 18
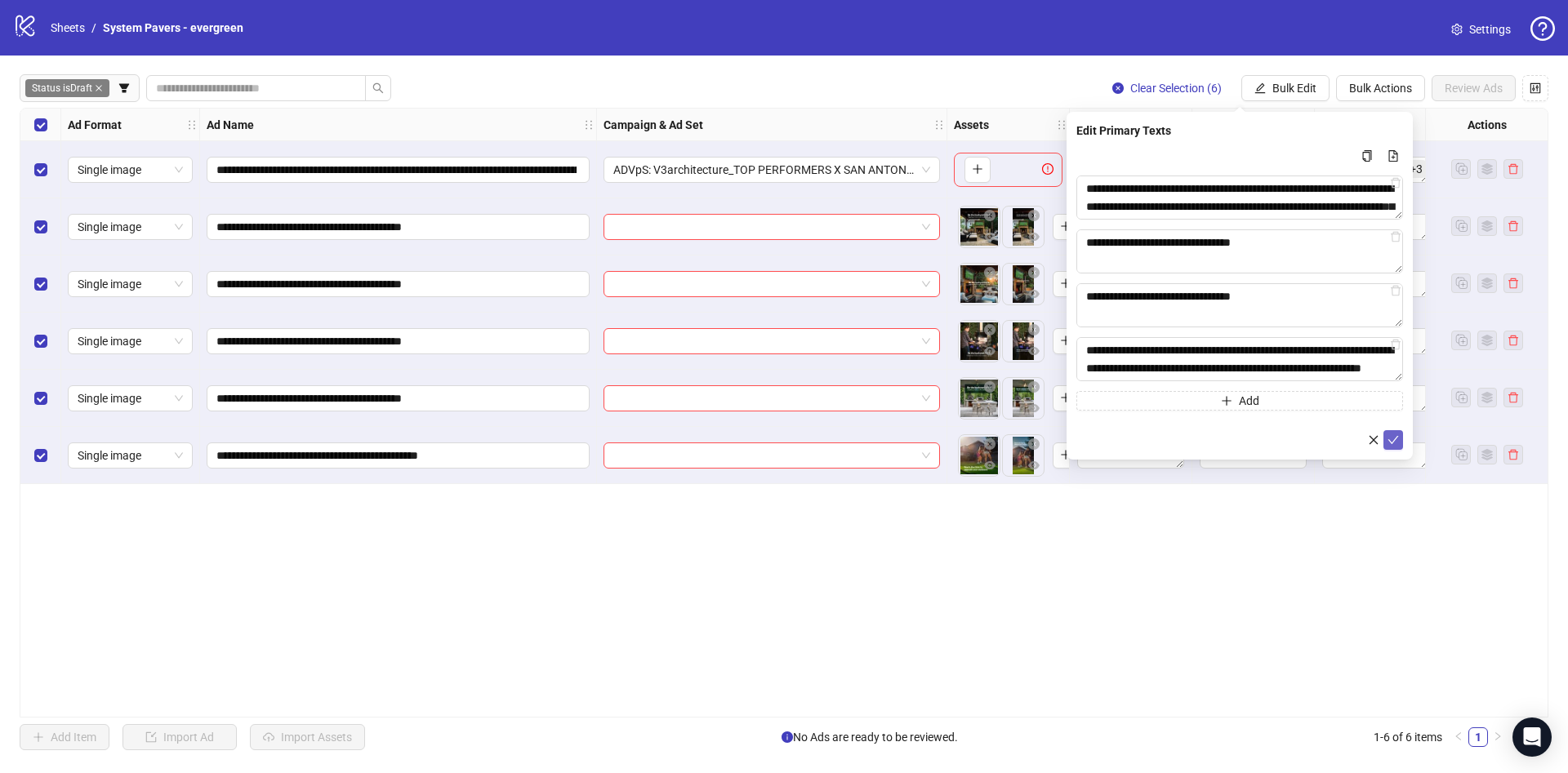
click at [1390, 442] on icon "check" at bounding box center [1393, 440] width 12 height 12
click at [1290, 100] on div "**********" at bounding box center [784, 412] width 1568 height 714
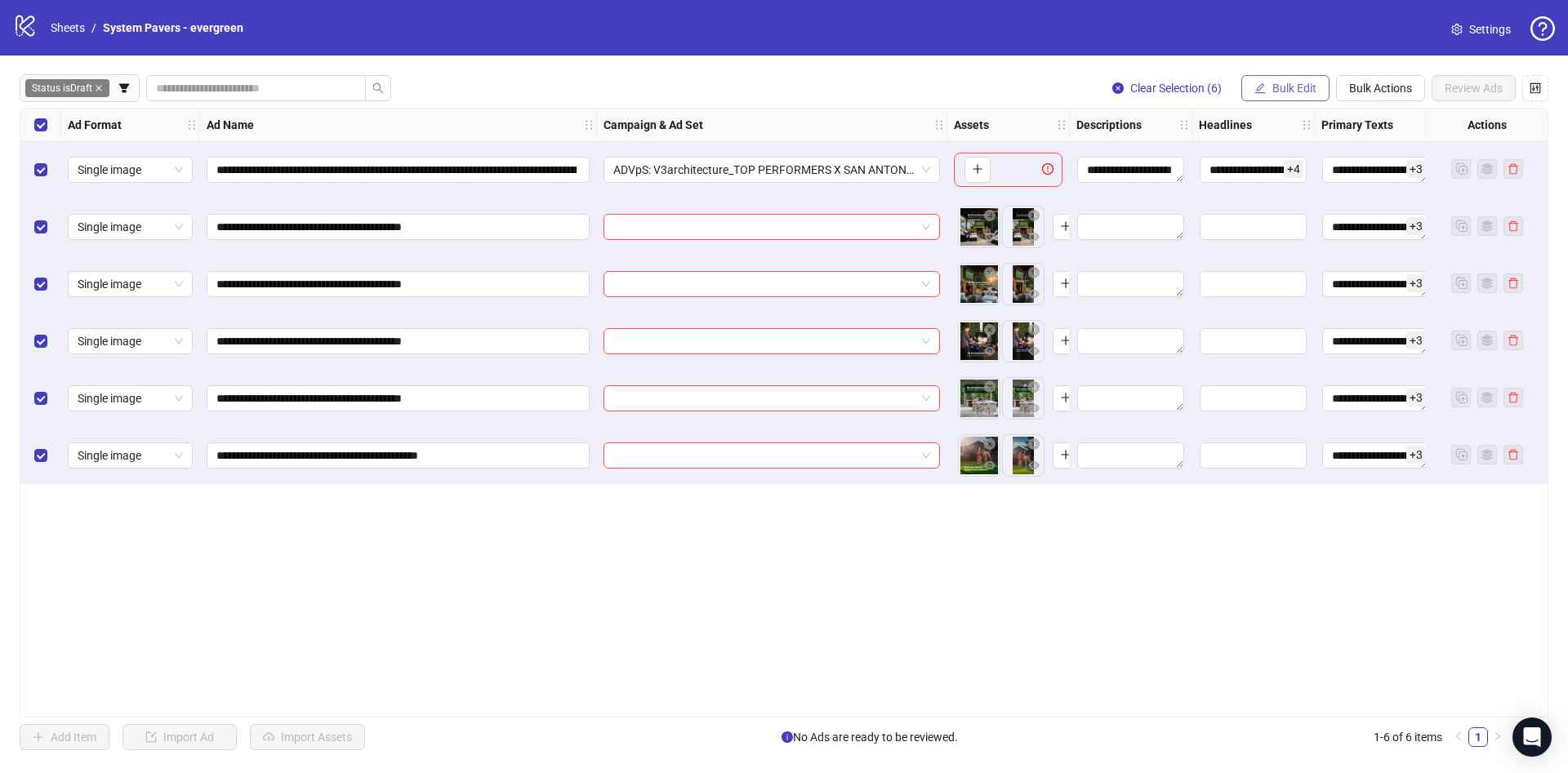
click at [1299, 87] on span "Bulk Edit" at bounding box center [1294, 88] width 44 height 13
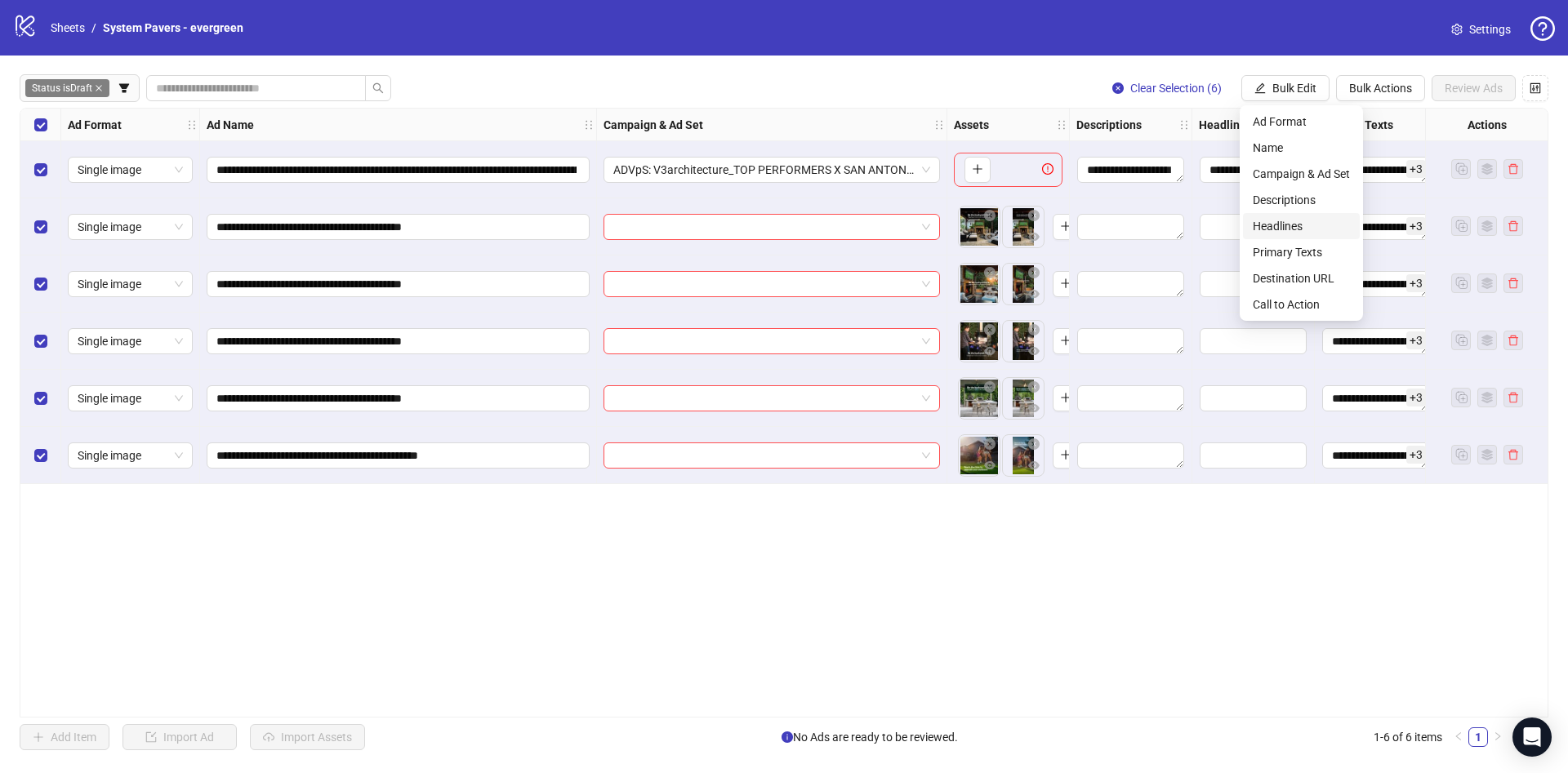
click at [1284, 222] on span "Headlines" at bounding box center [1301, 226] width 97 height 18
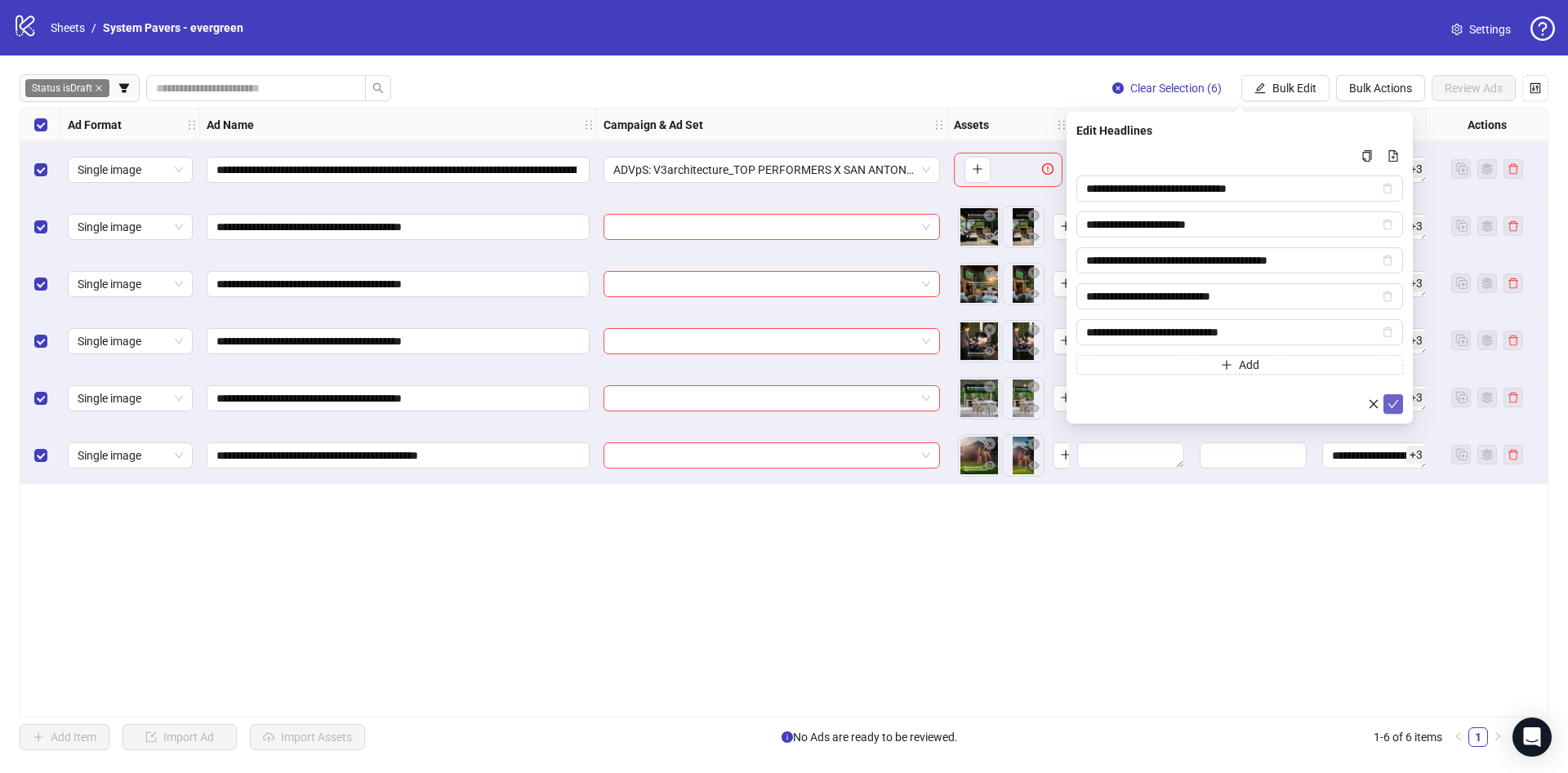
click at [1402, 396] on button "submit" at bounding box center [1393, 404] width 19 height 19
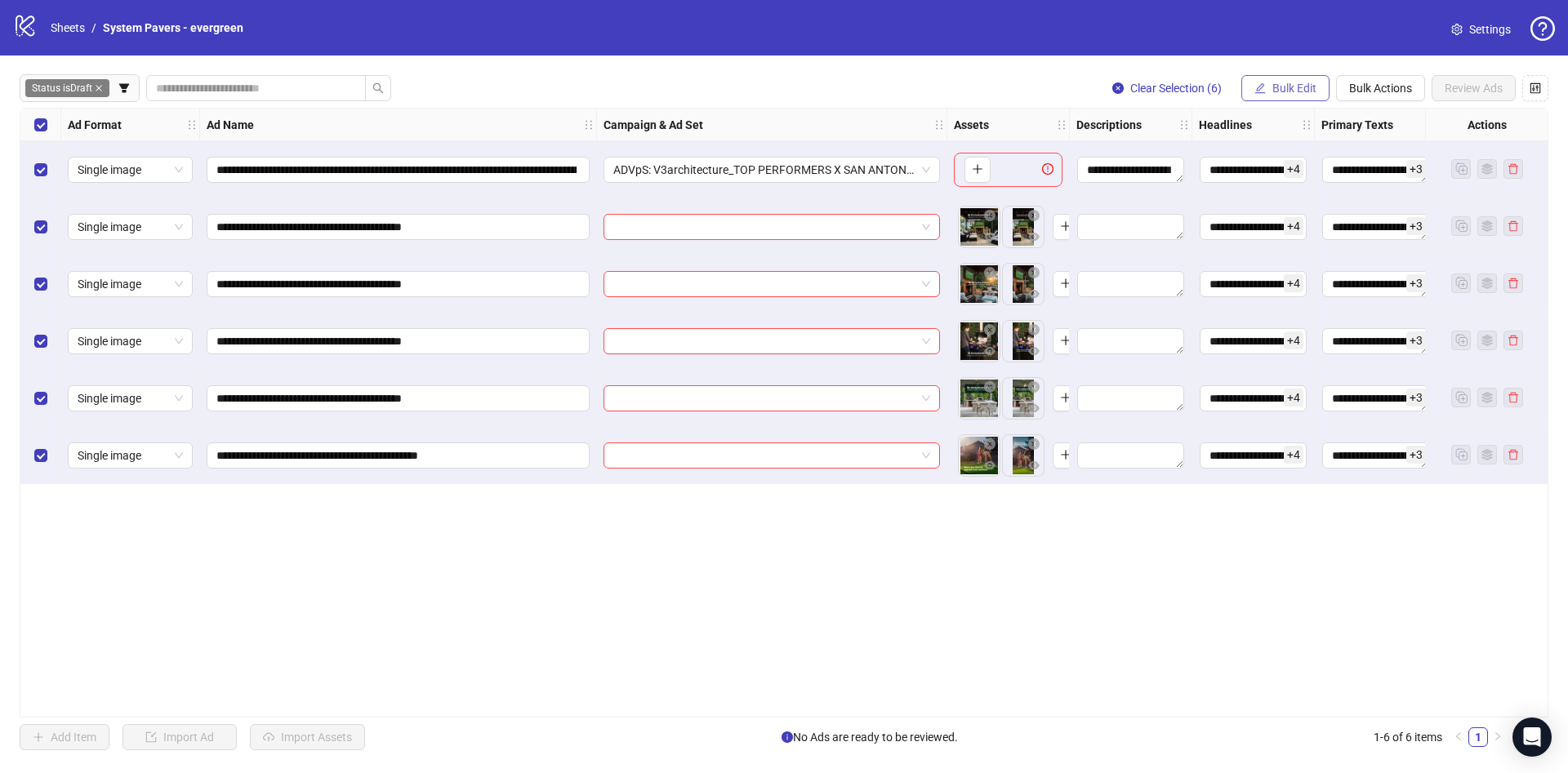
click at [1273, 82] on span "Bulk Edit" at bounding box center [1294, 88] width 44 height 13
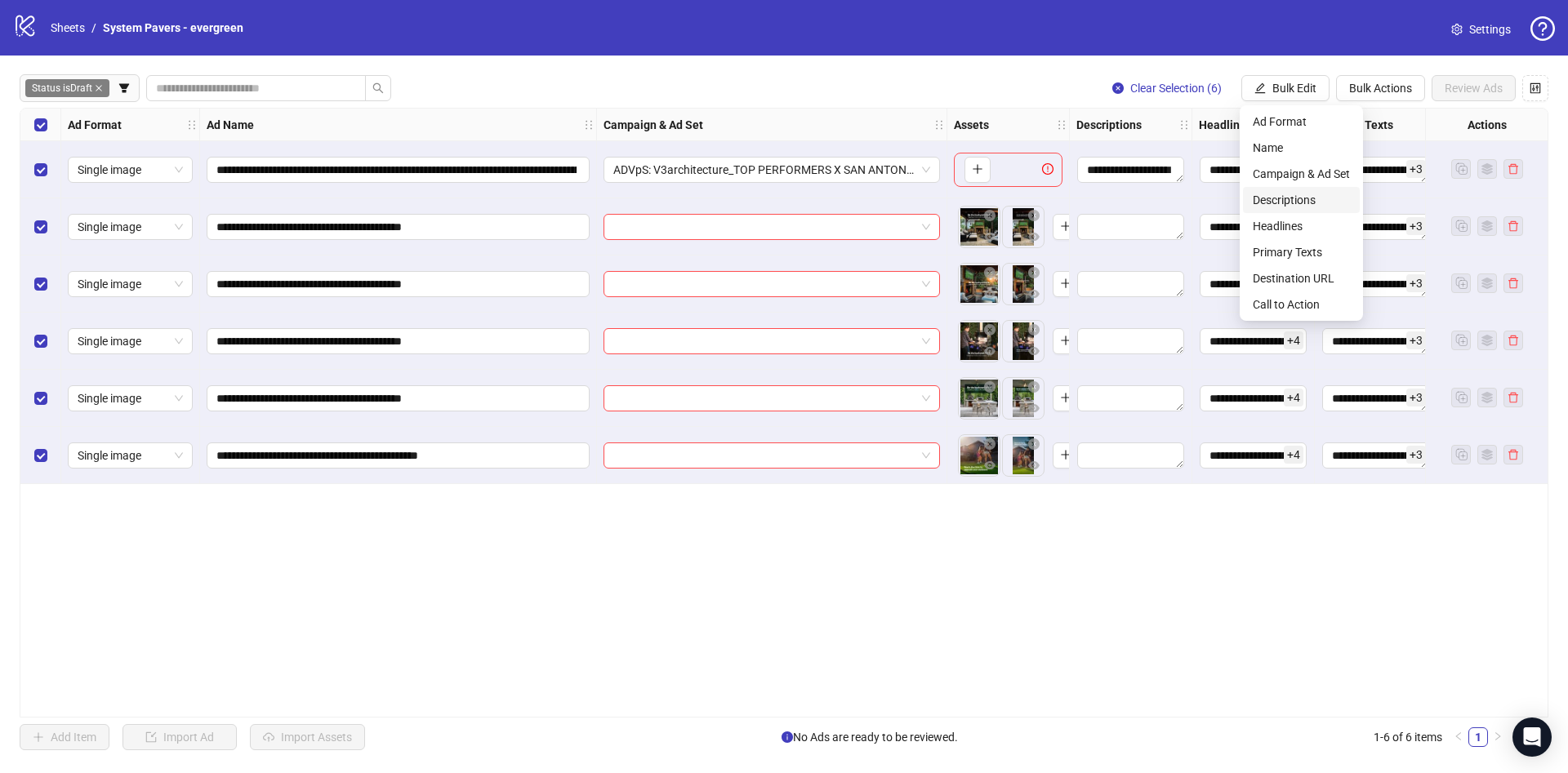
click at [1287, 201] on span "Descriptions" at bounding box center [1301, 200] width 97 height 18
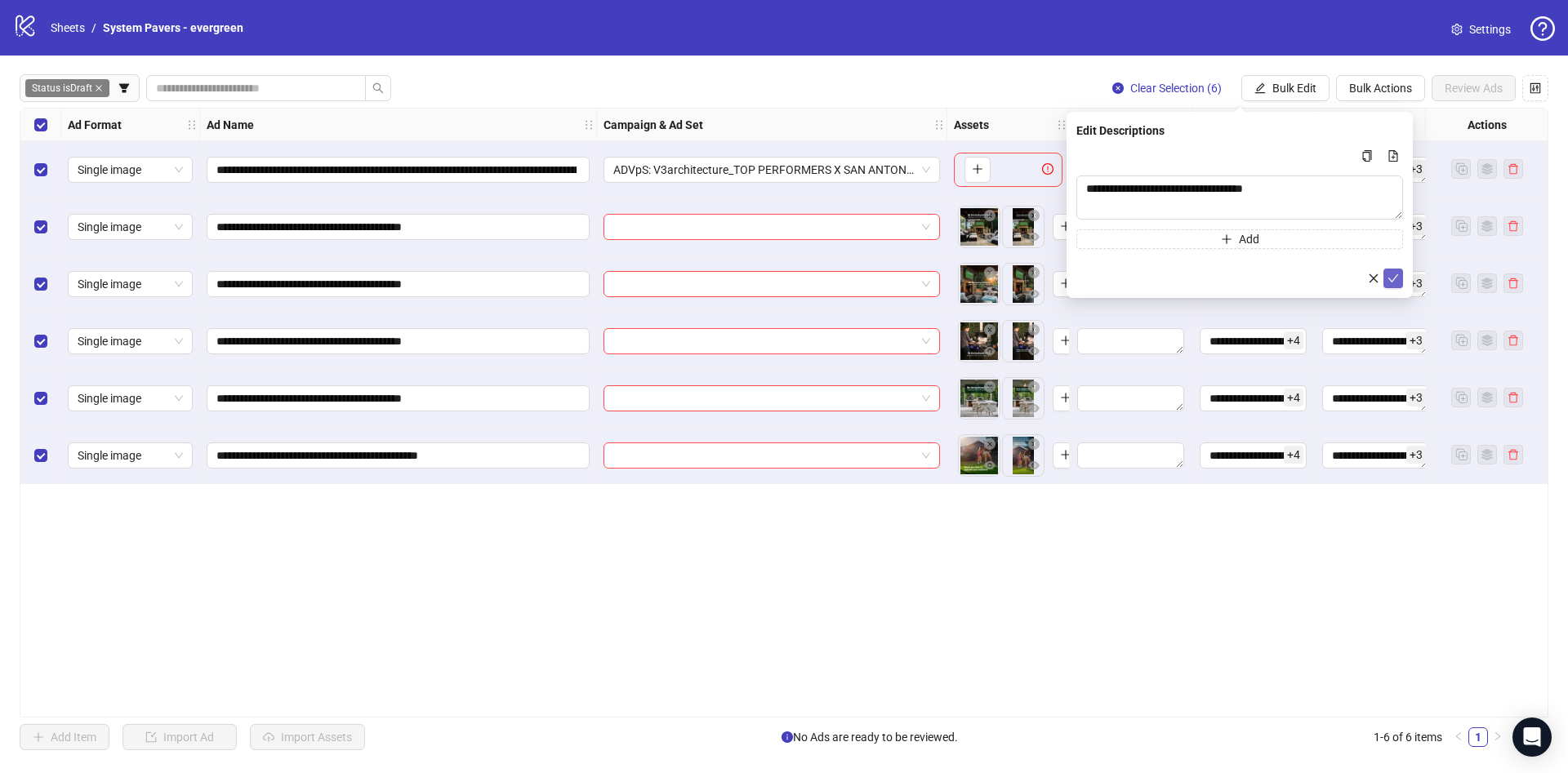
click at [1400, 274] on button "submit" at bounding box center [1393, 278] width 19 height 19
click at [1280, 87] on span "Bulk Edit" at bounding box center [1294, 88] width 44 height 13
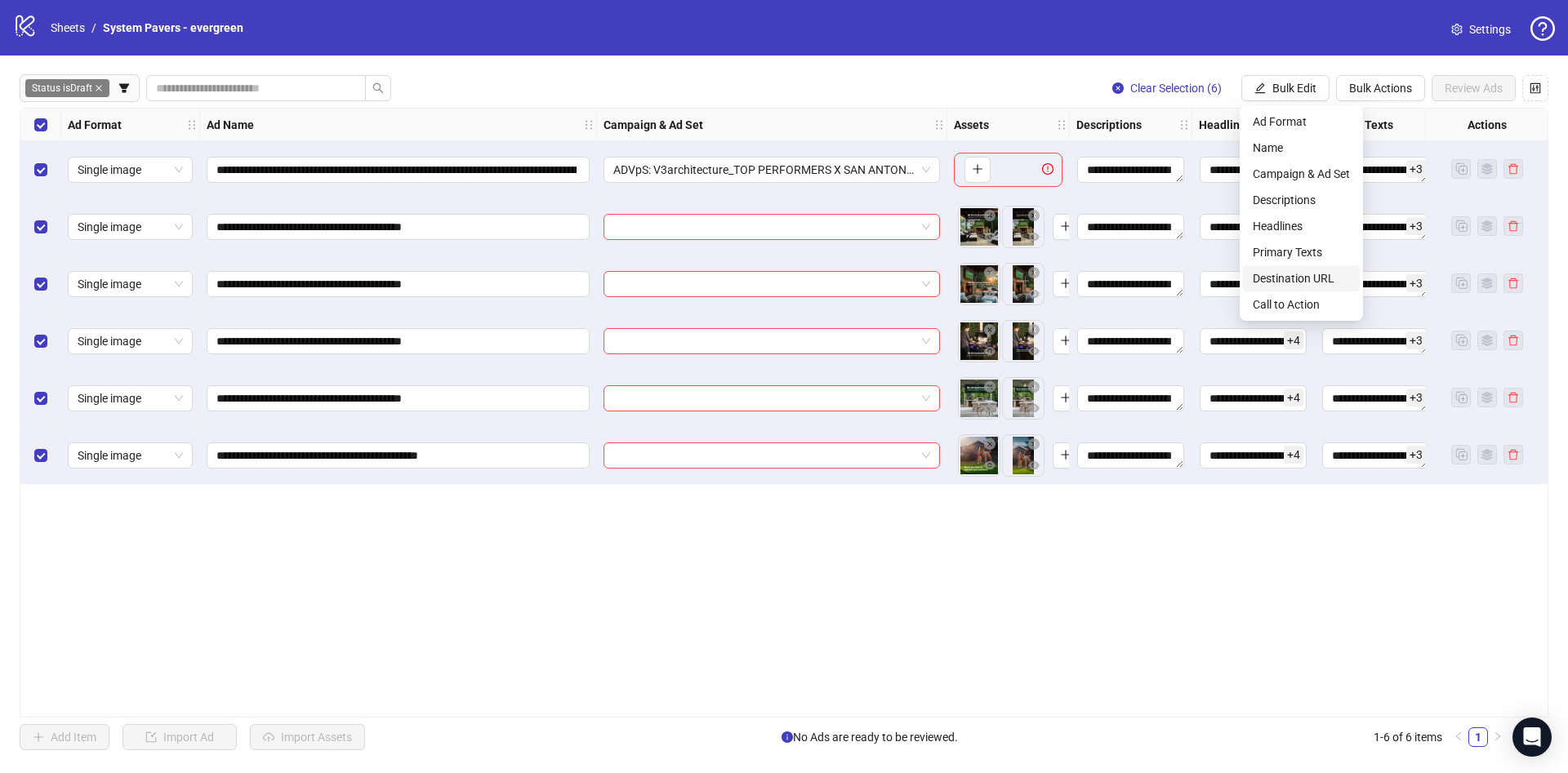
click at [1315, 278] on span "Destination URL" at bounding box center [1301, 278] width 97 height 18
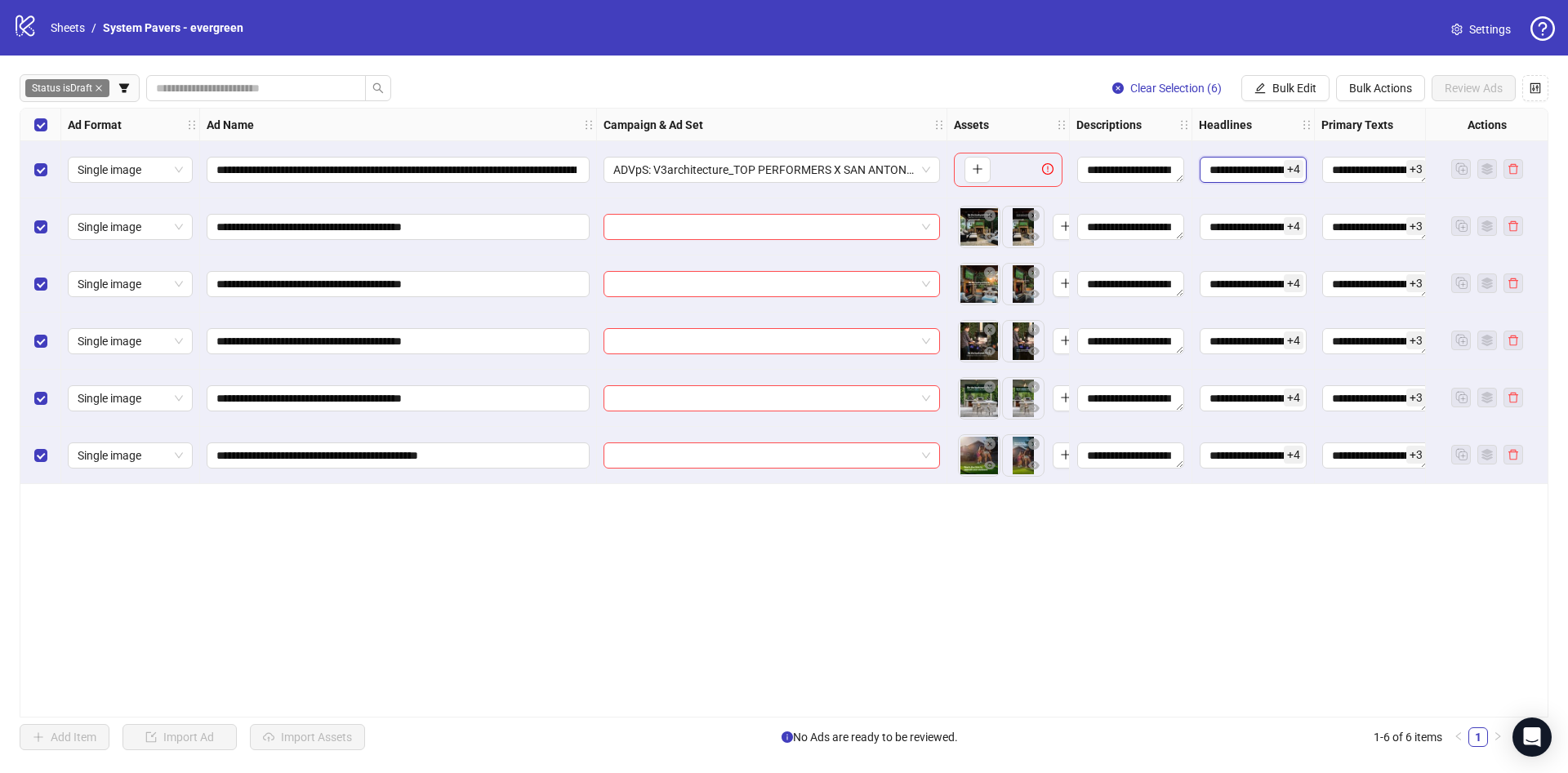
drag, startPoint x: 1262, startPoint y: 157, endPoint x: 1293, endPoint y: 152, distance: 31.4
click at [1293, 152] on div "**********" at bounding box center [1252, 169] width 122 height 57
click at [1283, 82] on span "Bulk Edit" at bounding box center [1294, 88] width 44 height 13
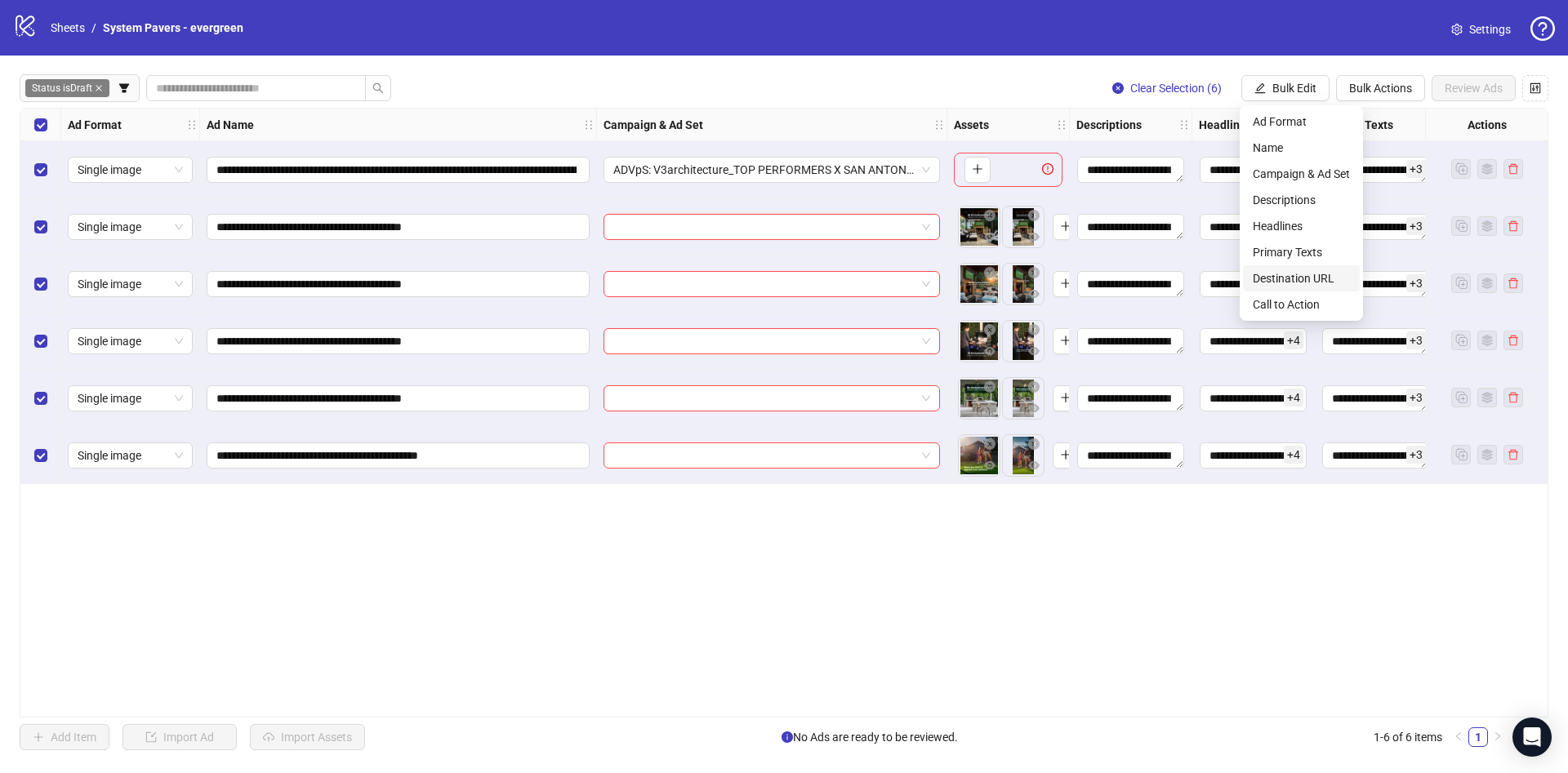
click at [1307, 272] on span "Destination URL" at bounding box center [1301, 278] width 97 height 18
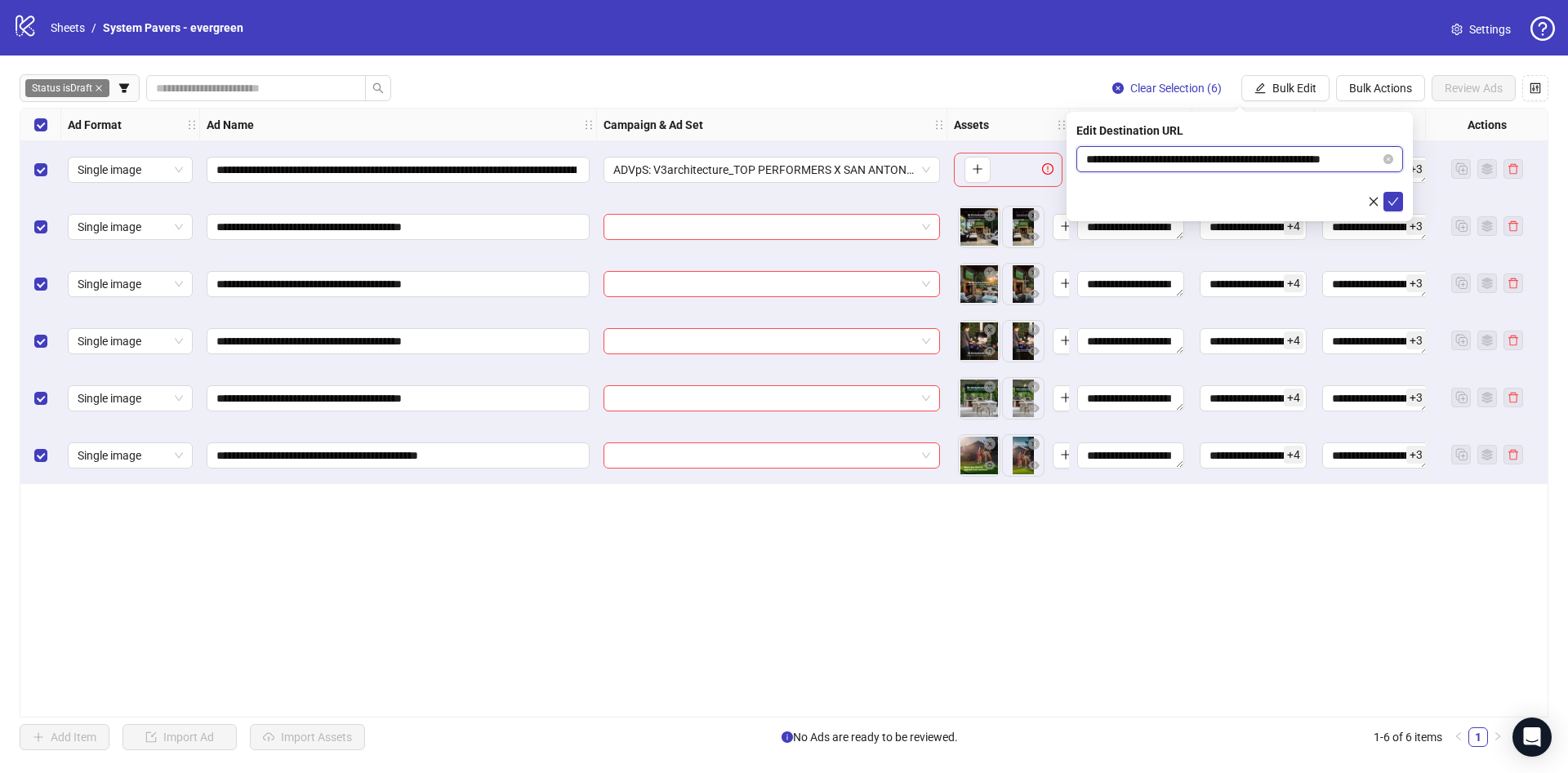
scroll to position [0, 24]
drag, startPoint x: 1275, startPoint y: 159, endPoint x: 1430, endPoint y: 161, distance: 155.0
click at [1430, 161] on body "**********" at bounding box center [784, 386] width 1568 height 773
click at [1396, 199] on icon "check" at bounding box center [1393, 202] width 12 height 12
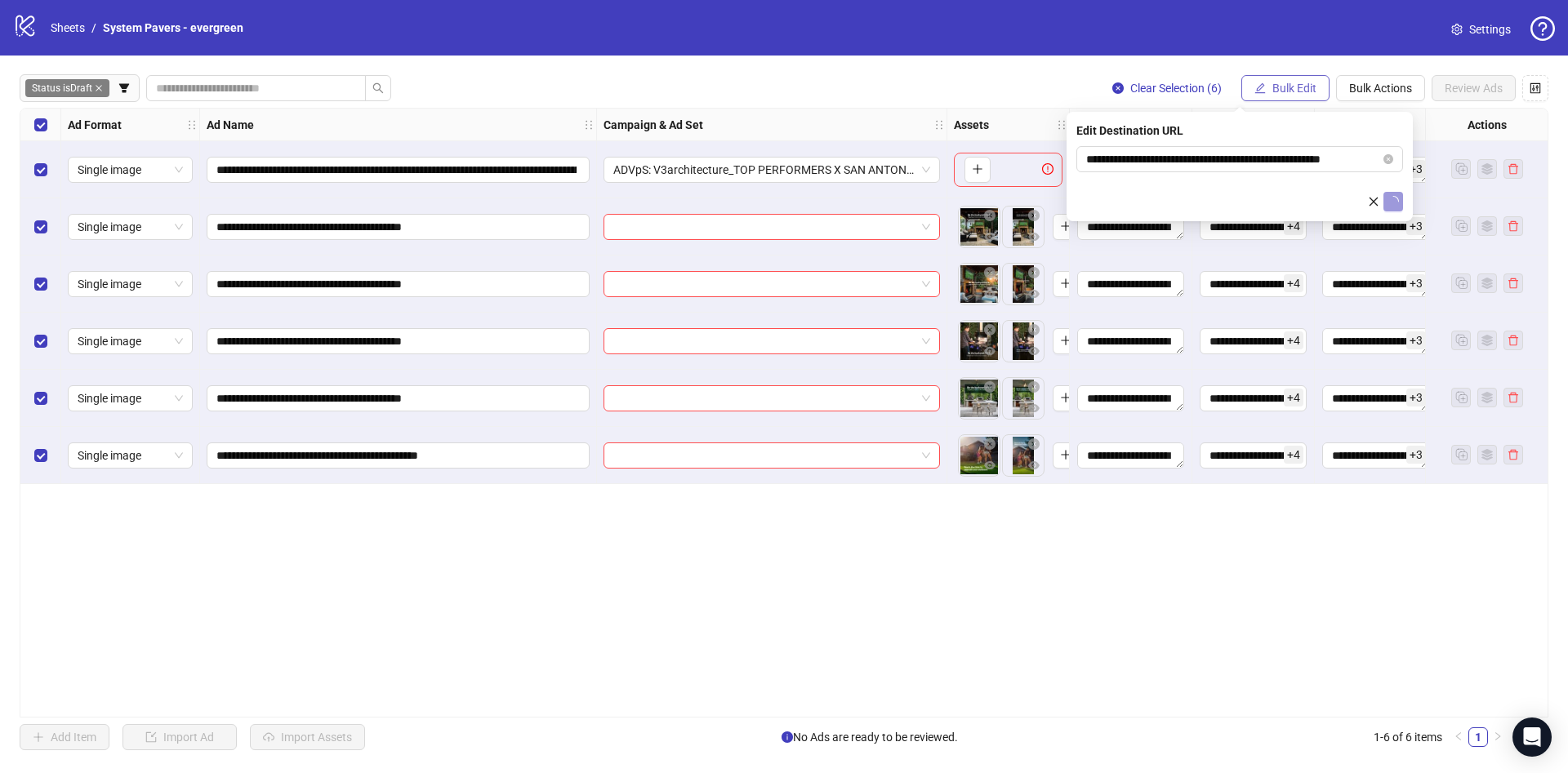
click at [1309, 82] on span "Bulk Edit" at bounding box center [1294, 88] width 44 height 13
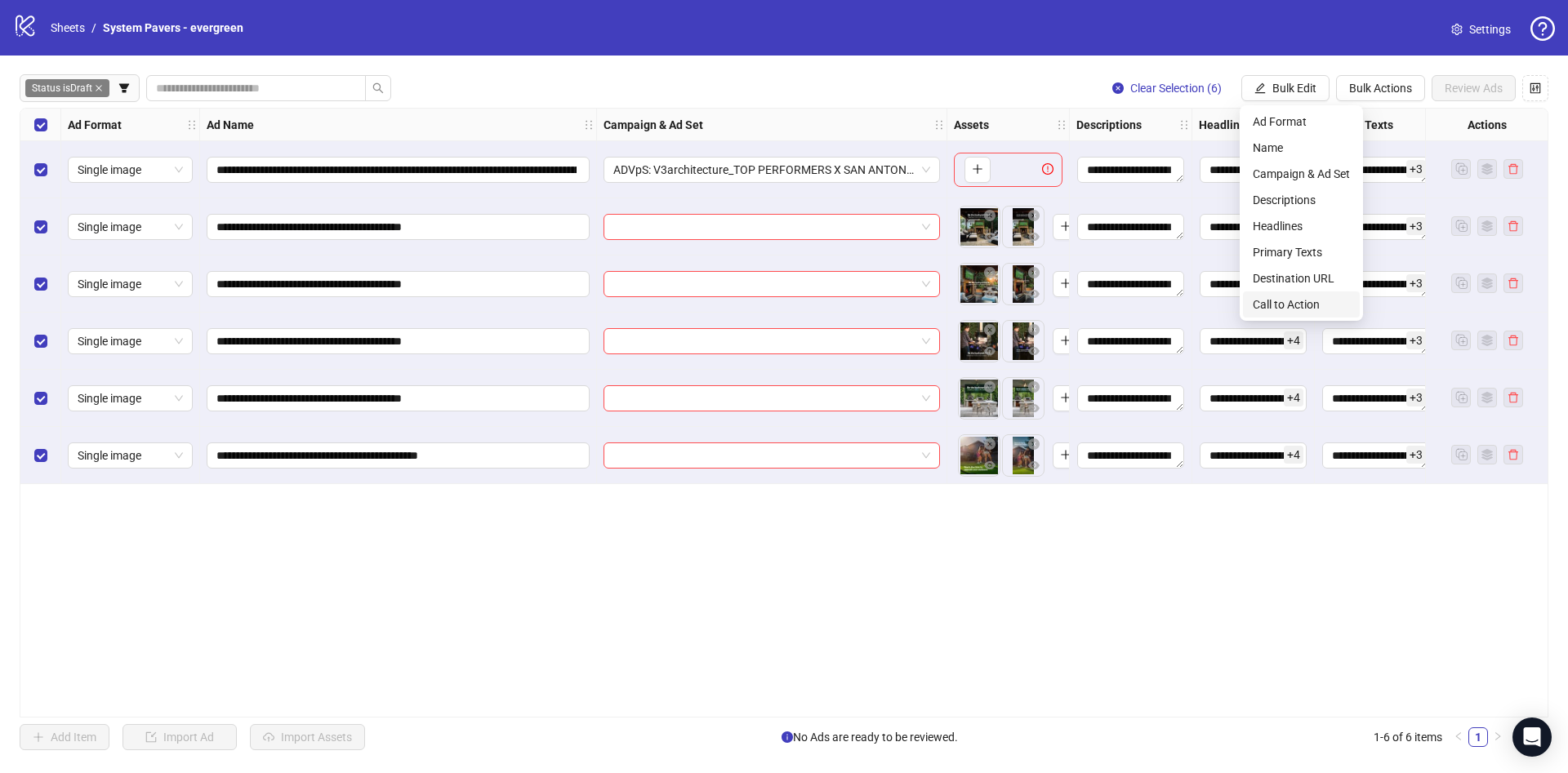
click at [1301, 307] on span "Call to Action" at bounding box center [1301, 304] width 97 height 18
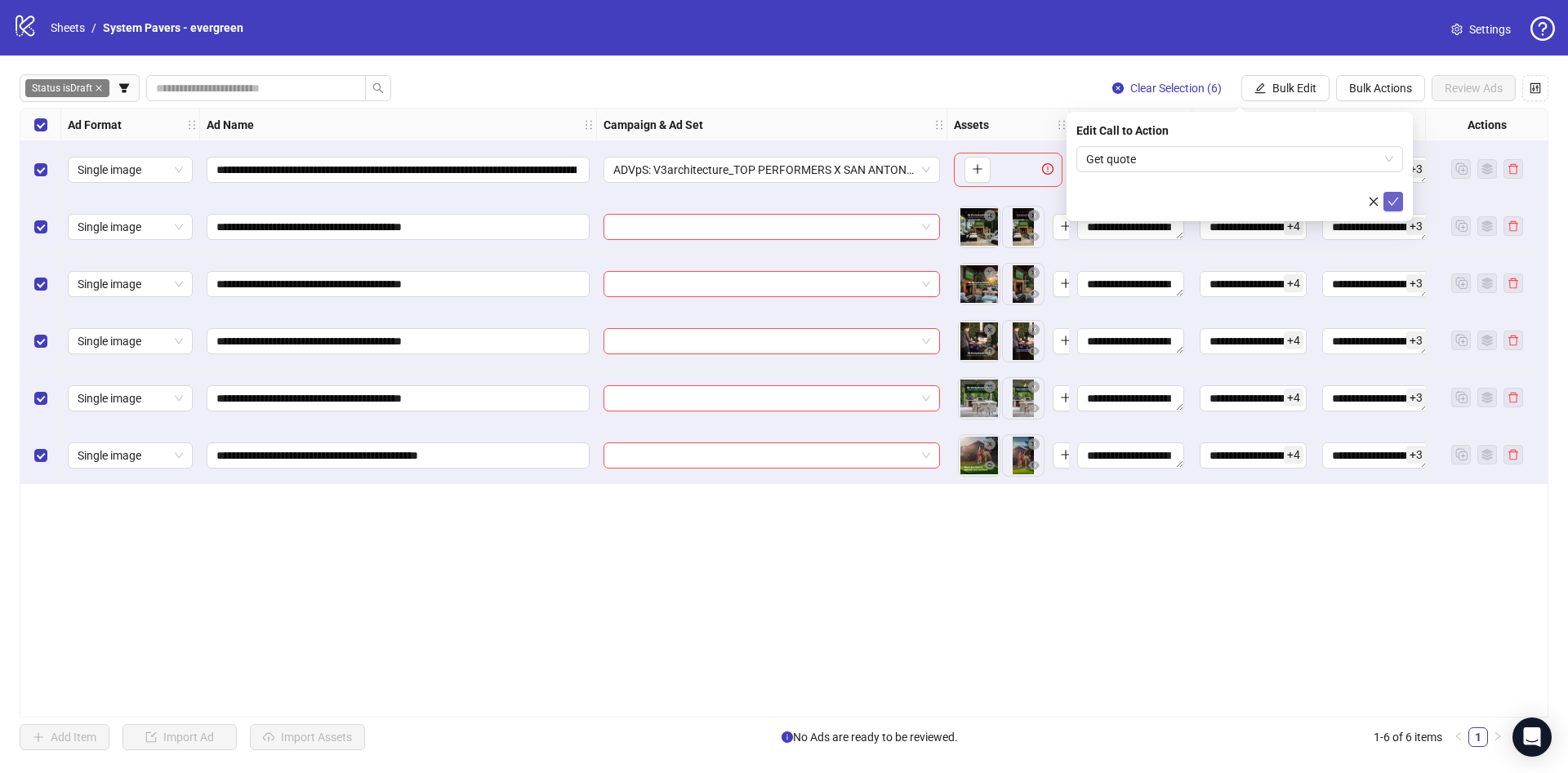
click at [1395, 196] on icon "check" at bounding box center [1393, 202] width 12 height 12
click at [1276, 68] on div "**********" at bounding box center [784, 412] width 1568 height 714
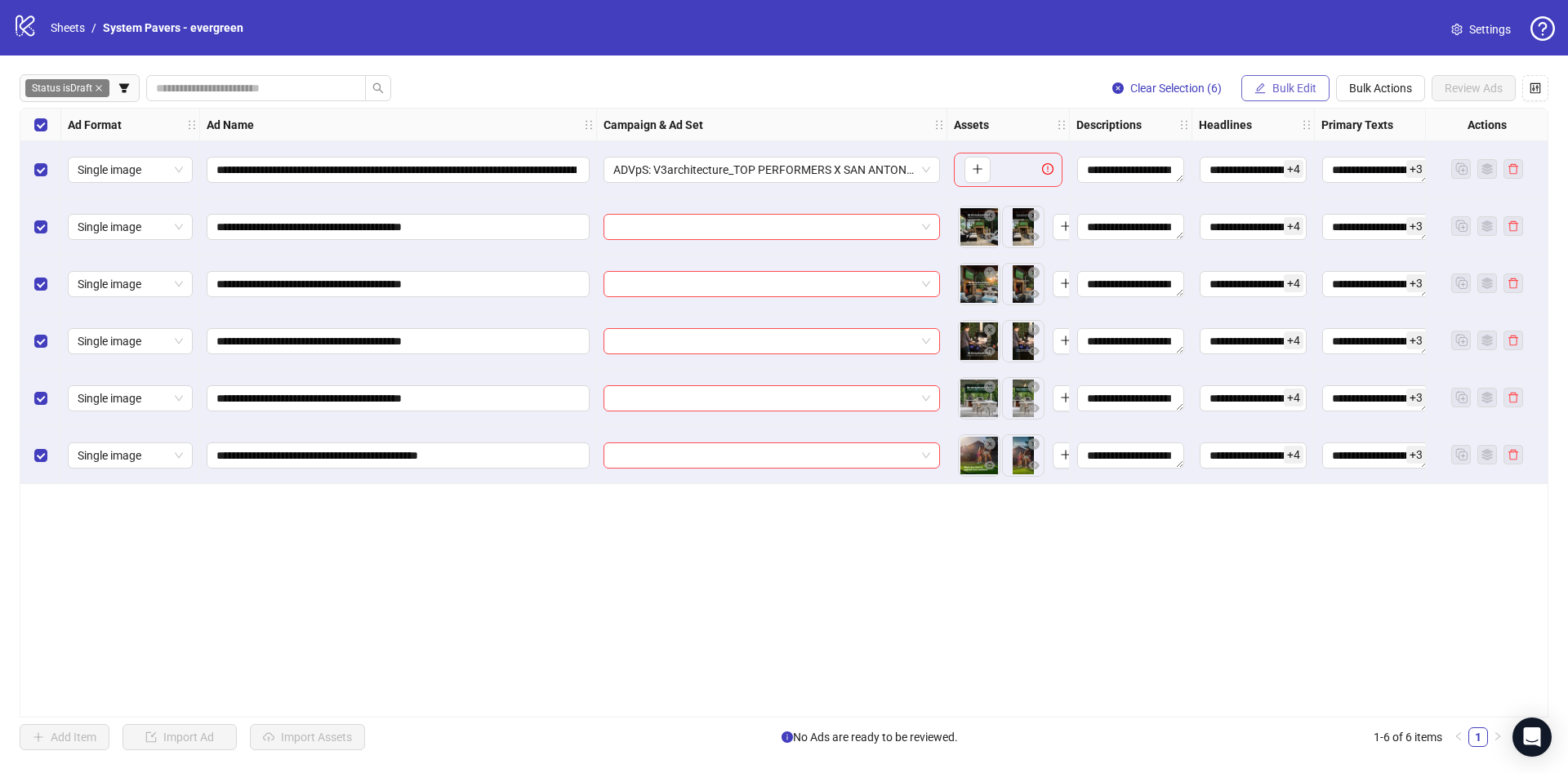
click at [1276, 80] on button "Bulk Edit" at bounding box center [1285, 87] width 89 height 26
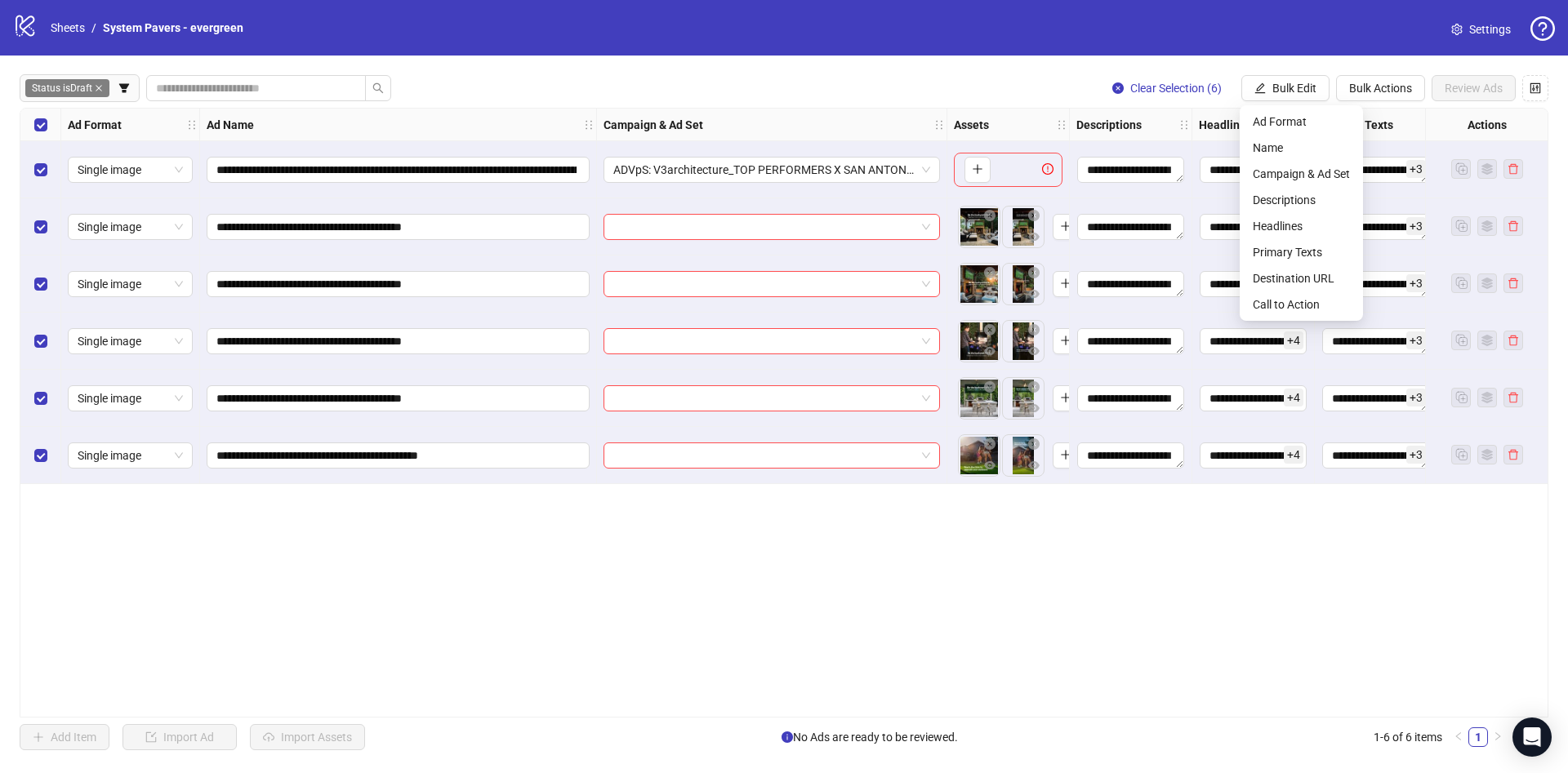
click at [49, 173] on div "Select row 1" at bounding box center [40, 169] width 40 height 57
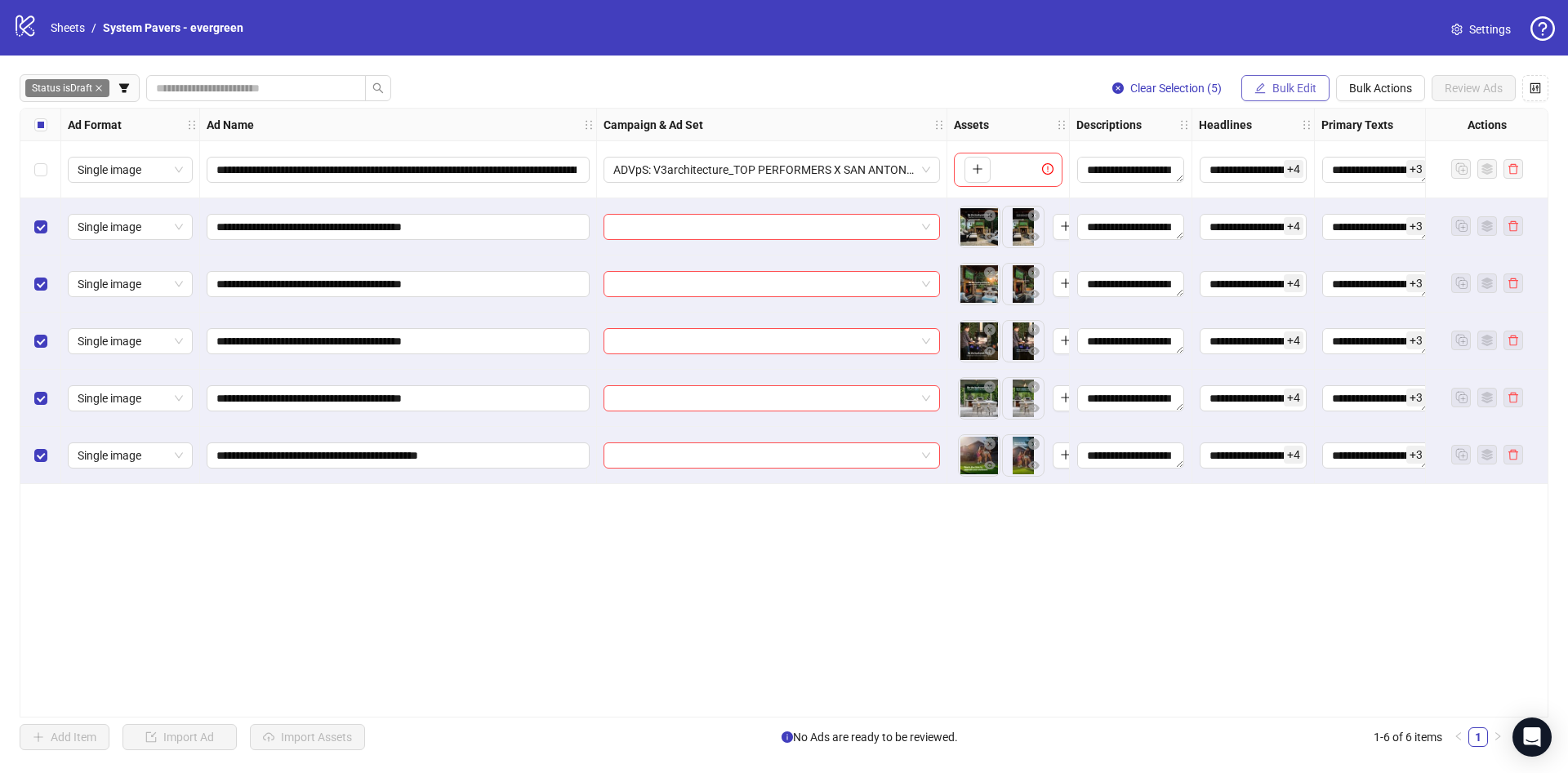
click at [1284, 79] on button "Bulk Edit" at bounding box center [1285, 87] width 89 height 26
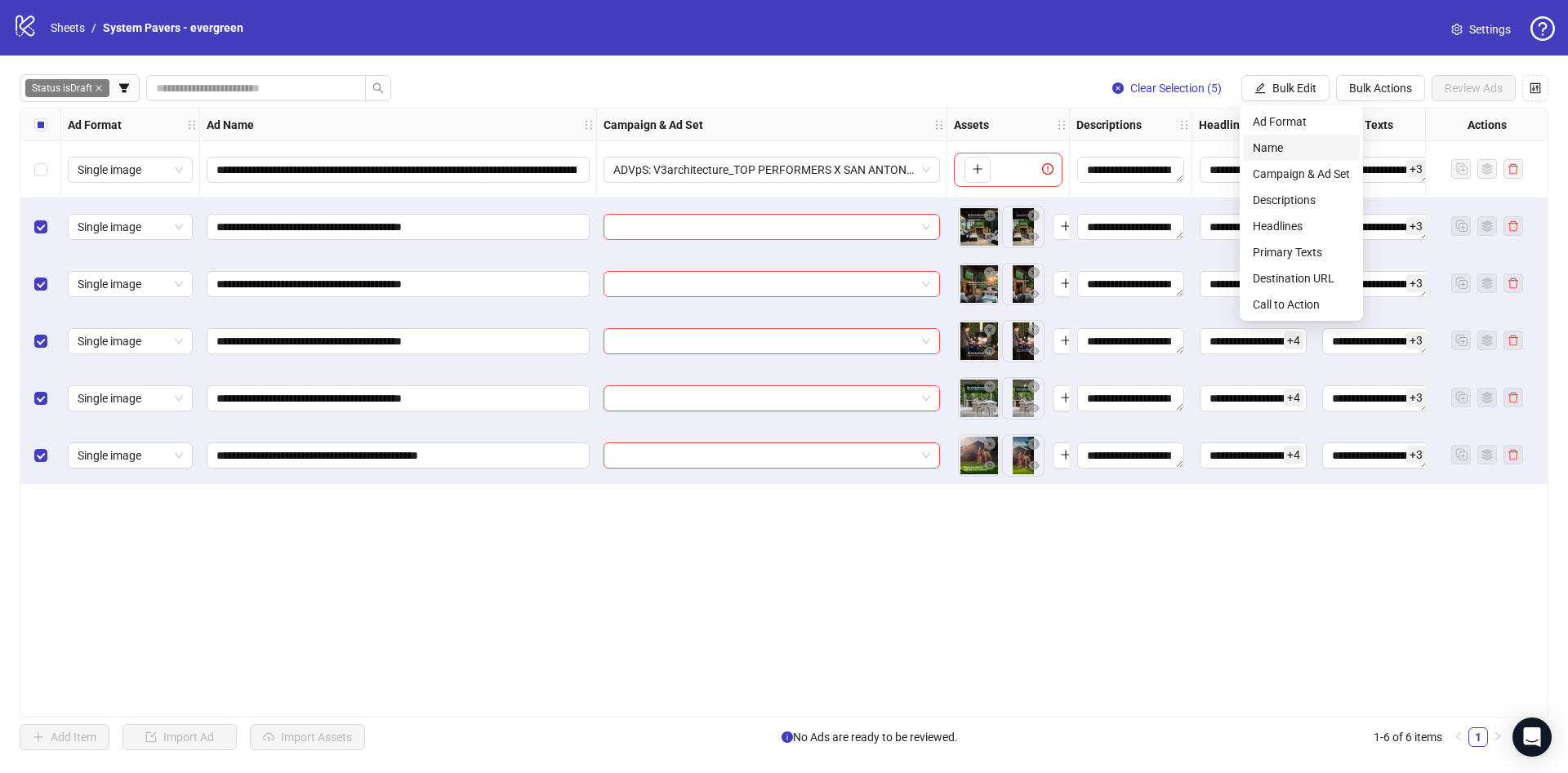
click at [1297, 151] on span "Name" at bounding box center [1301, 147] width 97 height 18
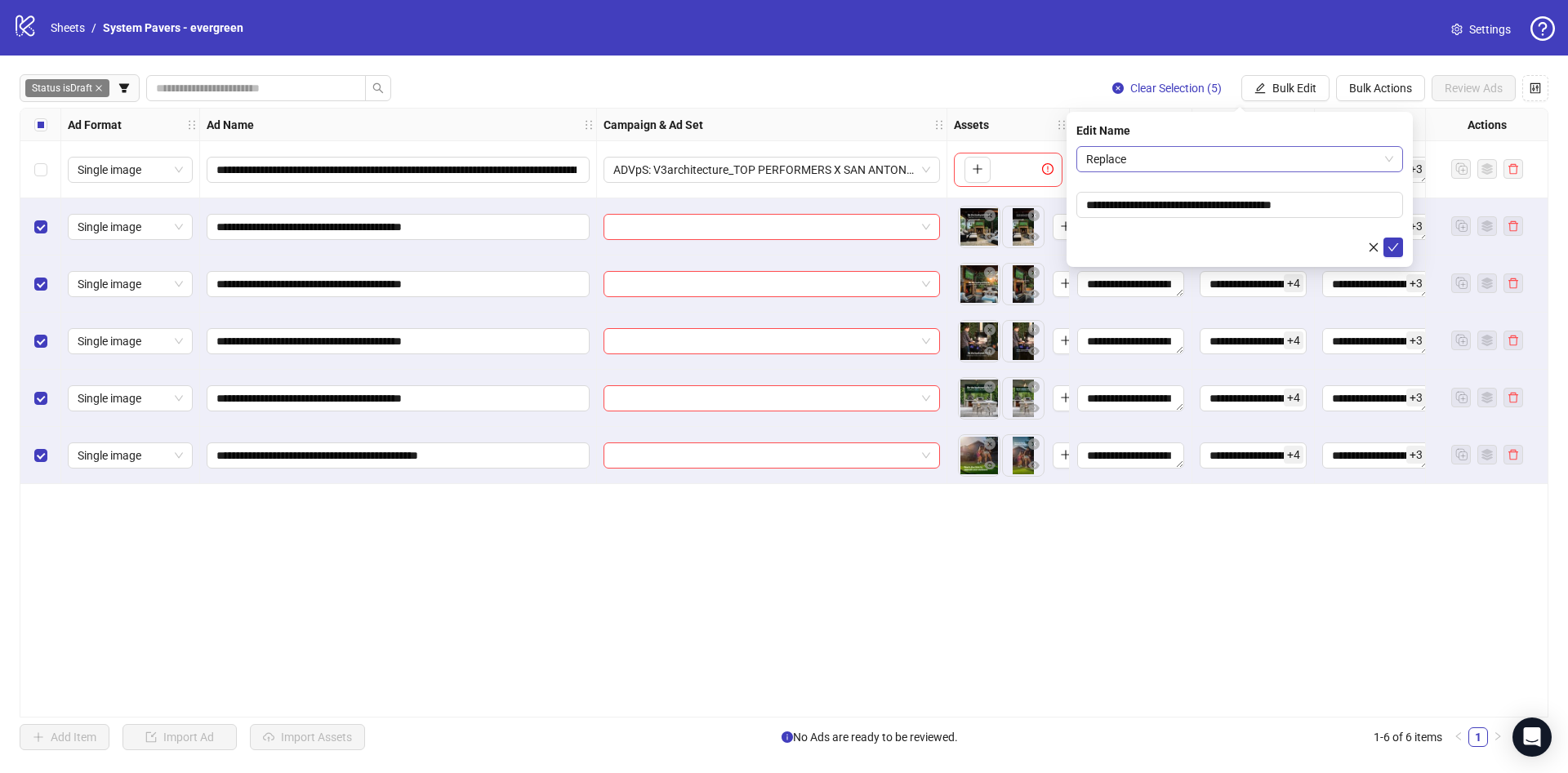
click at [1250, 159] on span "Replace" at bounding box center [1239, 159] width 307 height 24
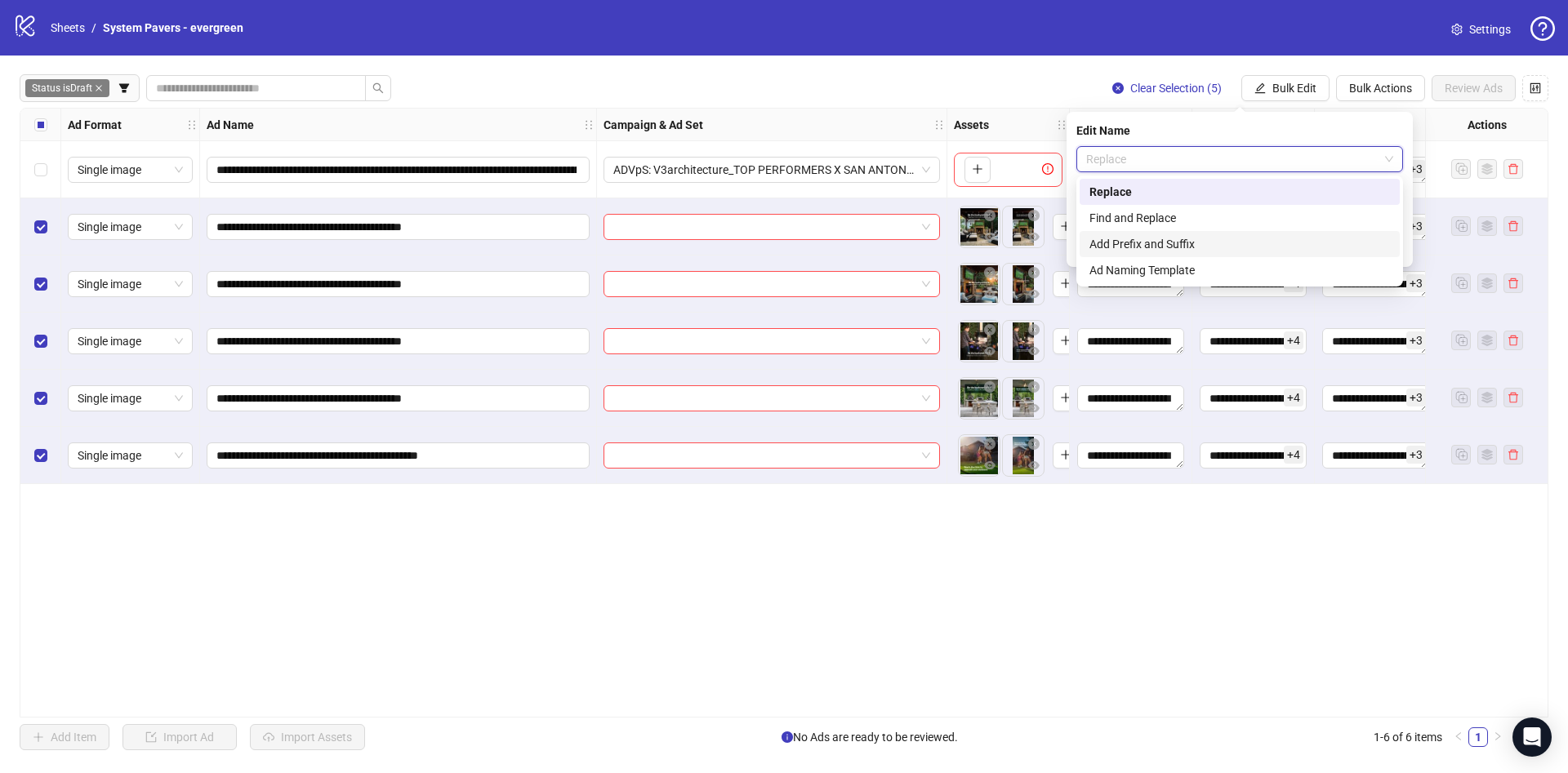
click at [1159, 239] on div "Add Prefix and Suffix" at bounding box center [1239, 243] width 300 height 18
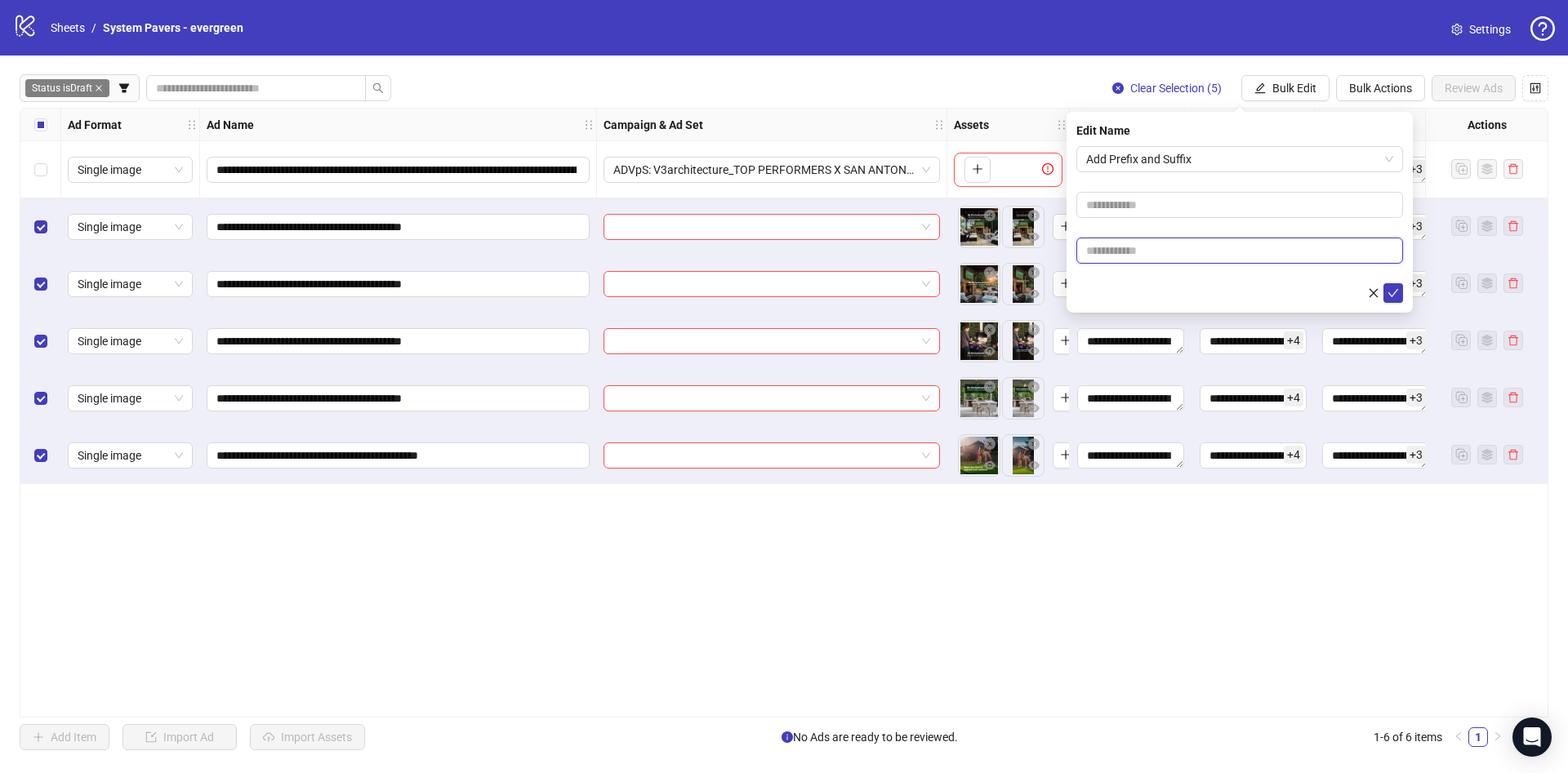
click at [1135, 242] on input "text" at bounding box center [1239, 250] width 326 height 26
paste input "**********"
type input "**********"
drag, startPoint x: 1135, startPoint y: 272, endPoint x: 1185, endPoint y: 275, distance: 50.1
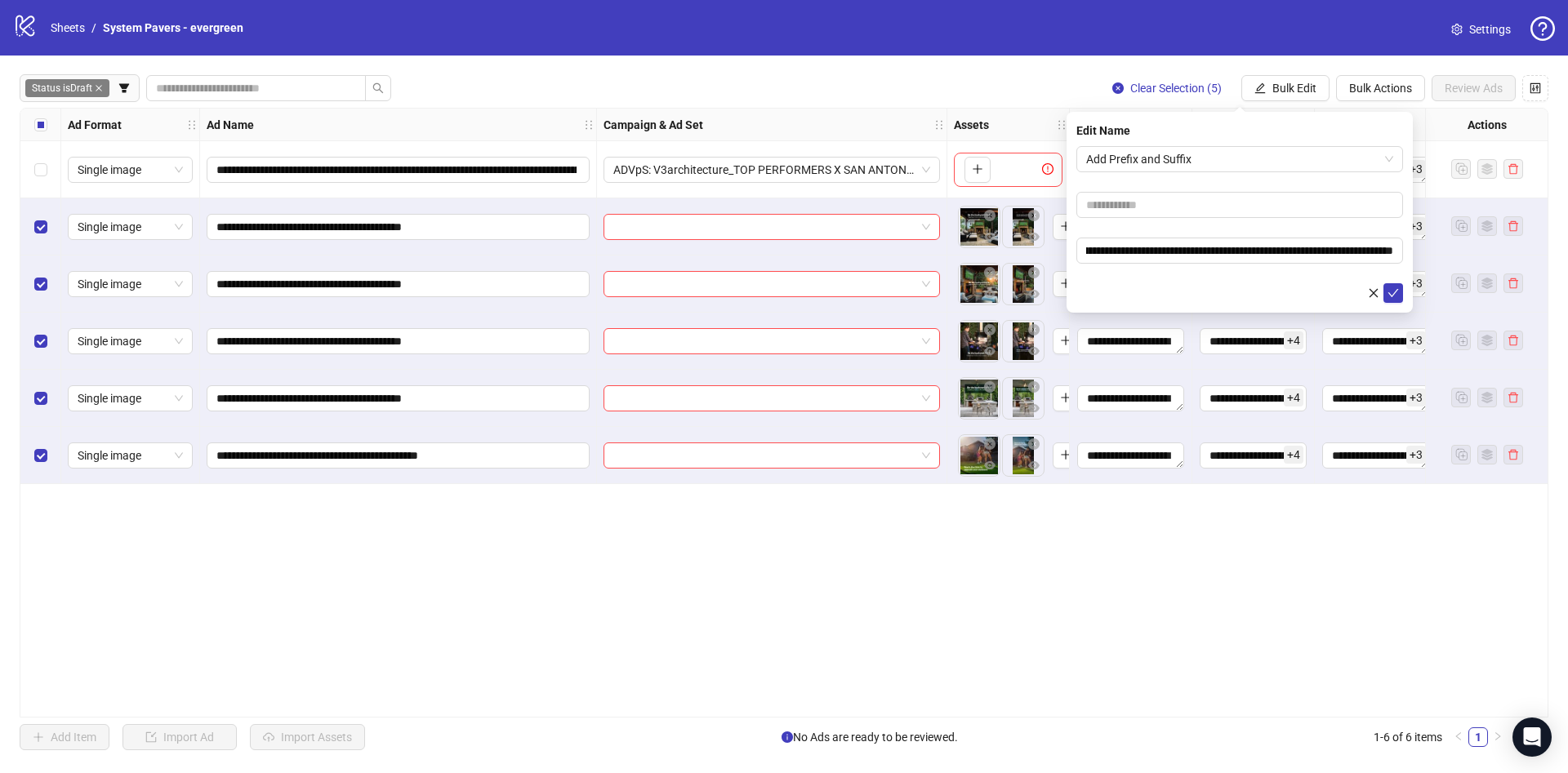
click at [1136, 272] on form "**********" at bounding box center [1239, 224] width 326 height 157
click at [1394, 287] on icon "check" at bounding box center [1393, 293] width 12 height 12
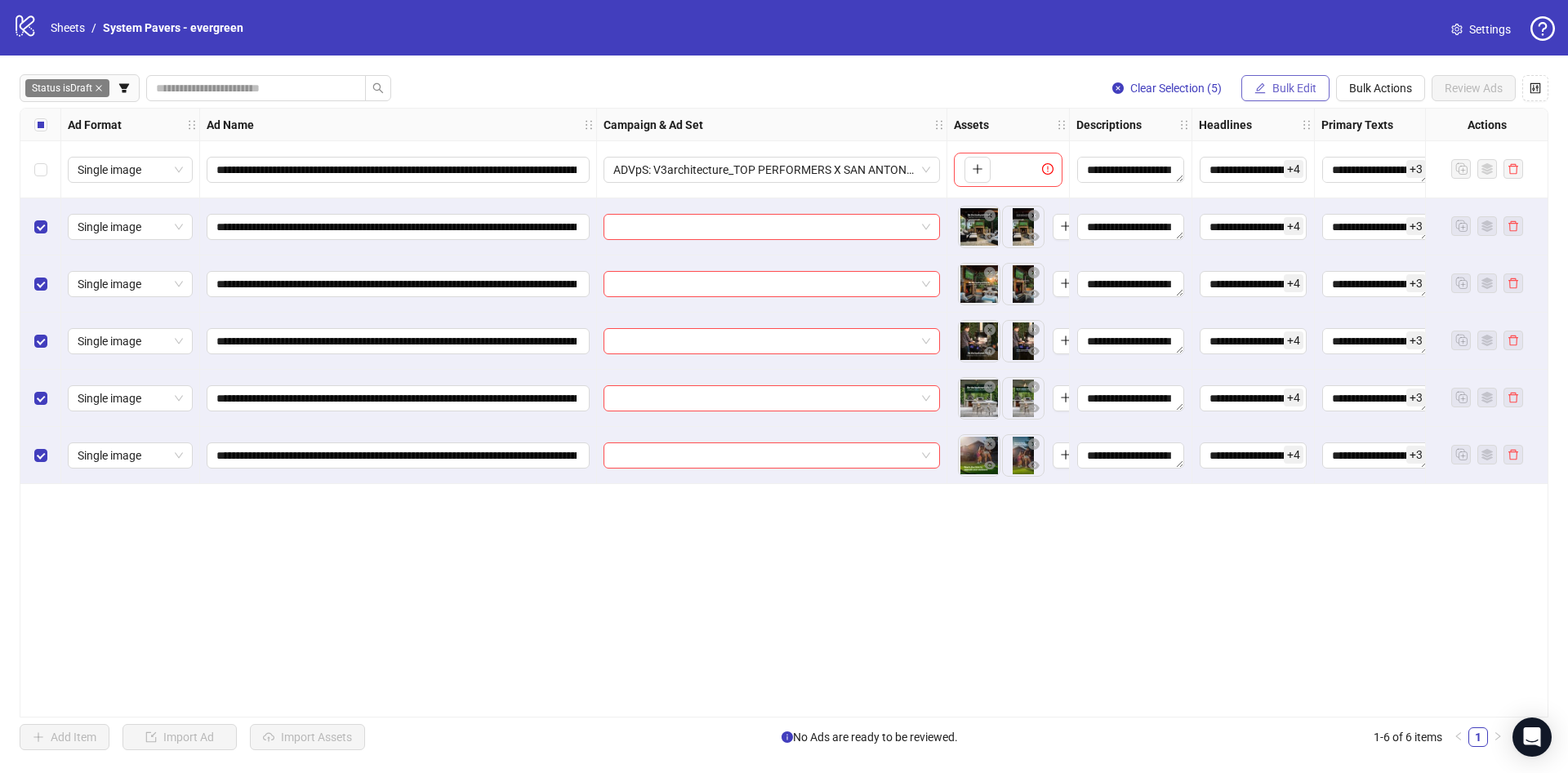
click at [1270, 83] on button "Bulk Edit" at bounding box center [1285, 87] width 89 height 26
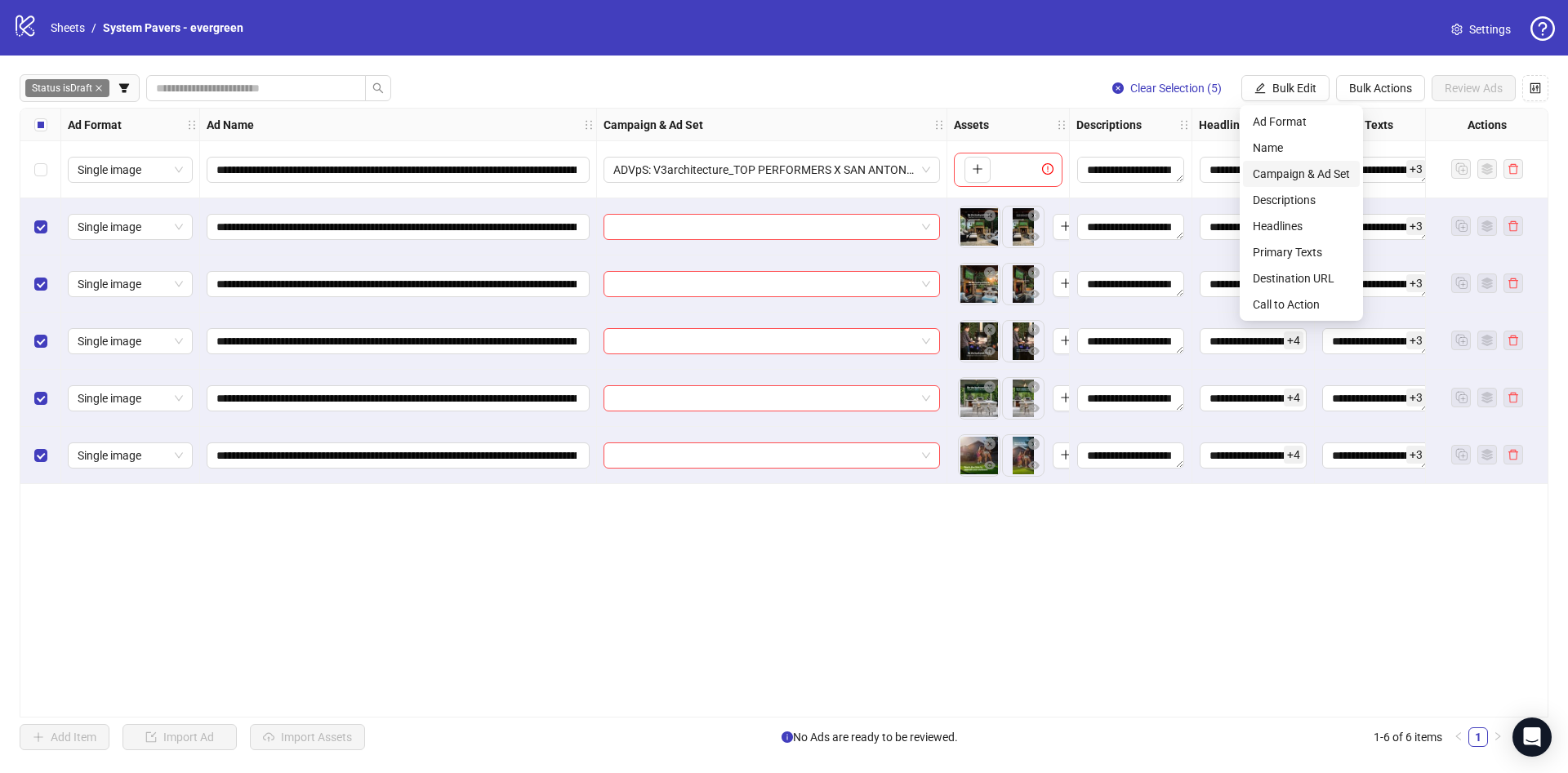
click at [1320, 165] on span "Campaign & Ad Set" at bounding box center [1301, 173] width 97 height 18
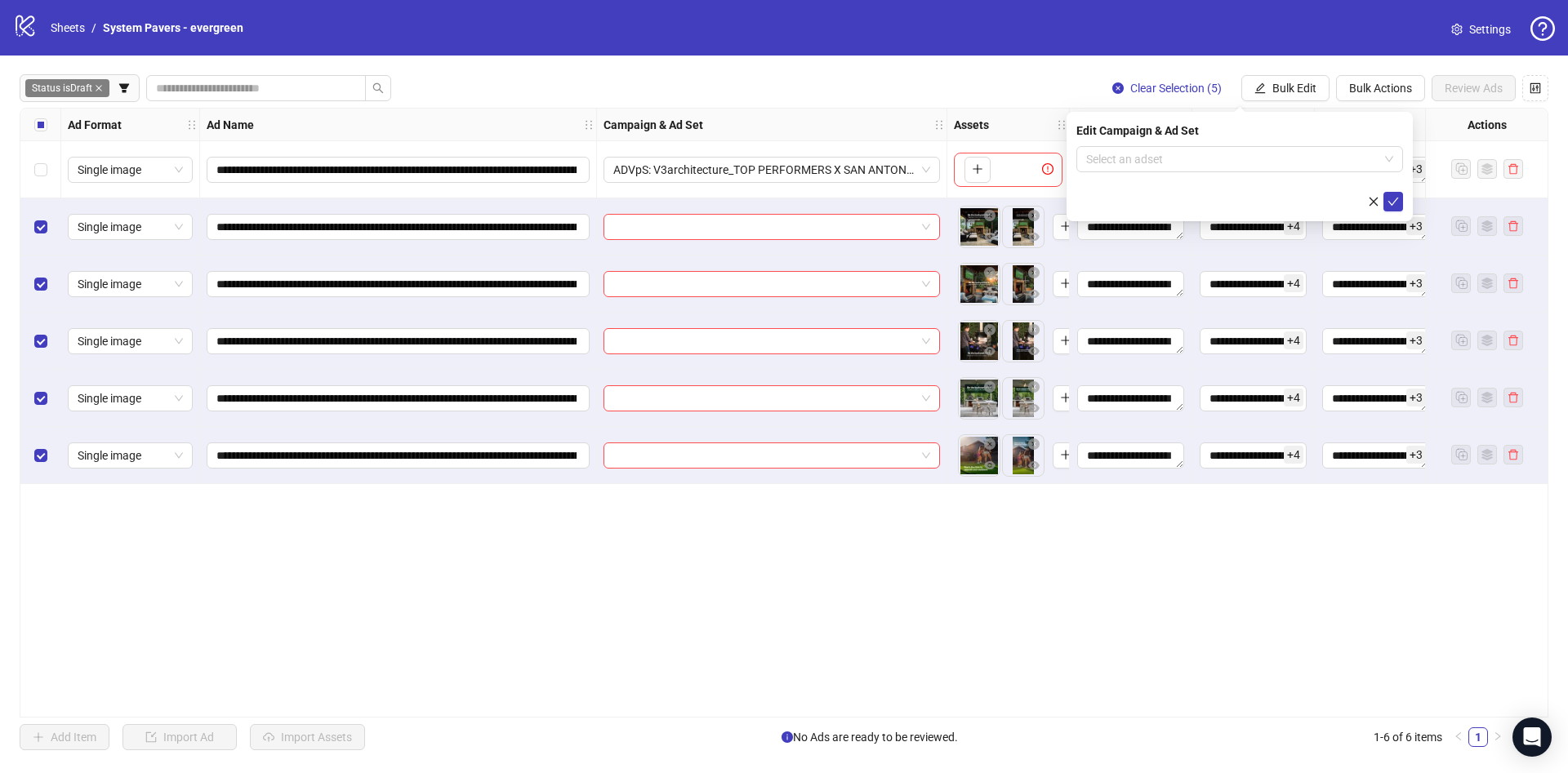
click at [34, 456] on div "Select row 6" at bounding box center [40, 455] width 40 height 57
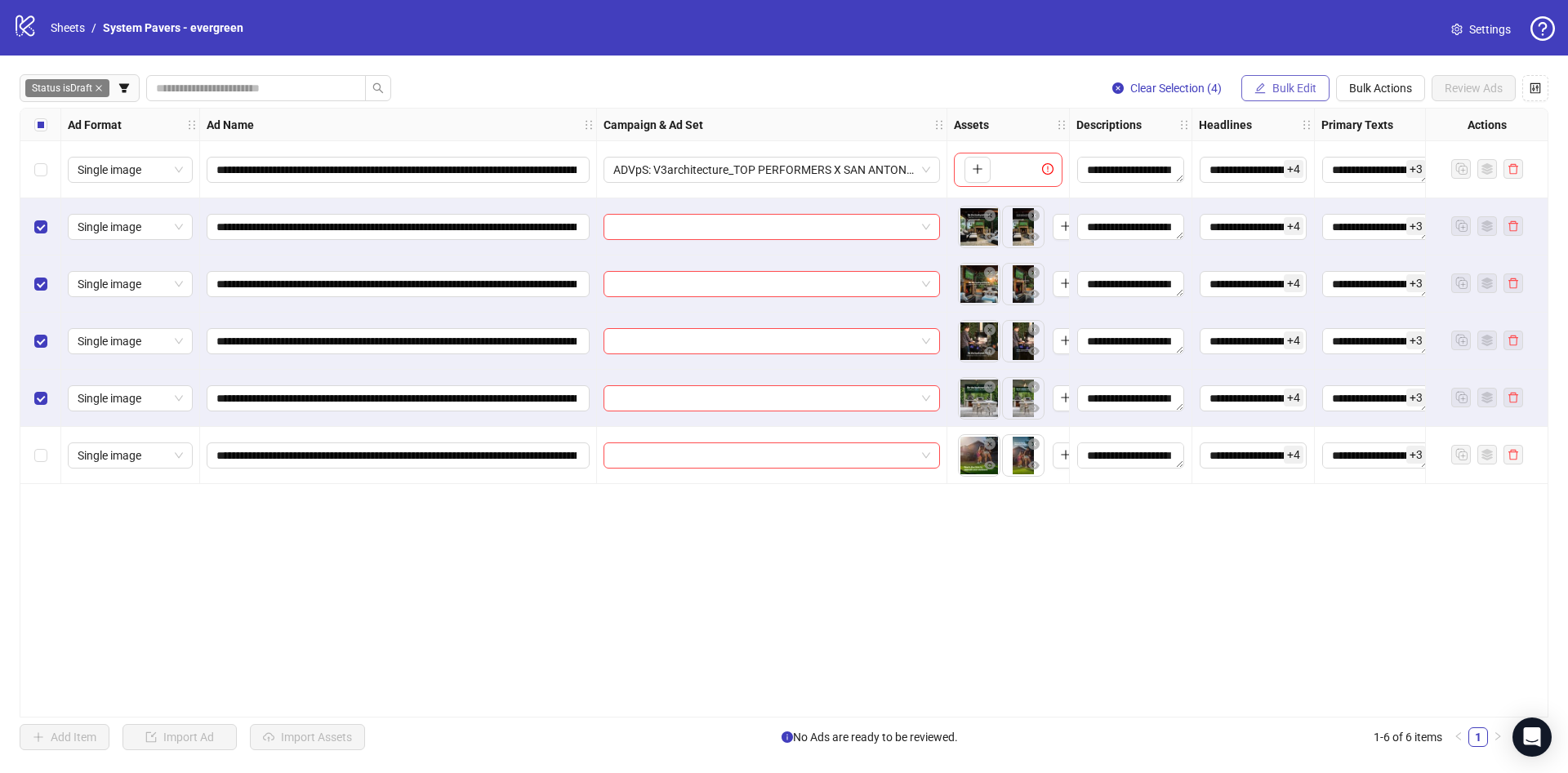
click at [1273, 84] on span "Bulk Edit" at bounding box center [1294, 88] width 44 height 13
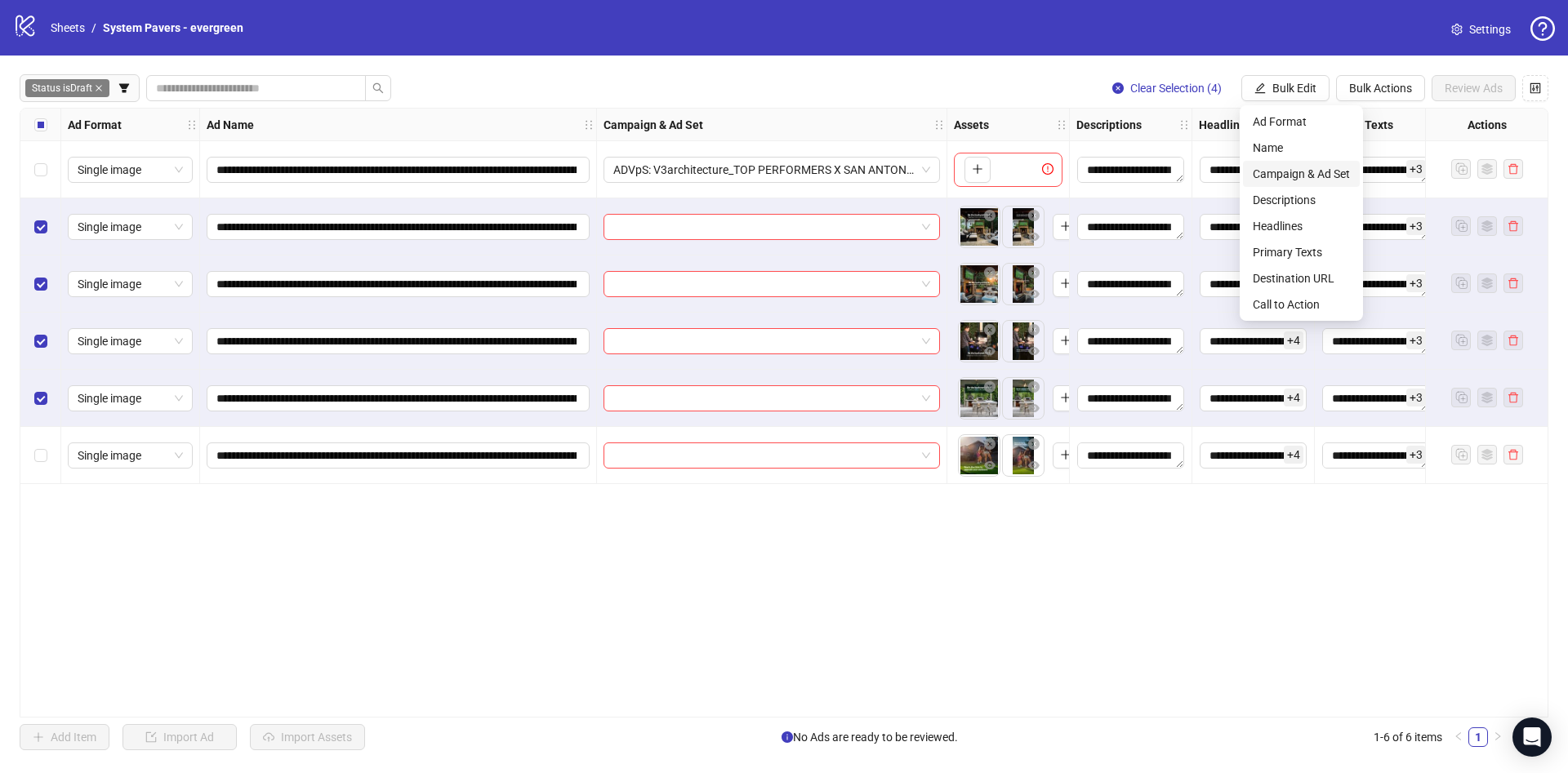
click at [1265, 169] on span "Campaign & Ad Set" at bounding box center [1301, 173] width 97 height 18
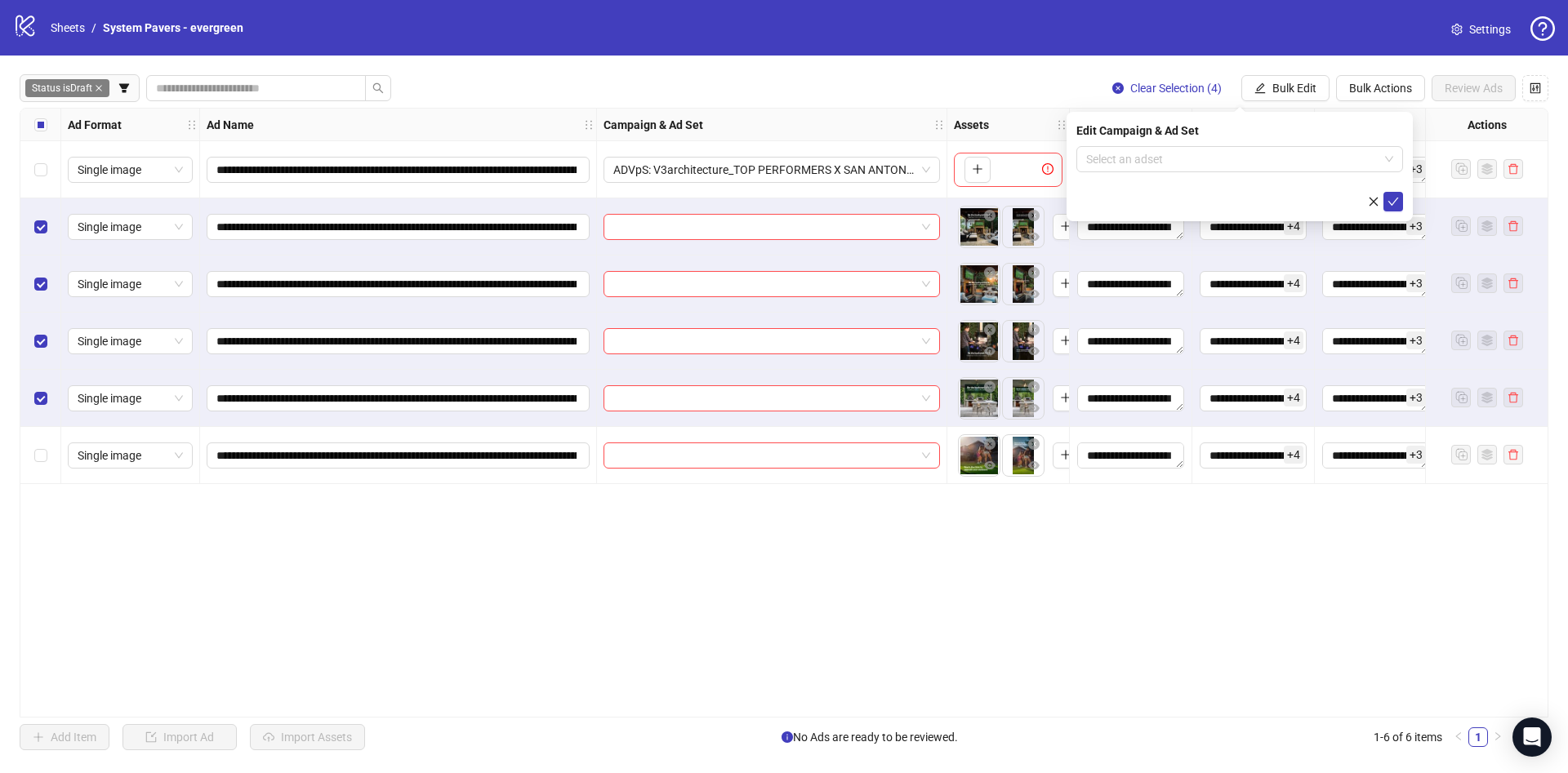
click at [1203, 172] on form "Select an adset" at bounding box center [1239, 179] width 326 height 65
click at [1209, 162] on input "search" at bounding box center [1232, 159] width 292 height 24
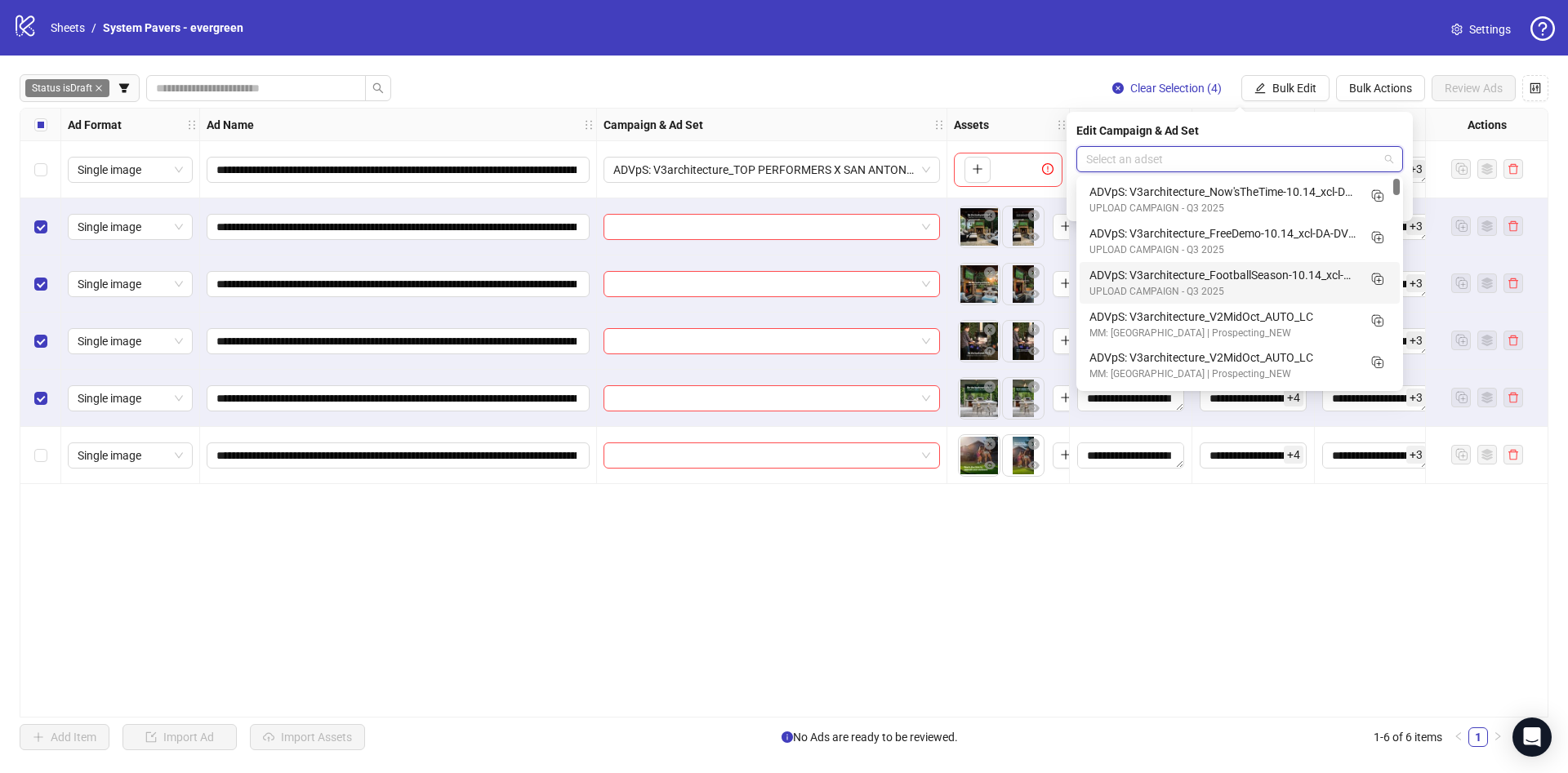
click at [1261, 271] on div "ADVpS: V3architecture_FootballSeason-10.14_xcl-DA-DV-IE-LA-PHX-SAC-SEA-SB_AUTO_…" at bounding box center [1223, 275] width 267 height 18
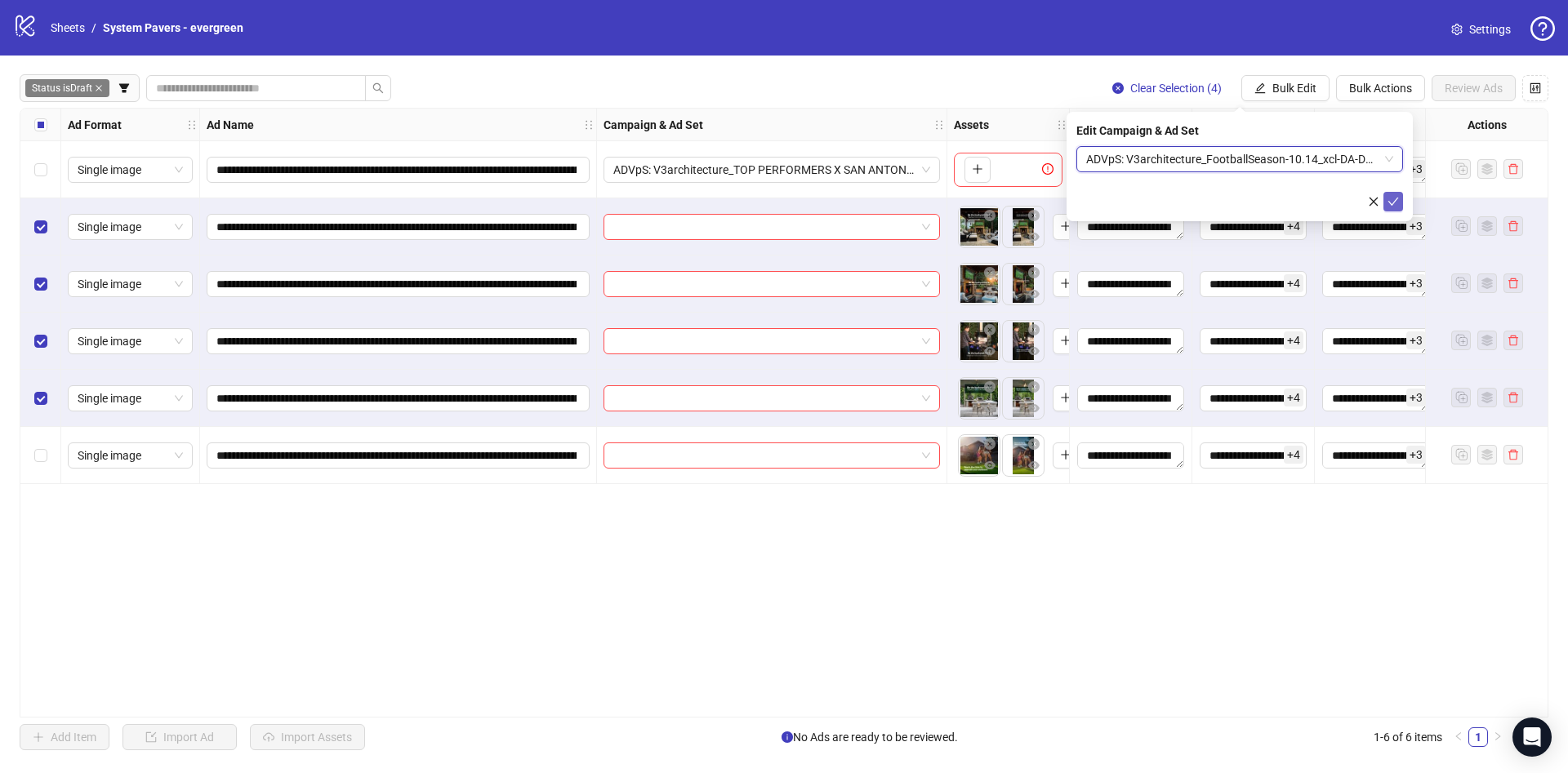
click at [1395, 197] on icon "check" at bounding box center [1393, 202] width 12 height 12
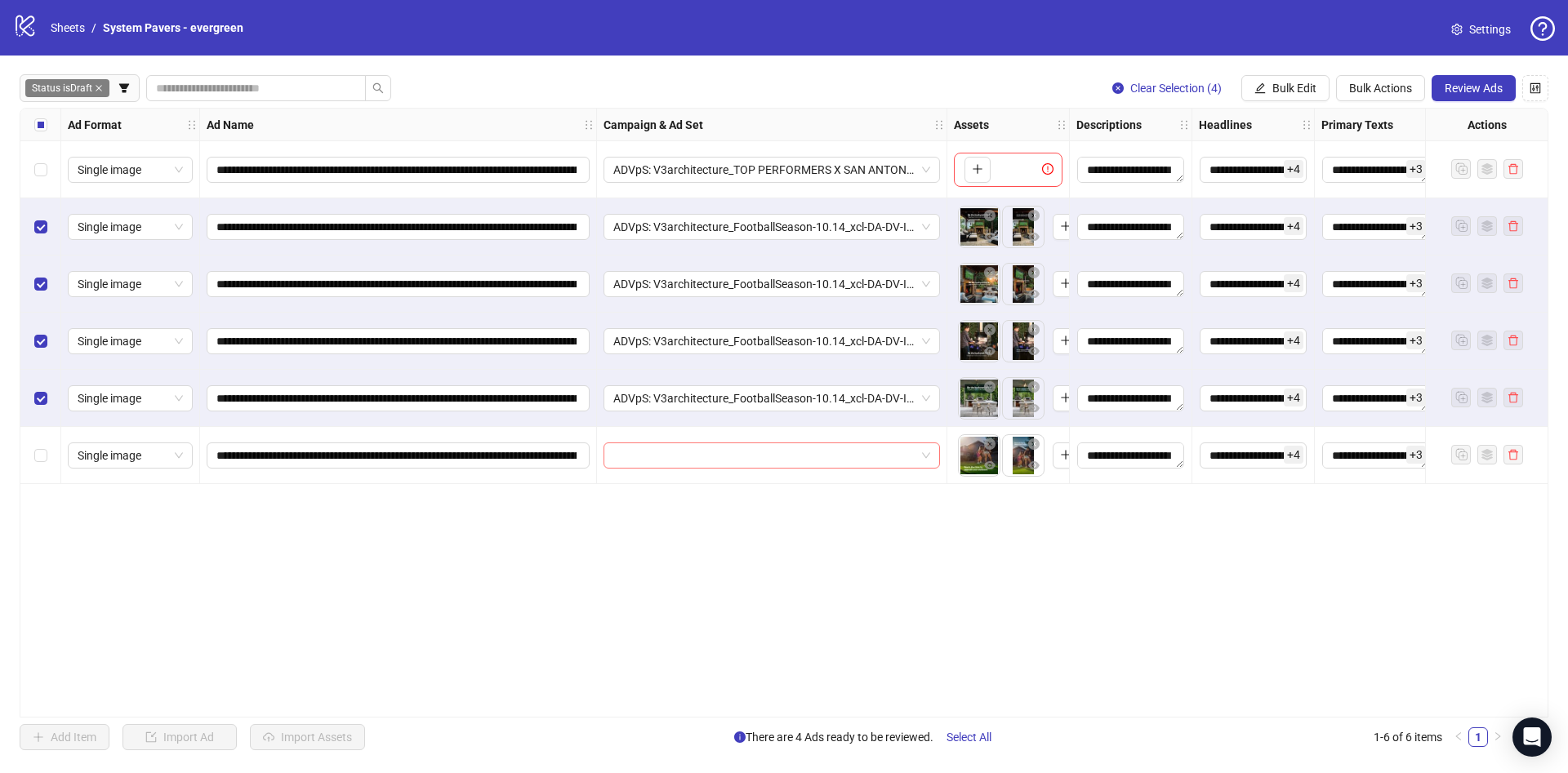
click at [675, 458] on input "search" at bounding box center [764, 455] width 302 height 24
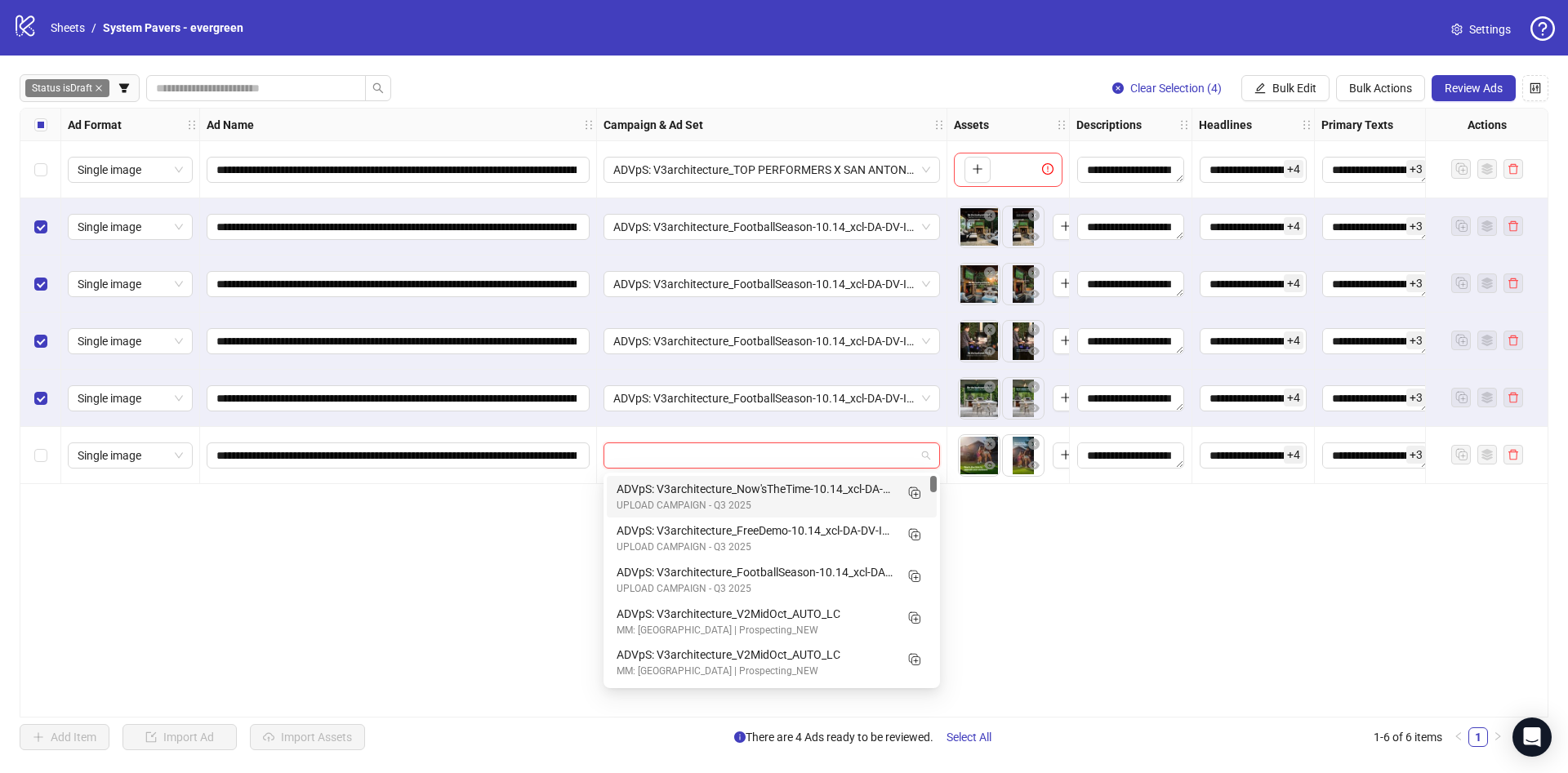
click at [758, 488] on div "ADVpS: V3architecture_Now'sTheTime-10.14_xcl-DA-DV-IE-LA-PHX-SAC-SEA-SB_AUTO_LC" at bounding box center [755, 488] width 278 height 18
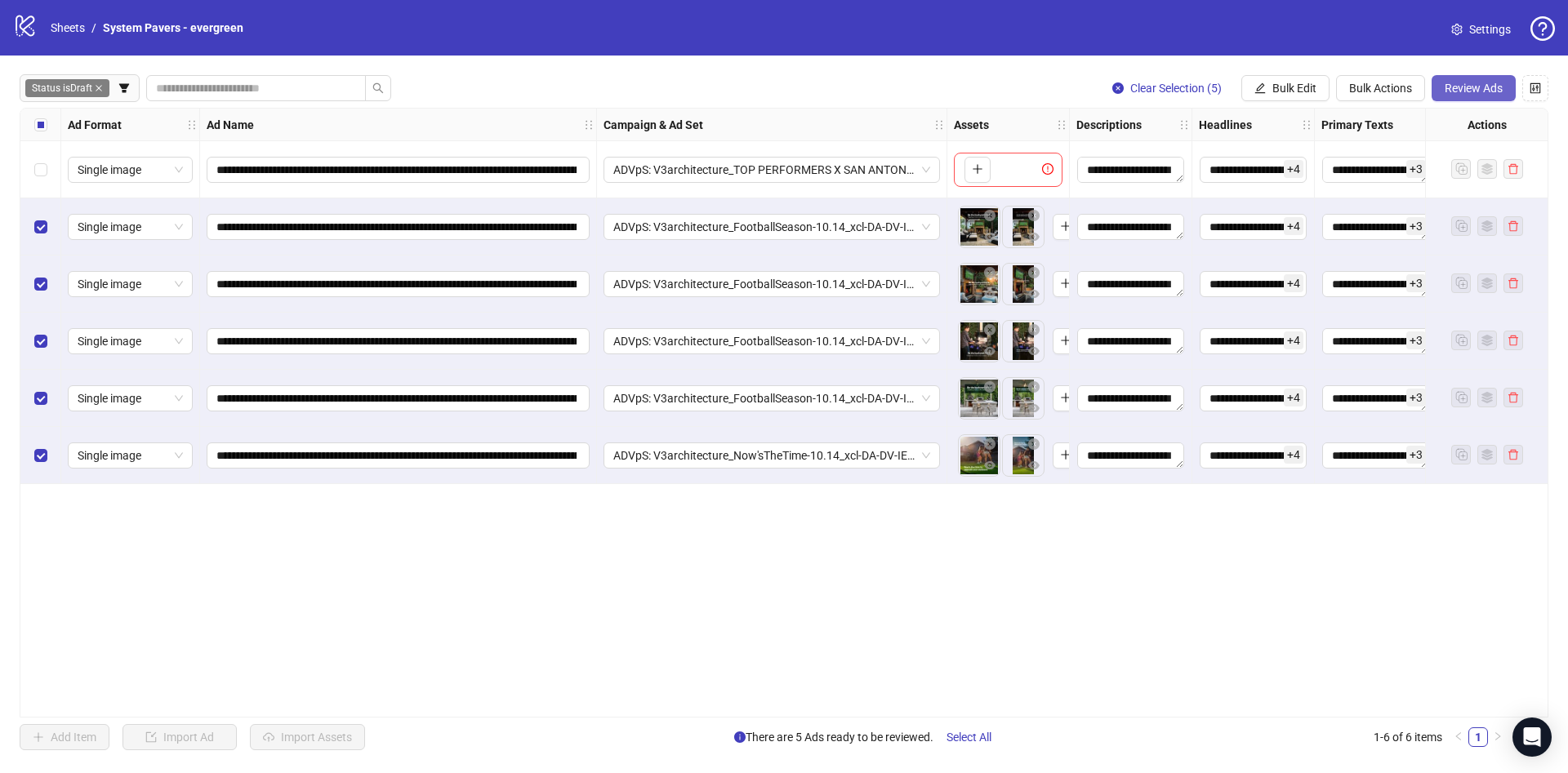
click at [1467, 91] on span "Review Ads" at bounding box center [1473, 88] width 58 height 13
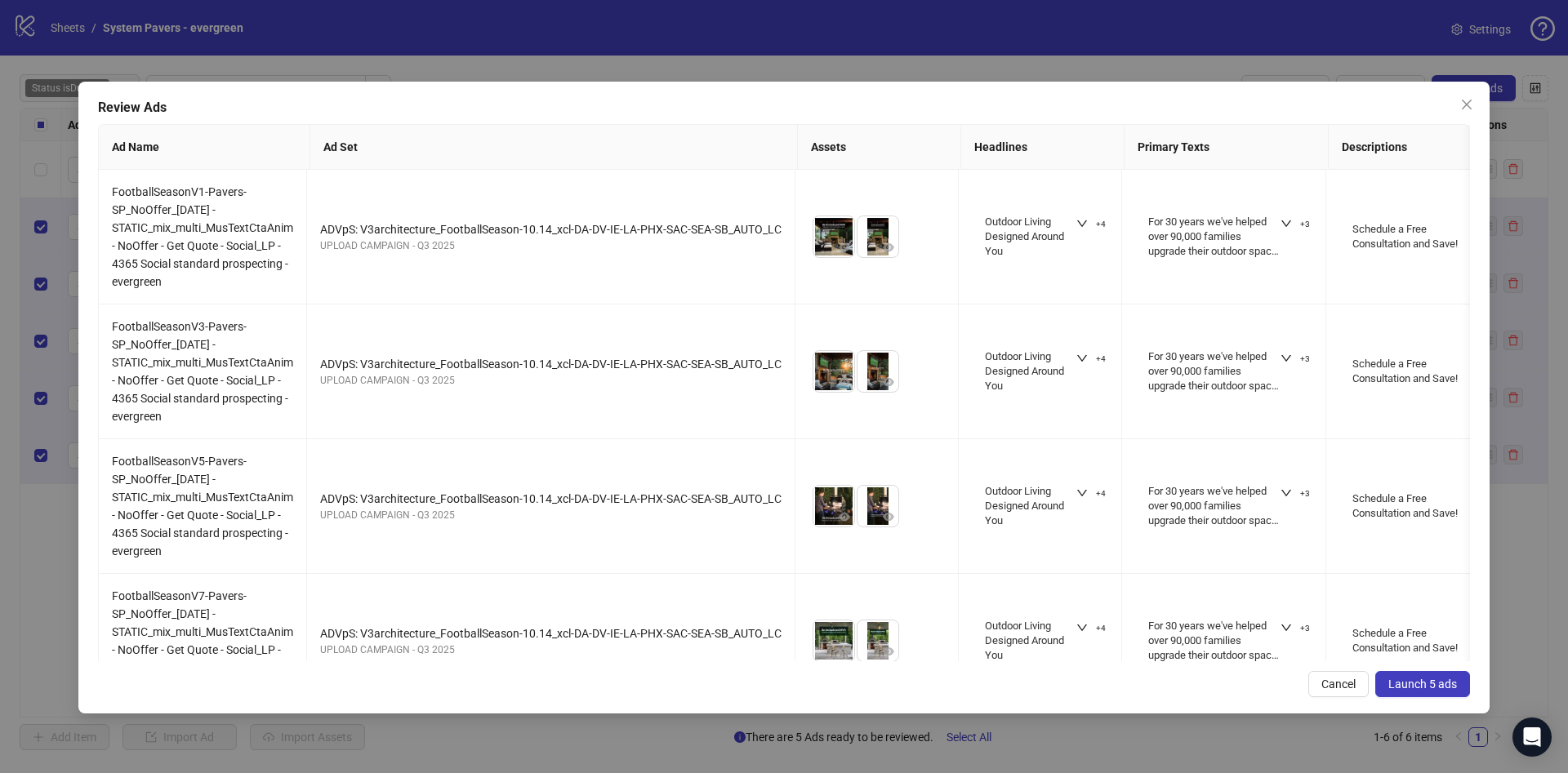
click at [1436, 686] on span "Launch 5 ads" at bounding box center [1422, 684] width 68 height 13
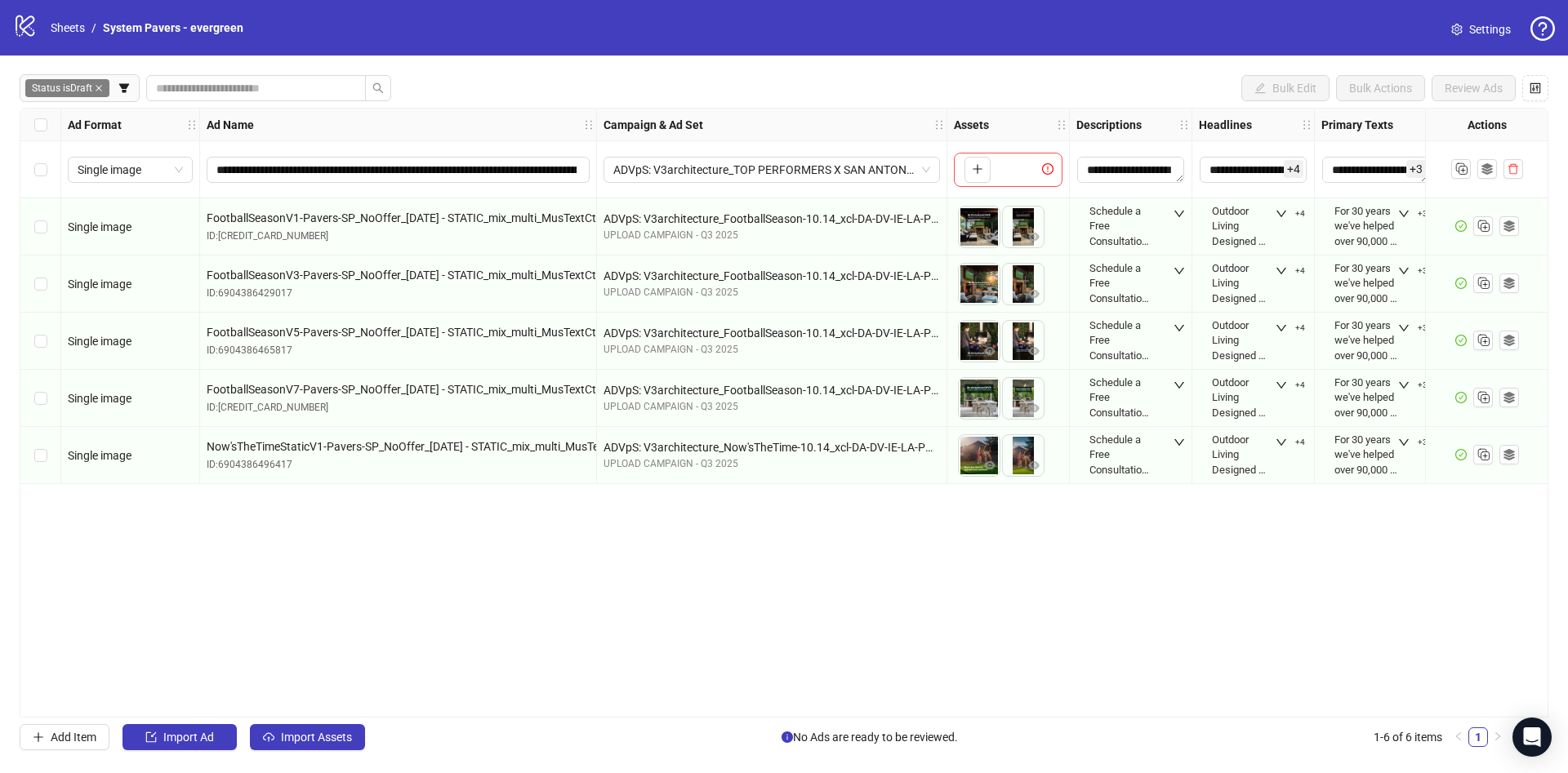
click at [102, 87] on icon "close" at bounding box center [98, 87] width 7 height 7
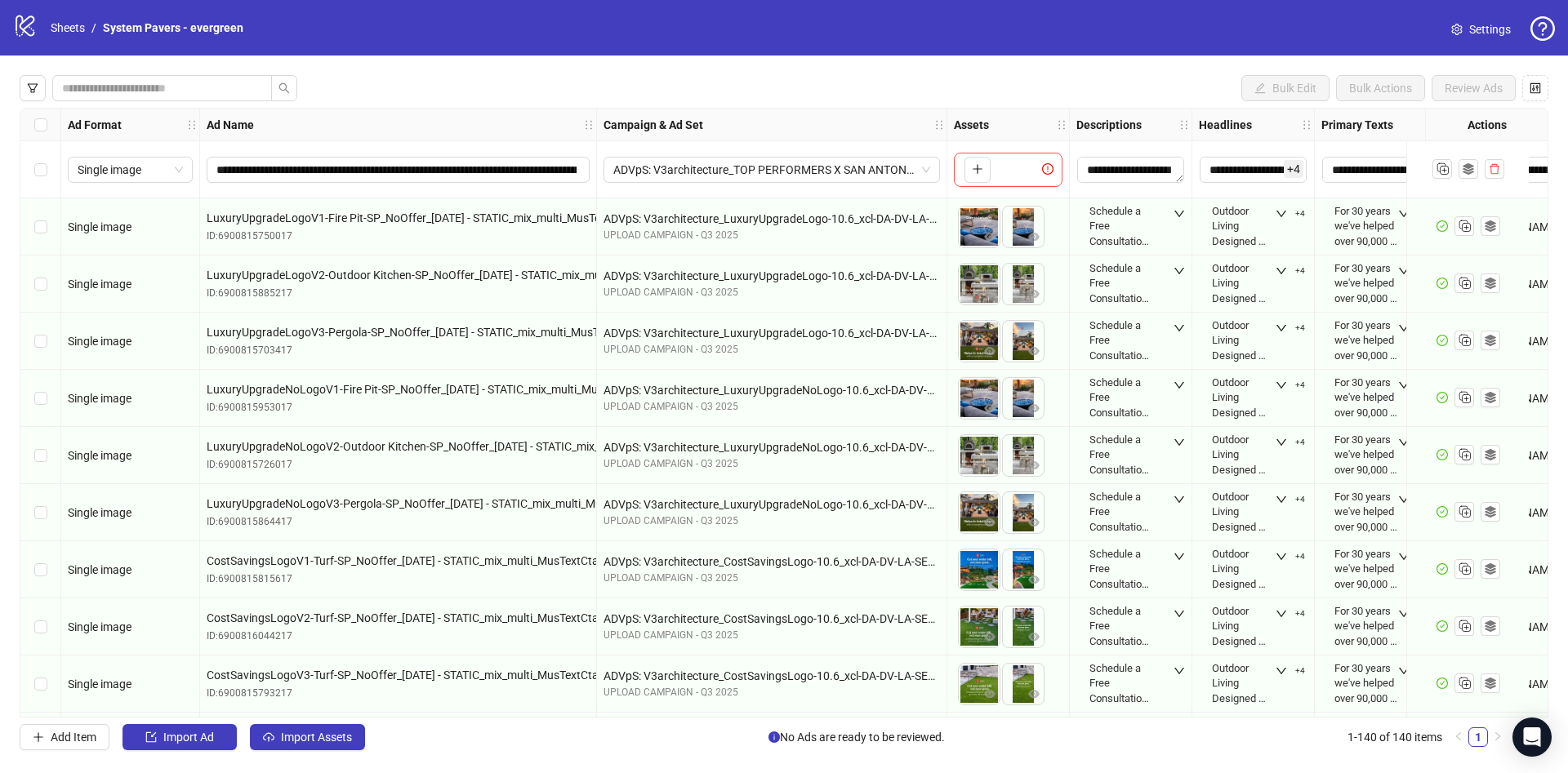
click at [38, 104] on div "**********" at bounding box center [784, 412] width 1568 height 714
click at [38, 95] on button "button" at bounding box center [32, 87] width 26 height 26
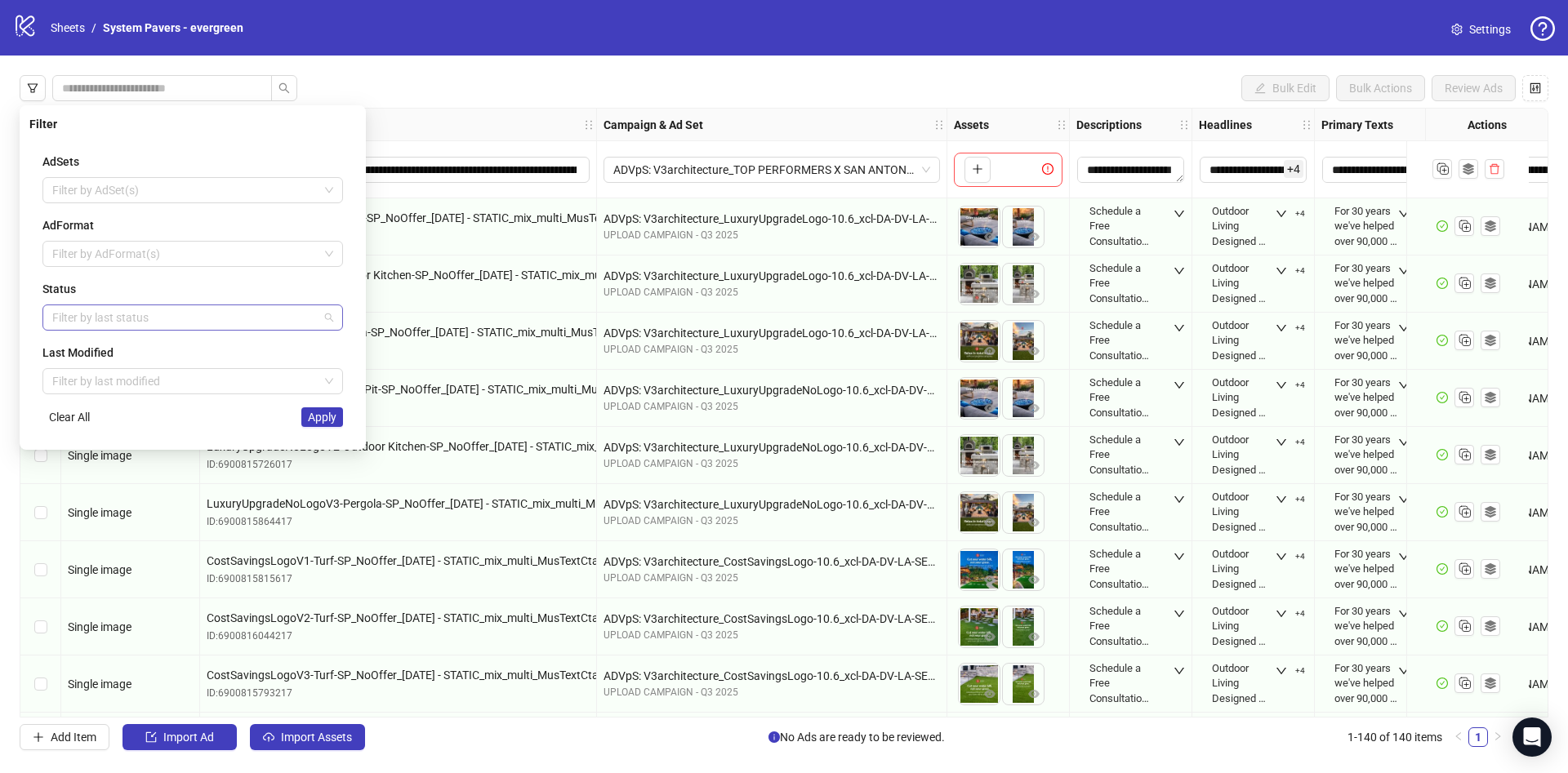
click at [89, 315] on div at bounding box center [185, 317] width 277 height 23
click at [67, 337] on div "Draft" at bounding box center [193, 350] width 294 height 26
click at [34, 332] on div "AdSets Filter by AdSet(s) AdFormat Filter by AdFormat(s) Status Draft Draft Las…" at bounding box center [192, 289] width 326 height 300
click at [331, 423] on span "Apply" at bounding box center [322, 417] width 29 height 13
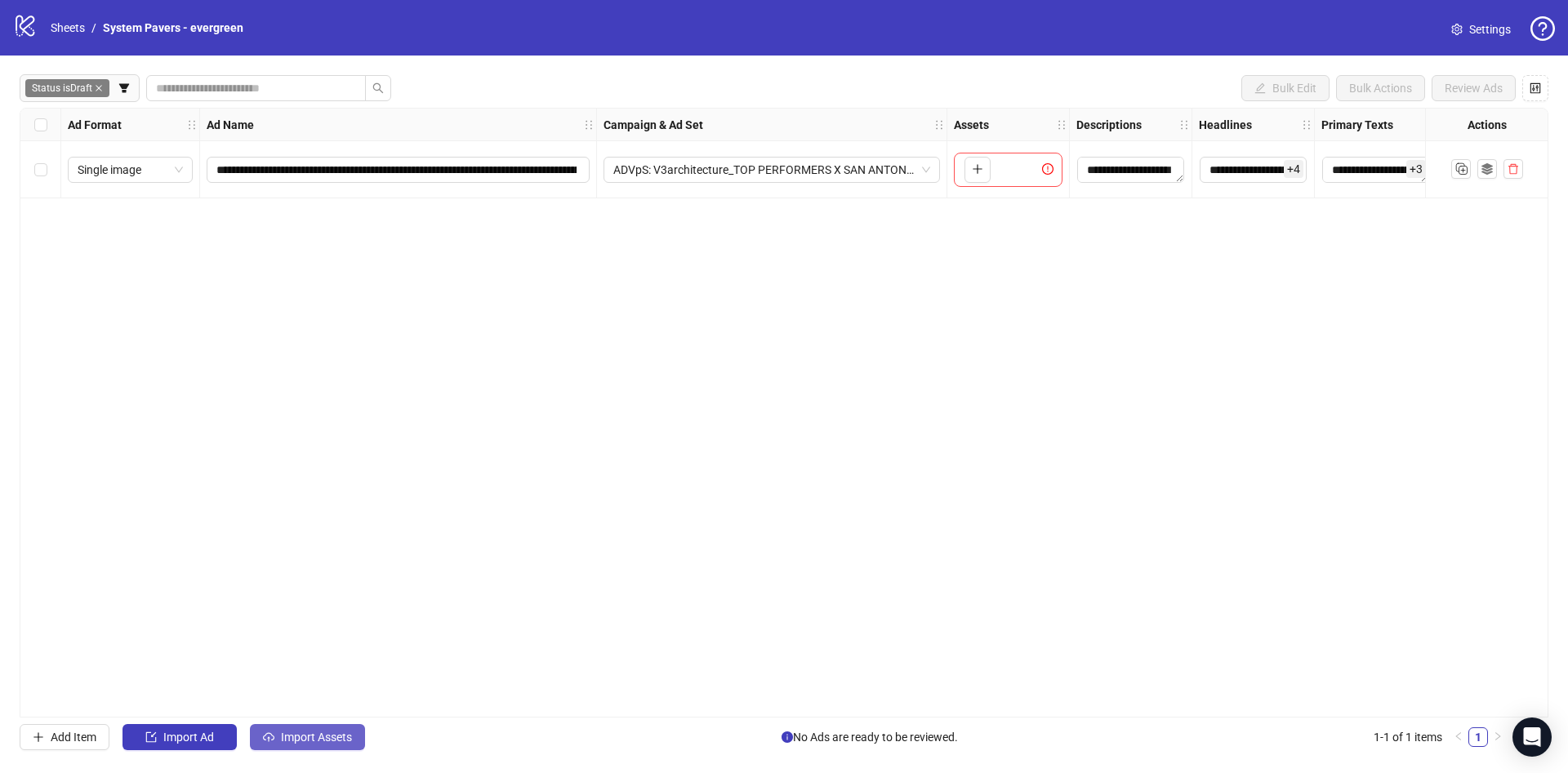
click at [295, 749] on button "Import Assets" at bounding box center [308, 736] width 115 height 26
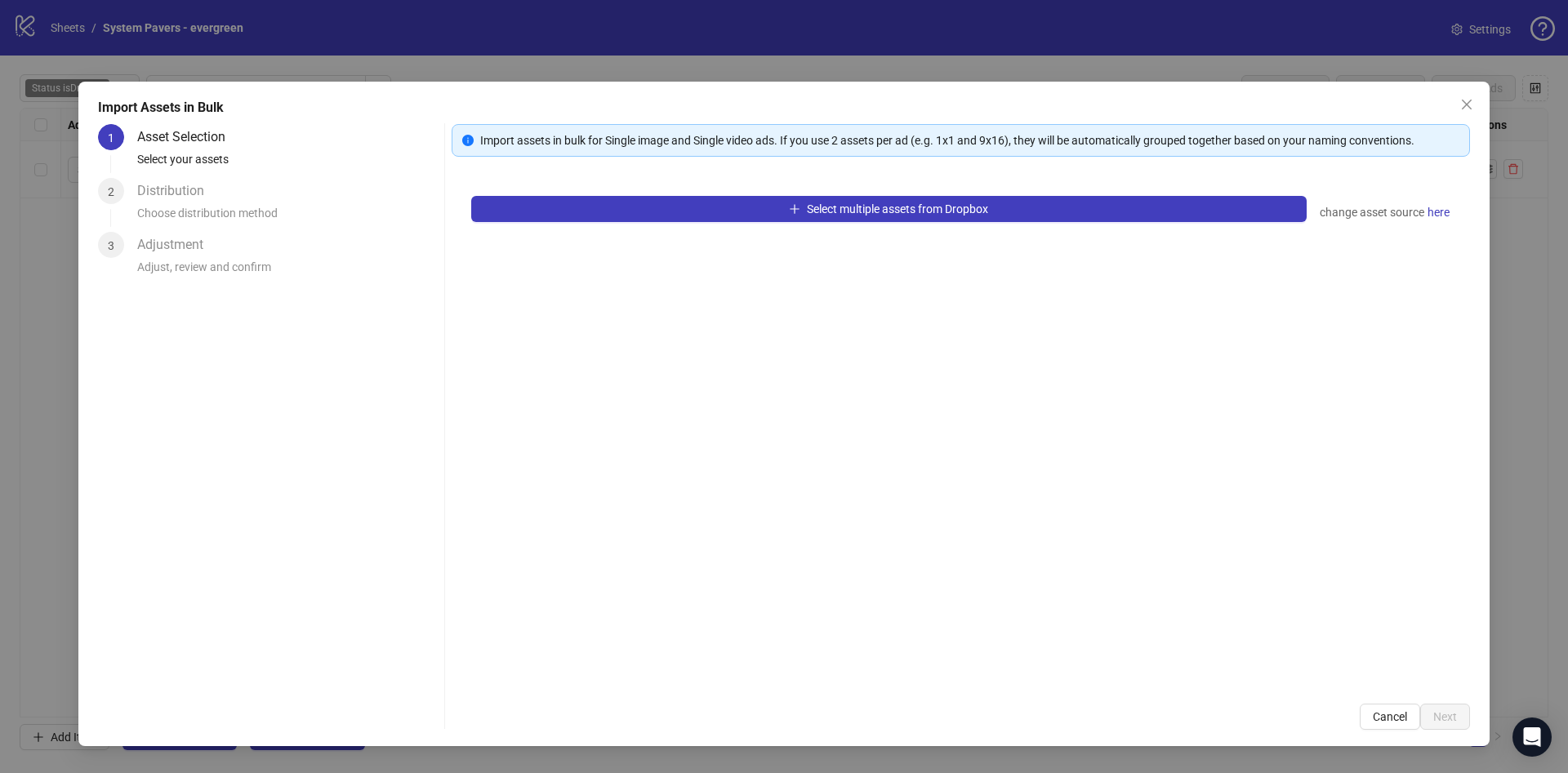
click at [306, 736] on div "Import Assets in Bulk 1 Asset Selection Select your assets 2 Distribution Choos…" at bounding box center [783, 413] width 1411 height 664
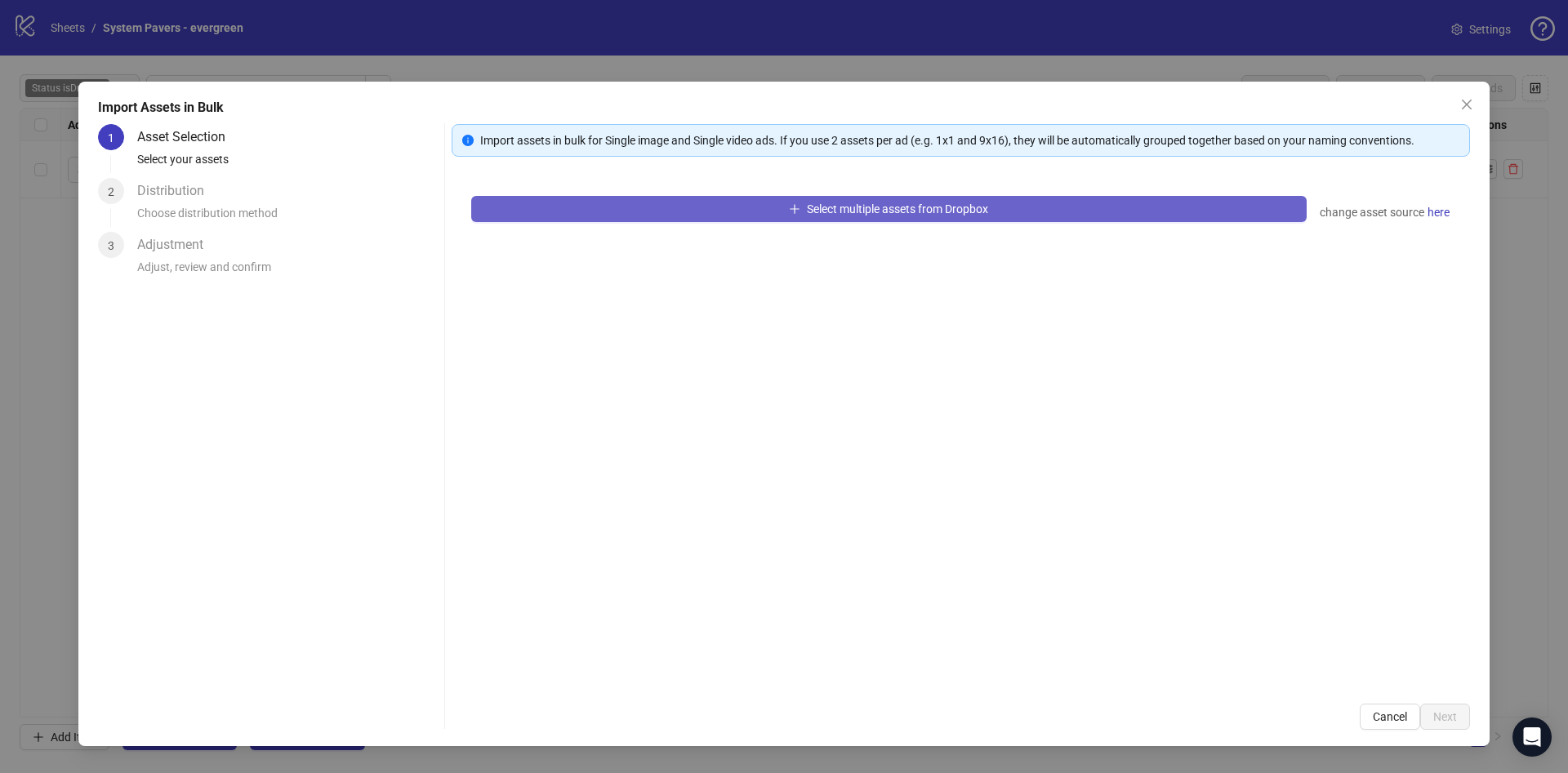
click at [1050, 202] on button "Select multiple assets from Dropbox" at bounding box center [889, 209] width 835 height 26
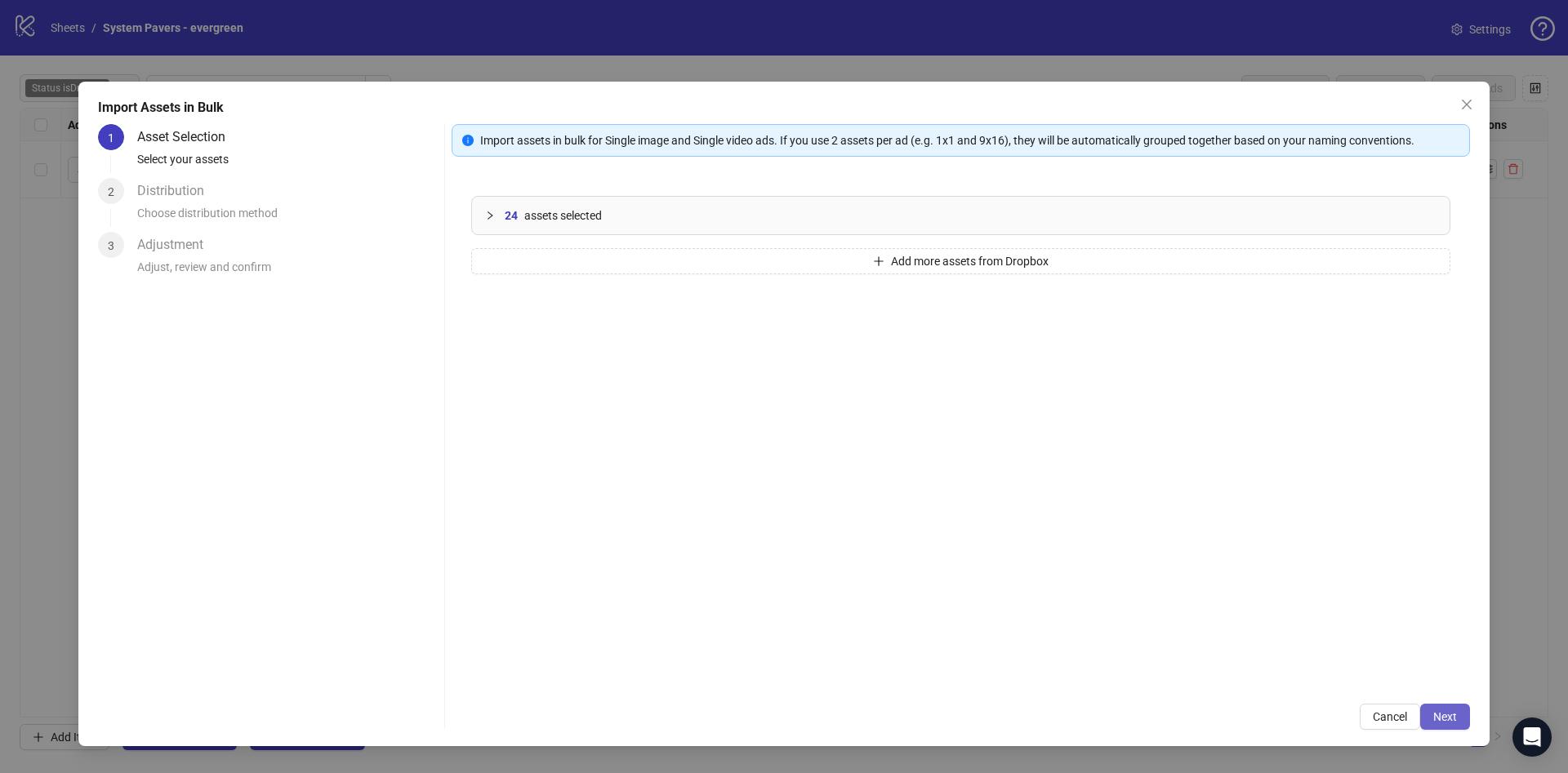
click at [1448, 720] on span "Next" at bounding box center [1444, 716] width 24 height 13
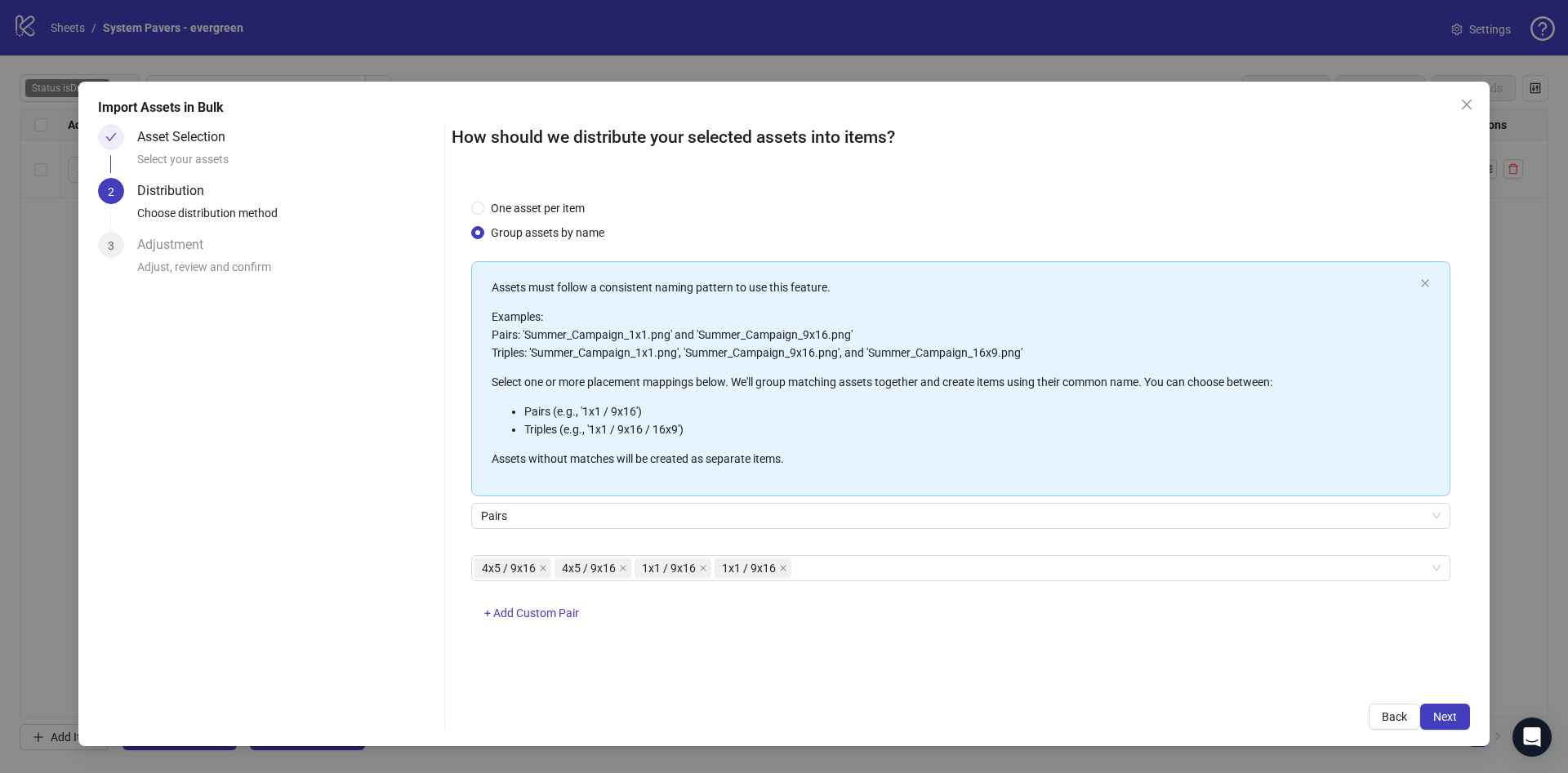
click at [1448, 719] on span "Next" at bounding box center [1444, 716] width 24 height 13
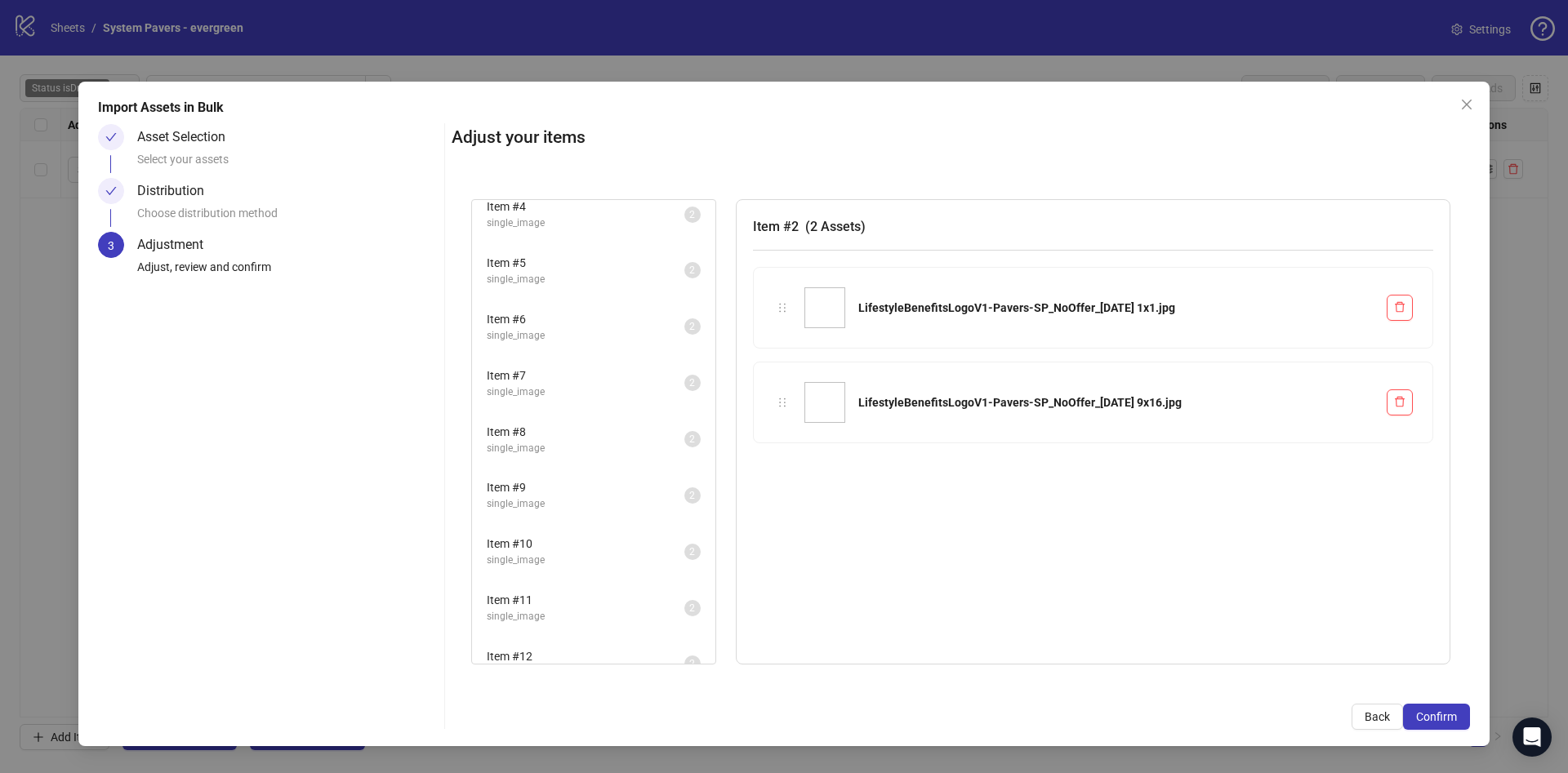
scroll to position [210, 0]
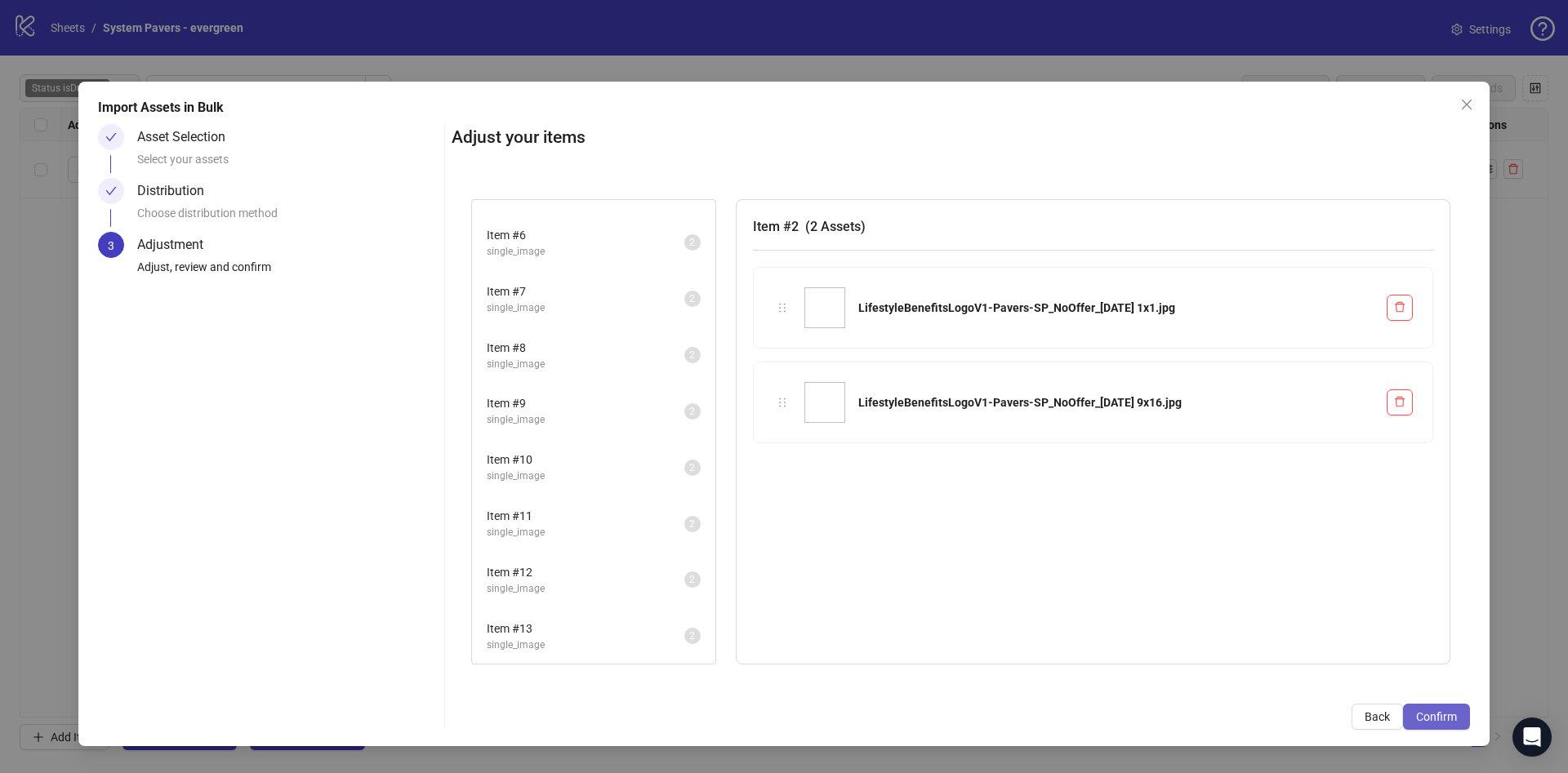
click at [1454, 717] on span "Confirm" at bounding box center [1436, 716] width 40 height 13
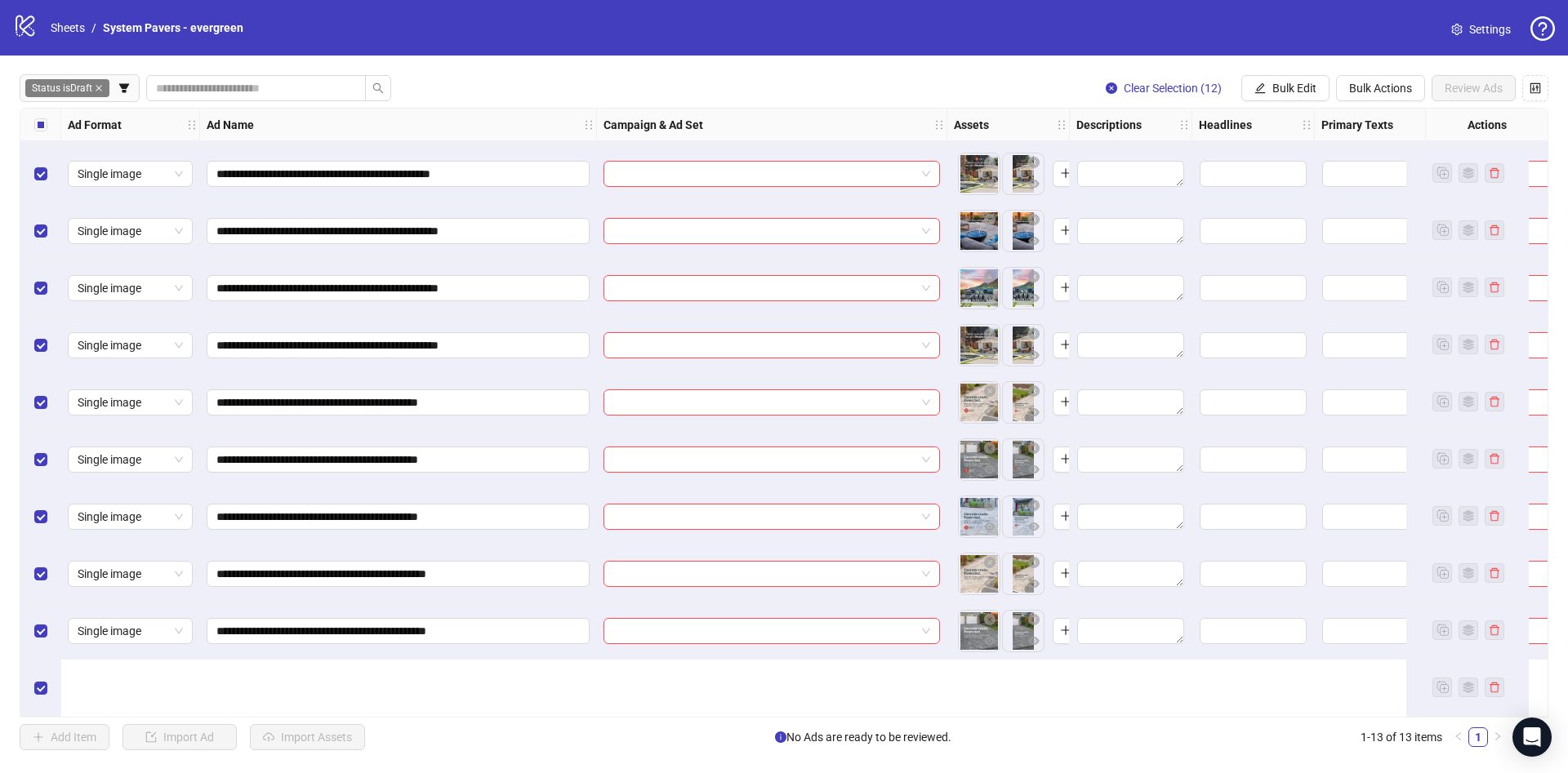
scroll to position [0, 0]
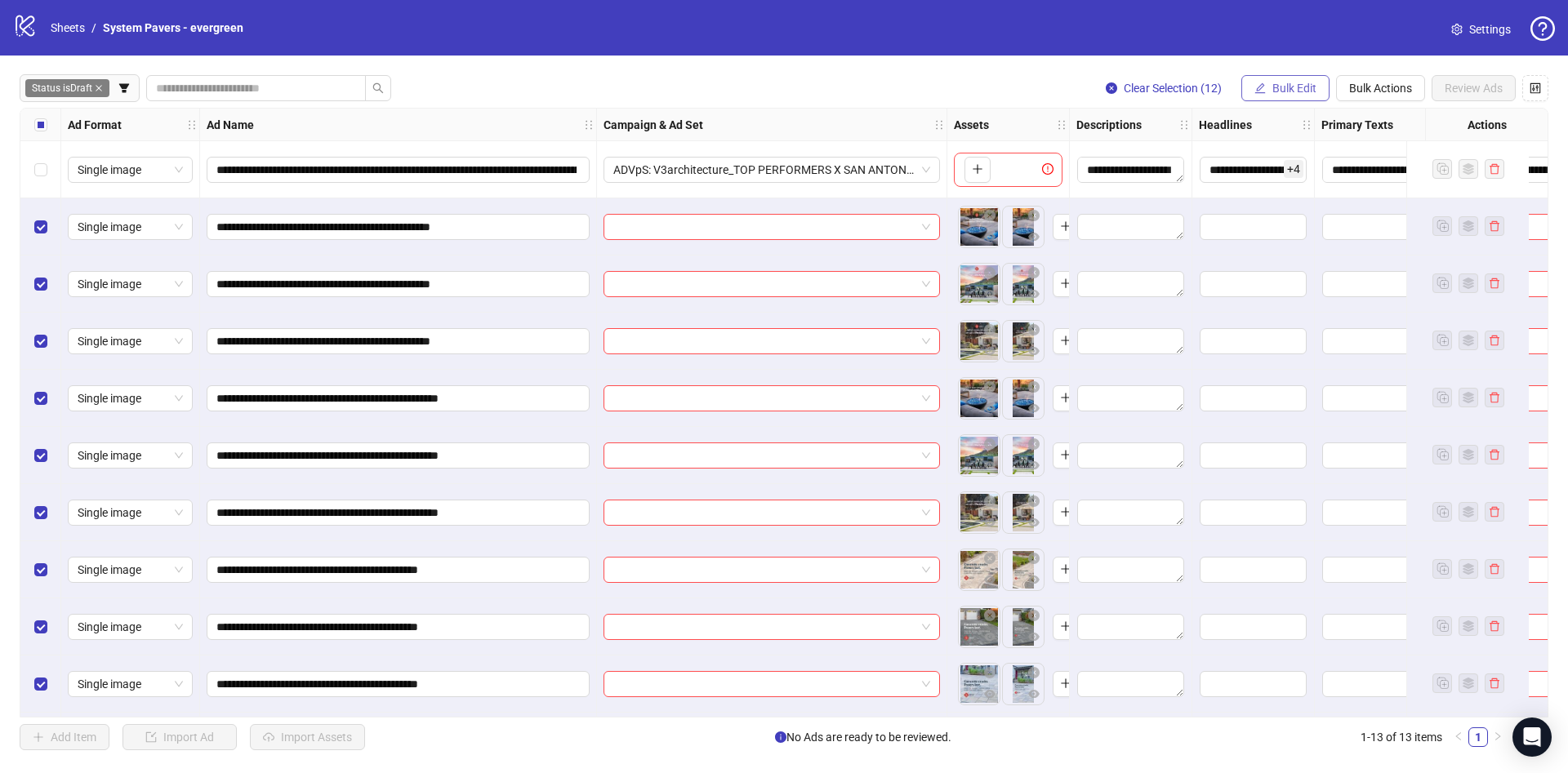
click at [1271, 98] on button "Bulk Edit" at bounding box center [1285, 87] width 89 height 26
click at [1281, 173] on span "Campaign & Ad Set" at bounding box center [1301, 173] width 97 height 18
click at [1281, 88] on span "Bulk Edit" at bounding box center [1294, 88] width 44 height 13
click at [1277, 145] on span "Name" at bounding box center [1301, 147] width 97 height 18
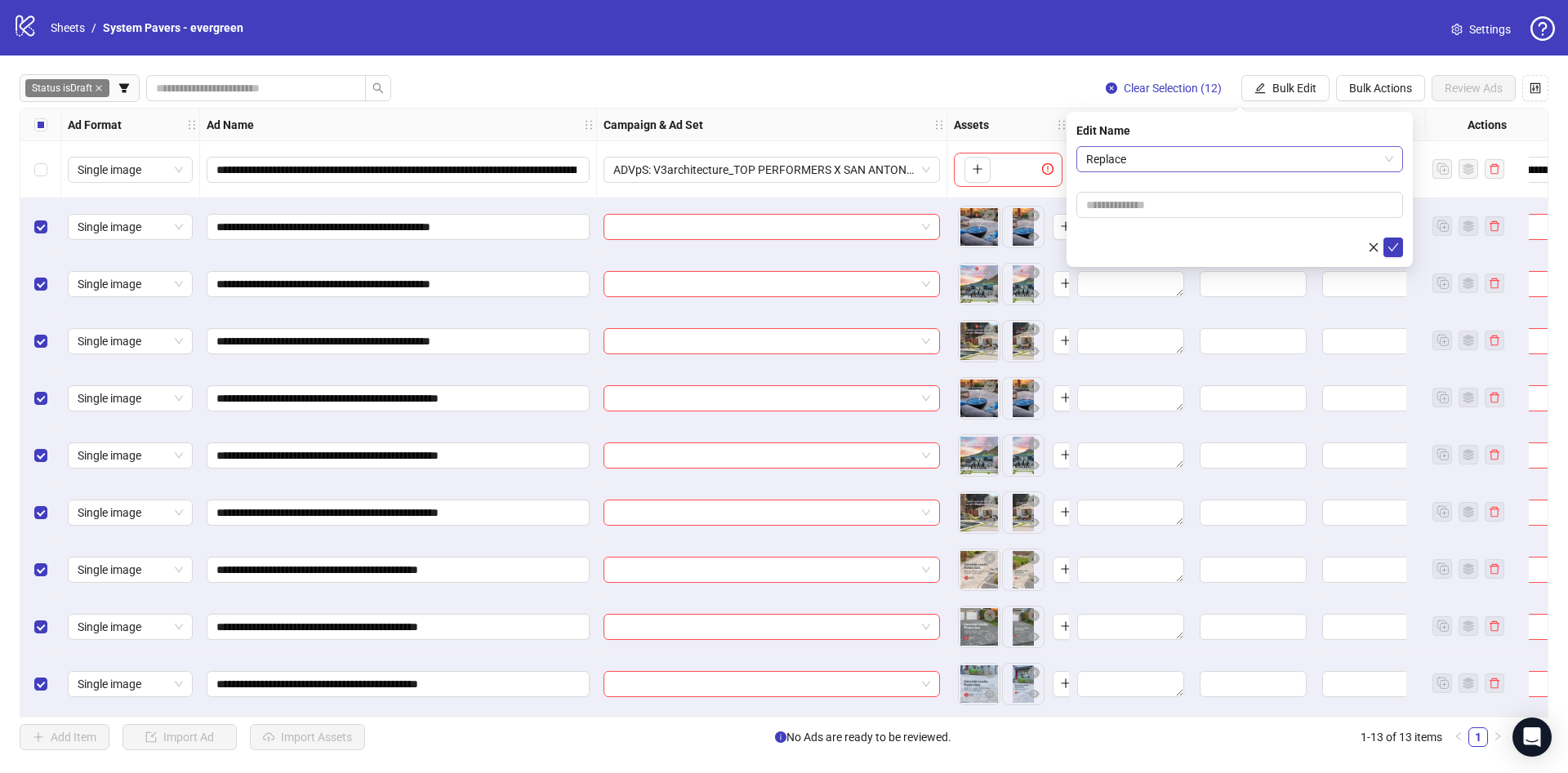
click at [1216, 155] on span "Replace" at bounding box center [1239, 159] width 307 height 24
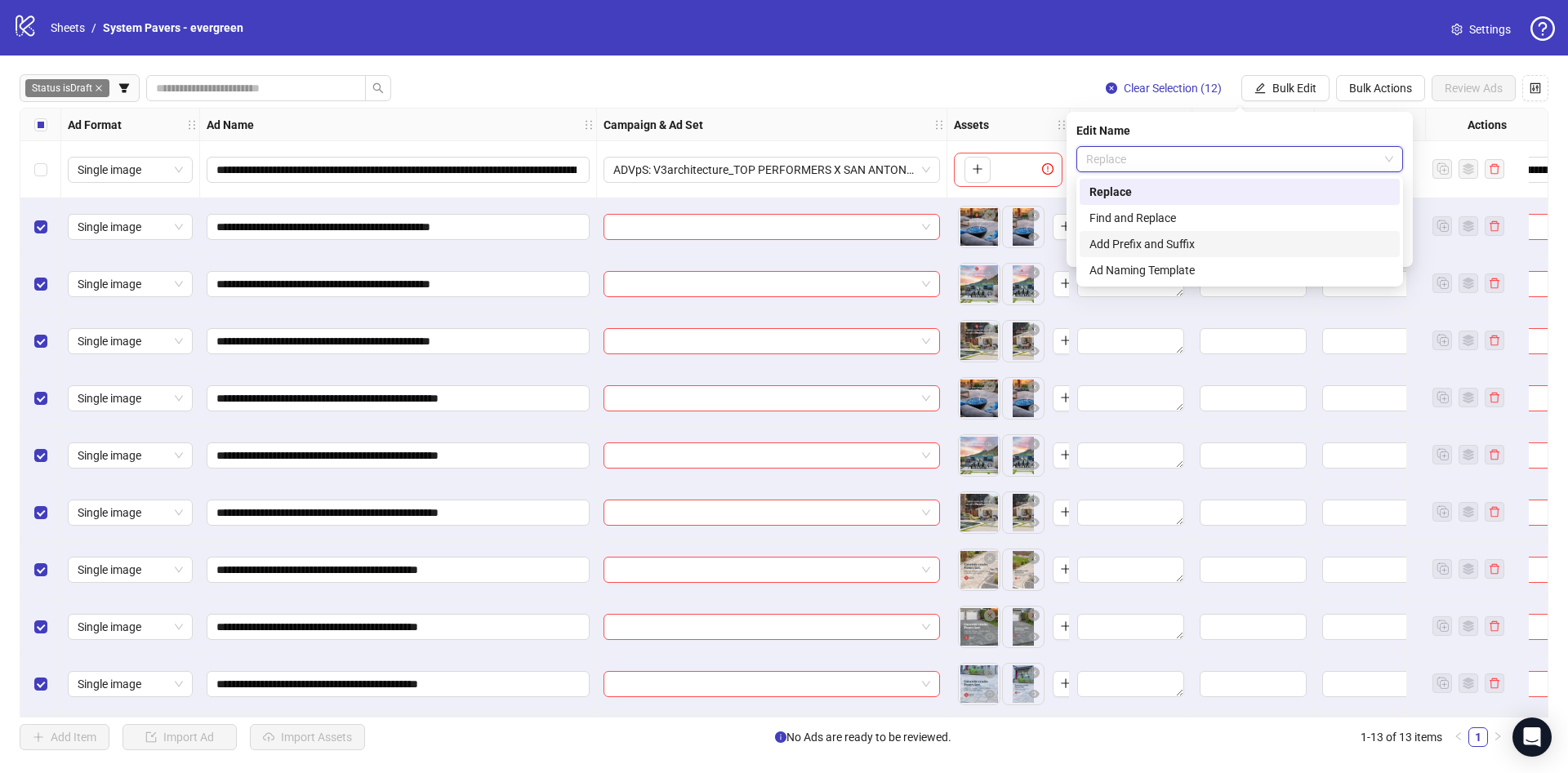
click at [1164, 239] on div "Add Prefix and Suffix" at bounding box center [1239, 243] width 300 height 18
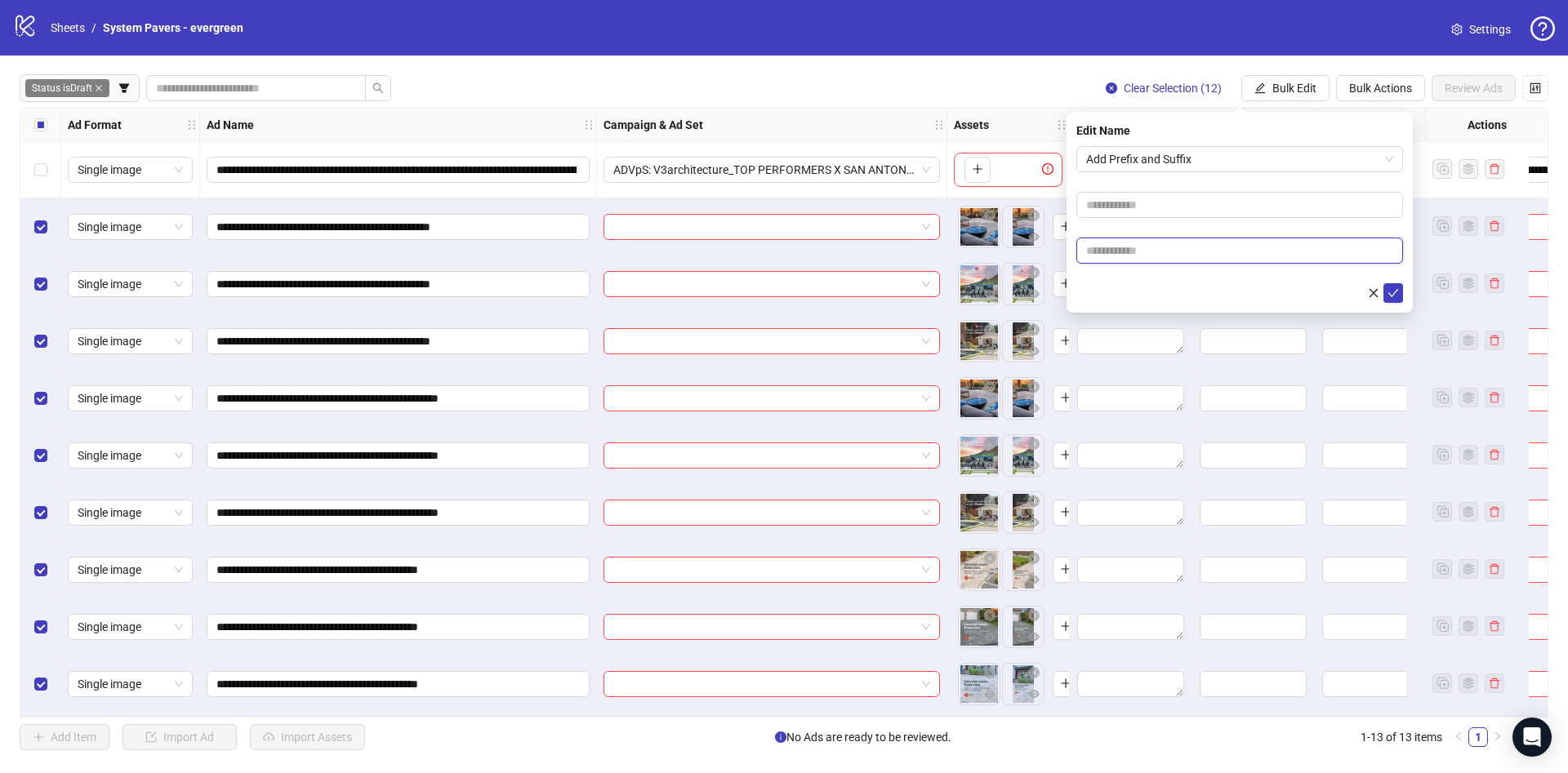
click at [1160, 239] on input "text" at bounding box center [1239, 250] width 326 height 26
paste input "**********"
type input "**********"
click at [1168, 288] on div at bounding box center [1239, 293] width 326 height 19
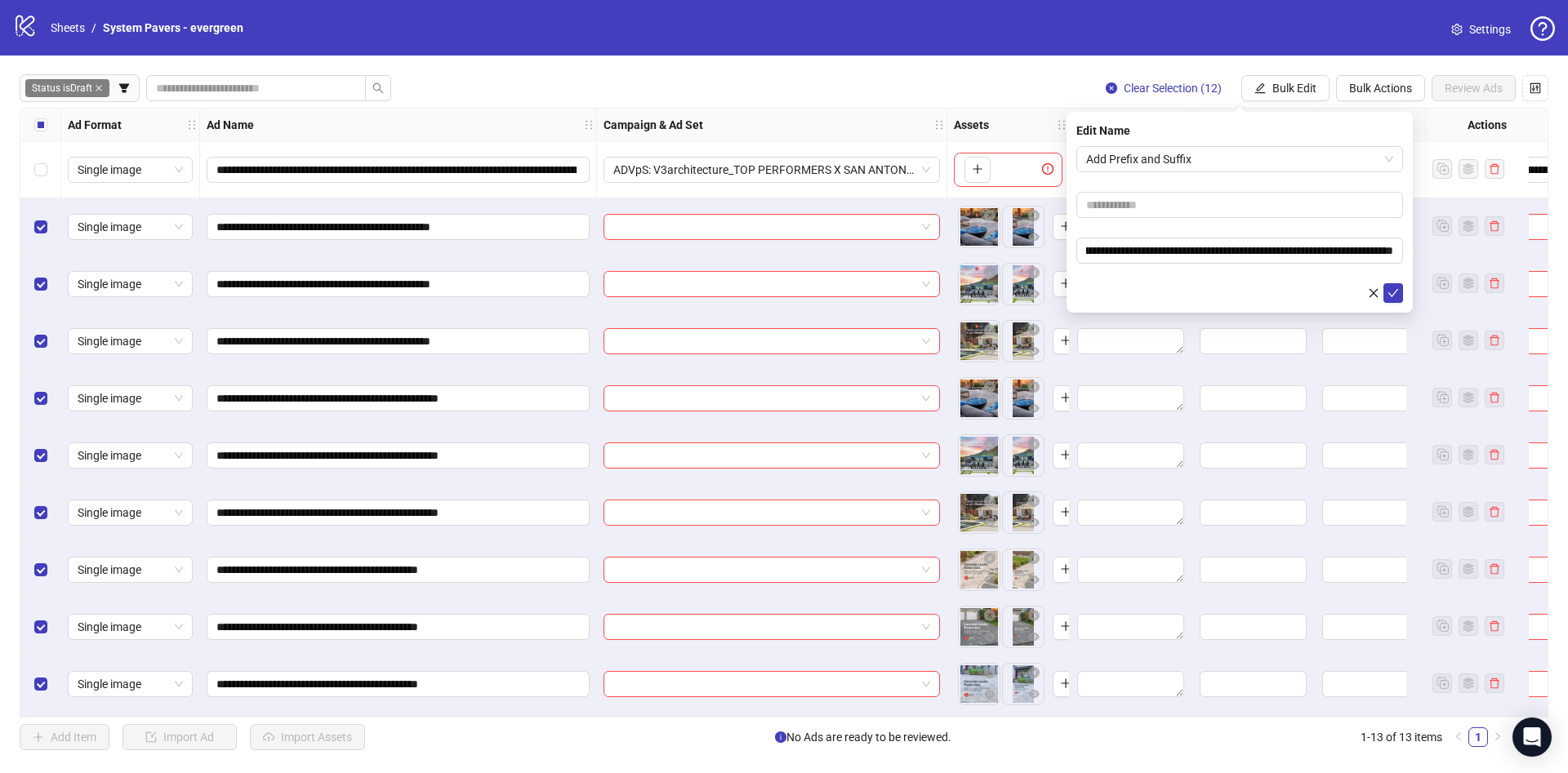
scroll to position [0, 0]
click at [1398, 288] on icon "check" at bounding box center [1393, 293] width 12 height 12
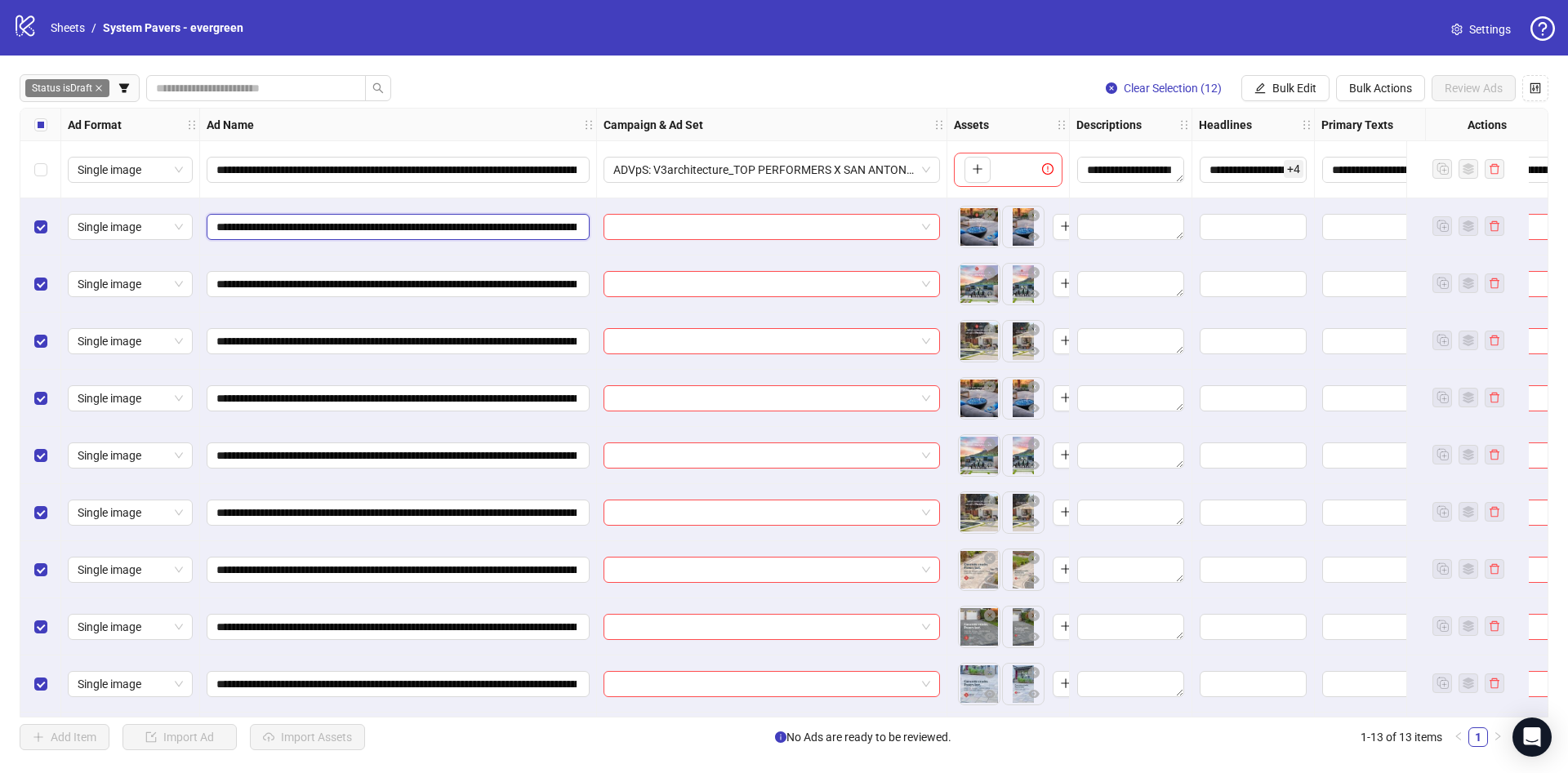
scroll to position [0, 526]
drag, startPoint x: 405, startPoint y: 227, endPoint x: 880, endPoint y: 262, distance: 476.3
click at [880, 109] on div "**********" at bounding box center [875, 109] width 1710 height 0
click at [51, 117] on div "Select all rows" at bounding box center [40, 125] width 40 height 33
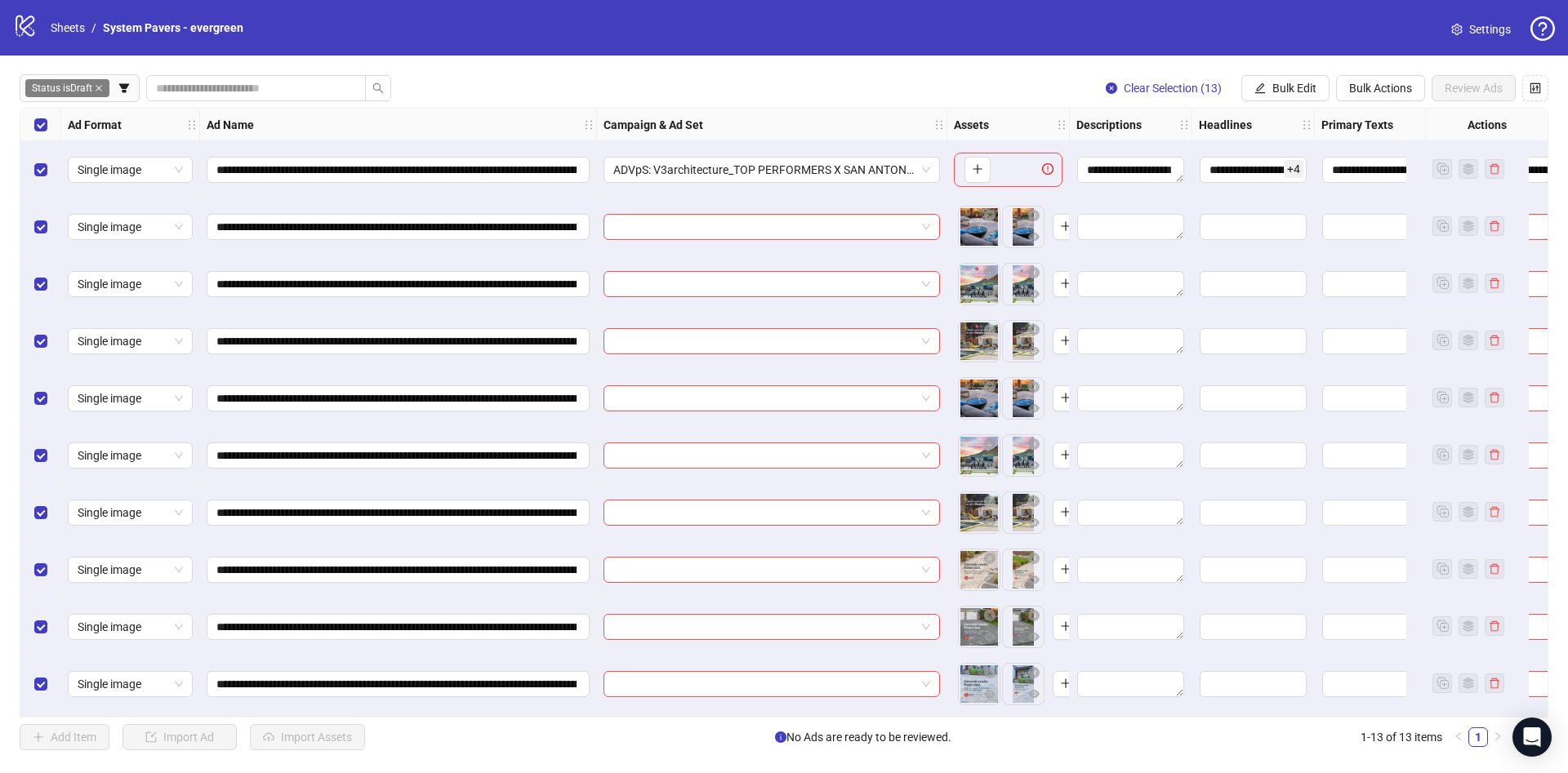
click at [48, 159] on div "Select row 1" at bounding box center [40, 169] width 40 height 57
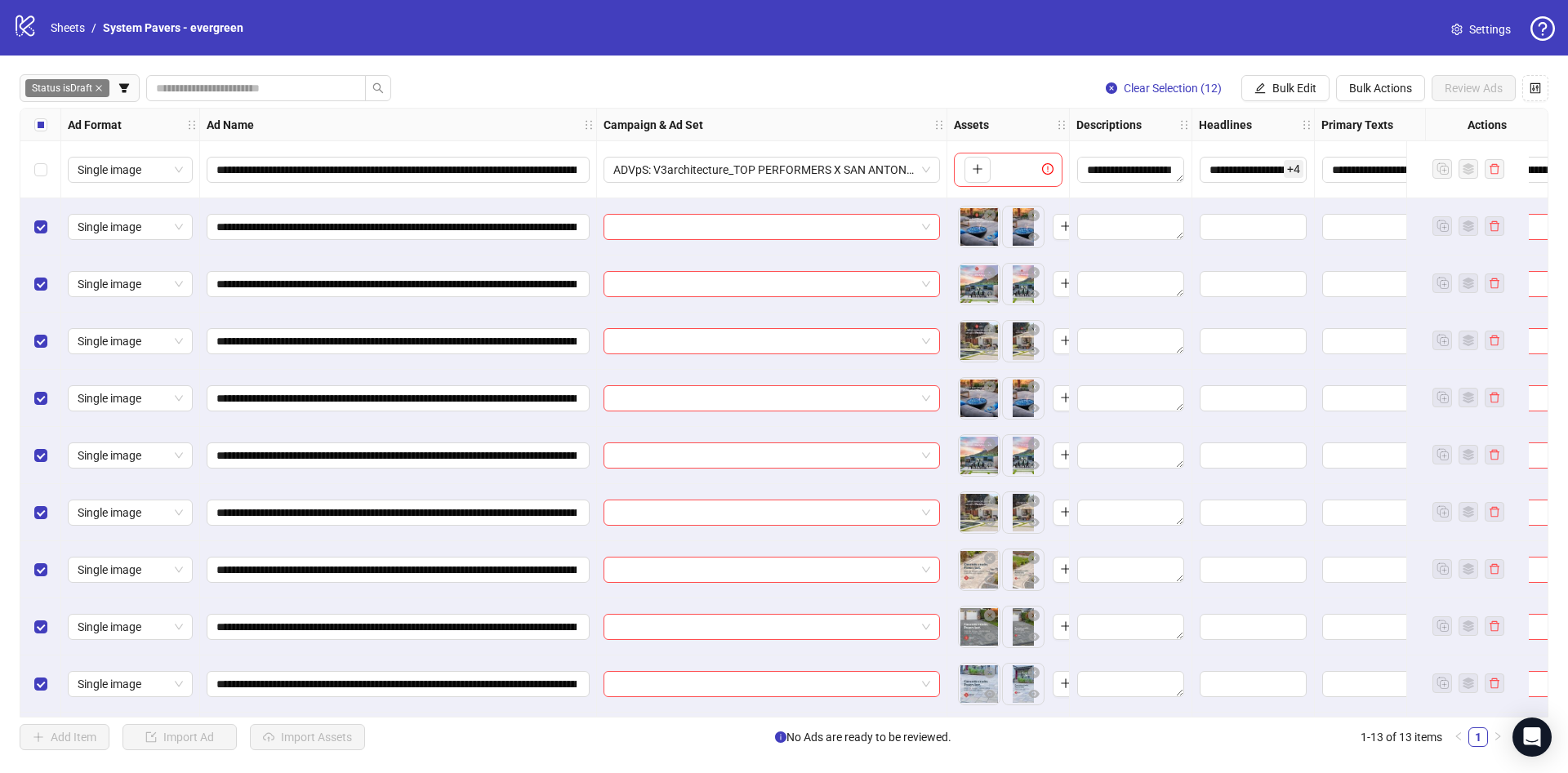
click at [48, 132] on div "Select all rows" at bounding box center [40, 125] width 40 height 33
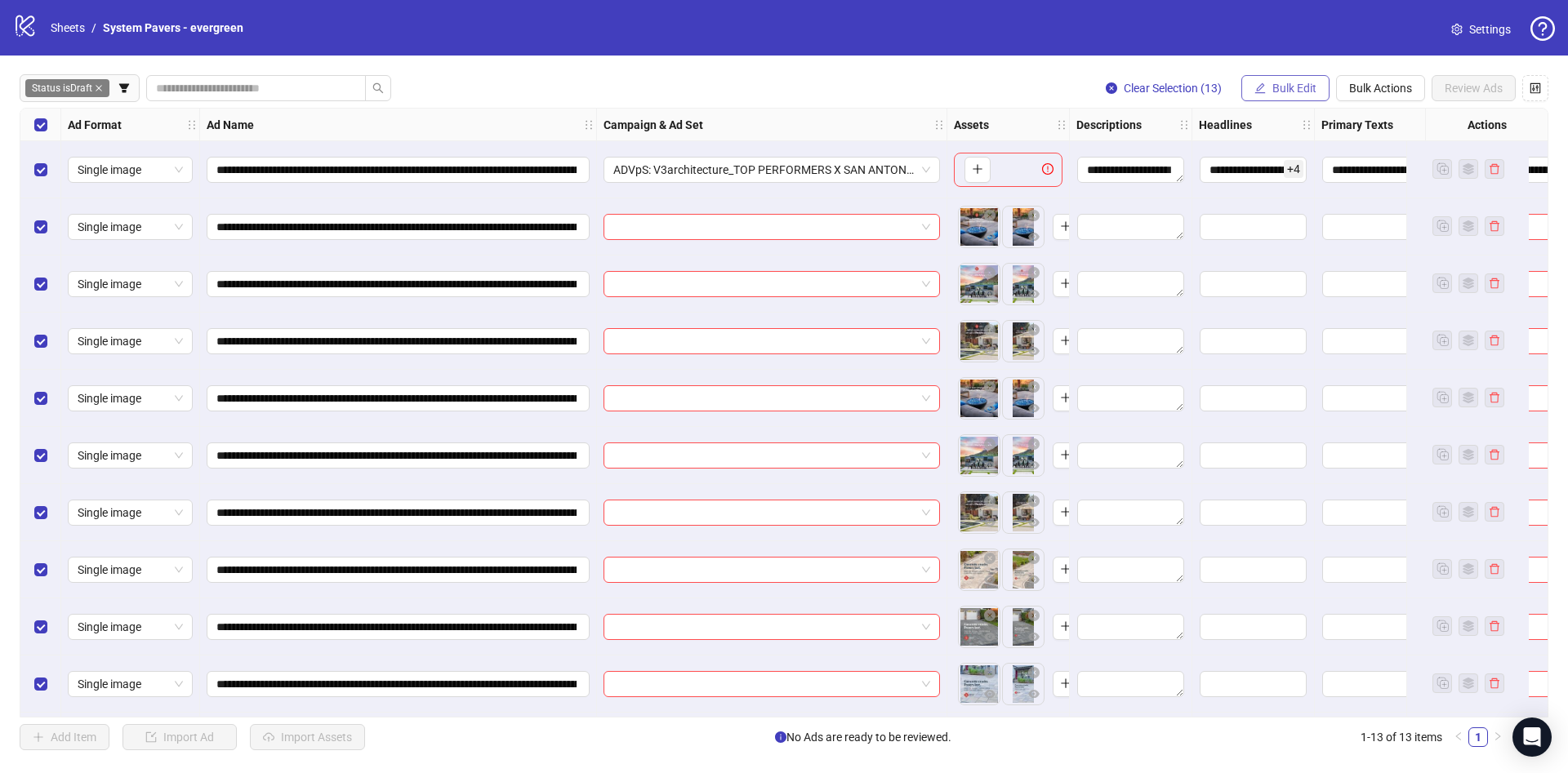
click at [1288, 93] on span "Bulk Edit" at bounding box center [1294, 88] width 44 height 13
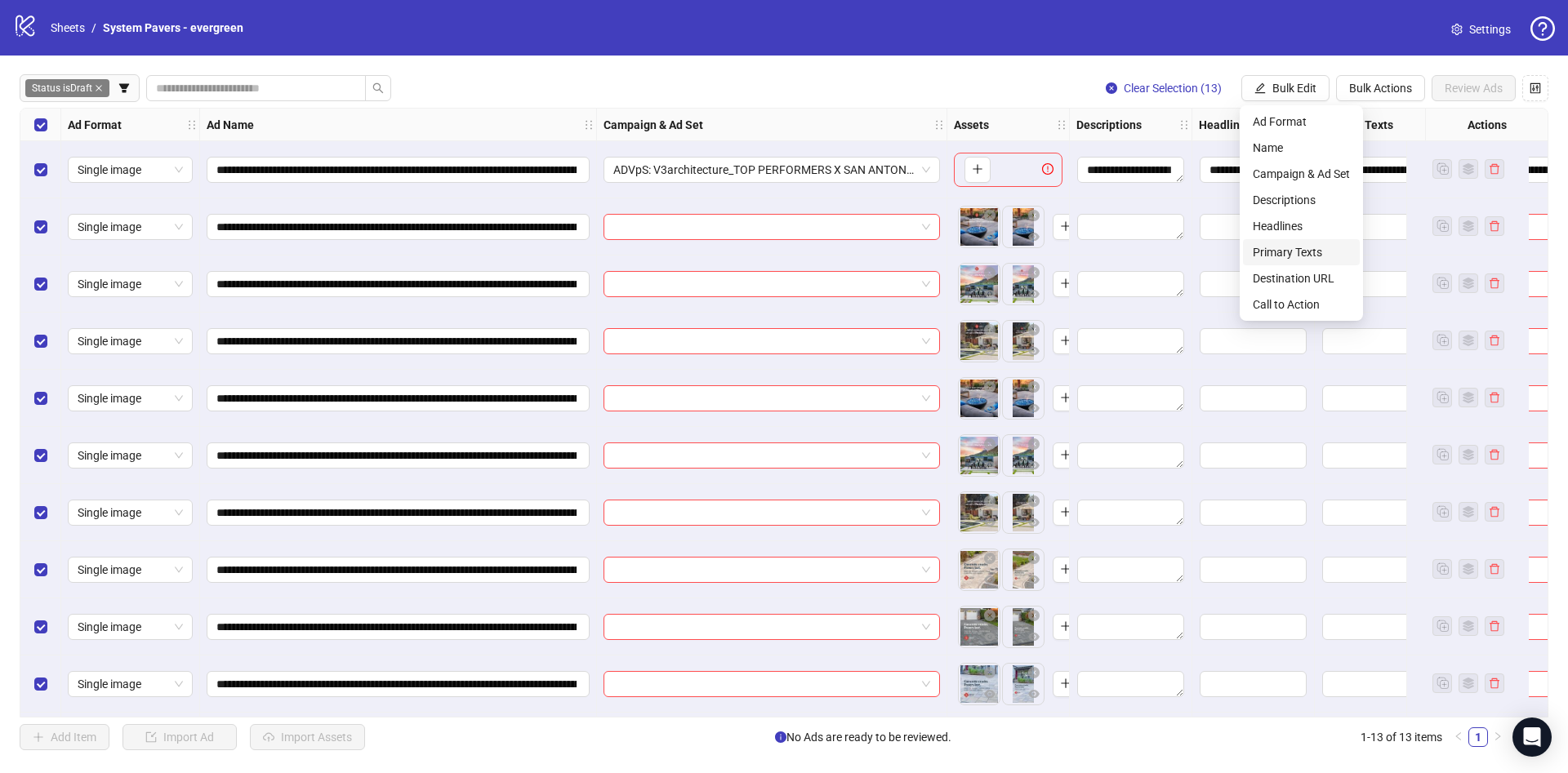
click at [1308, 245] on span "Primary Texts" at bounding box center [1301, 252] width 97 height 18
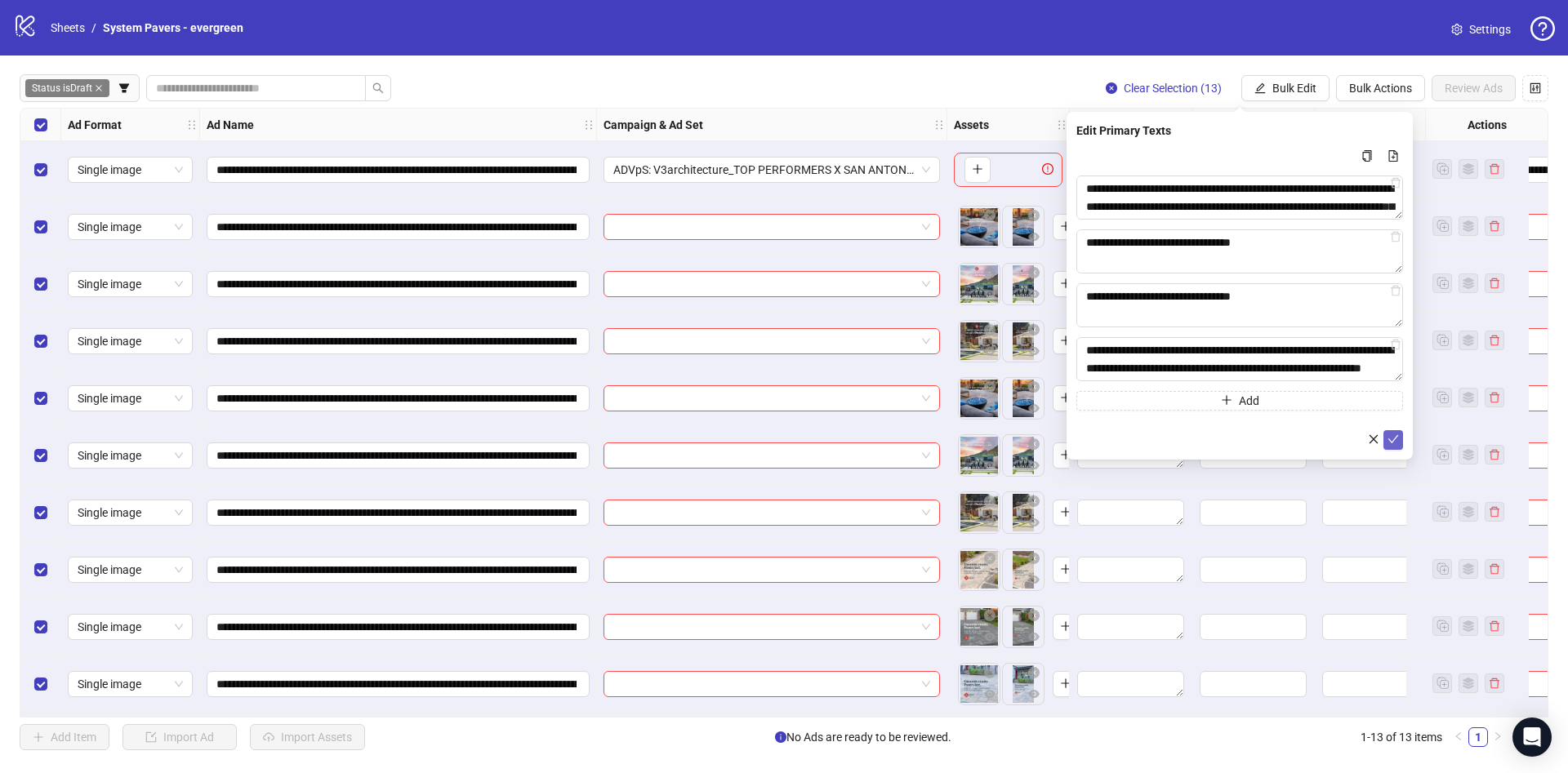
click at [1395, 442] on icon "check" at bounding box center [1393, 439] width 12 height 12
drag, startPoint x: 1310, startPoint y: 92, endPoint x: 1318, endPoint y: 99, distance: 10.6
click at [1311, 92] on span "Bulk Edit" at bounding box center [1294, 88] width 44 height 13
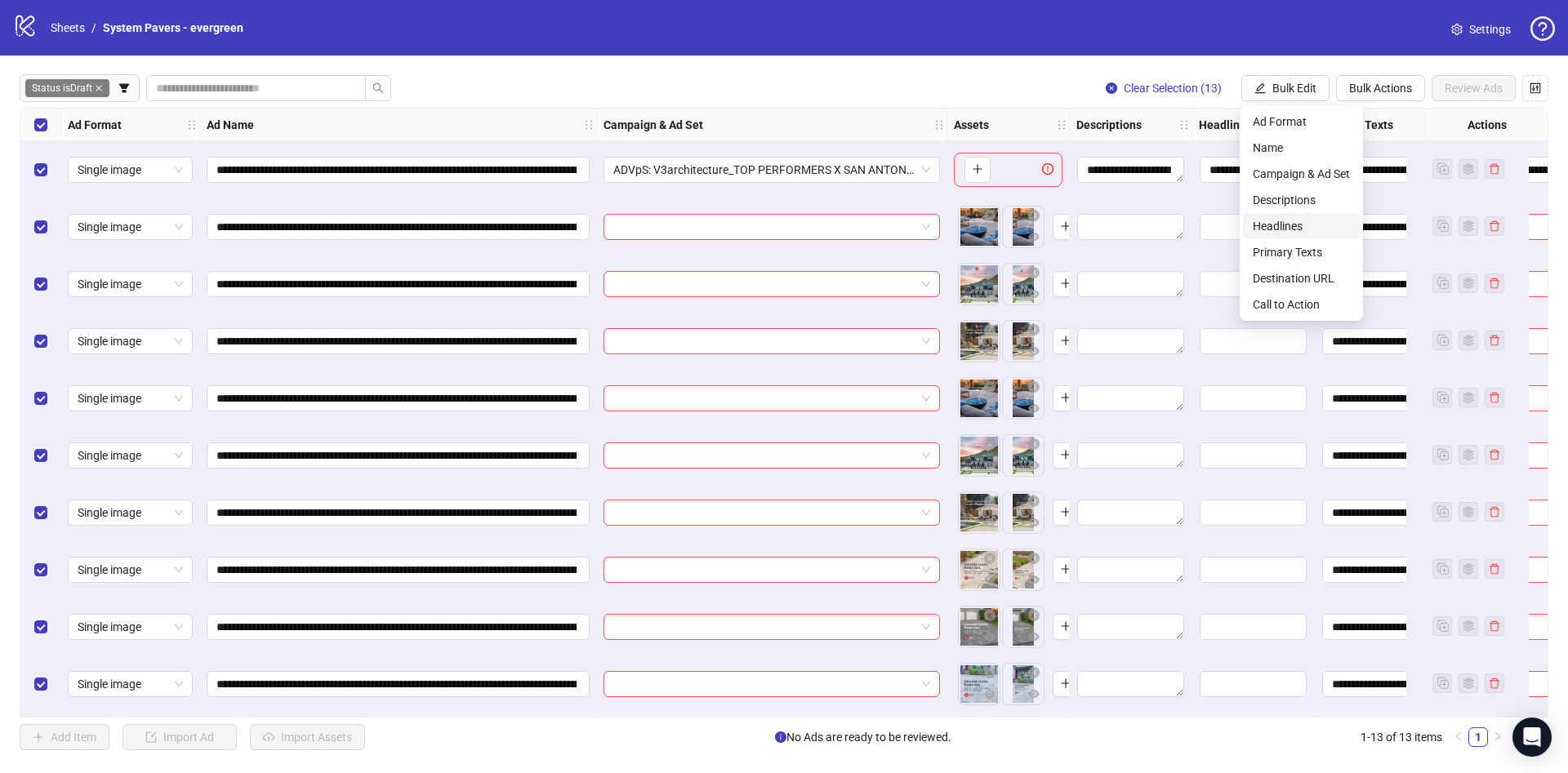
click at [1321, 217] on span "Headlines" at bounding box center [1301, 226] width 97 height 18
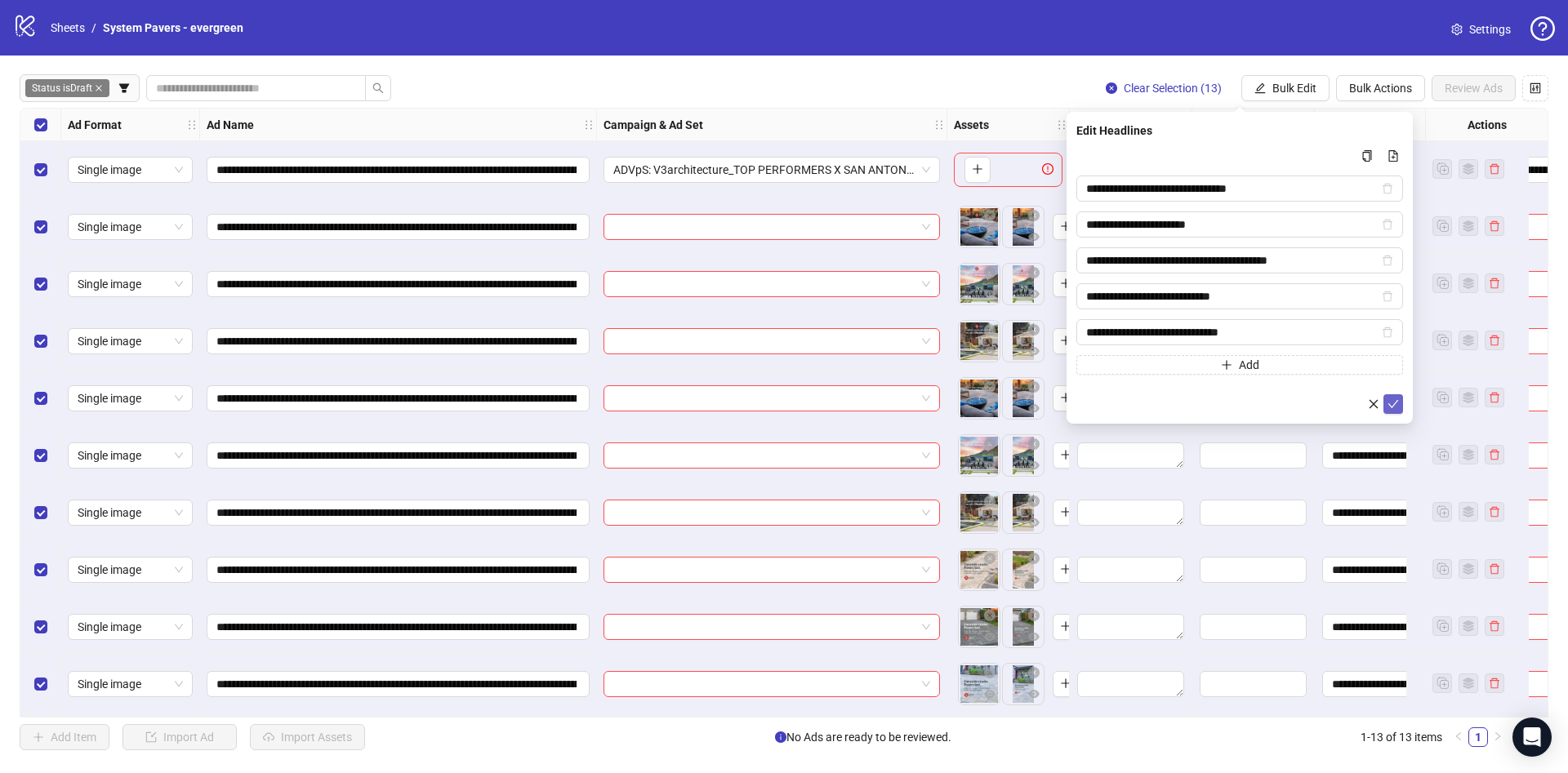
click at [1388, 399] on icon "check" at bounding box center [1393, 404] width 12 height 12
click at [1297, 86] on span "Bulk Edit" at bounding box center [1294, 88] width 44 height 13
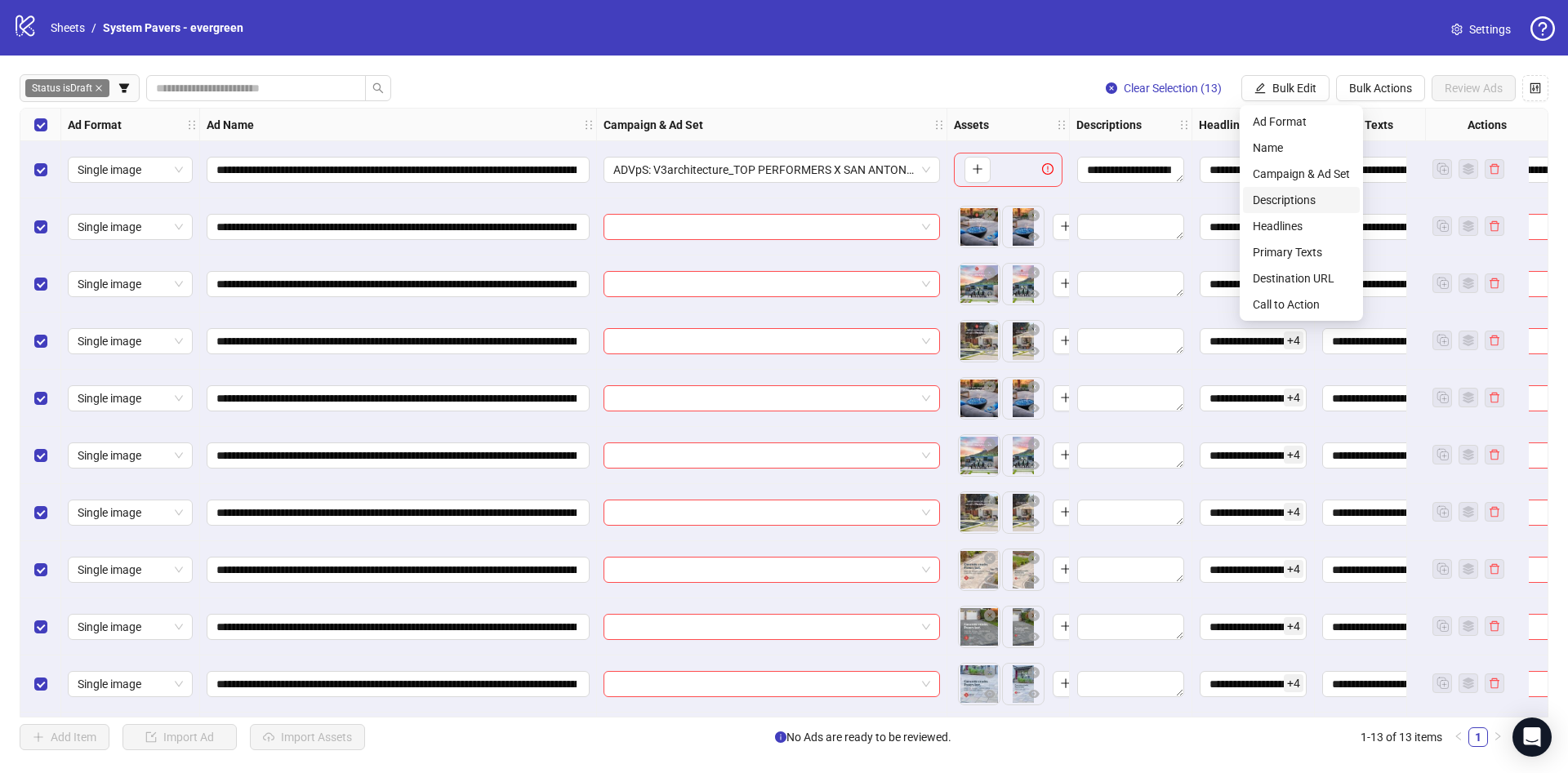
click at [1330, 193] on span "Descriptions" at bounding box center [1301, 200] width 97 height 18
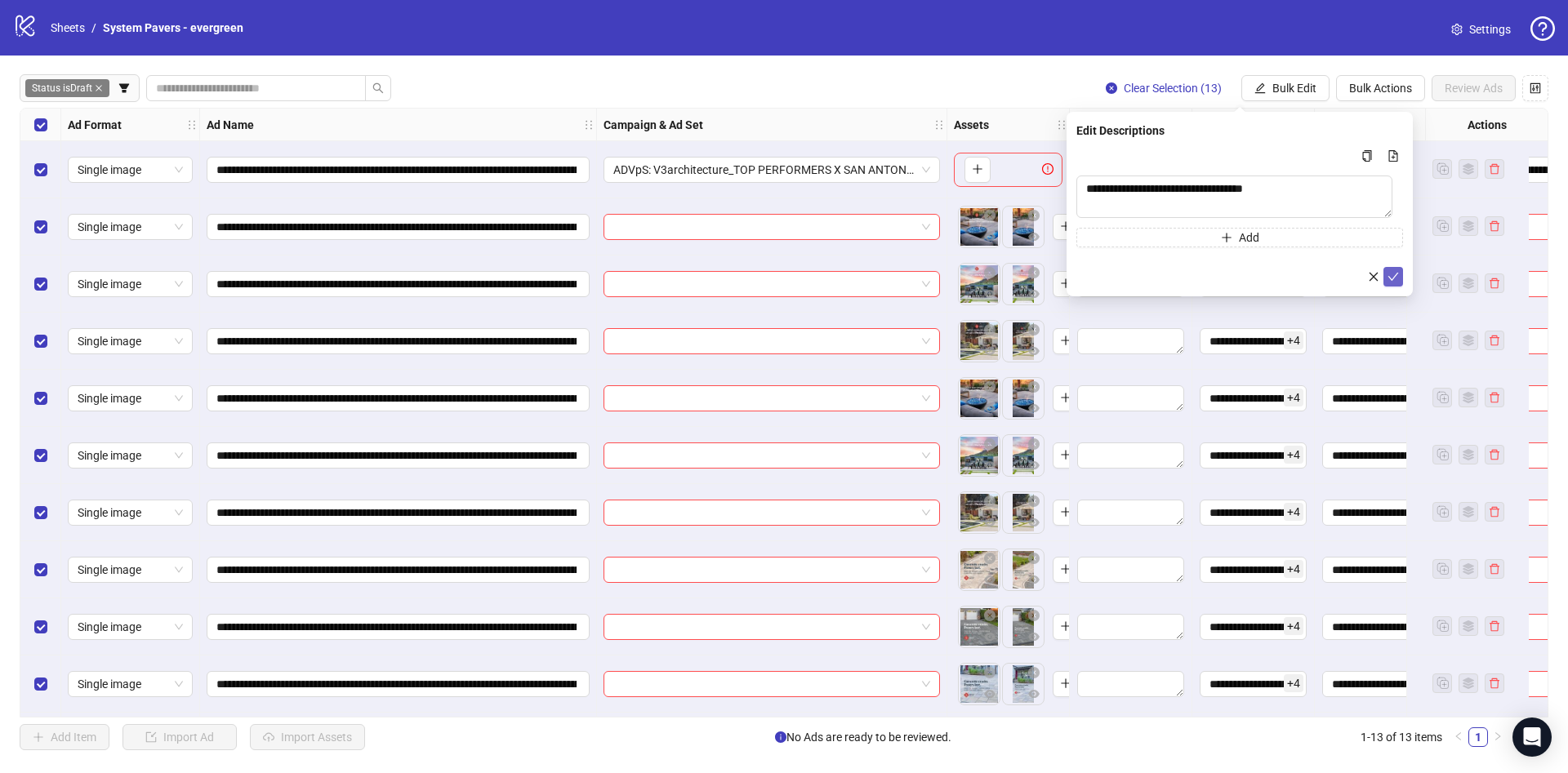
click at [1385, 272] on button "submit" at bounding box center [1393, 277] width 19 height 19
click at [1302, 70] on div "**********" at bounding box center [784, 412] width 1568 height 714
click at [1298, 90] on span "Bulk Edit" at bounding box center [1294, 88] width 44 height 13
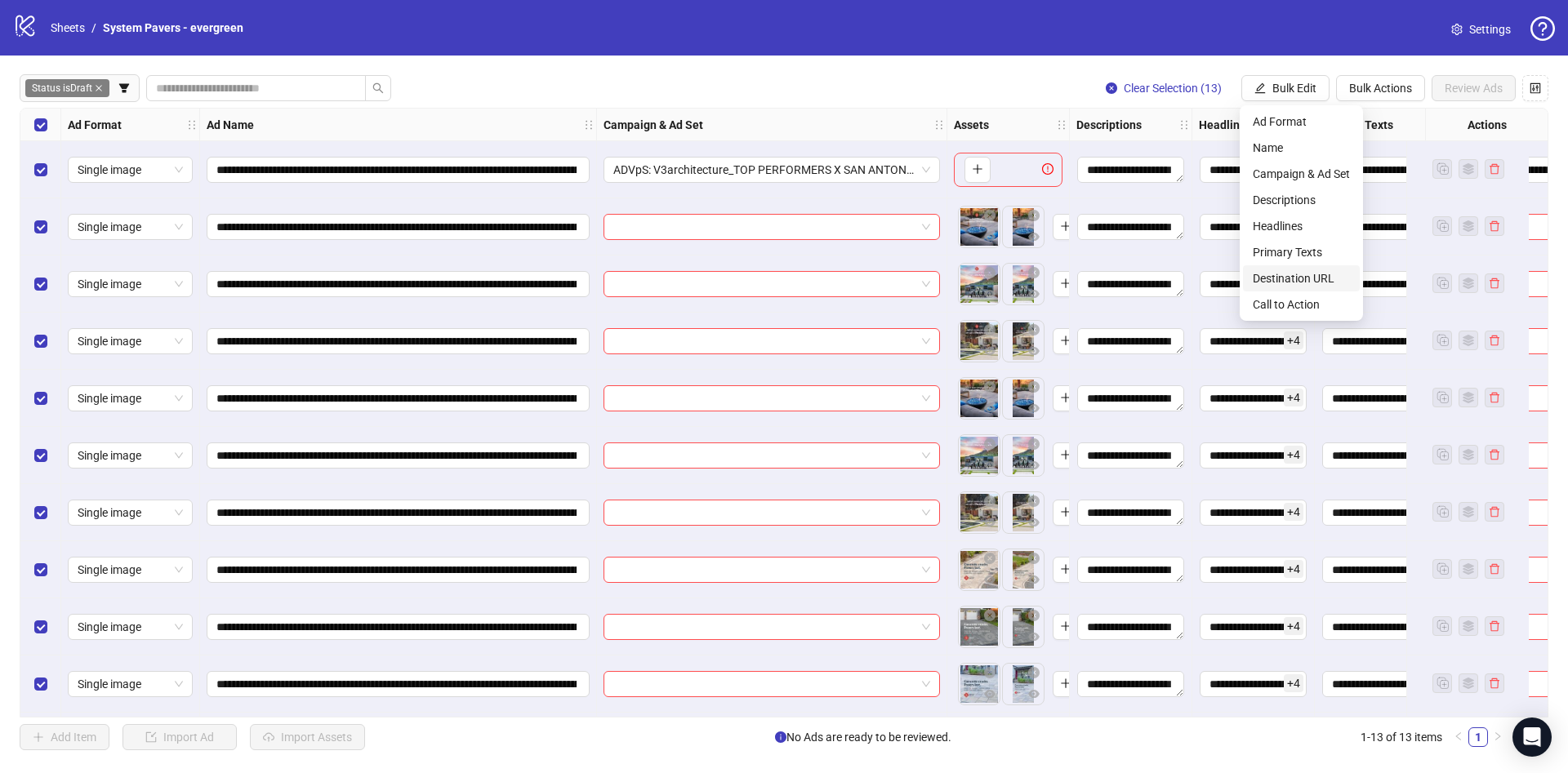
click at [1308, 273] on span "Destination URL" at bounding box center [1301, 278] width 97 height 18
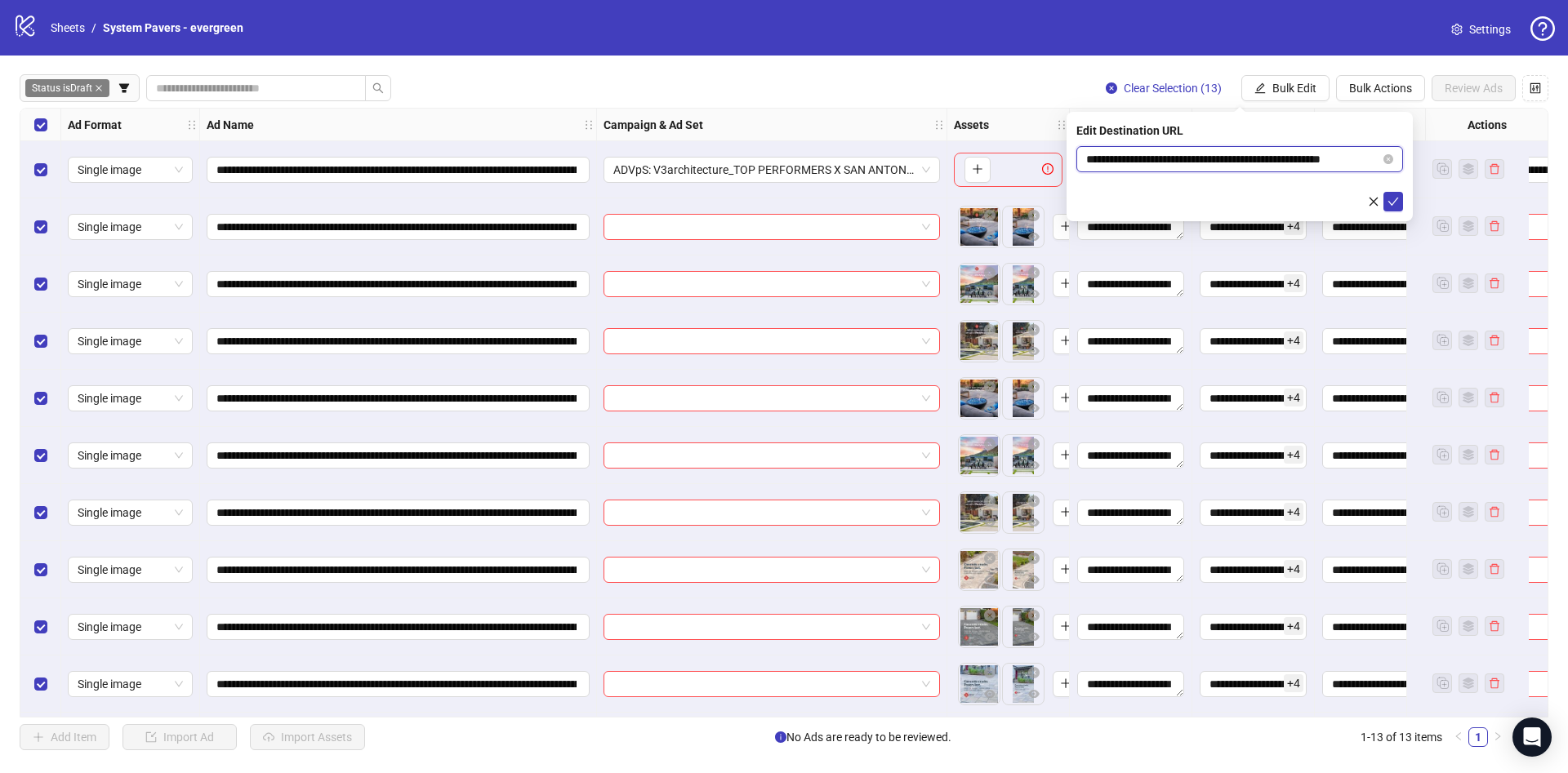
scroll to position [0, 24]
click at [1439, 160] on body "**********" at bounding box center [784, 386] width 1568 height 773
click at [1391, 200] on icon "check" at bounding box center [1393, 202] width 12 height 12
click at [1308, 89] on span "Bulk Edit" at bounding box center [1294, 88] width 44 height 13
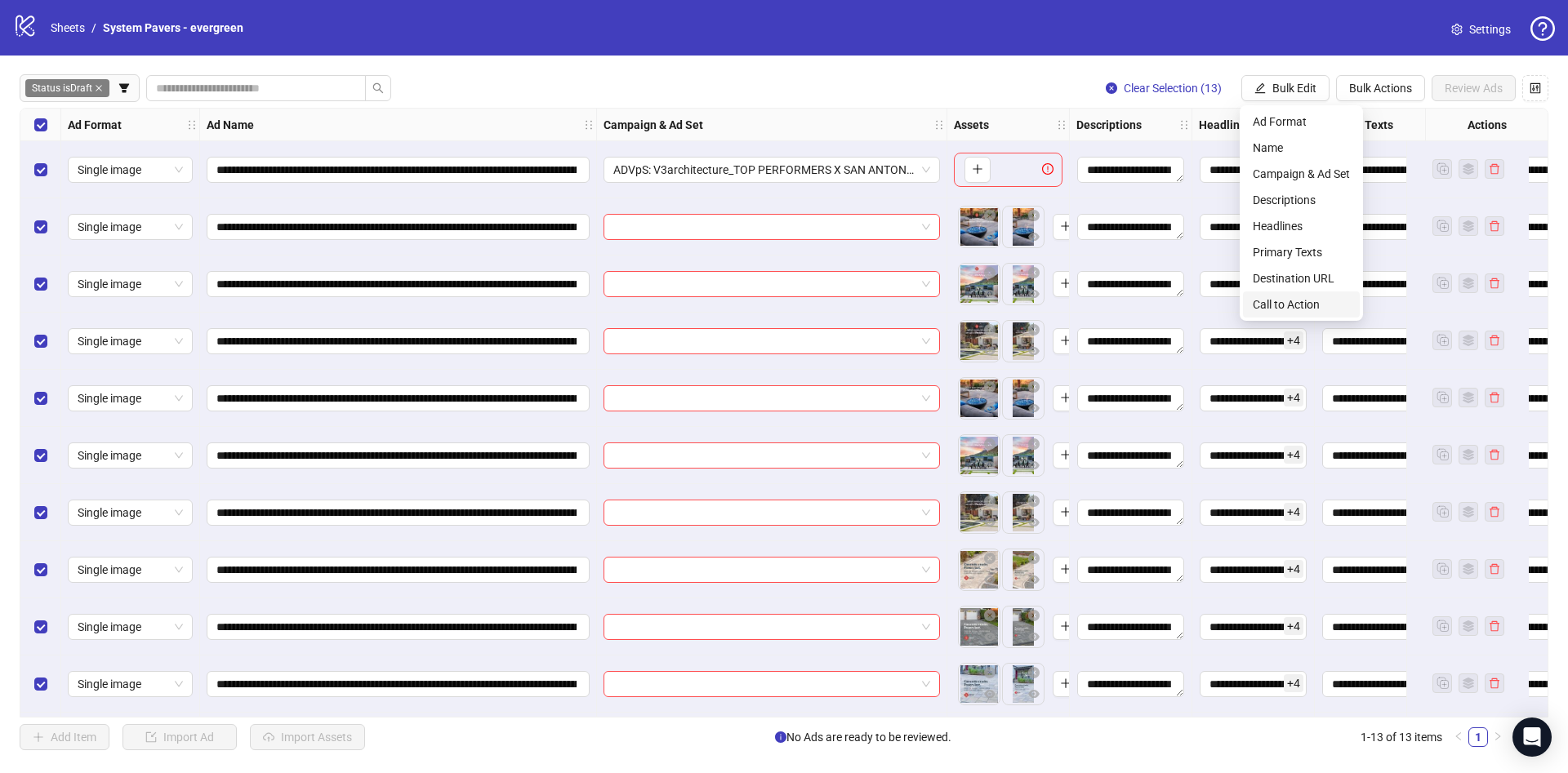
click at [1304, 303] on span "Call to Action" at bounding box center [1301, 304] width 97 height 18
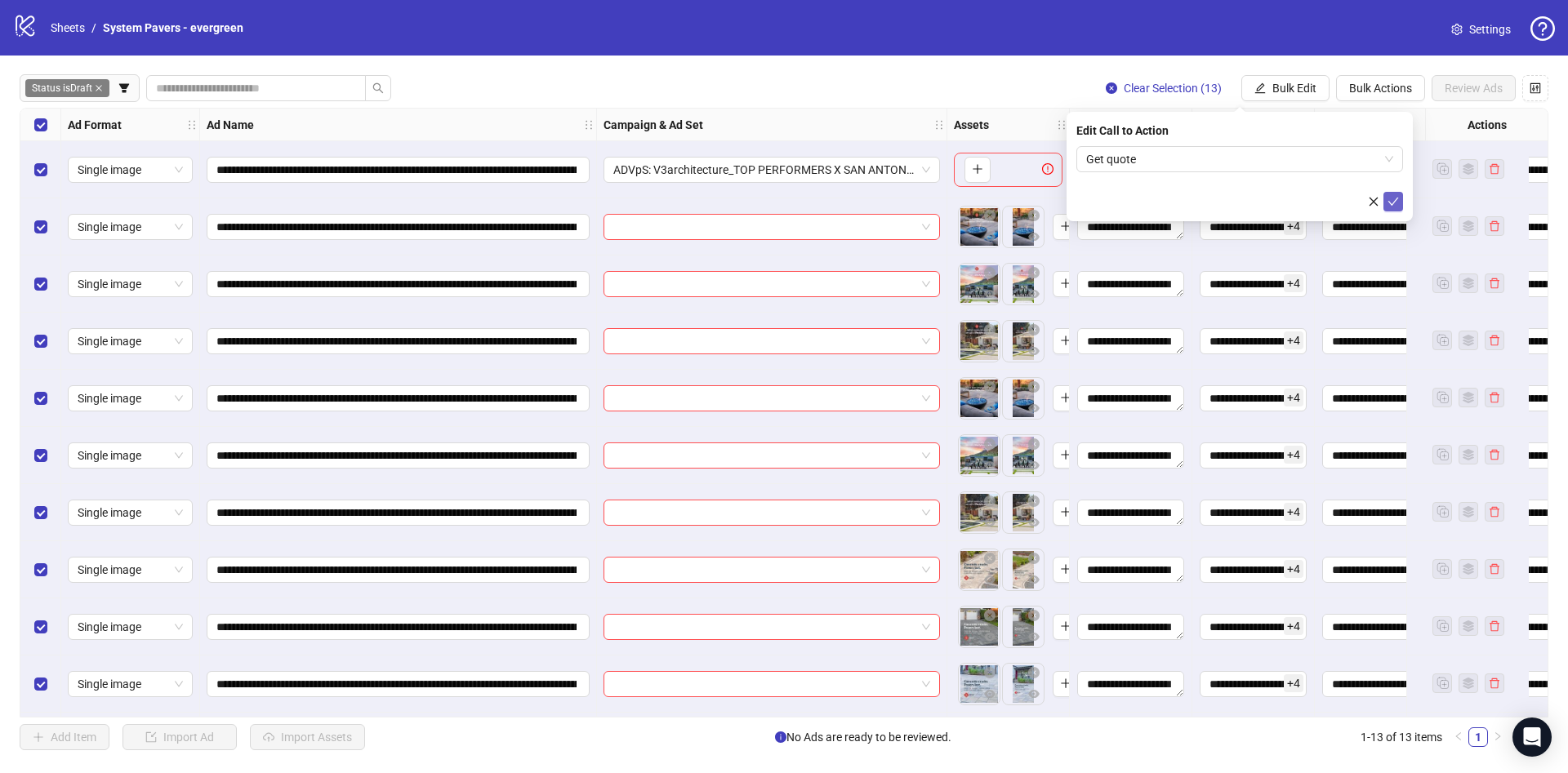
click at [1401, 197] on button "submit" at bounding box center [1393, 201] width 19 height 19
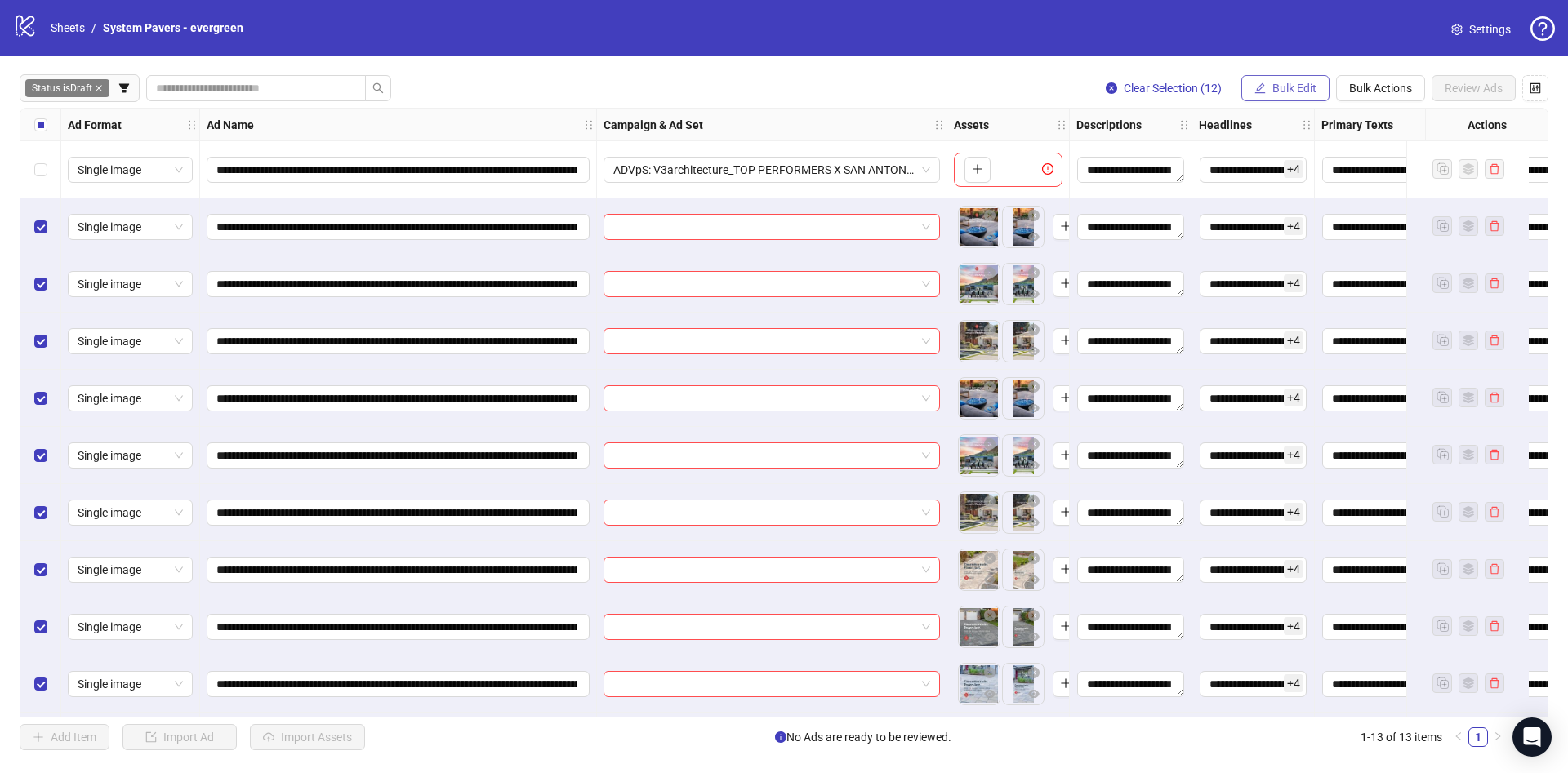
click at [1314, 95] on button "Bulk Edit" at bounding box center [1285, 87] width 89 height 26
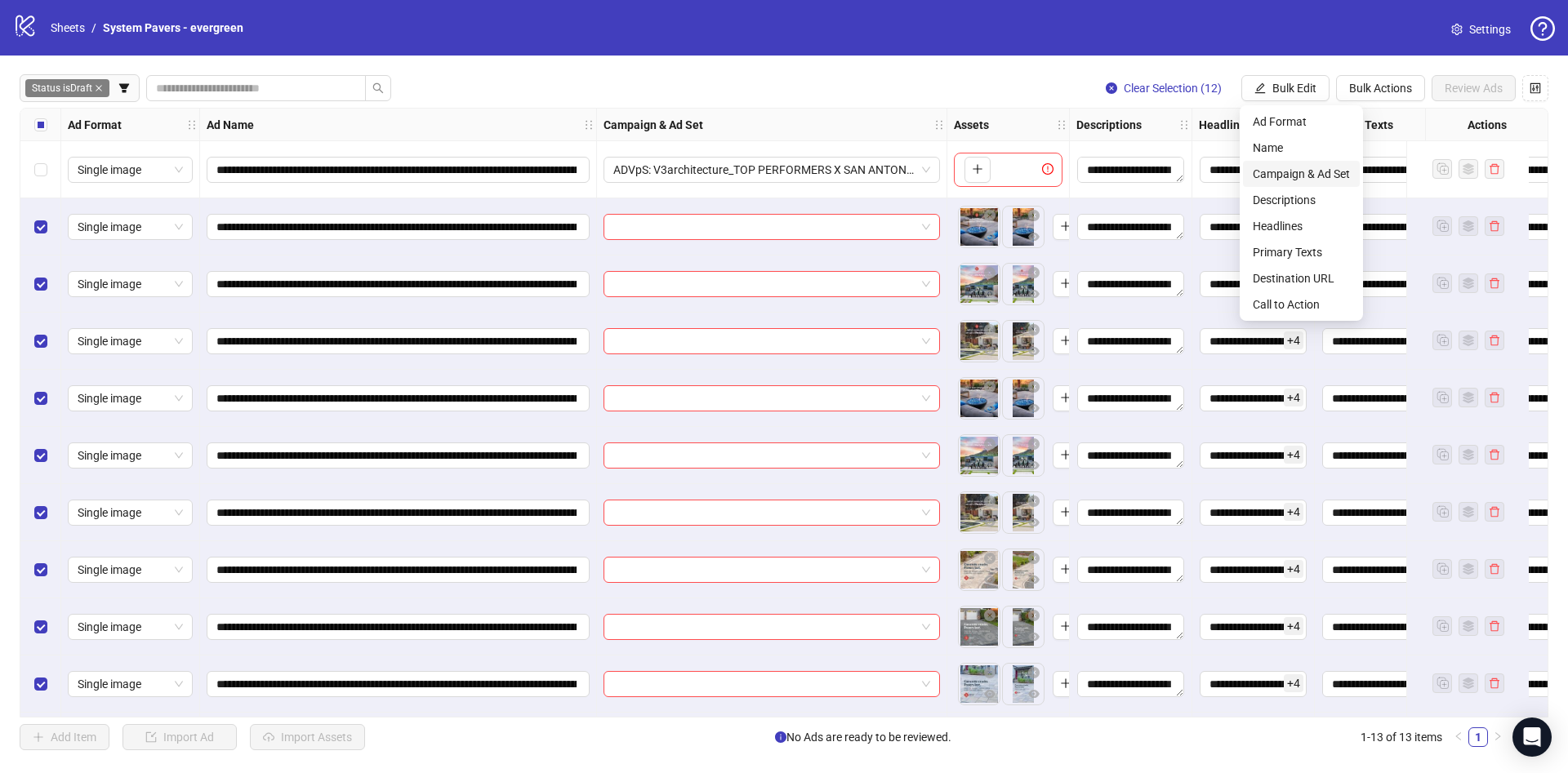
click at [1292, 171] on span "Campaign & Ad Set" at bounding box center [1301, 173] width 97 height 18
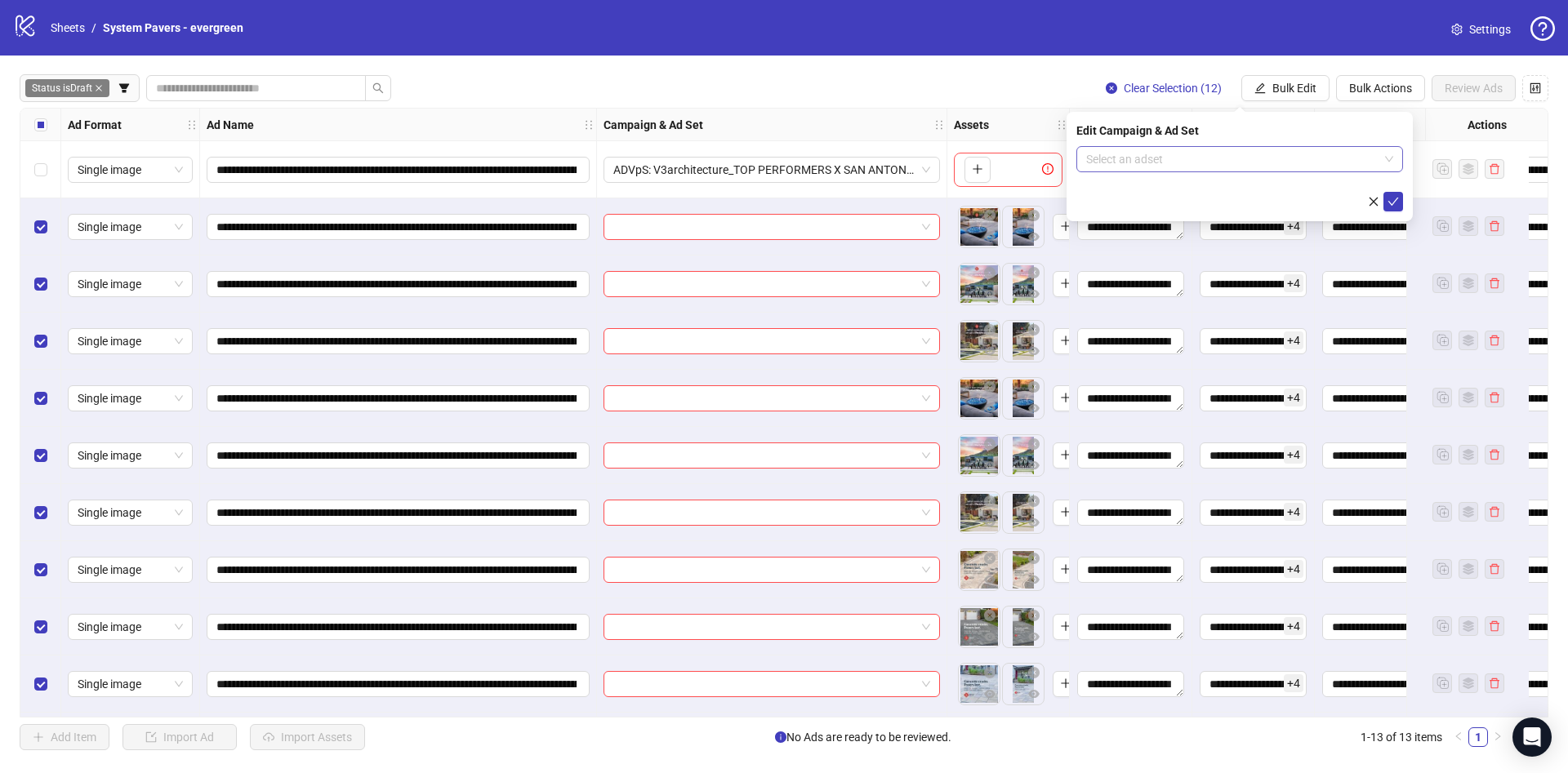
click at [1197, 156] on input "search" at bounding box center [1232, 159] width 292 height 24
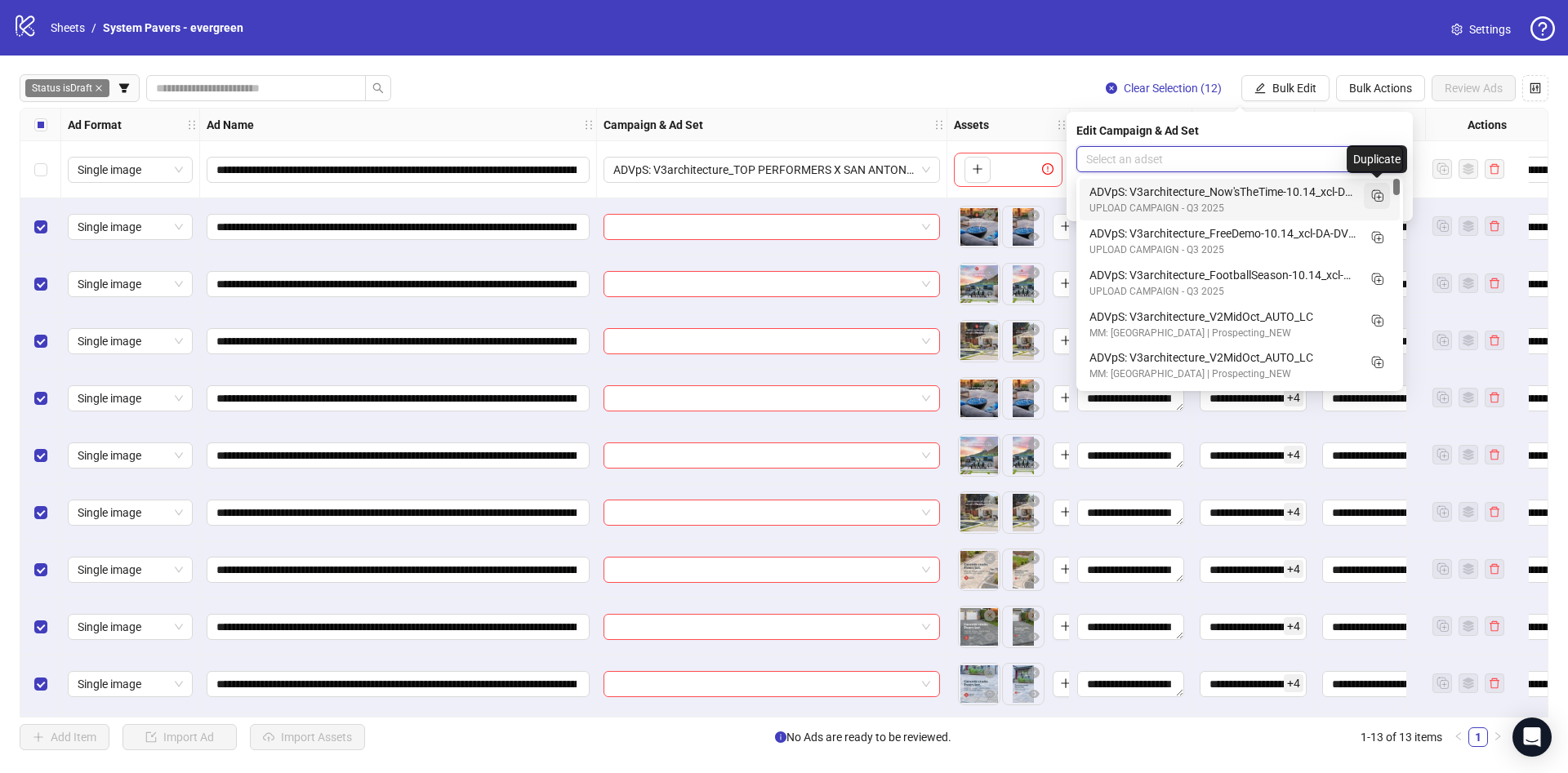
click at [1378, 195] on icon "Duplicate" at bounding box center [1376, 194] width 16 height 16
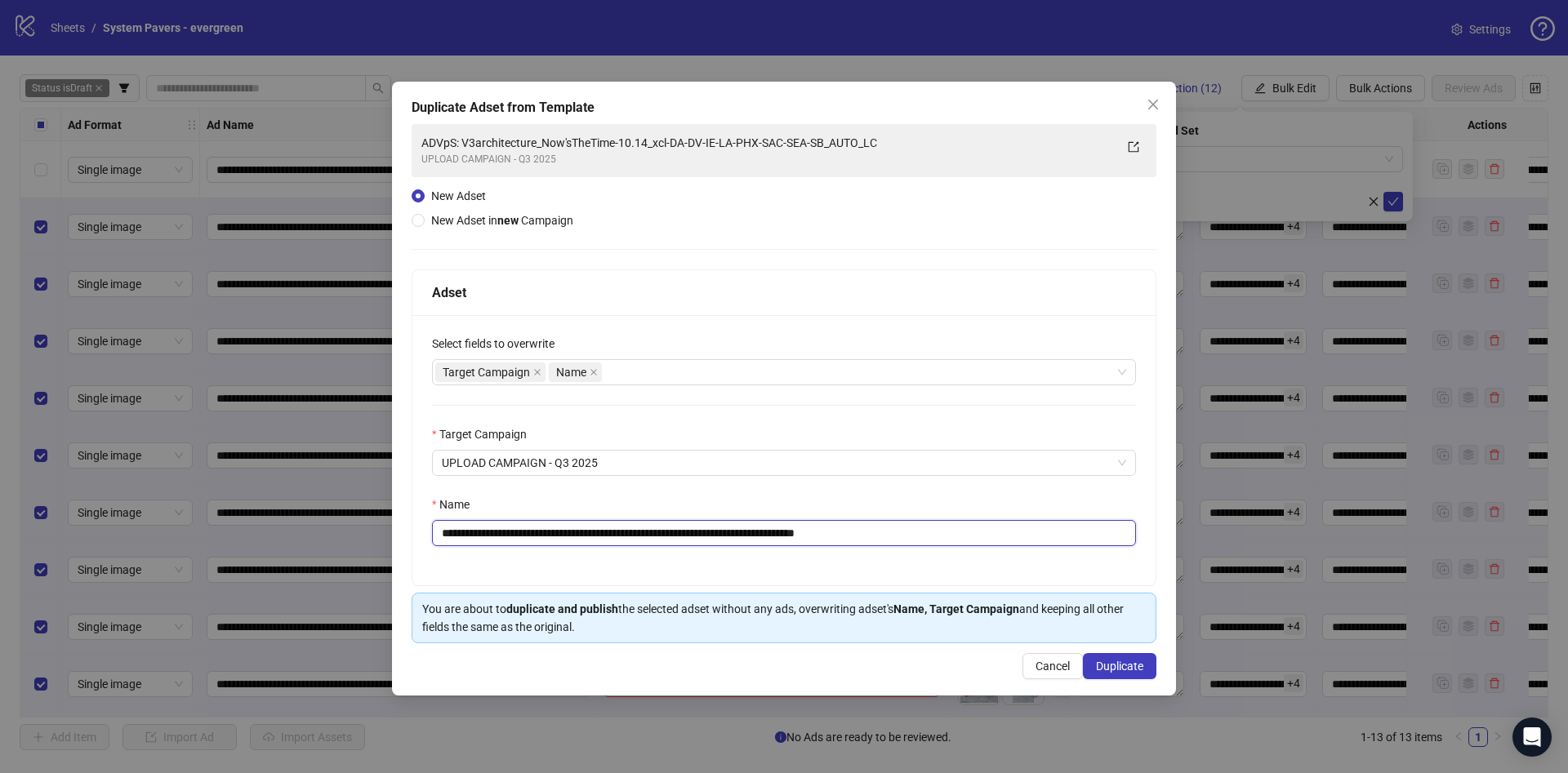
drag, startPoint x: 563, startPoint y: 537, endPoint x: 635, endPoint y: 544, distance: 72.3
click at [635, 544] on input "**********" at bounding box center [784, 533] width 704 height 26
drag, startPoint x: 904, startPoint y: 536, endPoint x: 1042, endPoint y: 536, distance: 138.0
click at [1042, 536] on input "**********" at bounding box center [784, 533] width 704 height 26
type input "**********"
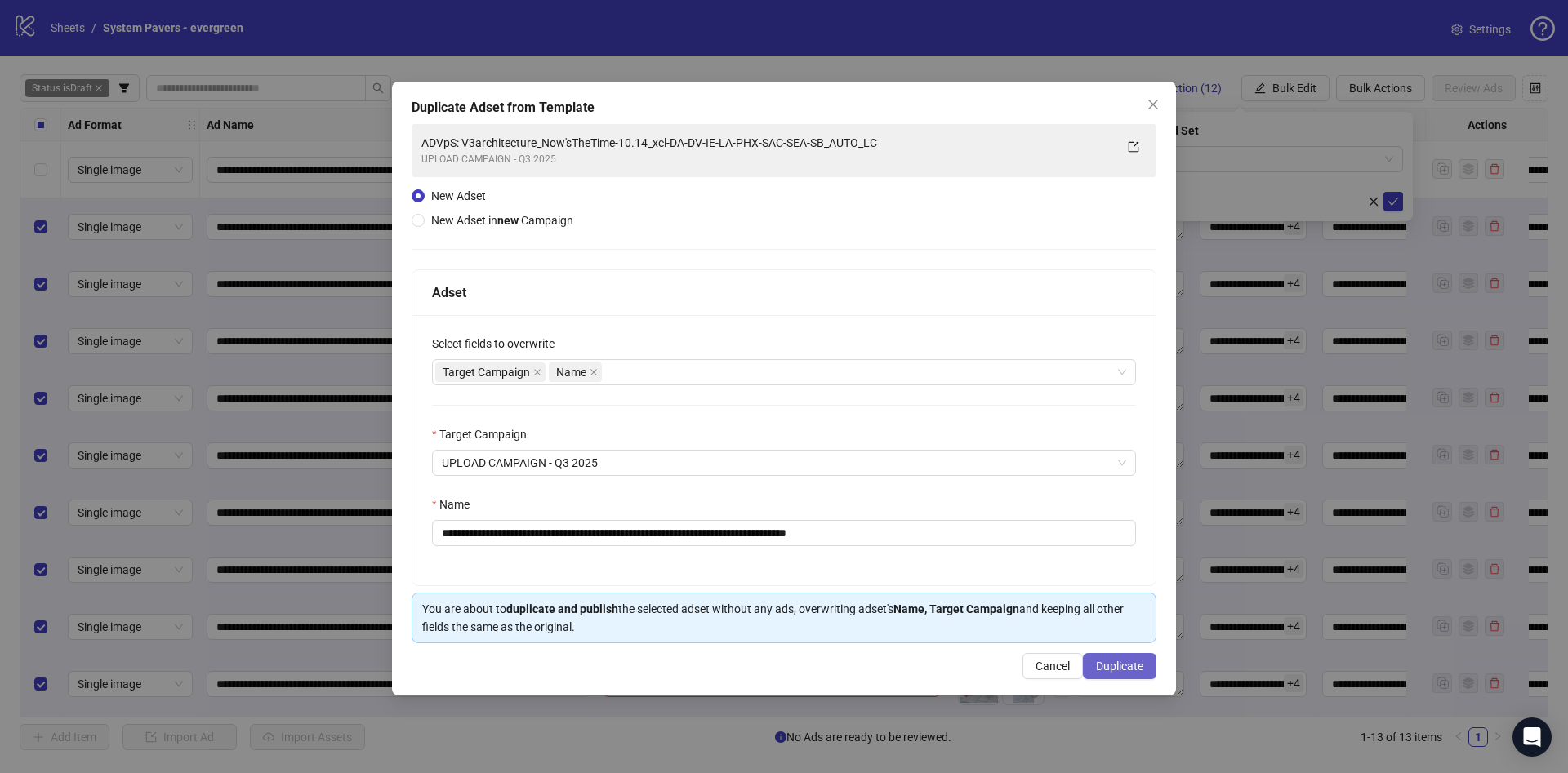
click at [1109, 660] on span "Duplicate" at bounding box center [1119, 666] width 47 height 13
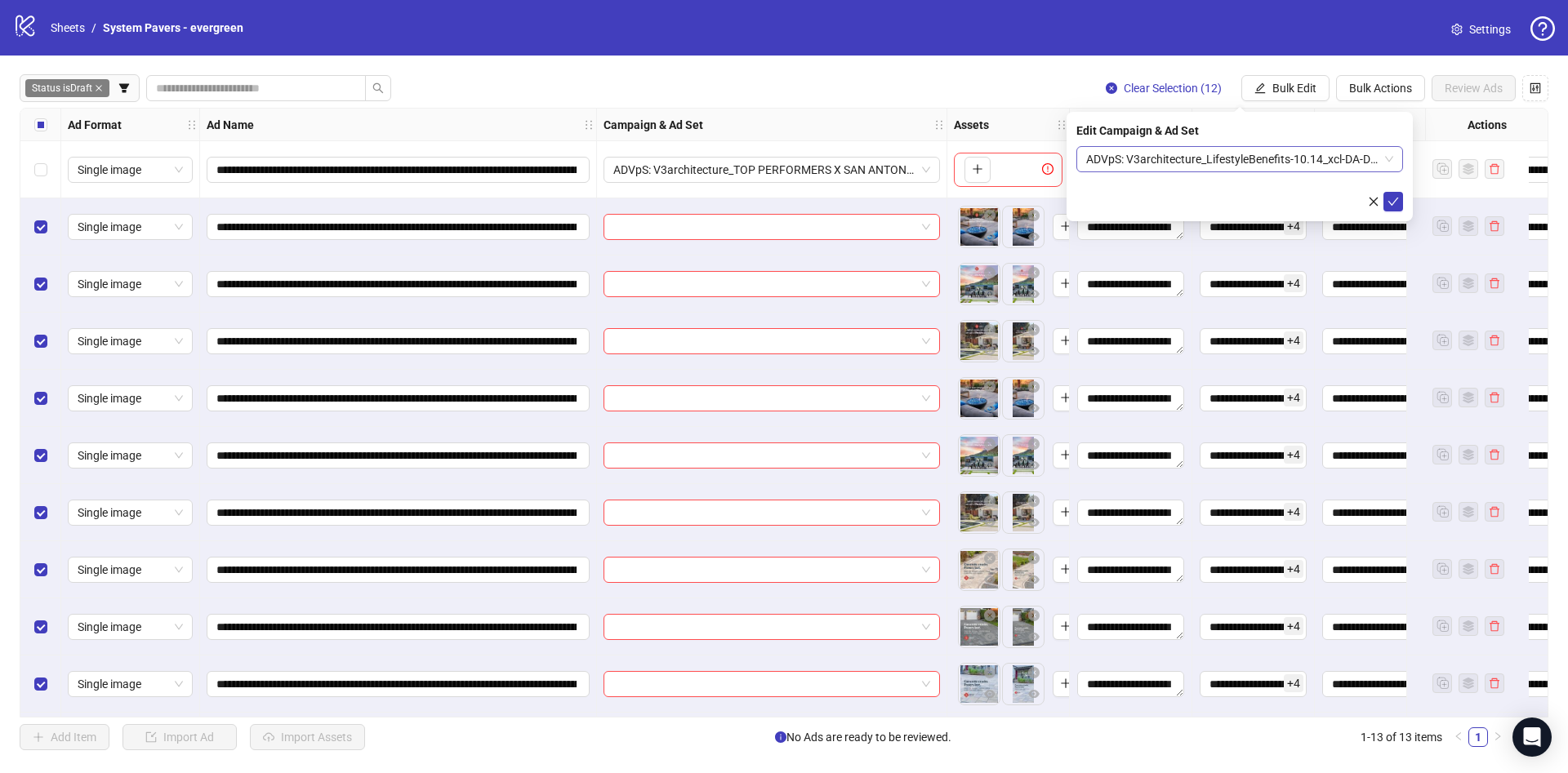
click at [1227, 159] on span "ADVpS: V3architecture_LifestyleBenefits-10.14_xcl-DA-DV-IE-LA-PHX-SAC-SEA-SB_AU…" at bounding box center [1239, 159] width 307 height 24
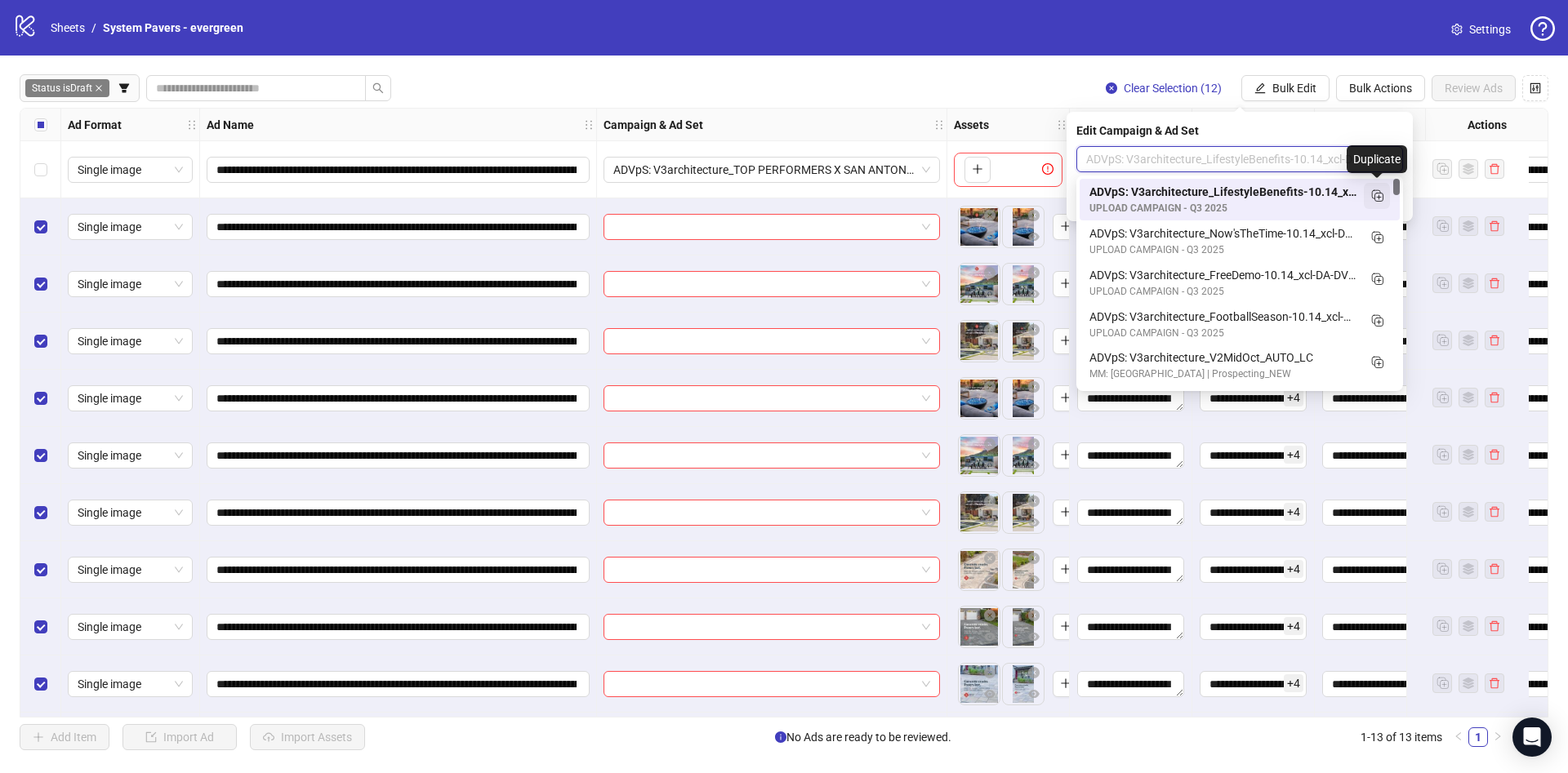
click at [1381, 190] on icon "Duplicate" at bounding box center [1376, 194] width 16 height 16
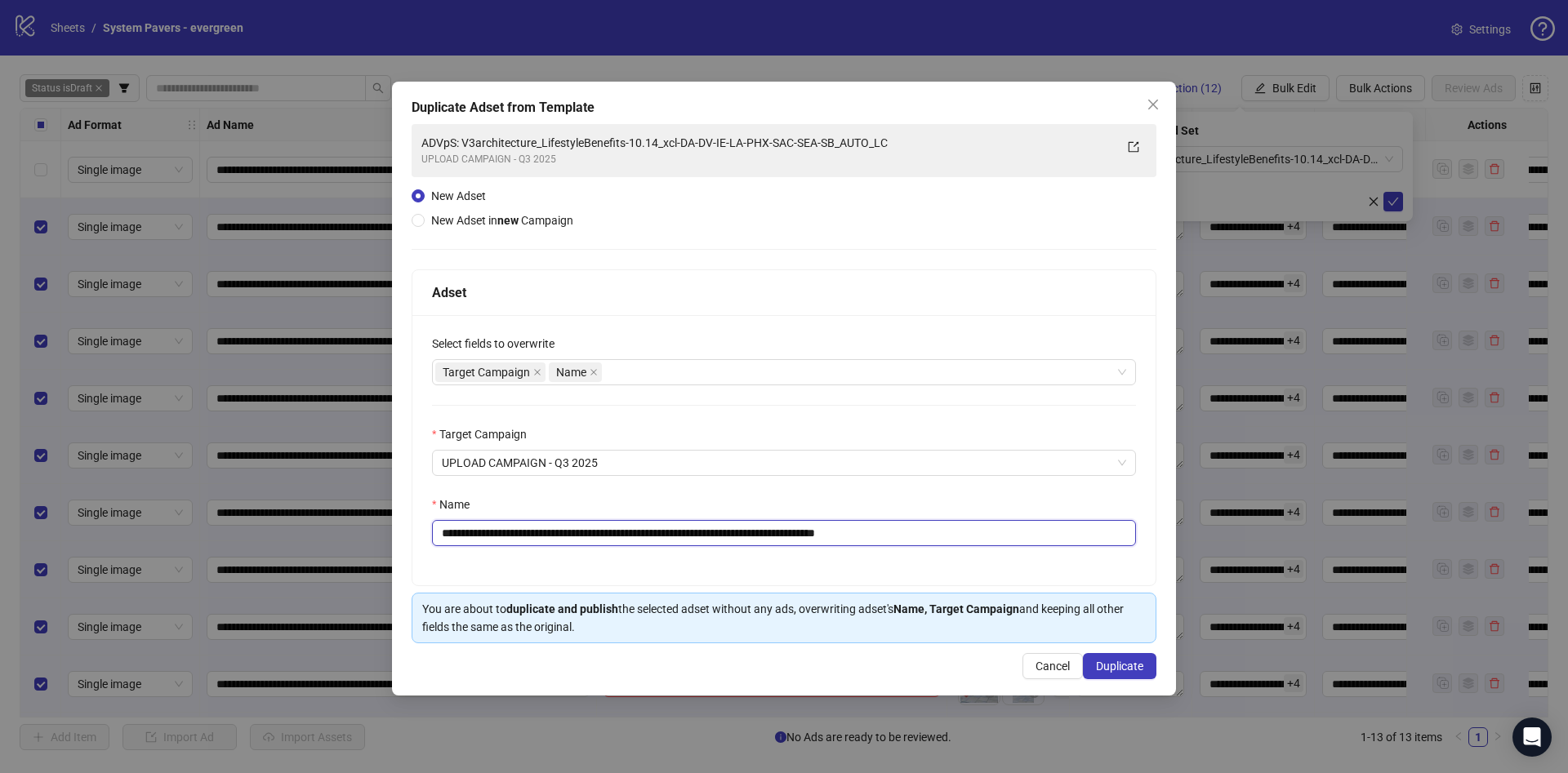
drag, startPoint x: 567, startPoint y: 536, endPoint x: 646, endPoint y: 545, distance: 79.5
click at [646, 545] on input "**********" at bounding box center [784, 533] width 704 height 26
drag, startPoint x: 907, startPoint y: 534, endPoint x: 997, endPoint y: 534, distance: 90.0
click at [996, 534] on input "**********" at bounding box center [784, 533] width 704 height 26
type input "**********"
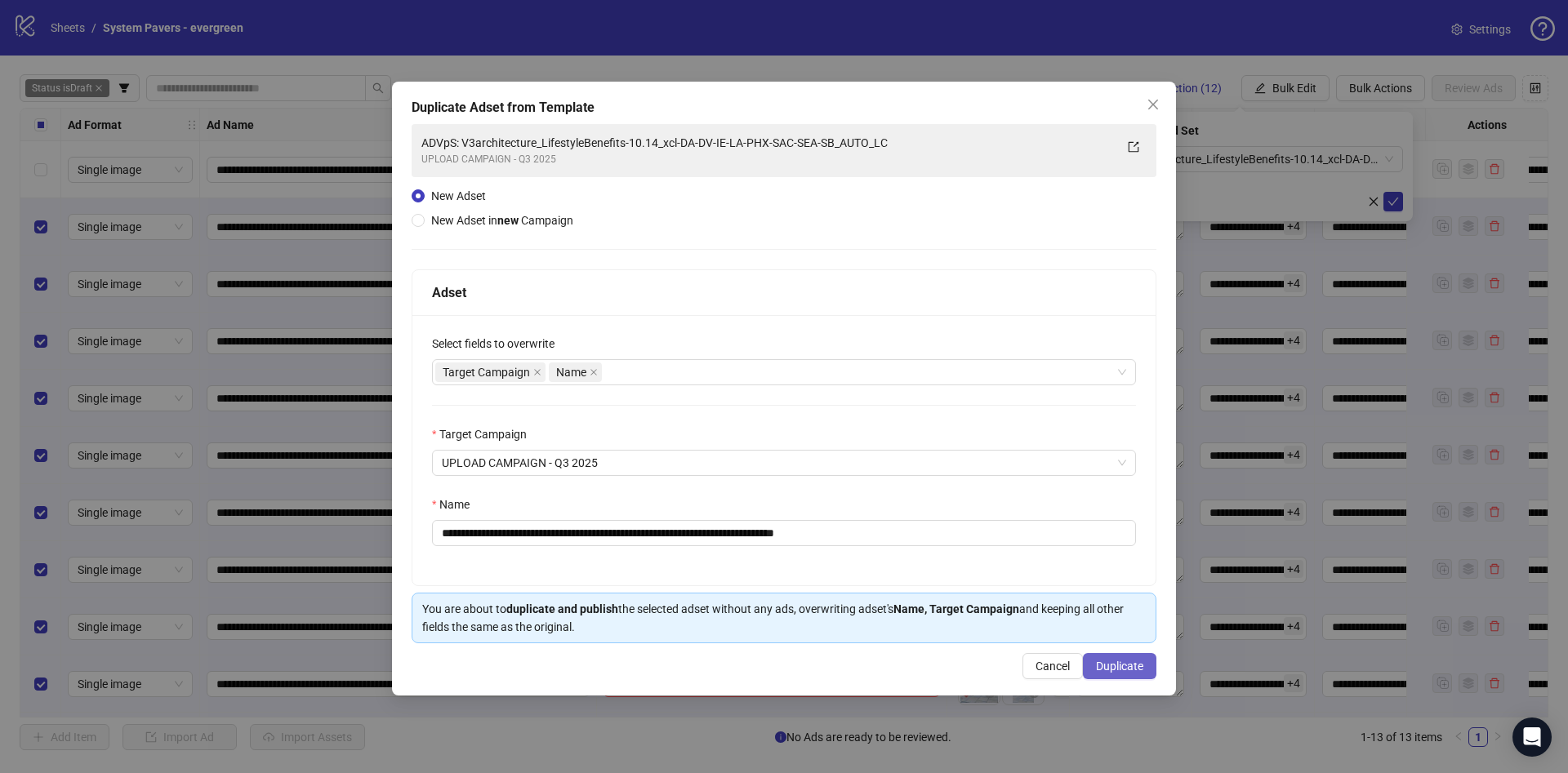
click at [1121, 677] on button "Duplicate" at bounding box center [1119, 665] width 73 height 26
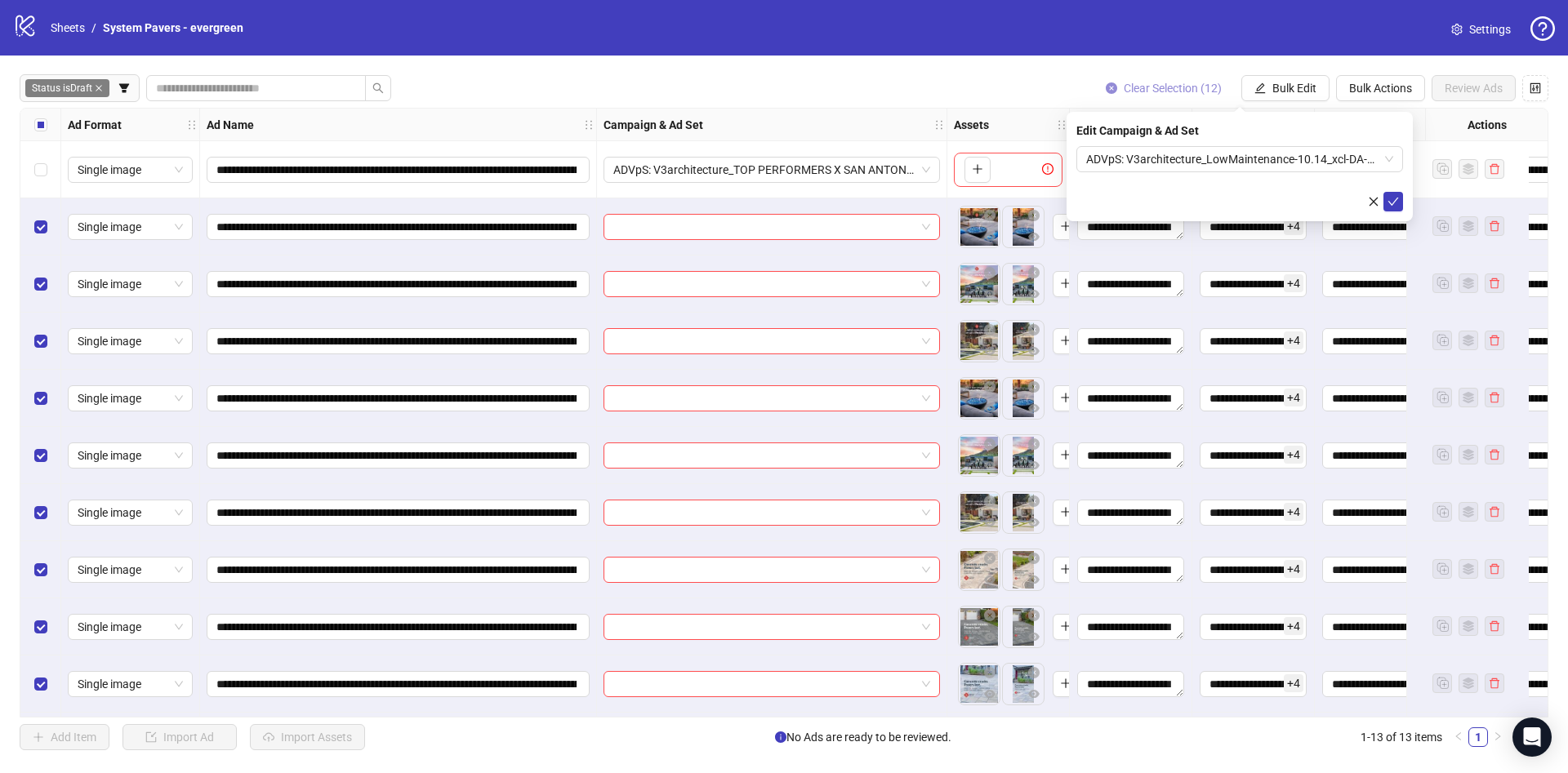
click at [1191, 94] on span "Clear Selection (12)" at bounding box center [1173, 88] width 98 height 13
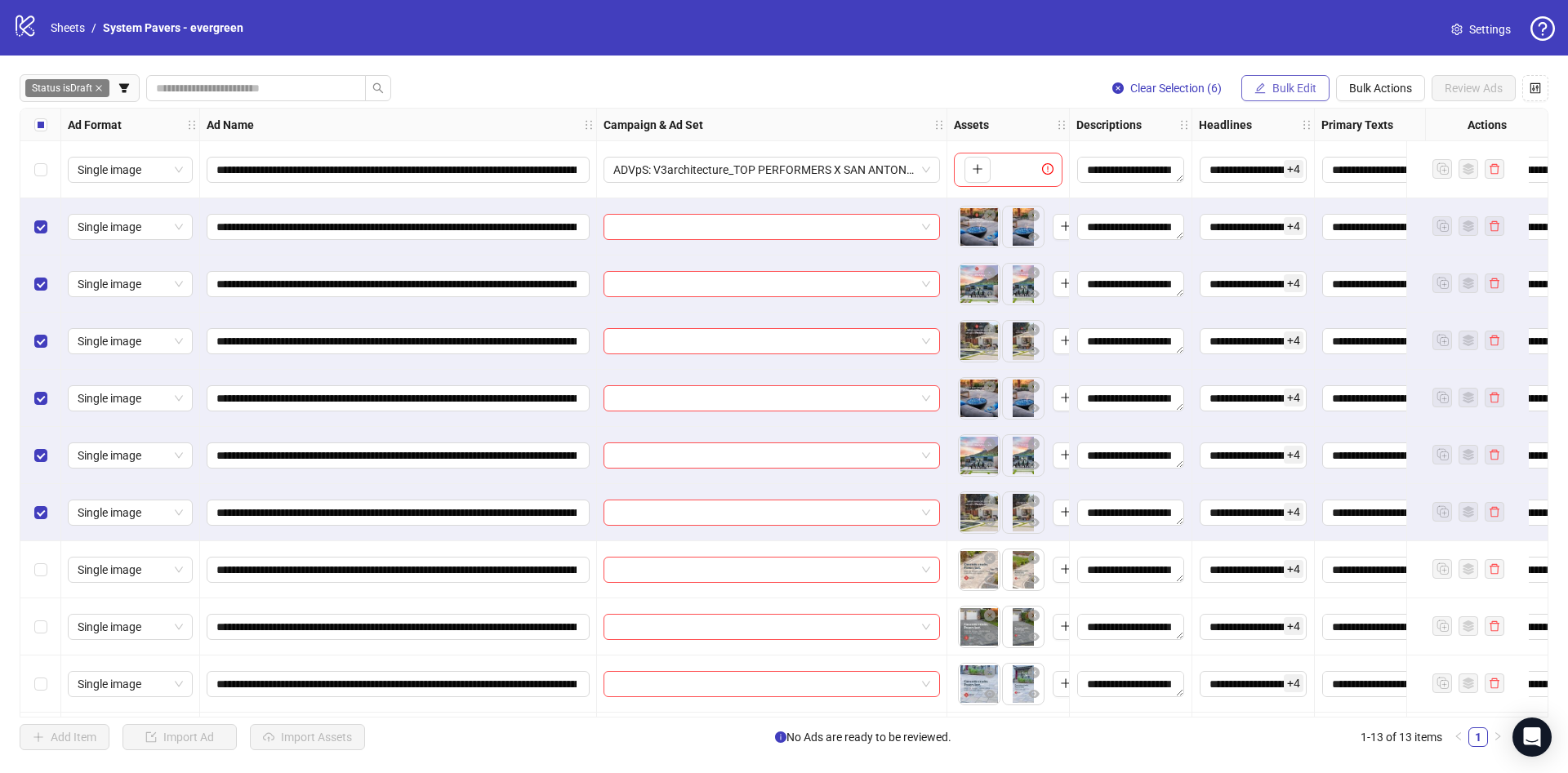
click at [1302, 95] on button "Bulk Edit" at bounding box center [1285, 87] width 89 height 26
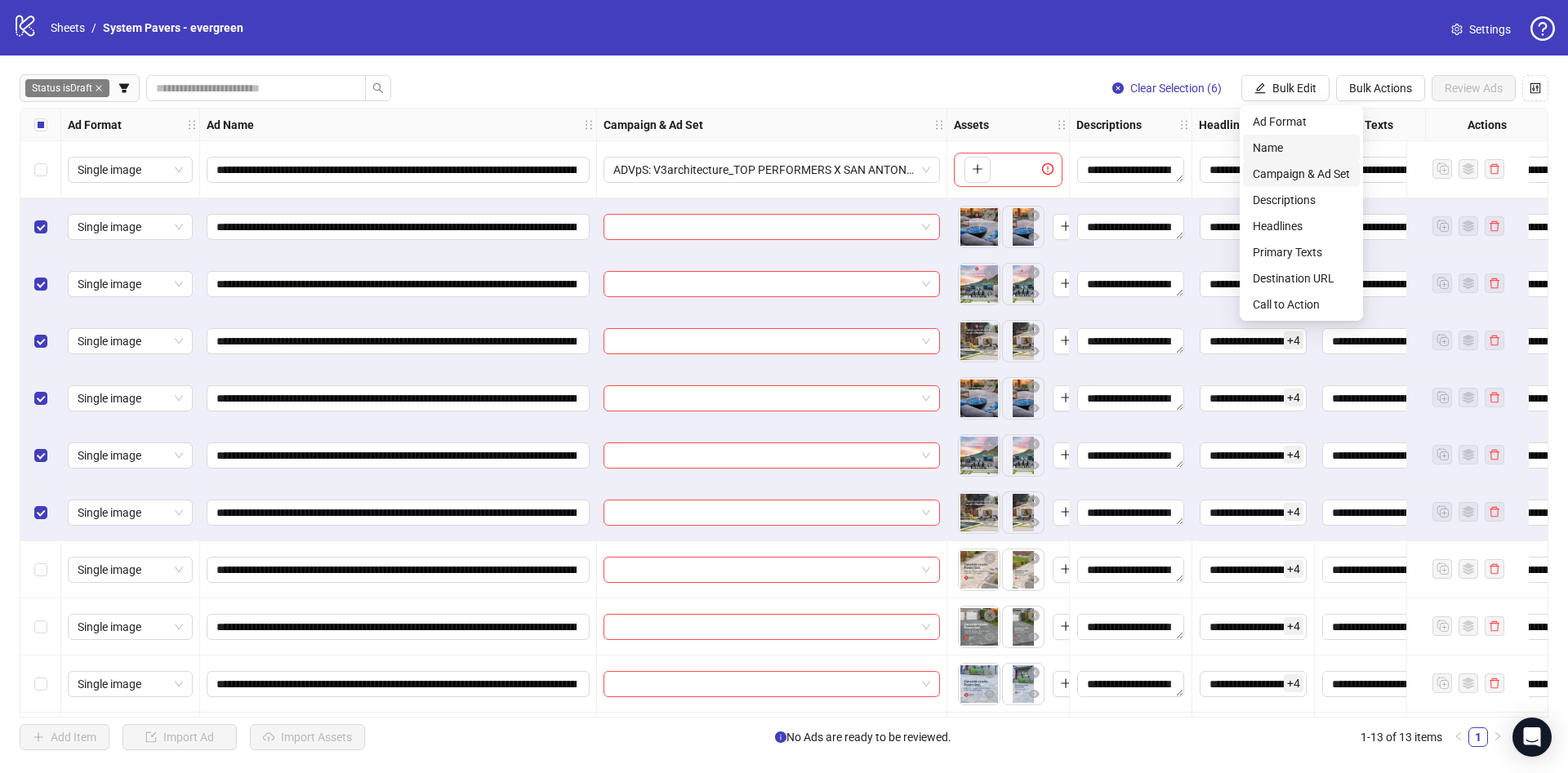
click at [1305, 170] on span "Campaign & Ad Set" at bounding box center [1301, 173] width 97 height 18
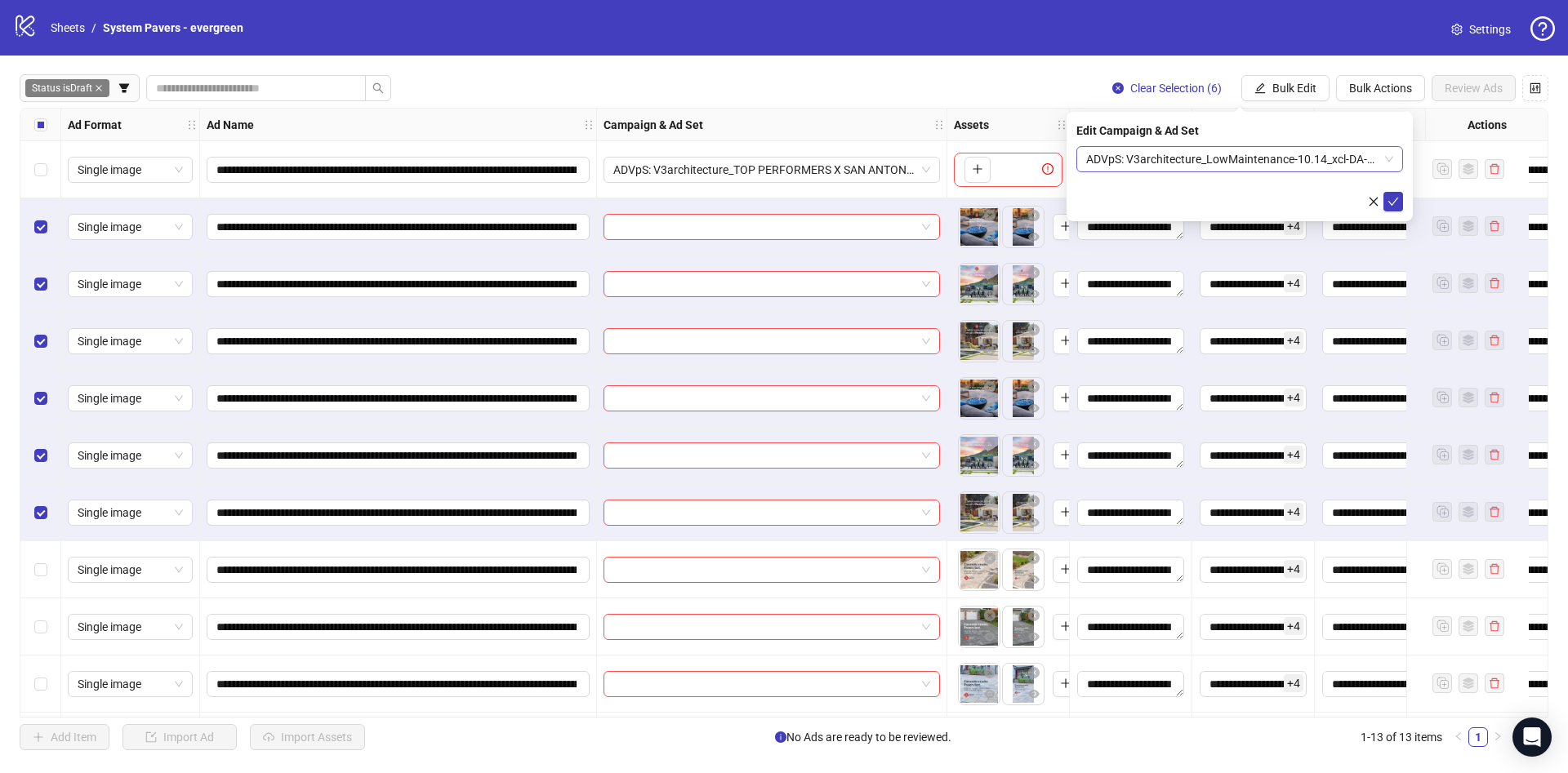
click at [1260, 170] on span "ADVpS: V3architecture_LowMaintenance-10.14_xcl-DA-DV-IE-LA-PHX-SAC-SEA-SB_AUTO_…" at bounding box center [1239, 159] width 307 height 24
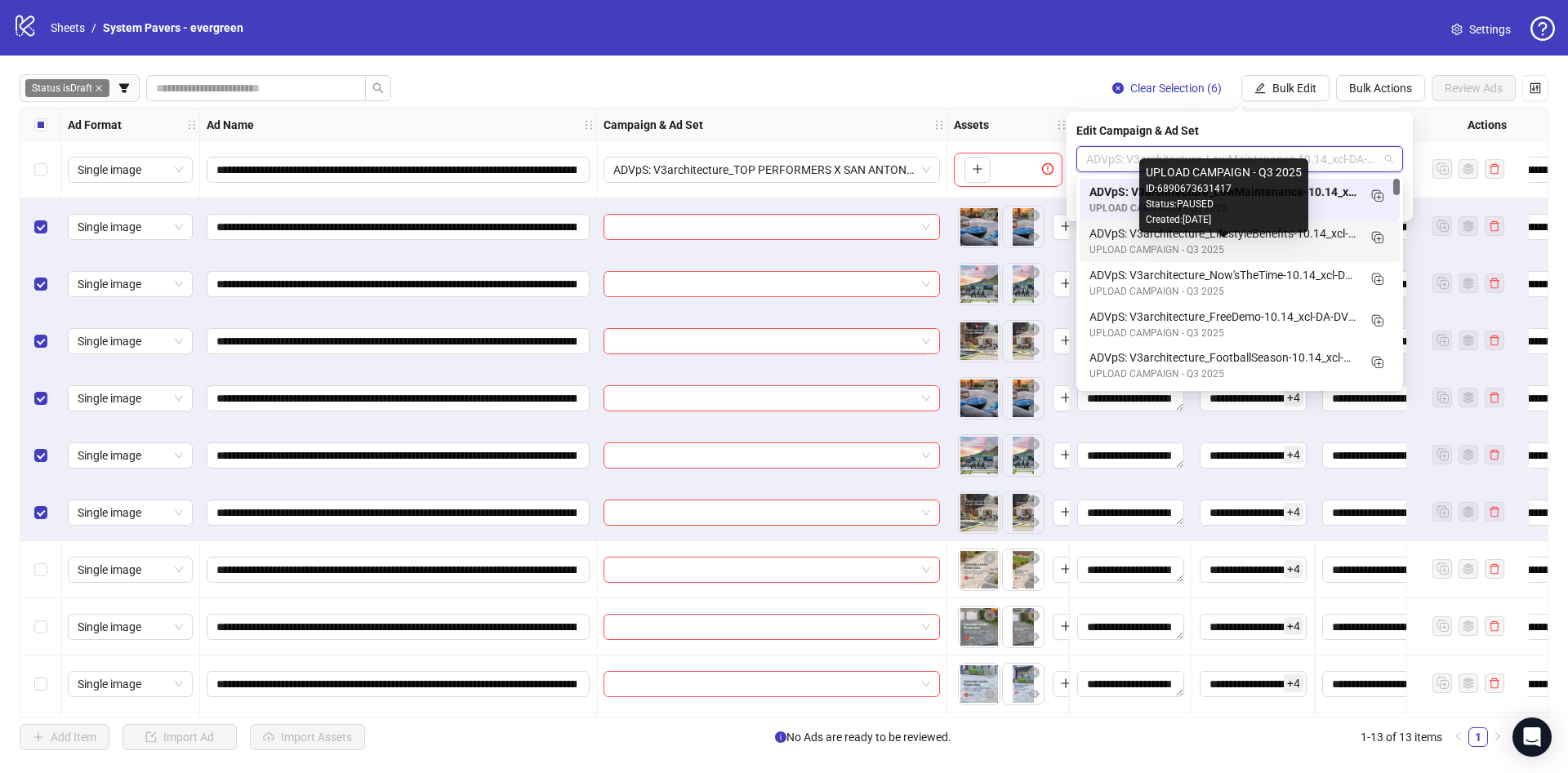
click at [1231, 239] on div "ADVpS: V3architecture_LifestyleBenefits-10.14_xcl-DA-DV-IE-LA-PHX-SAC-SEA-SB_AU…" at bounding box center [1223, 233] width 267 height 18
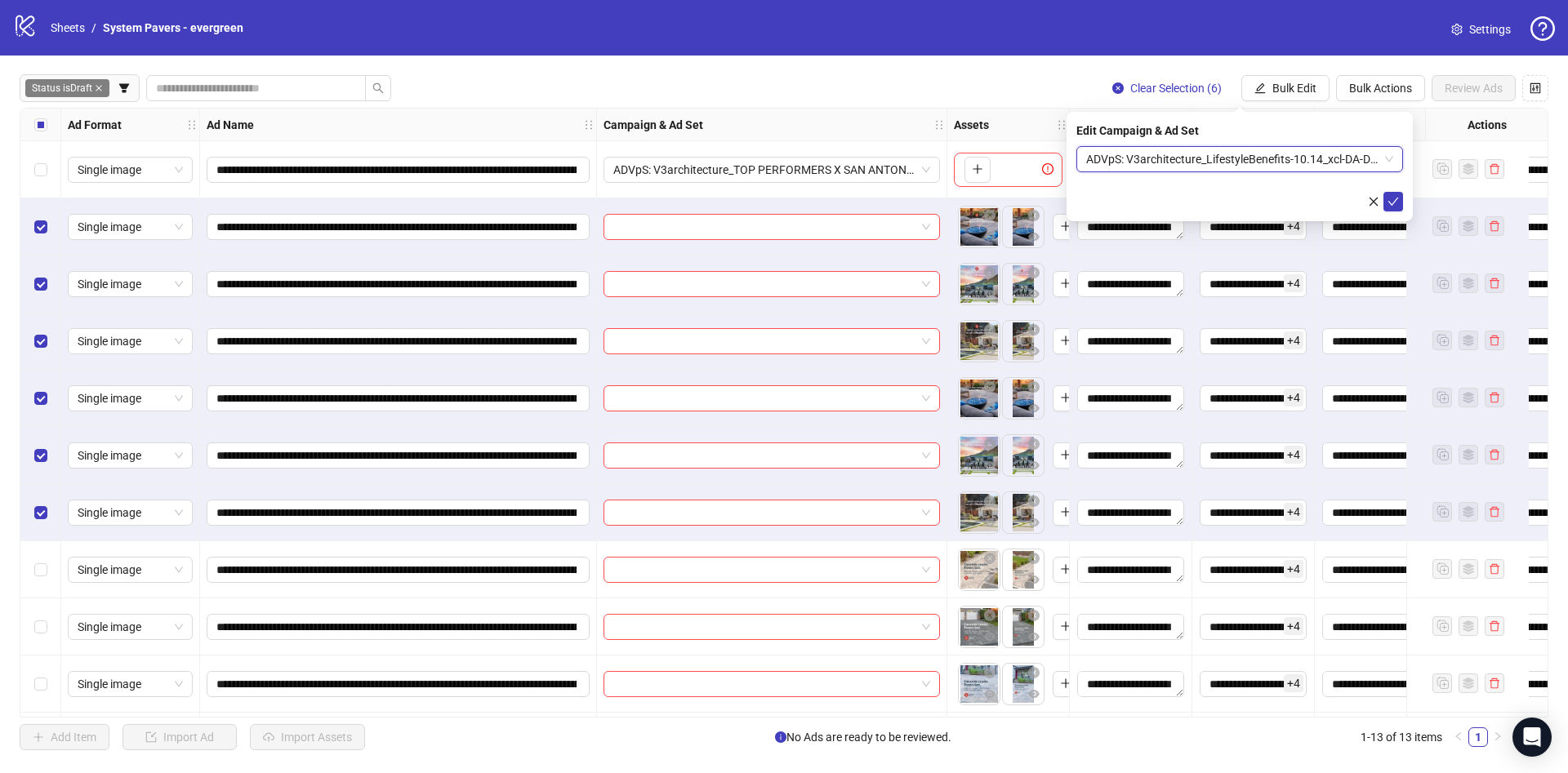
click at [1383, 190] on form "ADVpS: V3architecture_LifestyleBenefits-10.14_xcl-DA-DV-IE-LA-PHX-SAC-SEA-SB_AU…" at bounding box center [1239, 179] width 326 height 65
click at [1389, 196] on icon "check" at bounding box center [1393, 202] width 12 height 12
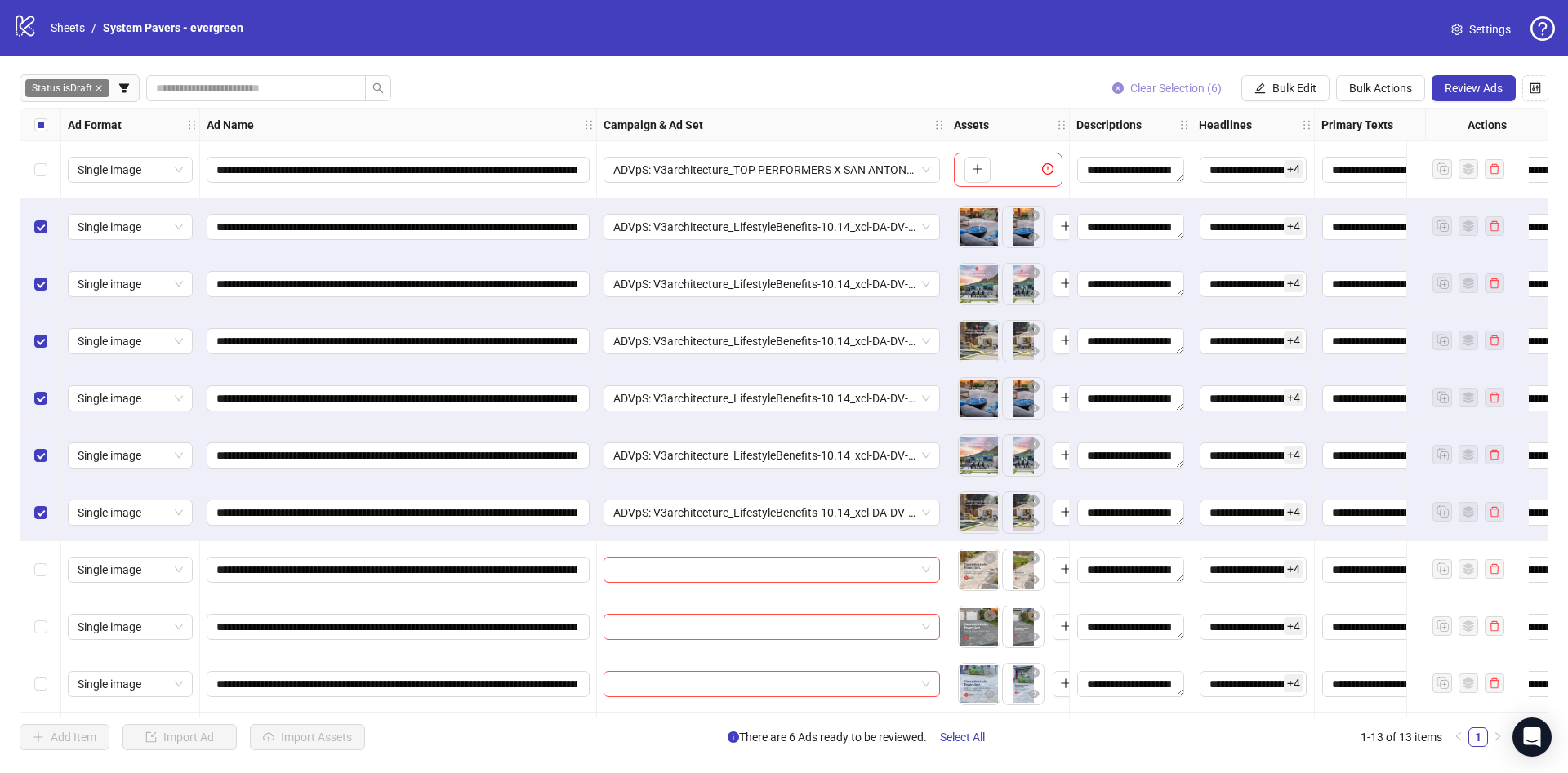
click at [1142, 77] on button "Clear Selection (6)" at bounding box center [1166, 87] width 136 height 26
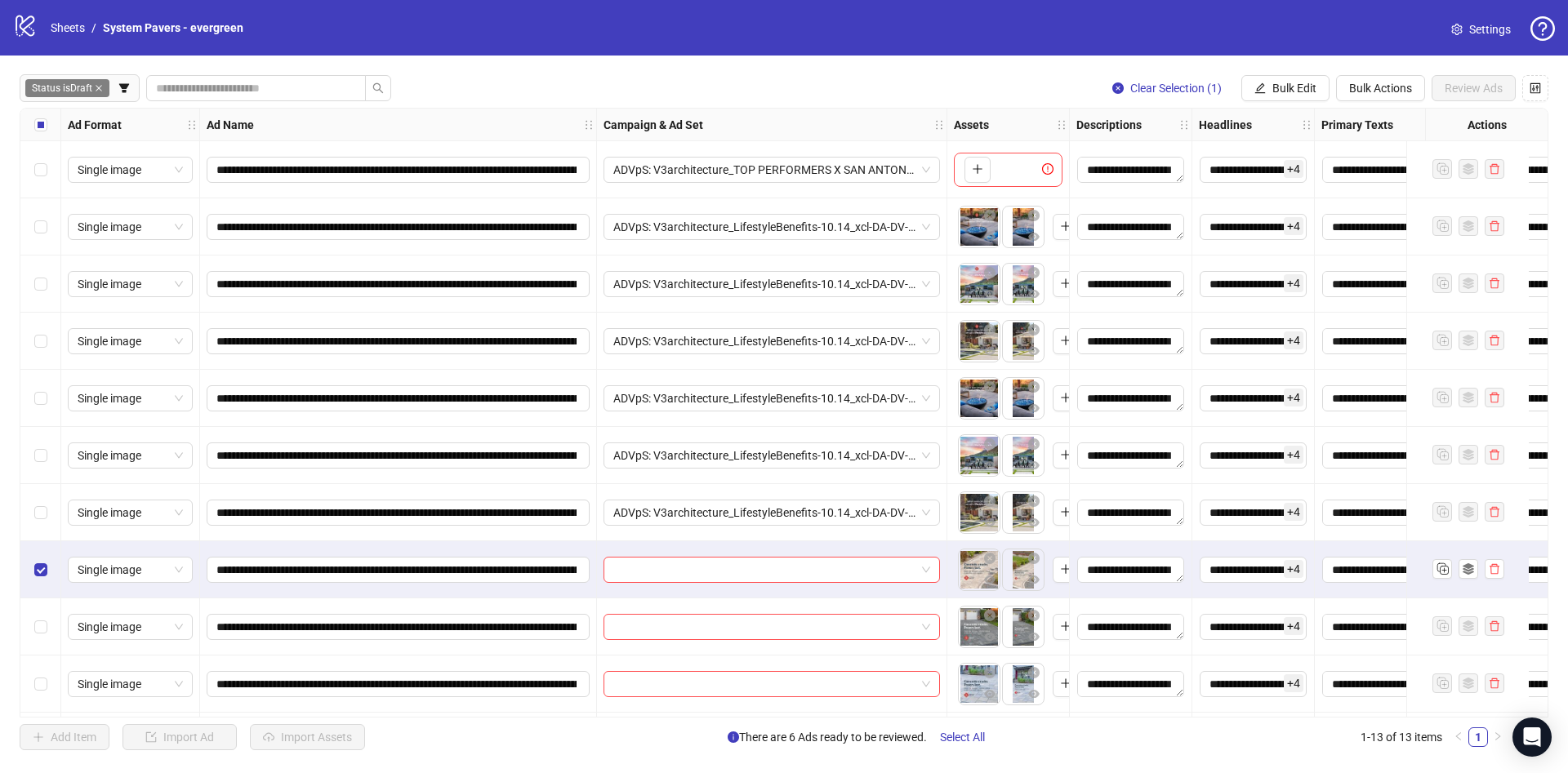
scroll to position [174, 0]
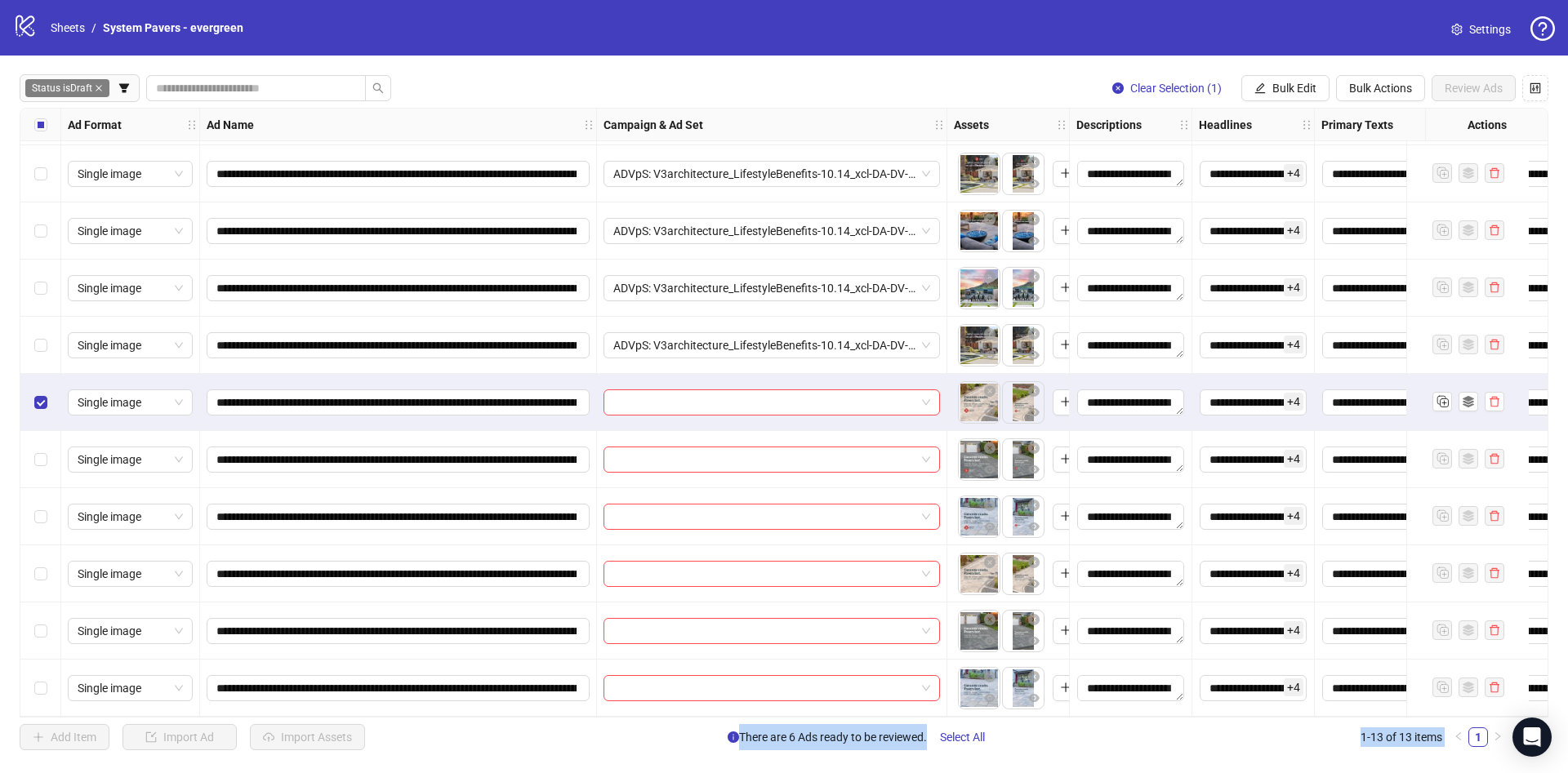
click at [47, 675] on div "Select row 13" at bounding box center [40, 687] width 40 height 57
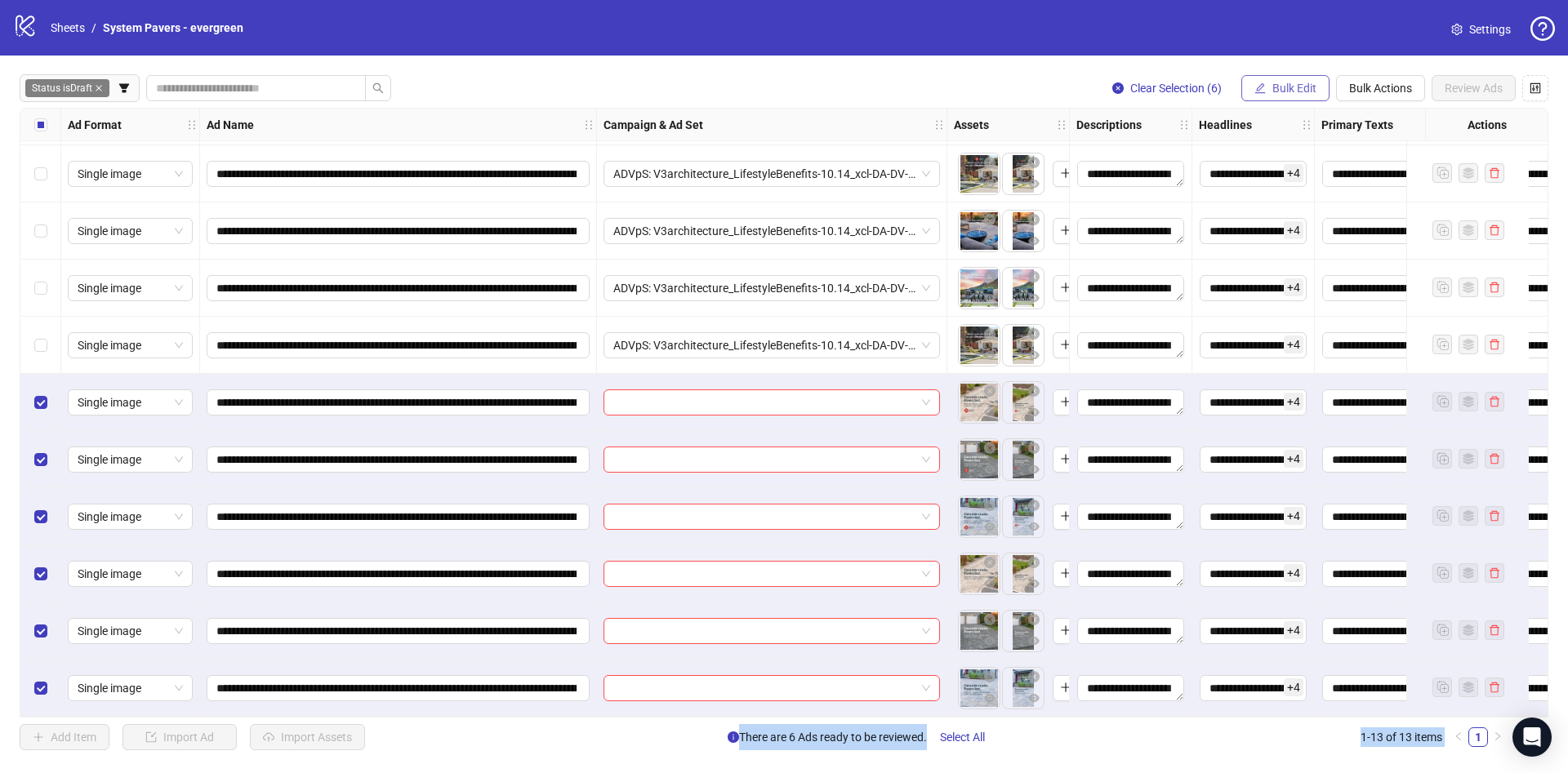
click at [1275, 85] on span "Bulk Edit" at bounding box center [1294, 88] width 44 height 13
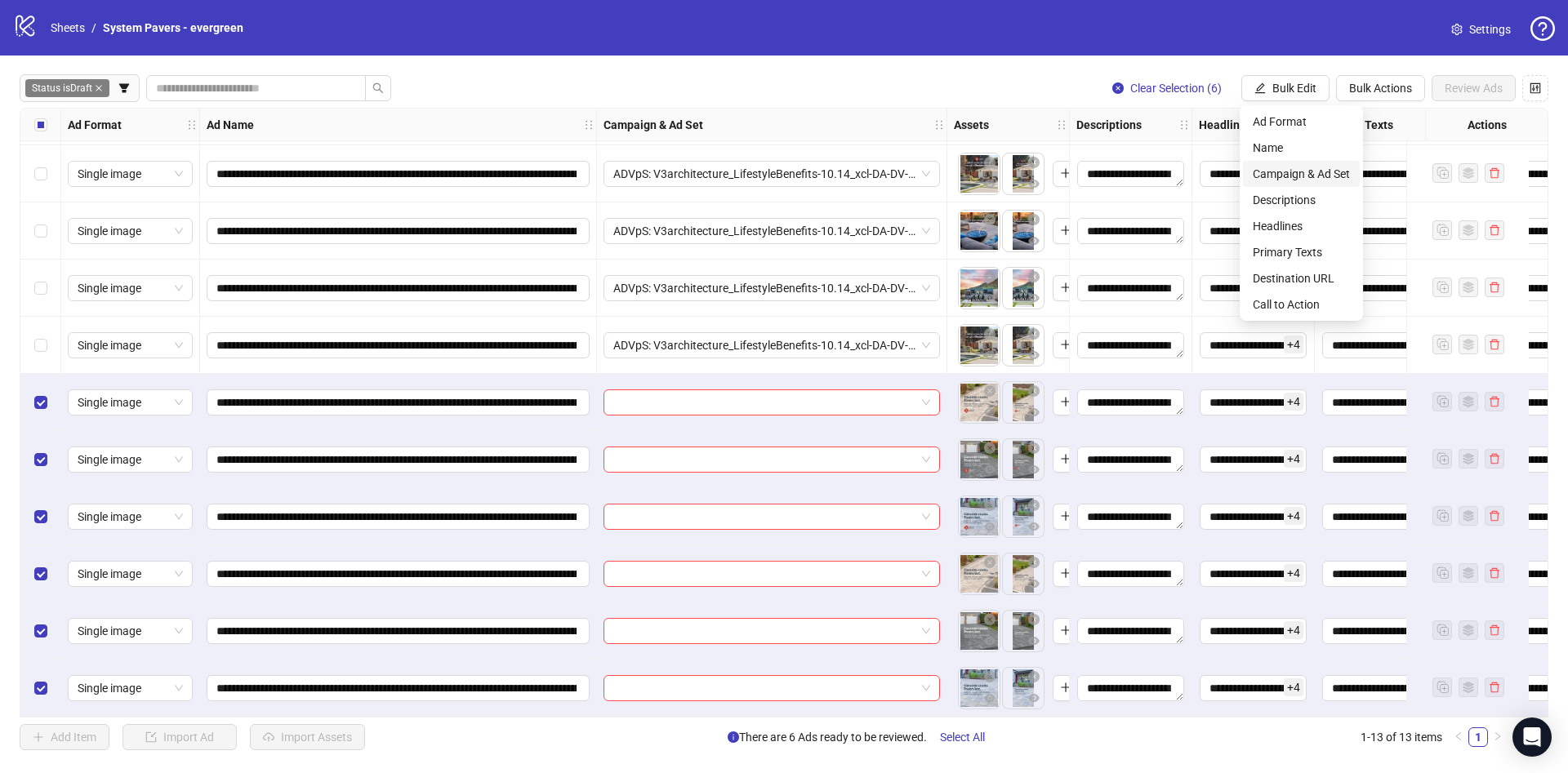
click at [1290, 167] on span "Campaign & Ad Set" at bounding box center [1301, 173] width 97 height 18
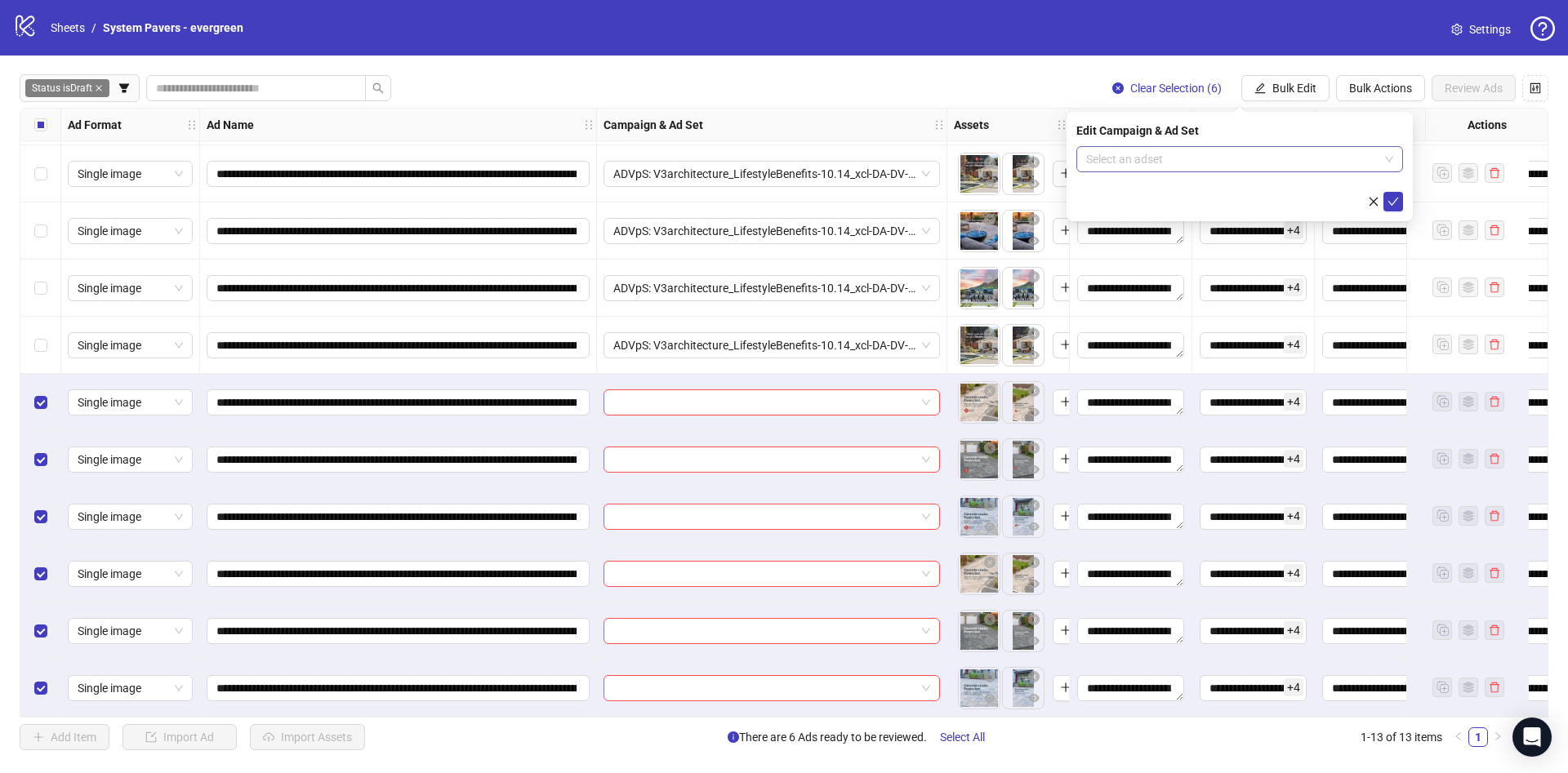
click at [1201, 168] on input "search" at bounding box center [1232, 159] width 292 height 24
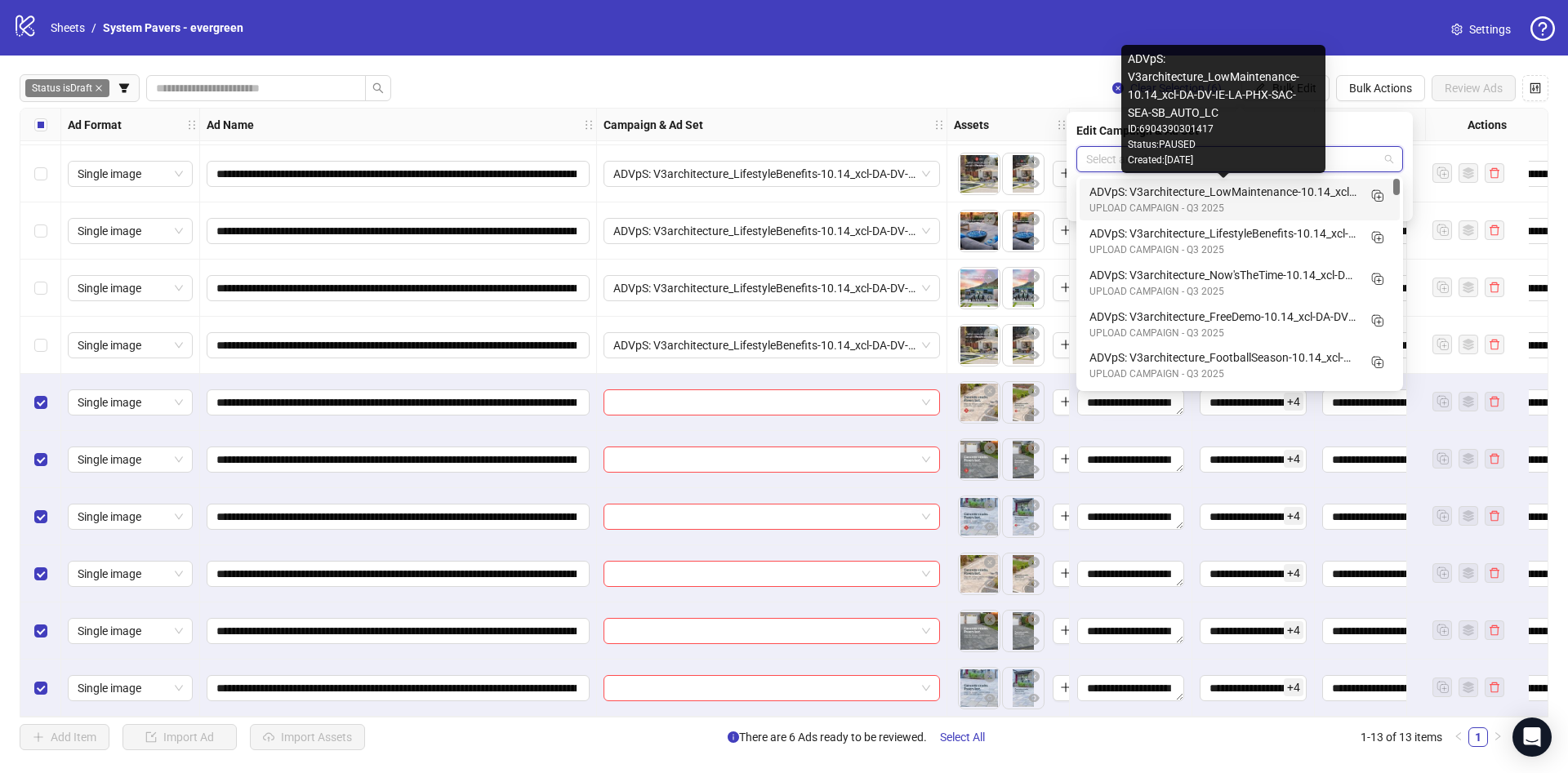
click at [1206, 194] on div "ADVpS: V3architecture_LowMaintenance-10.14_xcl-DA-DV-IE-LA-PHX-SAC-SEA-SB_AUTO_…" at bounding box center [1223, 191] width 267 height 18
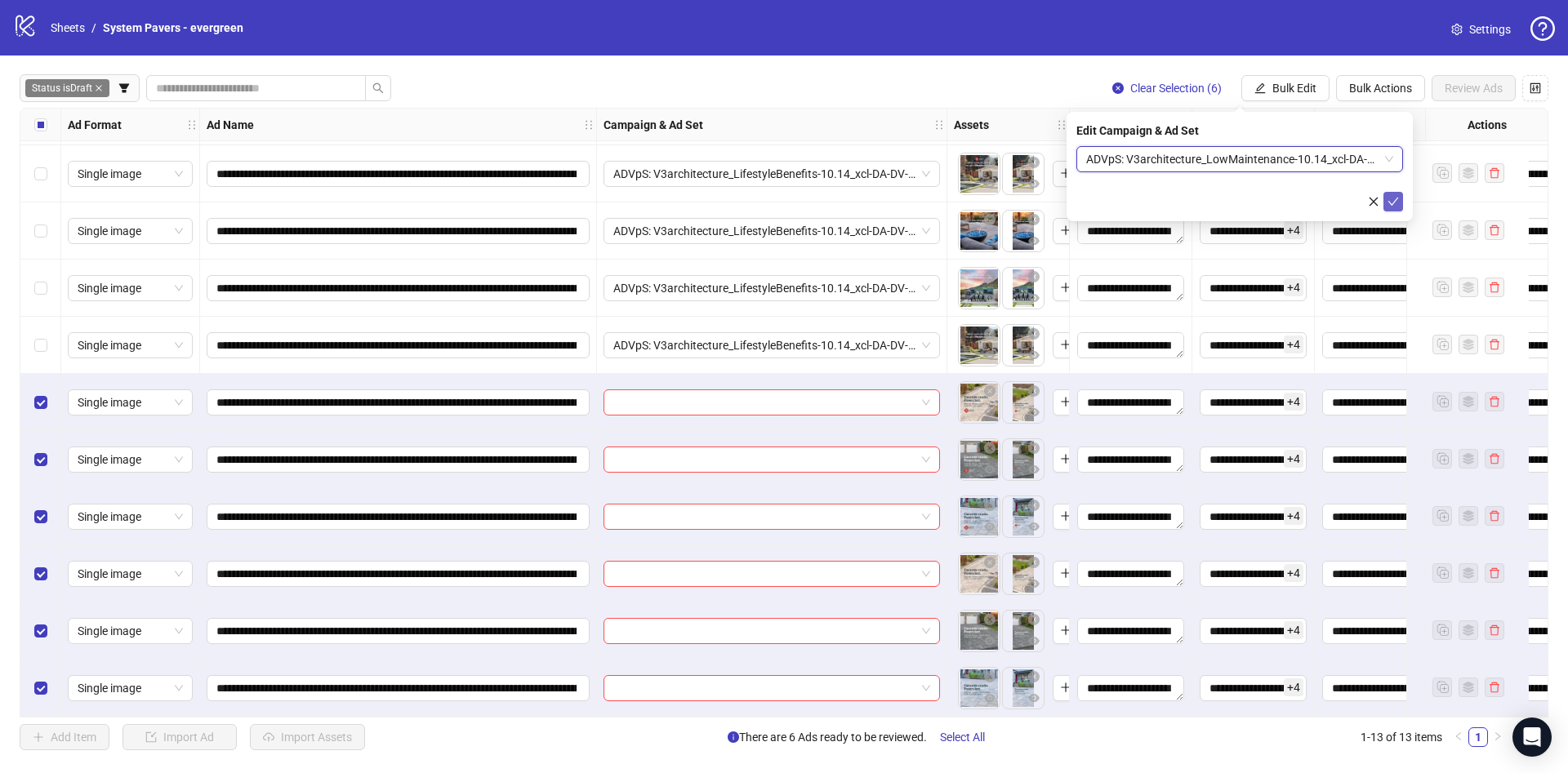
click at [1395, 198] on icon "check" at bounding box center [1393, 202] width 12 height 12
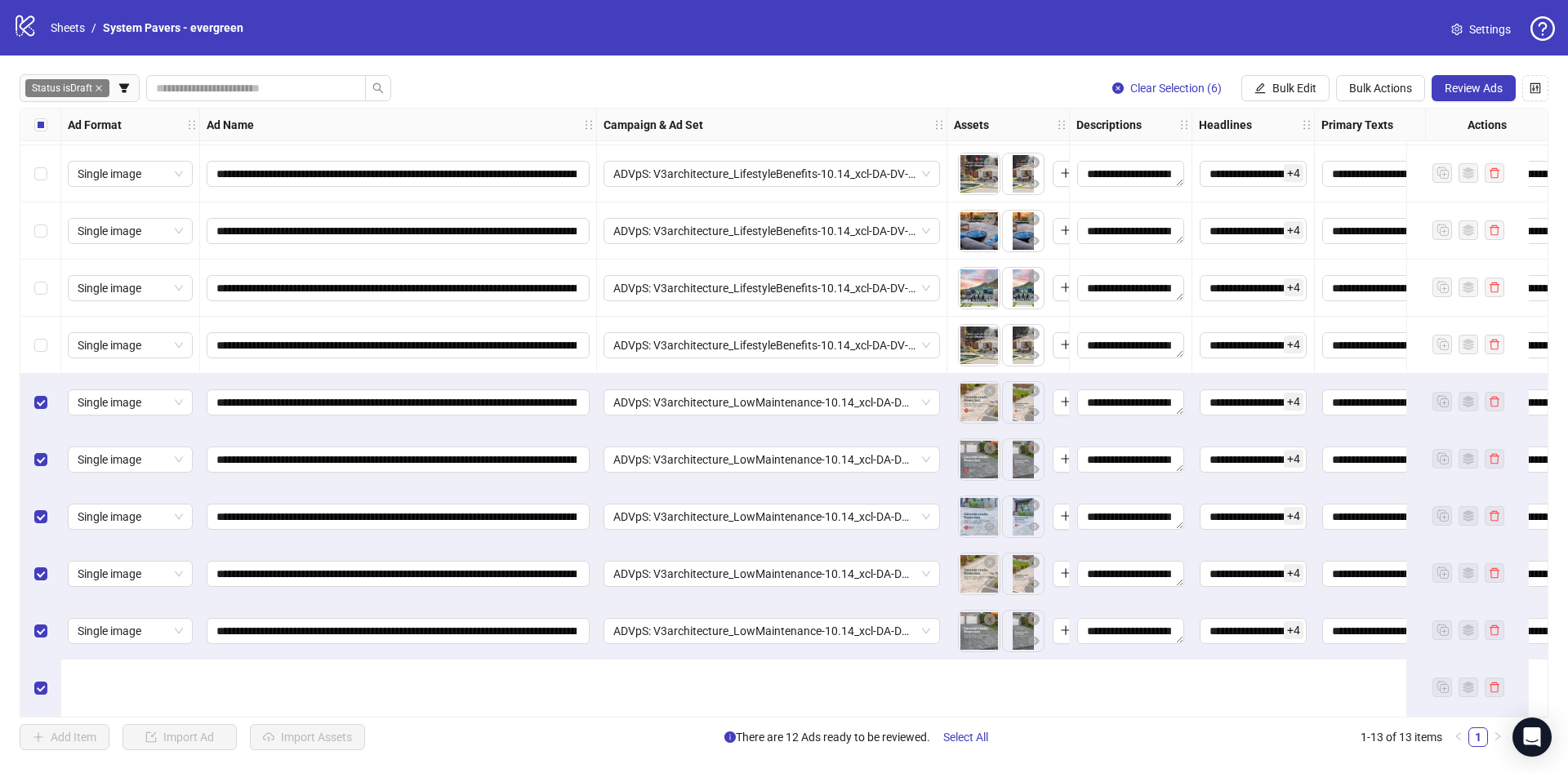
scroll to position [0, 0]
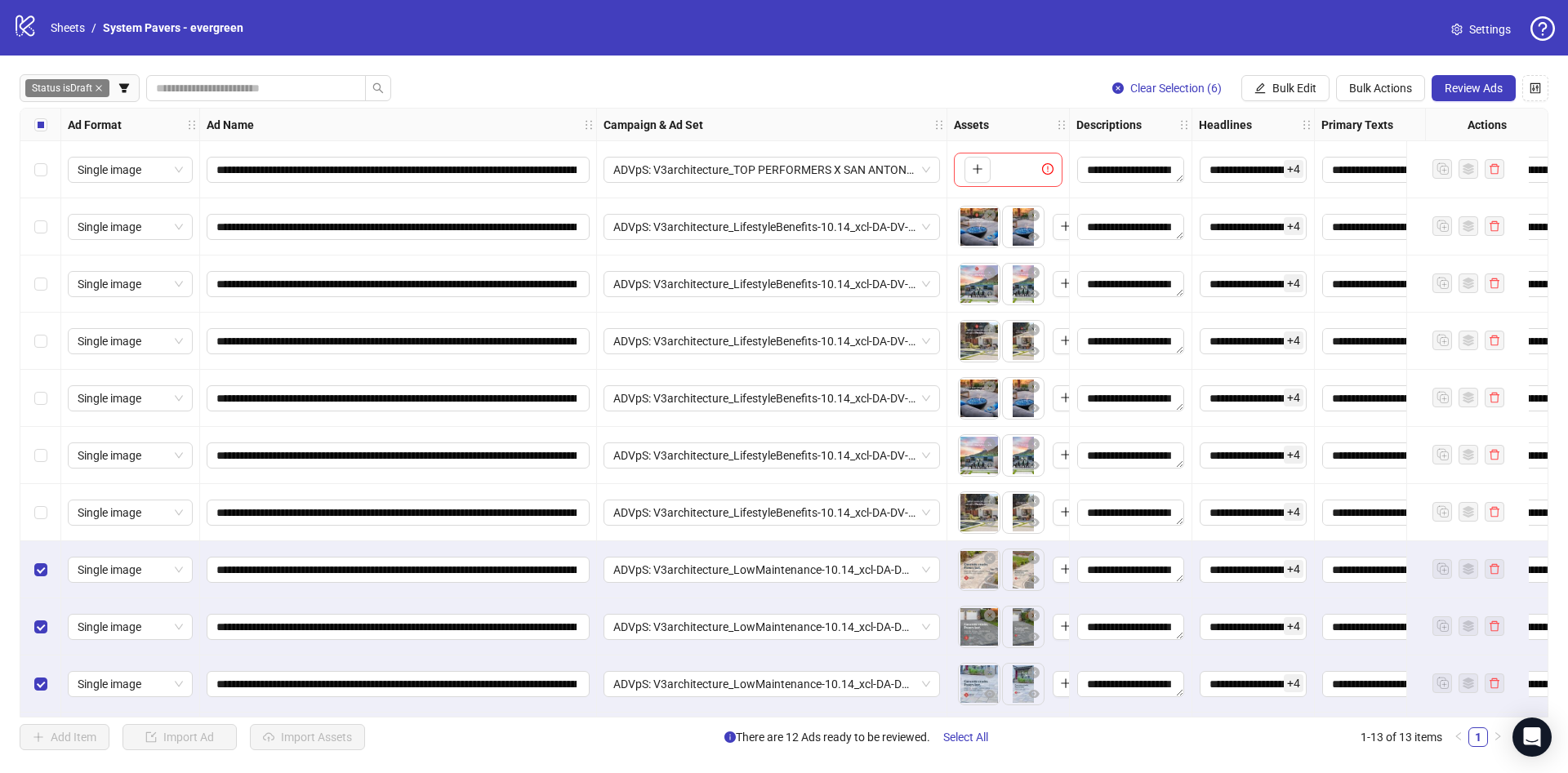
click at [47, 127] on div "Select all rows" at bounding box center [40, 125] width 40 height 33
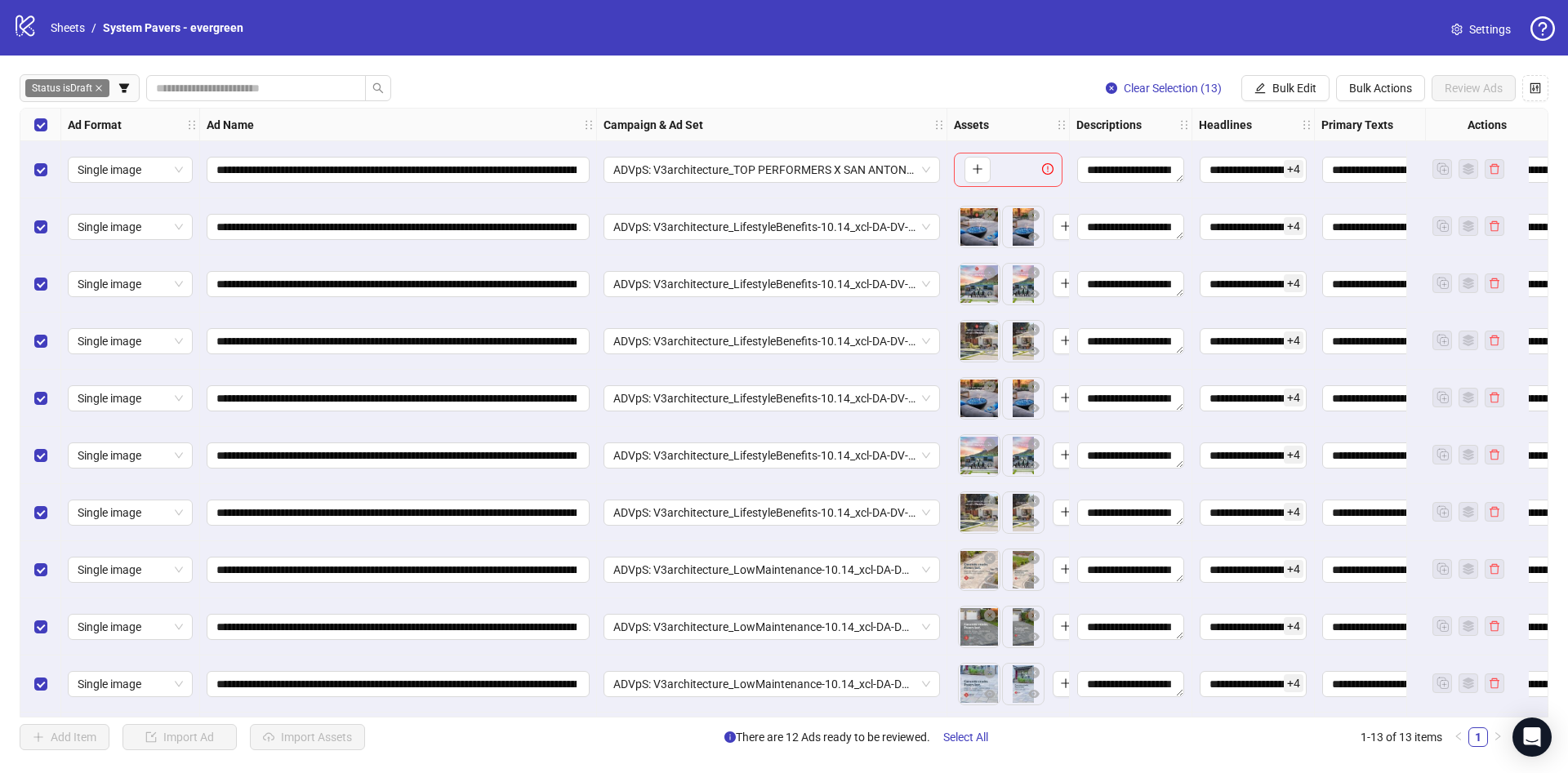
click at [51, 164] on div "Select row 1" at bounding box center [40, 169] width 40 height 57
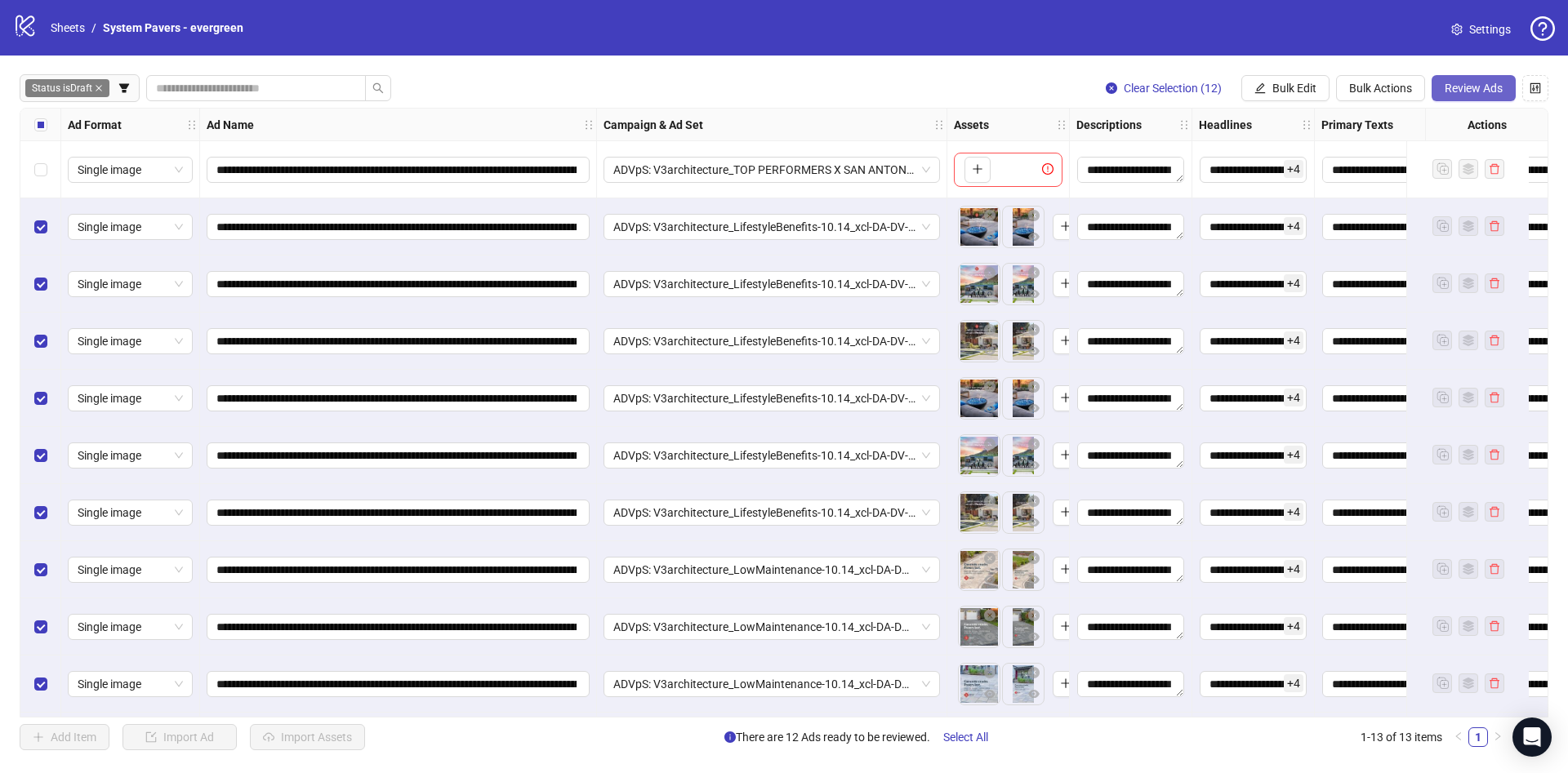
click at [1484, 94] on span "Review Ads" at bounding box center [1473, 88] width 58 height 13
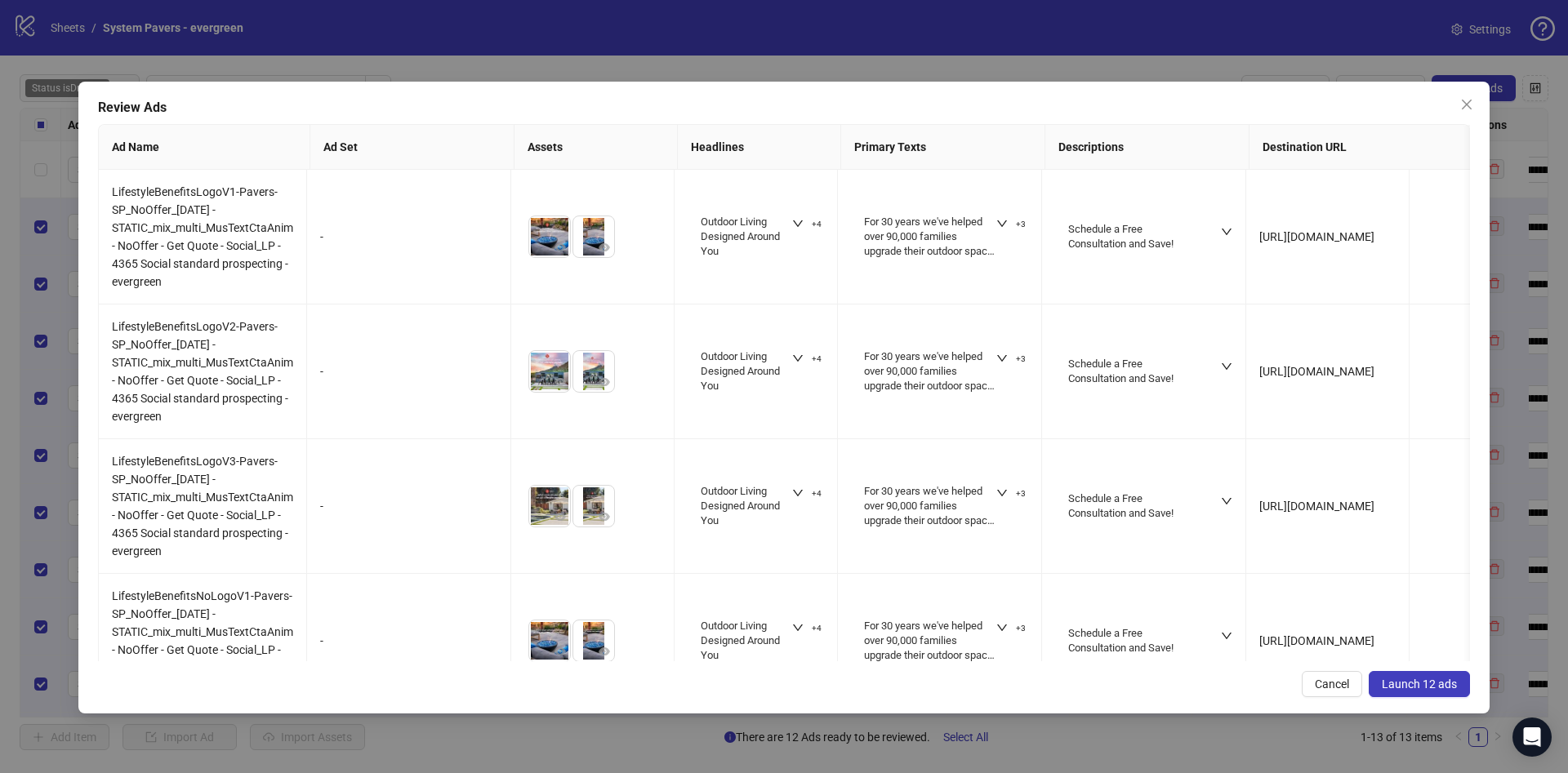
click at [1416, 685] on span "Launch 12 ads" at bounding box center [1419, 684] width 75 height 13
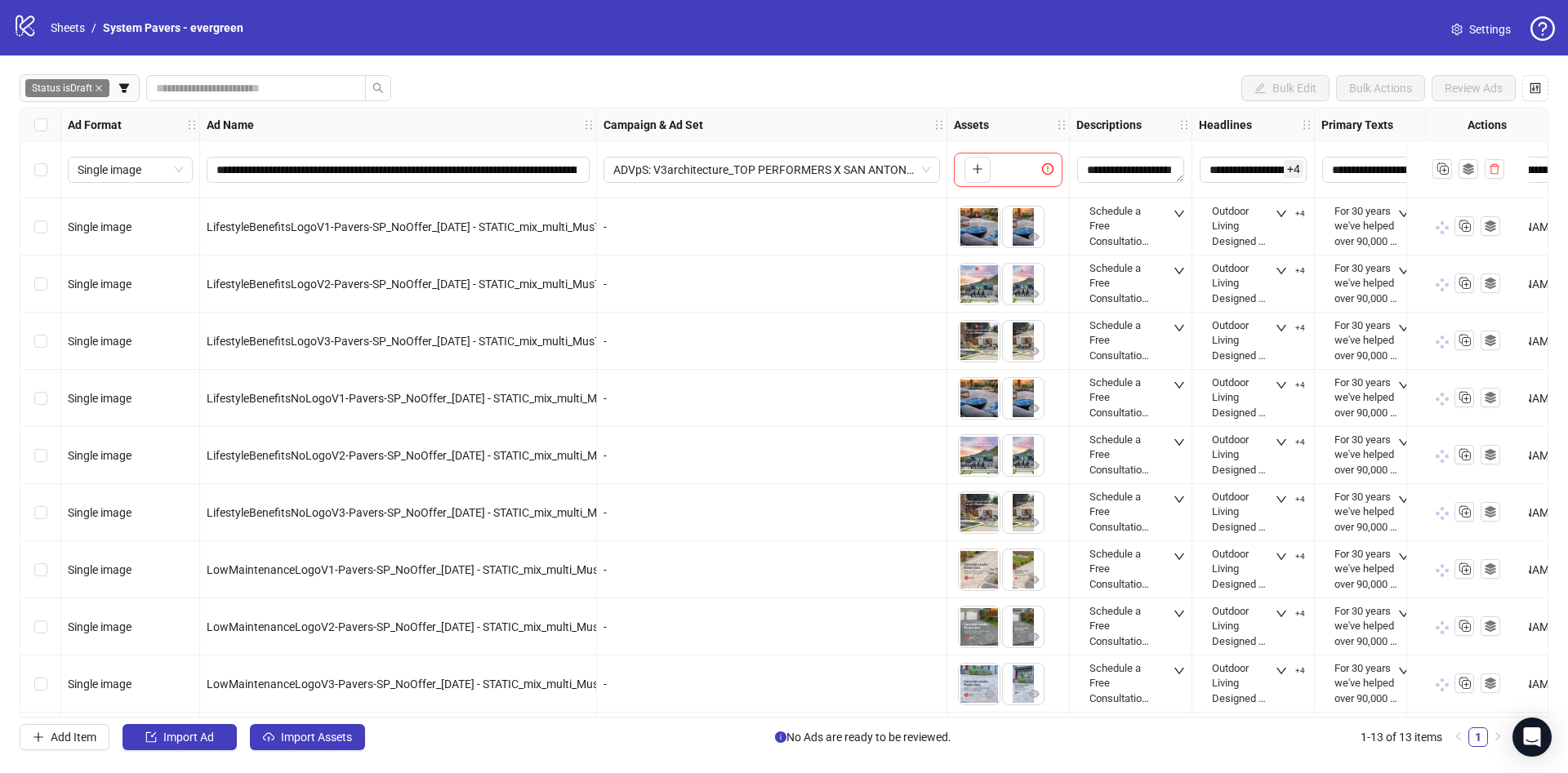
click at [708, 710] on div "-" at bounding box center [771, 684] width 350 height 57
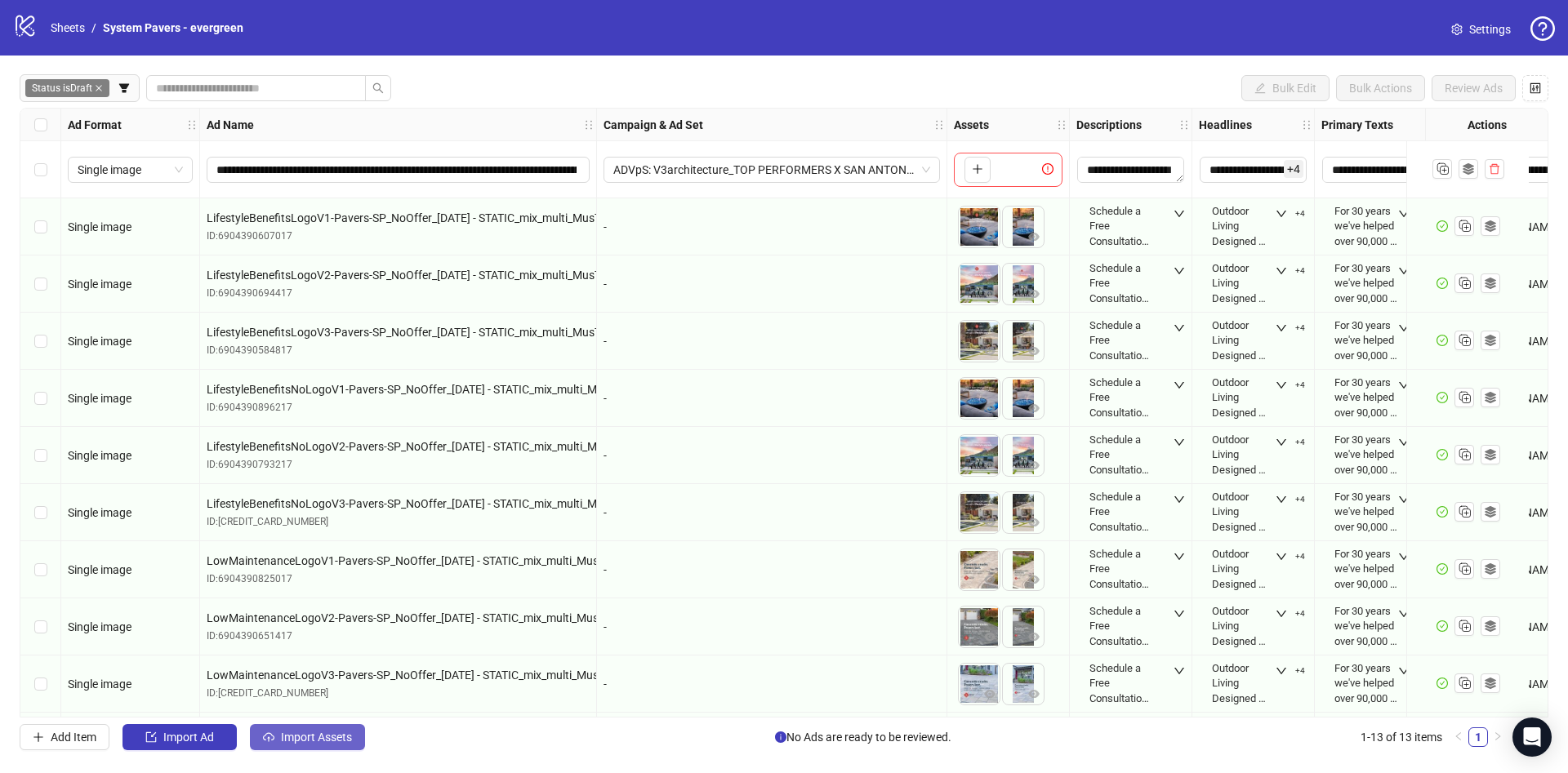
click at [324, 737] on span "Import Assets" at bounding box center [316, 737] width 71 height 13
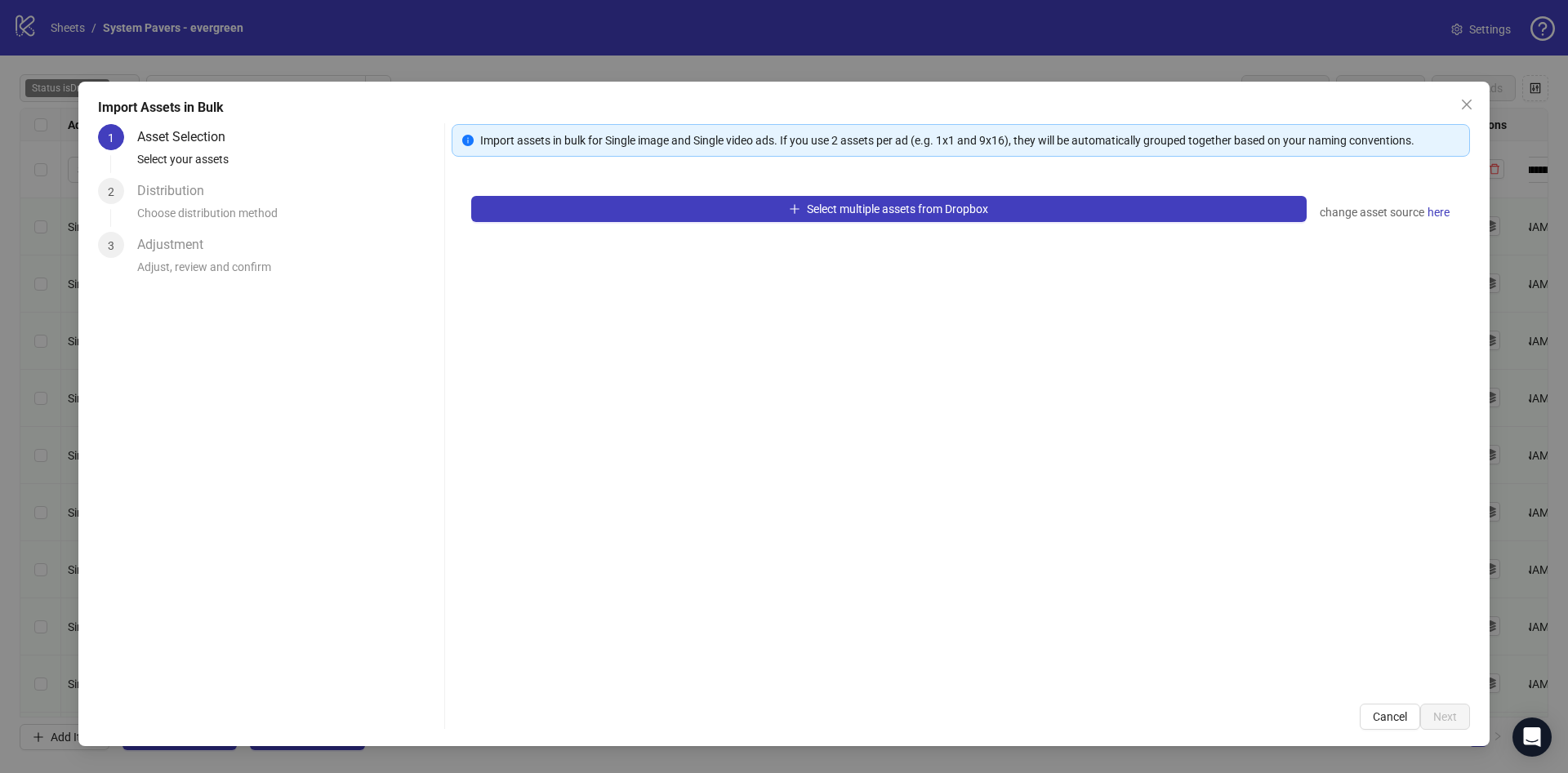
click at [933, 188] on div "Select multiple assets from Dropbox change asset source here" at bounding box center [960, 430] width 1018 height 508
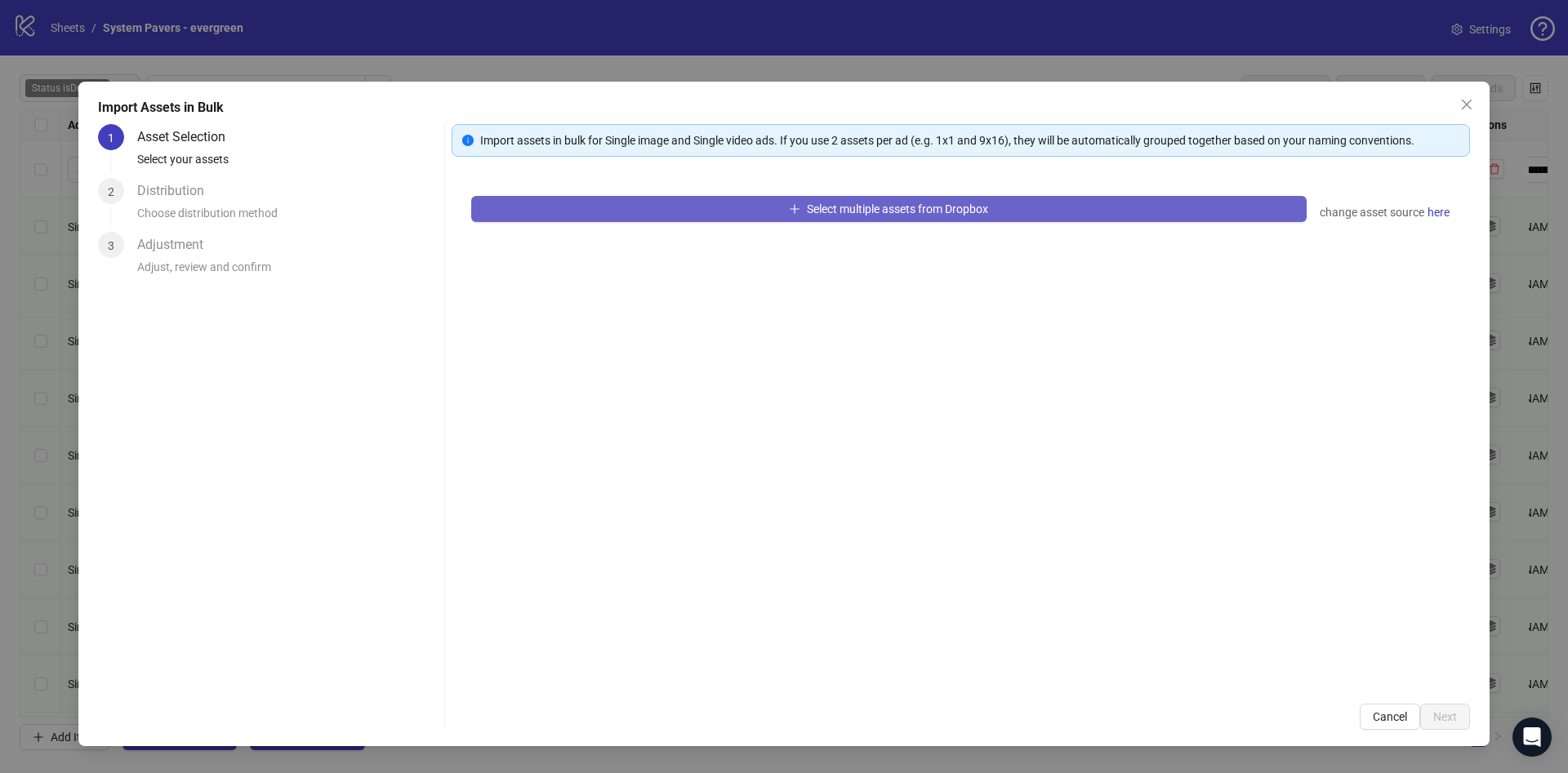
click at [931, 213] on span "Select multiple assets from Dropbox" at bounding box center [898, 209] width 181 height 13
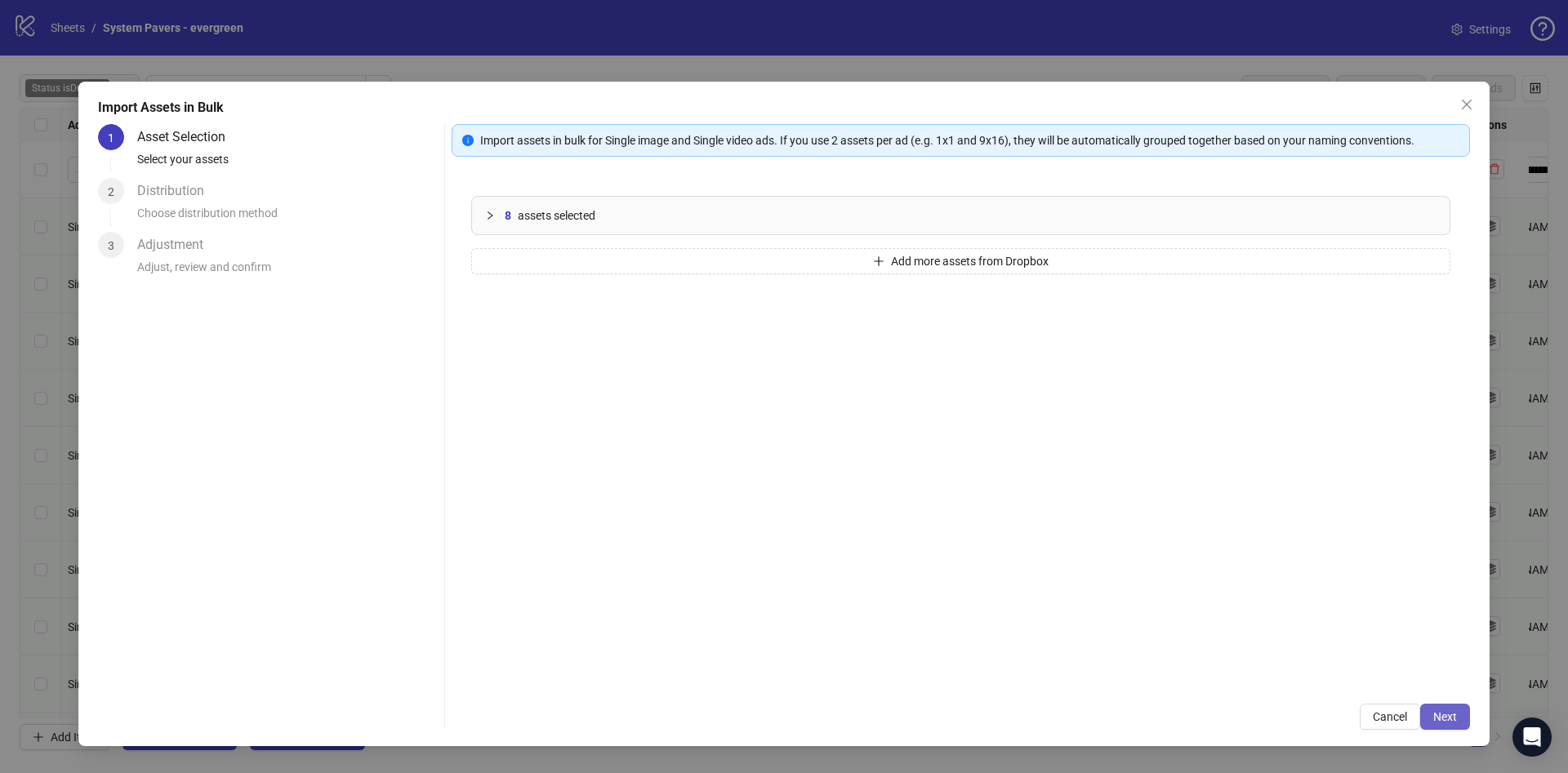
click at [1444, 717] on span "Next" at bounding box center [1444, 716] width 24 height 13
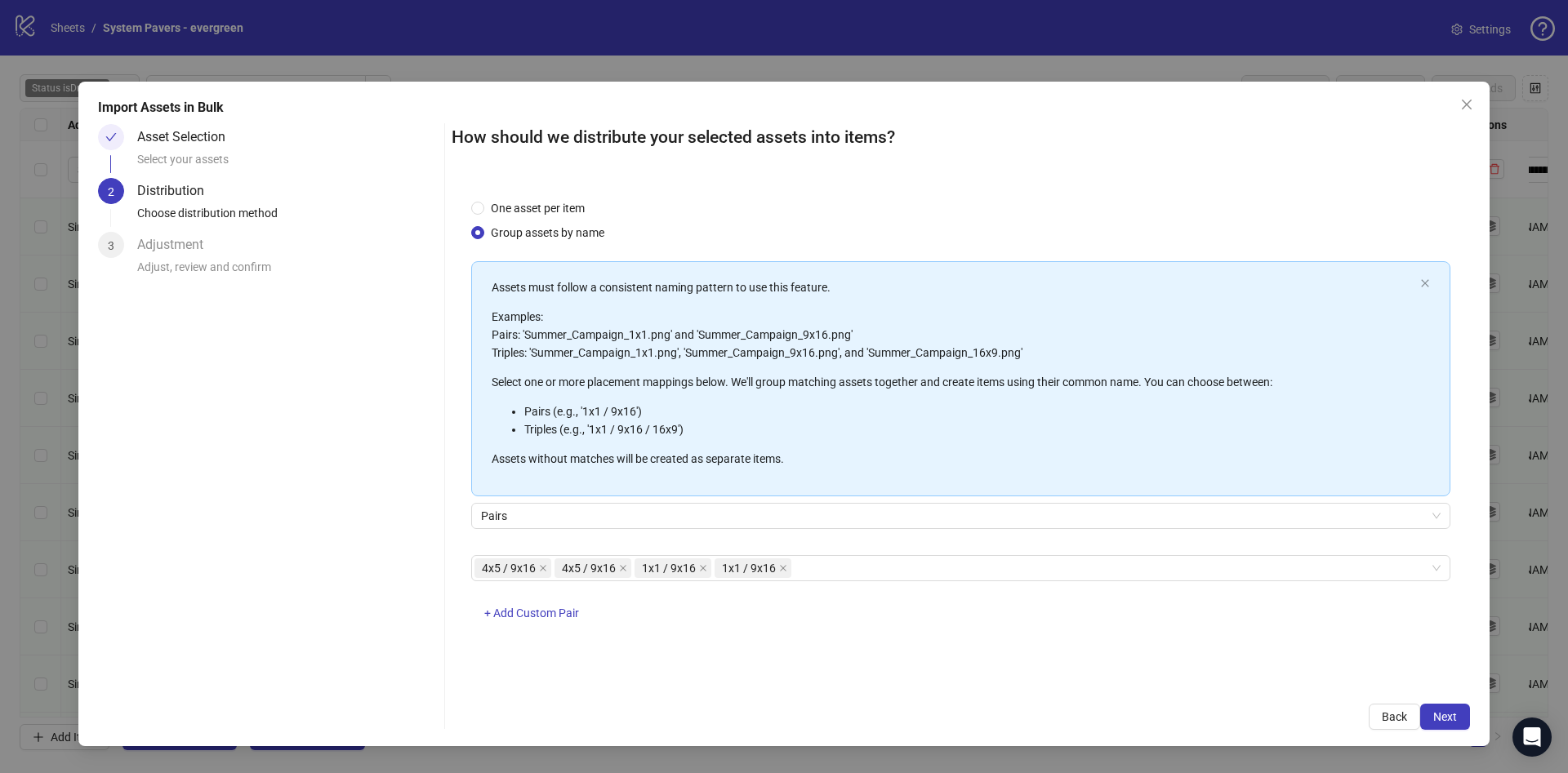
click at [1444, 717] on span "Next" at bounding box center [1444, 716] width 24 height 13
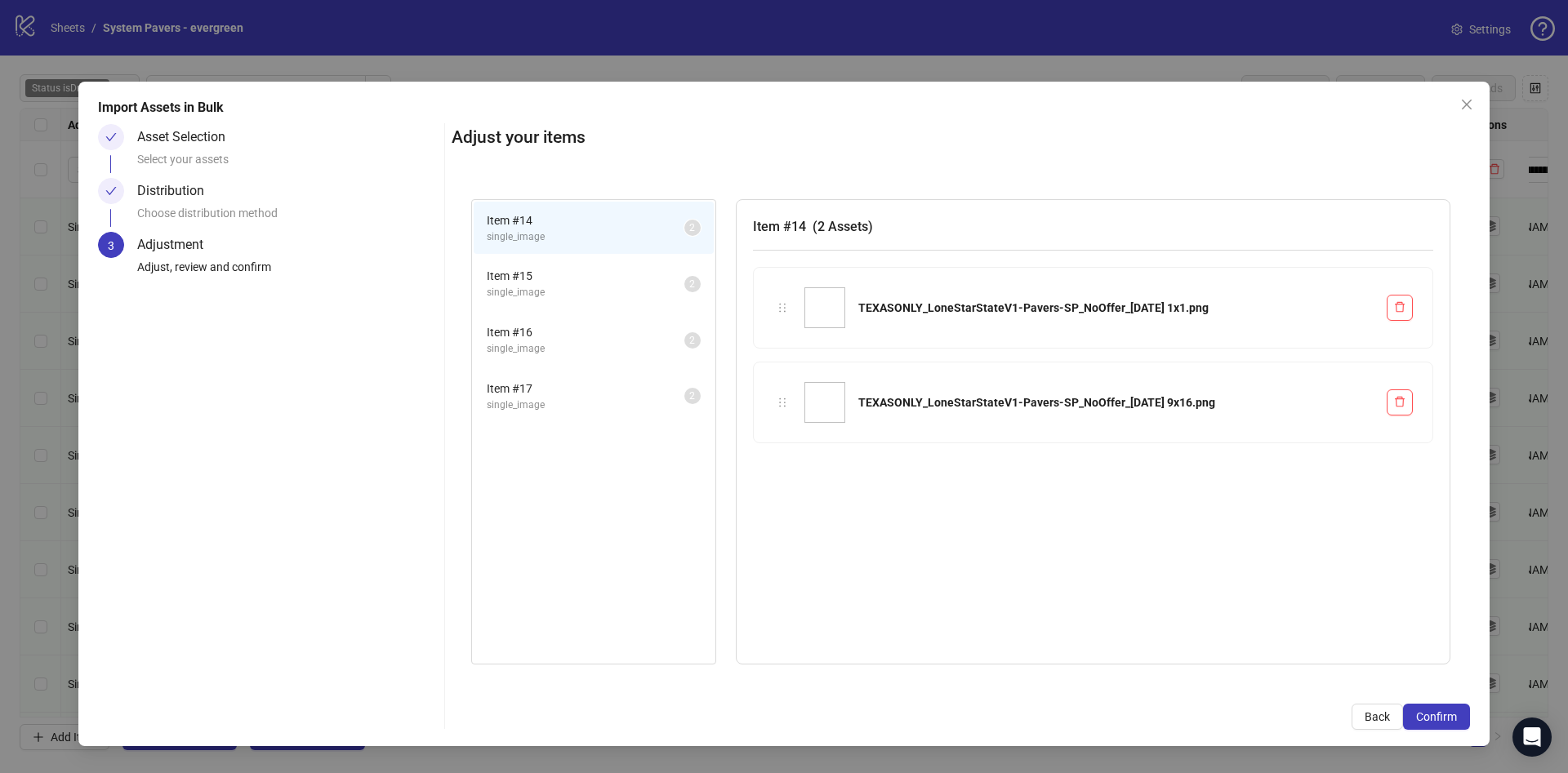
click at [1444, 717] on span "Confirm" at bounding box center [1436, 716] width 40 height 13
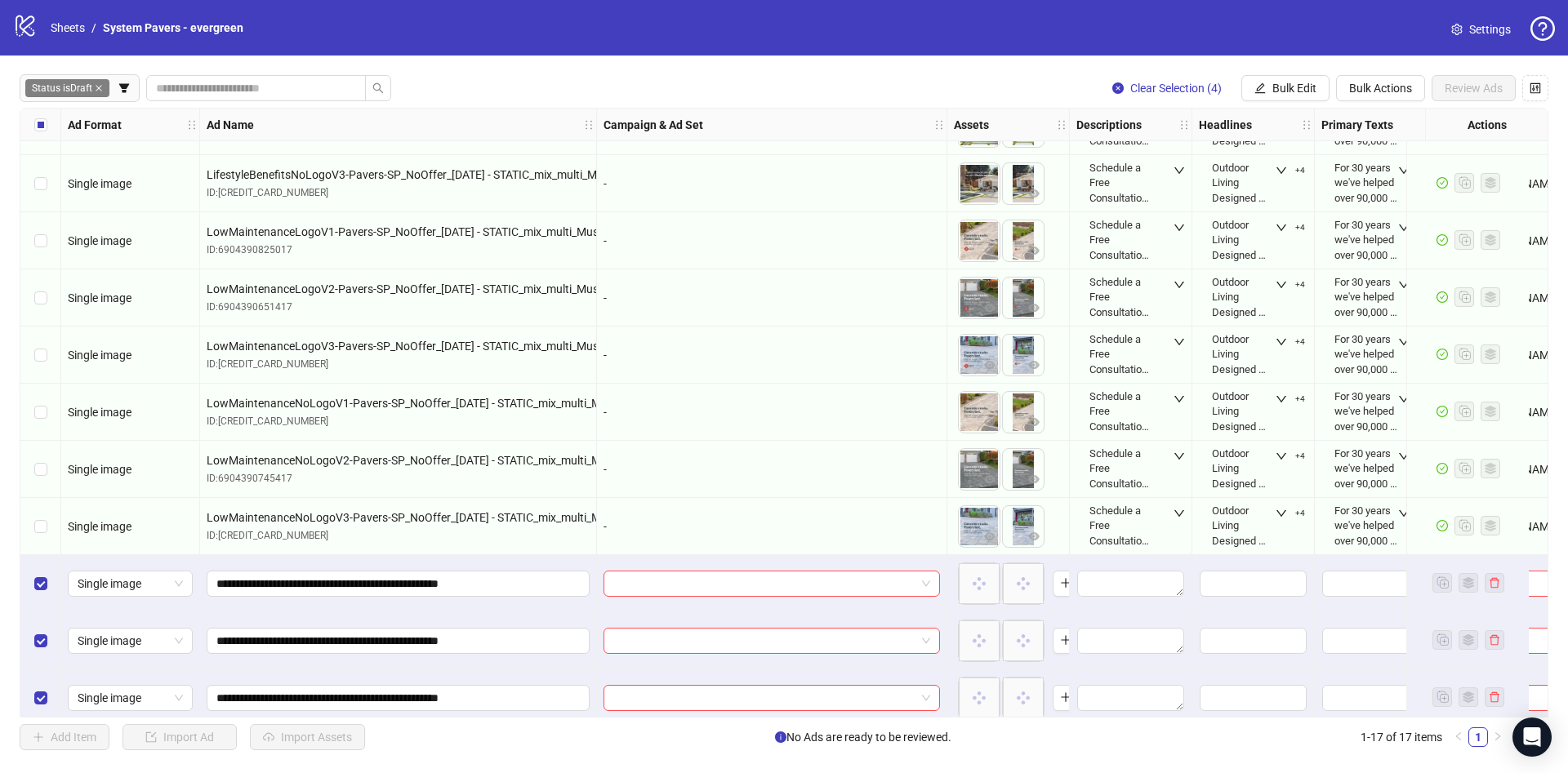
scroll to position [402, 0]
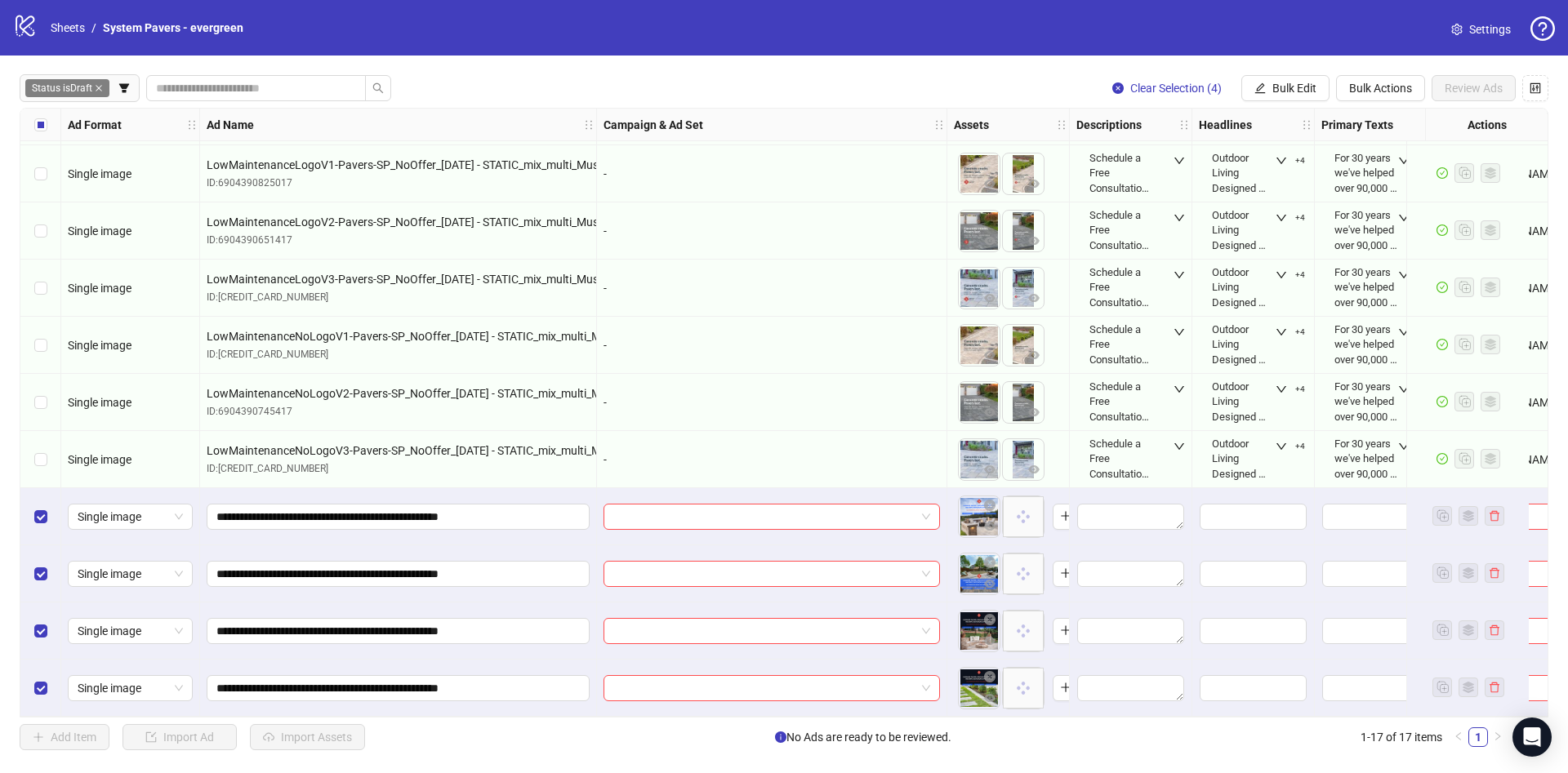
click at [49, 115] on div "Select all rows" at bounding box center [40, 125] width 40 height 33
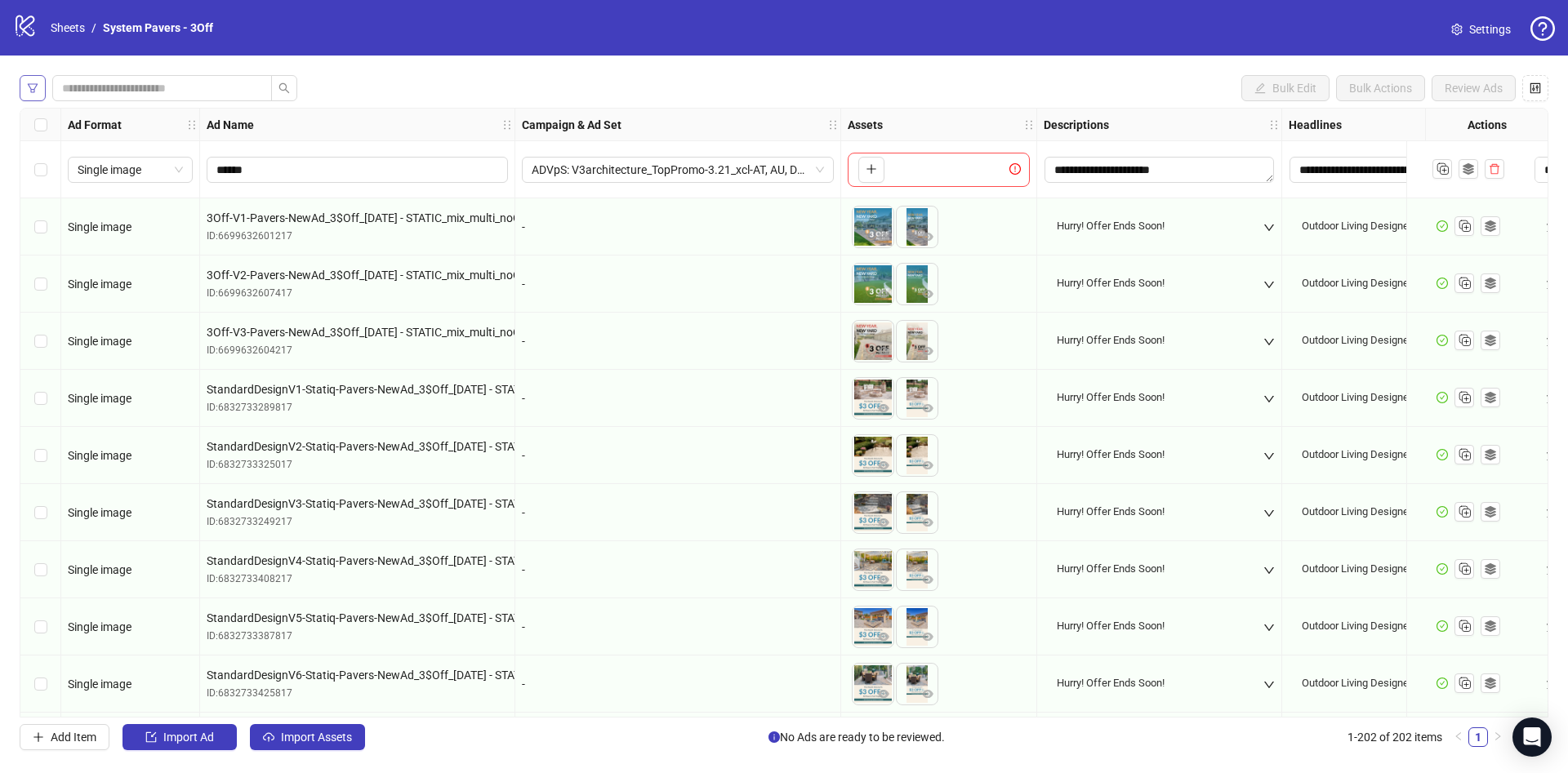
click at [34, 89] on icon "filter" at bounding box center [33, 88] width 12 height 12
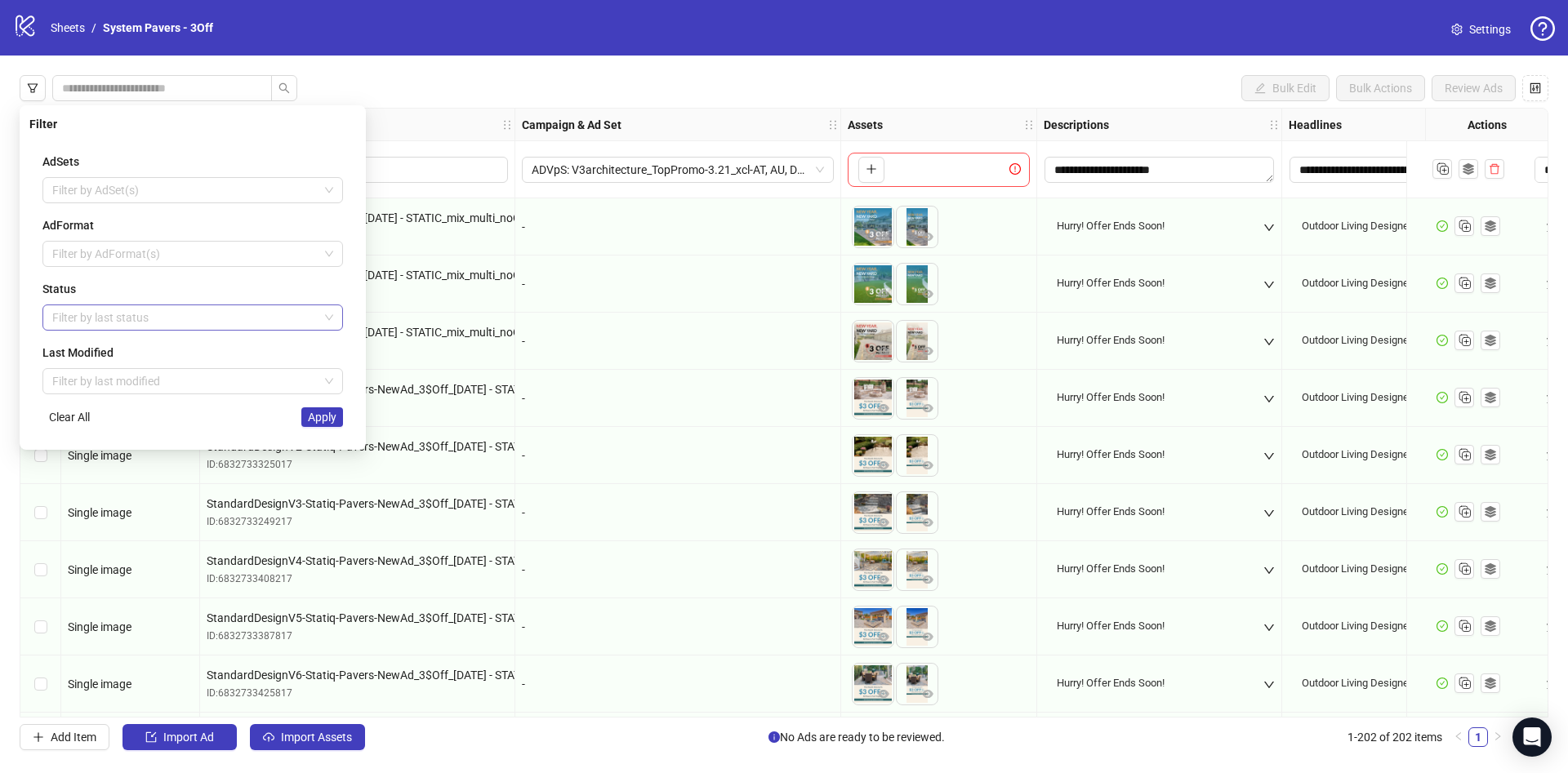
click at [79, 315] on div at bounding box center [185, 317] width 277 height 23
click at [74, 349] on div "Draft" at bounding box center [192, 350] width 274 height 18
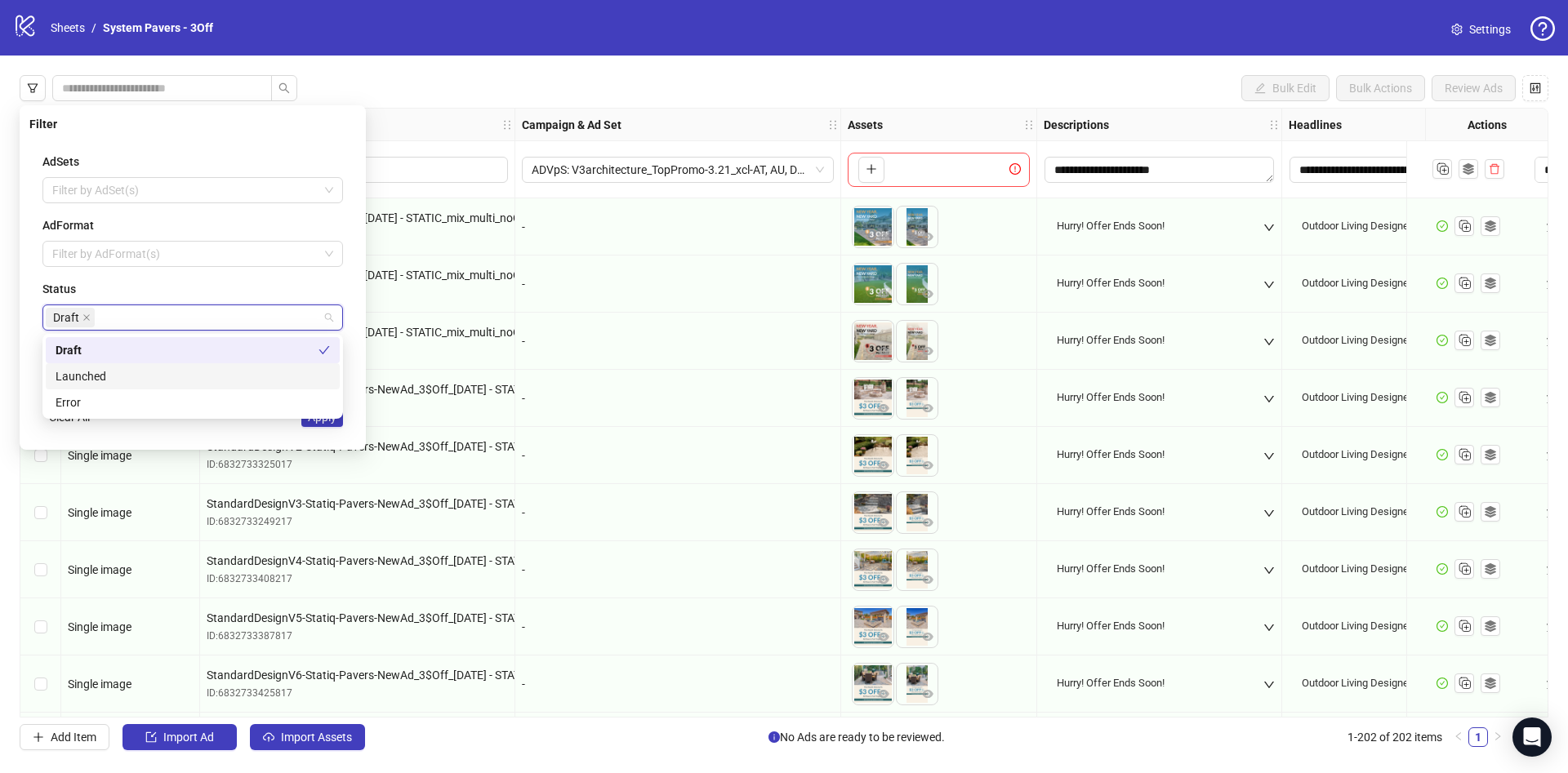
click at [32, 348] on div "AdSets Filter by AdSet(s) AdFormat Filter by AdFormat(s) Status Draft Last Modi…" at bounding box center [192, 289] width 326 height 300
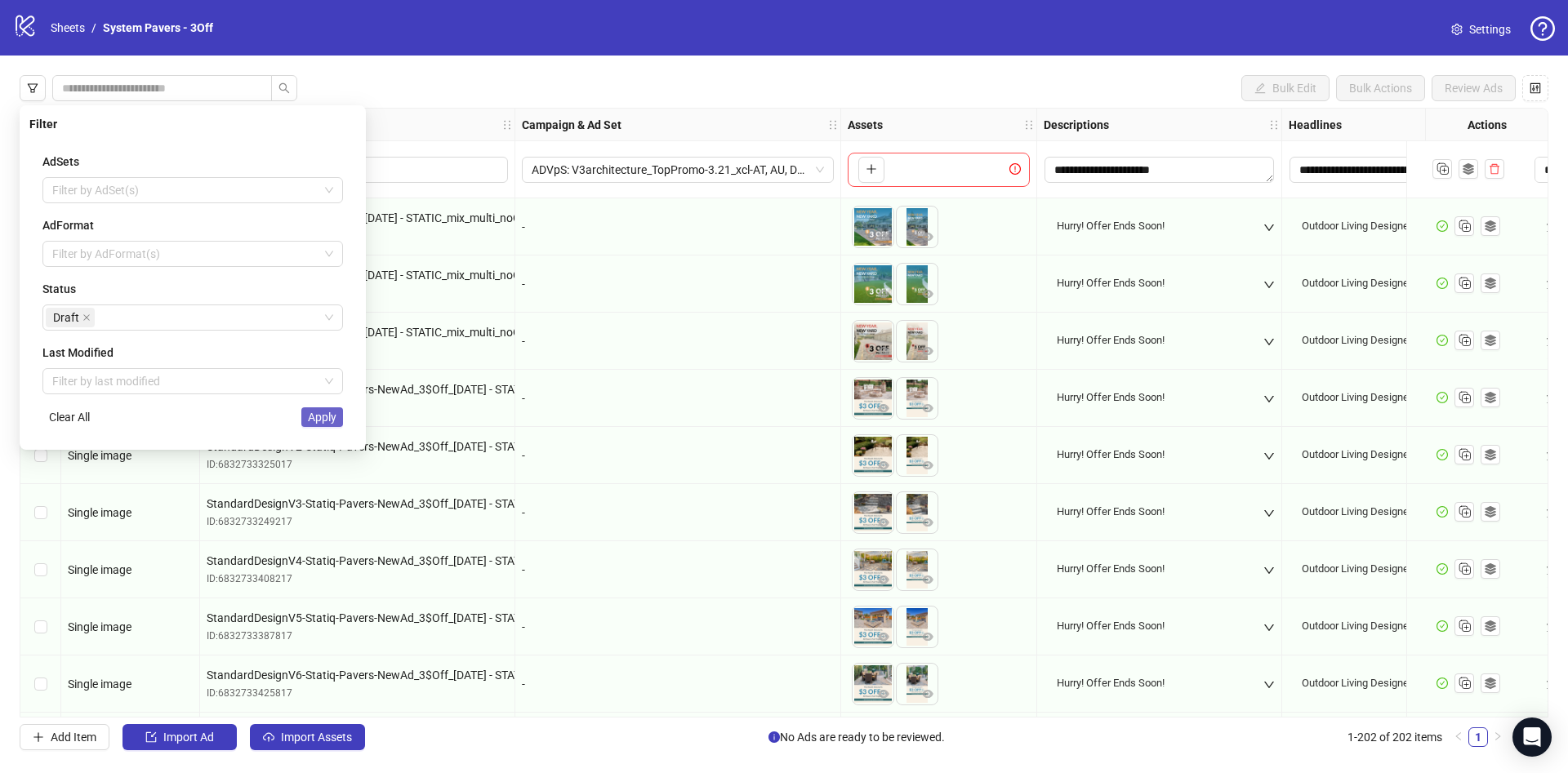
click at [338, 413] on button "Apply" at bounding box center [321, 417] width 41 height 19
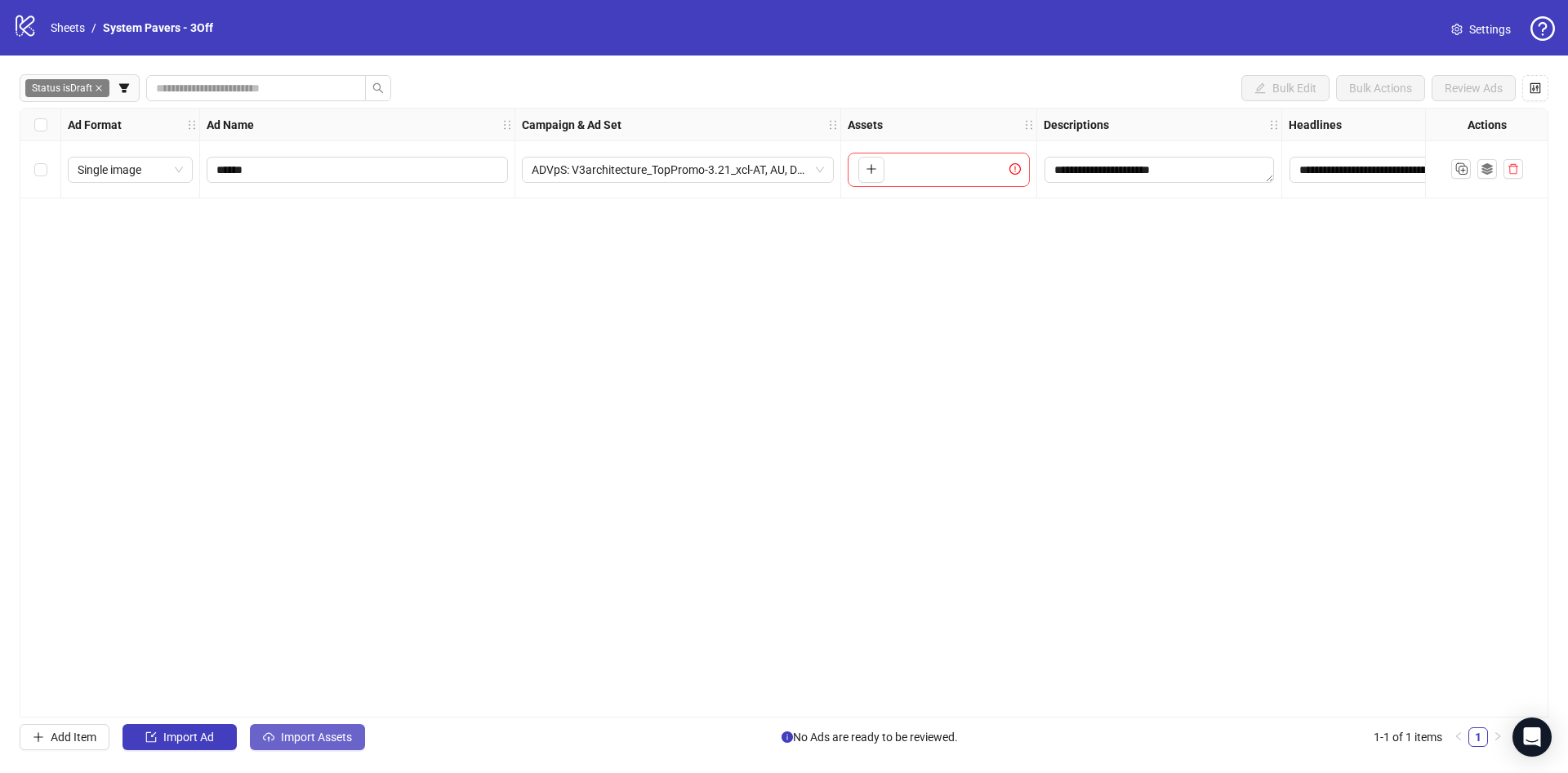
click at [343, 731] on span "Import Assets" at bounding box center [316, 737] width 71 height 13
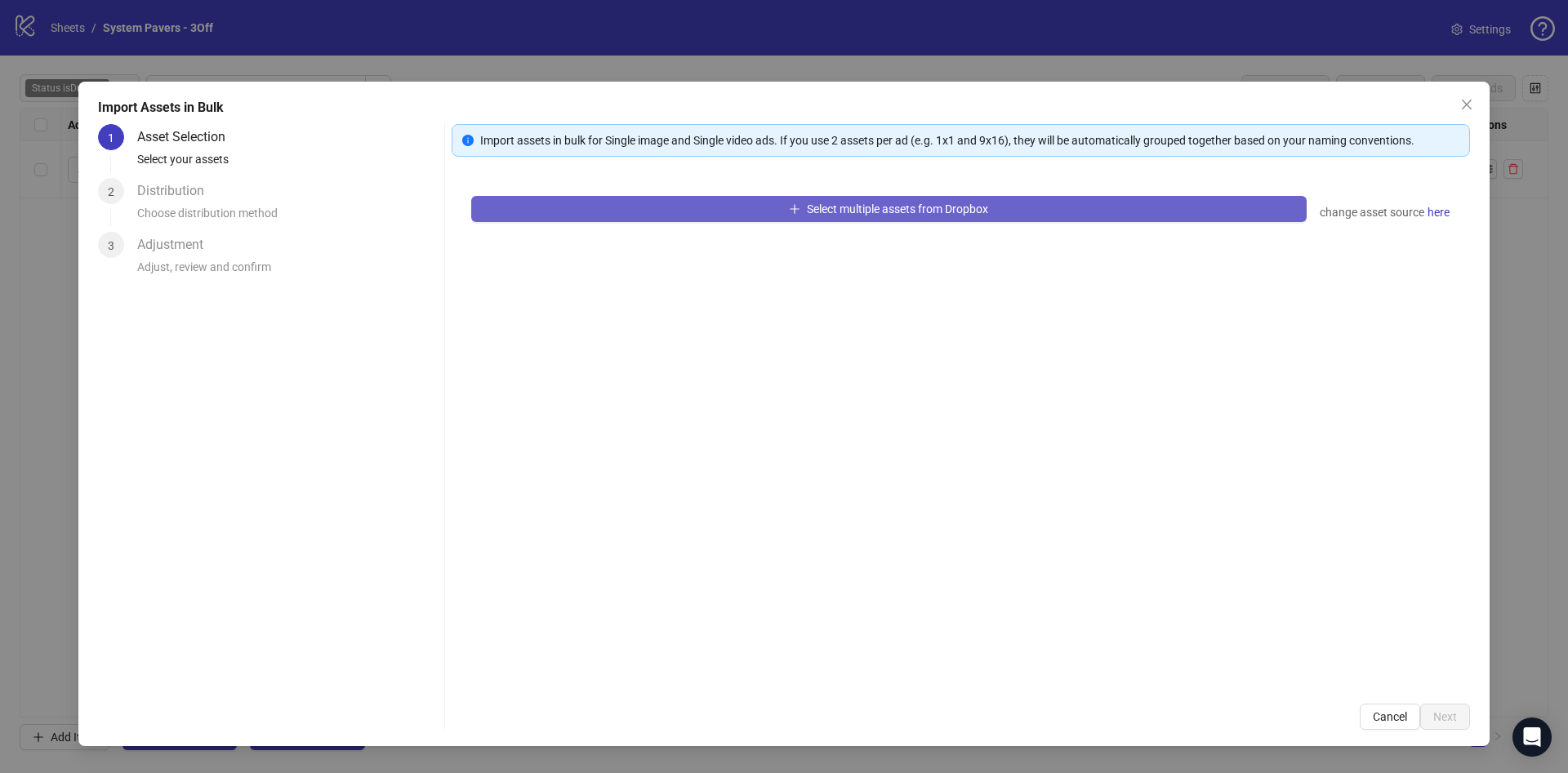
click at [758, 209] on button "Select multiple assets from Dropbox" at bounding box center [889, 209] width 835 height 26
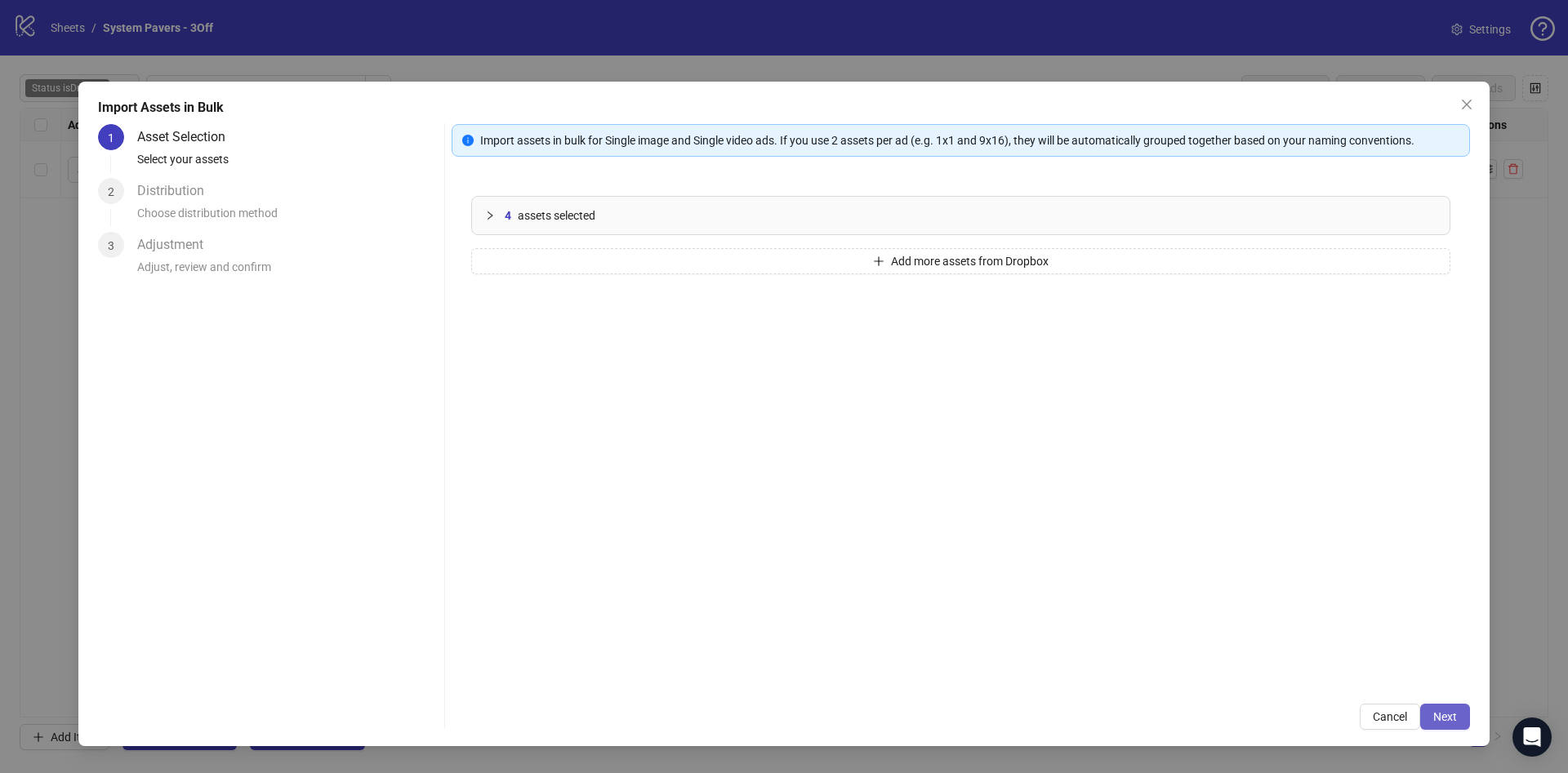
click at [1454, 717] on span "Next" at bounding box center [1444, 716] width 24 height 13
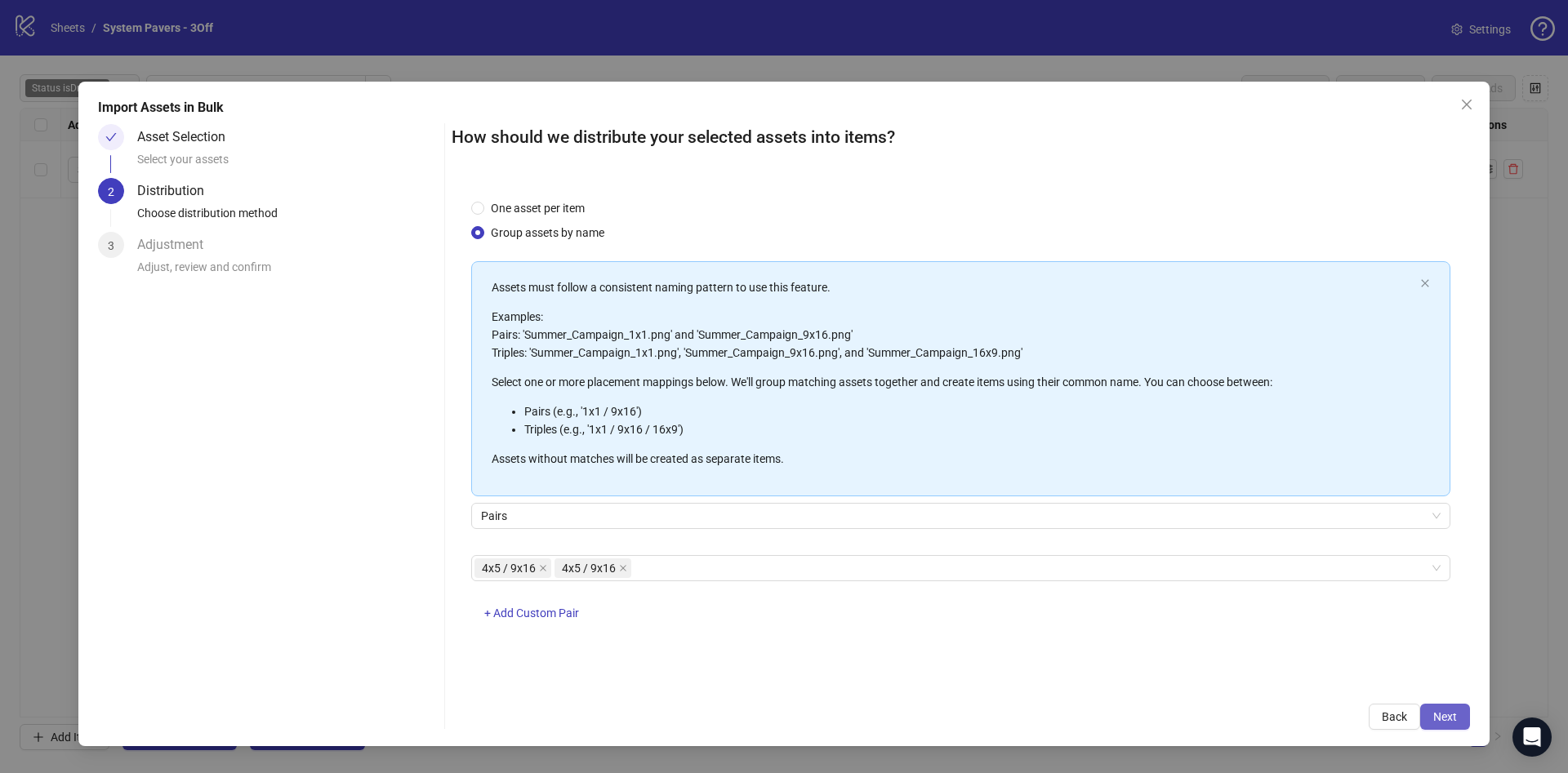
click at [1449, 711] on span "Next" at bounding box center [1444, 716] width 24 height 13
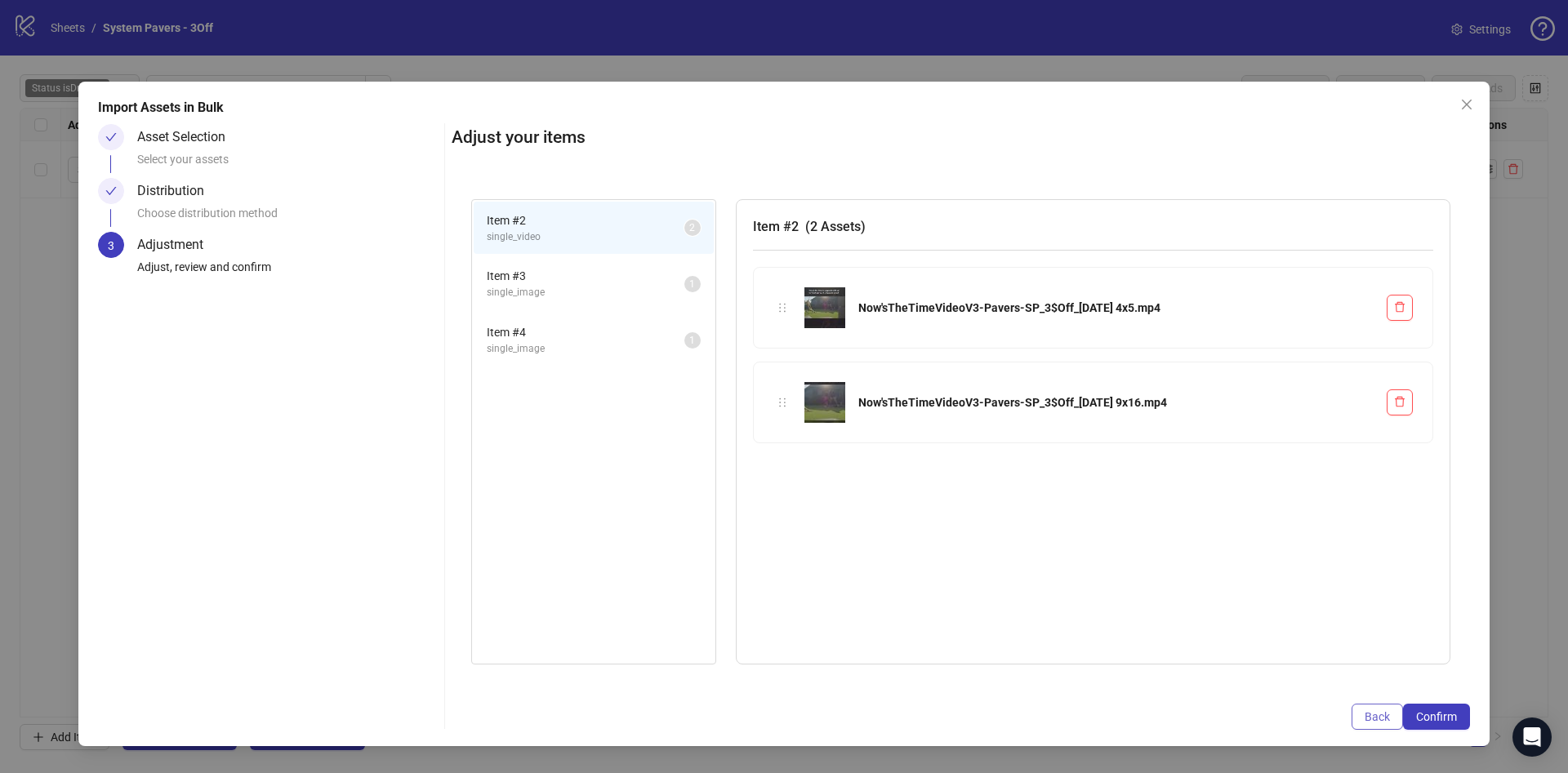
click at [1394, 711] on button "Back" at bounding box center [1377, 716] width 51 height 26
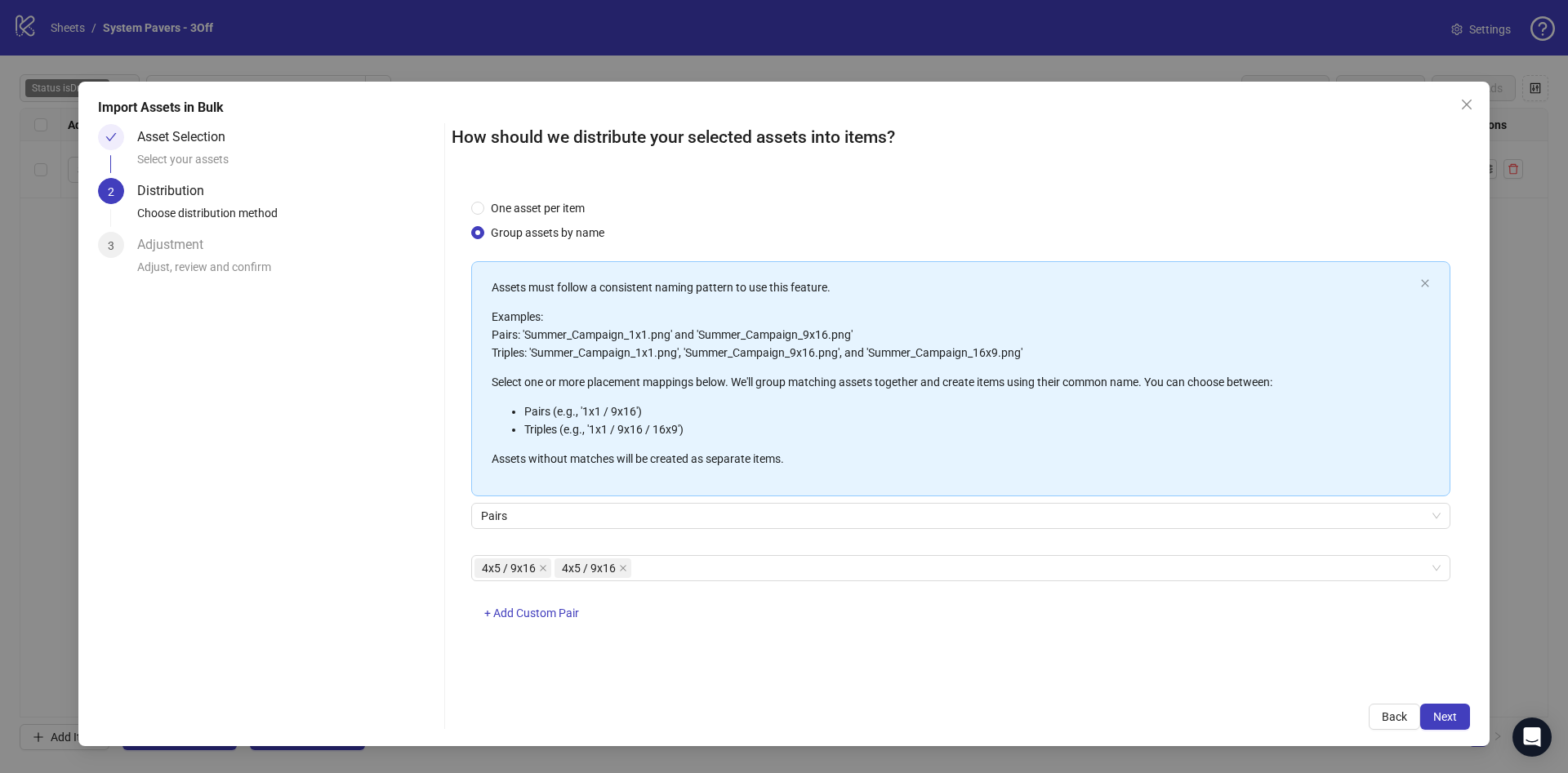
click at [850, 528] on div "Pairs" at bounding box center [961, 526] width 979 height 46
click at [841, 569] on div "4x5 / 9x16 4x5 / 9x16" at bounding box center [951, 568] width 955 height 23
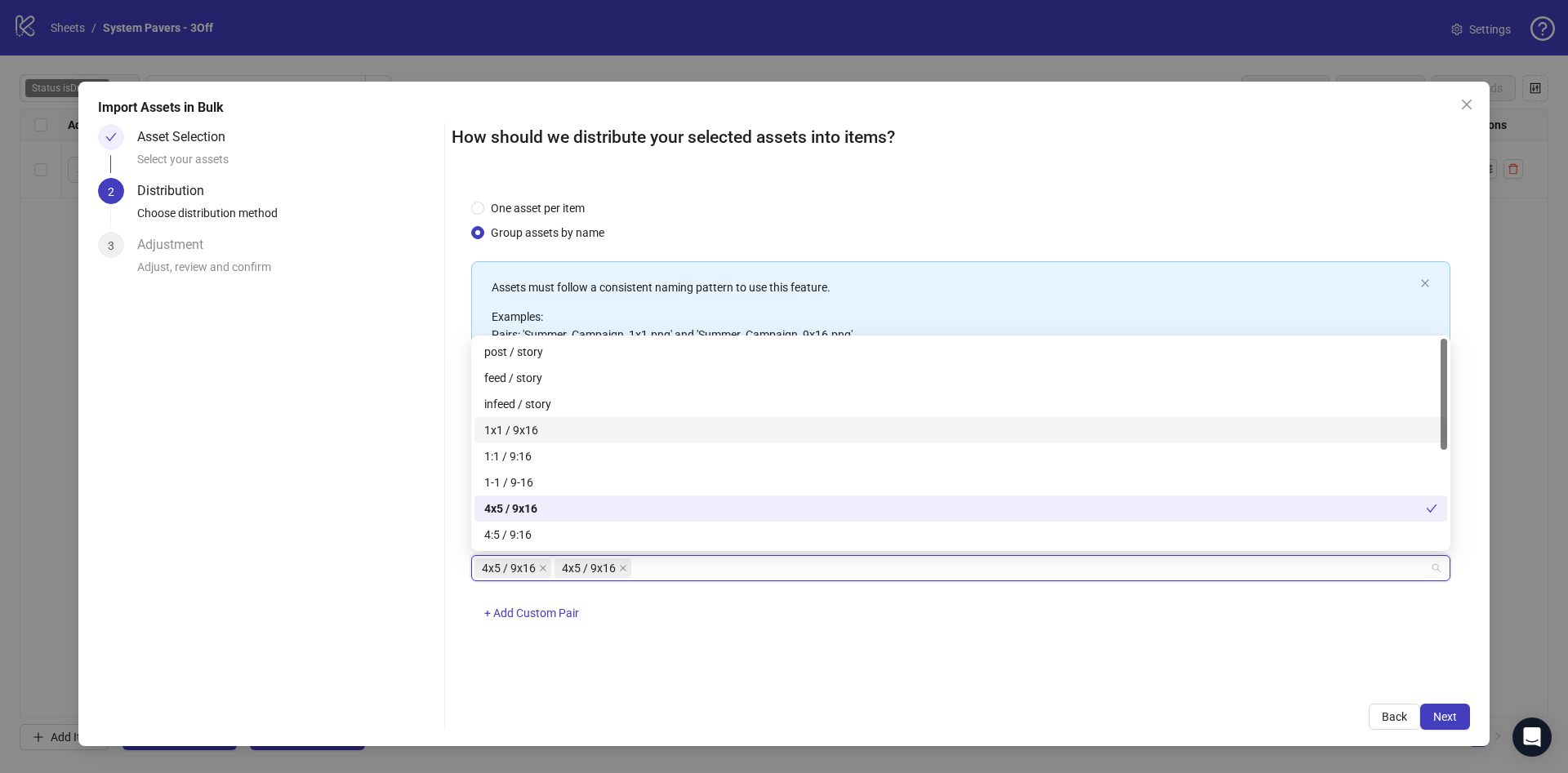
click at [810, 429] on div "1x1 / 9x16" at bounding box center [960, 430] width 952 height 18
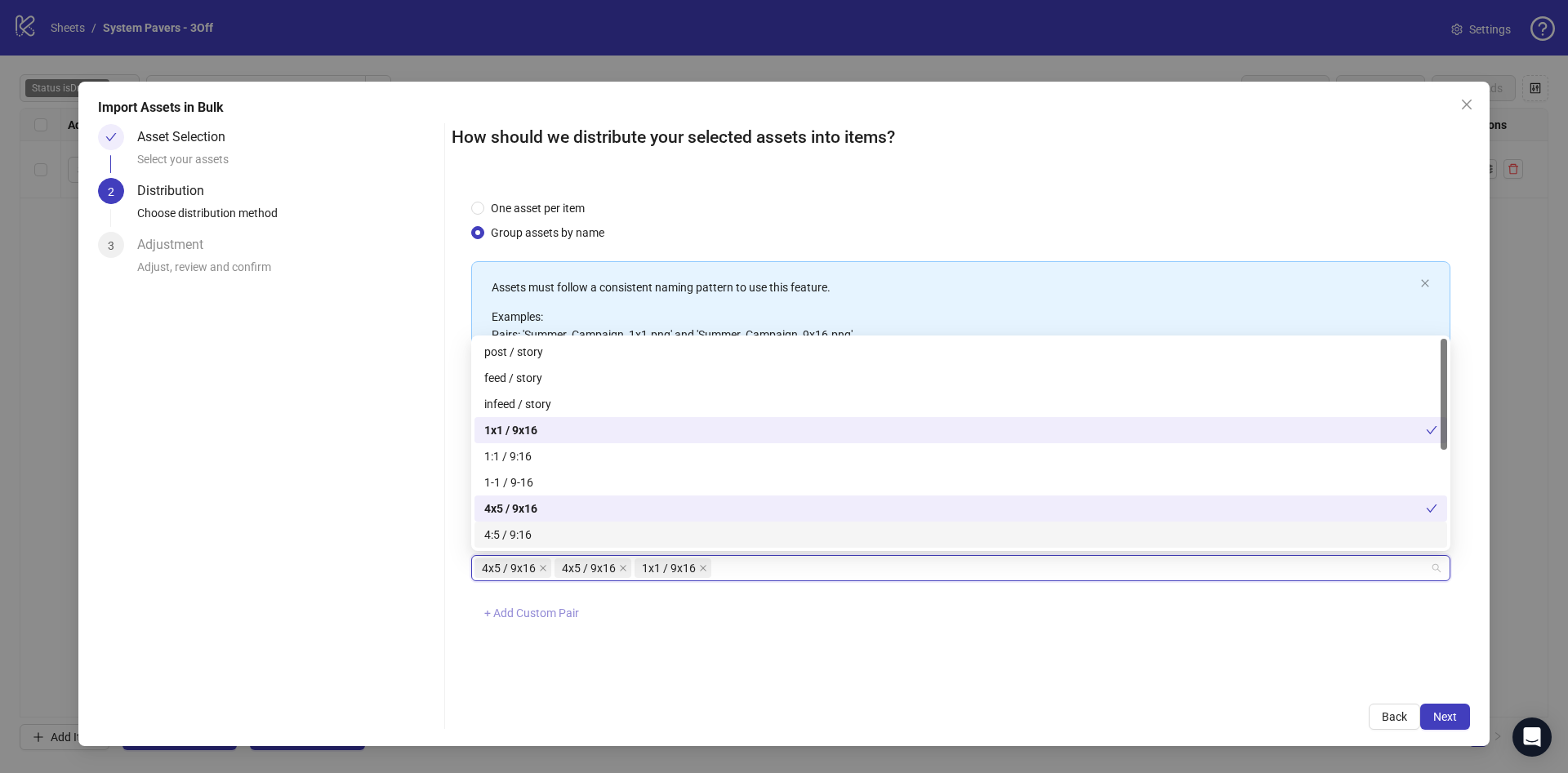
click at [553, 607] on span "+ Add Custom Pair" at bounding box center [531, 613] width 94 height 13
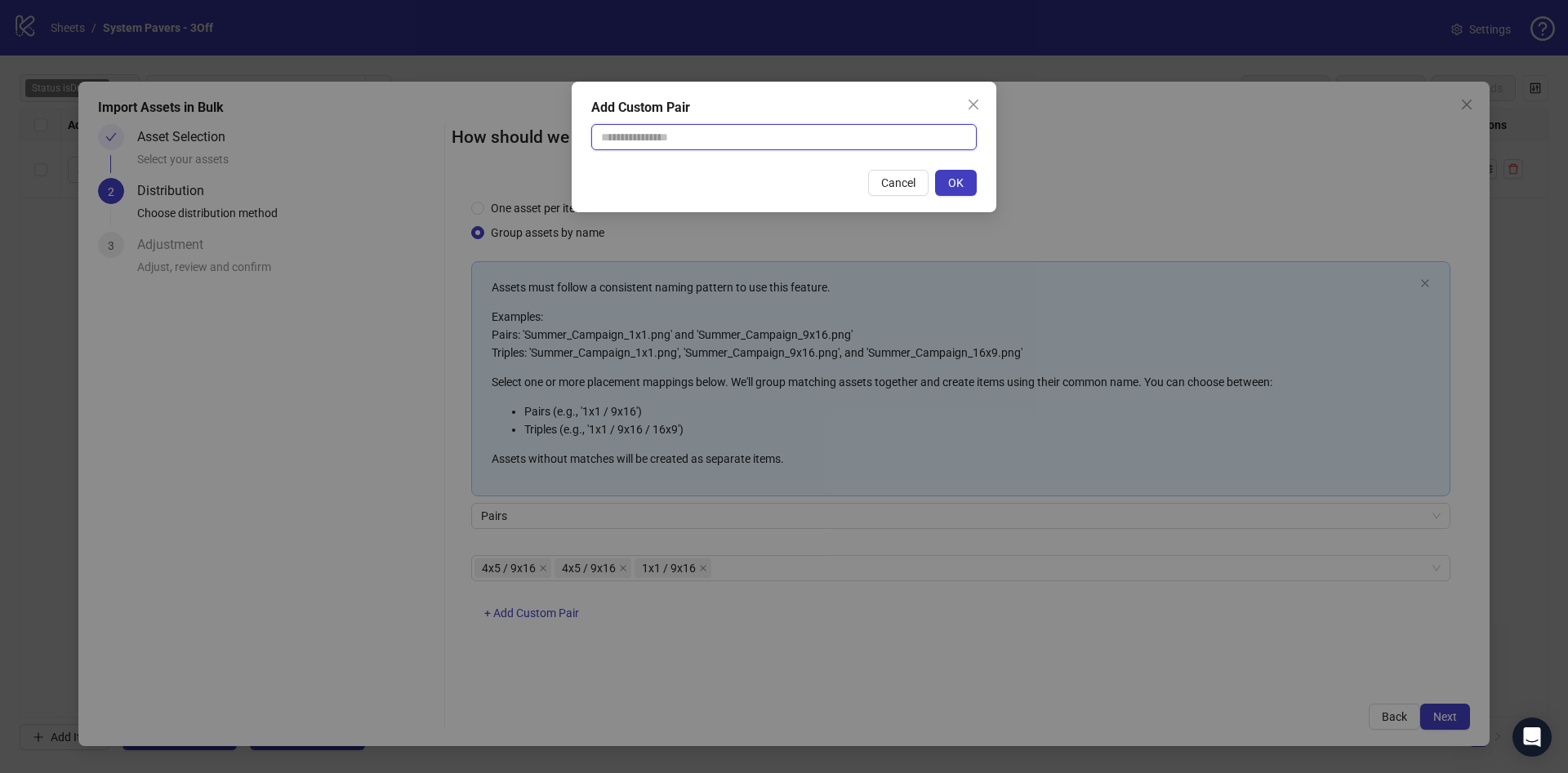
click at [746, 130] on input "text" at bounding box center [783, 137] width 386 height 26
type input "********"
click at [948, 177] on span "OK" at bounding box center [955, 183] width 15 height 13
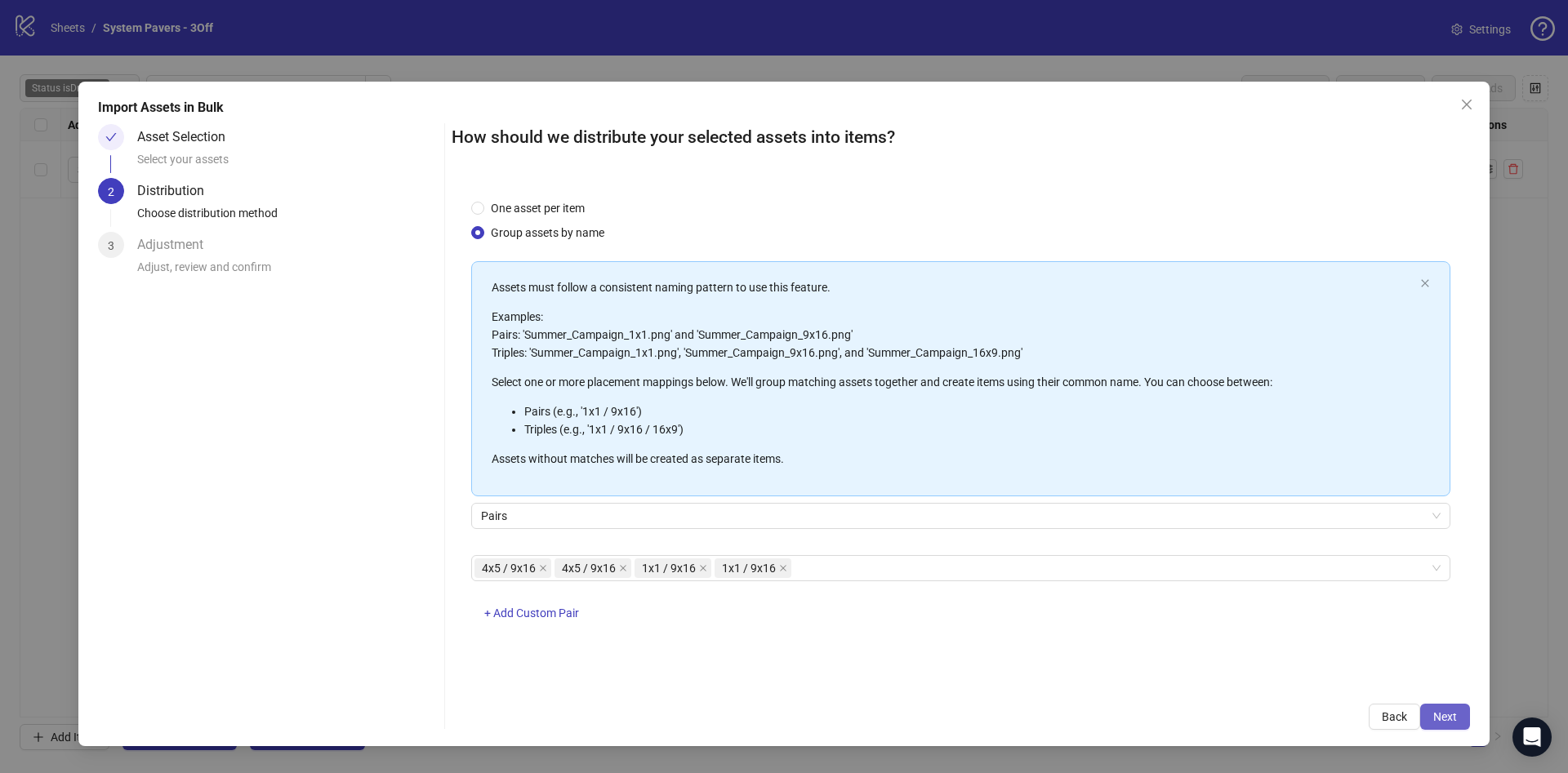
click at [1444, 723] on button "Next" at bounding box center [1445, 716] width 50 height 26
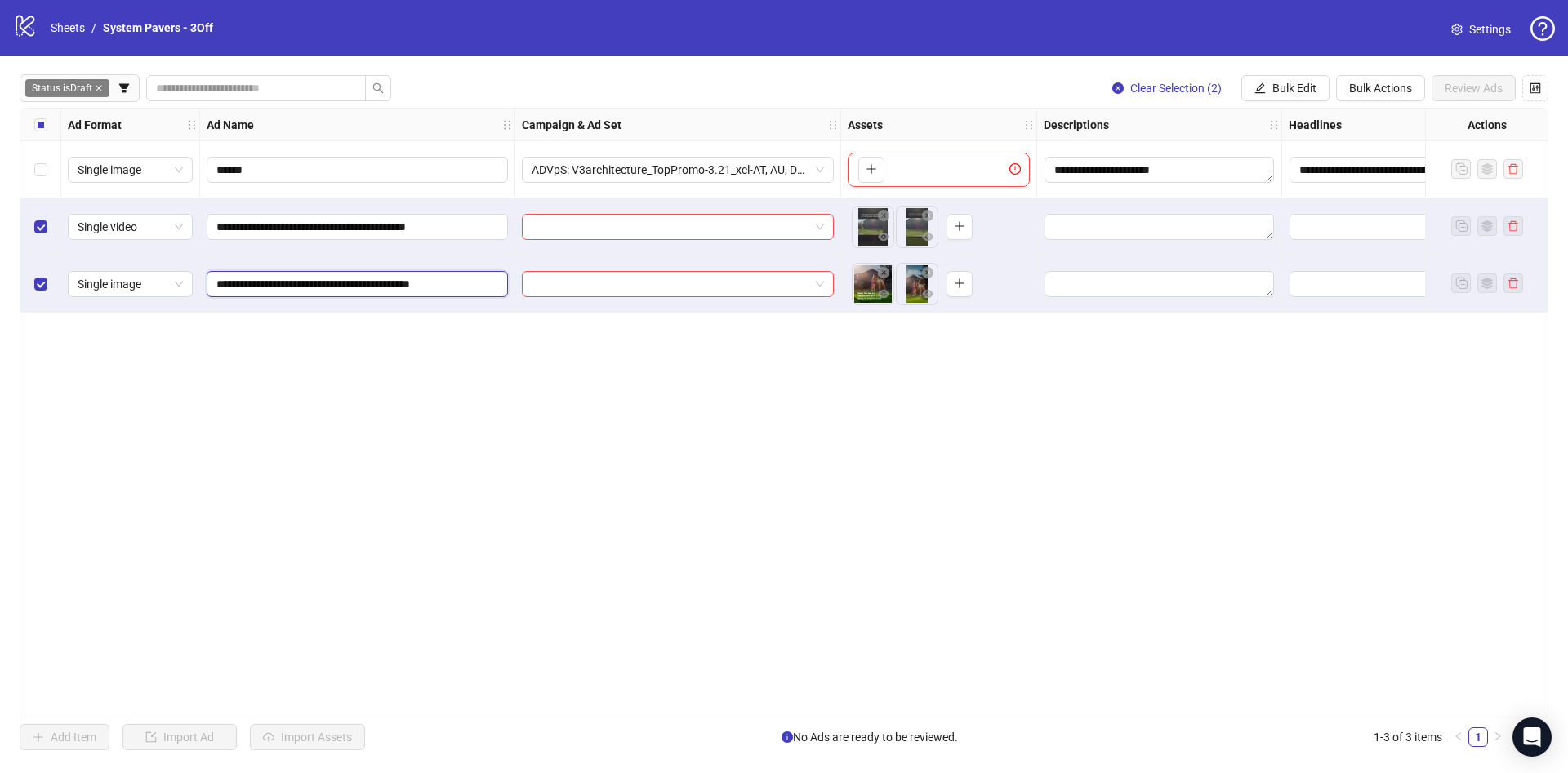
click at [445, 278] on input "**********" at bounding box center [355, 284] width 278 height 18
paste input "**********"
type input "**********"
click at [435, 228] on input "**********" at bounding box center [355, 227] width 278 height 18
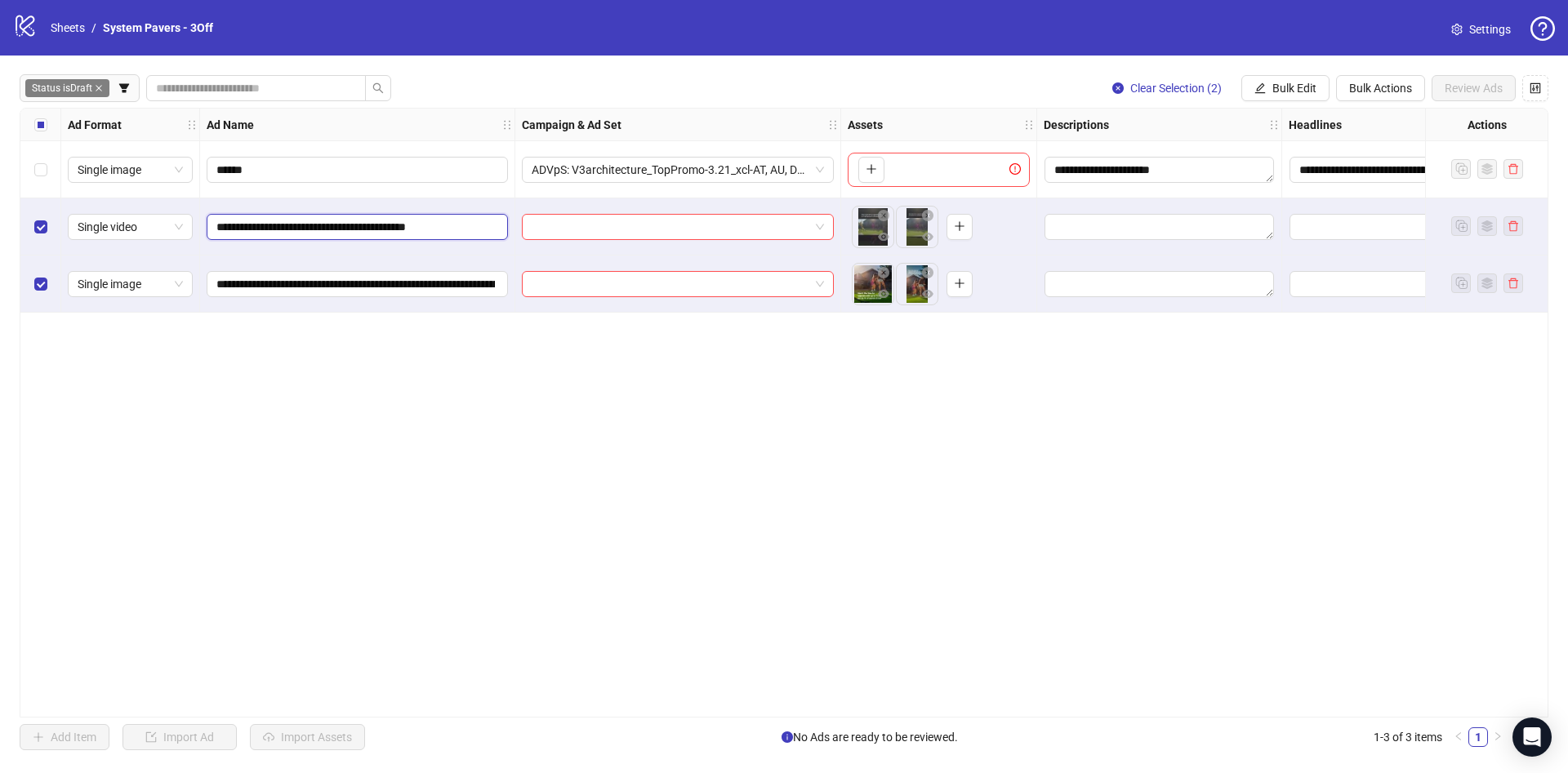
paste input "**********"
type input "**********"
click at [613, 419] on div "**********" at bounding box center [783, 412] width 1529 height 610
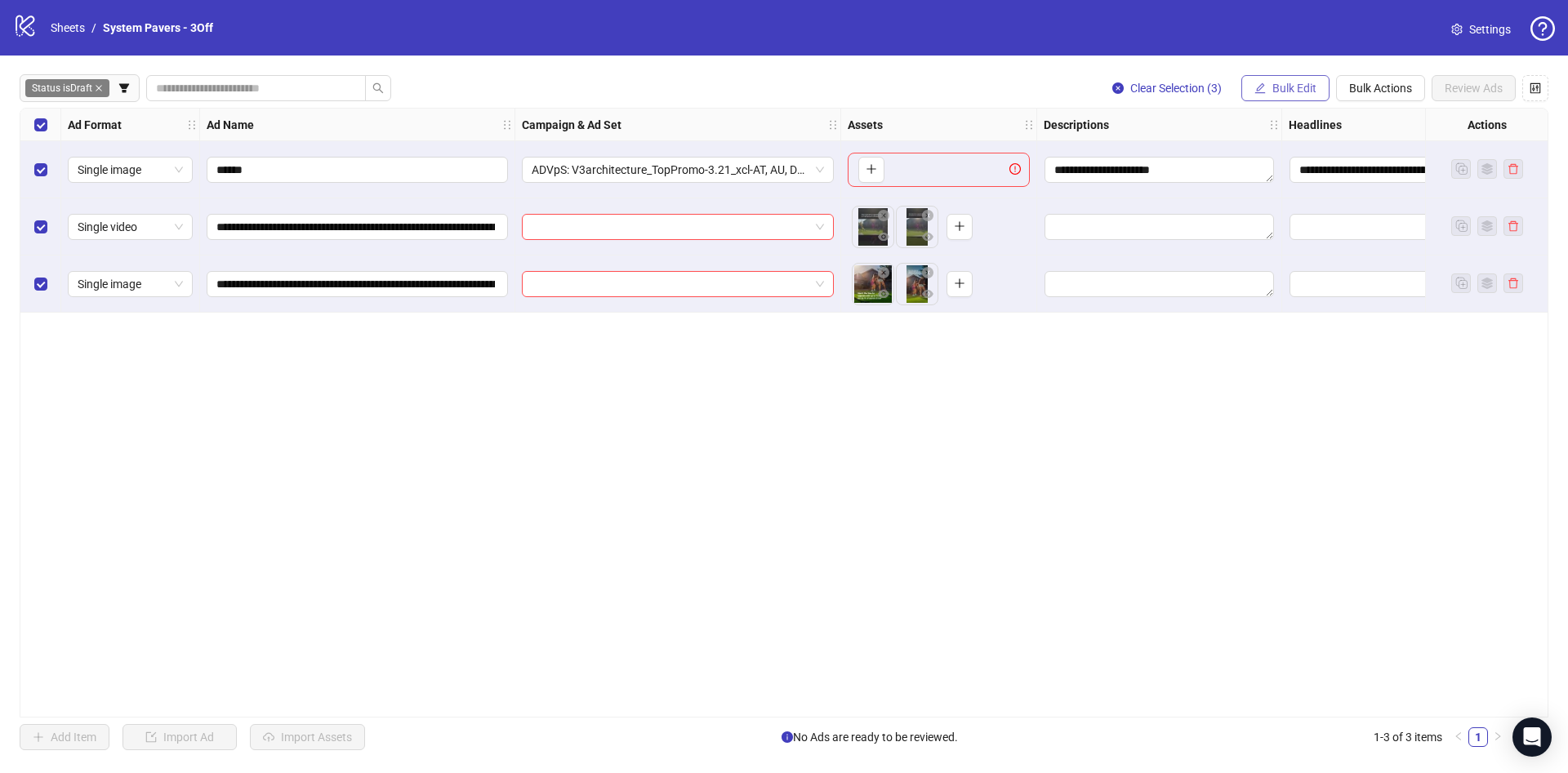
click at [1308, 94] on span "Bulk Edit" at bounding box center [1294, 88] width 44 height 13
click at [1308, 244] on span "Primary Texts" at bounding box center [1301, 252] width 97 height 18
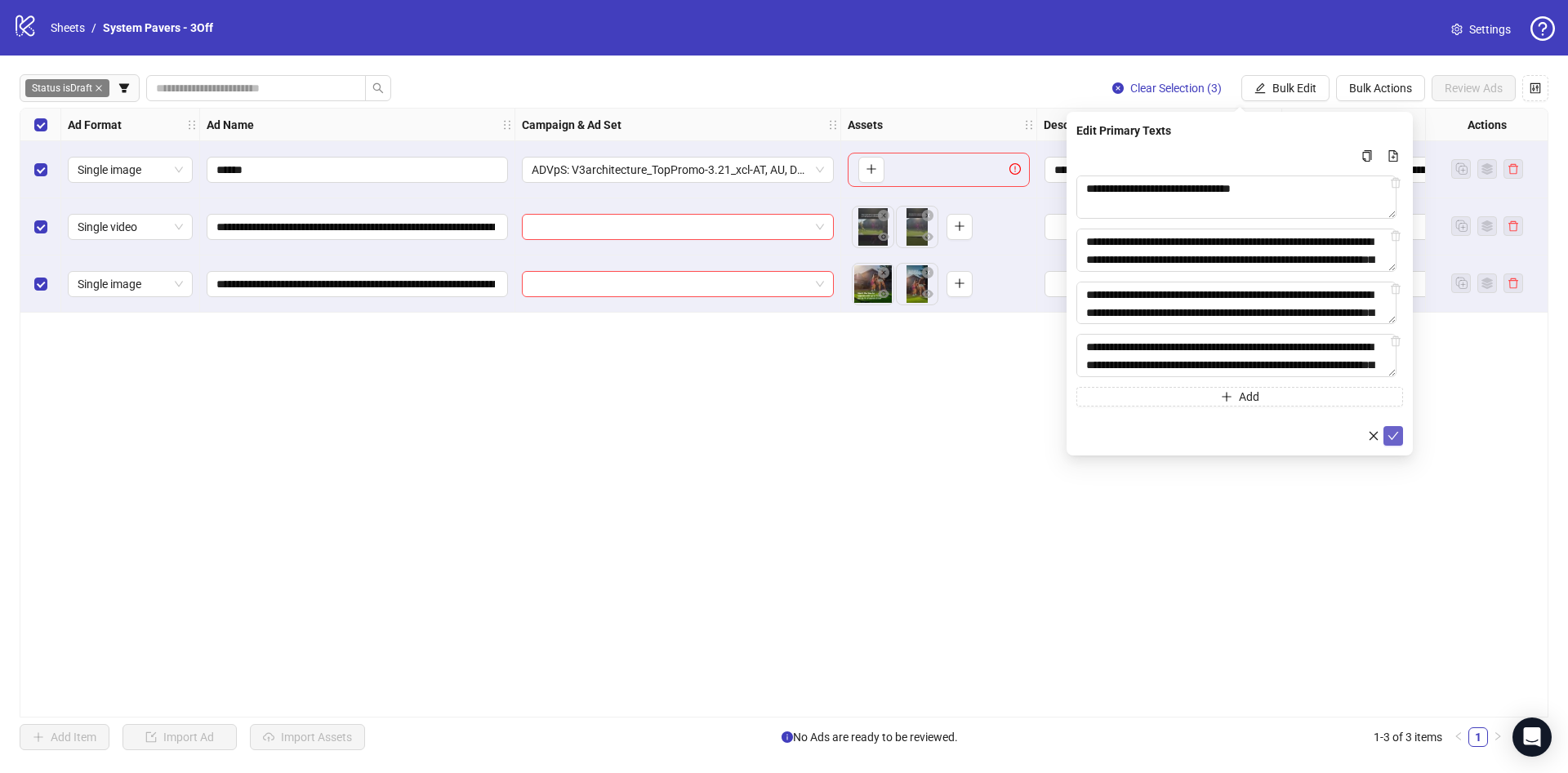
click at [1389, 445] on button "submit" at bounding box center [1393, 436] width 19 height 19
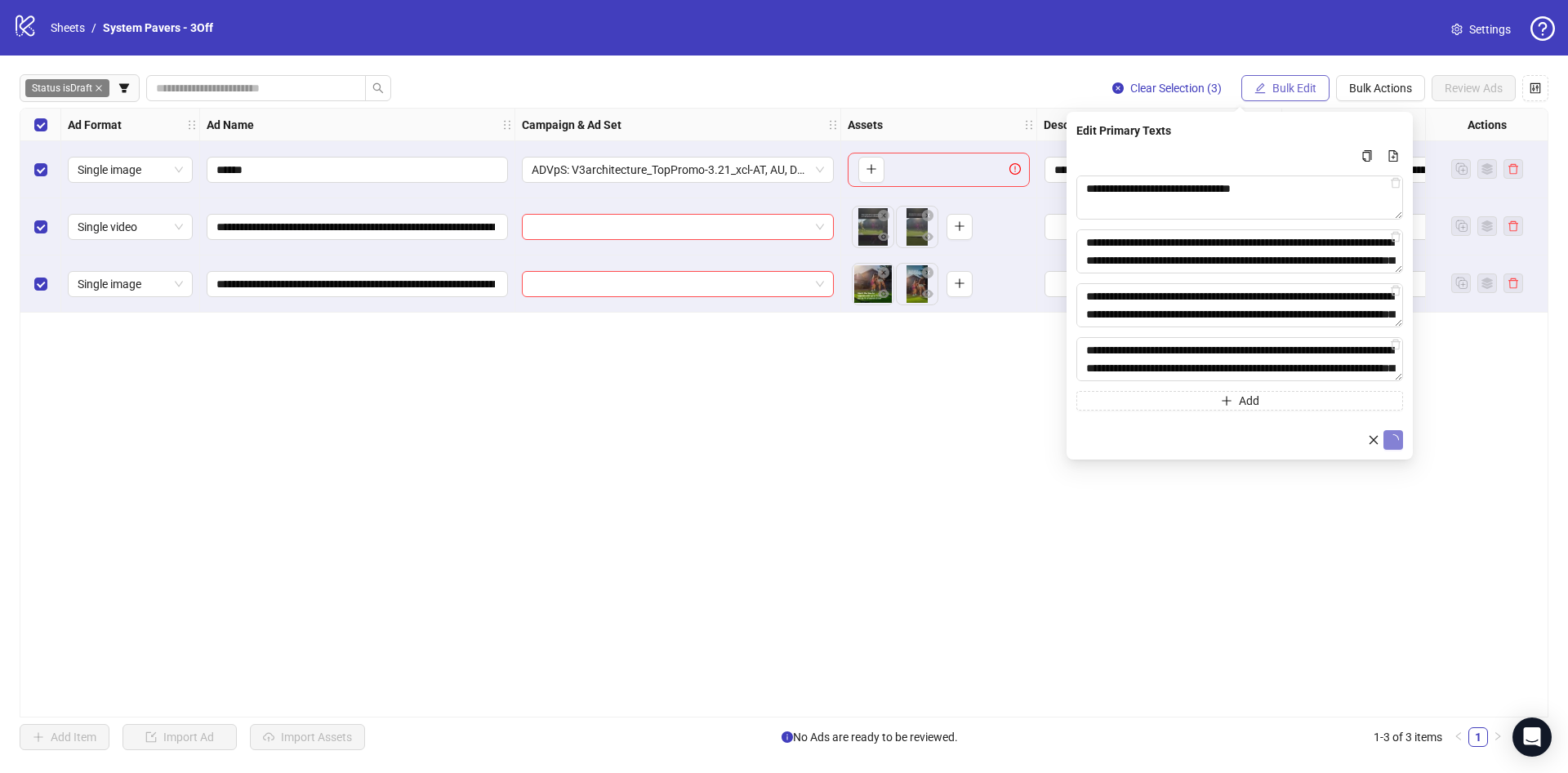
click at [1272, 87] on span "Bulk Edit" at bounding box center [1294, 88] width 44 height 13
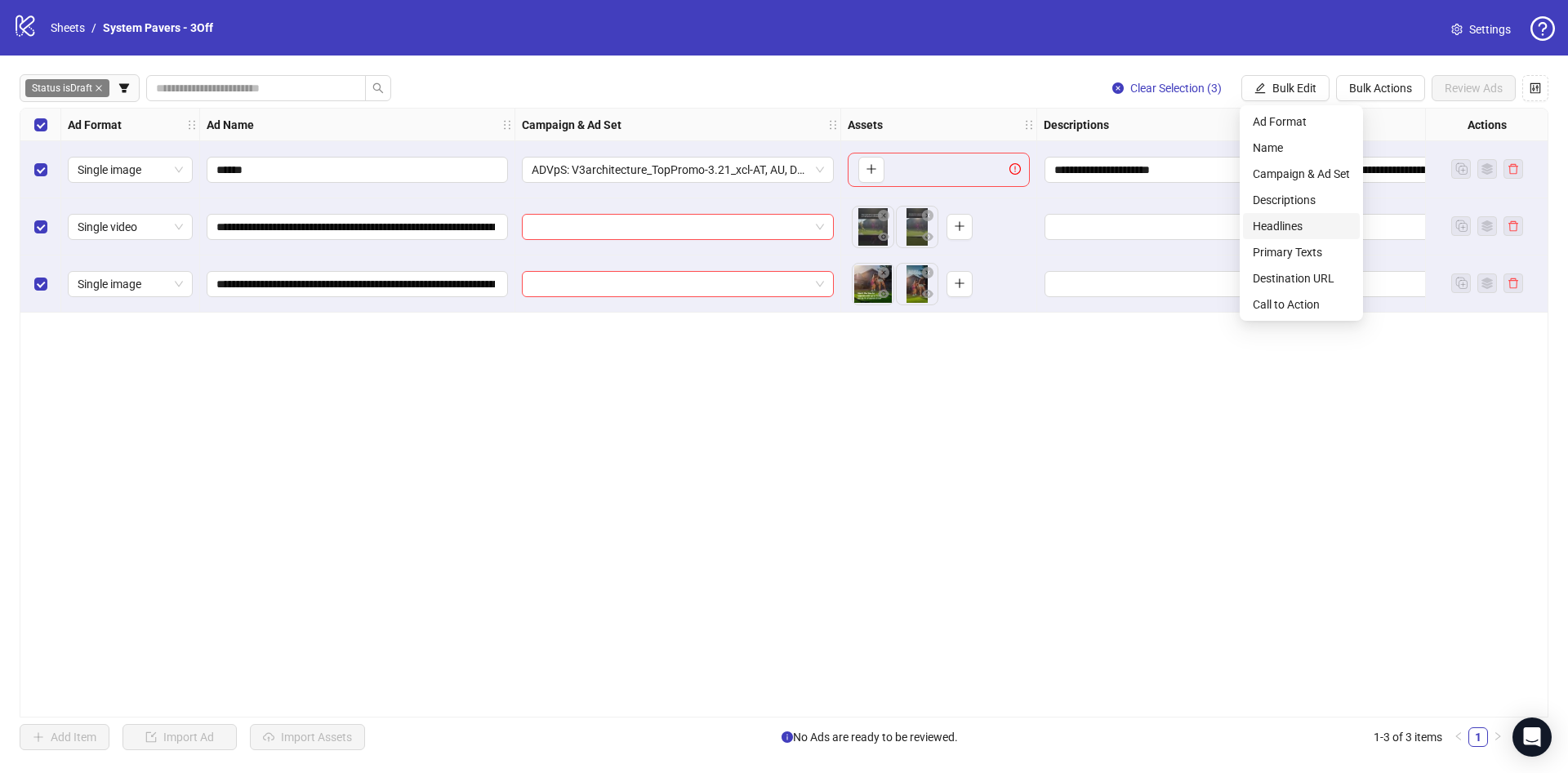
click at [1288, 222] on span "Headlines" at bounding box center [1301, 226] width 97 height 18
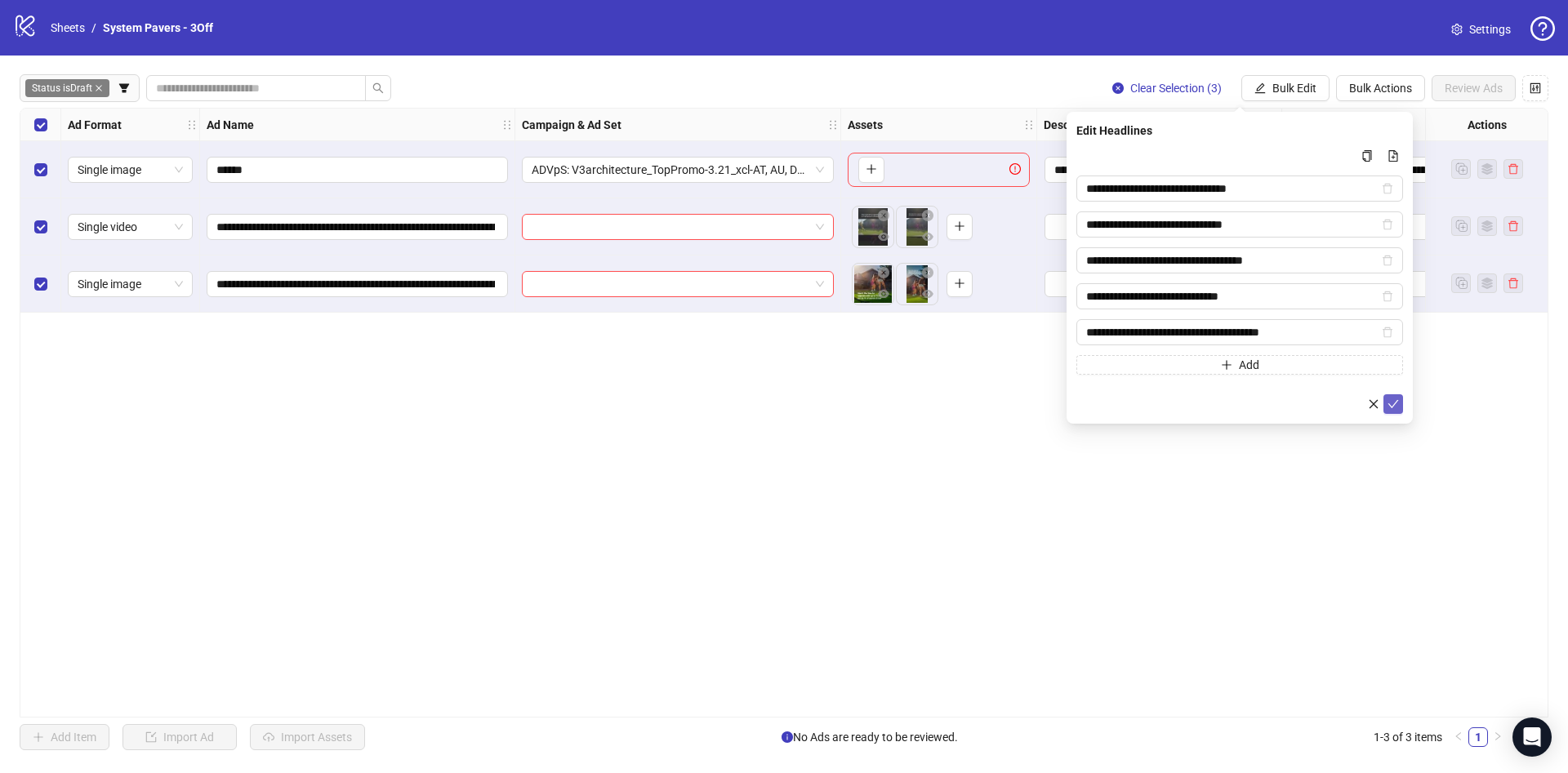
click at [1390, 398] on icon "check" at bounding box center [1393, 404] width 12 height 12
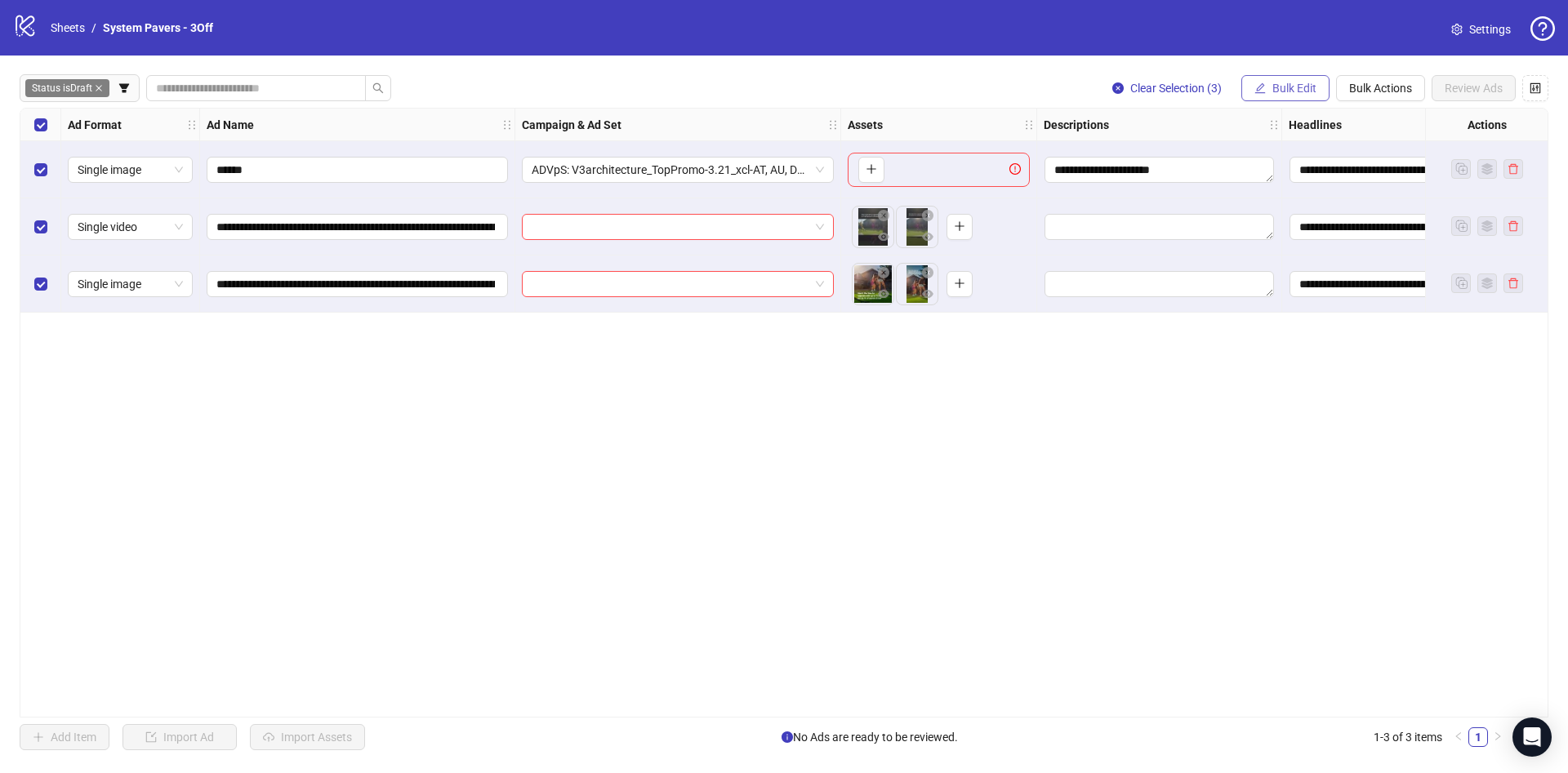
click at [1273, 92] on span "Bulk Edit" at bounding box center [1294, 88] width 44 height 13
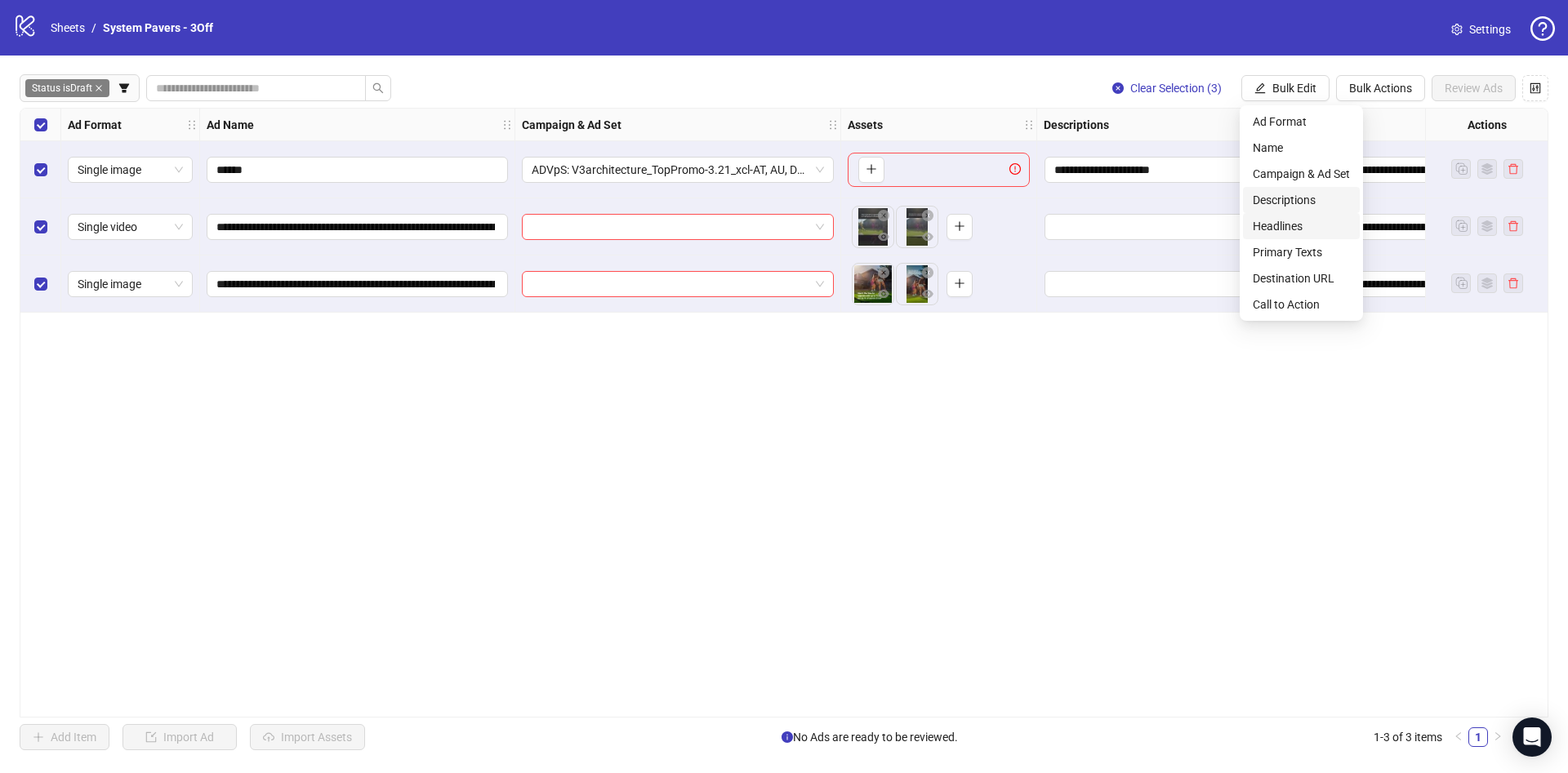
click at [1318, 194] on span "Descriptions" at bounding box center [1301, 200] width 97 height 18
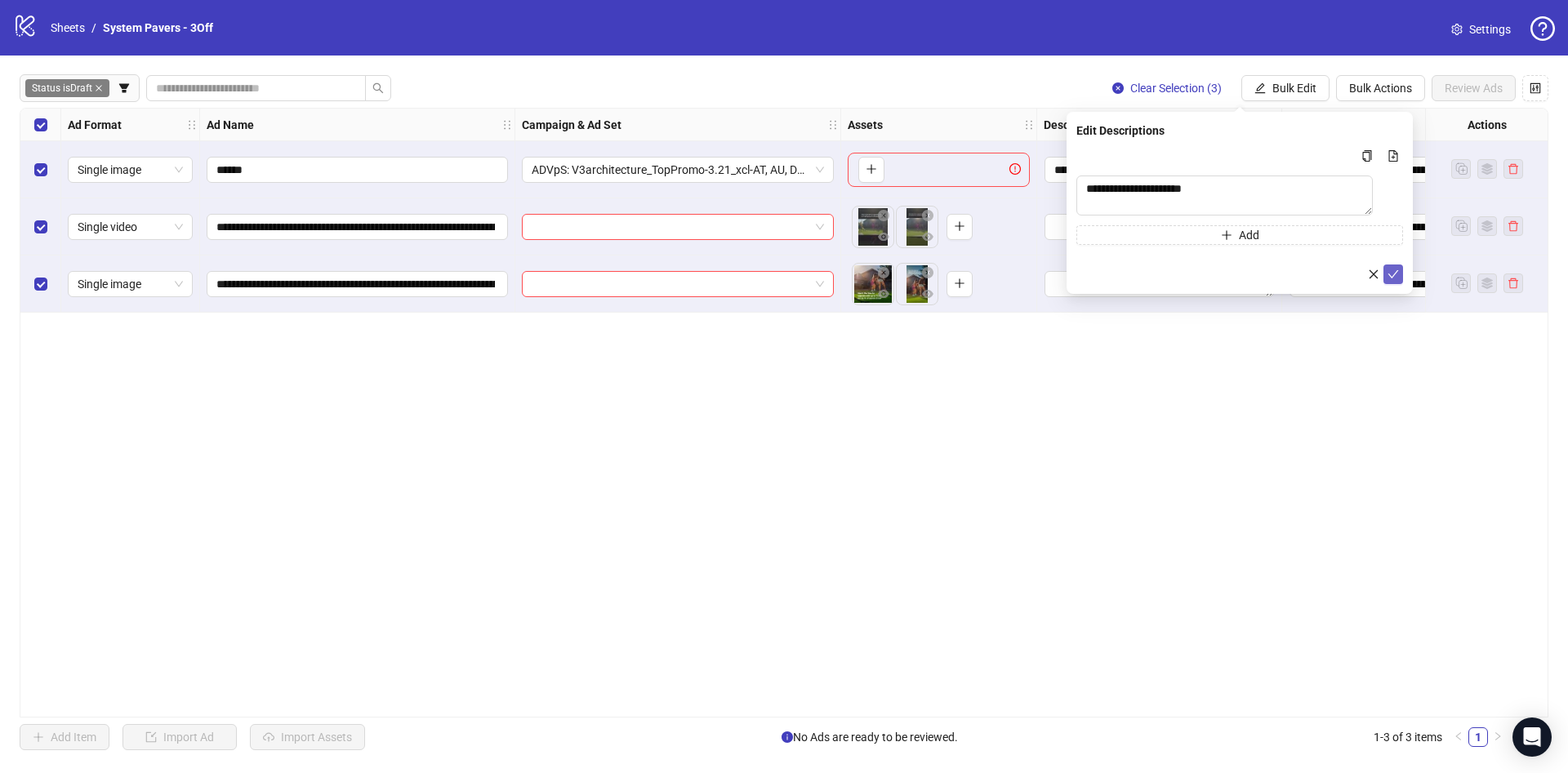
click at [1393, 277] on icon "check" at bounding box center [1393, 274] width 12 height 12
click at [1298, 86] on span "Bulk Edit" at bounding box center [1294, 88] width 44 height 13
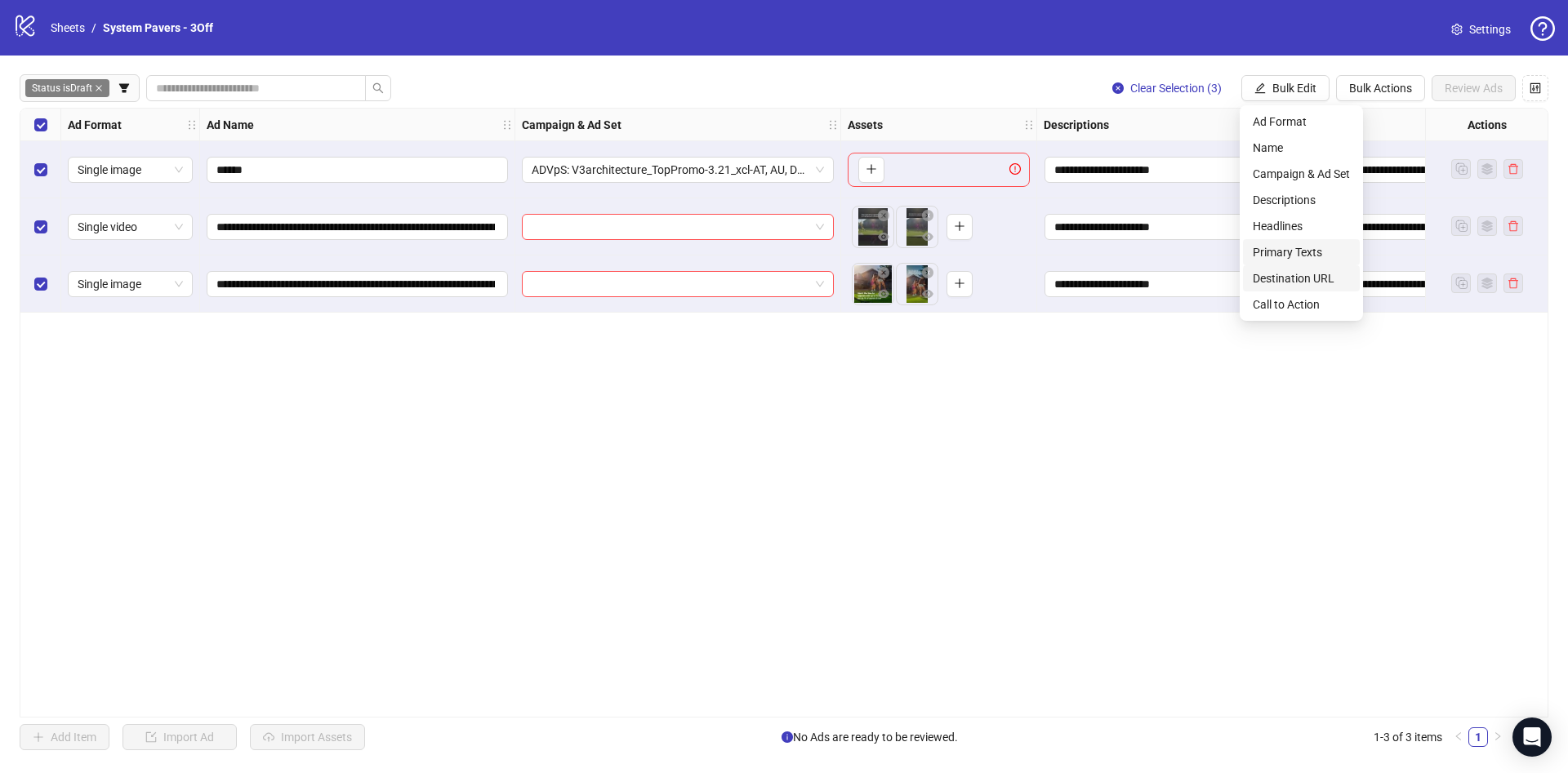
click at [1294, 267] on li "Destination URL" at bounding box center [1301, 278] width 116 height 26
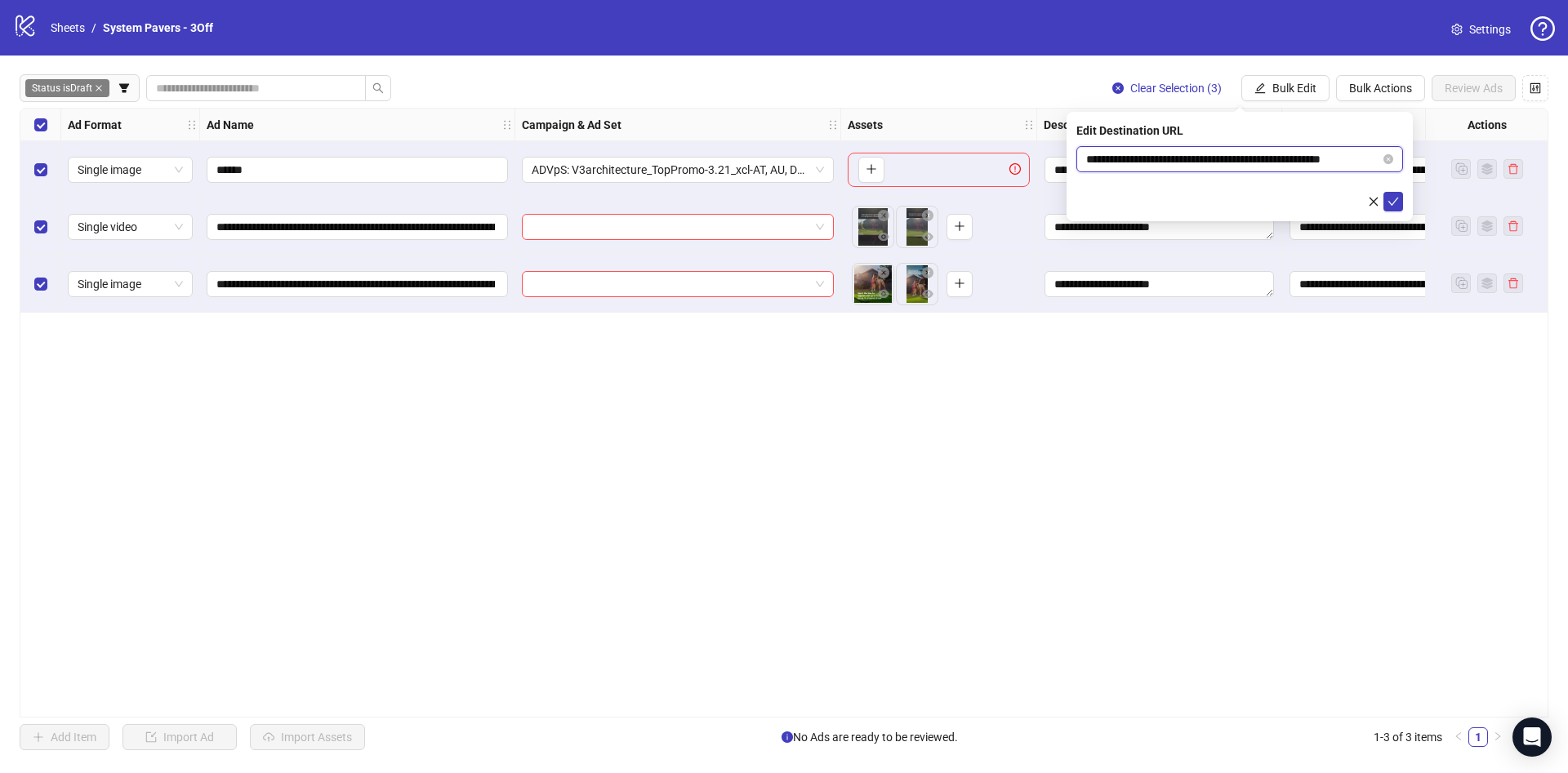
scroll to position [0, 24]
click at [1469, 171] on body "**********" at bounding box center [784, 386] width 1568 height 773
click at [1392, 200] on icon "check" at bounding box center [1393, 202] width 12 height 12
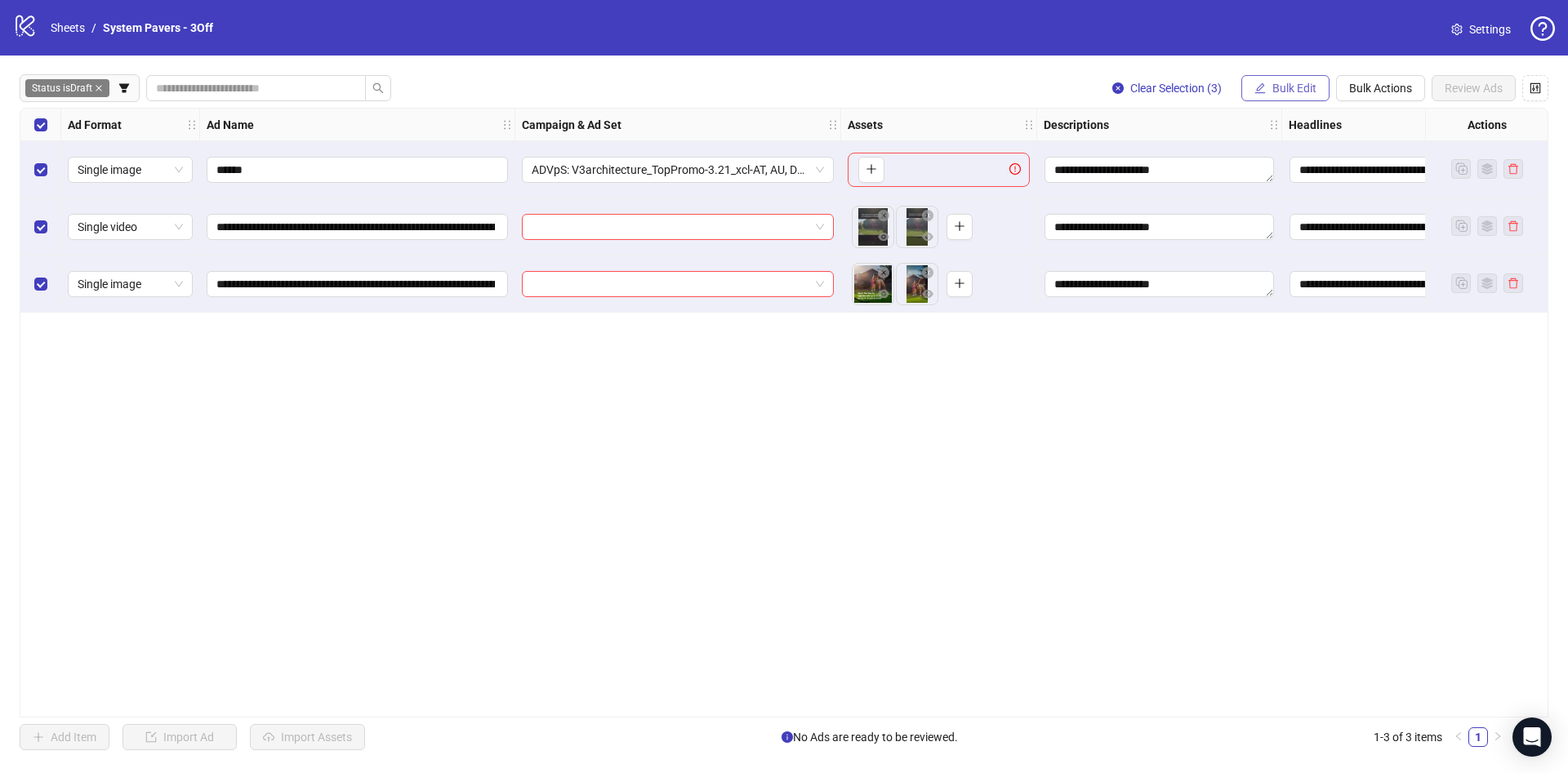
click at [1319, 80] on button "Bulk Edit" at bounding box center [1285, 87] width 89 height 26
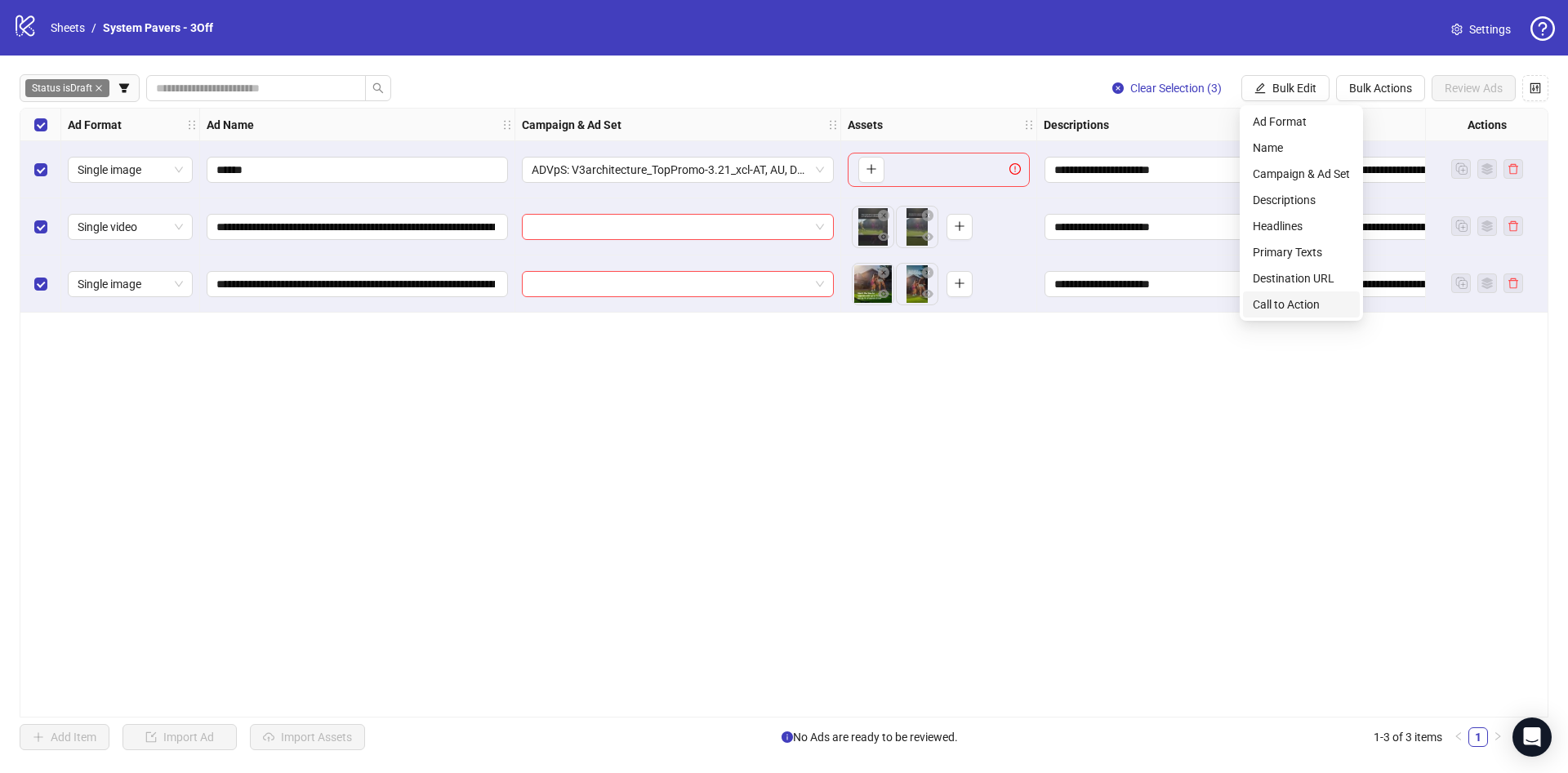
click at [1293, 308] on span "Call to Action" at bounding box center [1301, 304] width 97 height 18
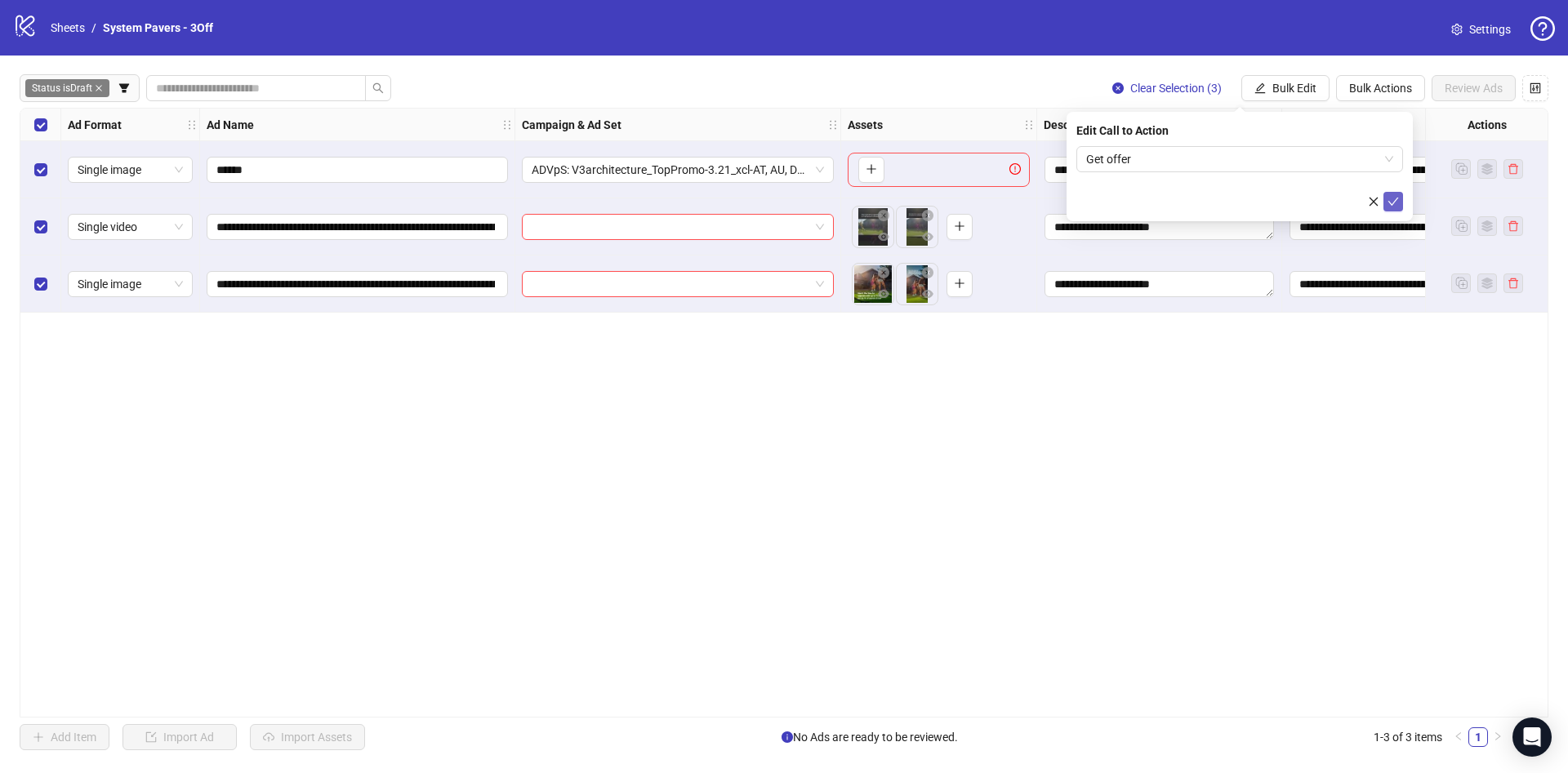
click at [1391, 203] on icon "check" at bounding box center [1393, 202] width 12 height 12
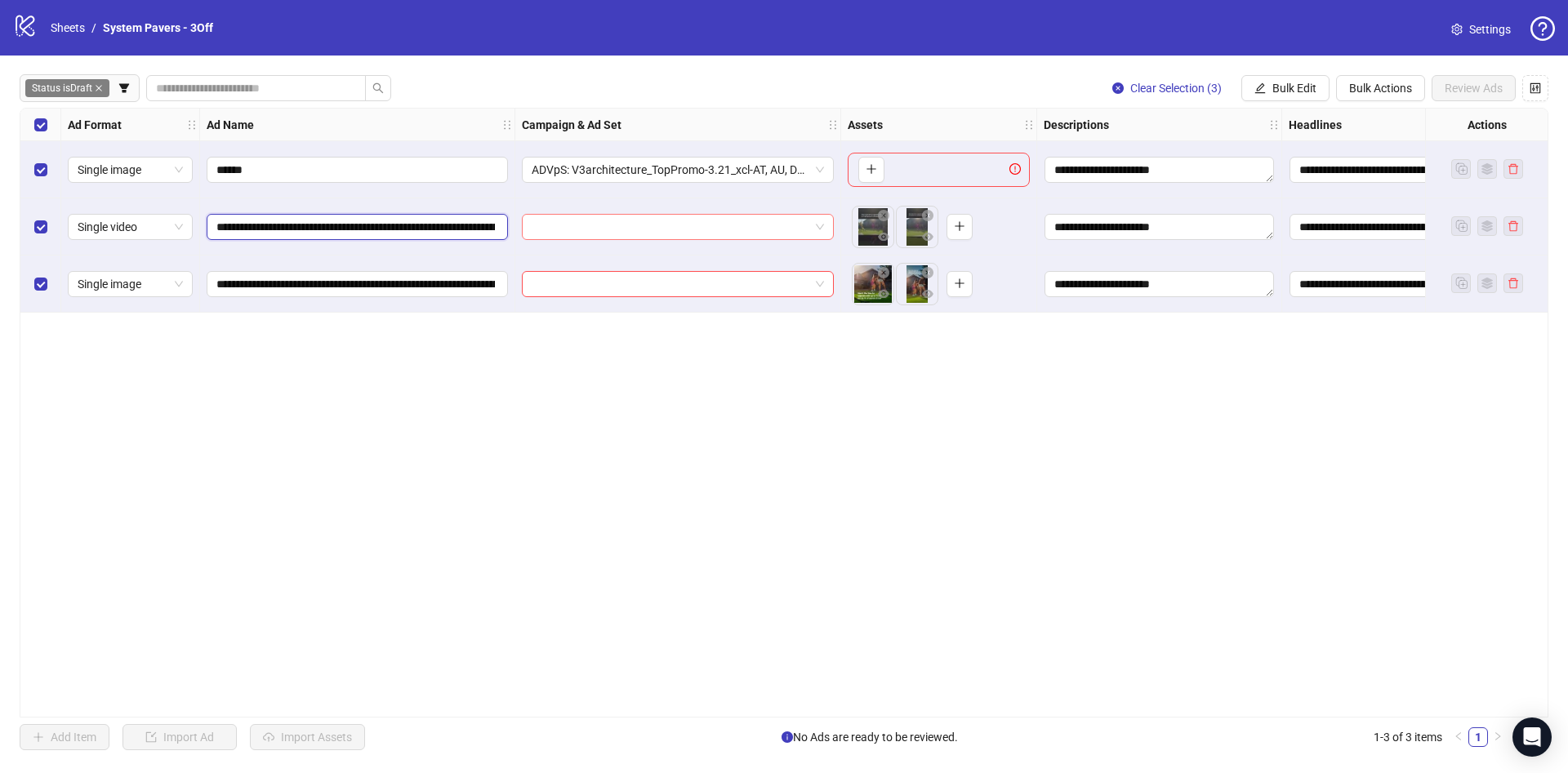
scroll to position [0, 445]
drag, startPoint x: 350, startPoint y: 232, endPoint x: 797, endPoint y: 229, distance: 447.0
click at [797, 109] on div "**********" at bounding box center [957, 109] width 1874 height 0
click at [1293, 94] on span "Bulk Edit" at bounding box center [1294, 88] width 44 height 13
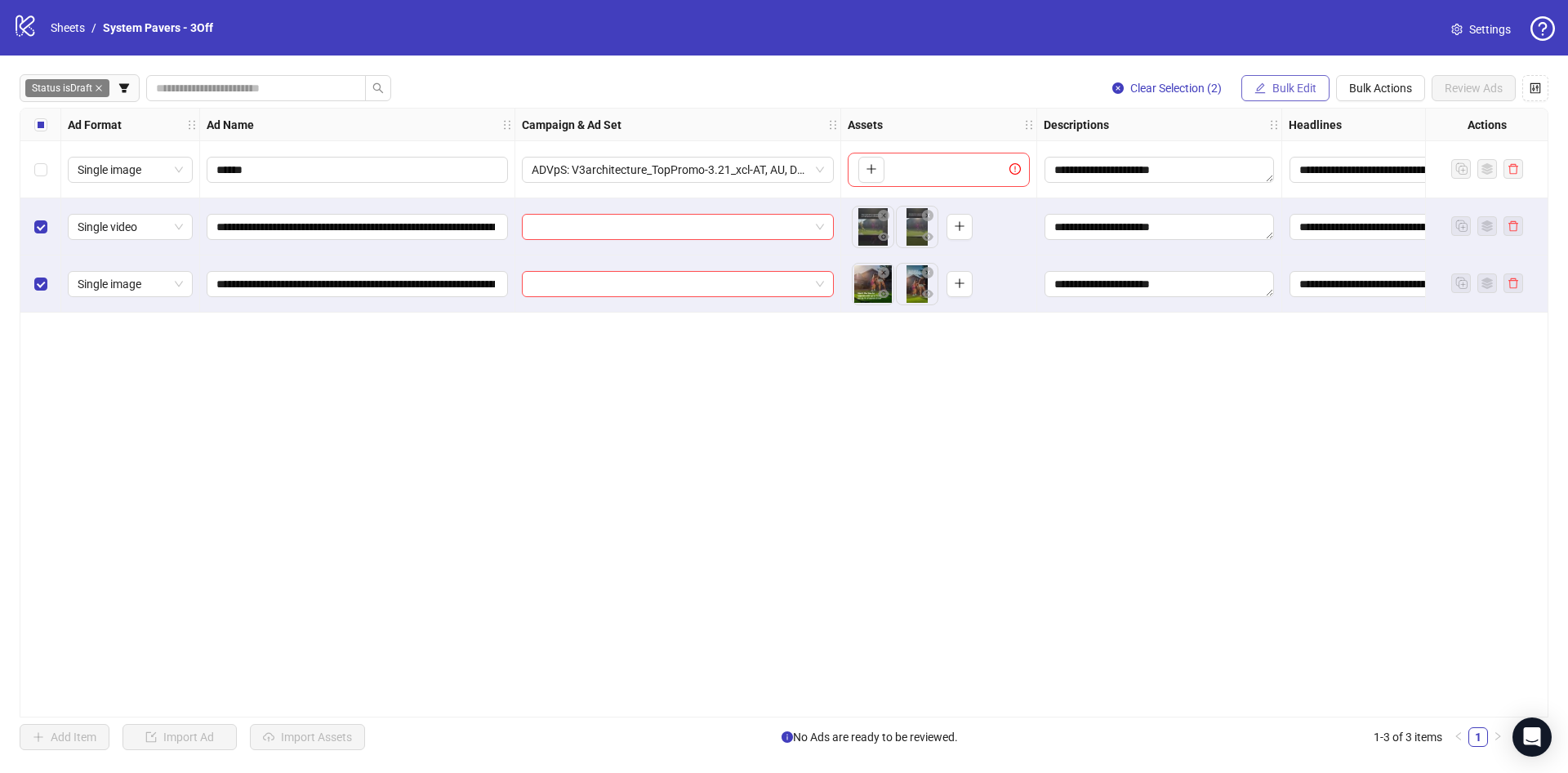
click at [1289, 87] on span "Bulk Edit" at bounding box center [1294, 88] width 44 height 13
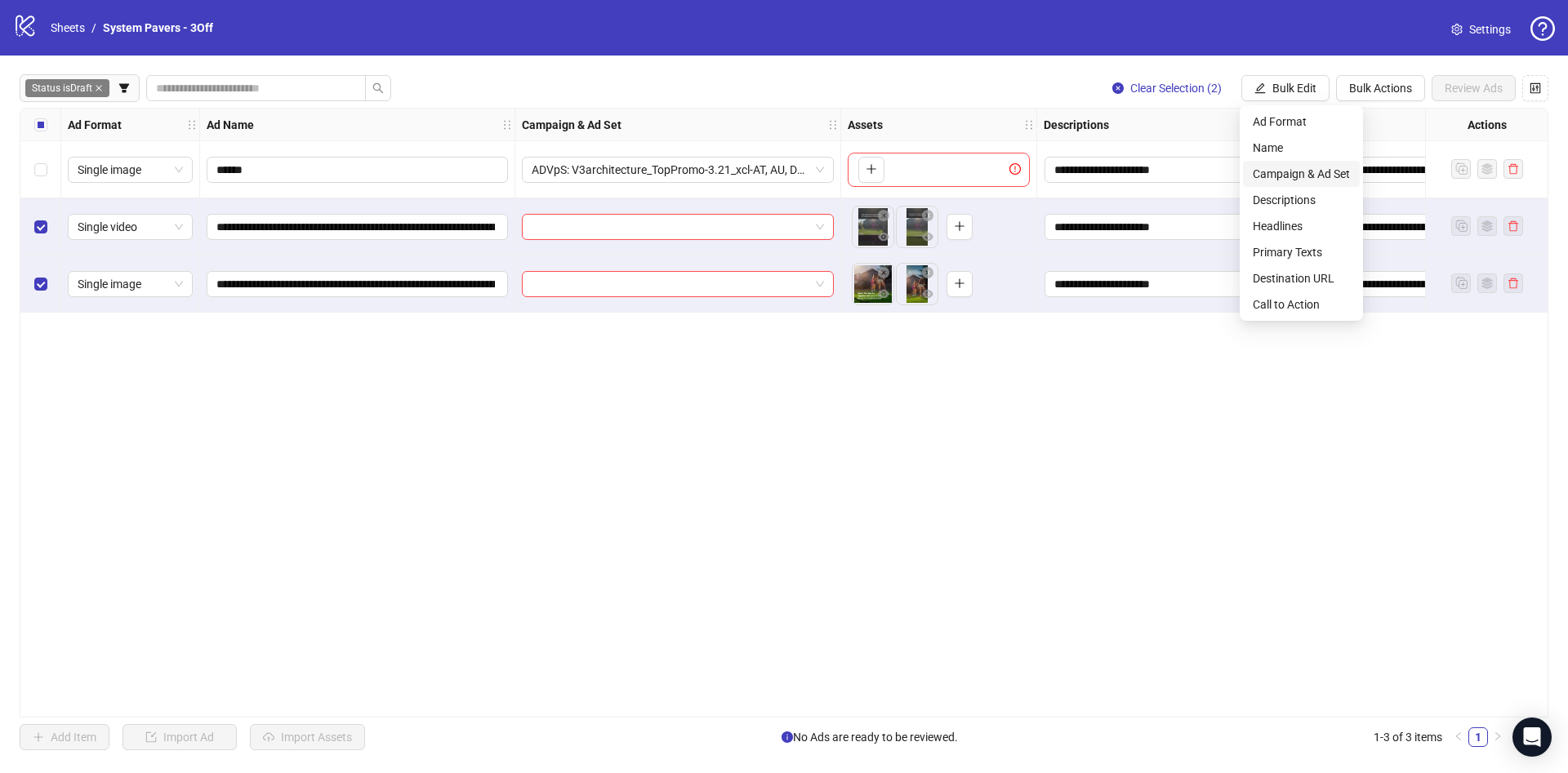
click at [1283, 170] on span "Campaign & Ad Set" at bounding box center [1301, 173] width 97 height 18
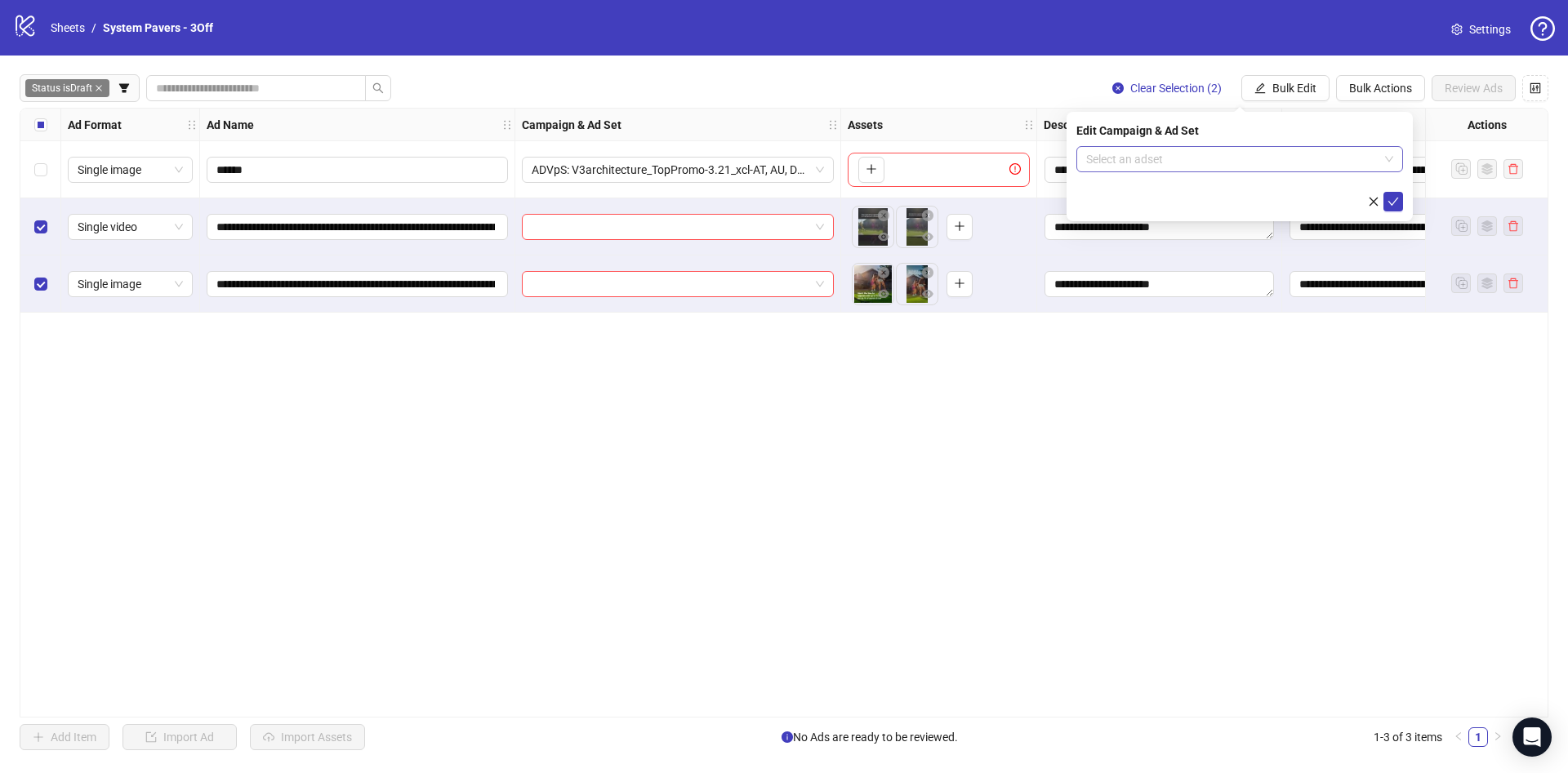
click at [1299, 167] on input "search" at bounding box center [1232, 159] width 292 height 24
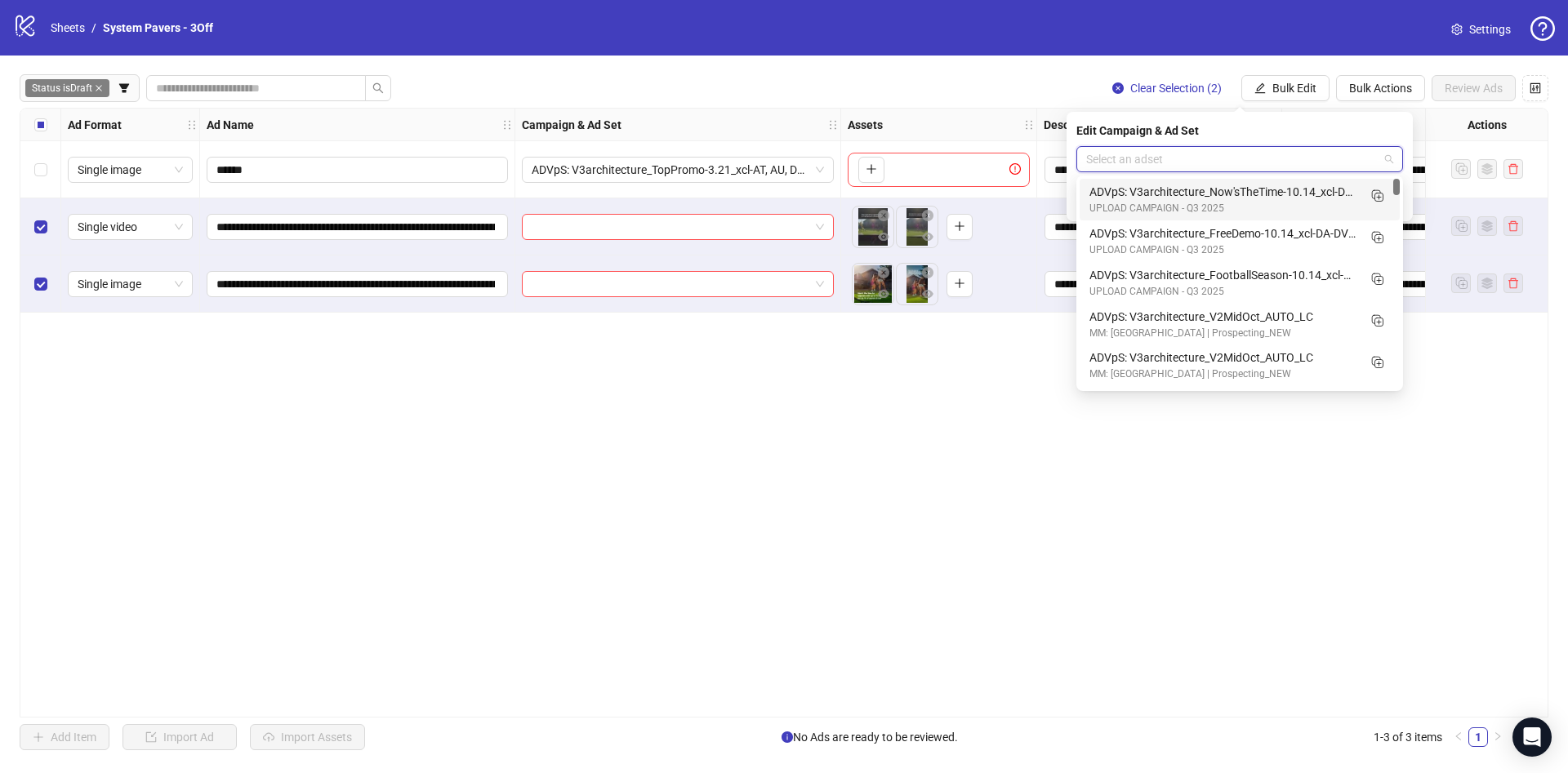
click at [1281, 199] on div "ADVpS: V3architecture_Now'sTheTime-10.14_xcl-DA-DV-IE-LA-PHX-SAC-SEA-SB_AUTO_LC" at bounding box center [1223, 191] width 267 height 18
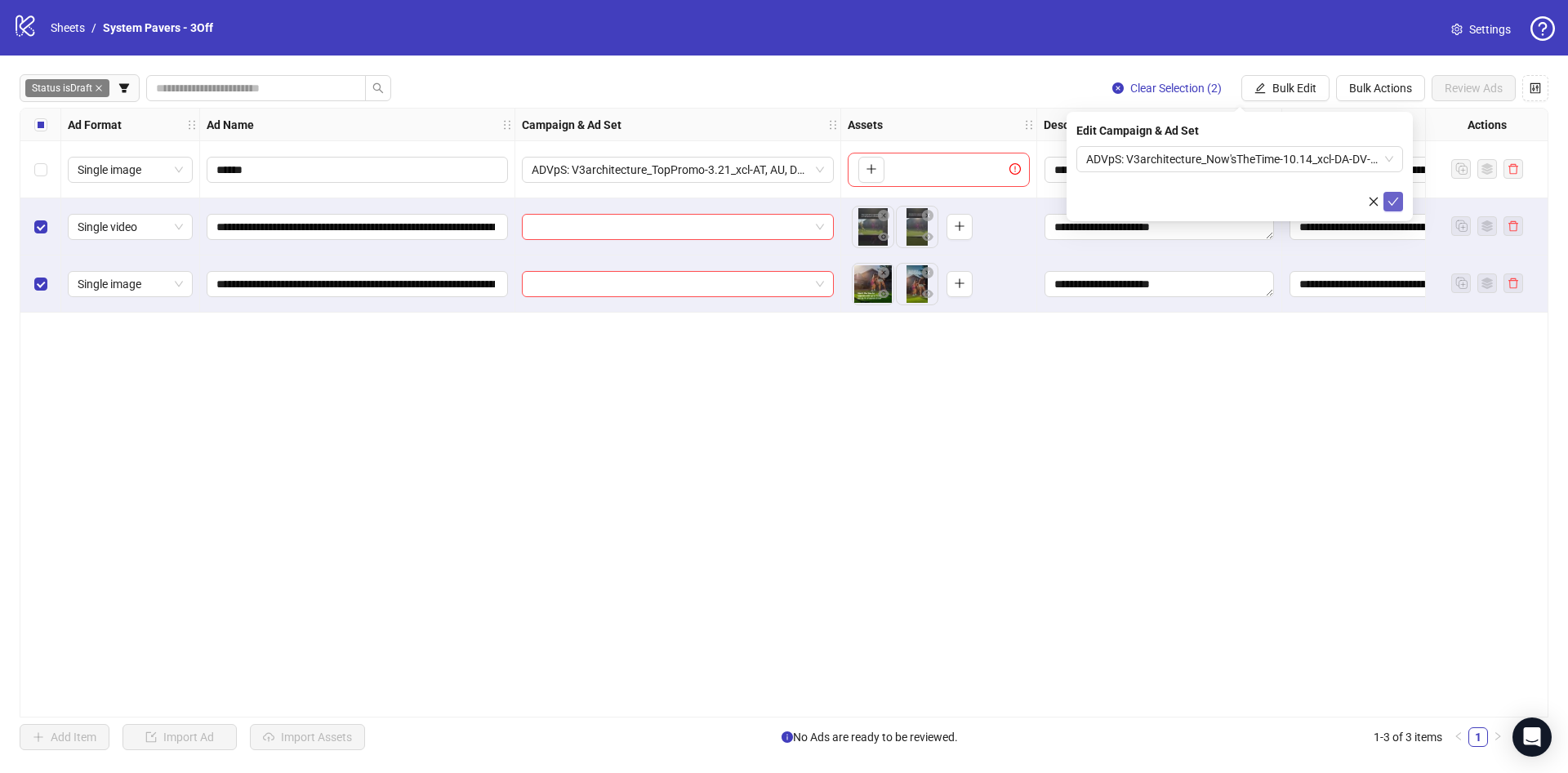
click at [1390, 196] on icon "check" at bounding box center [1393, 202] width 12 height 12
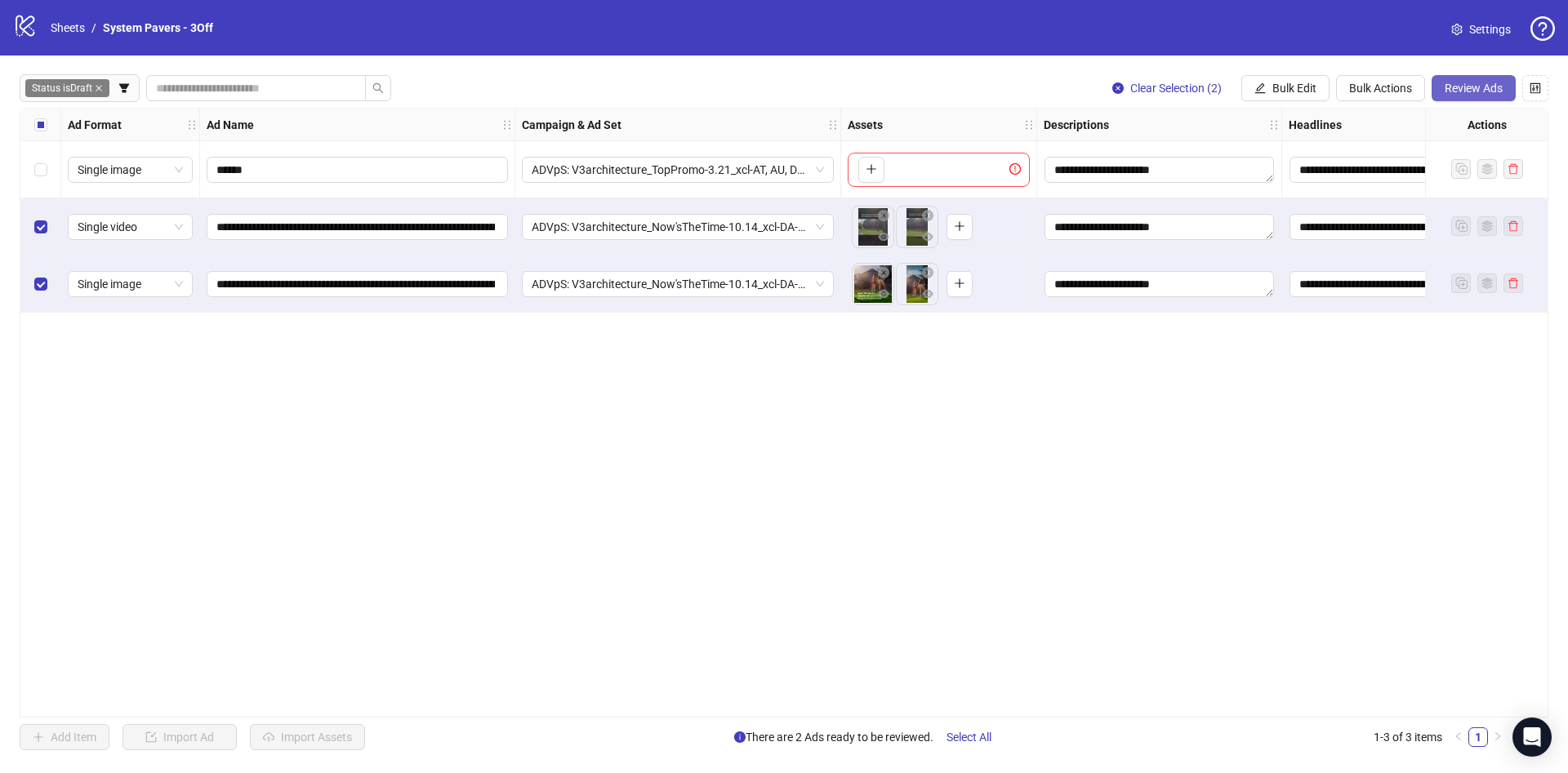
click at [1494, 89] on span "Review Ads" at bounding box center [1473, 88] width 58 height 13
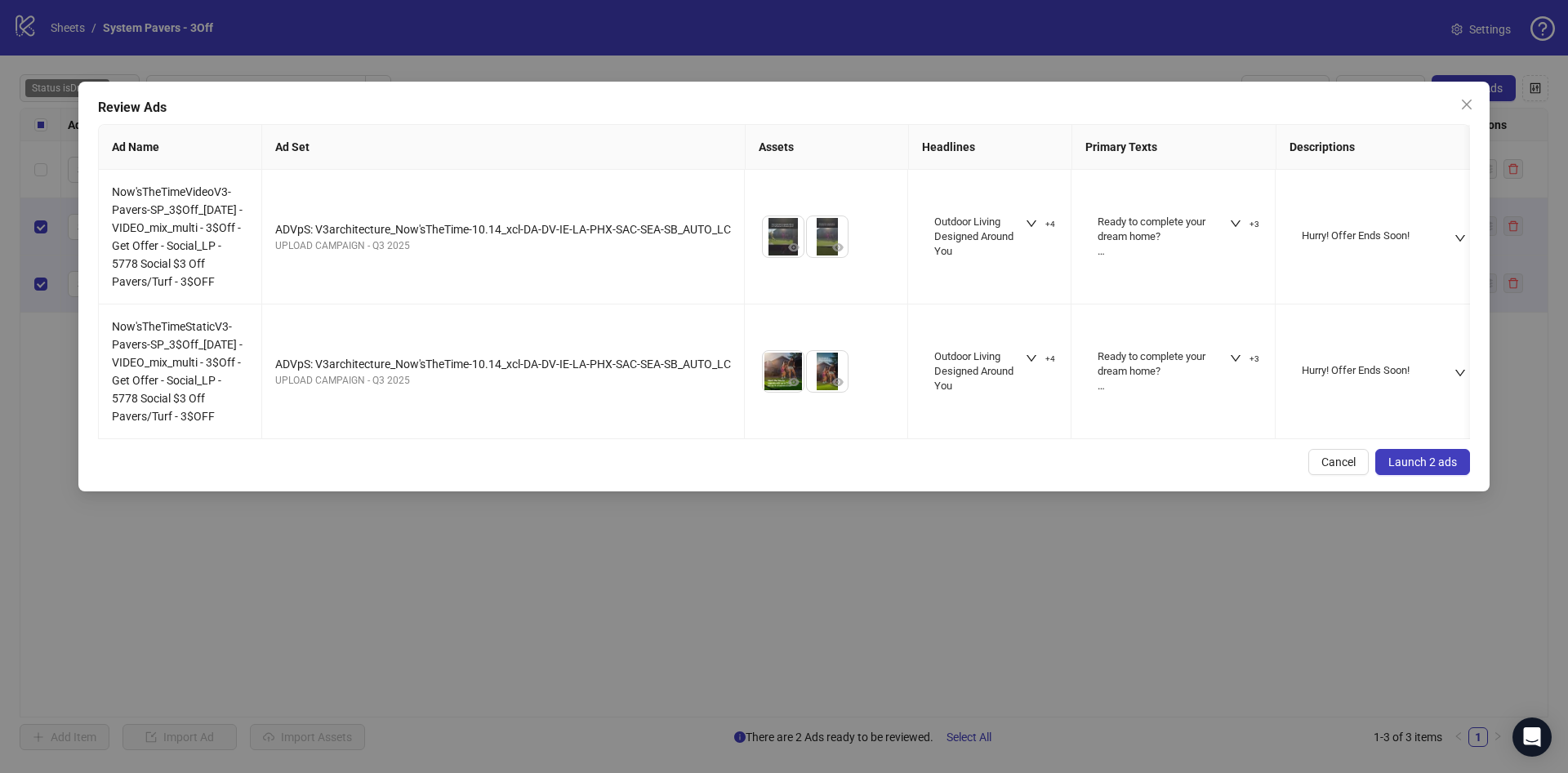
click at [1418, 468] on span "Launch 2 ads" at bounding box center [1422, 462] width 68 height 13
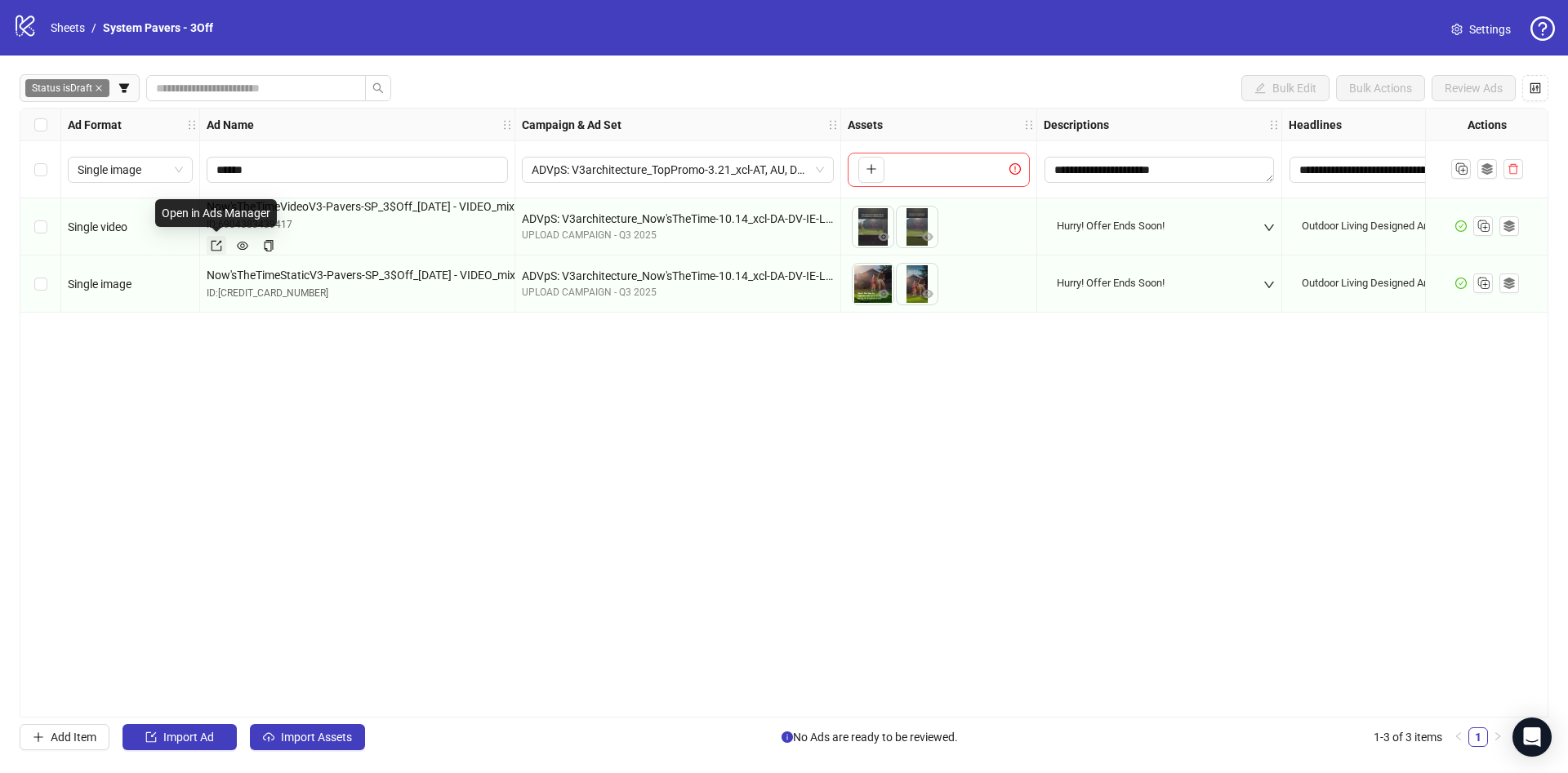
click at [220, 243] on icon "export" at bounding box center [216, 246] width 12 height 12
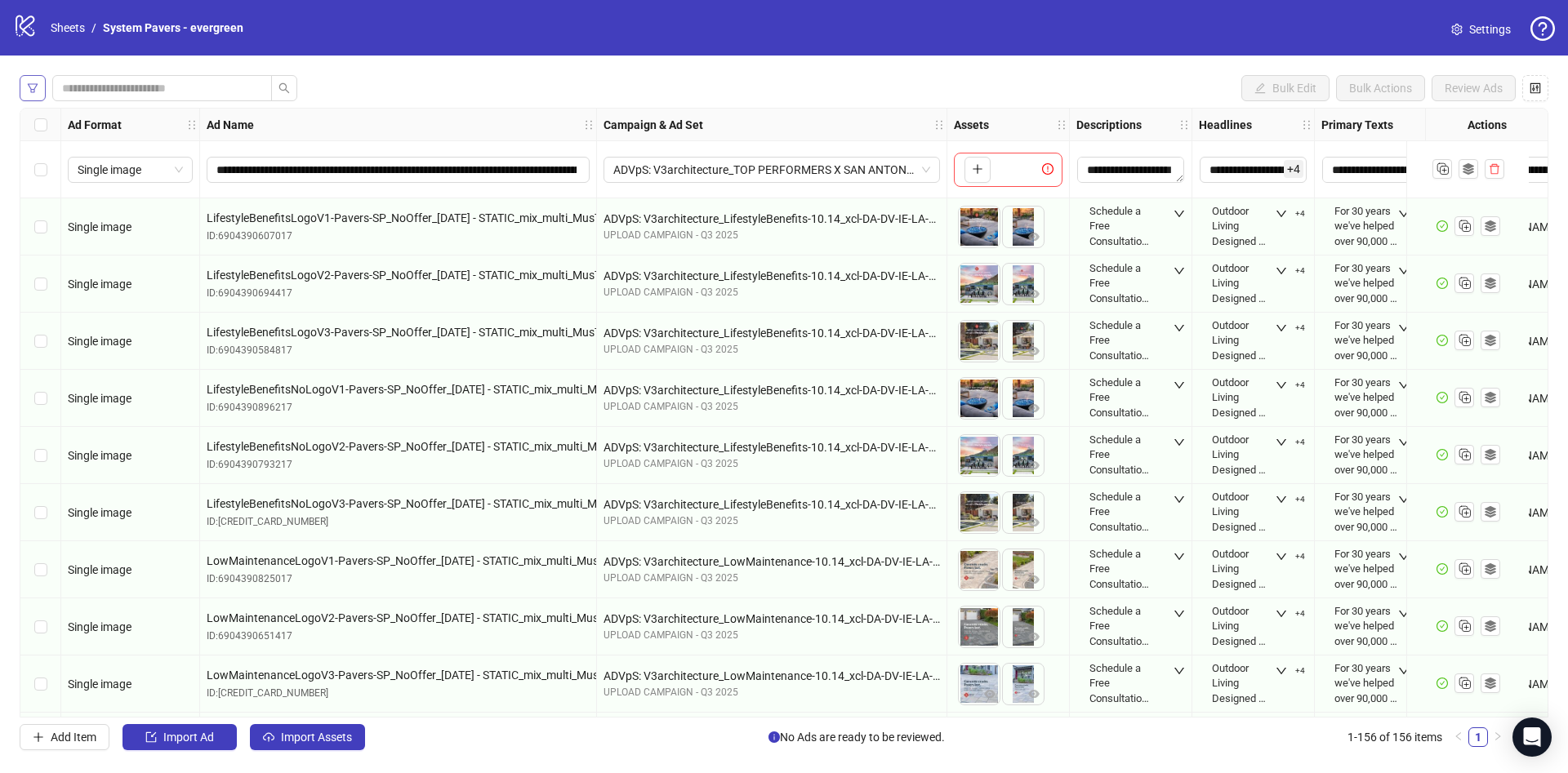
click at [35, 86] on icon "filter" at bounding box center [33, 88] width 12 height 12
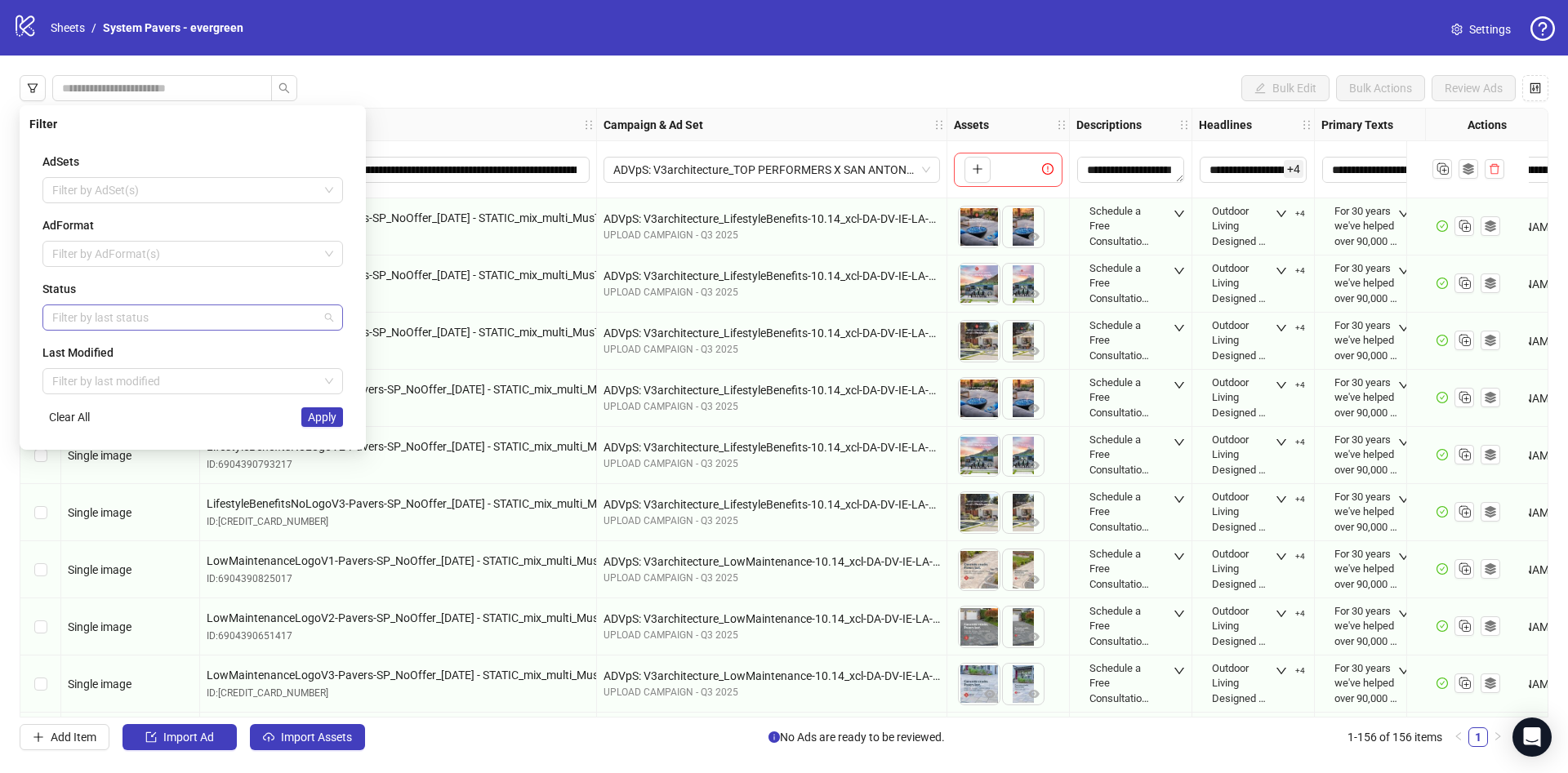
click at [82, 321] on div at bounding box center [185, 317] width 277 height 23
click at [71, 352] on div "Draft" at bounding box center [192, 350] width 274 height 18
click at [299, 286] on div "Status" at bounding box center [192, 288] width 300 height 18
click at [328, 424] on button "Apply" at bounding box center [321, 417] width 41 height 19
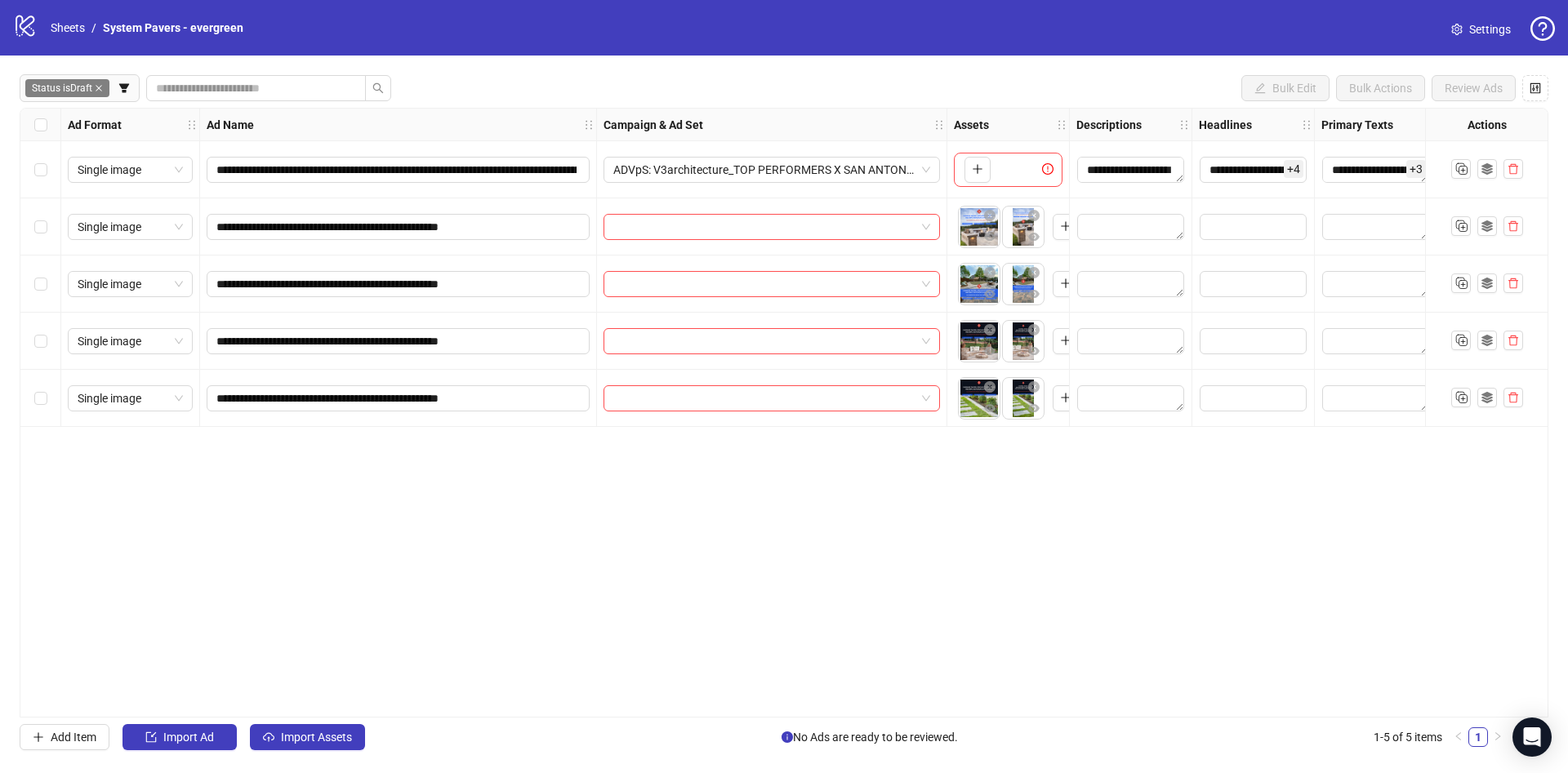
click at [35, 115] on div "Select all rows" at bounding box center [40, 125] width 40 height 33
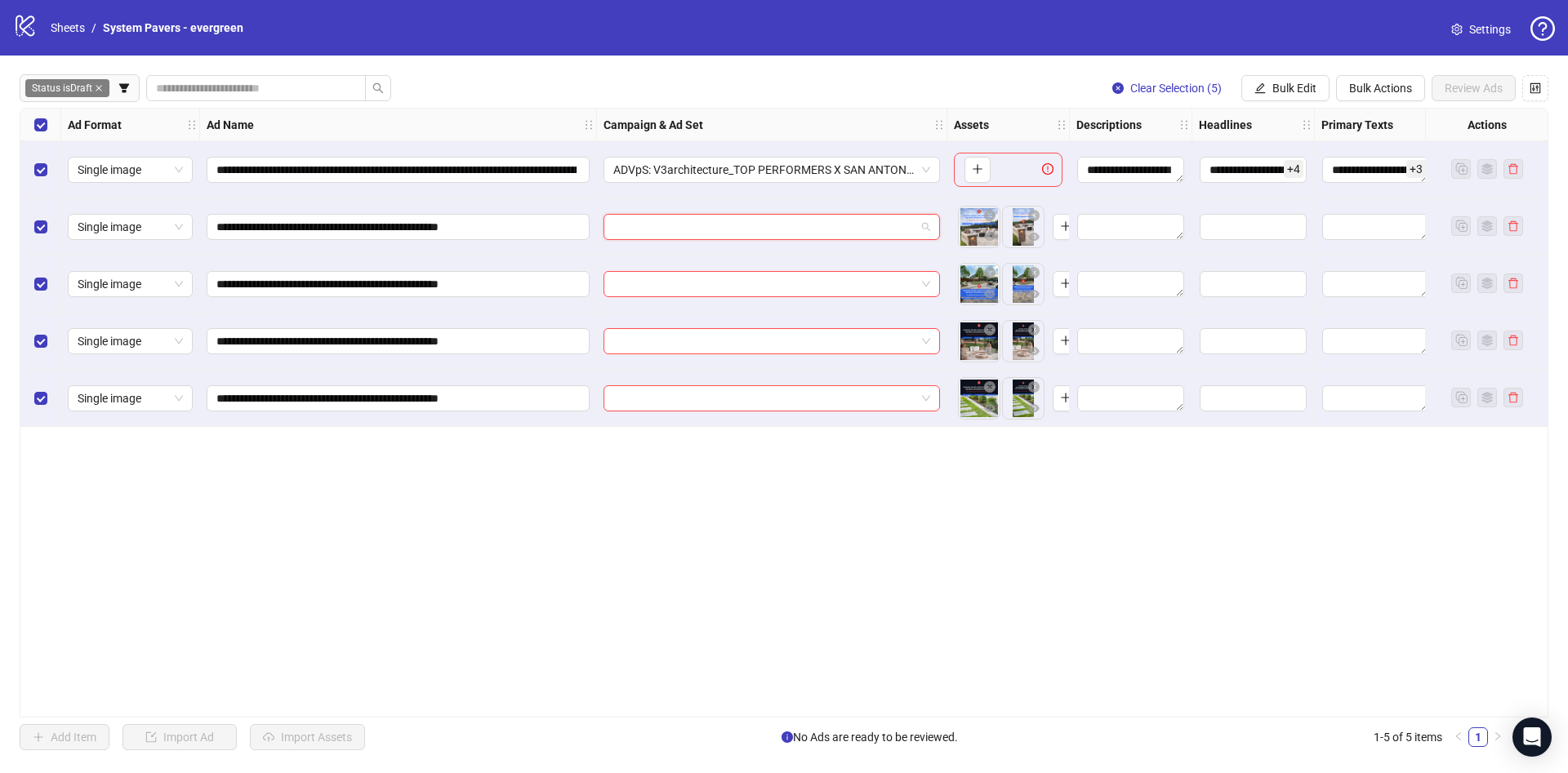
click at [786, 229] on input "search" at bounding box center [764, 226] width 302 height 24
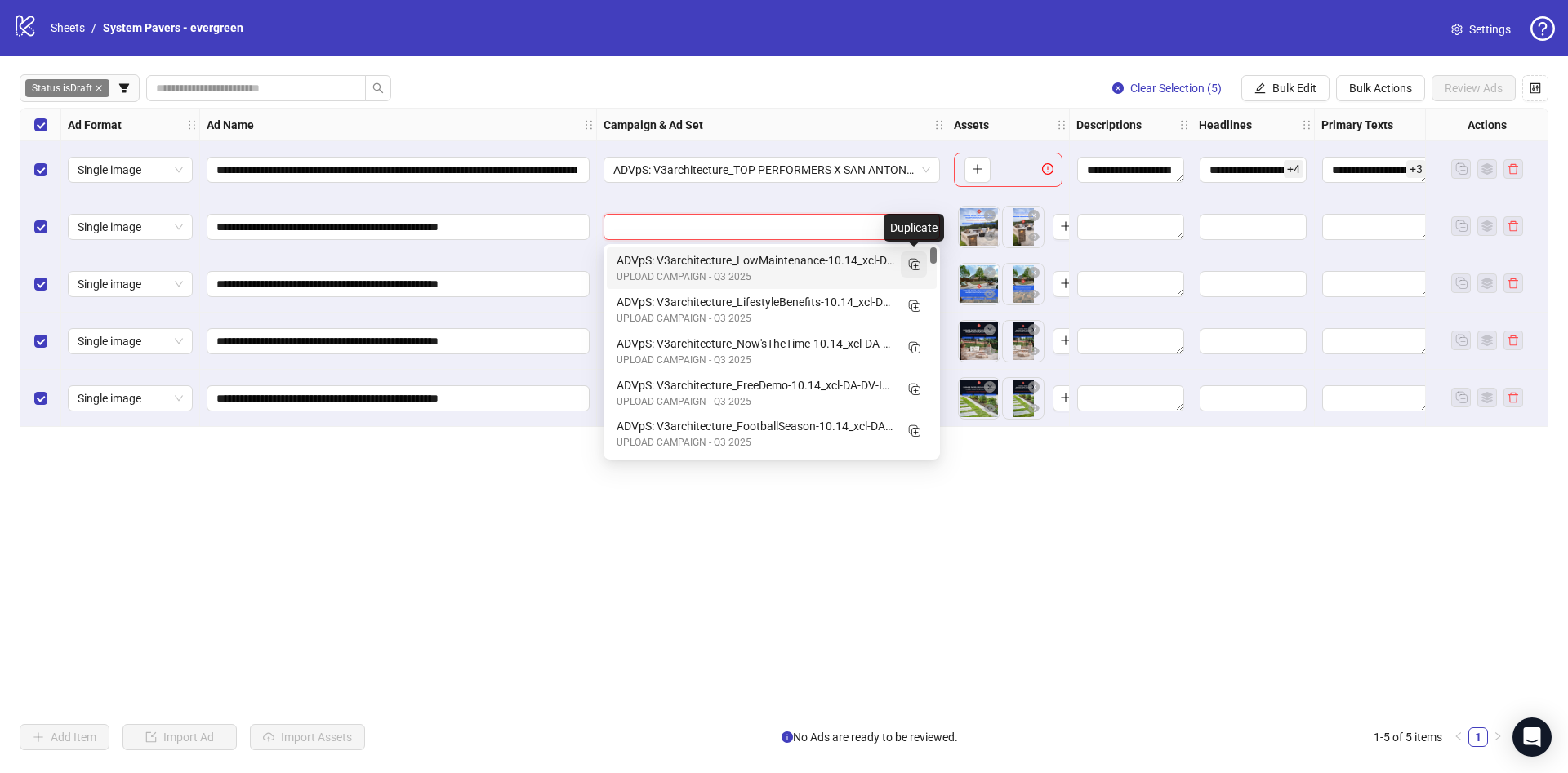
click at [922, 268] on button "button" at bounding box center [913, 263] width 26 height 26
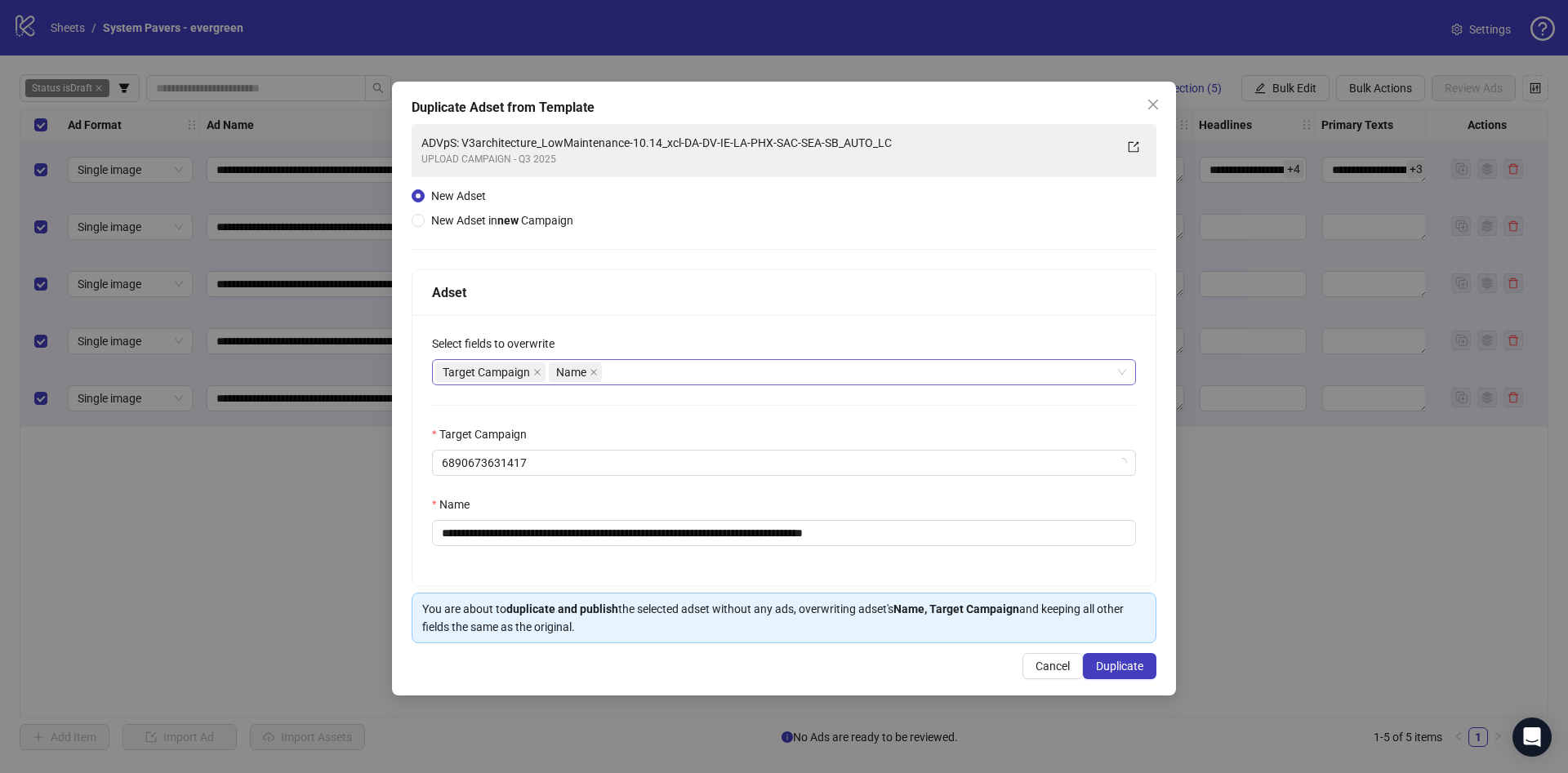
click at [715, 359] on div "Target Campaign Name" at bounding box center [784, 371] width 704 height 26
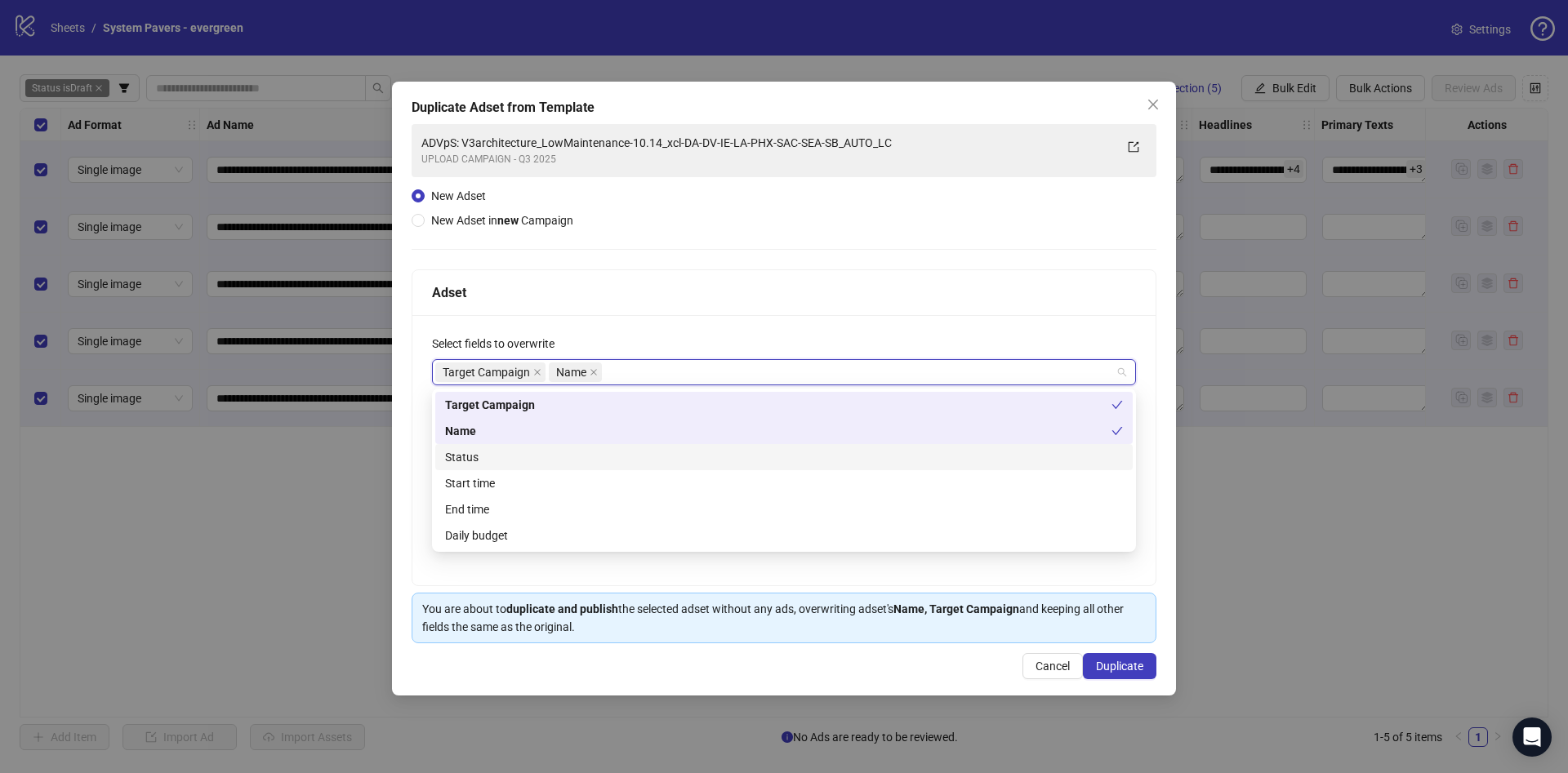
click at [611, 456] on div "Status" at bounding box center [784, 457] width 677 height 18
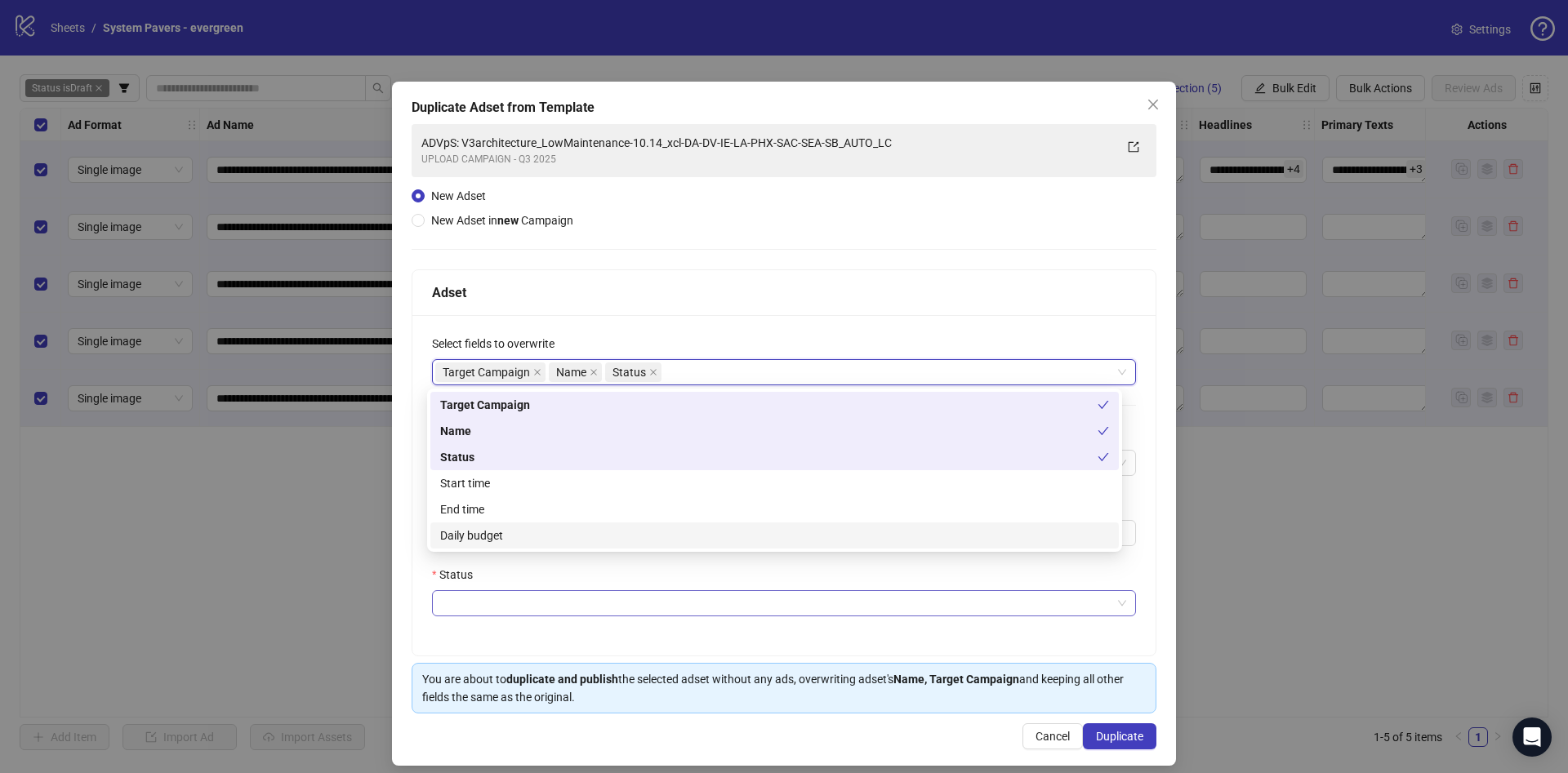
click at [654, 604] on input "Status" at bounding box center [776, 602] width 670 height 24
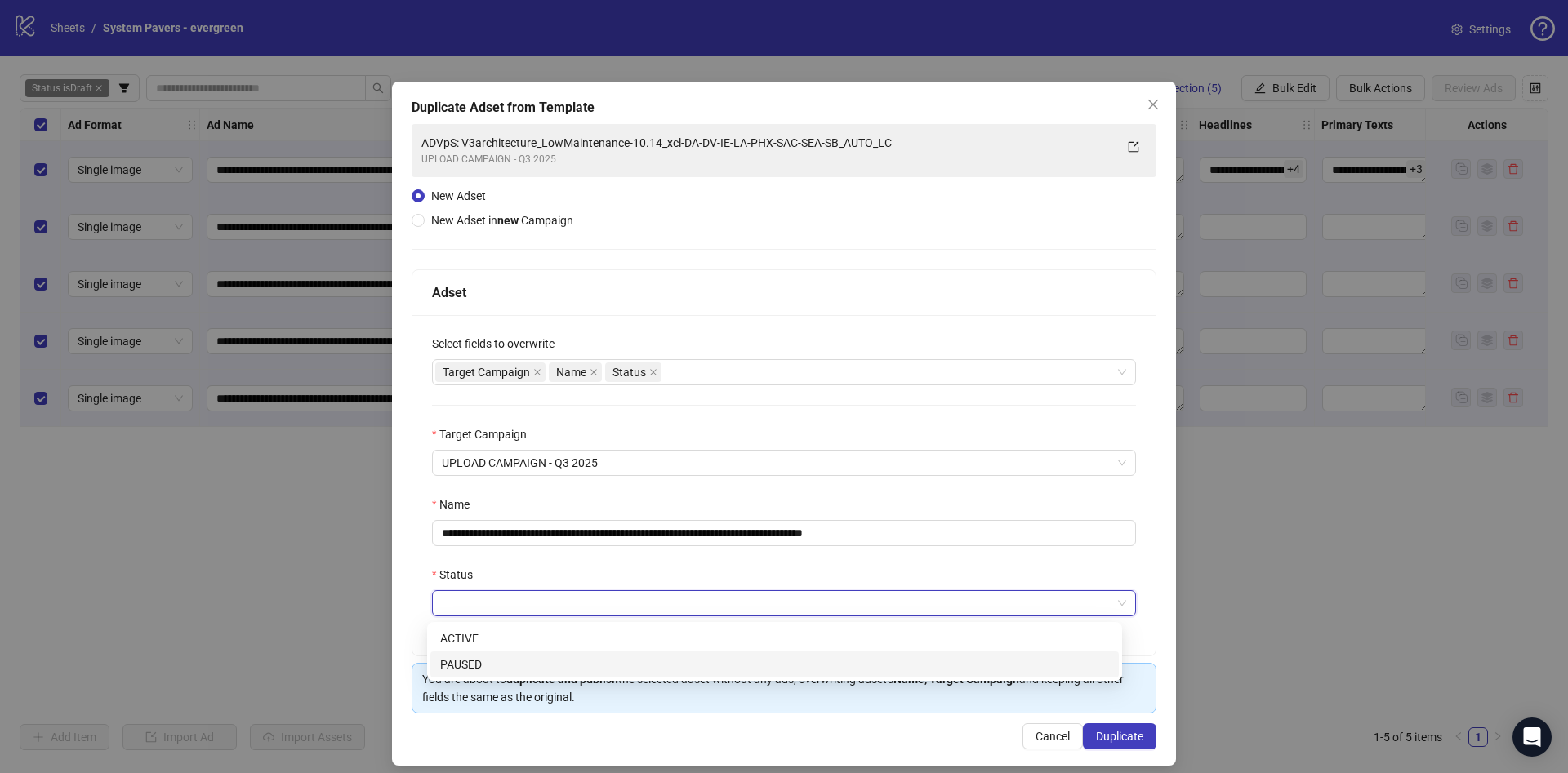
click at [486, 666] on div "PAUSED" at bounding box center [773, 664] width 669 height 18
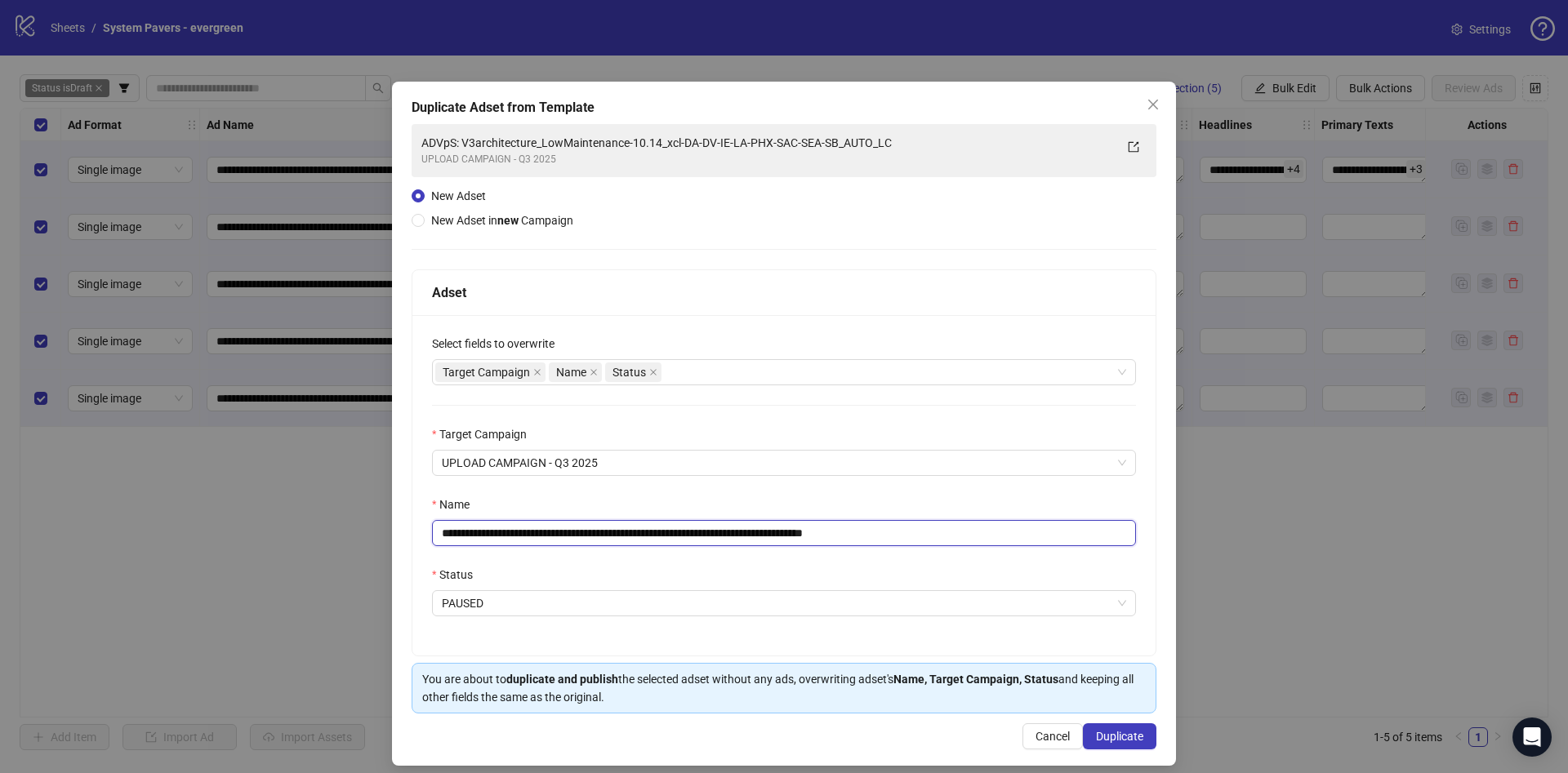
click at [832, 532] on input "**********" at bounding box center [784, 533] width 704 height 26
drag, startPoint x: 889, startPoint y: 538, endPoint x: 1110, endPoint y: 525, distance: 221.4
click at [1110, 525] on input "**********" at bounding box center [784, 533] width 704 height 26
drag, startPoint x: 559, startPoint y: 534, endPoint x: 675, endPoint y: 547, distance: 116.7
click at [675, 547] on div "**********" at bounding box center [784, 486] width 743 height 340
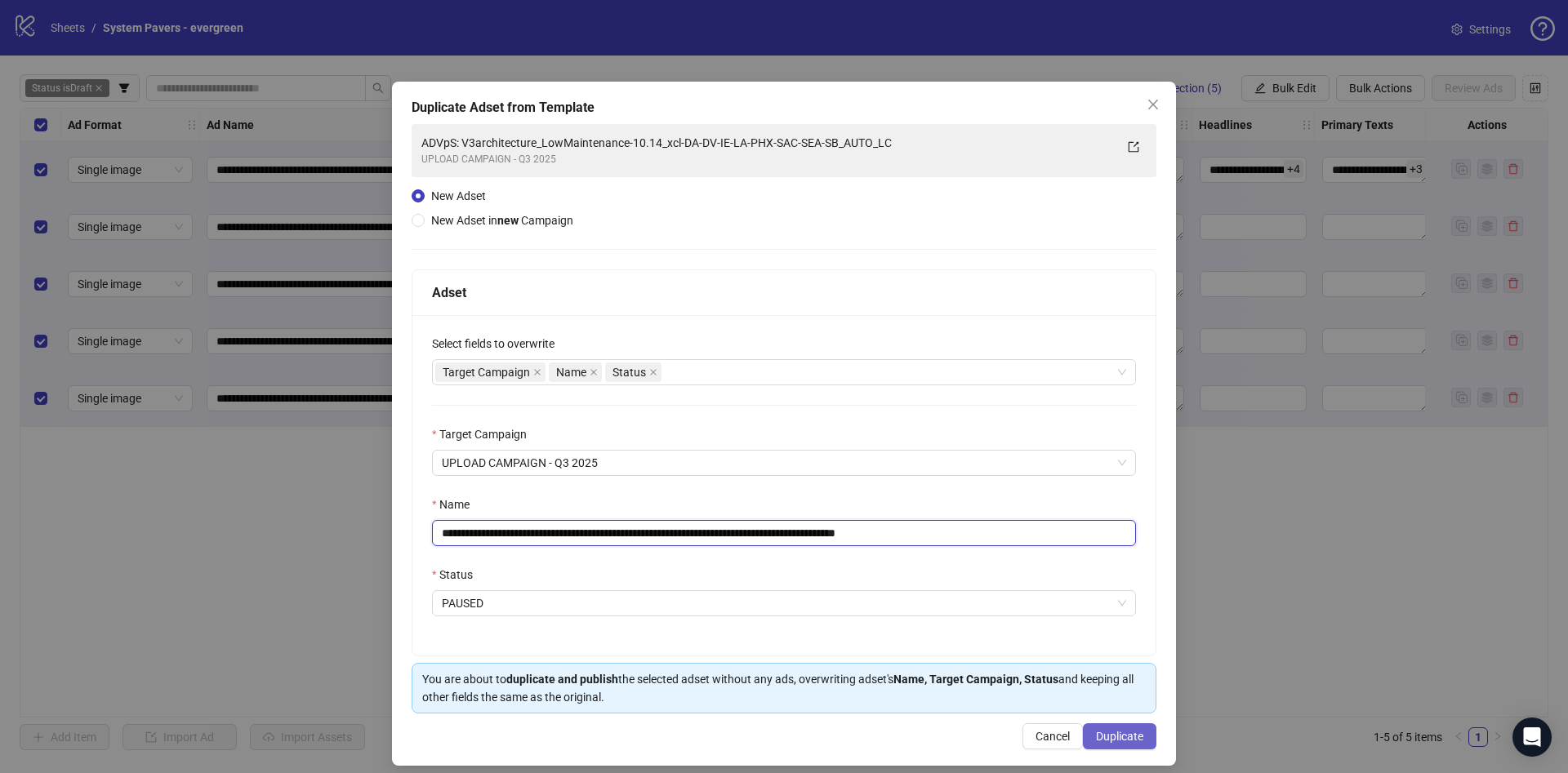
type input "**********"
click at [1106, 741] on span "Duplicate" at bounding box center [1119, 736] width 47 height 13
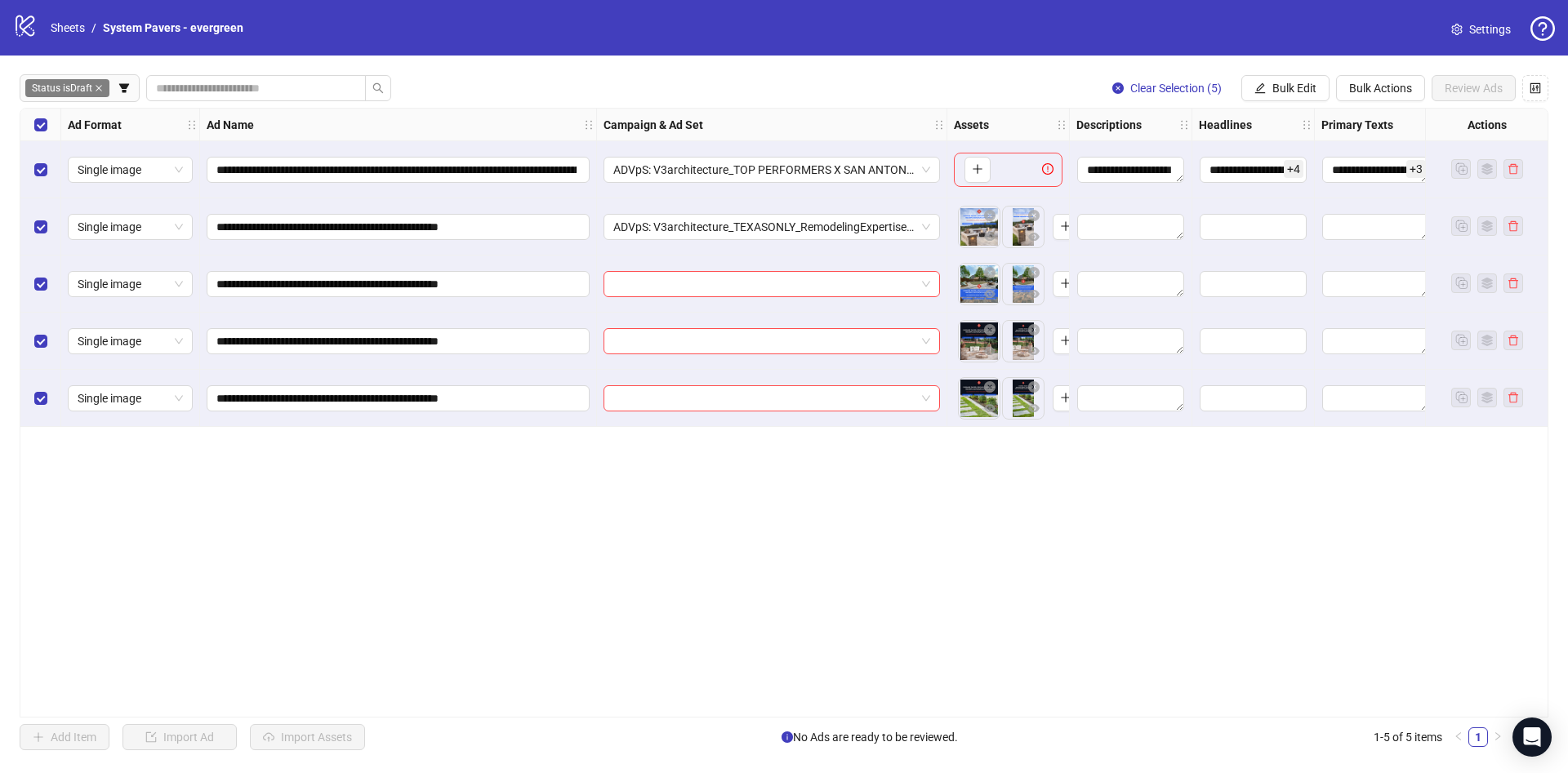
click at [852, 242] on div "ADVpS: V3architecture_TEXASONLY_RemodelingExpertise-10.14_xcl-DA-DV-IE-LA-PHX-S…" at bounding box center [771, 226] width 350 height 57
click at [855, 227] on span "ADVpS: V3architecture_TEXASONLY_RemodelingExpertise-10.14_xcl-DA-DV-IE-LA-PHX-S…" at bounding box center [771, 226] width 316 height 24
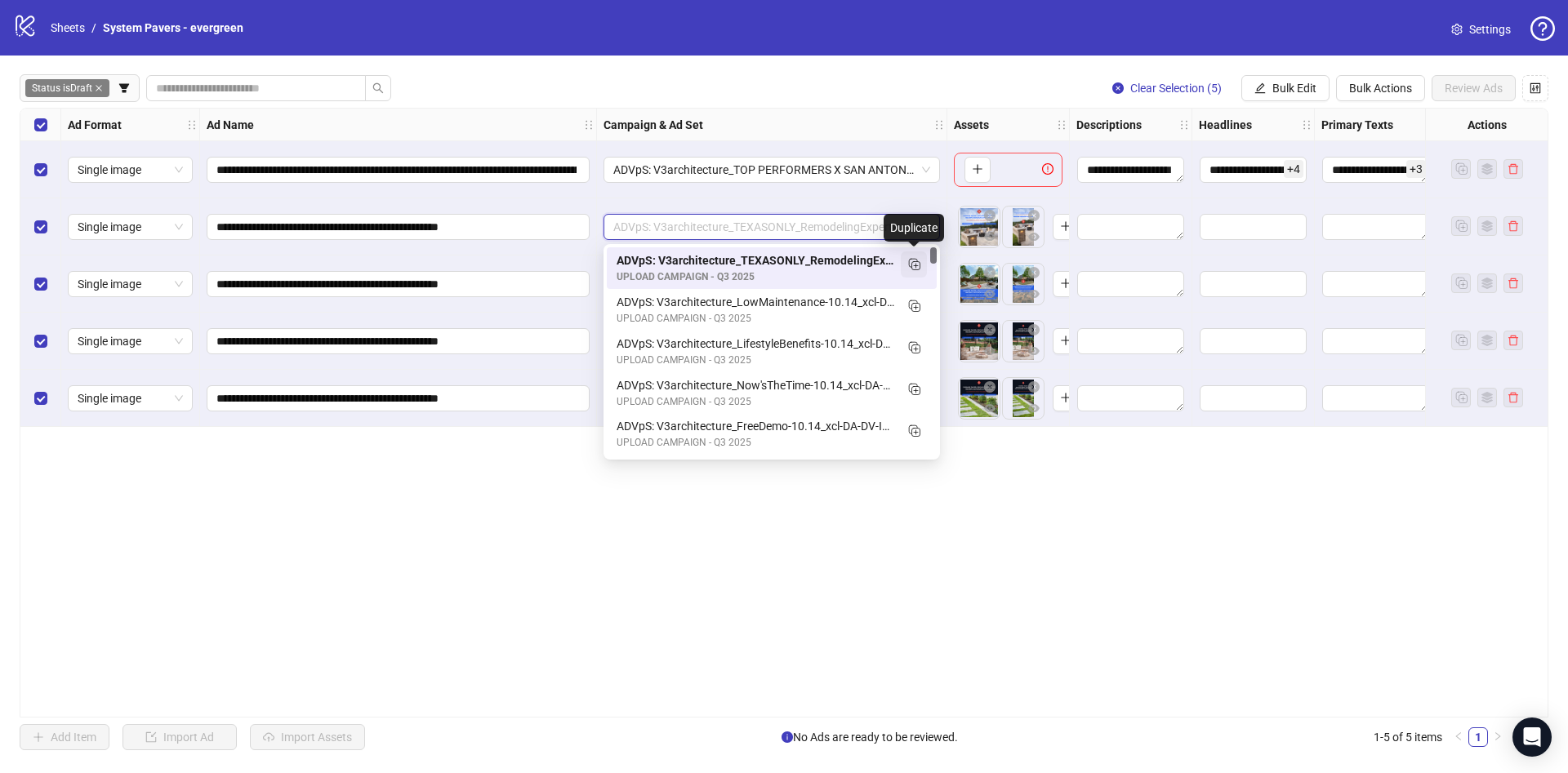
click at [912, 263] on icon "Duplicate" at bounding box center [913, 263] width 16 height 16
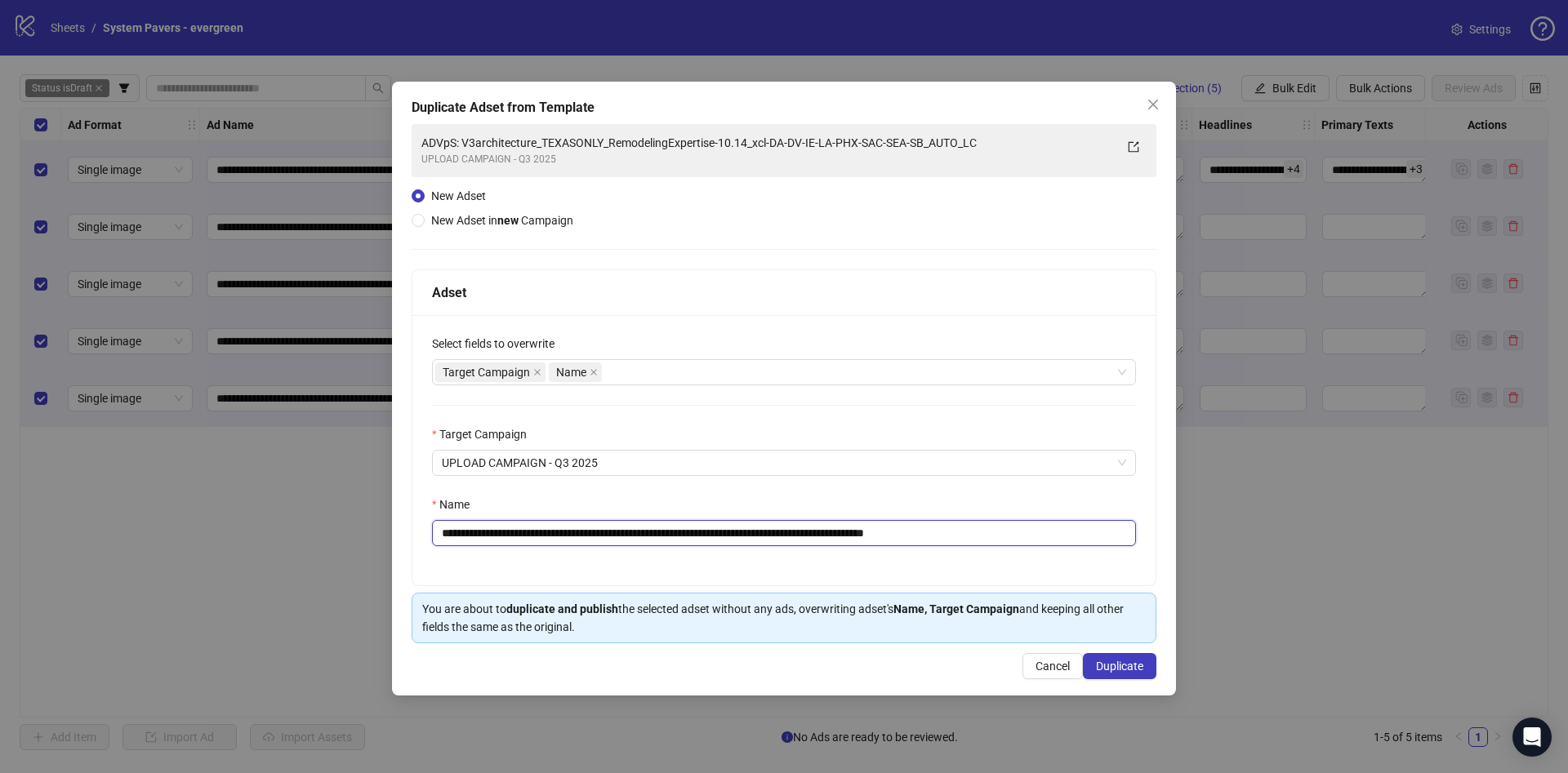
drag, startPoint x: 633, startPoint y: 536, endPoint x: 737, endPoint y: 544, distance: 104.3
click at [737, 544] on input "**********" at bounding box center [784, 533] width 704 height 26
drag, startPoint x: 961, startPoint y: 538, endPoint x: 1078, endPoint y: 539, distance: 117.0
click at [1078, 539] on input "**********" at bounding box center [784, 533] width 704 height 26
type input "**********"
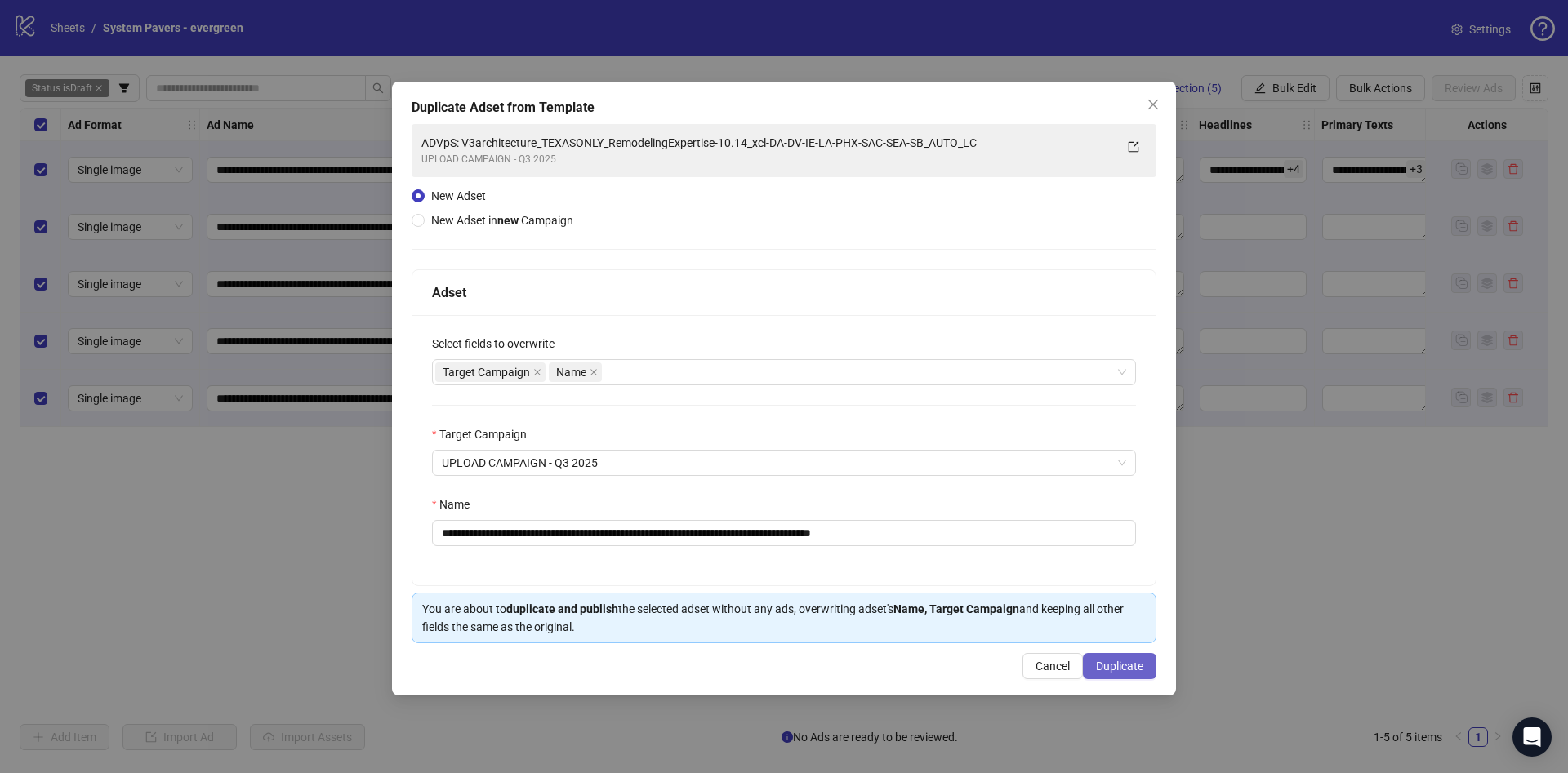
click at [1106, 670] on span "Duplicate" at bounding box center [1119, 666] width 47 height 13
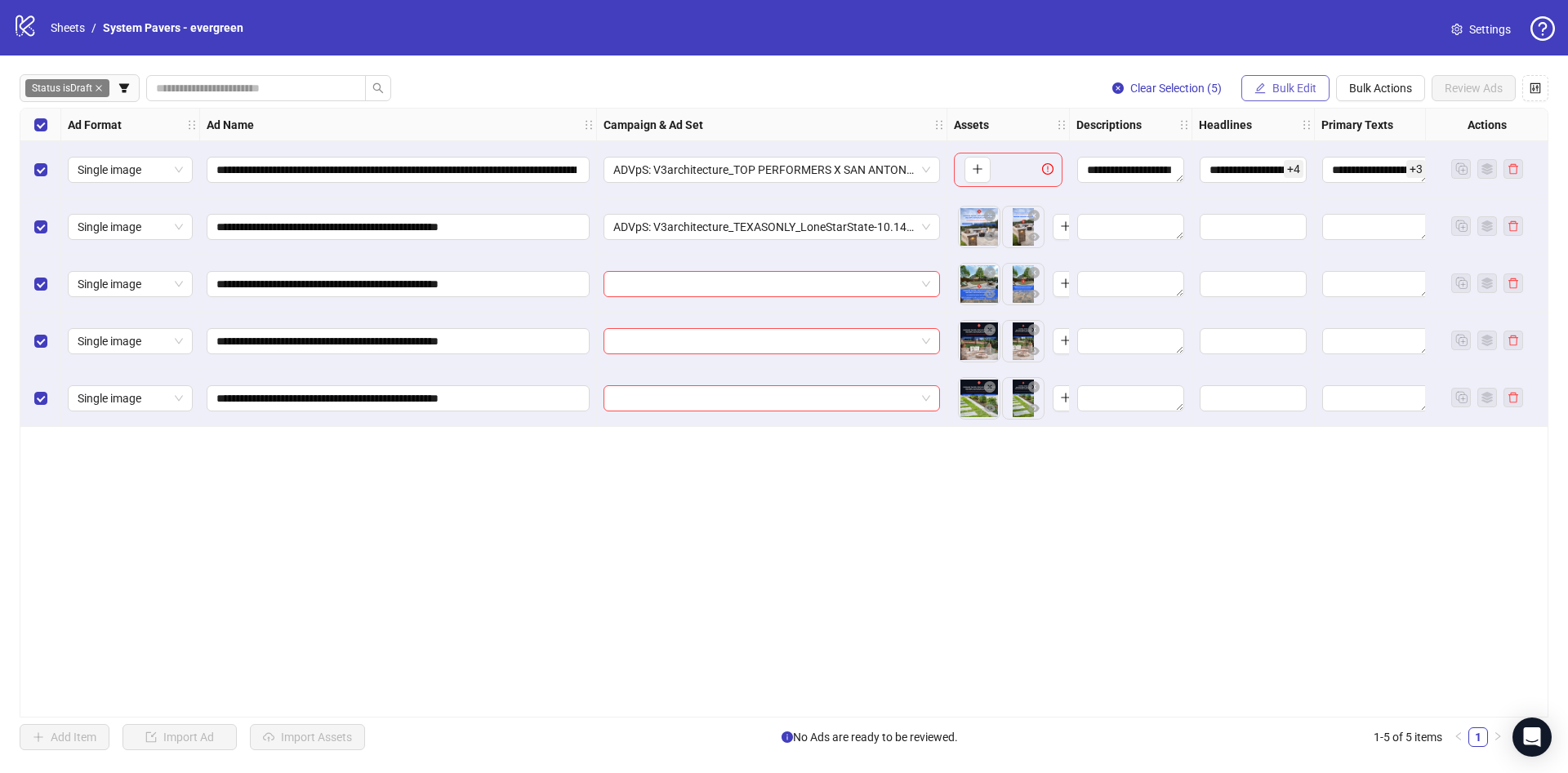
click at [1281, 92] on span "Bulk Edit" at bounding box center [1294, 88] width 44 height 13
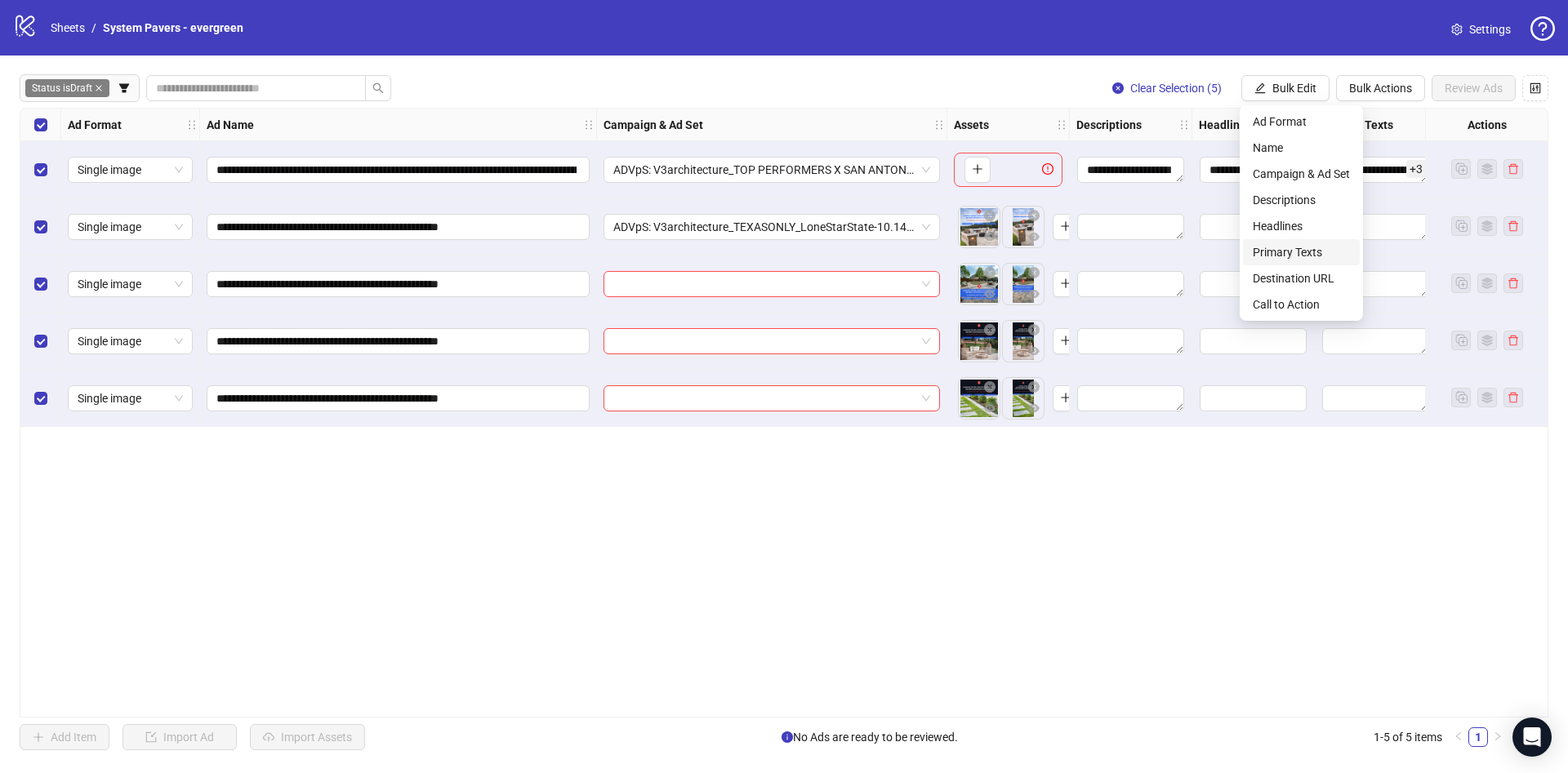
click at [1281, 257] on span "Primary Texts" at bounding box center [1301, 252] width 97 height 18
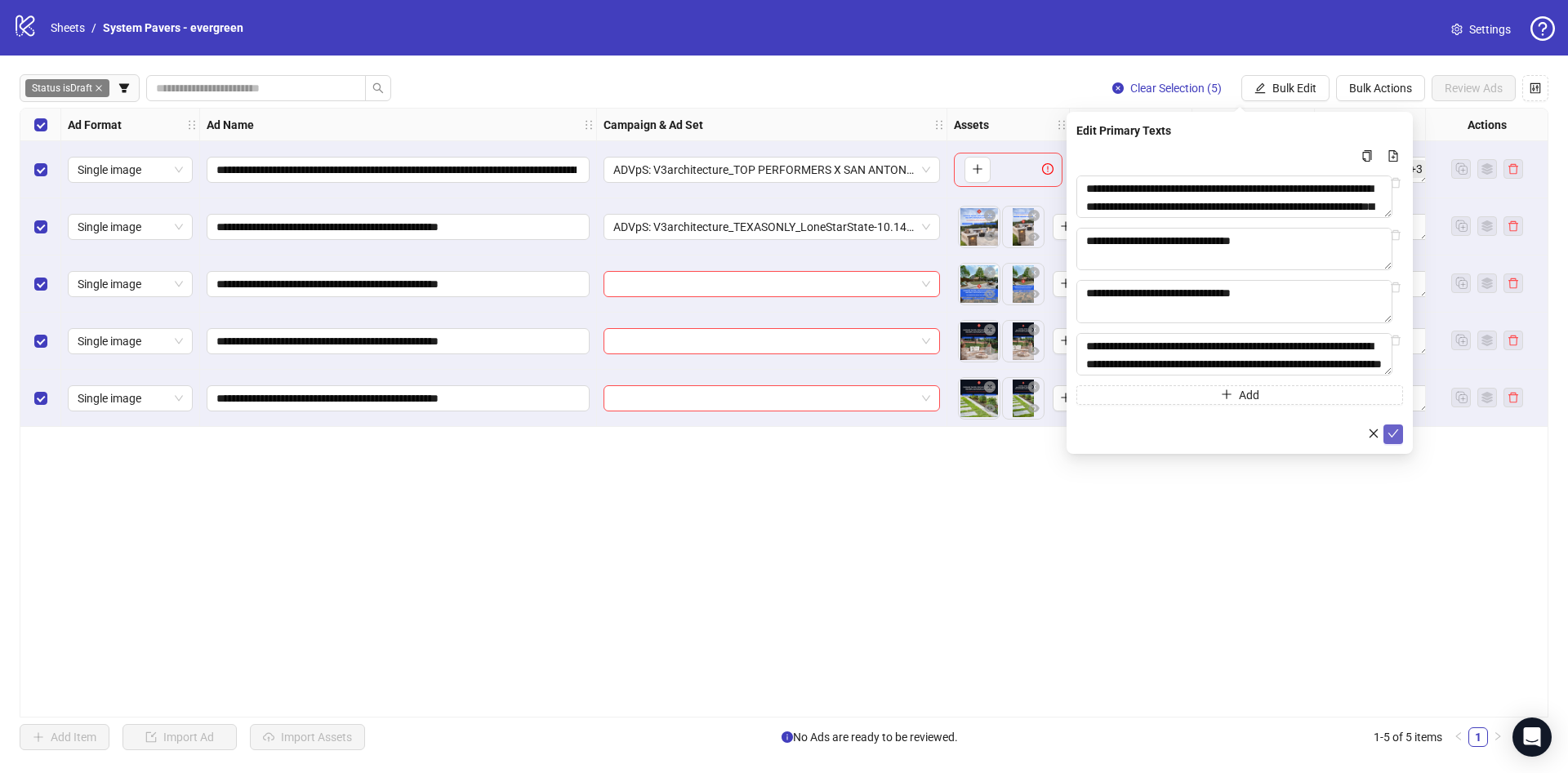
click at [1393, 440] on span "submit" at bounding box center [1393, 435] width 12 height 13
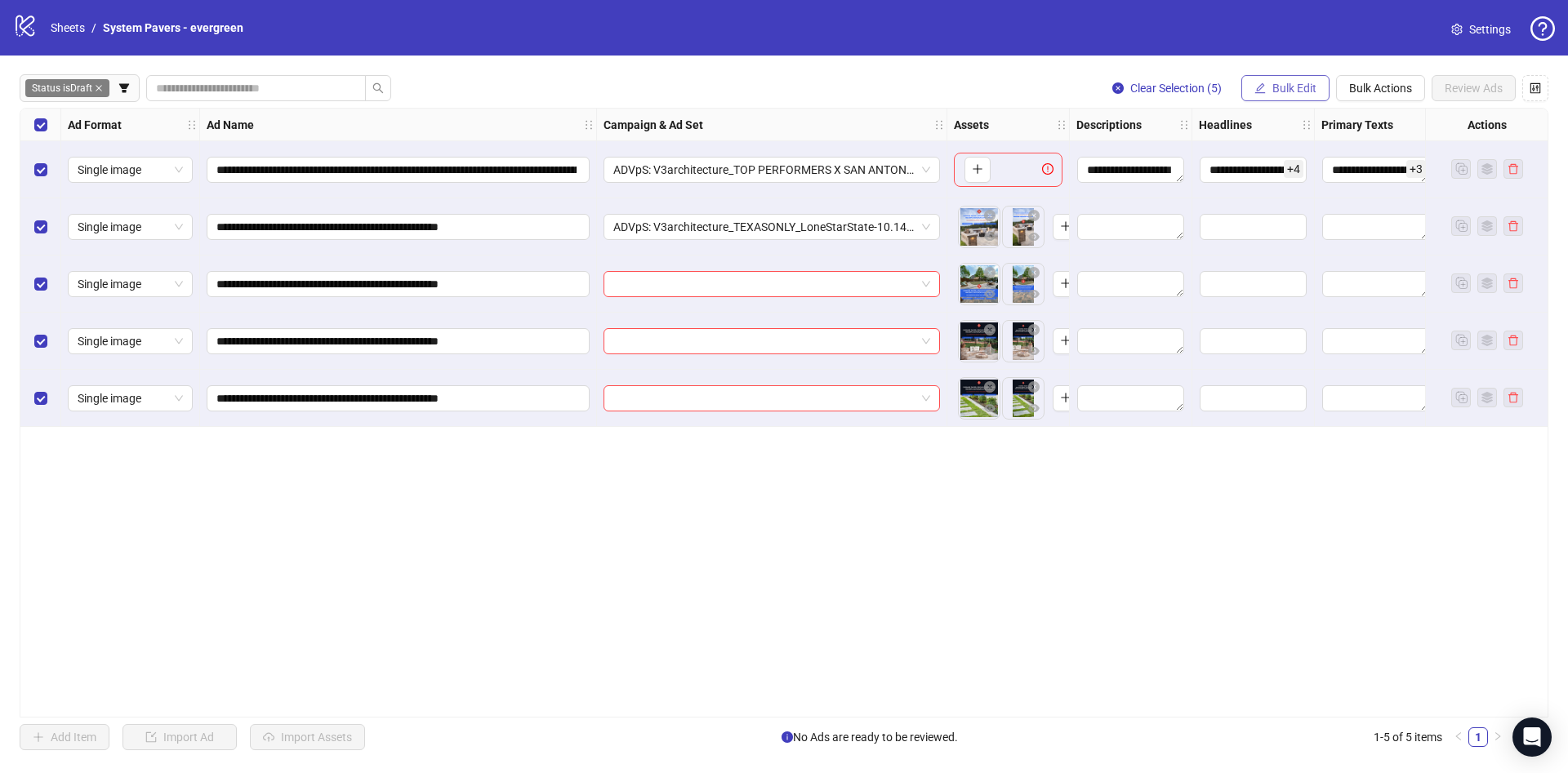
click at [1301, 93] on span "Bulk Edit" at bounding box center [1294, 88] width 44 height 13
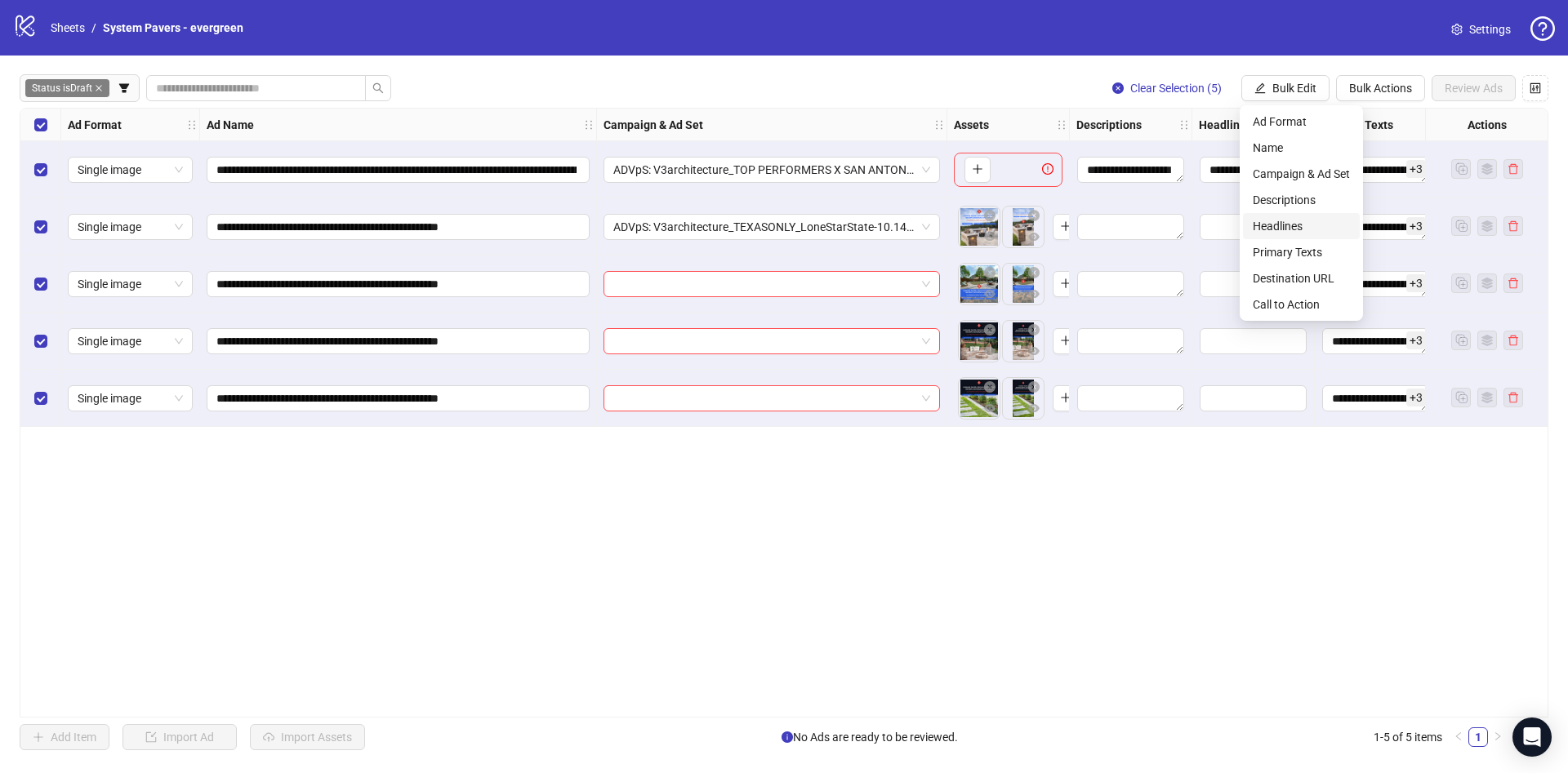
click at [1310, 213] on li "Headlines" at bounding box center [1301, 226] width 116 height 26
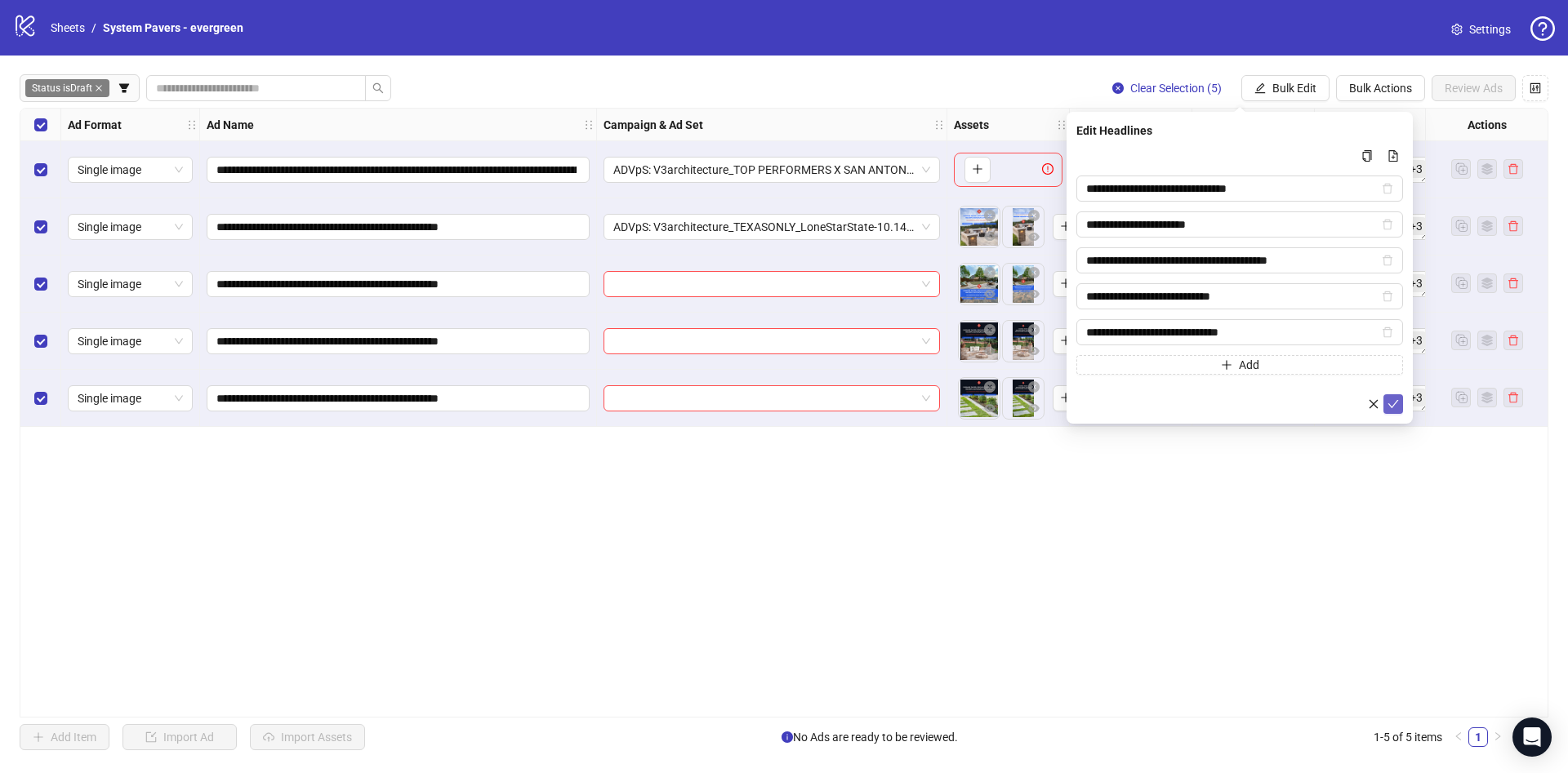
click at [1397, 402] on icon "check" at bounding box center [1393, 404] width 12 height 12
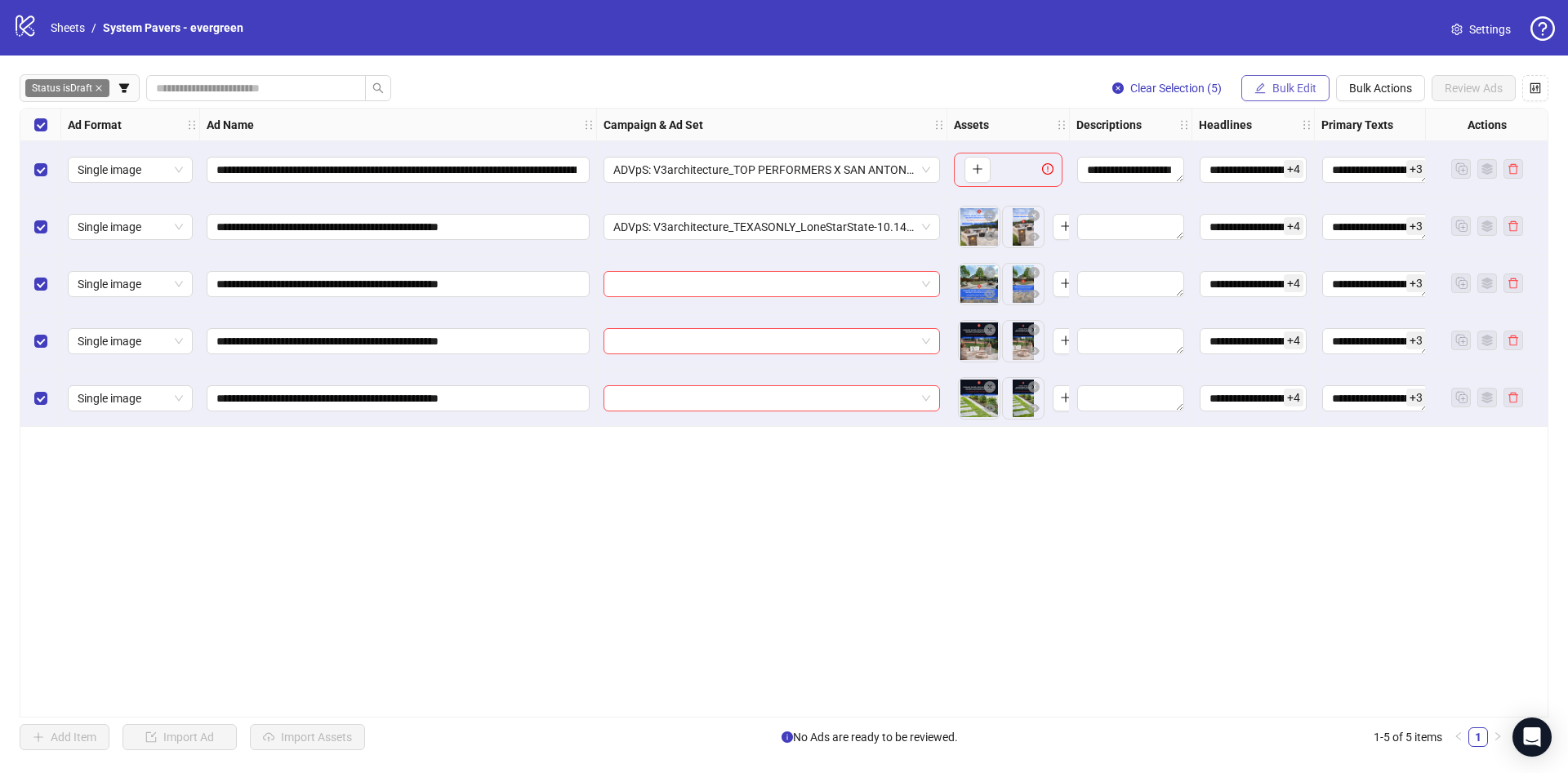
click at [1262, 78] on button "Bulk Edit" at bounding box center [1285, 87] width 89 height 26
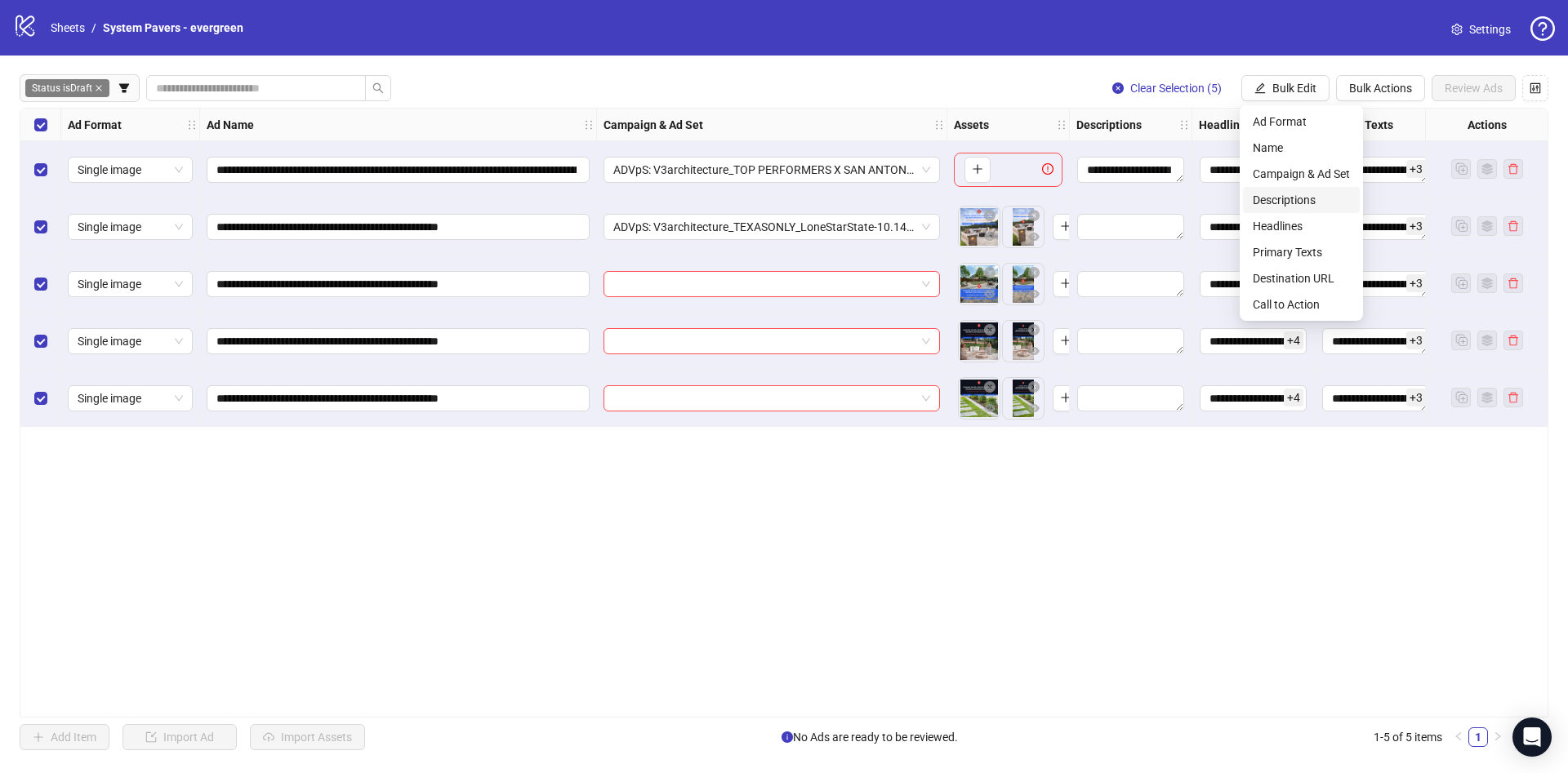
click at [1315, 198] on span "Descriptions" at bounding box center [1301, 200] width 97 height 18
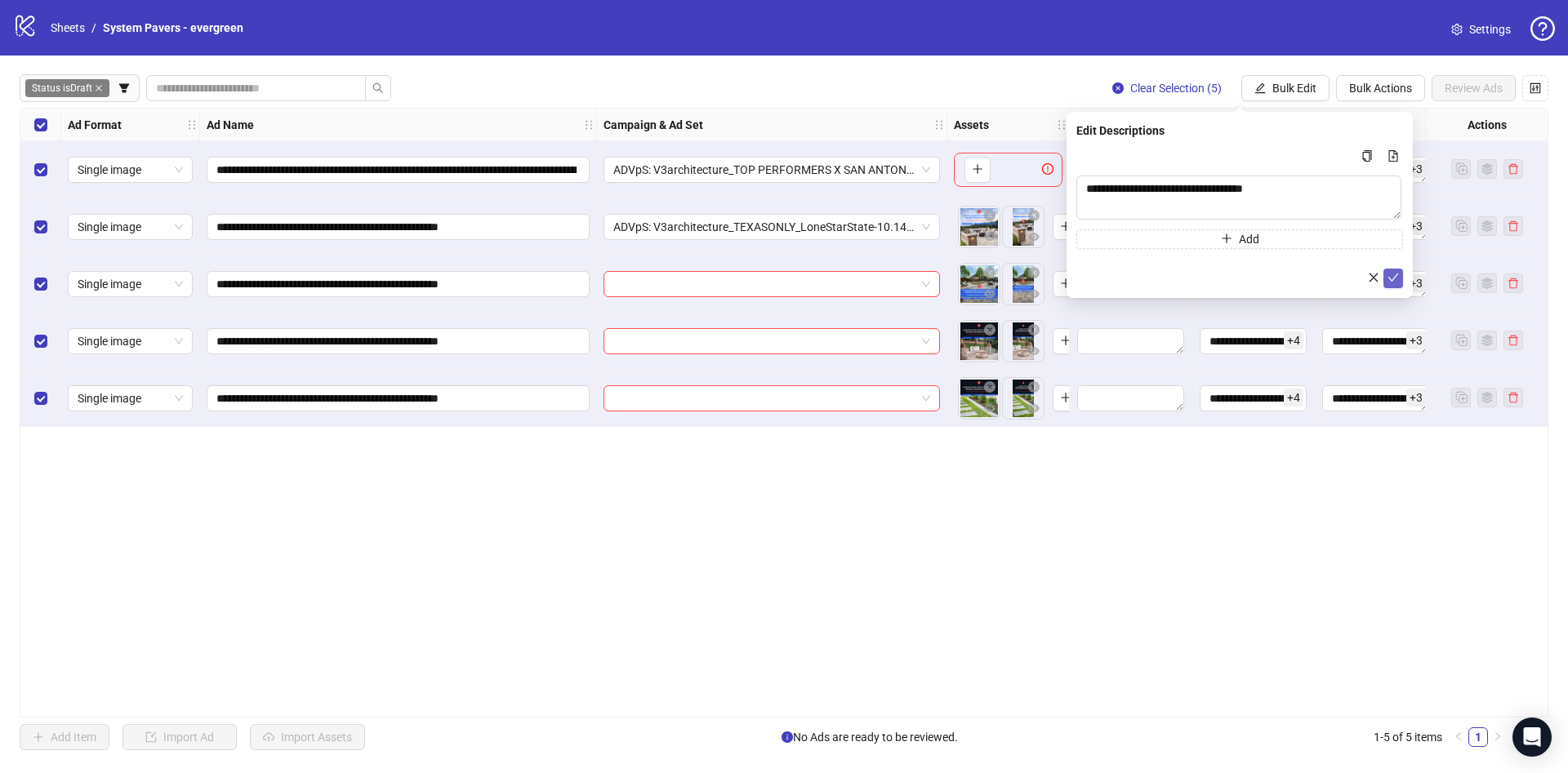
click at [1392, 277] on icon "check" at bounding box center [1393, 278] width 12 height 12
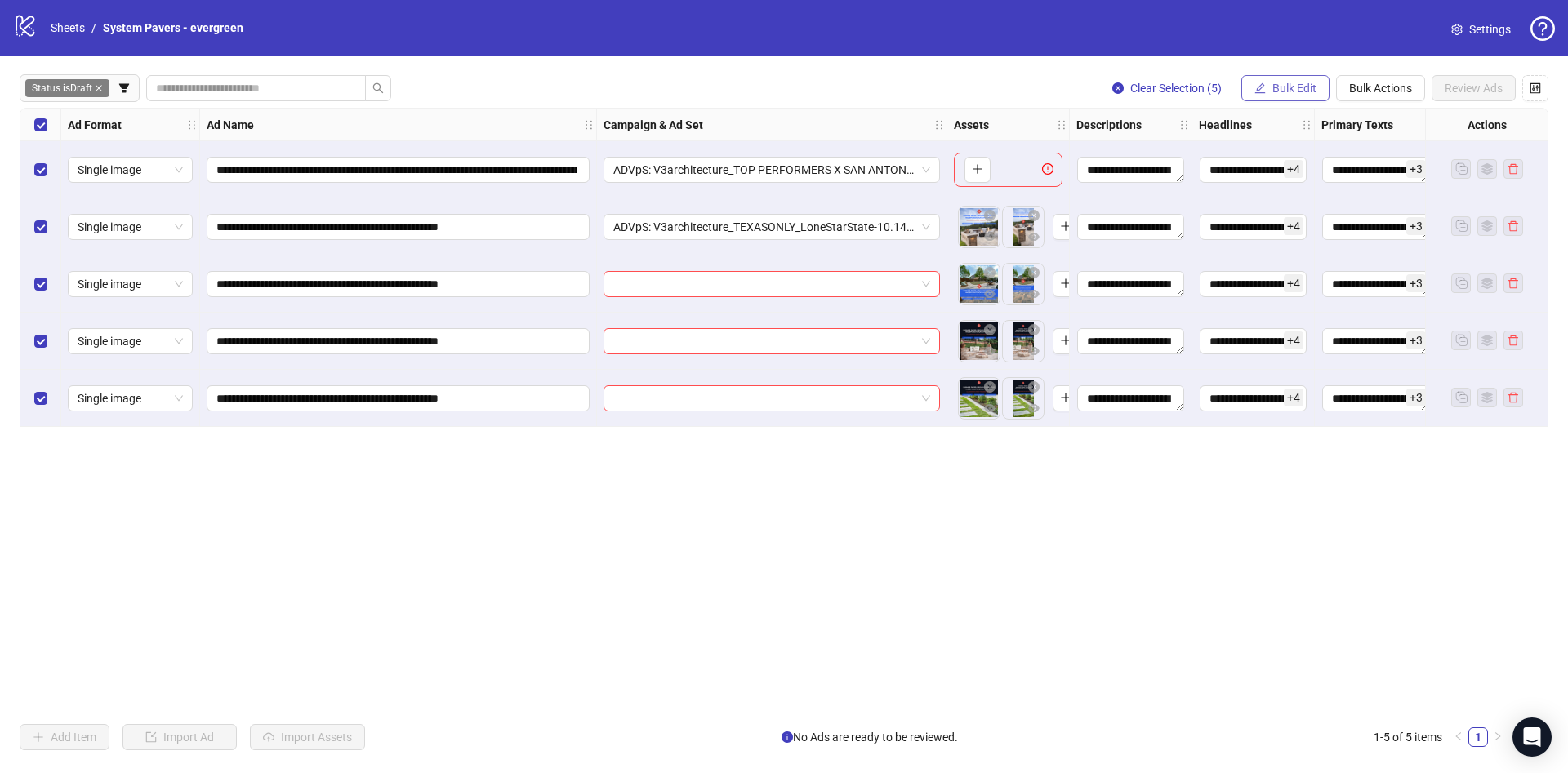
click at [1290, 89] on span "Bulk Edit" at bounding box center [1294, 88] width 44 height 13
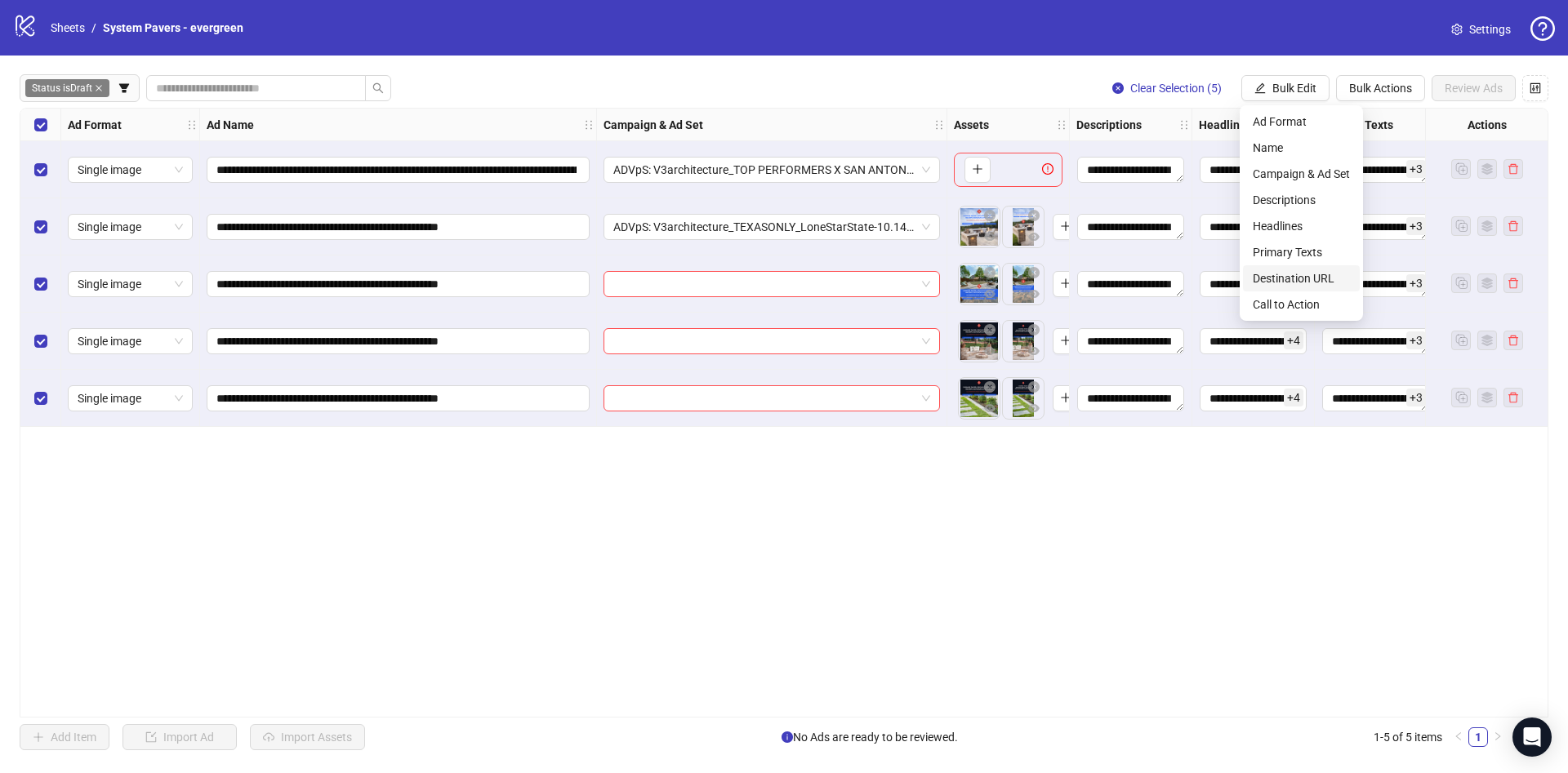
click at [1280, 278] on span "Destination URL" at bounding box center [1301, 278] width 97 height 18
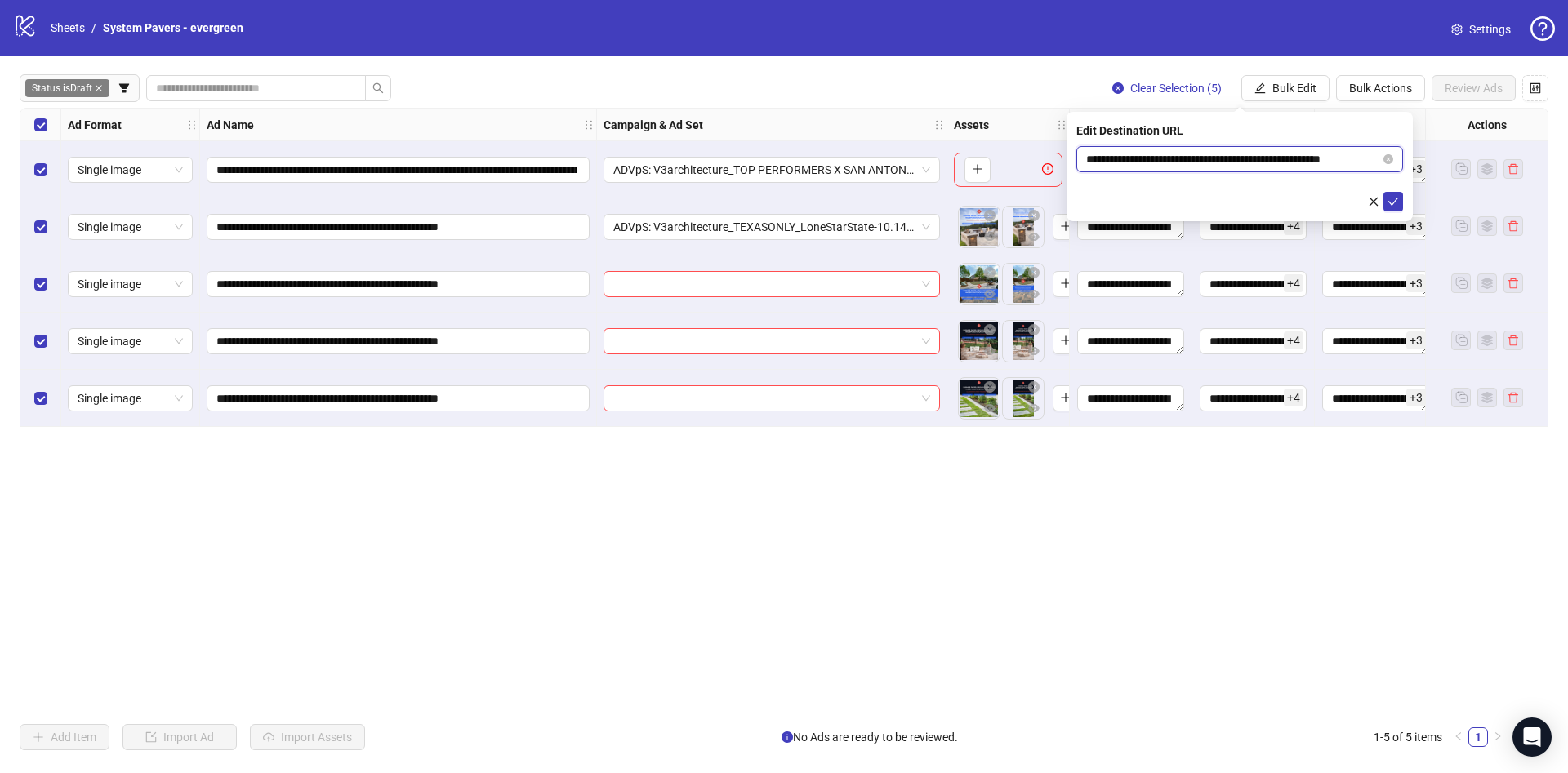
scroll to position [0, 24]
drag, startPoint x: 1272, startPoint y: 154, endPoint x: 1442, endPoint y: 162, distance: 170.2
click at [1442, 162] on body "**********" at bounding box center [784, 386] width 1568 height 773
click at [1396, 198] on icon "check" at bounding box center [1393, 201] width 11 height 8
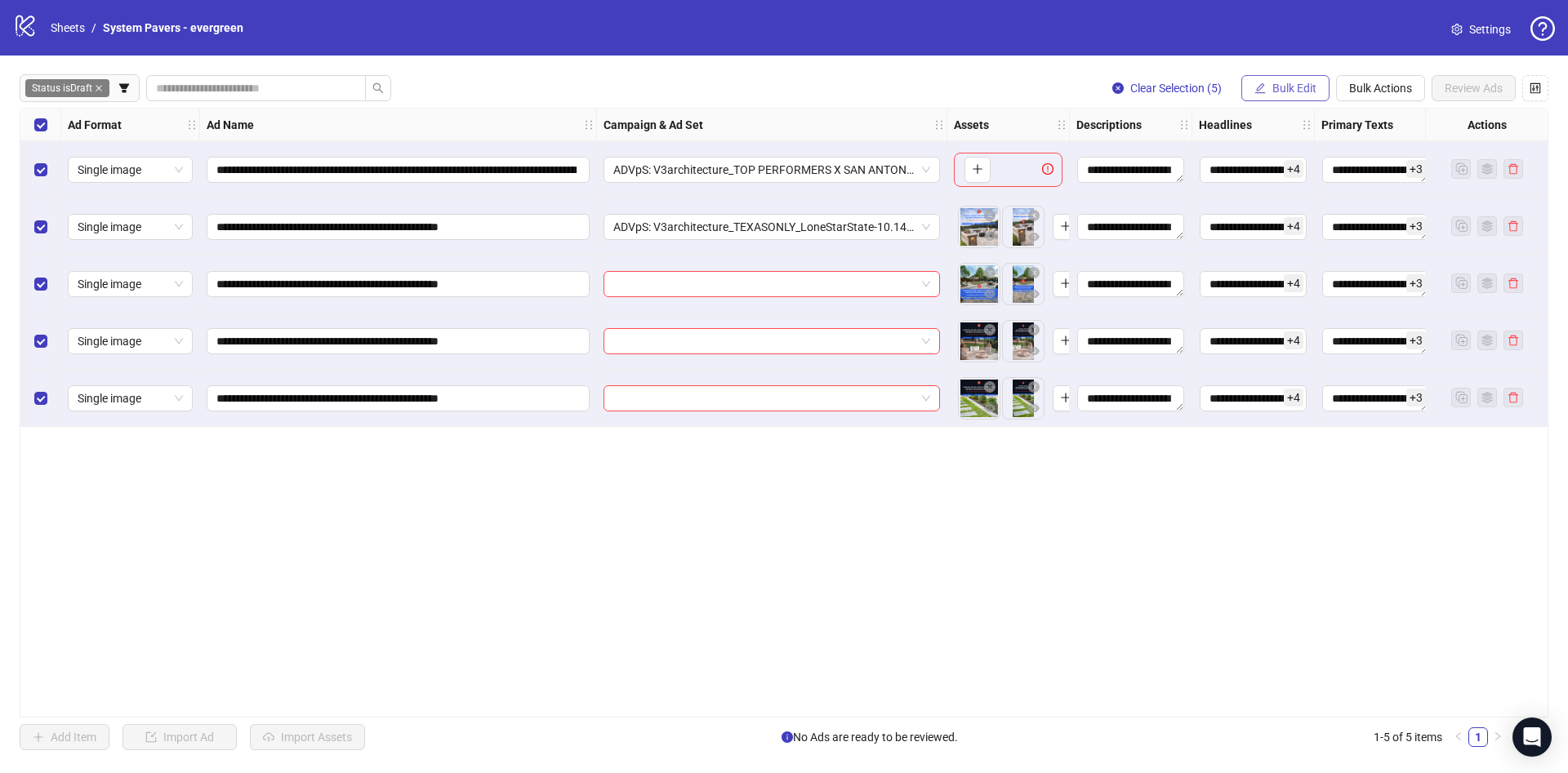
click at [1293, 84] on span "Bulk Edit" at bounding box center [1294, 88] width 44 height 13
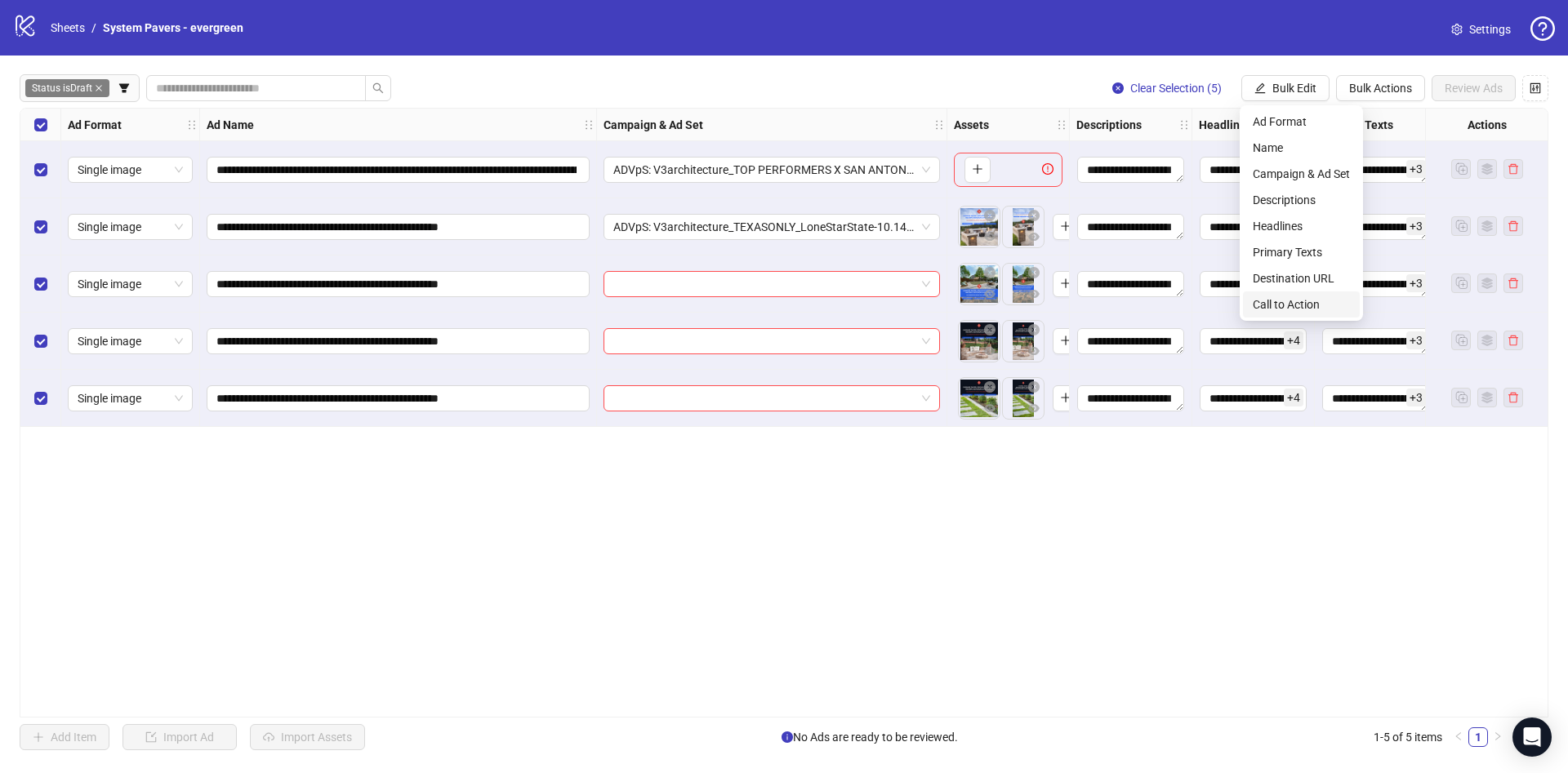
click at [1275, 300] on span "Call to Action" at bounding box center [1301, 304] width 97 height 18
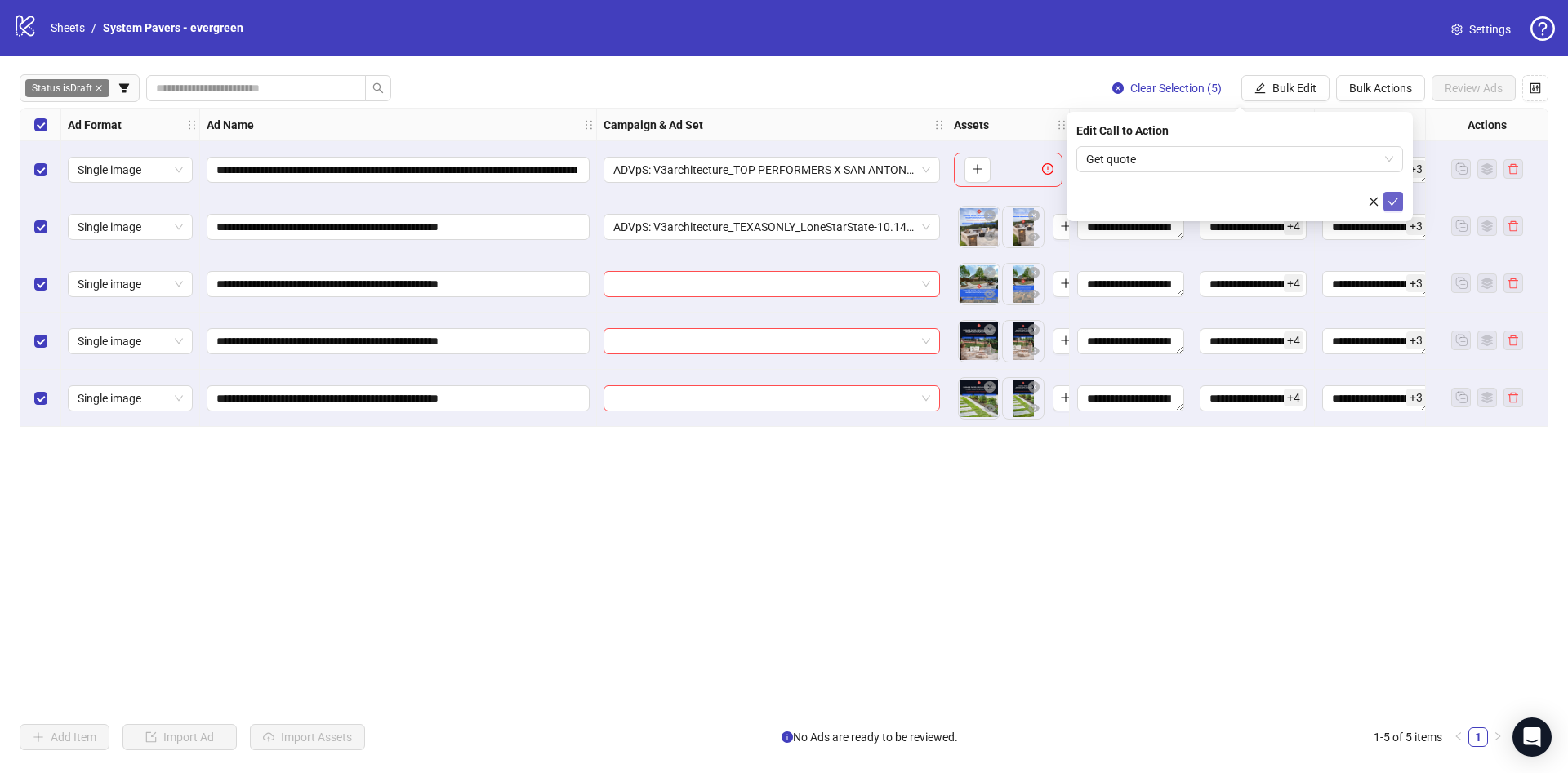
click at [1396, 199] on icon "check" at bounding box center [1393, 202] width 12 height 12
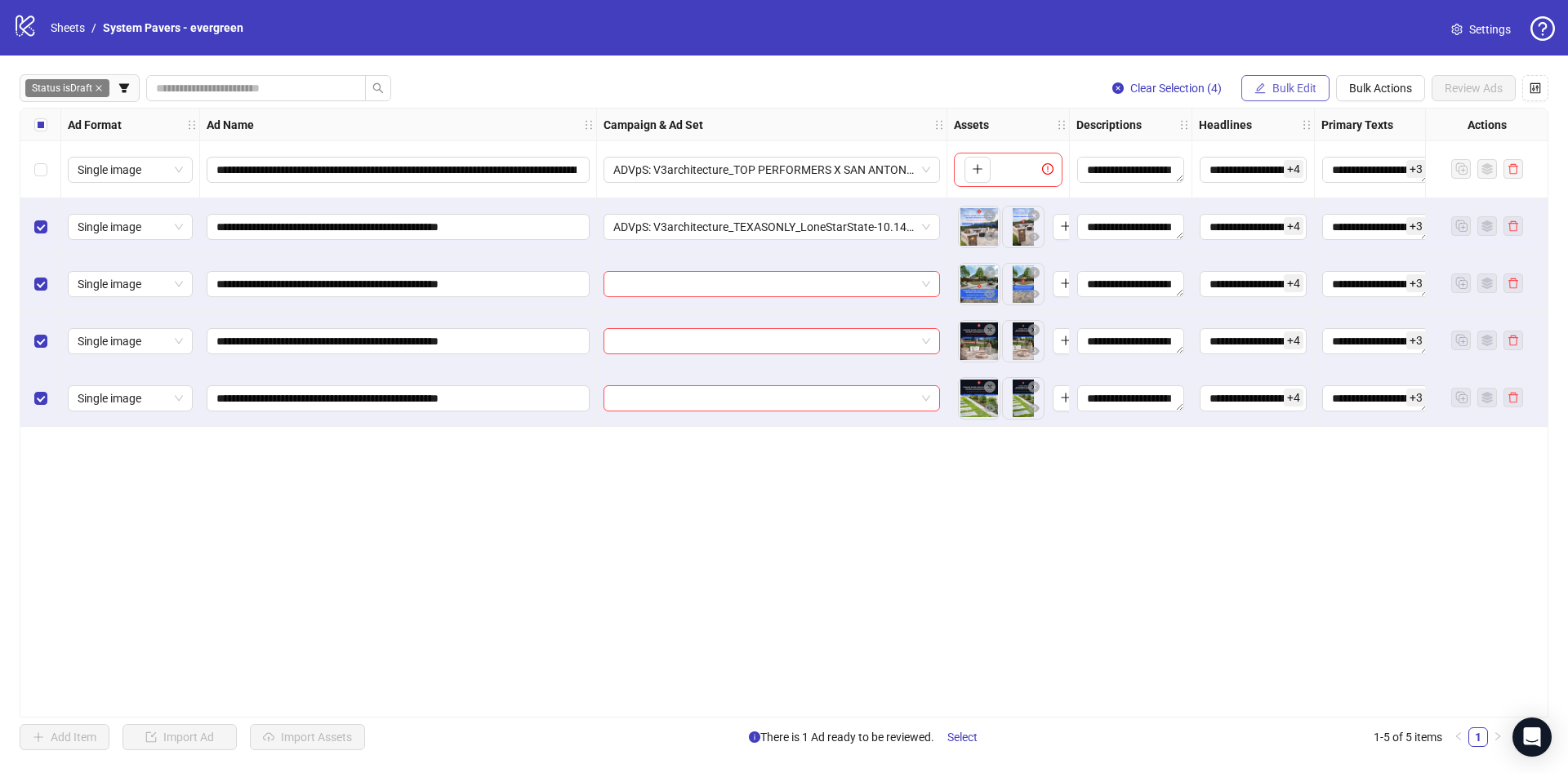
click at [1265, 80] on button "Bulk Edit" at bounding box center [1285, 87] width 89 height 26
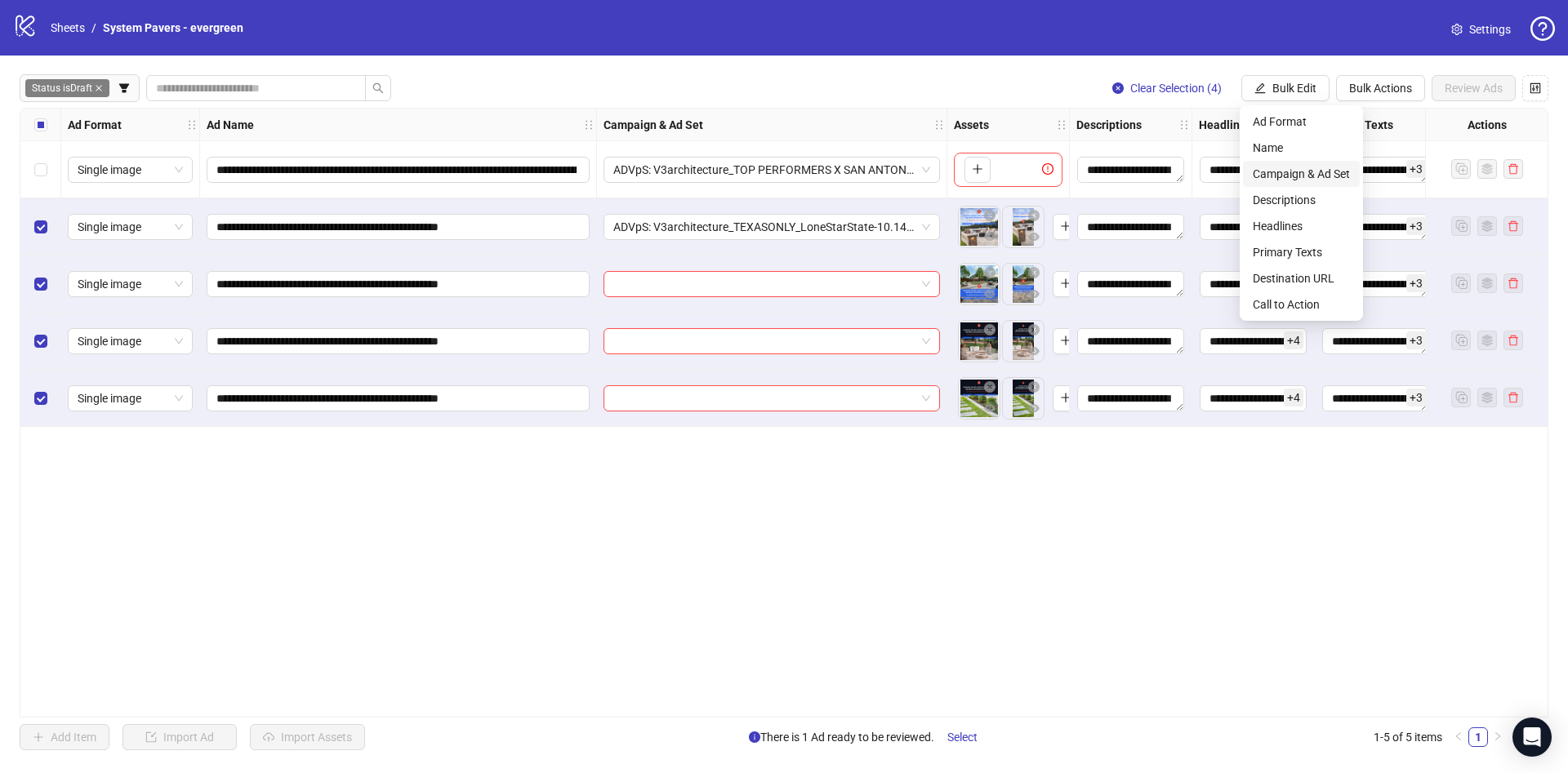
click at [1289, 178] on span "Campaign & Ad Set" at bounding box center [1301, 173] width 97 height 18
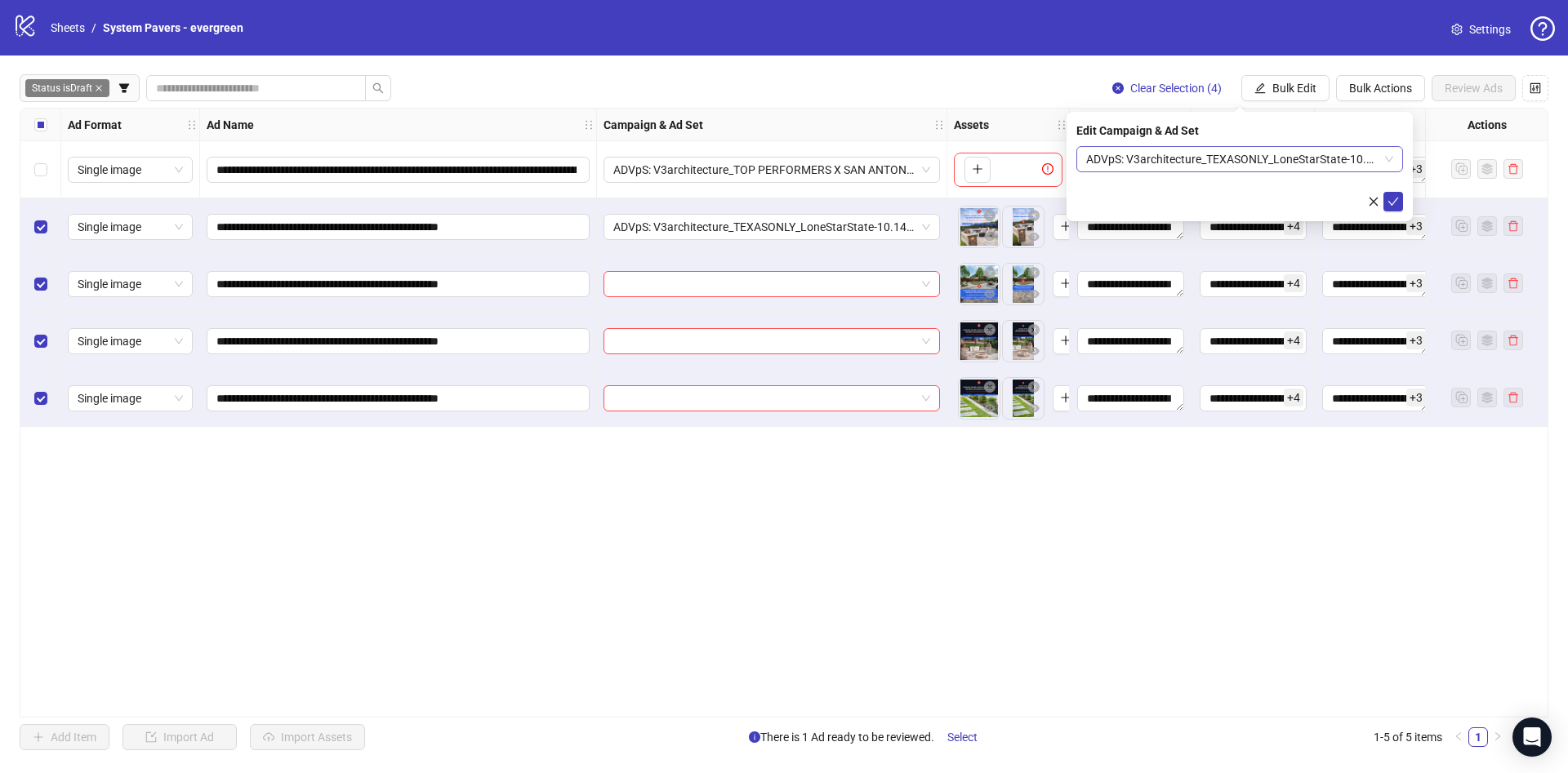
click at [1250, 164] on span "ADVpS: V3architecture_TEXASONLY_LoneStarState-10.14_xcl-DA-DV-IE-LA-PHX-SAC-SEA…" at bounding box center [1239, 159] width 307 height 24
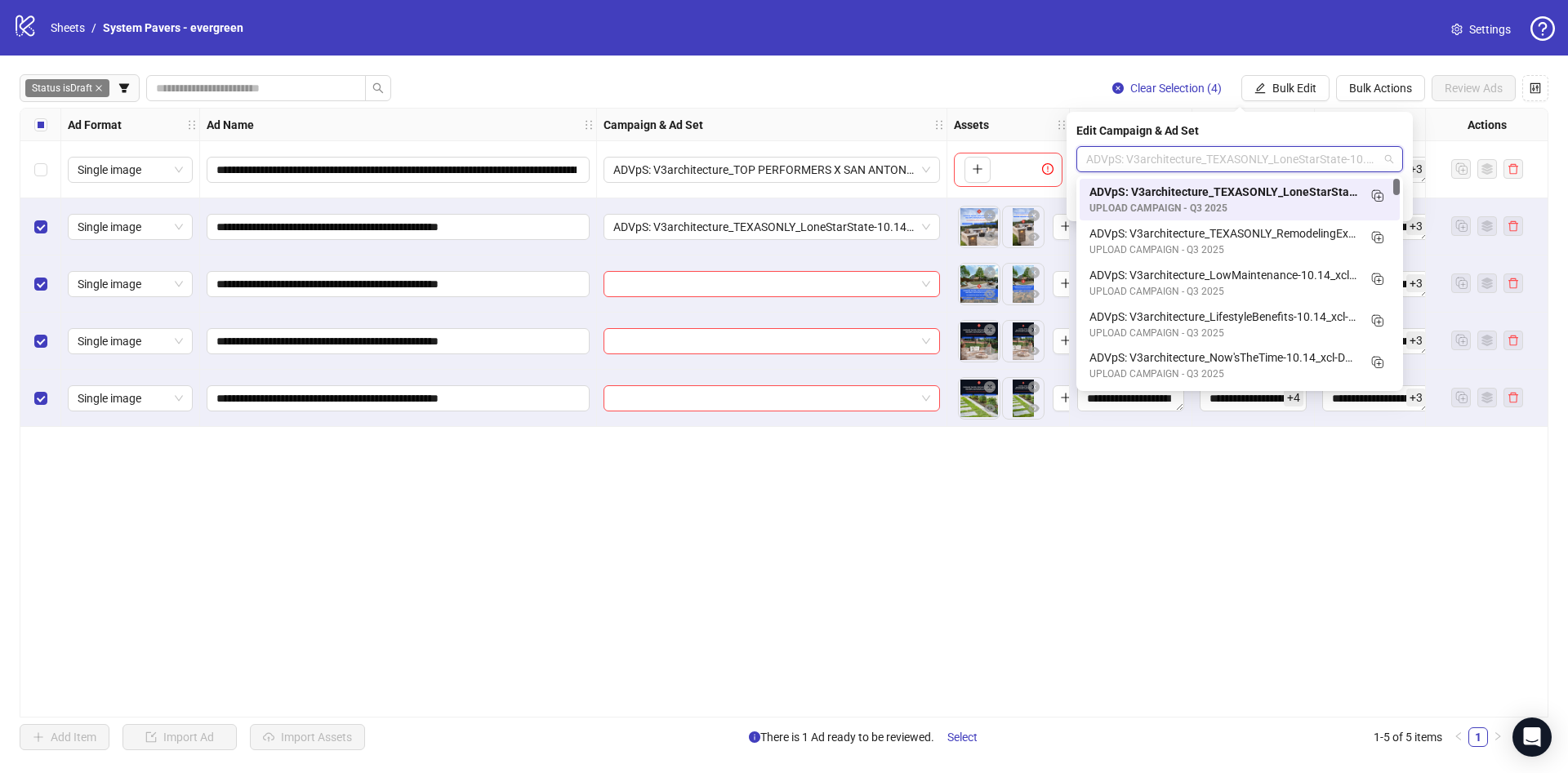
click at [1292, 162] on span "ADVpS: V3architecture_TEXASONLY_LoneStarState-10.14_xcl-DA-DV-IE-LA-PHX-SAC-SEA…" at bounding box center [1239, 159] width 307 height 24
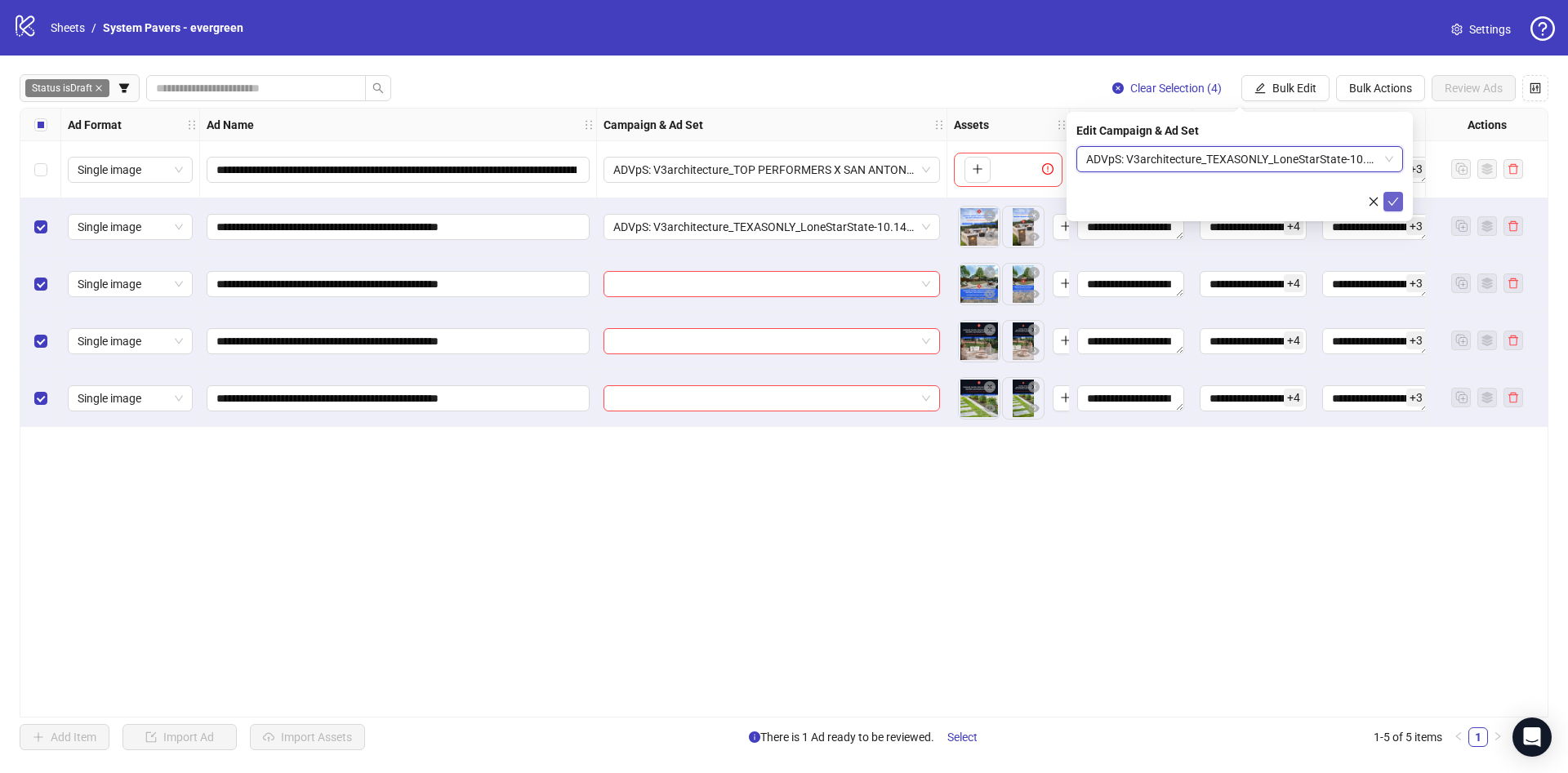
click at [1396, 197] on icon "check" at bounding box center [1393, 201] width 11 height 8
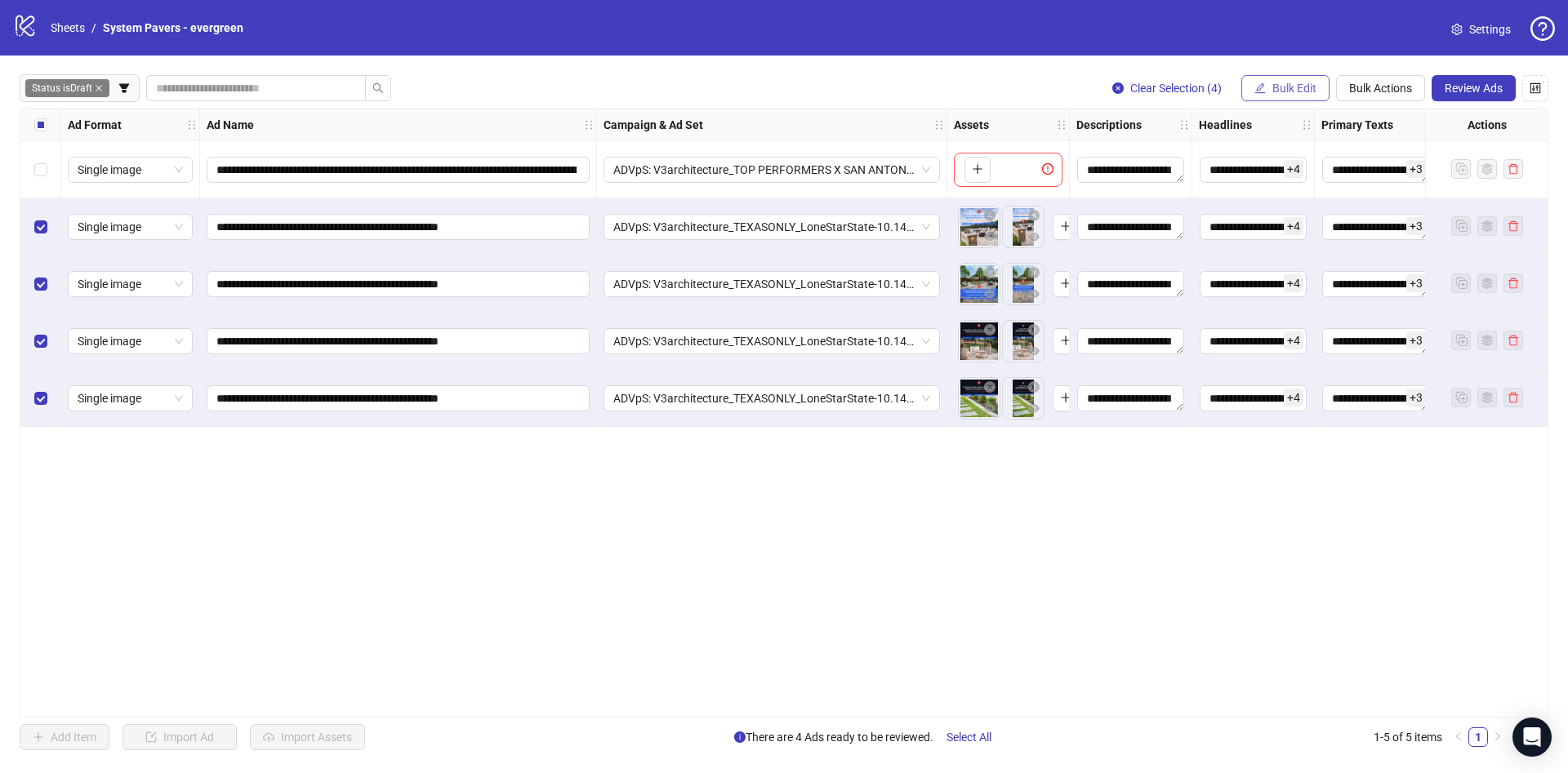
click at [1284, 85] on span "Bulk Edit" at bounding box center [1294, 88] width 44 height 13
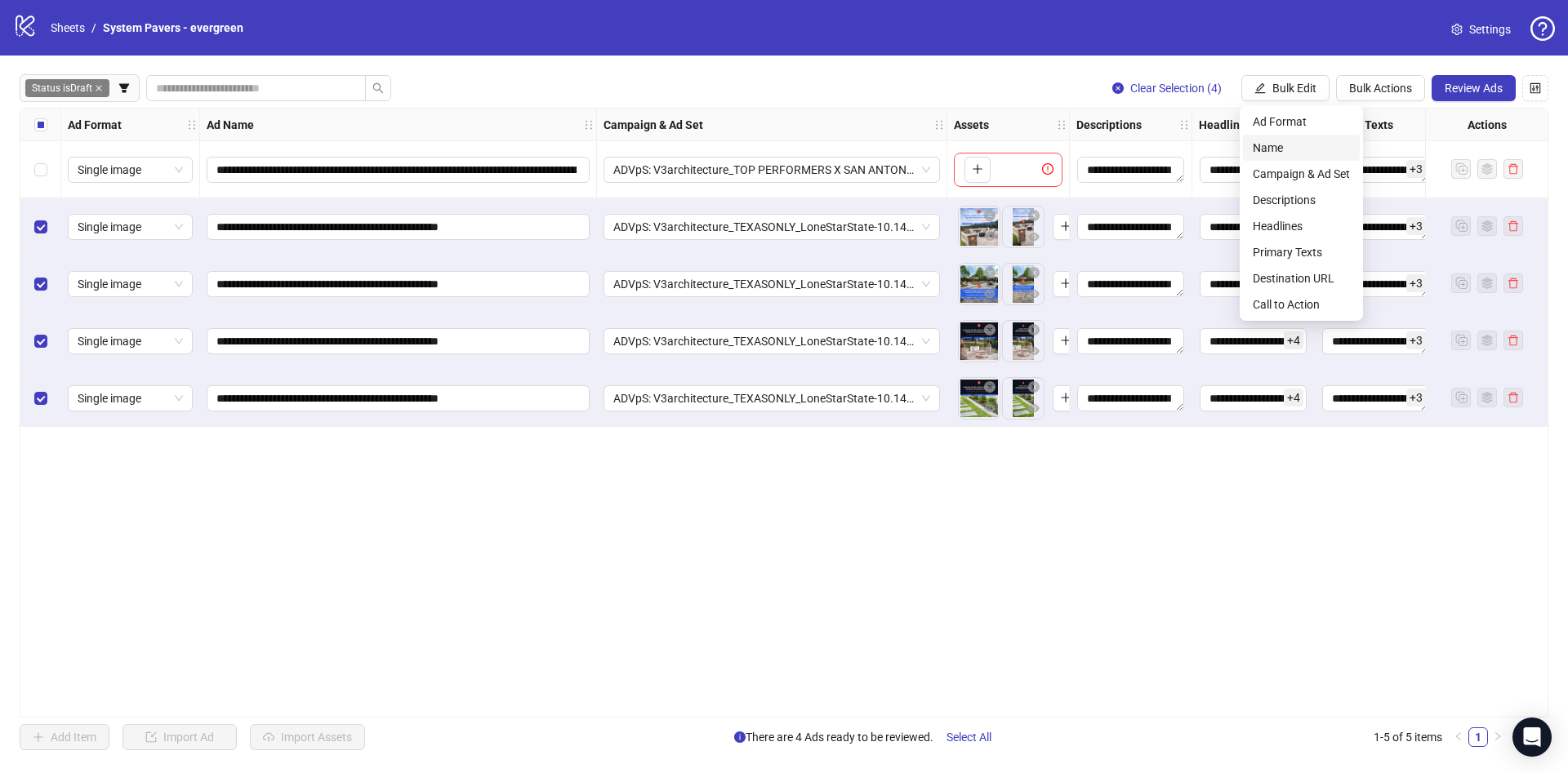
click at [1279, 152] on span "Name" at bounding box center [1301, 147] width 97 height 18
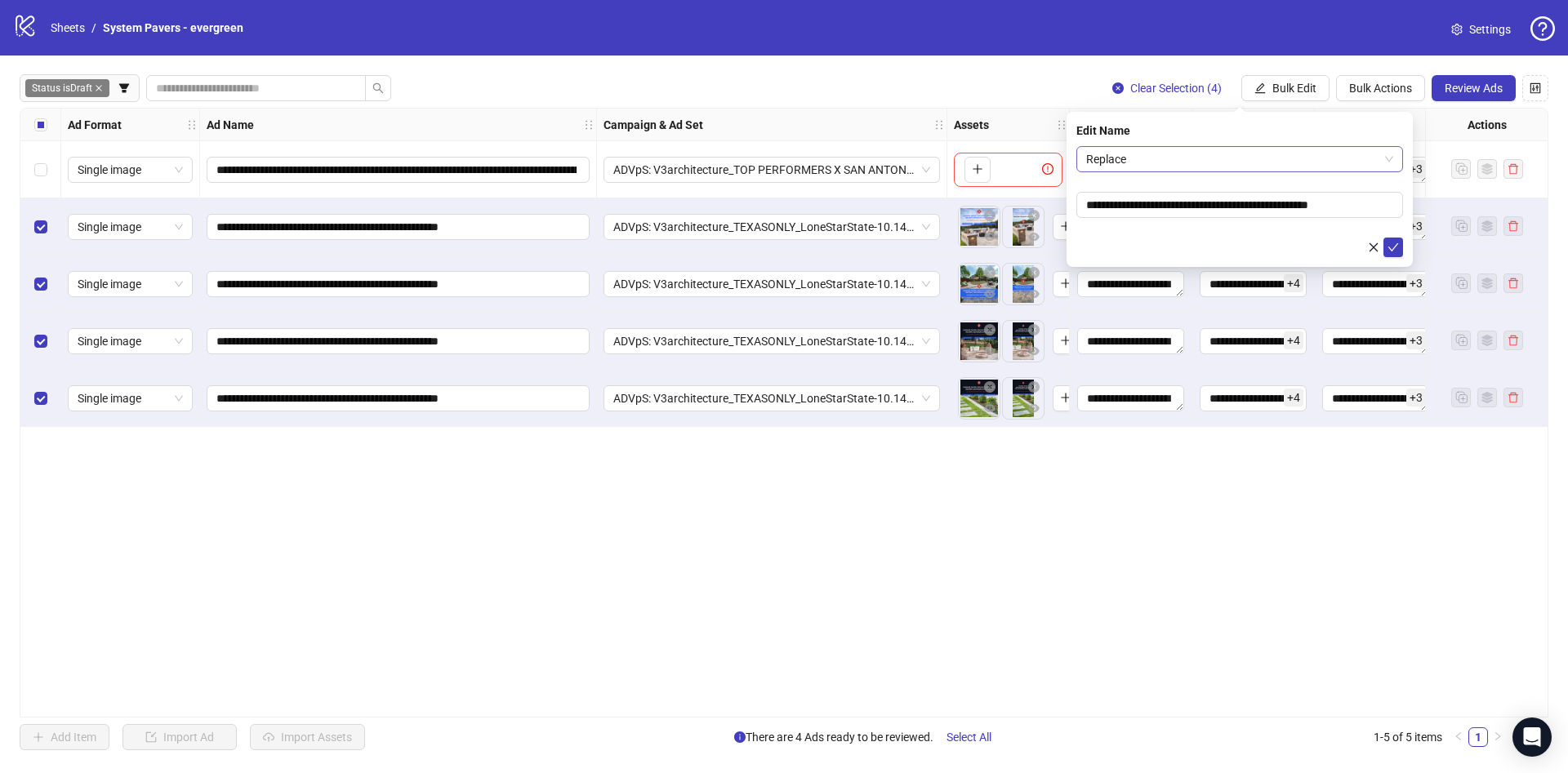
click at [1202, 156] on span "Replace" at bounding box center [1239, 159] width 307 height 24
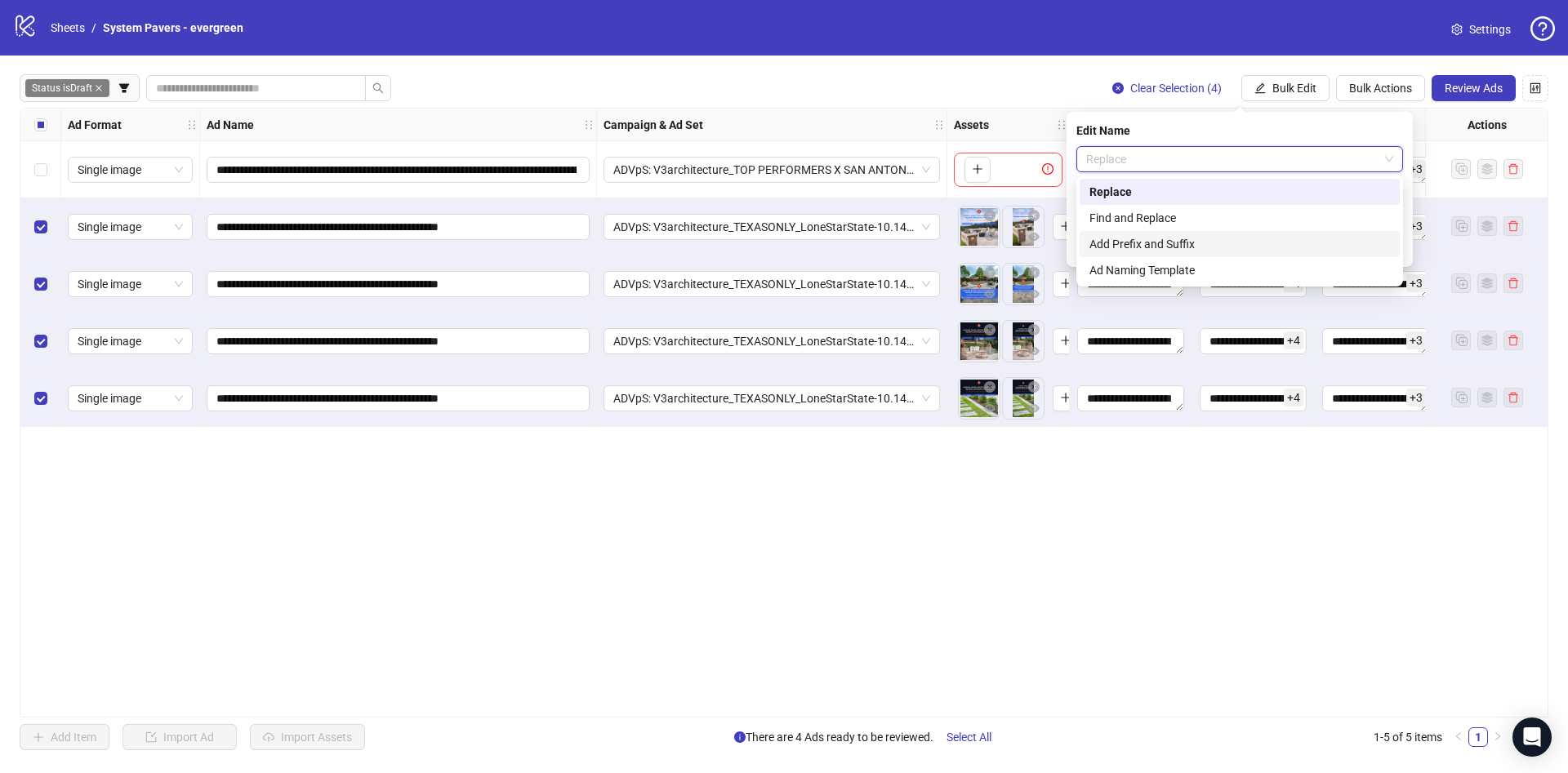
click at [1150, 238] on div "Add Prefix and Suffix" at bounding box center [1239, 243] width 300 height 18
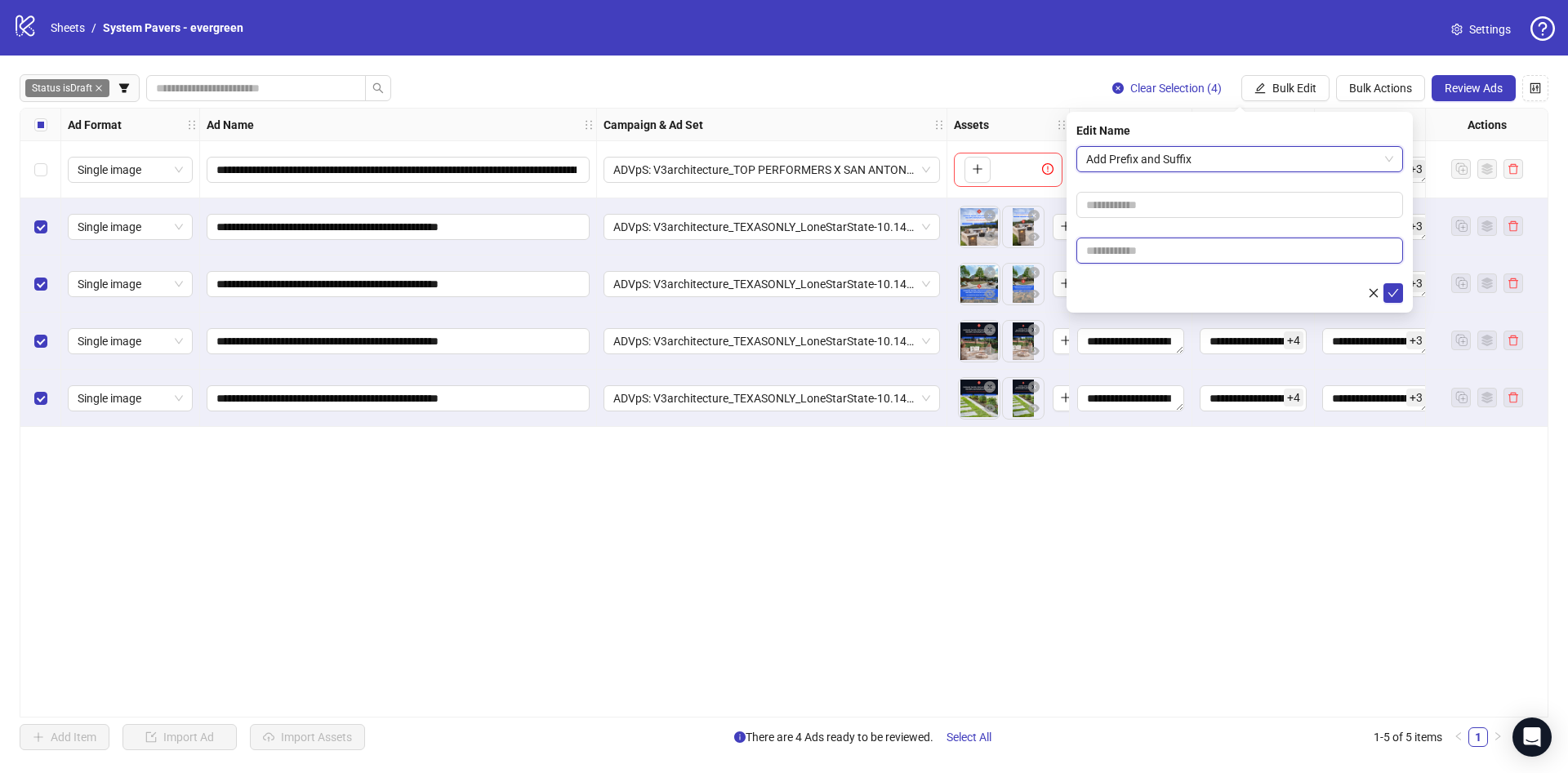
click at [1150, 238] on input "text" at bounding box center [1239, 250] width 326 height 26
paste input "**********"
type input "**********"
click at [1141, 276] on form "**********" at bounding box center [1239, 224] width 326 height 157
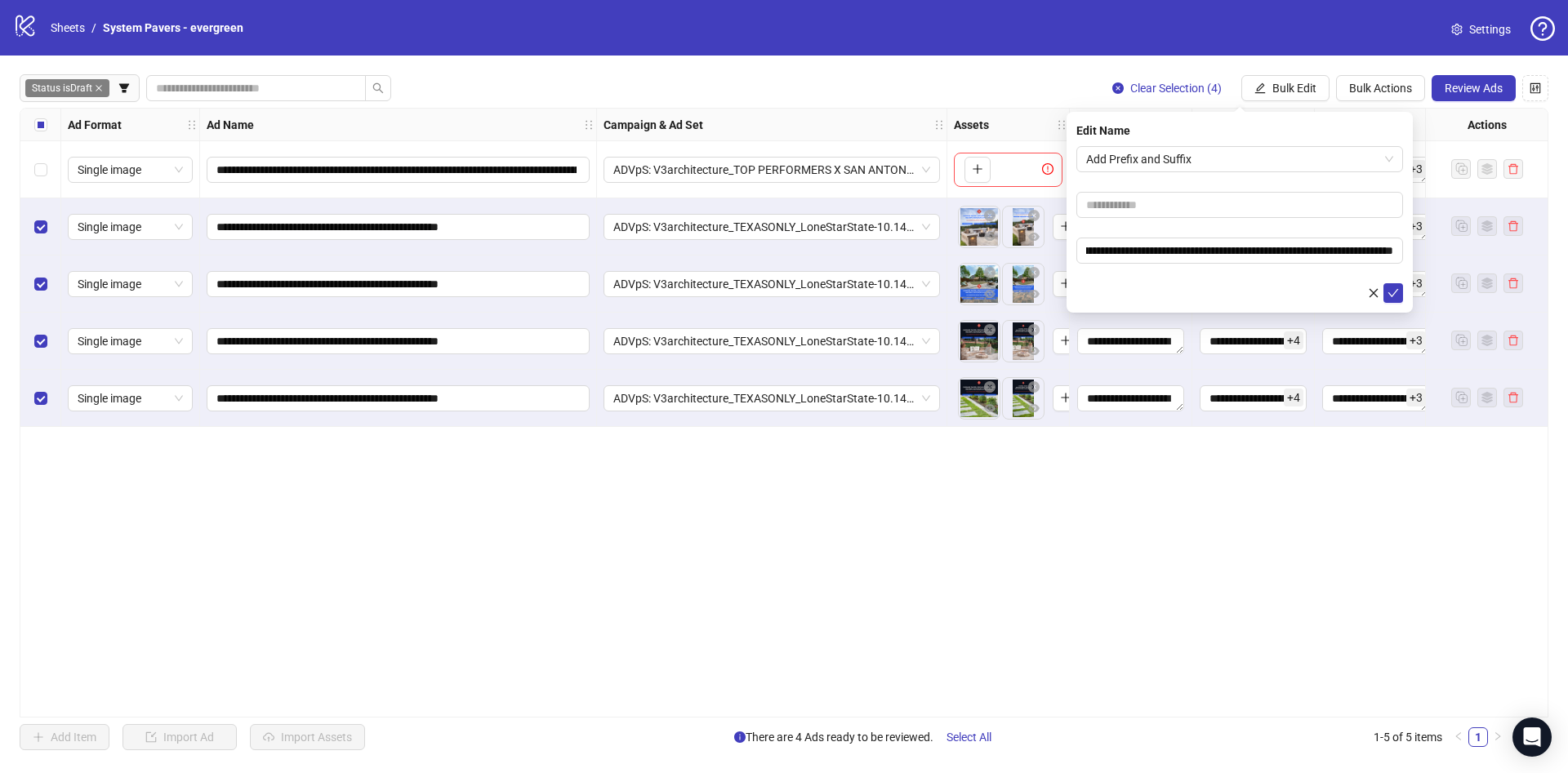
scroll to position [0, 0]
click at [1385, 295] on button "submit" at bounding box center [1393, 293] width 19 height 19
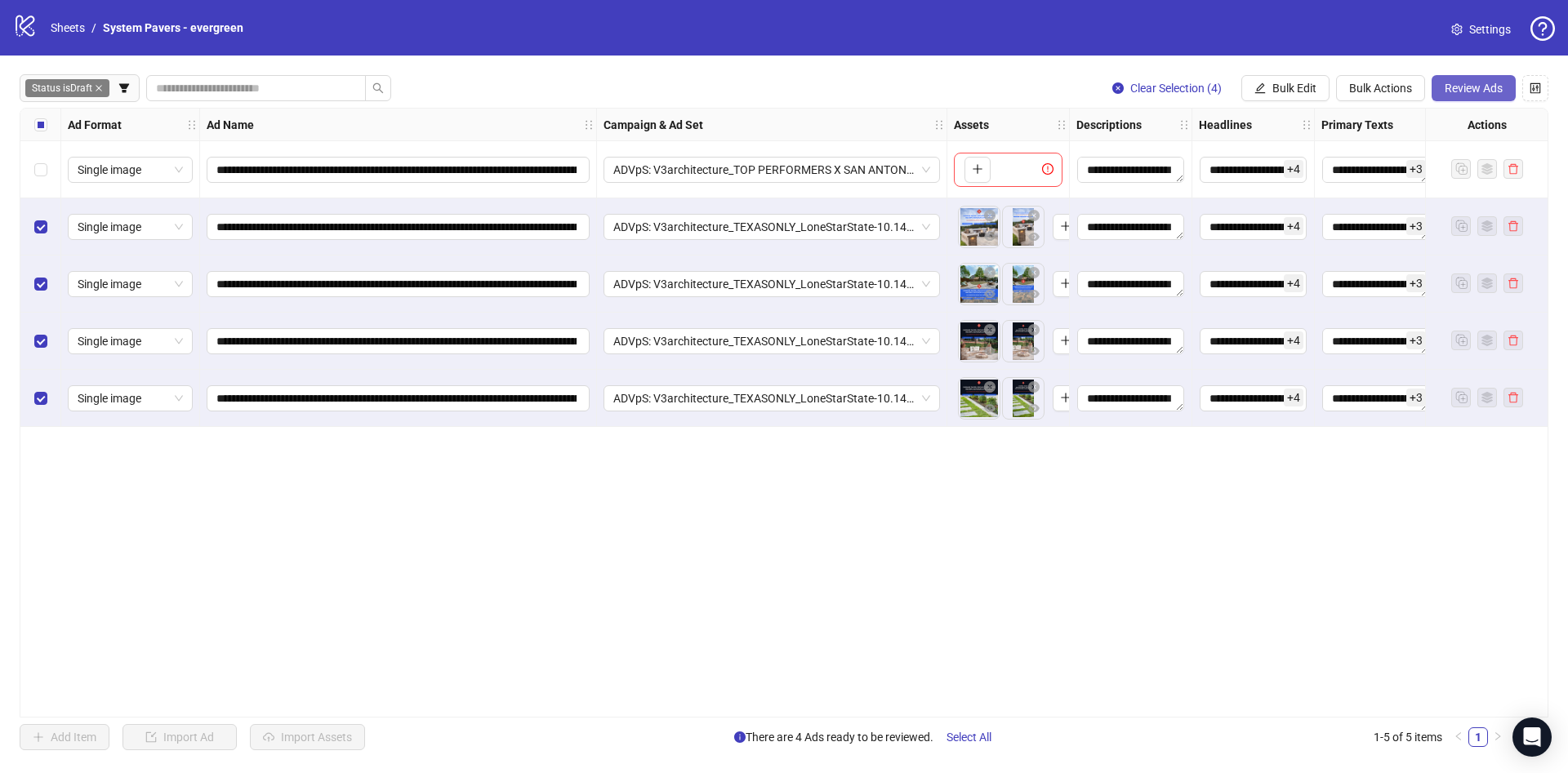
click at [1447, 85] on span "Review Ads" at bounding box center [1473, 88] width 58 height 13
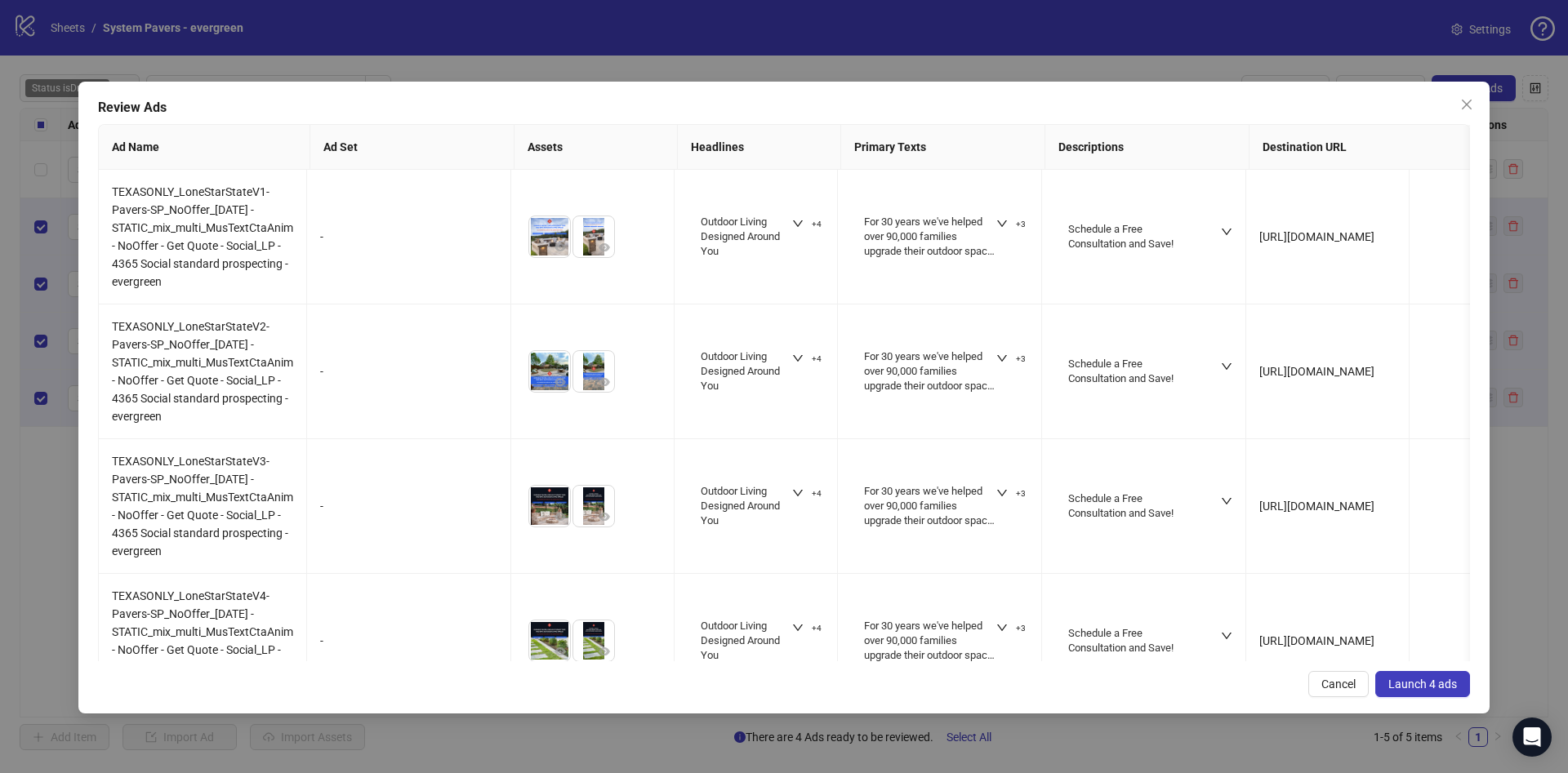
click at [1415, 680] on span "Launch 4 ads" at bounding box center [1422, 684] width 68 height 13
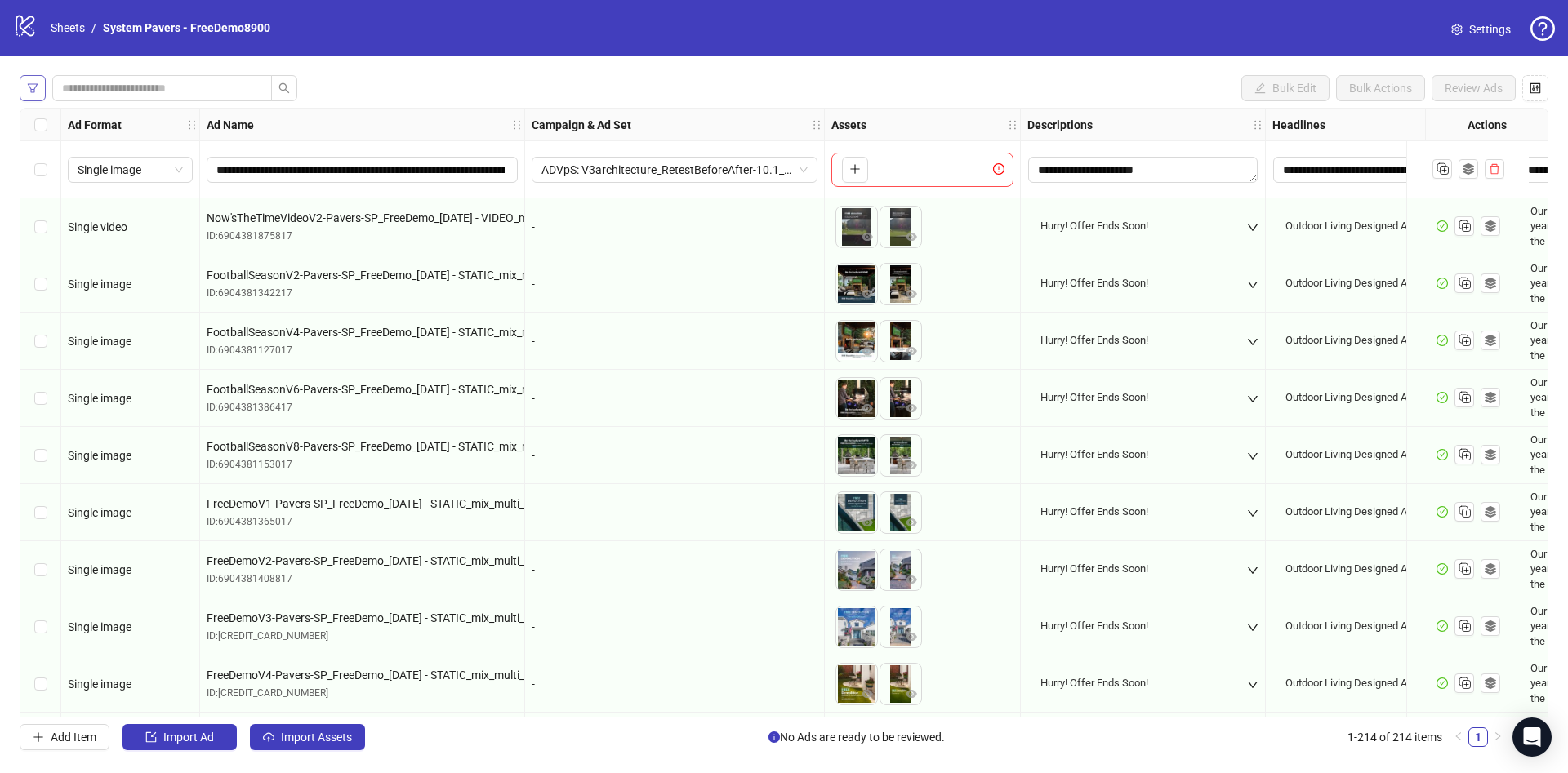
click at [30, 83] on icon "filter" at bounding box center [33, 88] width 12 height 12
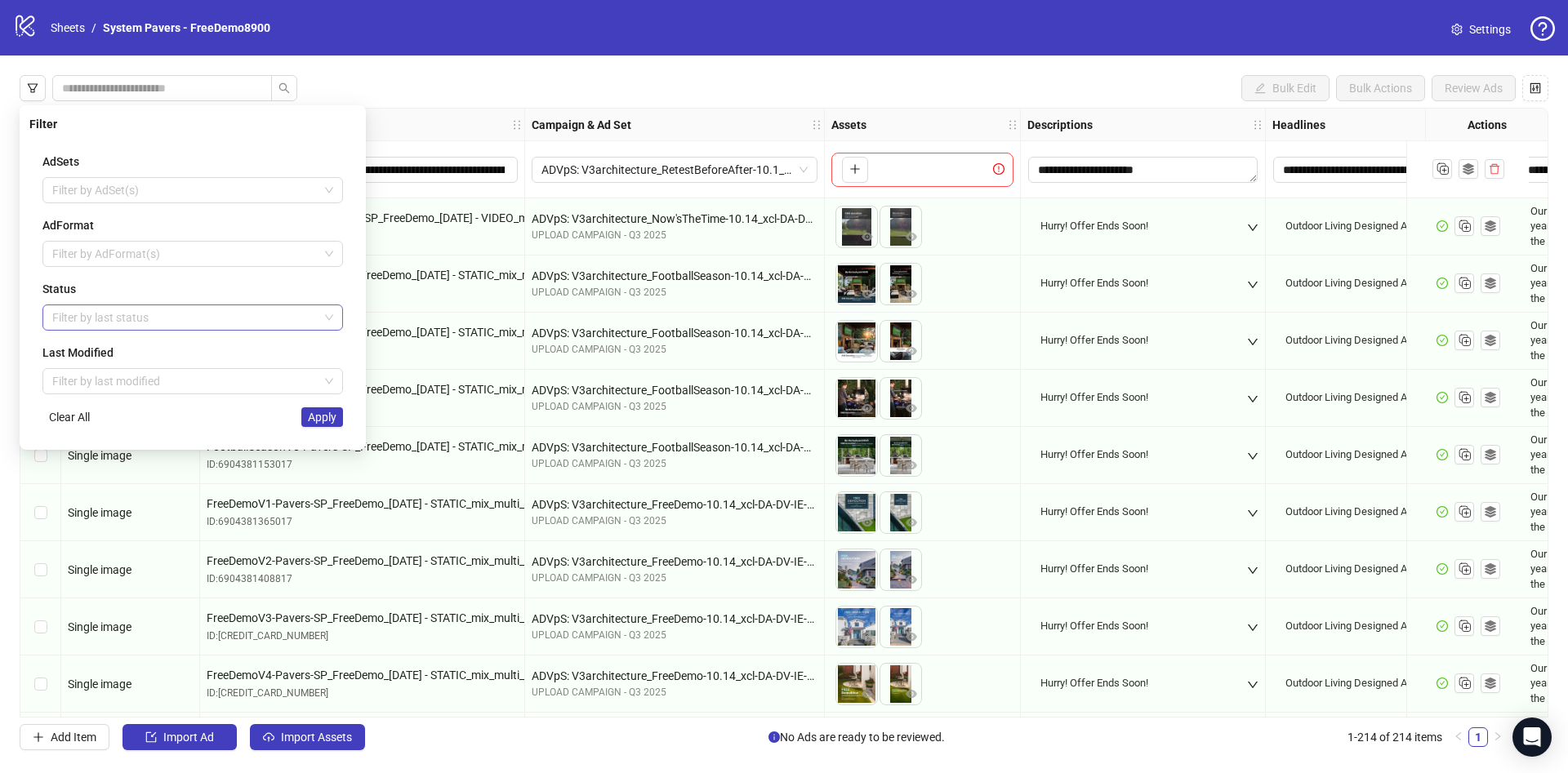
click at [74, 320] on div at bounding box center [185, 317] width 277 height 23
click at [73, 347] on div "Draft" at bounding box center [192, 350] width 274 height 18
click at [336, 430] on div "AdSets Filter by AdSet(s) AdFormat Filter by AdFormat(s) Status Draft Last Modi…" at bounding box center [192, 289] width 326 height 300
click at [327, 419] on span "Apply" at bounding box center [322, 417] width 29 height 13
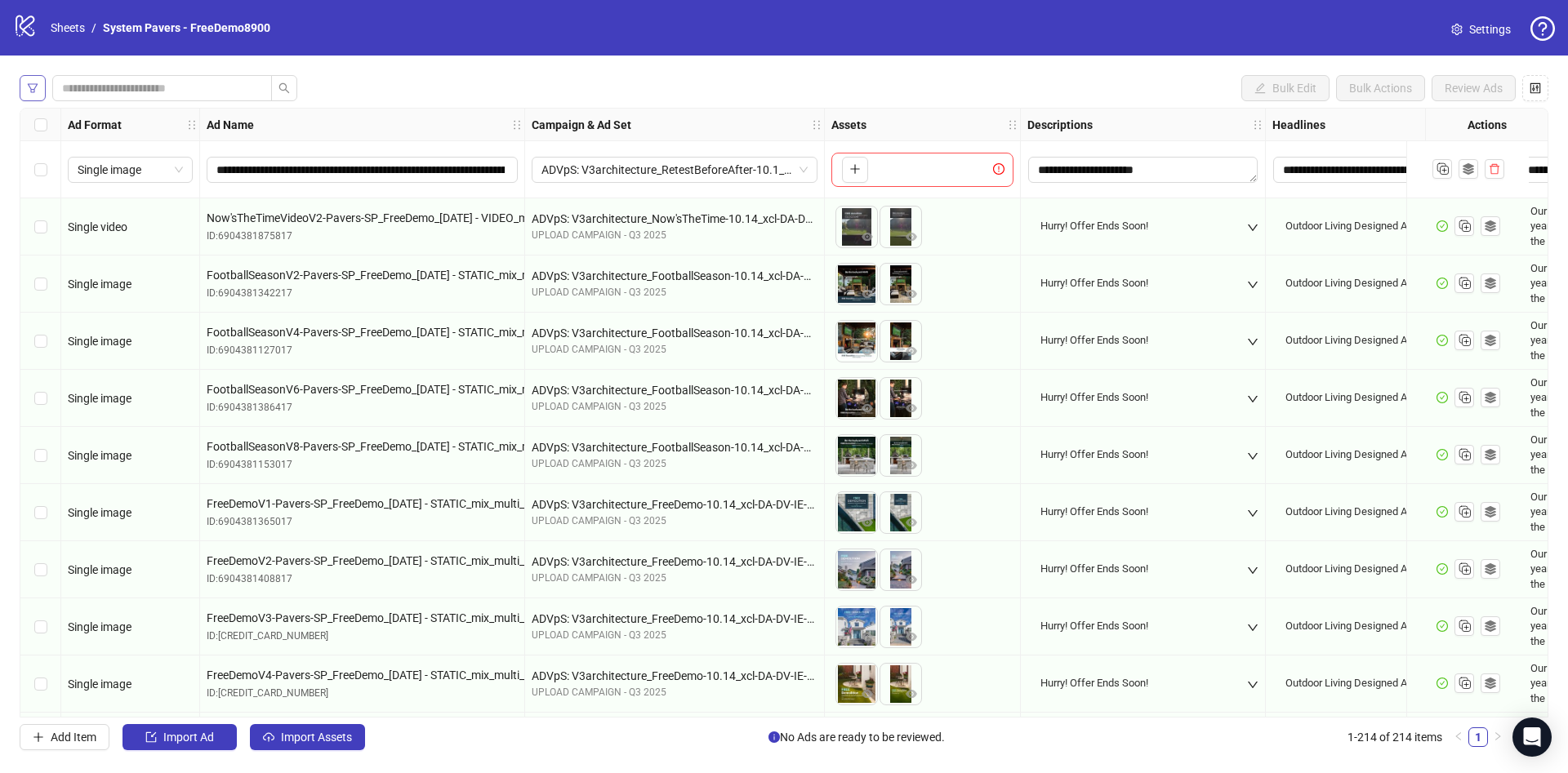
click at [33, 88] on icon "filter" at bounding box center [33, 88] width 12 height 12
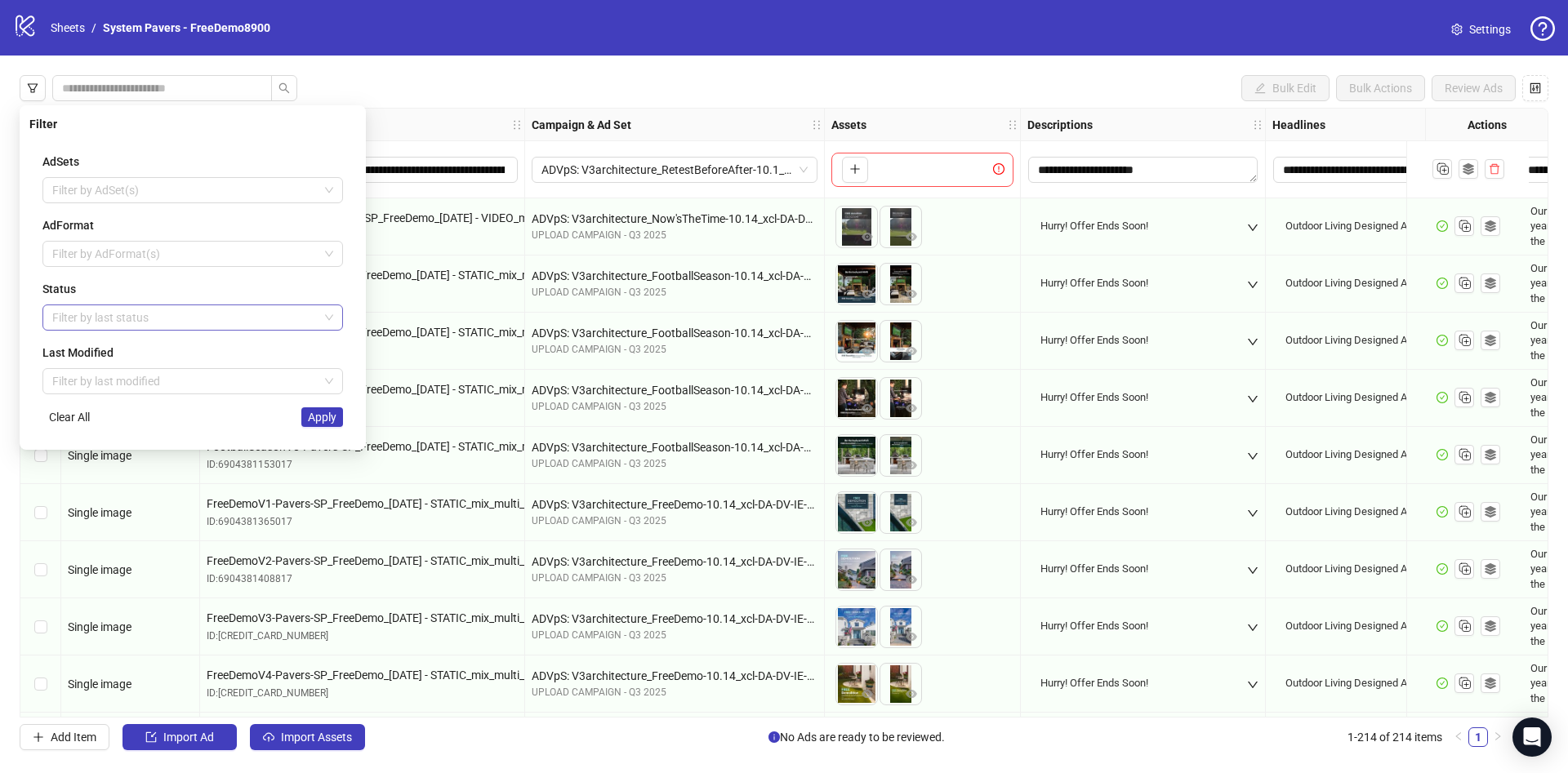
click at [73, 306] on div at bounding box center [185, 317] width 277 height 23
click at [78, 345] on div "Draft" at bounding box center [192, 350] width 274 height 18
click at [38, 328] on div "AdSets Filter by AdSet(s) AdFormat Filter by AdFormat(s) Status Draft Last Modi…" at bounding box center [192, 289] width 326 height 300
click at [303, 414] on button "Apply" at bounding box center [321, 417] width 41 height 19
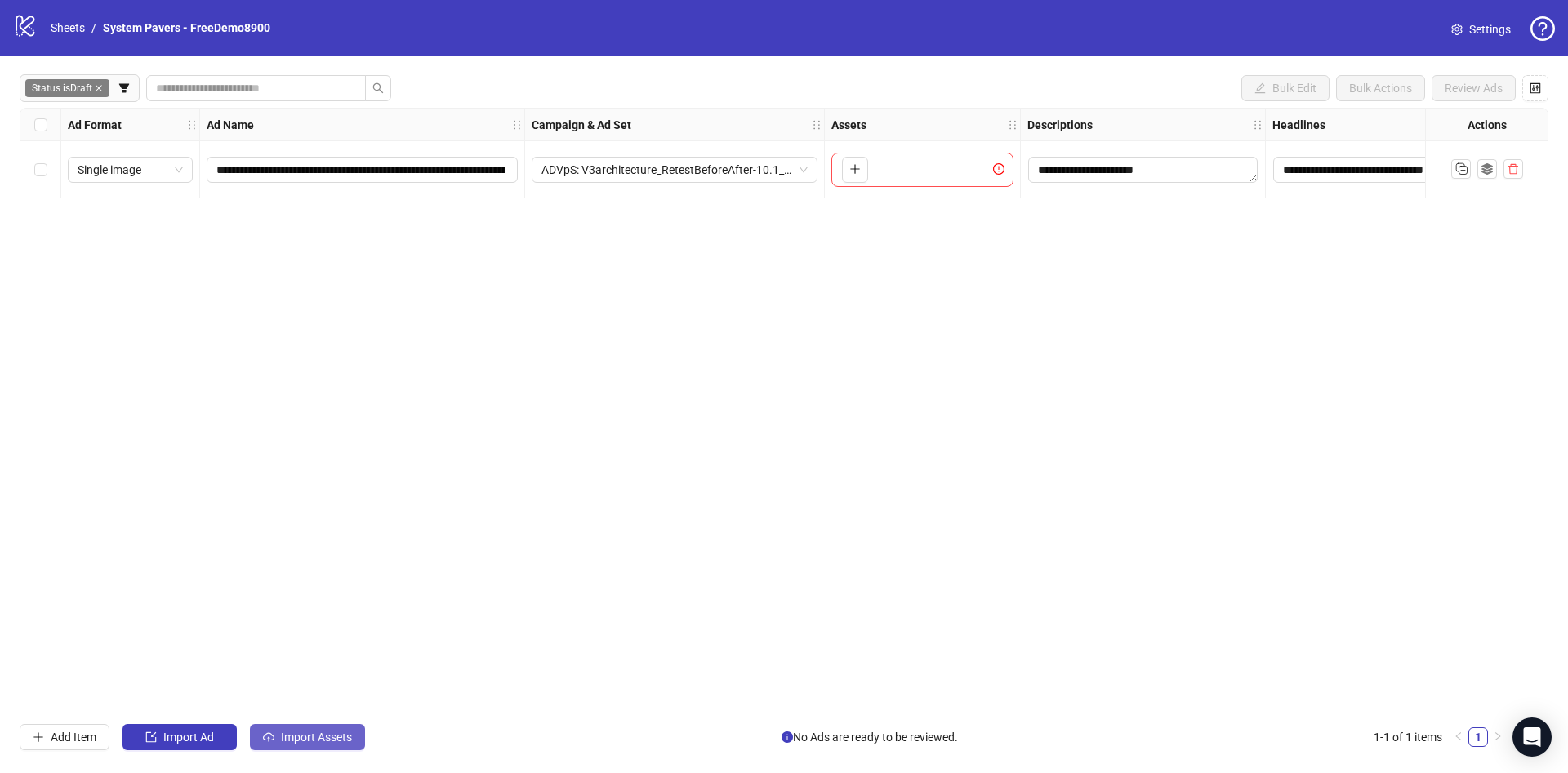
click at [325, 741] on span "Import Assets" at bounding box center [316, 737] width 71 height 13
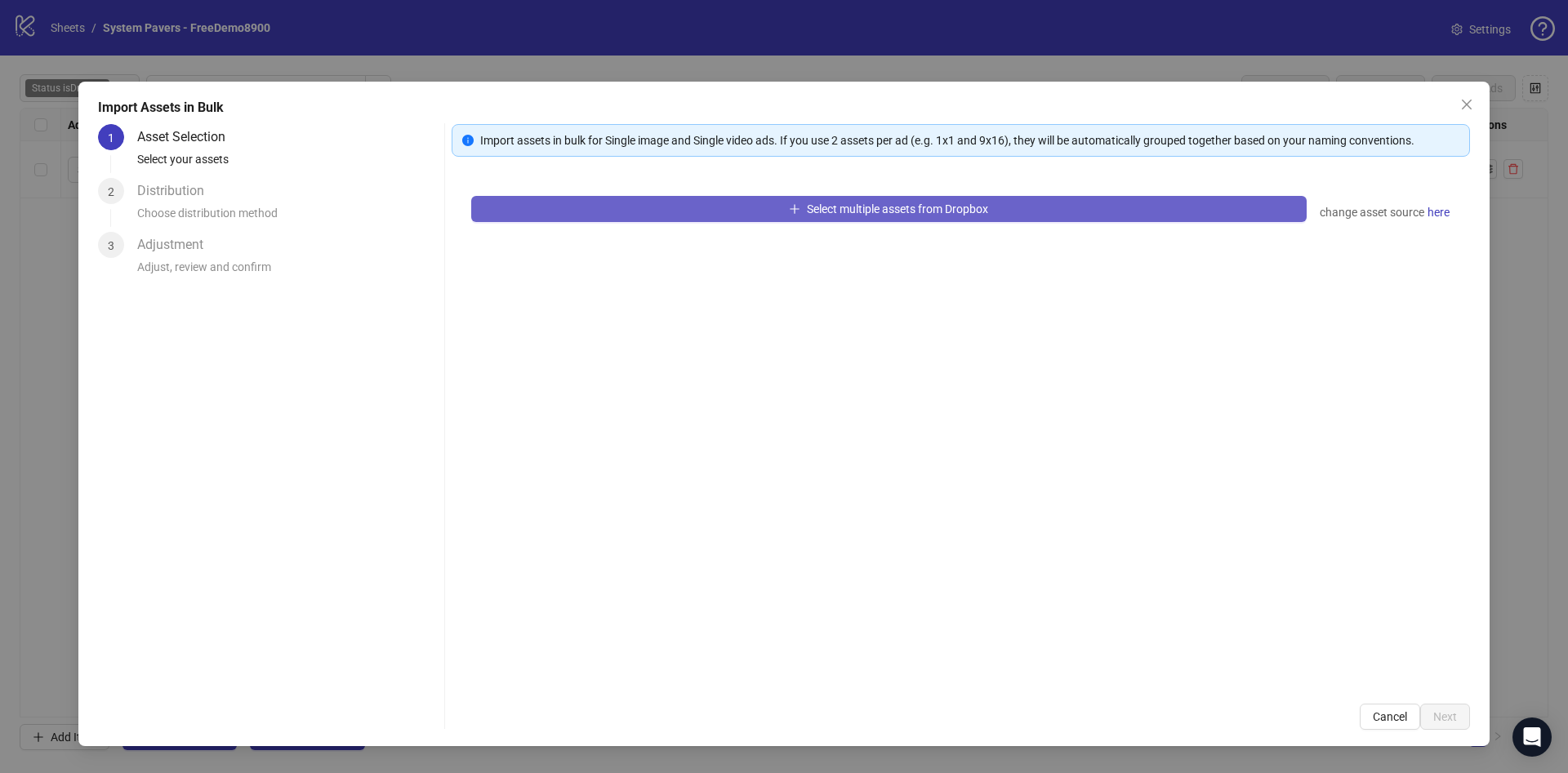
click at [715, 197] on button "Select multiple assets from Dropbox" at bounding box center [889, 209] width 835 height 26
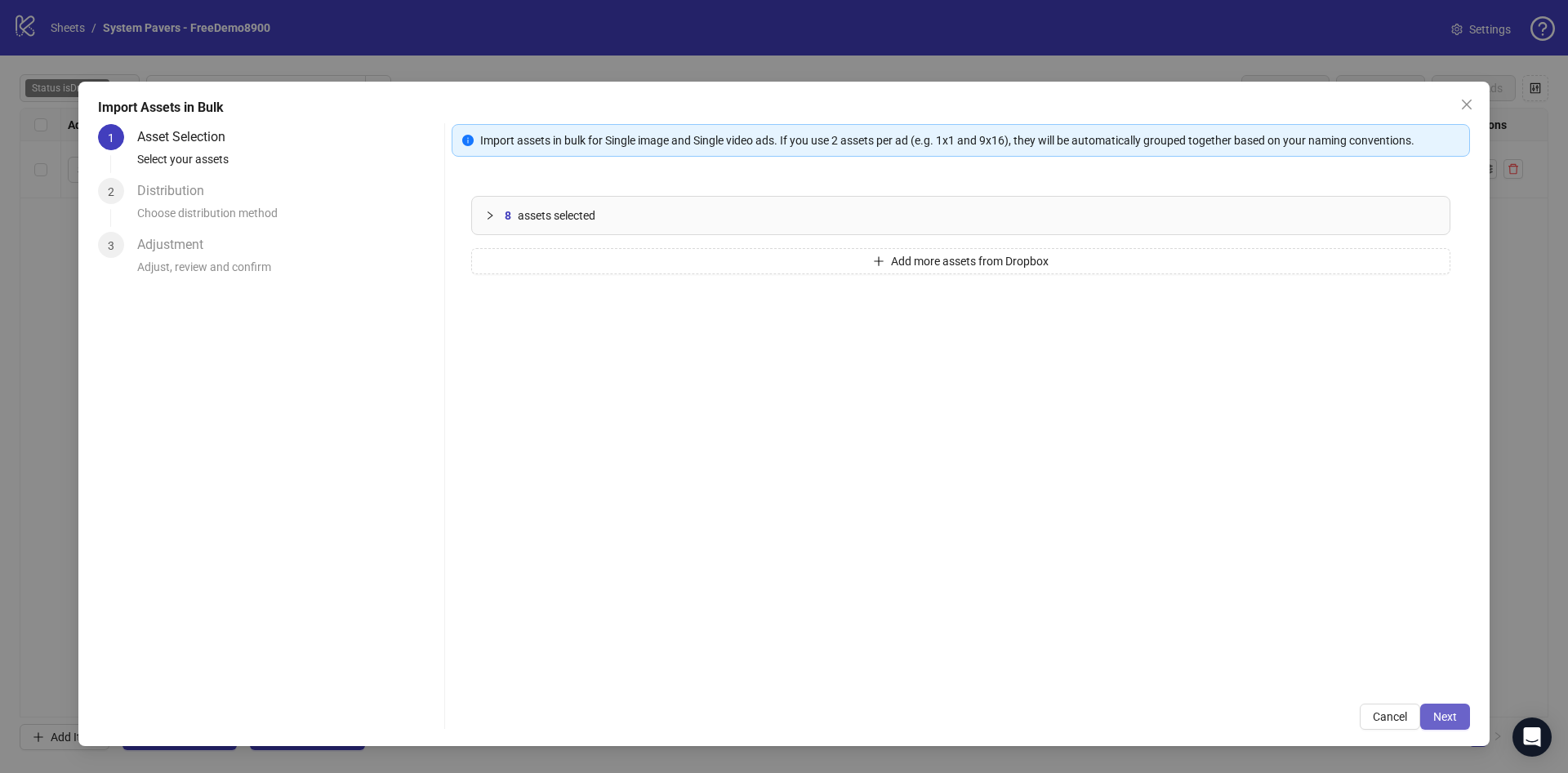
click at [1449, 717] on span "Next" at bounding box center [1444, 716] width 24 height 13
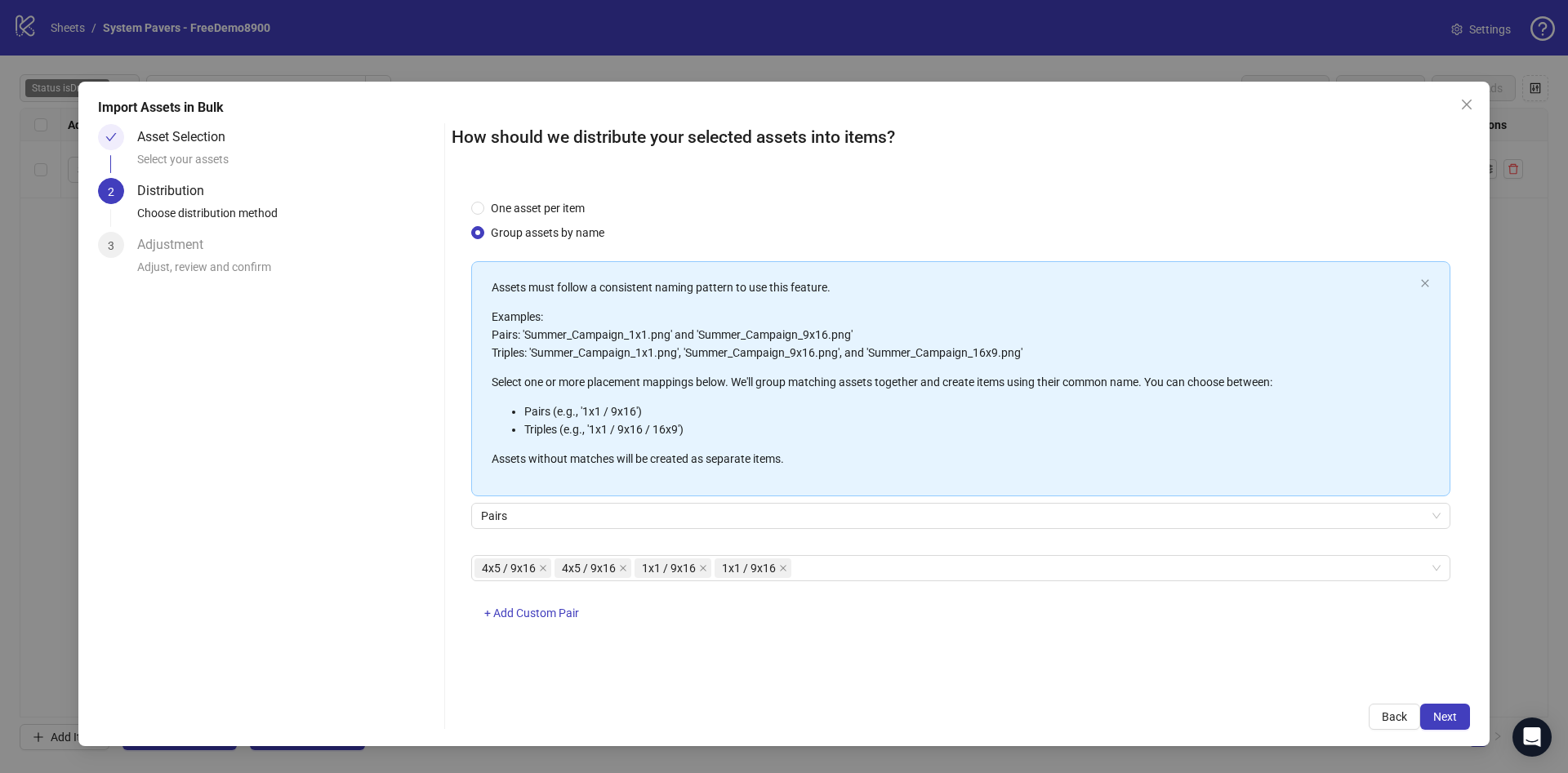
click at [1449, 717] on span "Next" at bounding box center [1444, 716] width 24 height 13
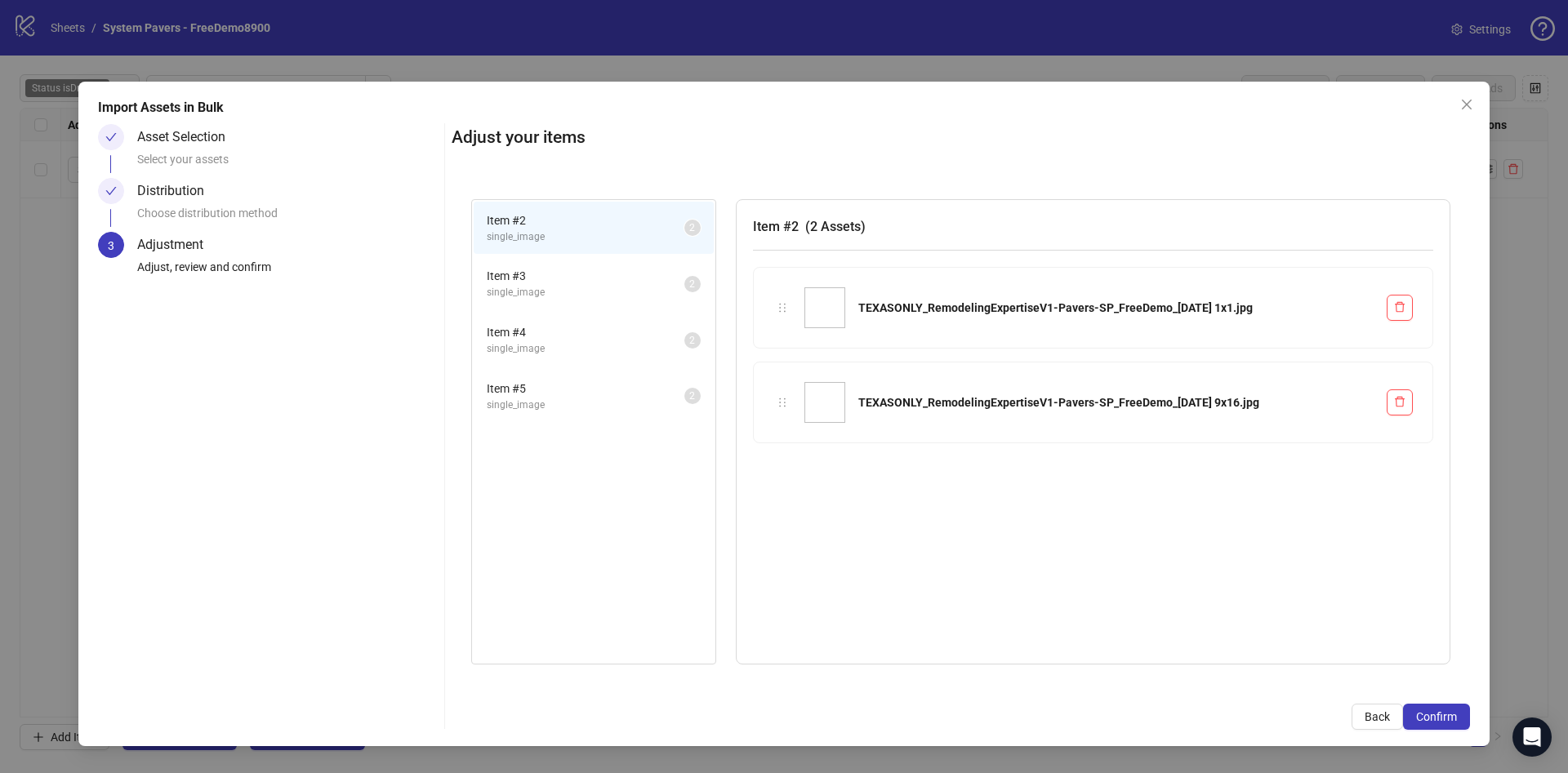
click at [1449, 717] on span "Confirm" at bounding box center [1436, 716] width 40 height 13
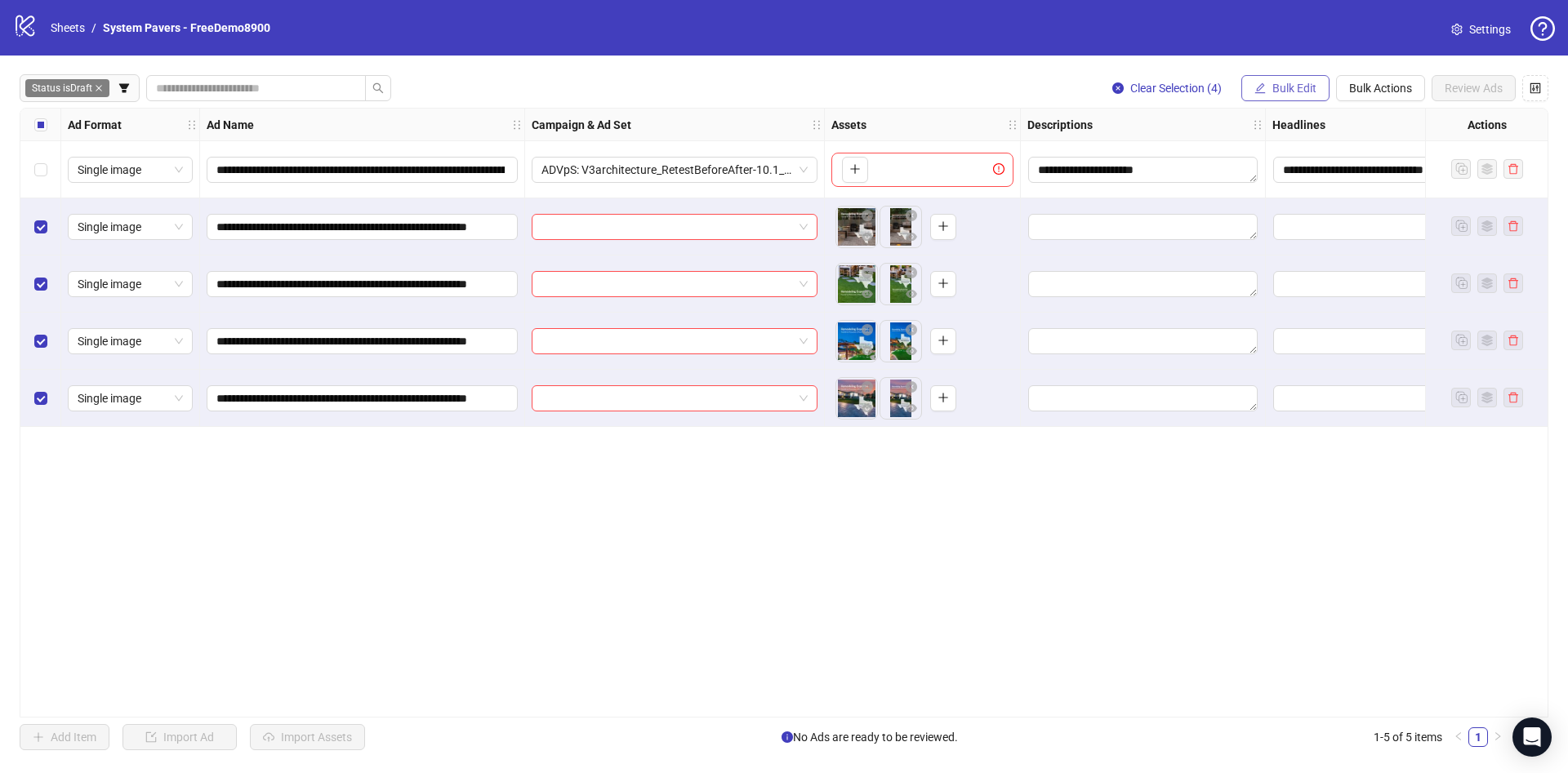
click at [1287, 93] on span "Bulk Edit" at bounding box center [1294, 88] width 44 height 13
click at [1287, 151] on span "Name" at bounding box center [1301, 147] width 97 height 18
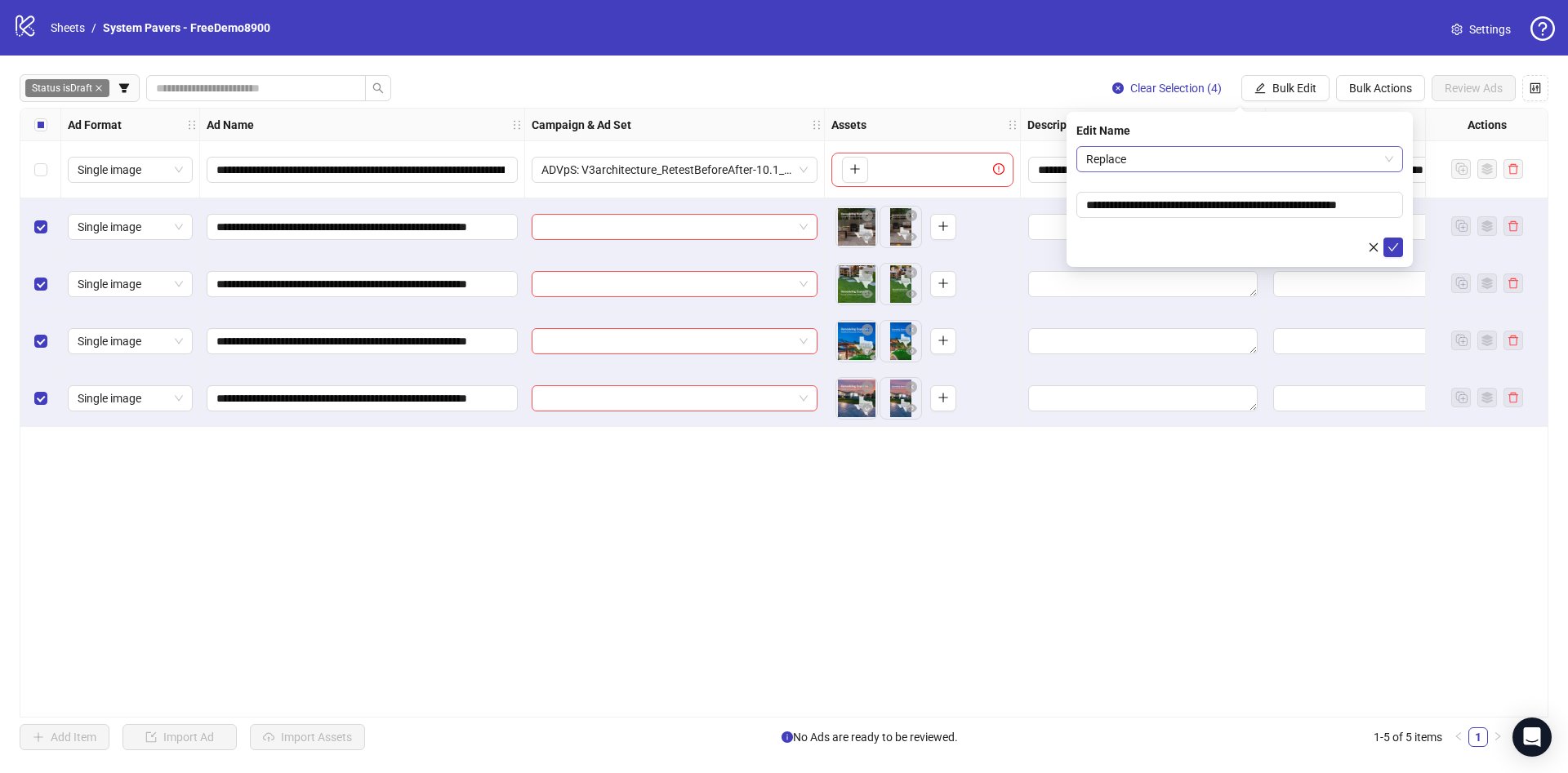
click at [1247, 158] on span "Replace" at bounding box center [1239, 159] width 307 height 24
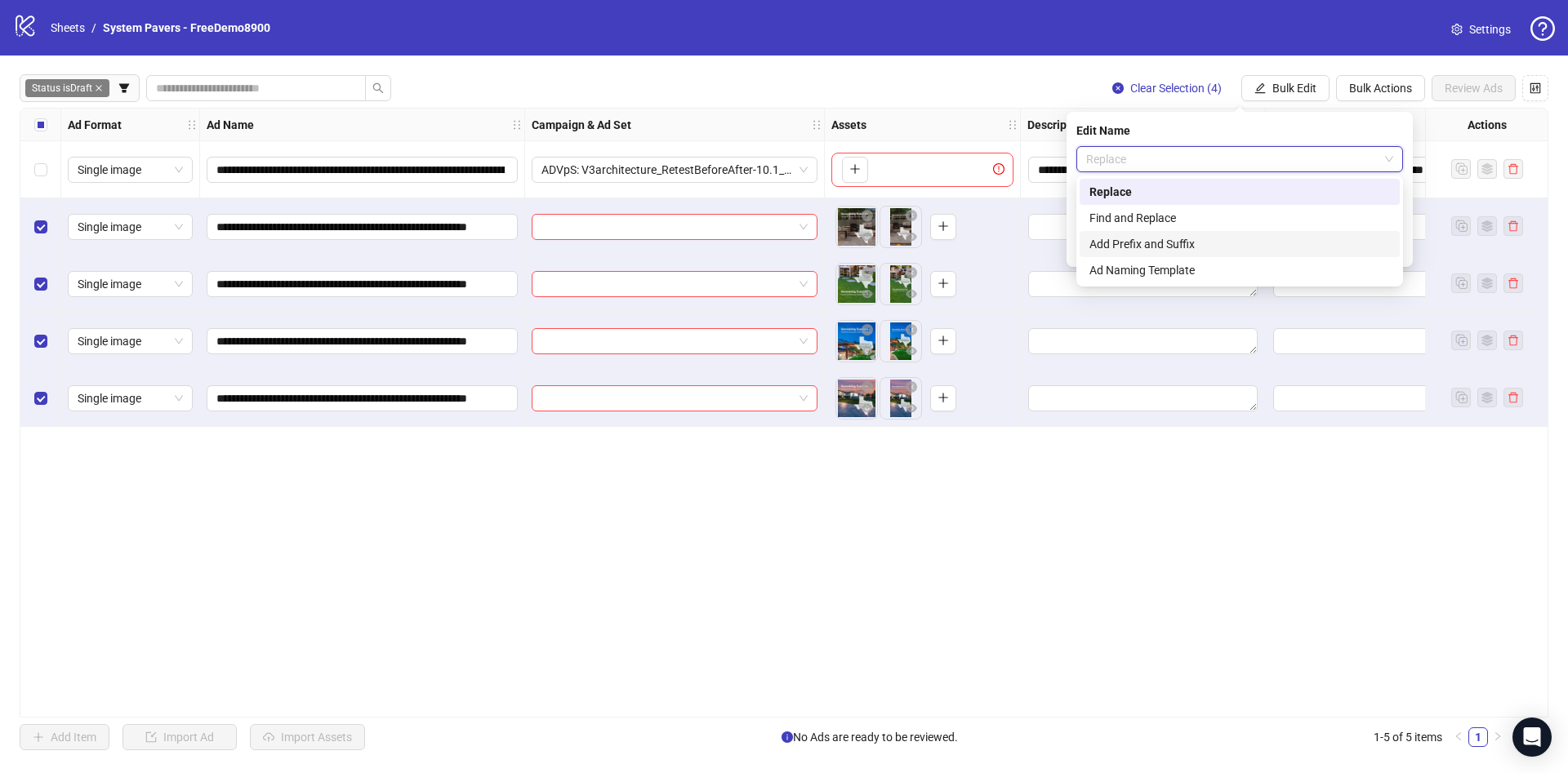
click at [1140, 242] on div "Add Prefix and Suffix" at bounding box center [1239, 243] width 300 height 18
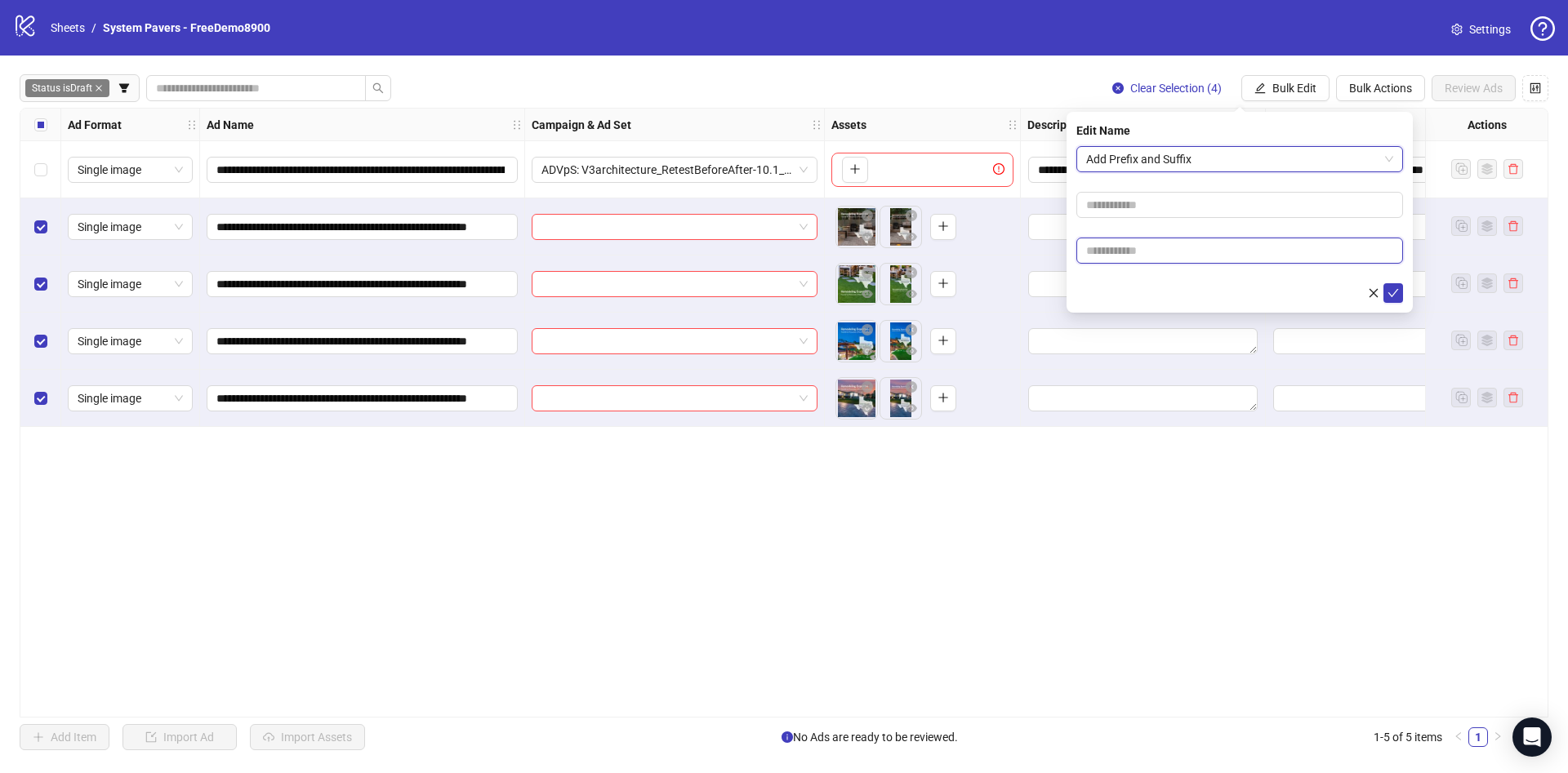
click at [1109, 244] on input "text" at bounding box center [1239, 250] width 326 height 26
paste input "**********"
type input "**********"
click at [1114, 287] on div at bounding box center [1239, 293] width 326 height 19
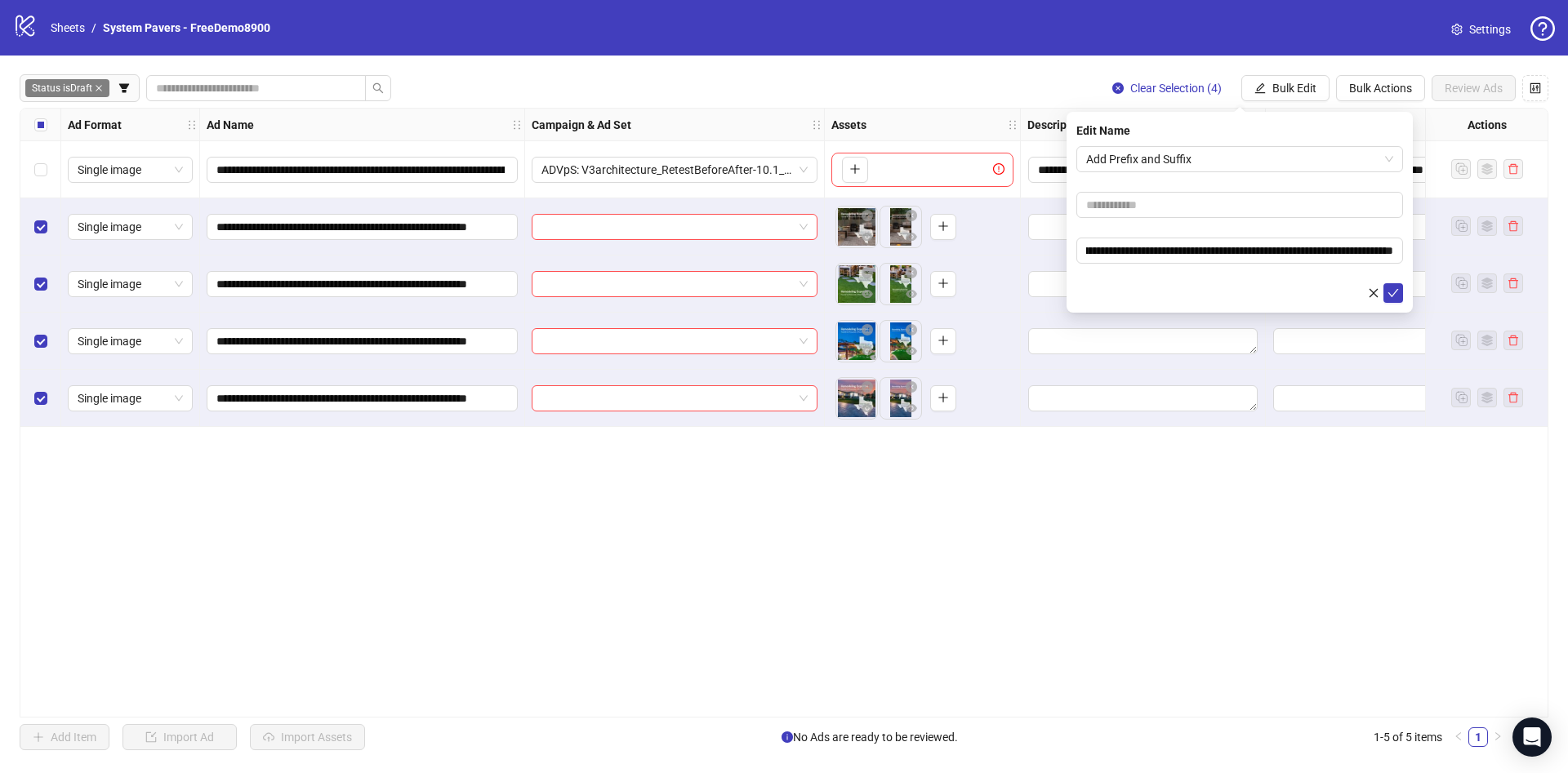
scroll to position [0, 0]
click at [1398, 290] on icon "check" at bounding box center [1393, 293] width 12 height 12
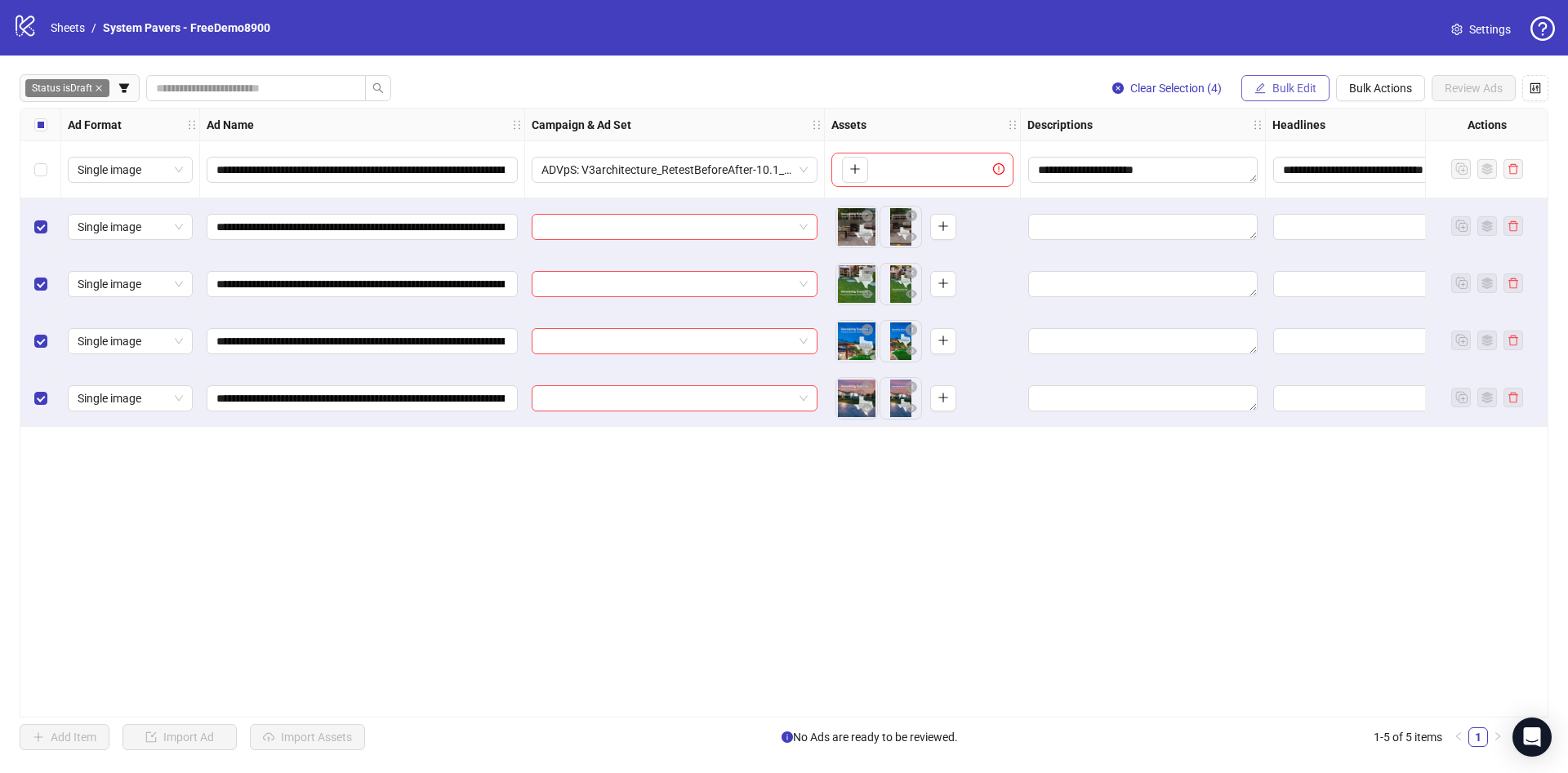
drag, startPoint x: 1291, startPoint y: 84, endPoint x: 1293, endPoint y: 94, distance: 10.2
click at [1292, 85] on span "Bulk Edit" at bounding box center [1294, 88] width 44 height 13
click at [1293, 171] on span "Campaign & Ad Set" at bounding box center [1301, 173] width 97 height 18
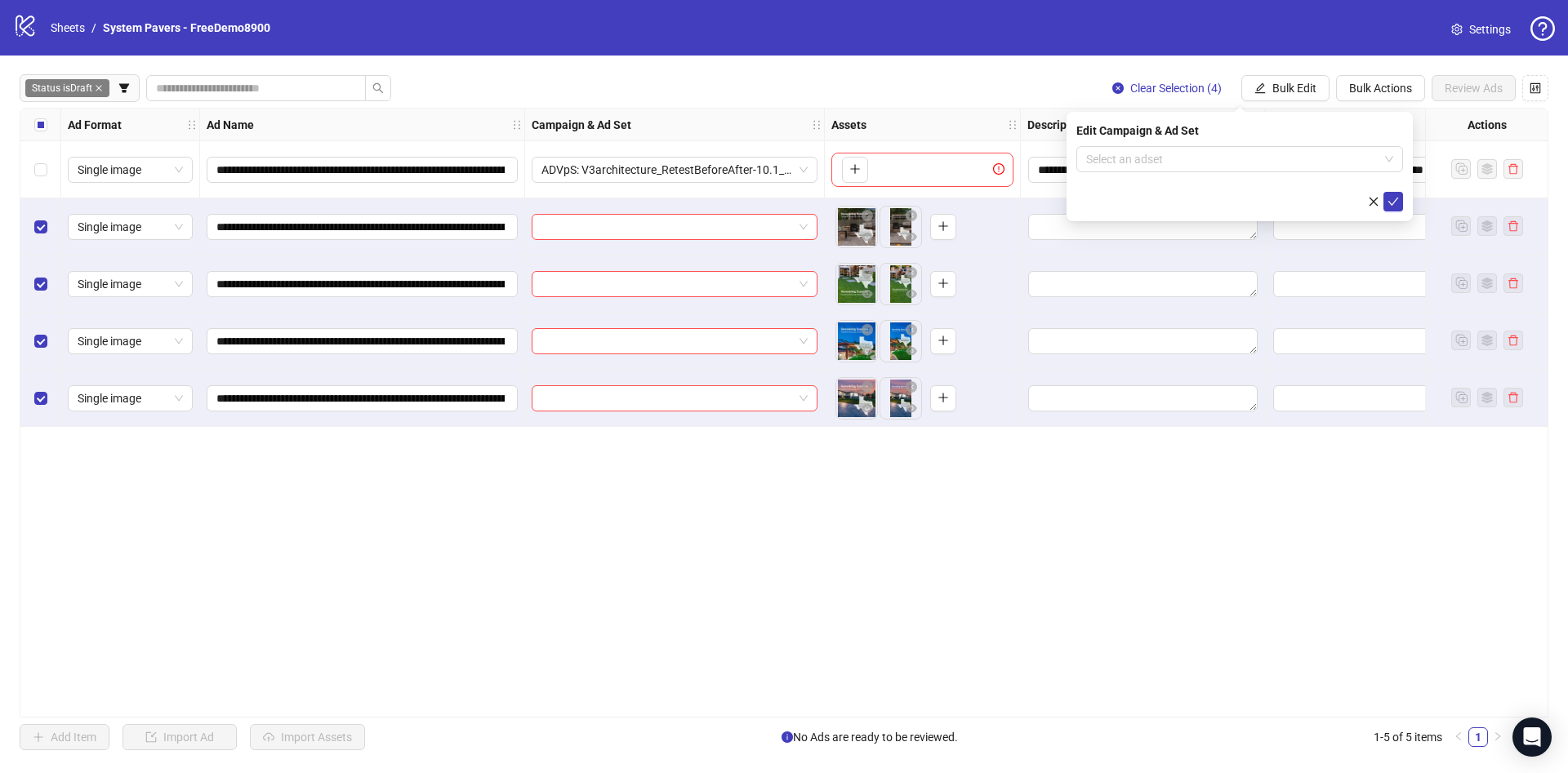
click at [1281, 171] on div "Select an adset" at bounding box center [1239, 159] width 326 height 26
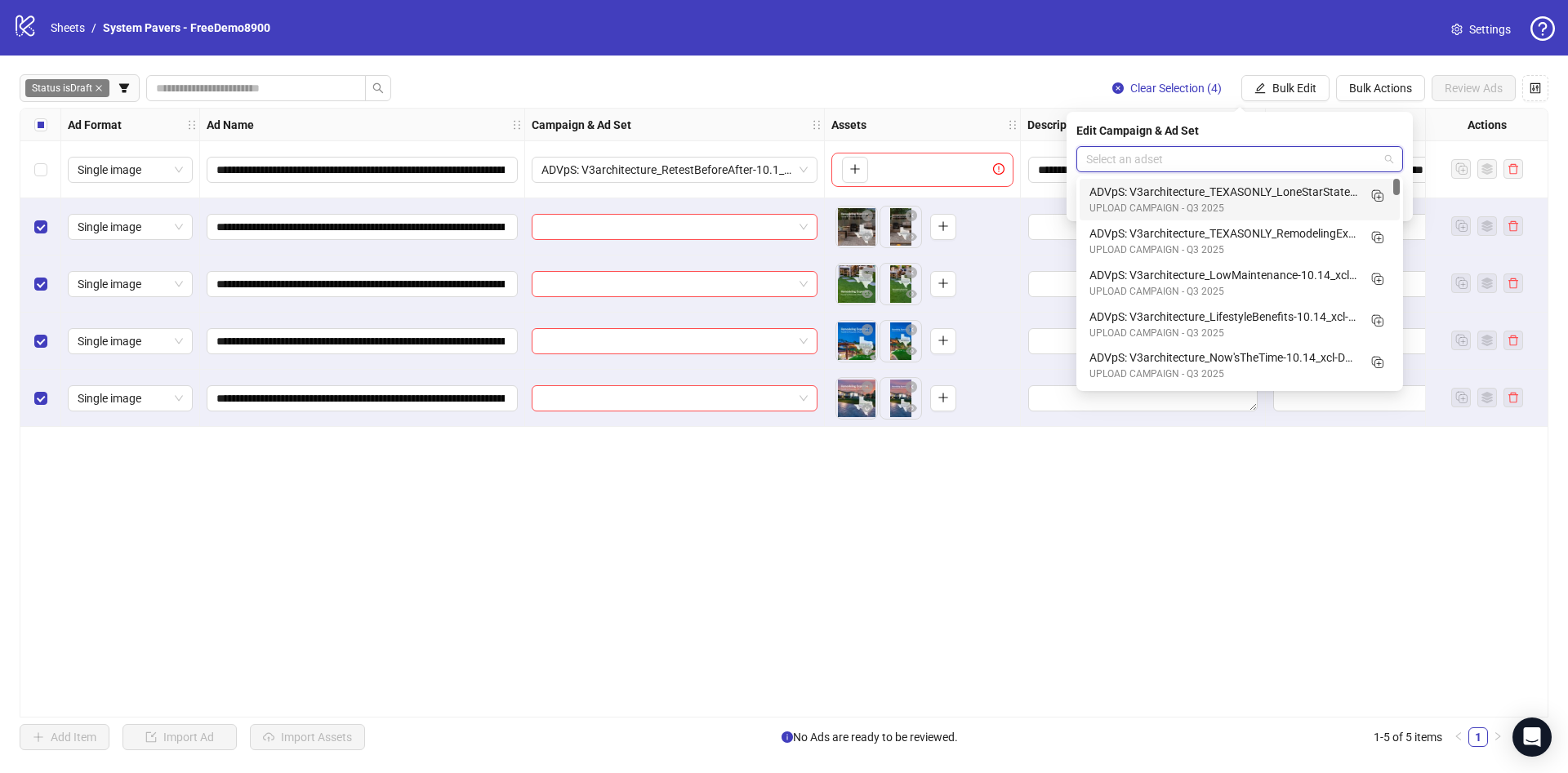
click at [1285, 162] on input "search" at bounding box center [1232, 159] width 292 height 24
click at [1271, 191] on div "ADVpS: V3architecture_TEXASONLY_LoneStarState-10.14_xcl-DA-DV-IE-LA-PHX-SAC-SEA…" at bounding box center [1223, 191] width 267 height 18
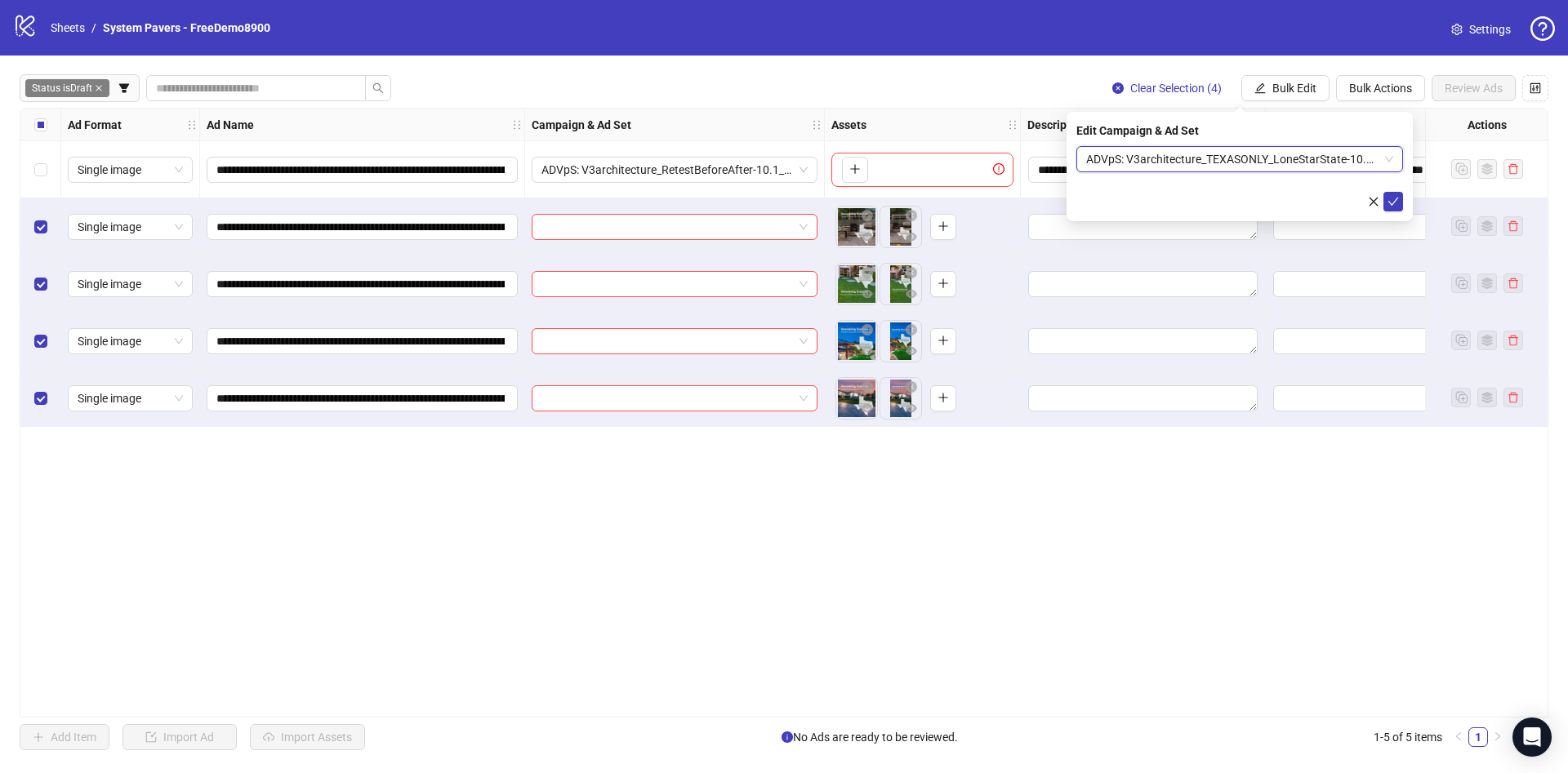
click at [1303, 144] on div "Edit Campaign & Ad Set ADVpS: V3architecture_TEXASONLY_LoneStarState-10.14_xcl-…" at bounding box center [1239, 166] width 346 height 110
click at [1300, 163] on span "ADVpS: V3architecture_TEXASONLY_LoneStarState-10.14_xcl-DA-DV-IE-LA-PHX-SAC-SEA…" at bounding box center [1239, 159] width 307 height 24
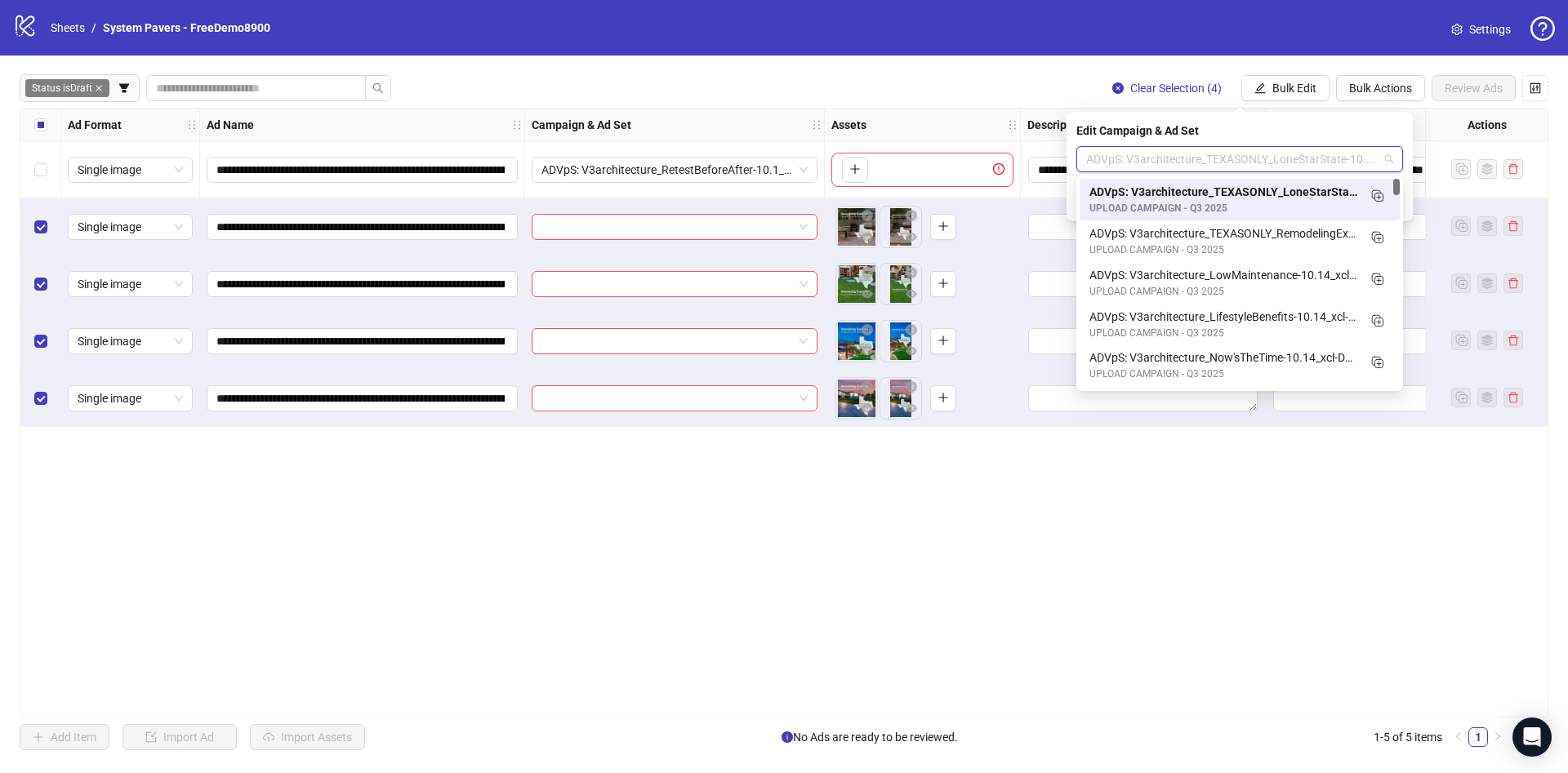
click at [1279, 232] on div "ADVpS: V3architecture_TEXASONLY_RemodelingExpertise-10.14_xcl-DA-DV-IE-LA-PHX-S…" at bounding box center [1223, 233] width 267 height 18
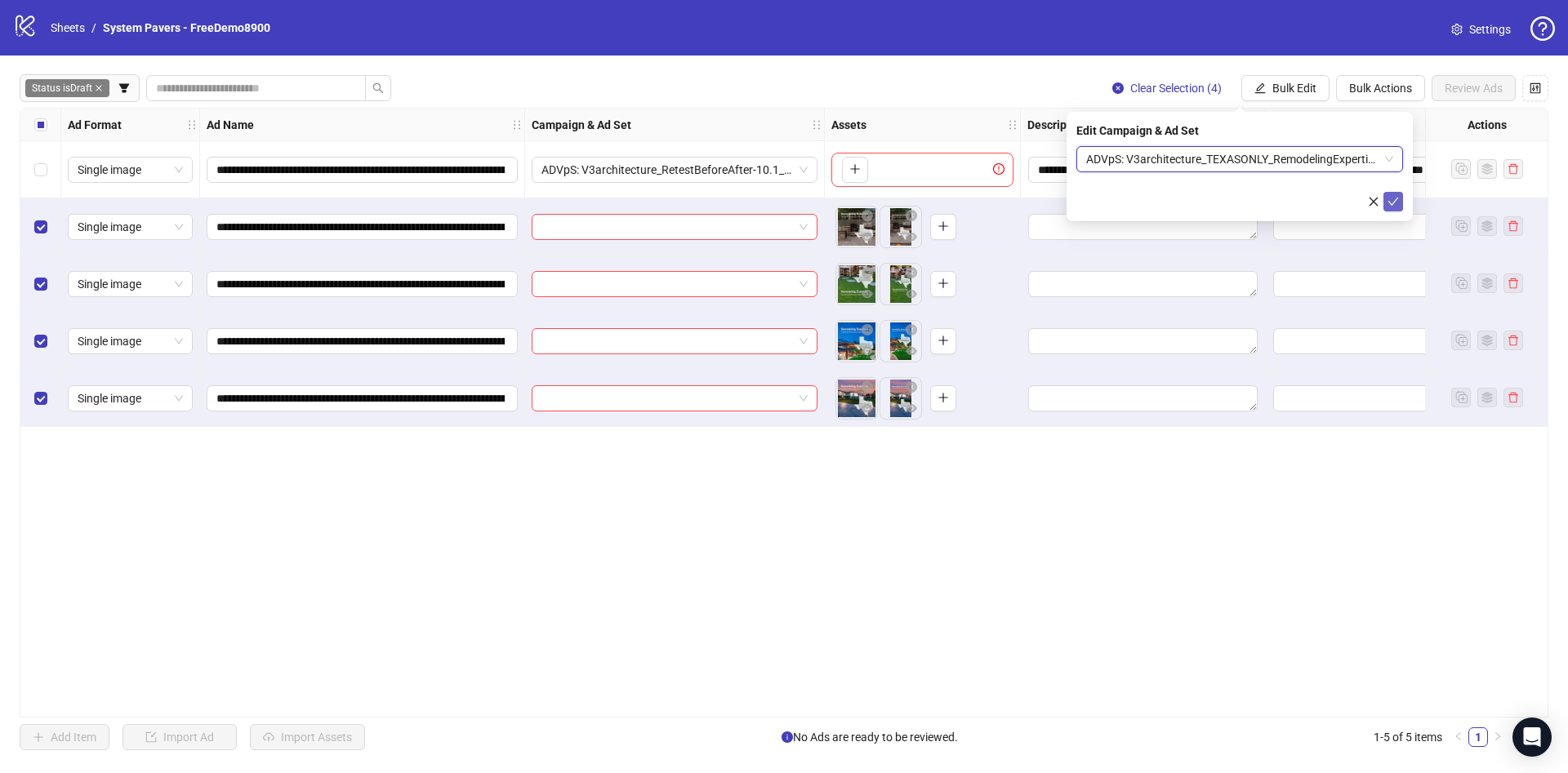
click at [1396, 202] on icon "check" at bounding box center [1393, 202] width 12 height 12
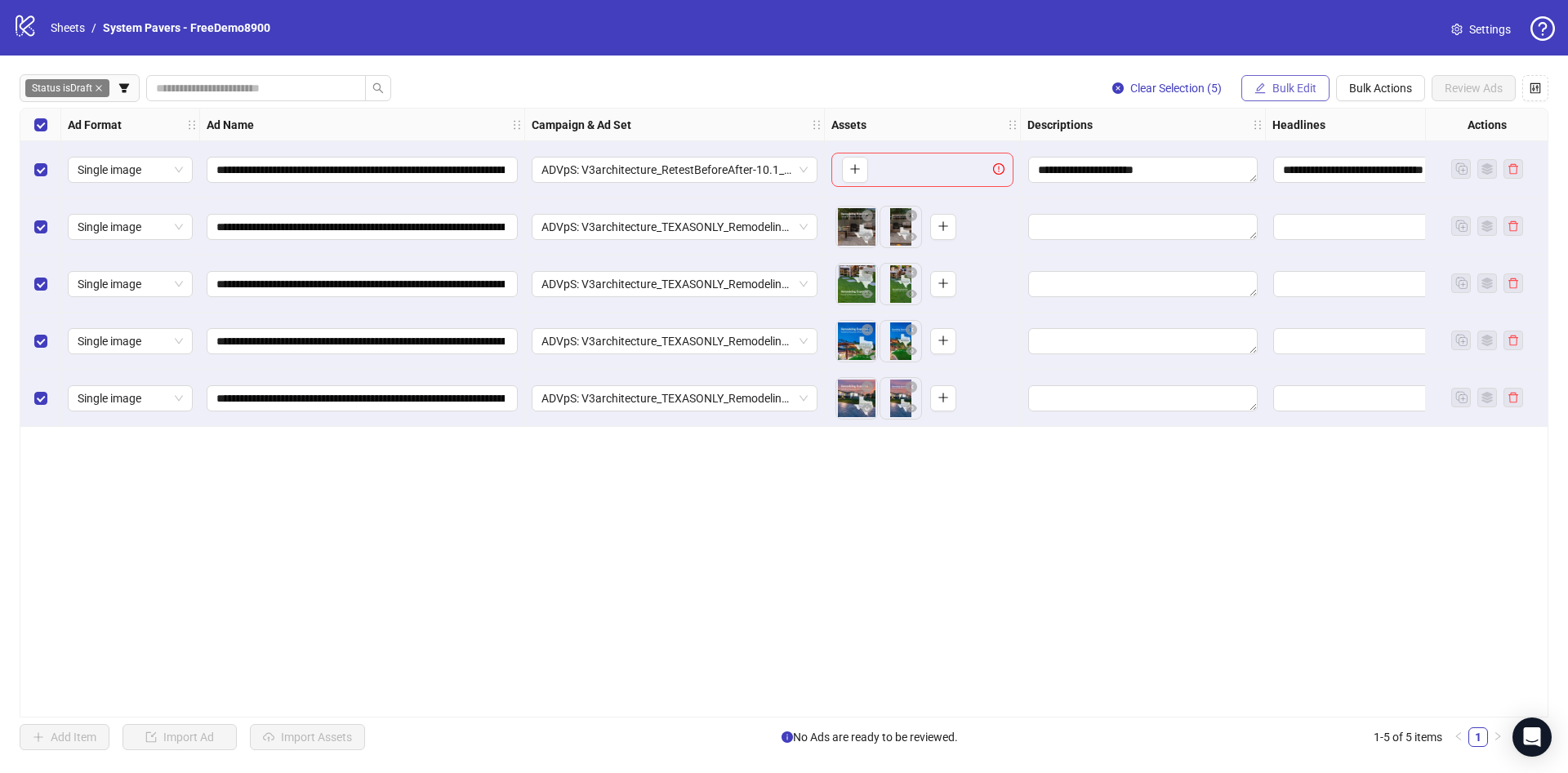
click at [1312, 87] on span "Bulk Edit" at bounding box center [1294, 88] width 44 height 13
click at [1274, 256] on span "Primary Texts" at bounding box center [1301, 252] width 97 height 18
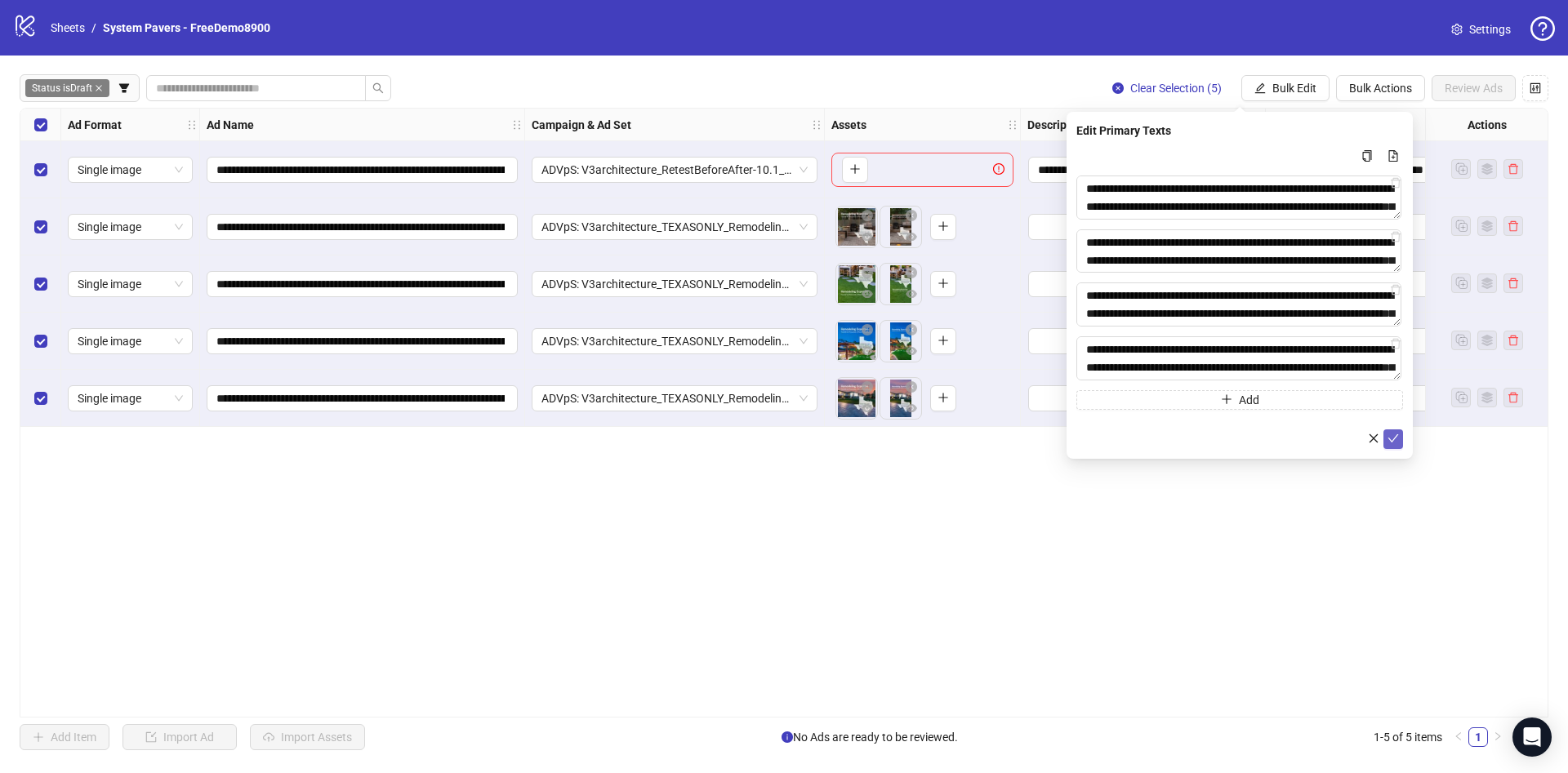
click at [1399, 441] on button "submit" at bounding box center [1393, 438] width 19 height 19
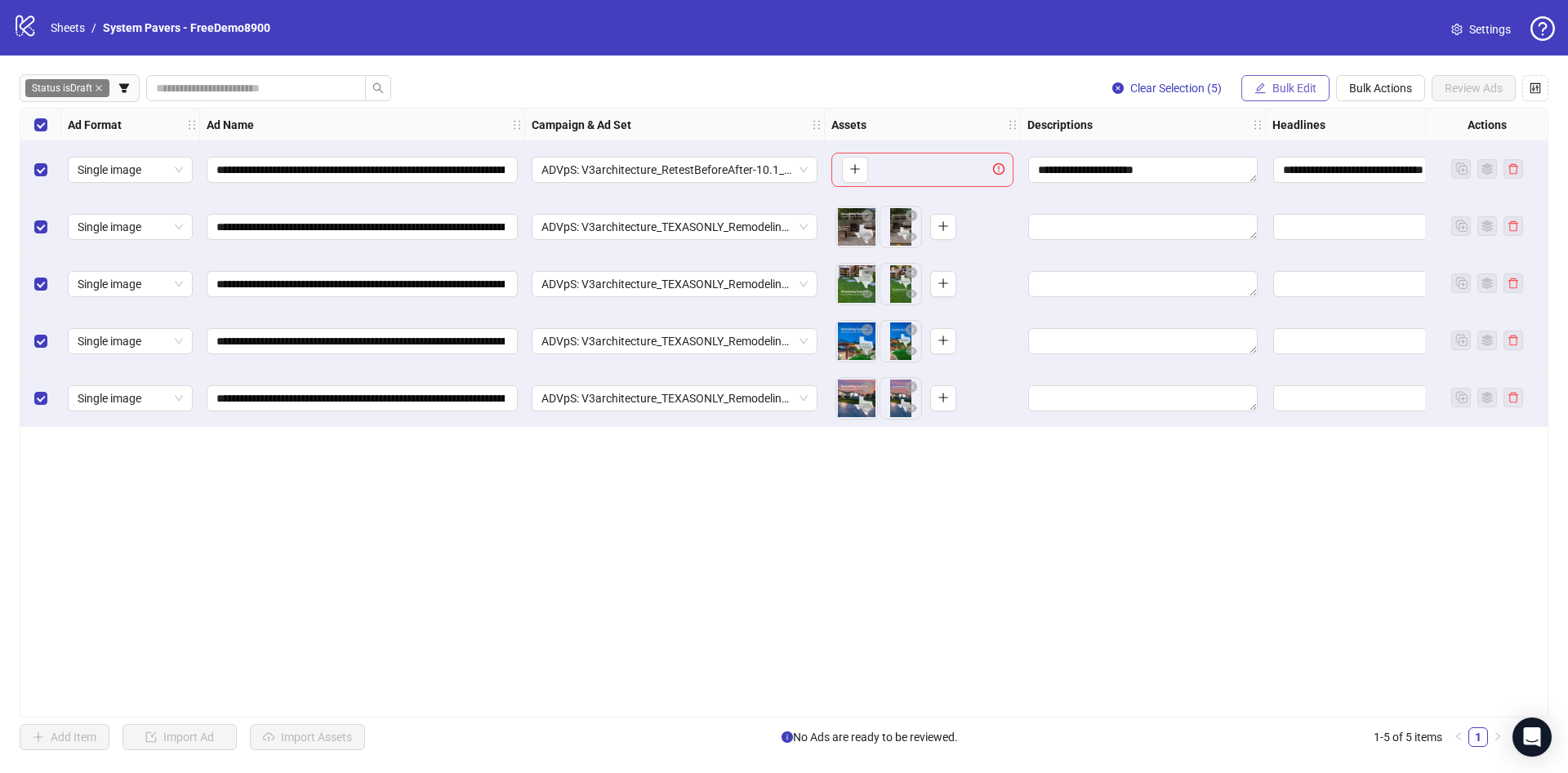
click at [1285, 89] on span "Bulk Edit" at bounding box center [1294, 88] width 44 height 13
click at [1327, 231] on span "Headlines" at bounding box center [1301, 226] width 97 height 18
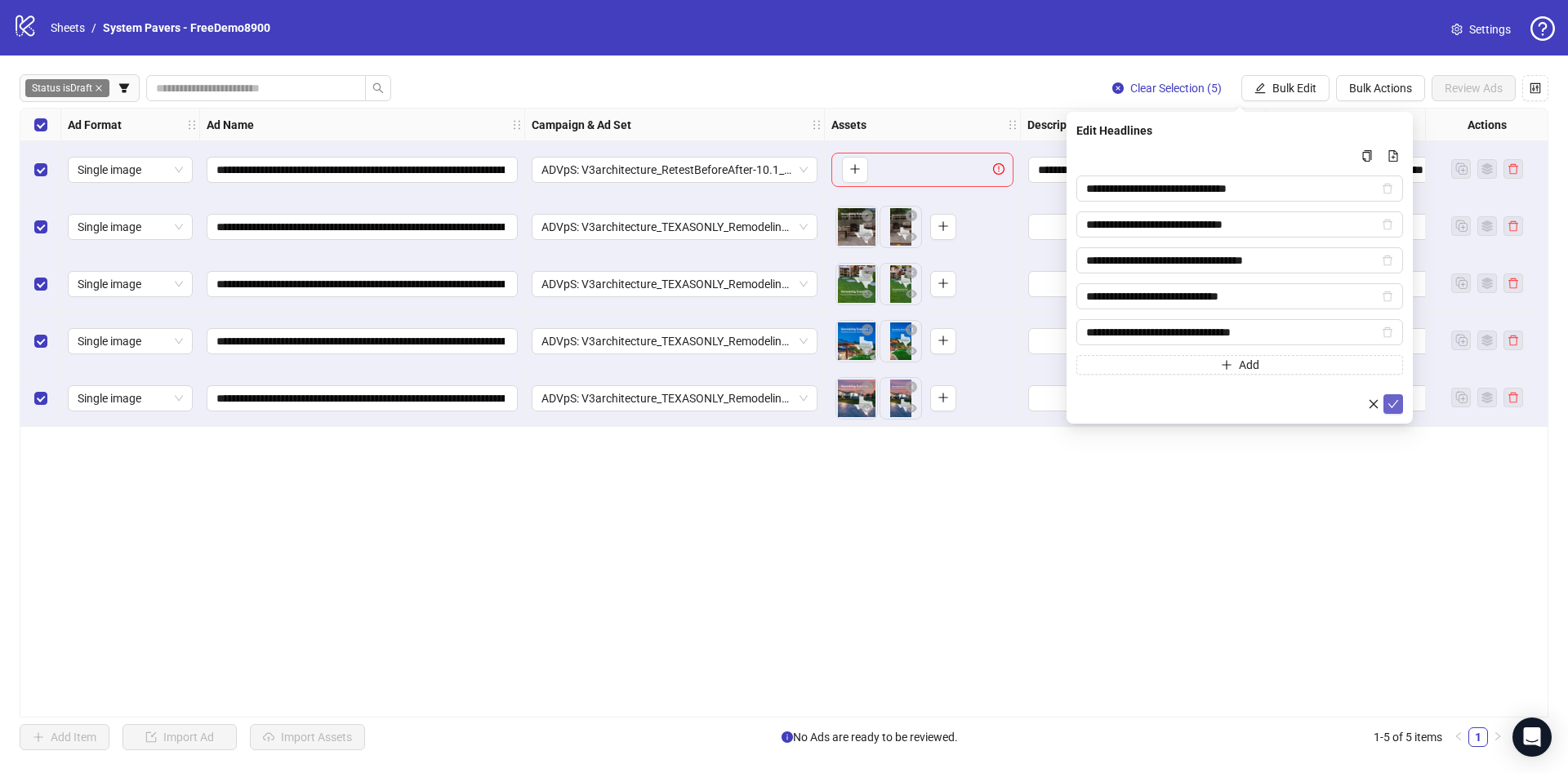
click at [1390, 400] on icon "check" at bounding box center [1393, 404] width 12 height 12
click at [1301, 95] on button "Bulk Edit" at bounding box center [1285, 87] width 89 height 26
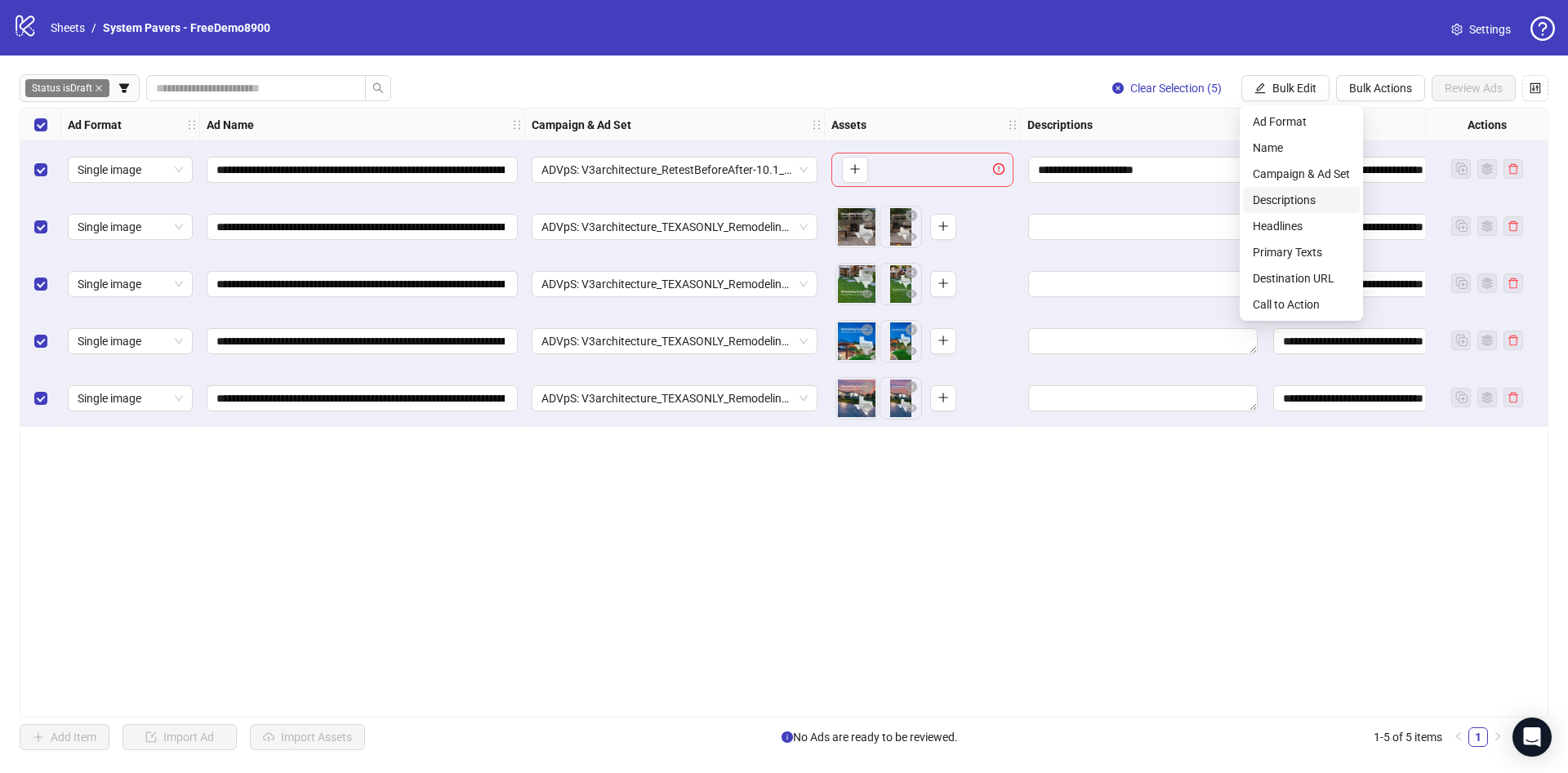
click at [1302, 199] on span "Descriptions" at bounding box center [1301, 200] width 97 height 18
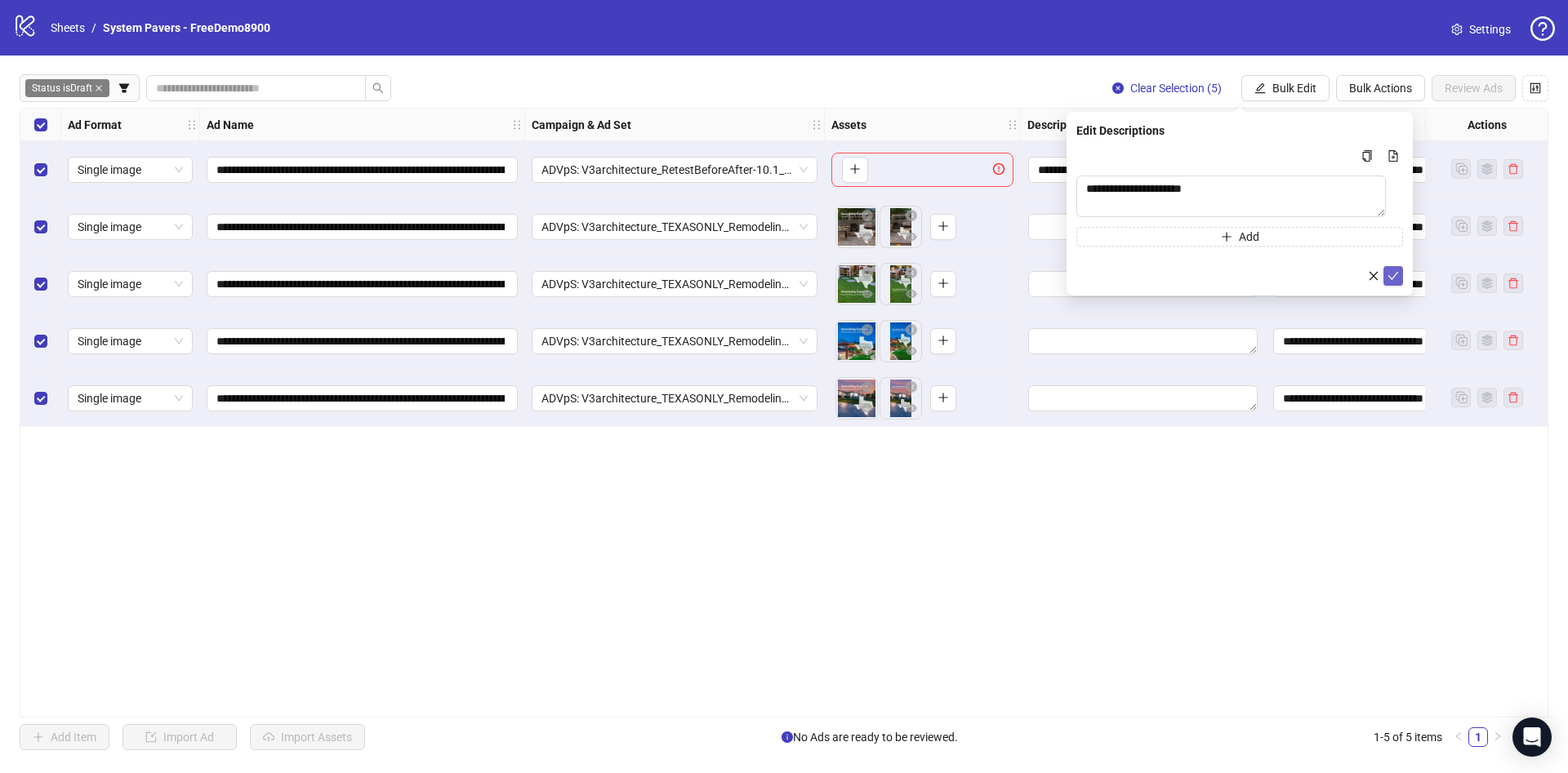
click at [1390, 281] on icon "check" at bounding box center [1393, 276] width 12 height 12
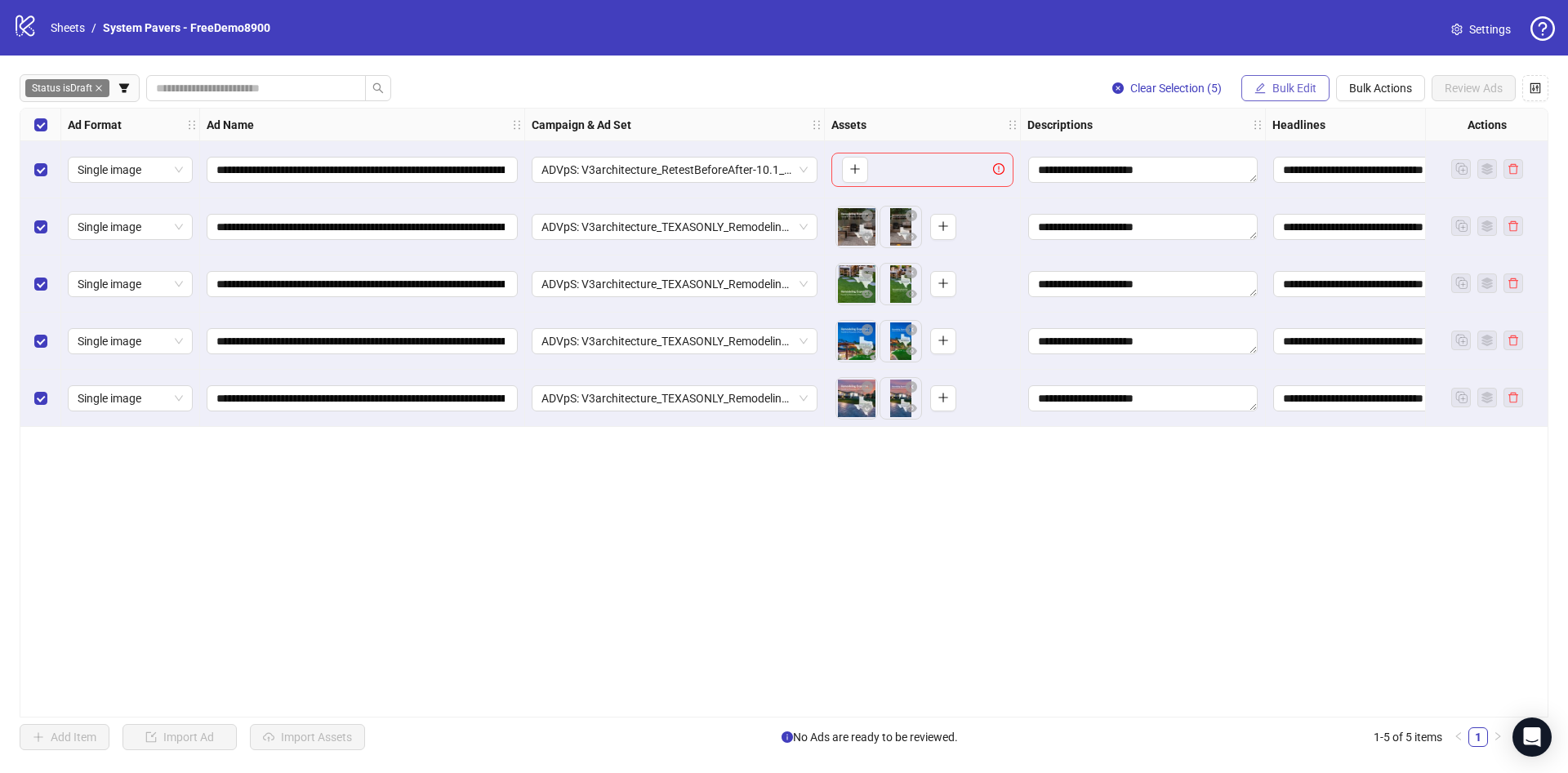
click at [1302, 95] on button "Bulk Edit" at bounding box center [1285, 87] width 89 height 26
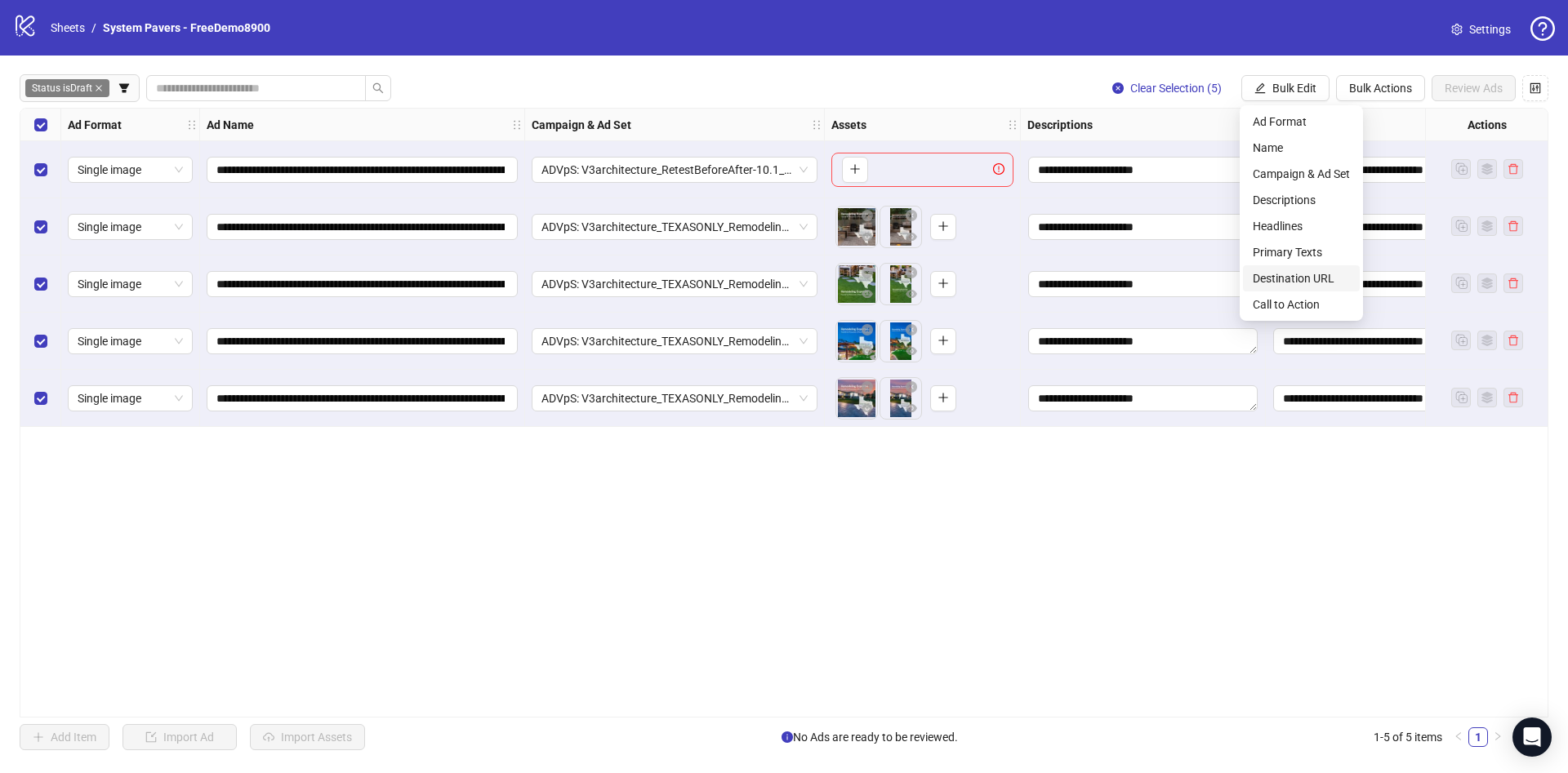
click at [1314, 276] on span "Destination URL" at bounding box center [1301, 278] width 97 height 18
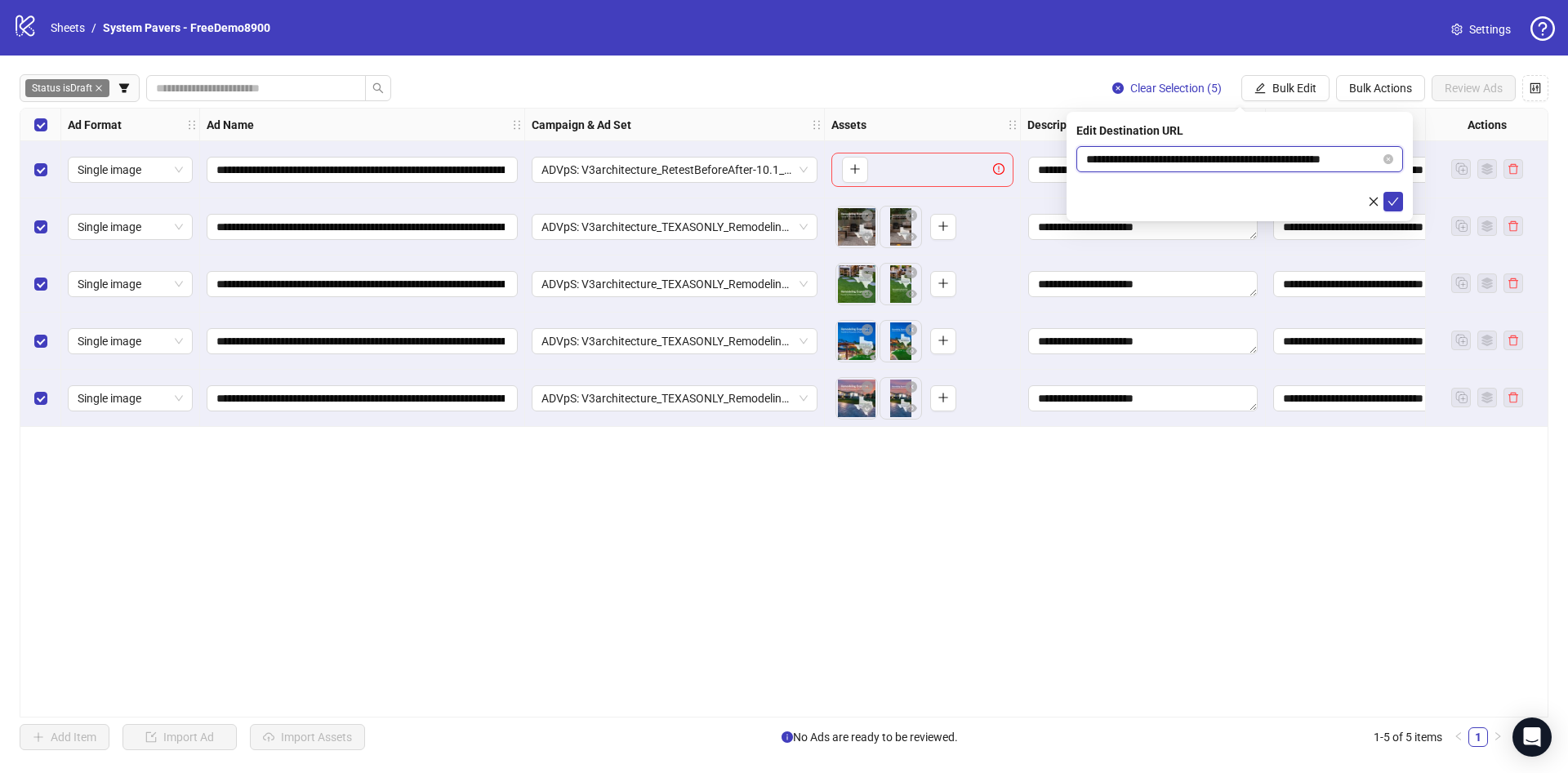
scroll to position [0, 24]
drag, startPoint x: 1364, startPoint y: 150, endPoint x: 1466, endPoint y: 150, distance: 102.0
click at [1465, 150] on body "**********" at bounding box center [784, 386] width 1568 height 773
click at [1398, 198] on icon "check" at bounding box center [1393, 202] width 12 height 12
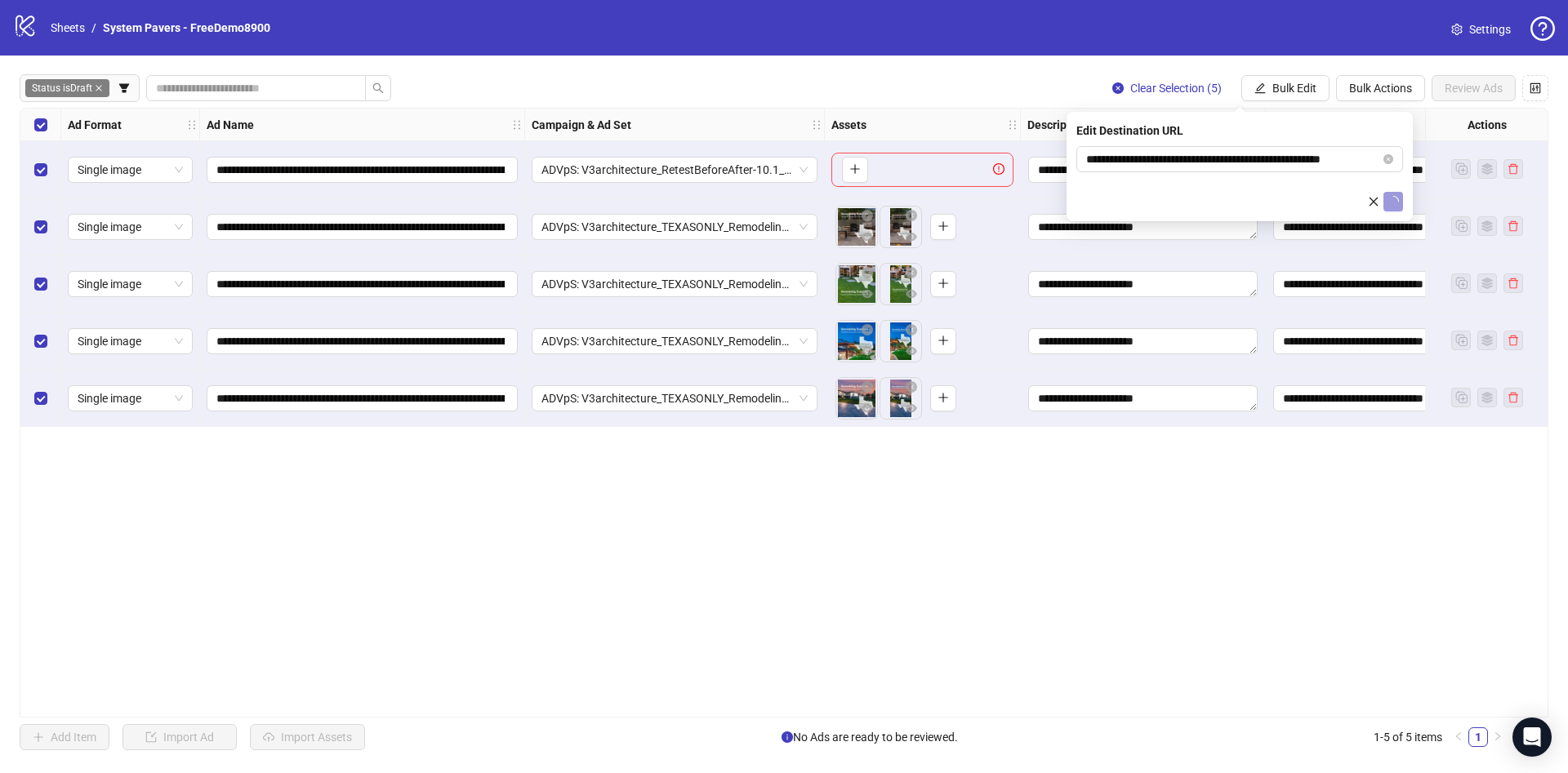
click at [1268, 74] on div "**********" at bounding box center [784, 412] width 1568 height 714
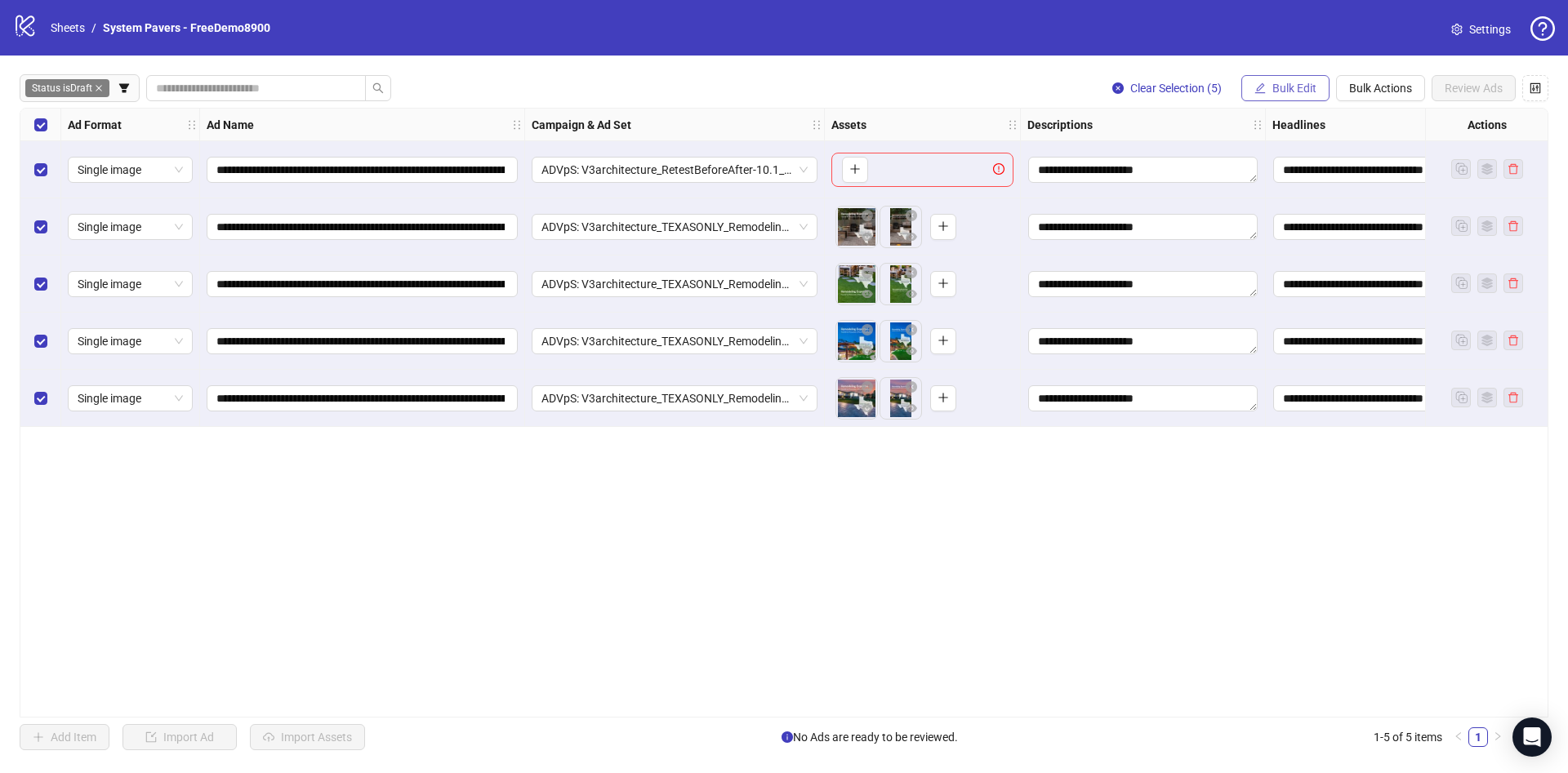
click at [1291, 89] on span "Bulk Edit" at bounding box center [1294, 88] width 44 height 13
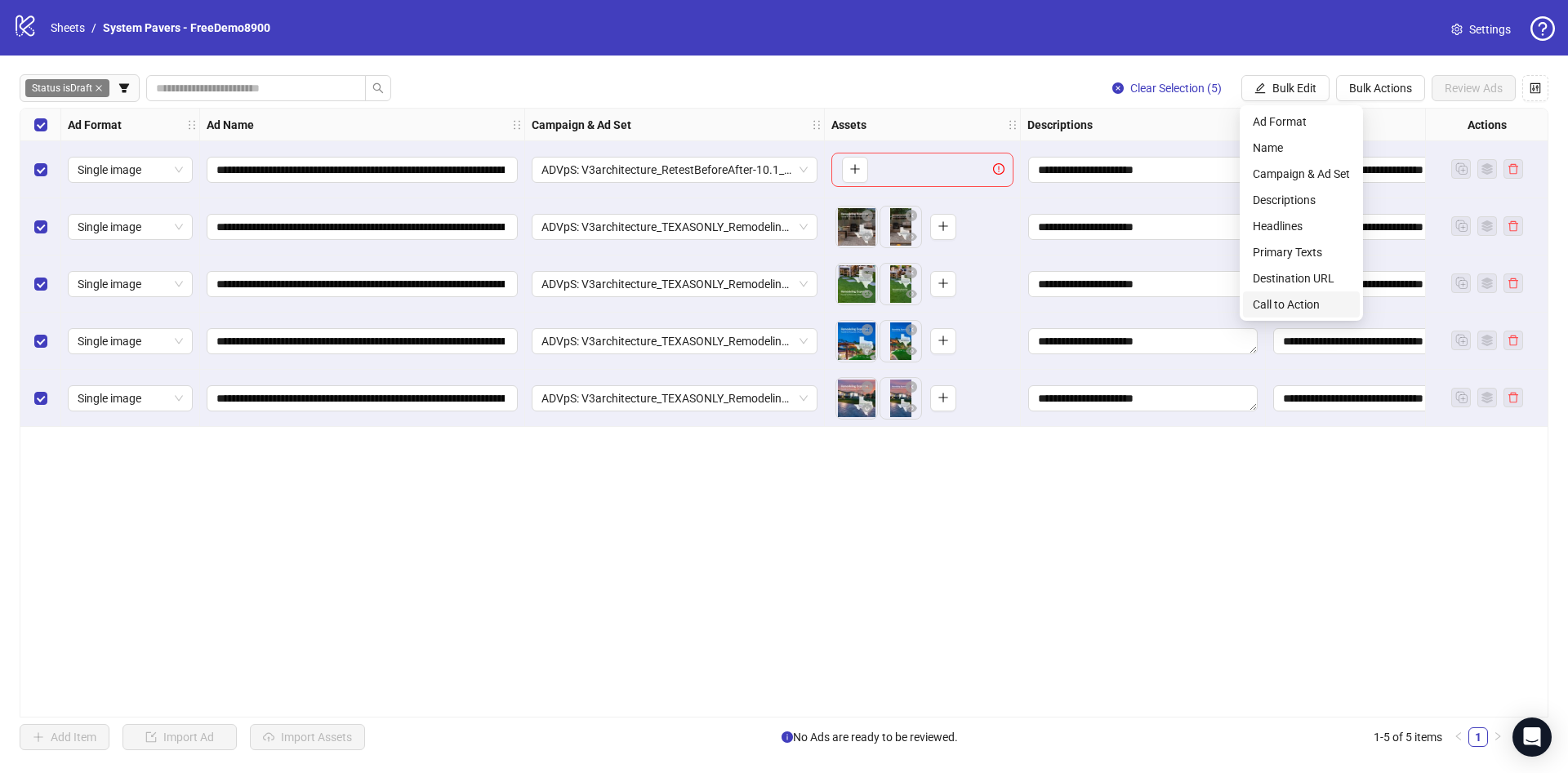
click at [1290, 299] on span "Call to Action" at bounding box center [1301, 304] width 97 height 18
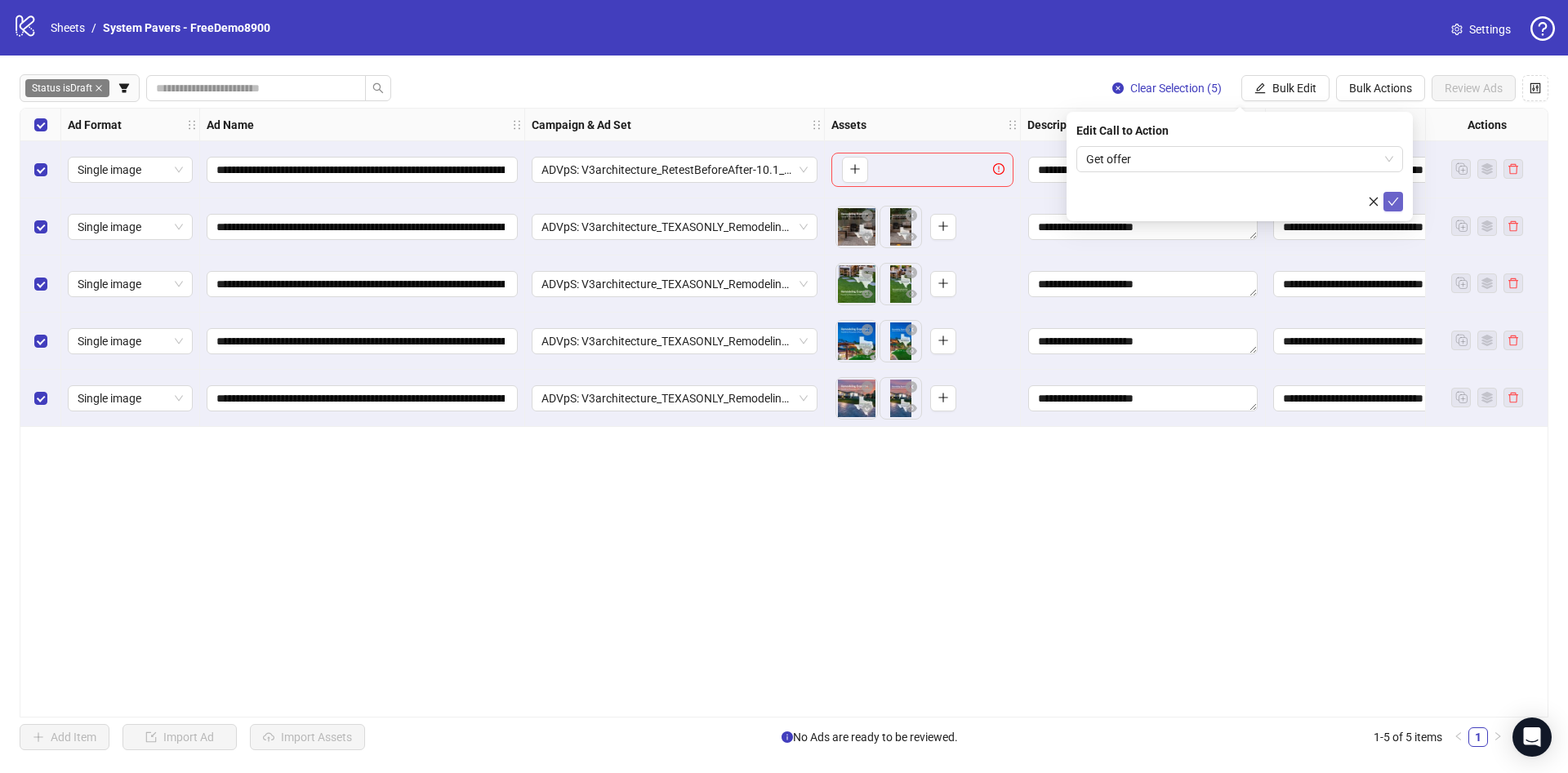
click at [1389, 198] on icon "check" at bounding box center [1393, 202] width 12 height 12
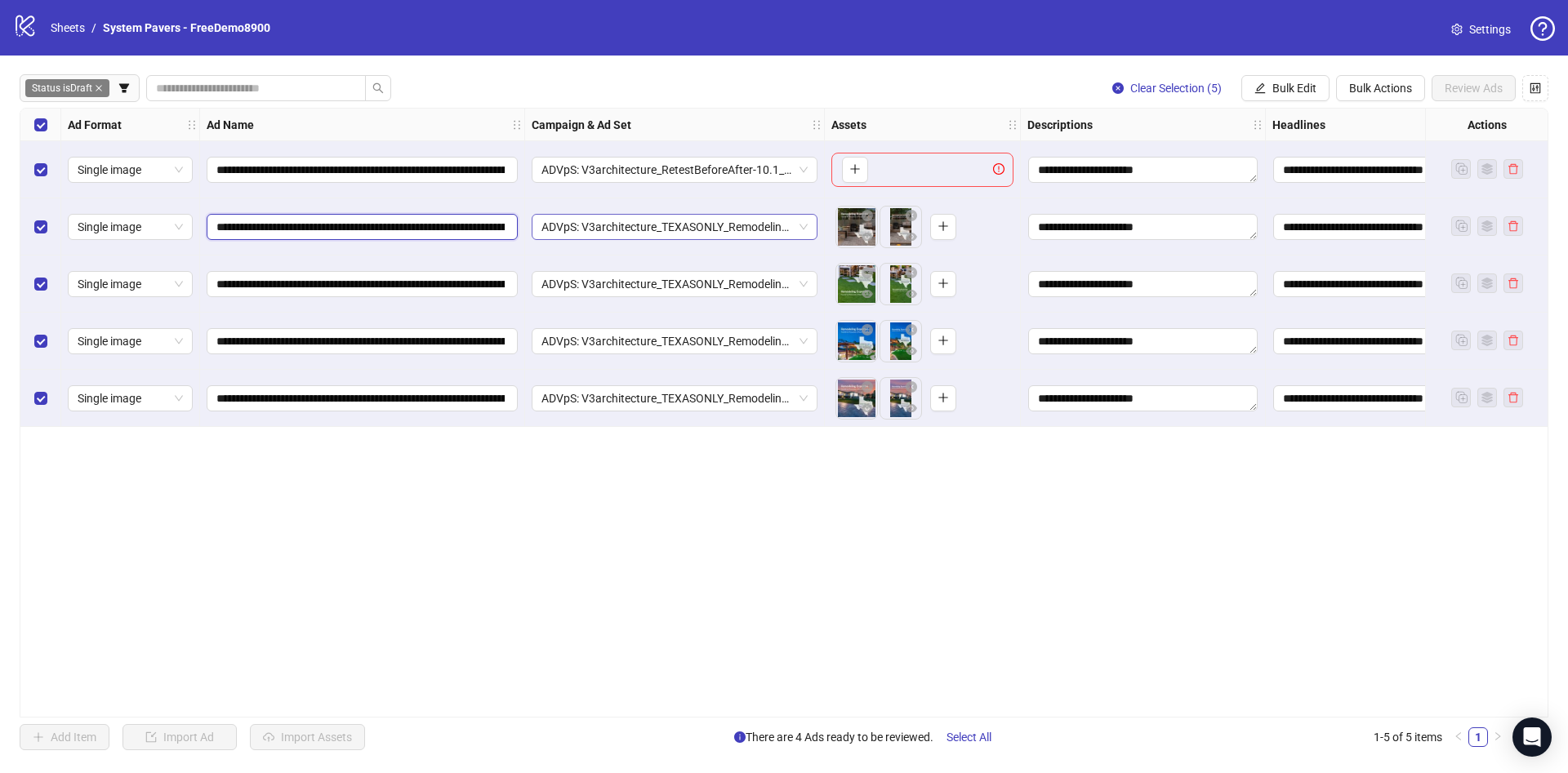
scroll to position [0, 686]
drag, startPoint x: 402, startPoint y: 233, endPoint x: 731, endPoint y: 222, distance: 329.2
click at [728, 109] on div "**********" at bounding box center [948, 109] width 1858 height 0
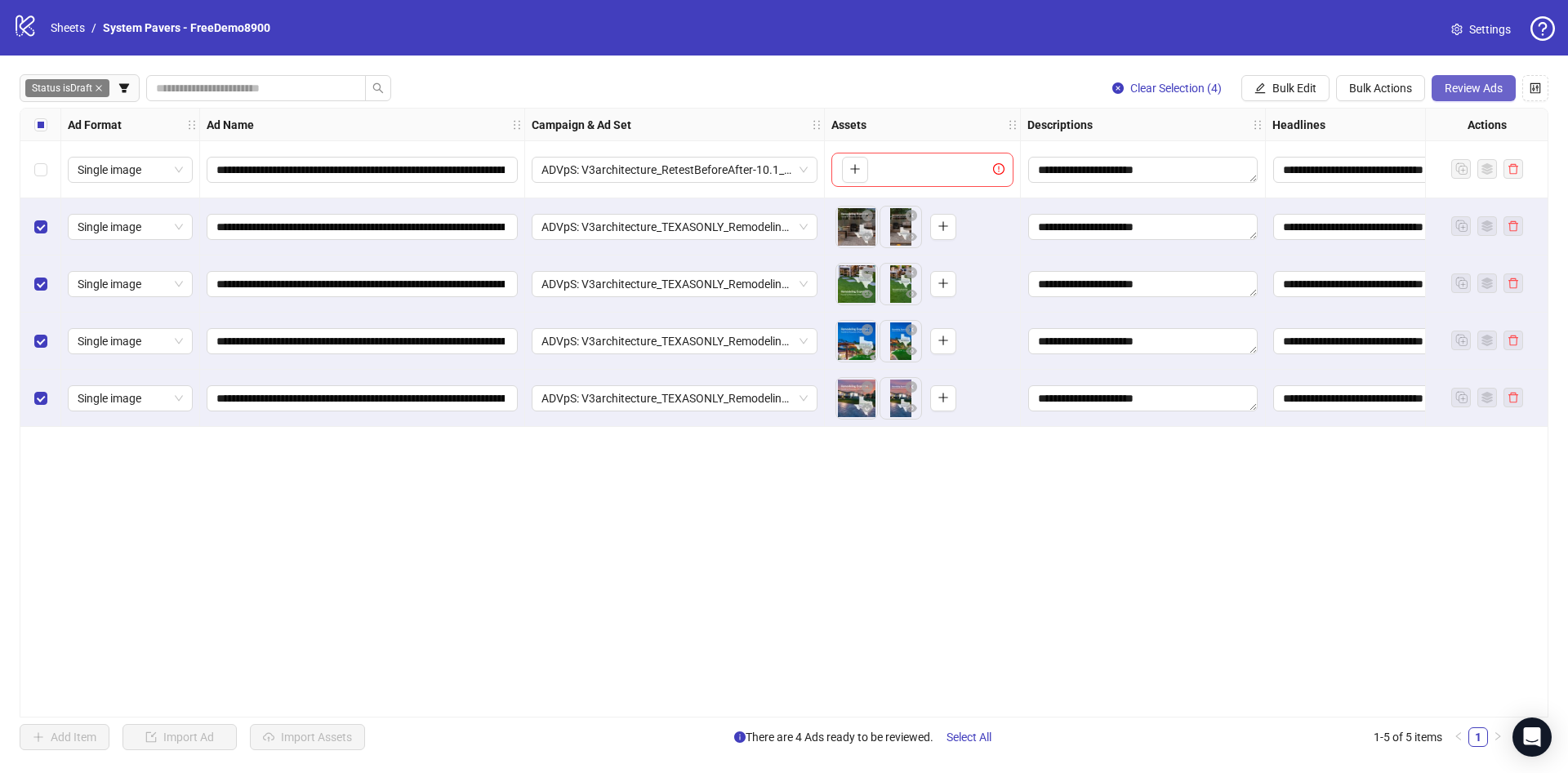
click at [1479, 88] on span "Review Ads" at bounding box center [1473, 88] width 58 height 13
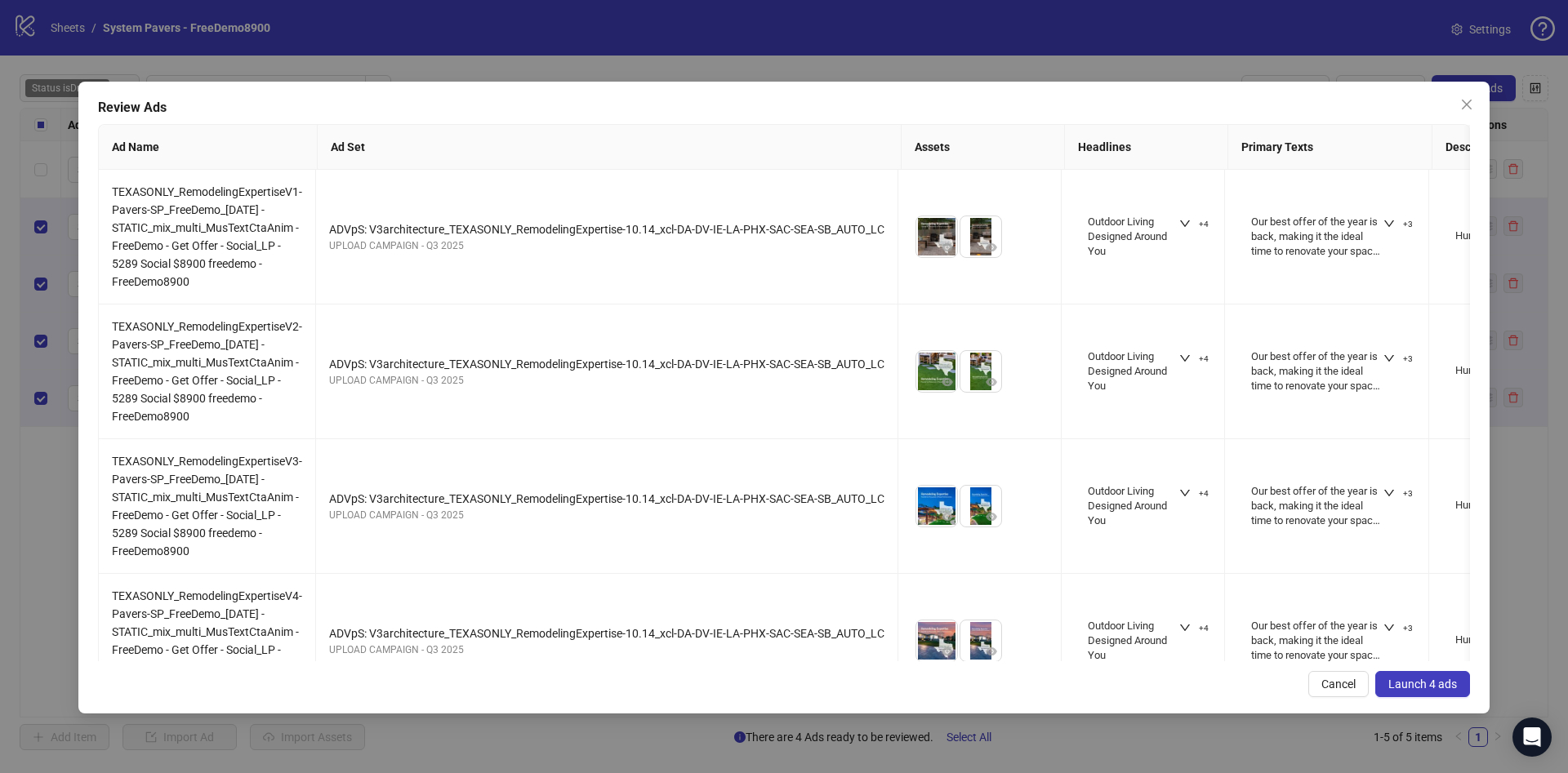
click at [1412, 677] on span "Launch 4 ads" at bounding box center [1422, 684] width 68 height 13
